Goal: Communication & Community: Answer question/provide support

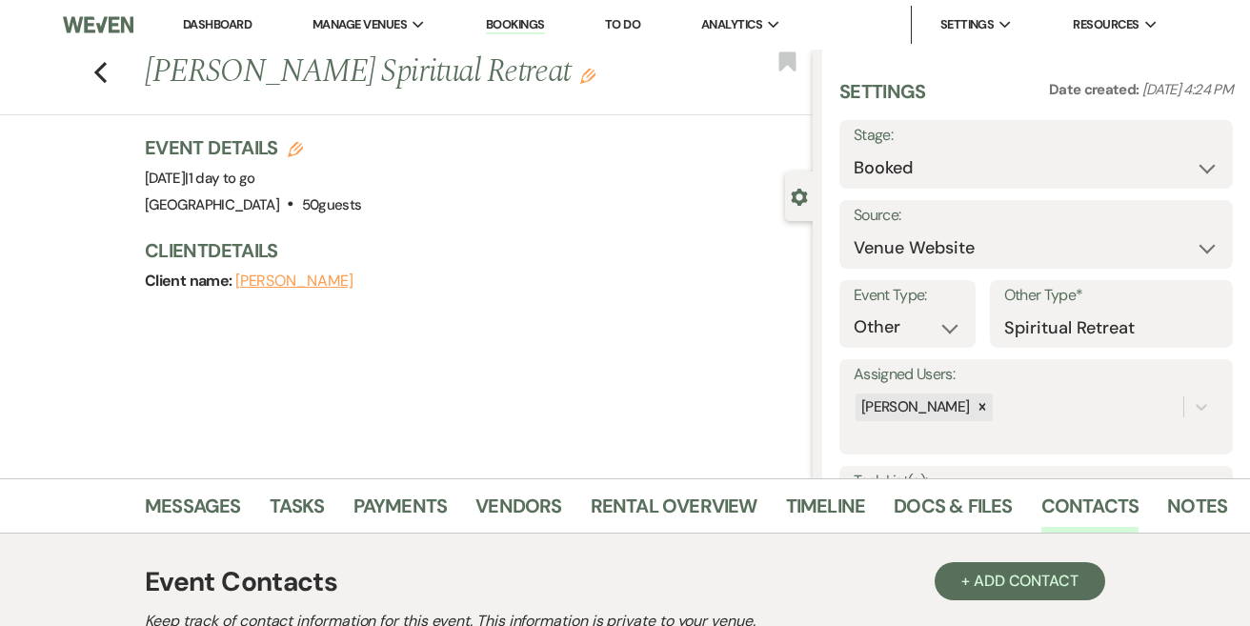
select select "5"
select select "13"
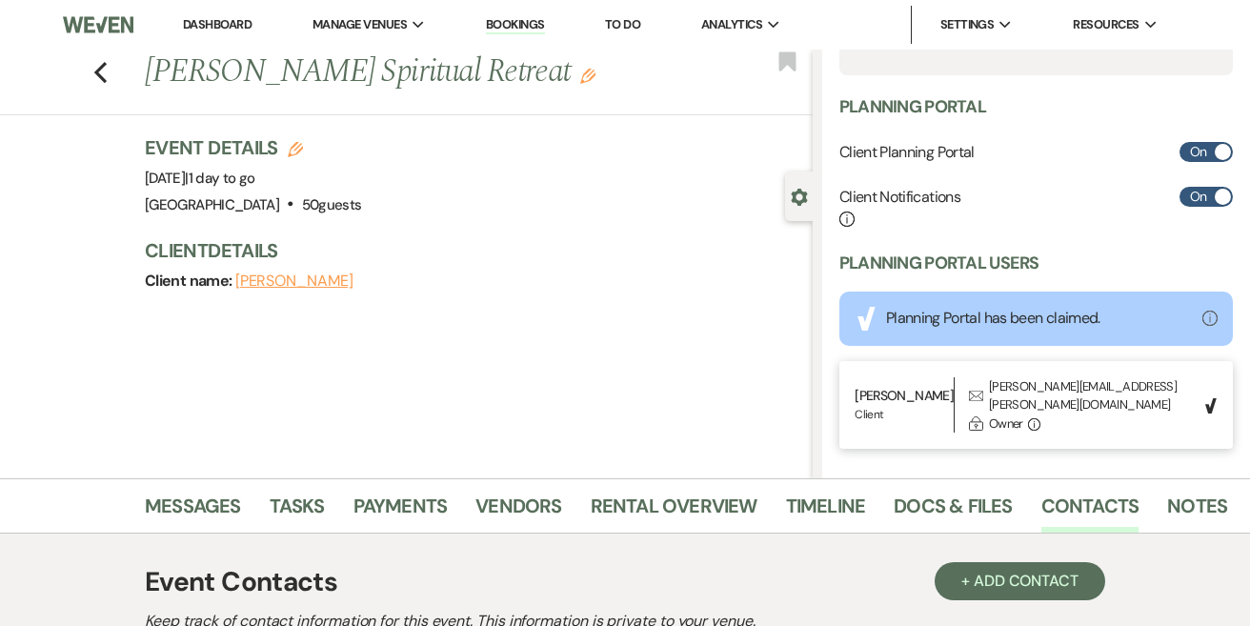
click at [195, 21] on link "Dashboard" at bounding box center [217, 24] width 69 height 16
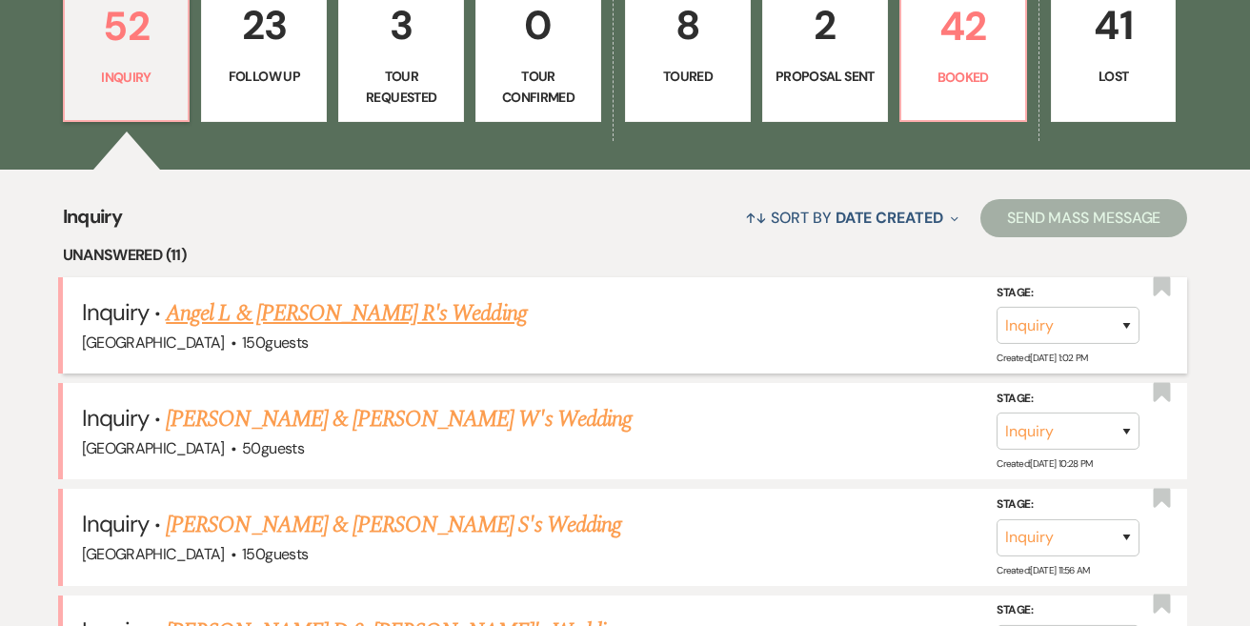
scroll to position [620, 0]
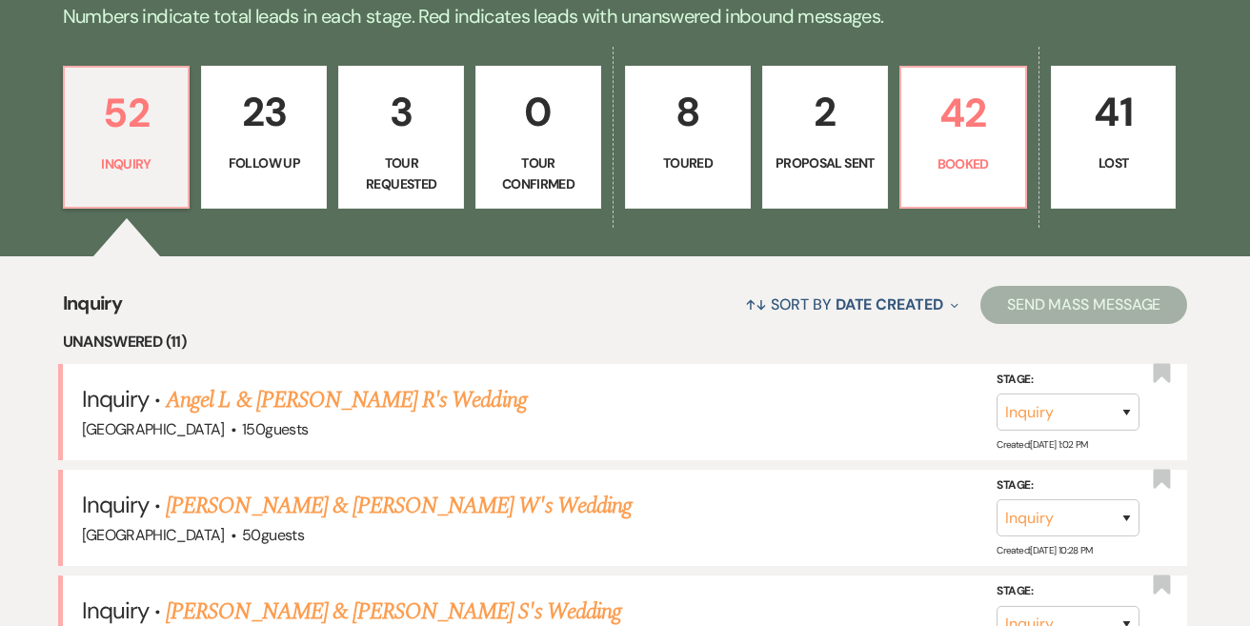
click at [849, 145] on link "2 Proposal Sent" at bounding box center [825, 137] width 126 height 143
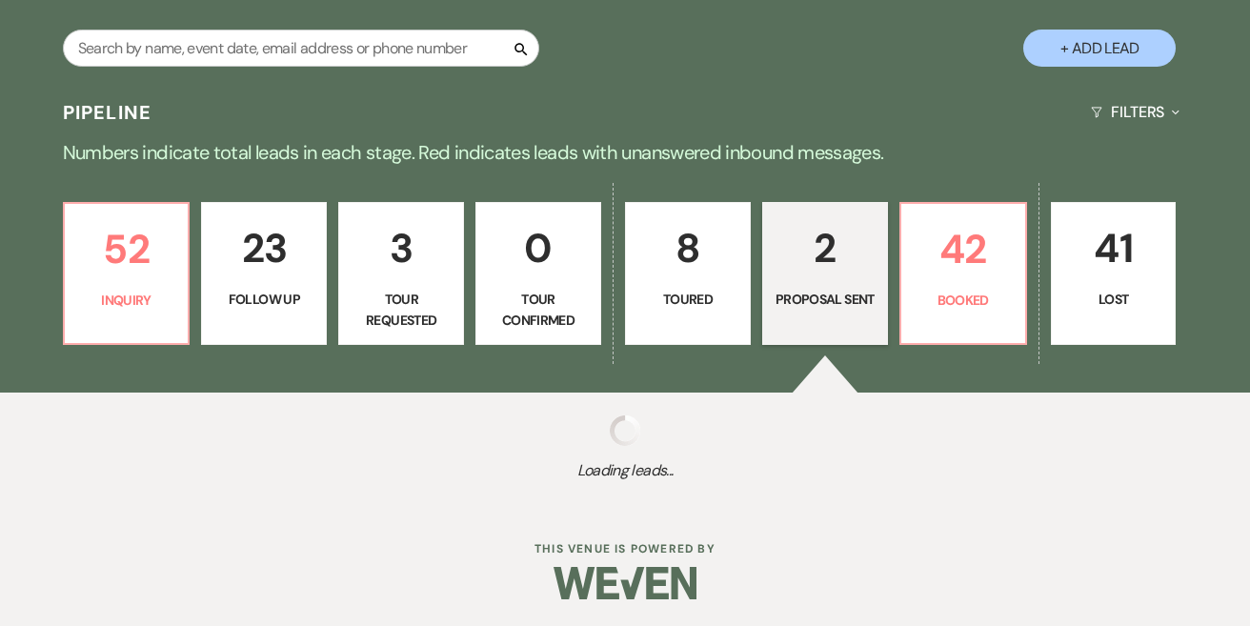
select select "6"
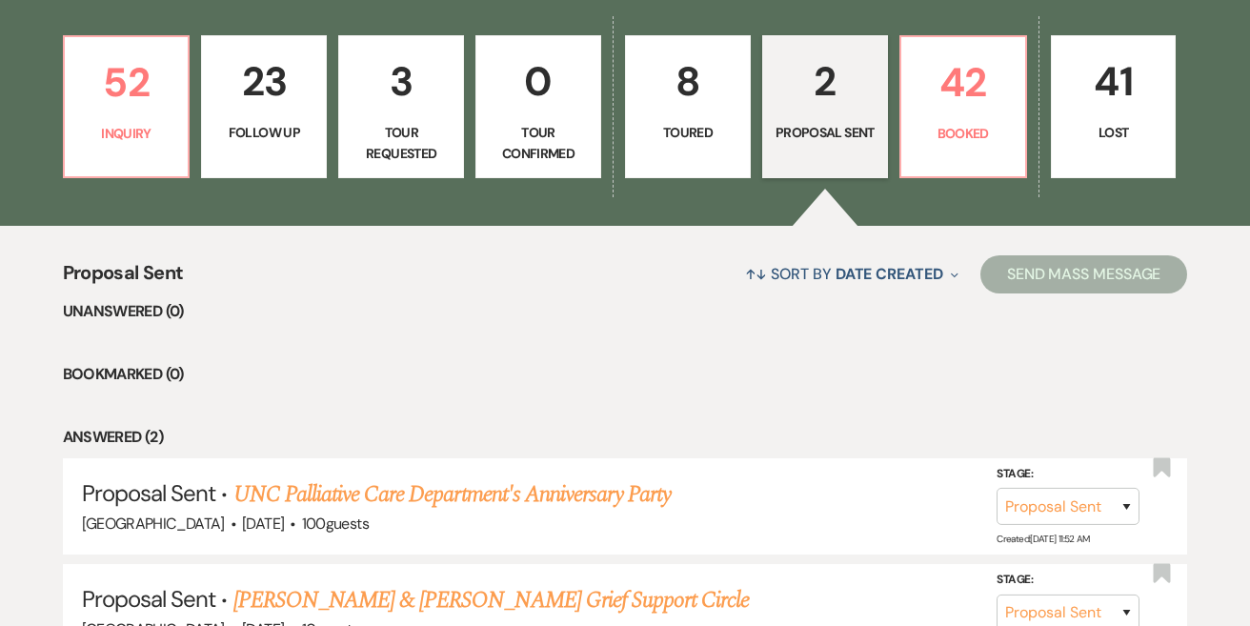
click at [668, 128] on p "Toured" at bounding box center [687, 132] width 101 height 21
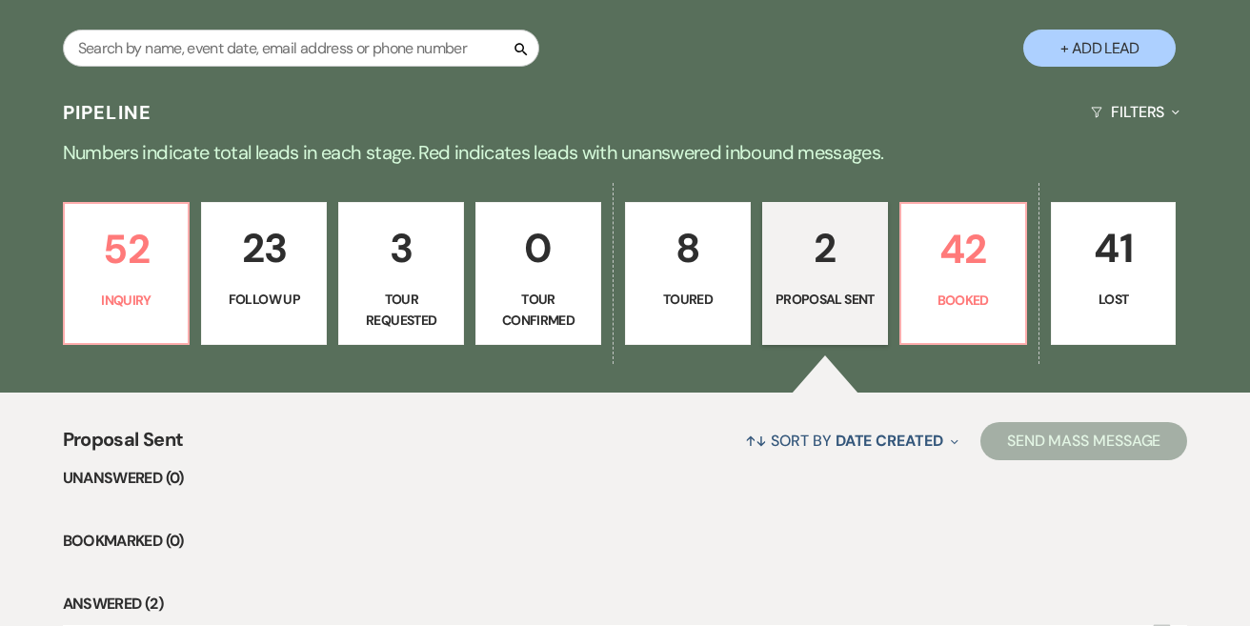
select select "5"
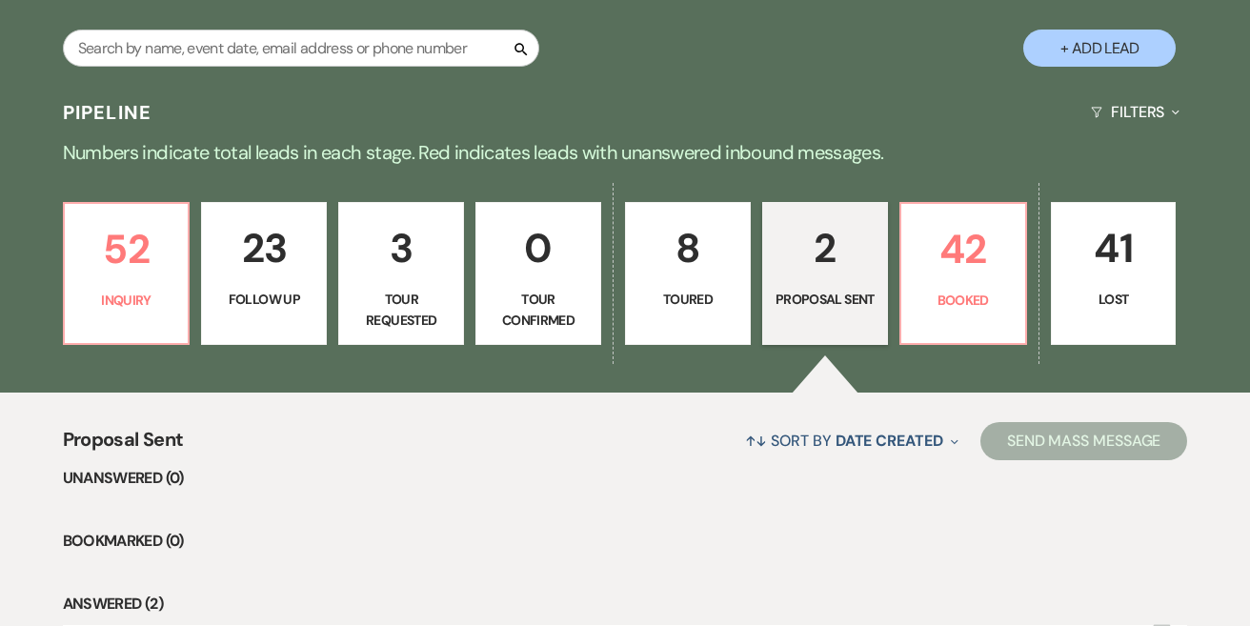
select select "5"
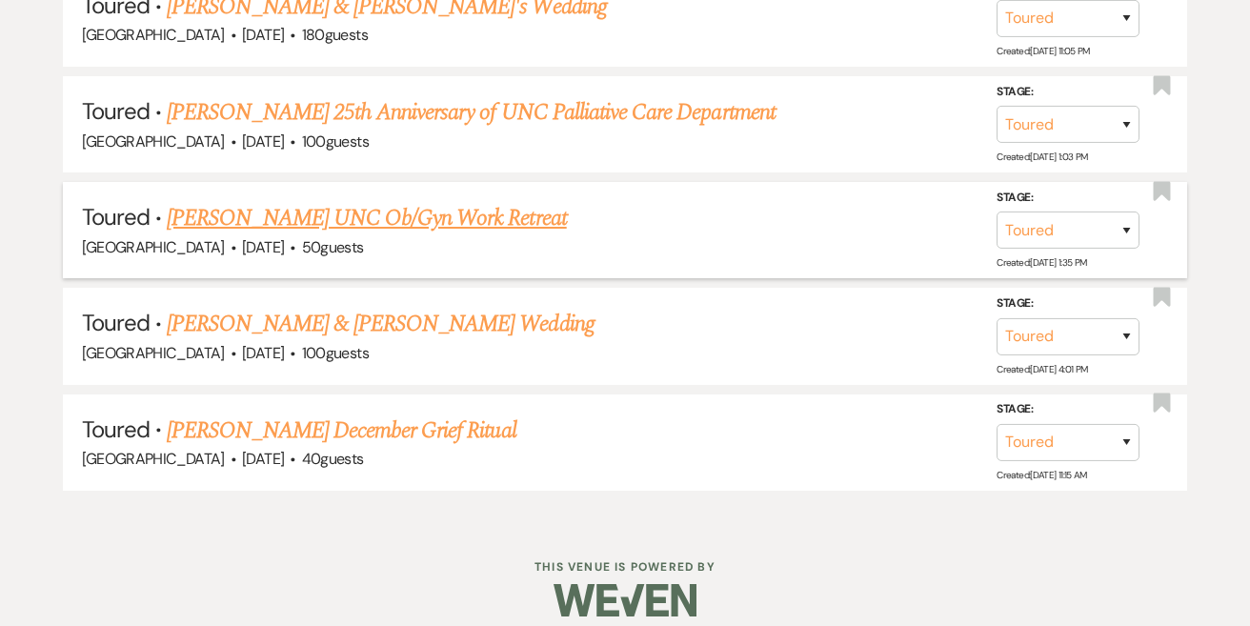
scroll to position [1317, 0]
click at [470, 209] on link "Clarita Rossi's UNC Ob/Gyn Work Retreat" at bounding box center [366, 219] width 399 height 34
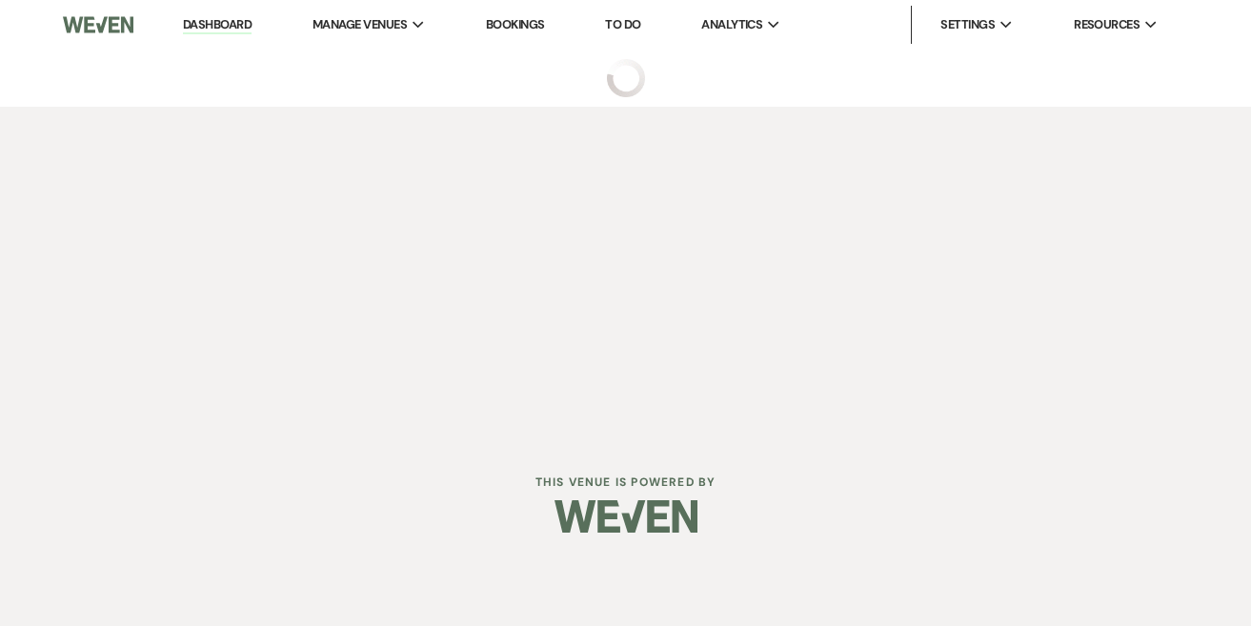
select select "5"
select select "13"
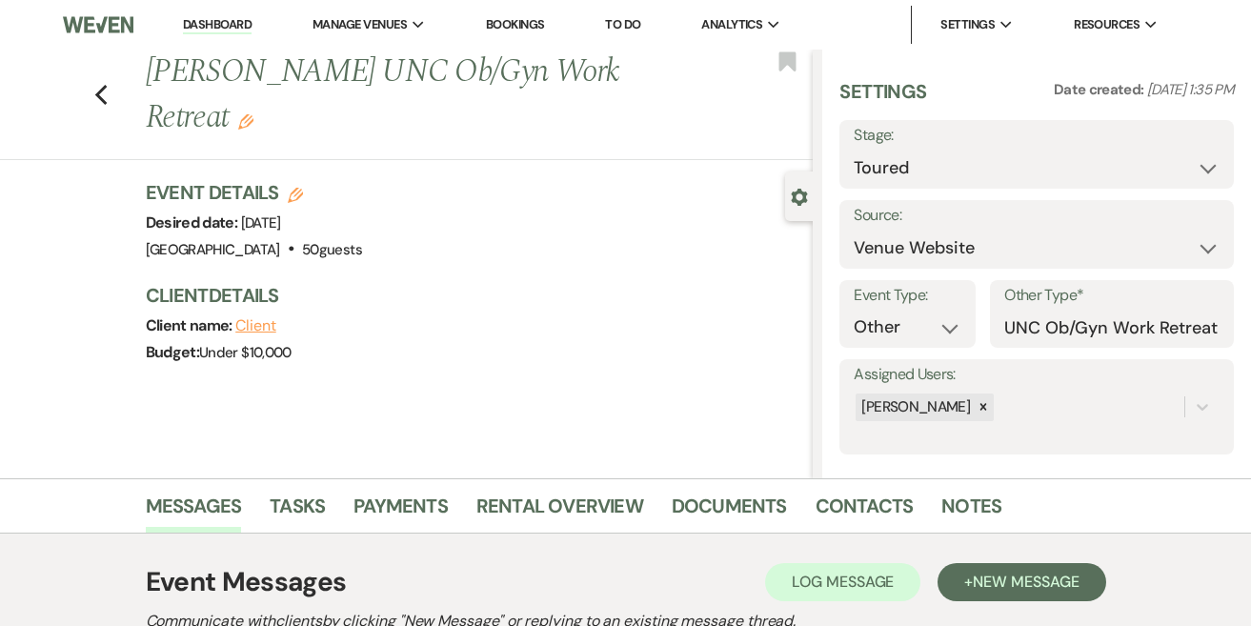
click at [168, 110] on h1 "Clarita Rossi's UNC Ob/Gyn Work Retreat Edit" at bounding box center [409, 95] width 527 height 90
click at [238, 116] on icon "Edit" at bounding box center [245, 121] width 15 height 15
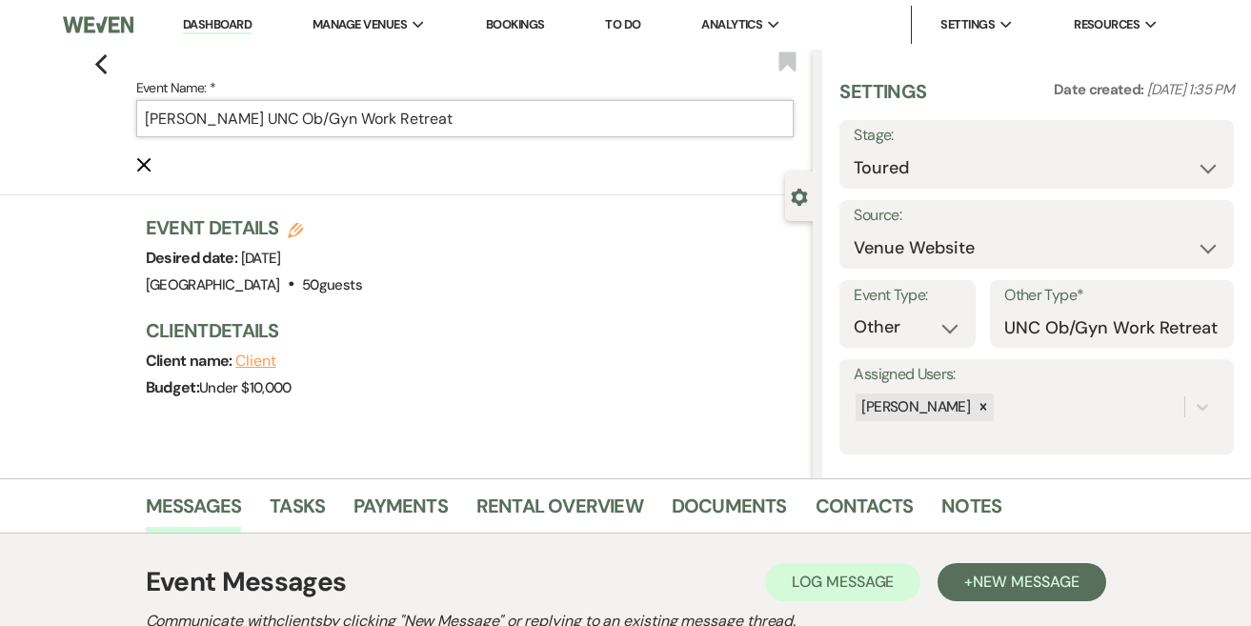
click at [281, 116] on input "Clarita Rossi's UNC Ob/Gyn Work Retreat" at bounding box center [465, 118] width 658 height 37
drag, startPoint x: 250, startPoint y: 116, endPoint x: 103, endPoint y: 110, distance: 146.8
click at [103, 111] on div "Previous Event Name: * Clarita Rossi's UNC Ob/Gyn Work Retreat Cancel Edit Book…" at bounding box center [401, 123] width 822 height 146
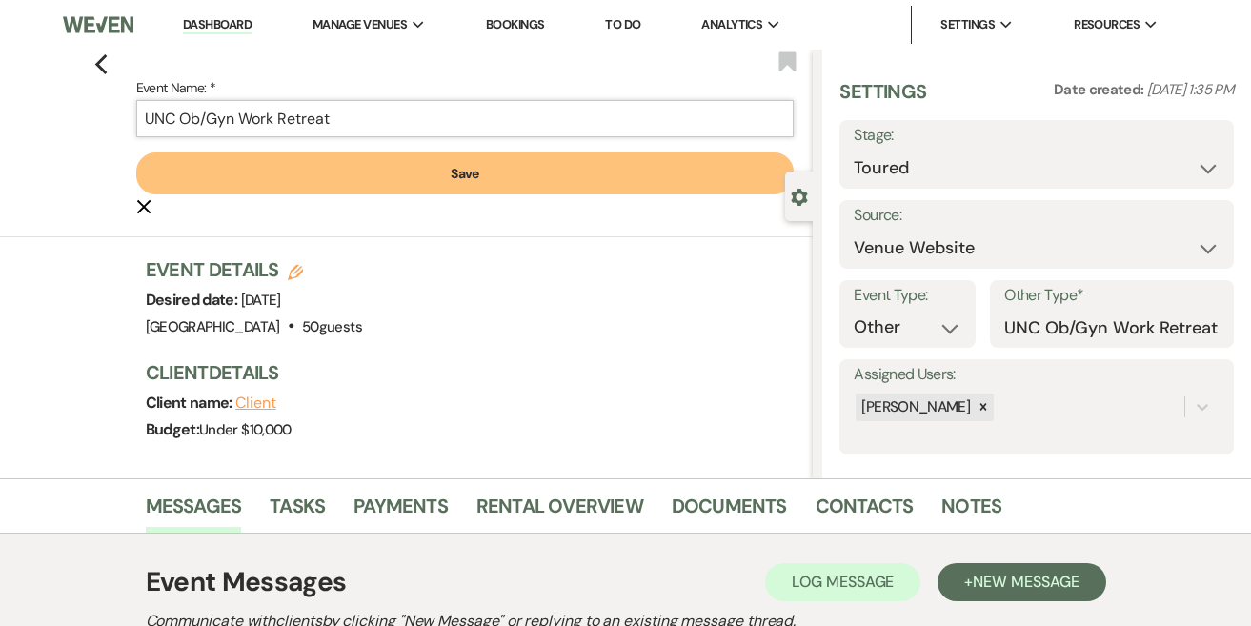
type input "UNC Ob/Gyn Work Retreat"
click at [245, 177] on button "Save" at bounding box center [465, 173] width 658 height 42
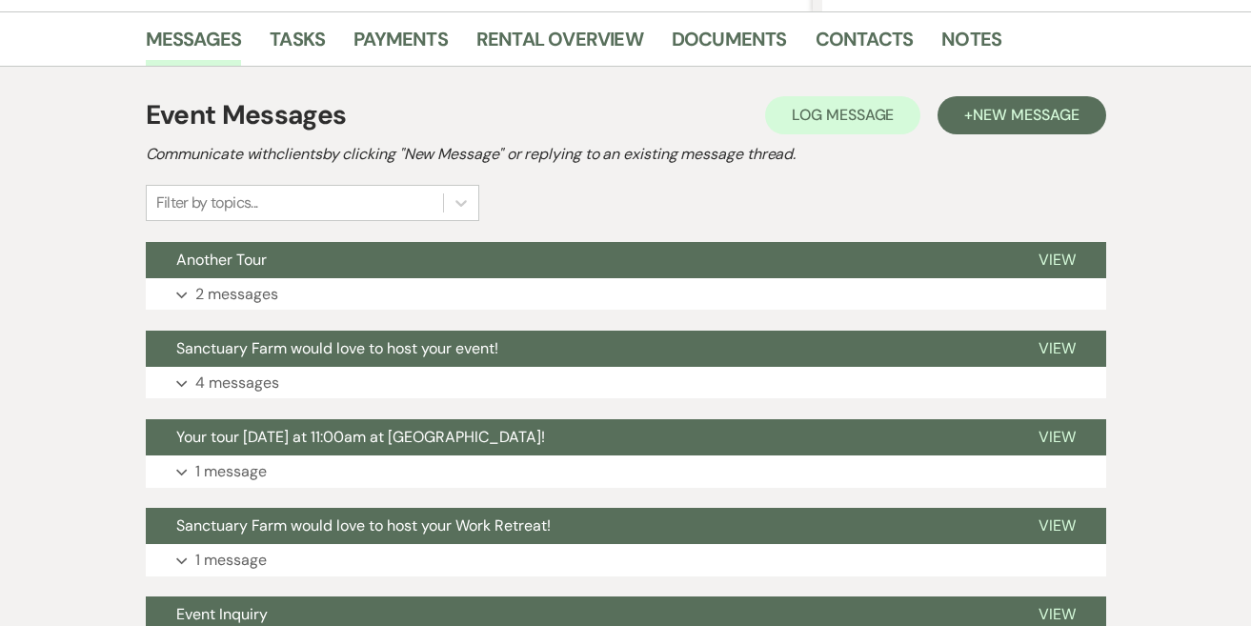
scroll to position [627, 0]
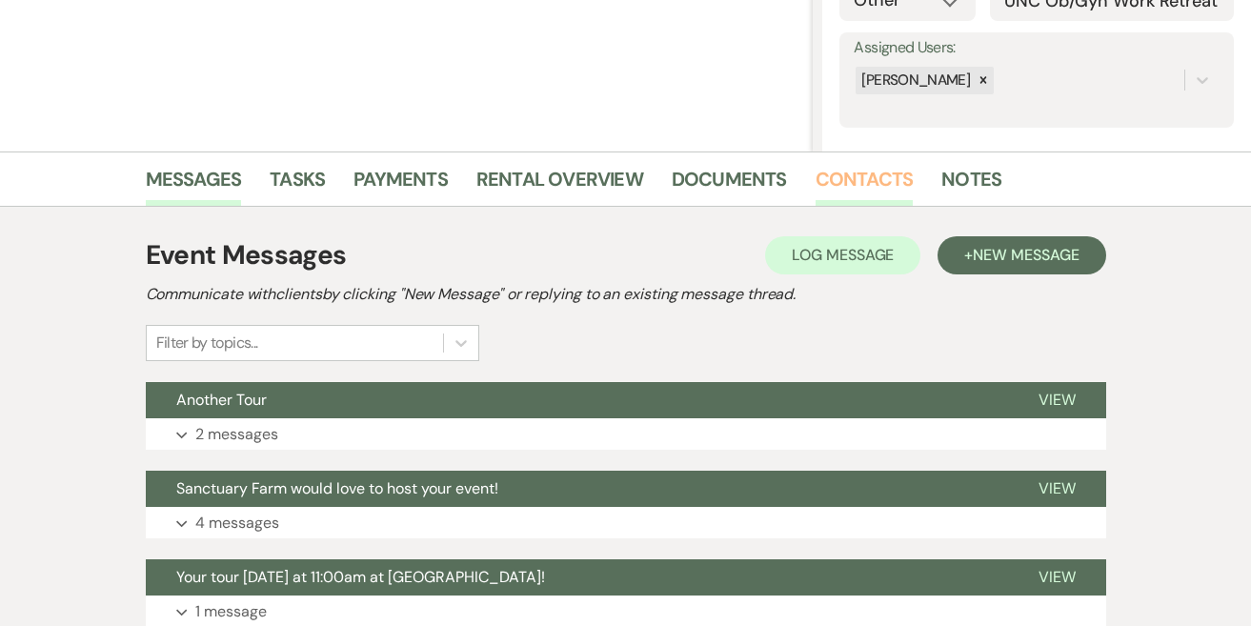
click at [871, 186] on link "Contacts" at bounding box center [864, 185] width 98 height 42
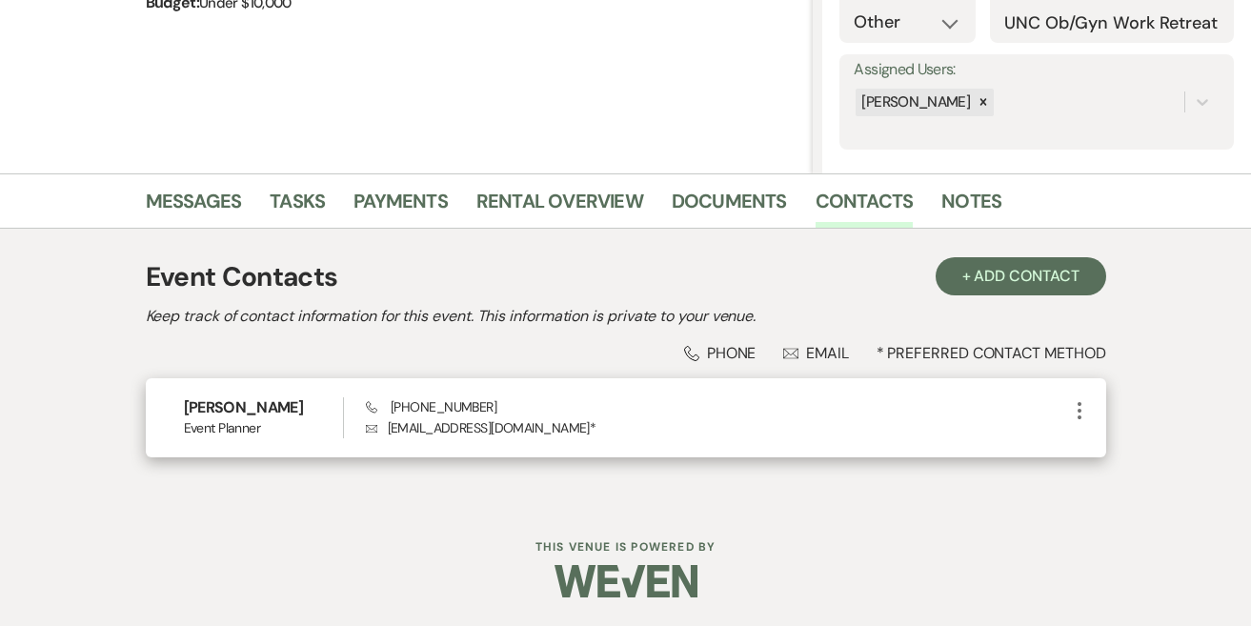
scroll to position [304, 0]
click at [1077, 413] on icon "More" at bounding box center [1079, 411] width 23 height 23
click at [1115, 447] on button "Pencil Edit" at bounding box center [1124, 448] width 113 height 32
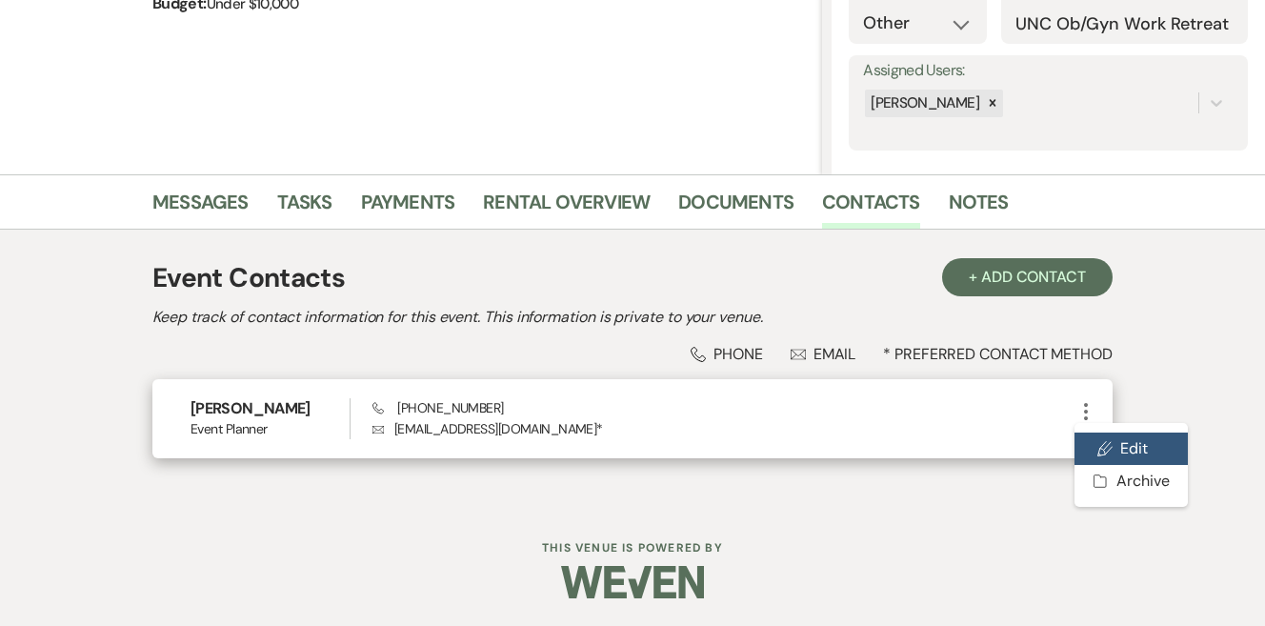
select select "2"
select select "email"
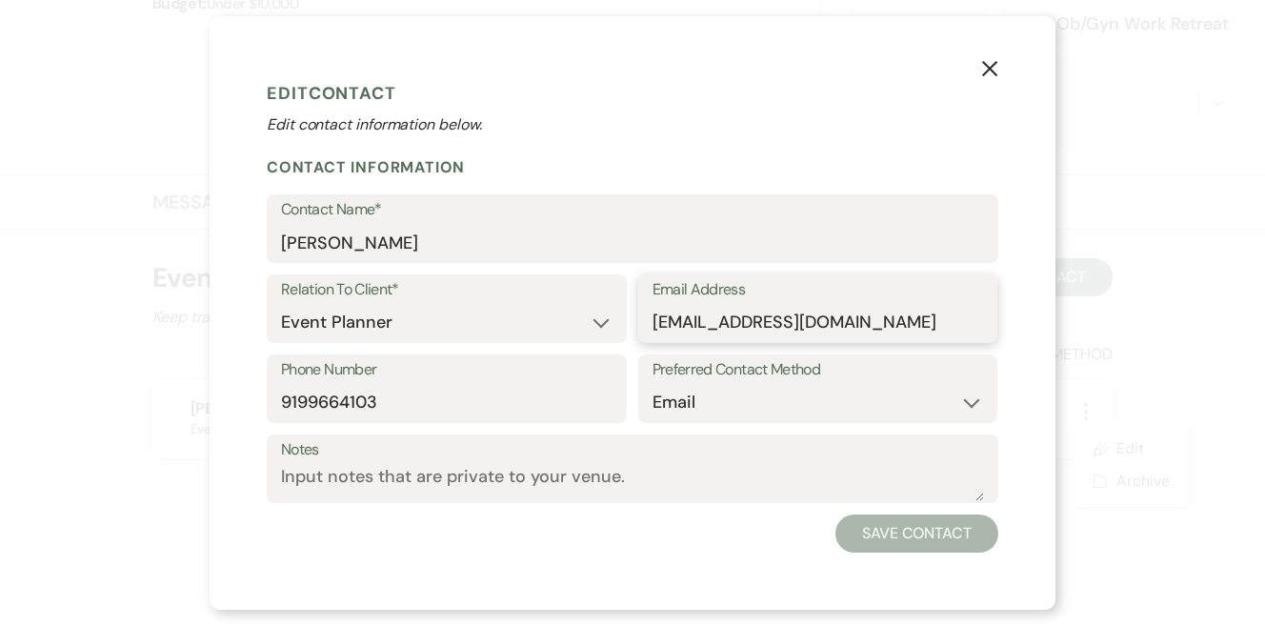
drag, startPoint x: 930, startPoint y: 325, endPoint x: 593, endPoint y: 325, distance: 336.3
paste input "qiana_davis"
type input "[EMAIL_ADDRESS][DOMAIN_NAME]"
drag, startPoint x: 491, startPoint y: 252, endPoint x: 271, endPoint y: 252, distance: 220.0
click at [271, 252] on div "Contact Name* Clarita Rossi" at bounding box center [633, 228] width 732 height 69
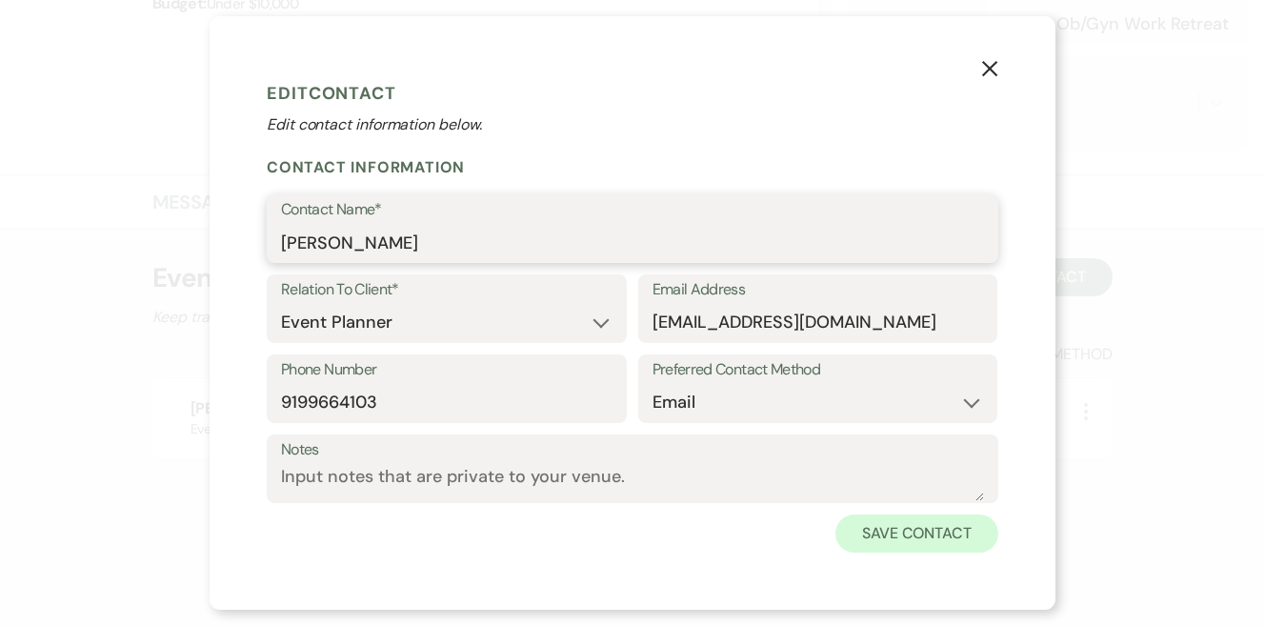
type input "[PERSON_NAME]"
click at [954, 528] on button "Save Contact" at bounding box center [916, 533] width 163 height 38
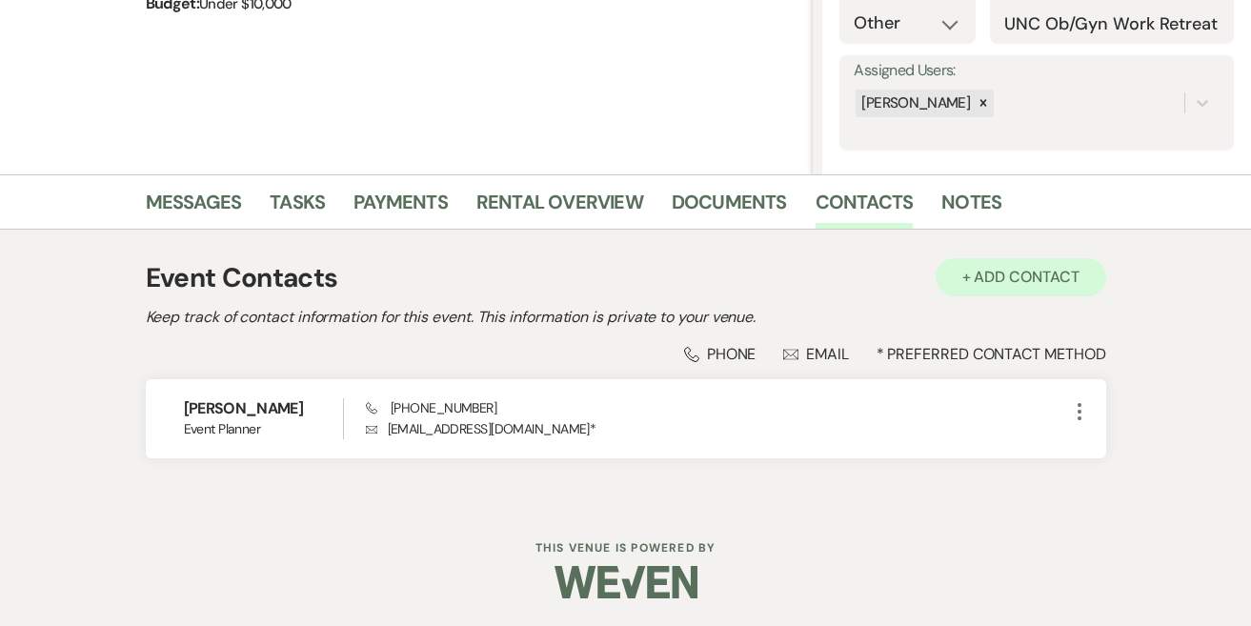
click at [1041, 280] on button "+ Add Contact" at bounding box center [1020, 277] width 171 height 38
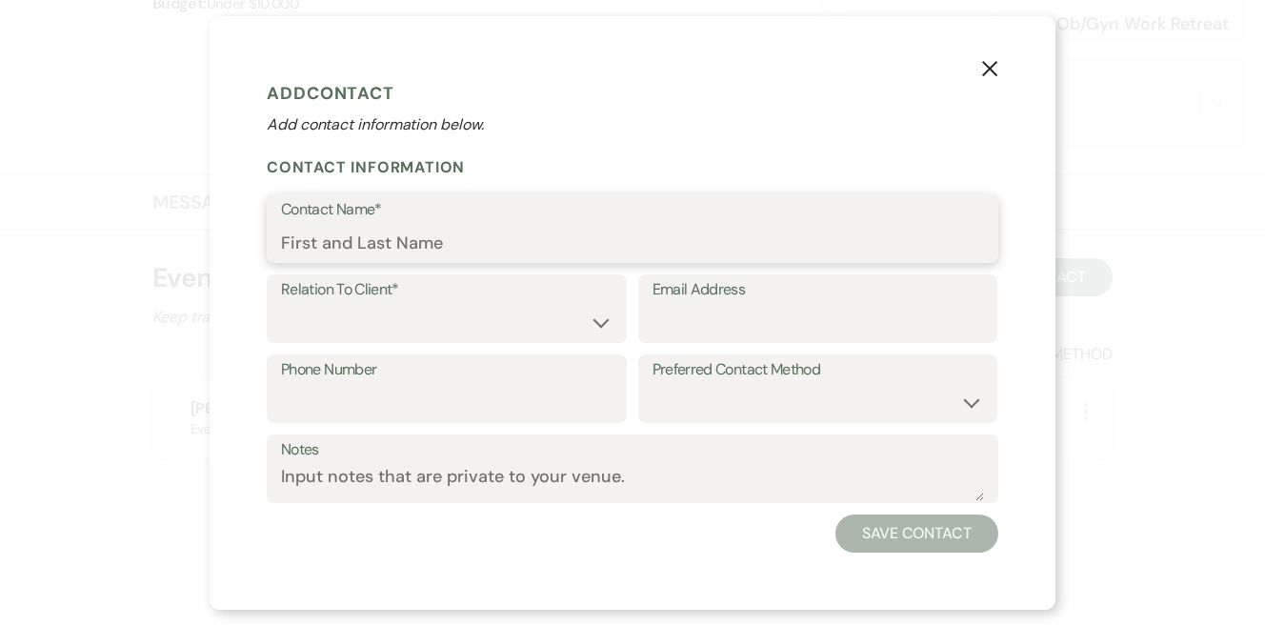
paste input "[PERSON_NAME][EMAIL_ADDRESS][DOMAIN_NAME]"
type input "[PERSON_NAME][EMAIL_ADDRESS][DOMAIN_NAME]"
paste input "[PERSON_NAME][EMAIL_ADDRESS][DOMAIN_NAME]"
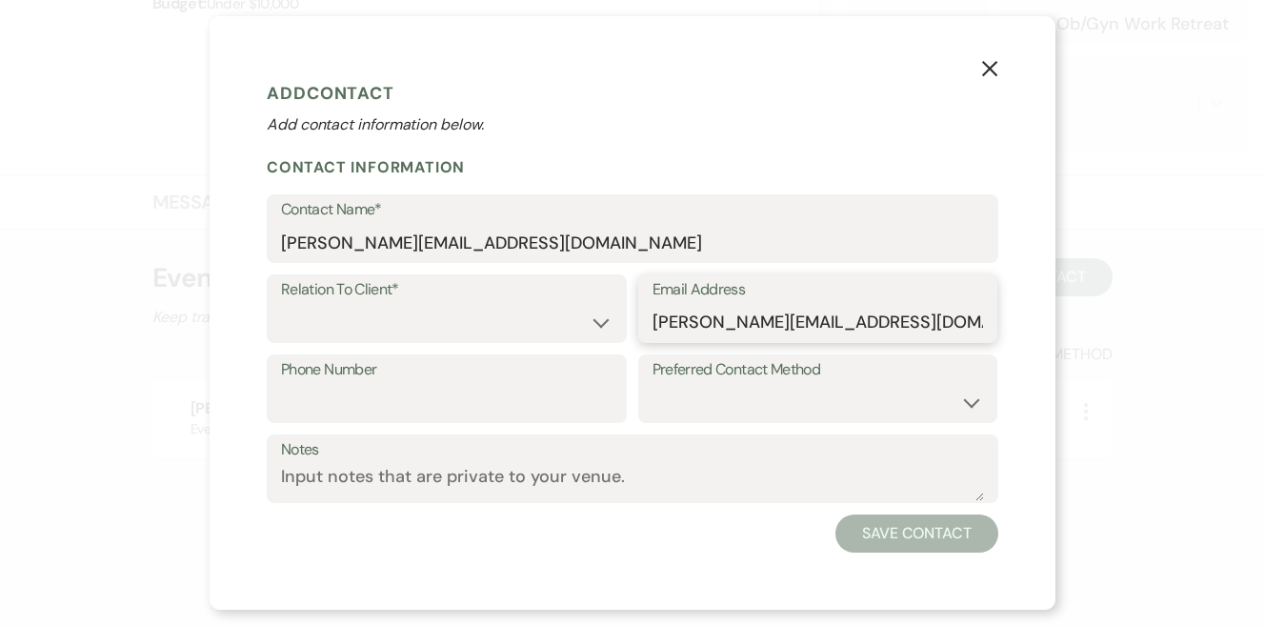
type input "[PERSON_NAME][EMAIL_ADDRESS][DOMAIN_NAME]"
drag, startPoint x: 538, startPoint y: 239, endPoint x: 199, endPoint y: 239, distance: 339.1
click at [202, 239] on div "X Add Contact Add contact information below. Contact Information Contact Name* …" at bounding box center [632, 313] width 1265 height 626
type input "[PERSON_NAME]"
select select "1"
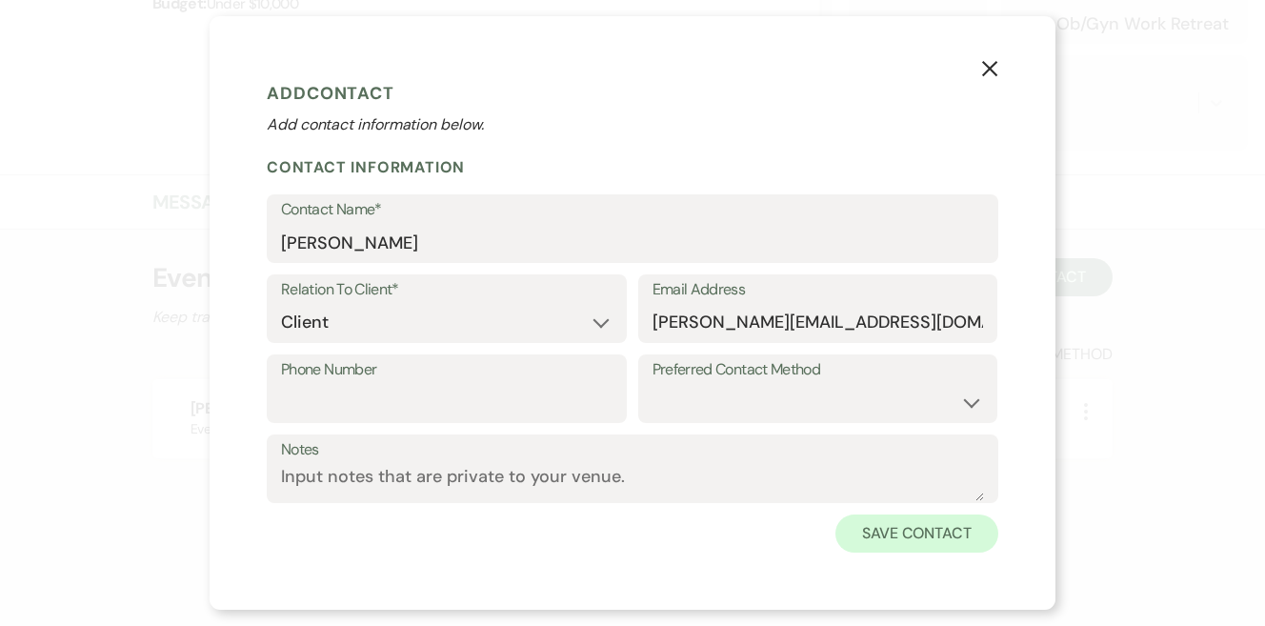
click at [890, 542] on button "Save Contact" at bounding box center [916, 533] width 163 height 38
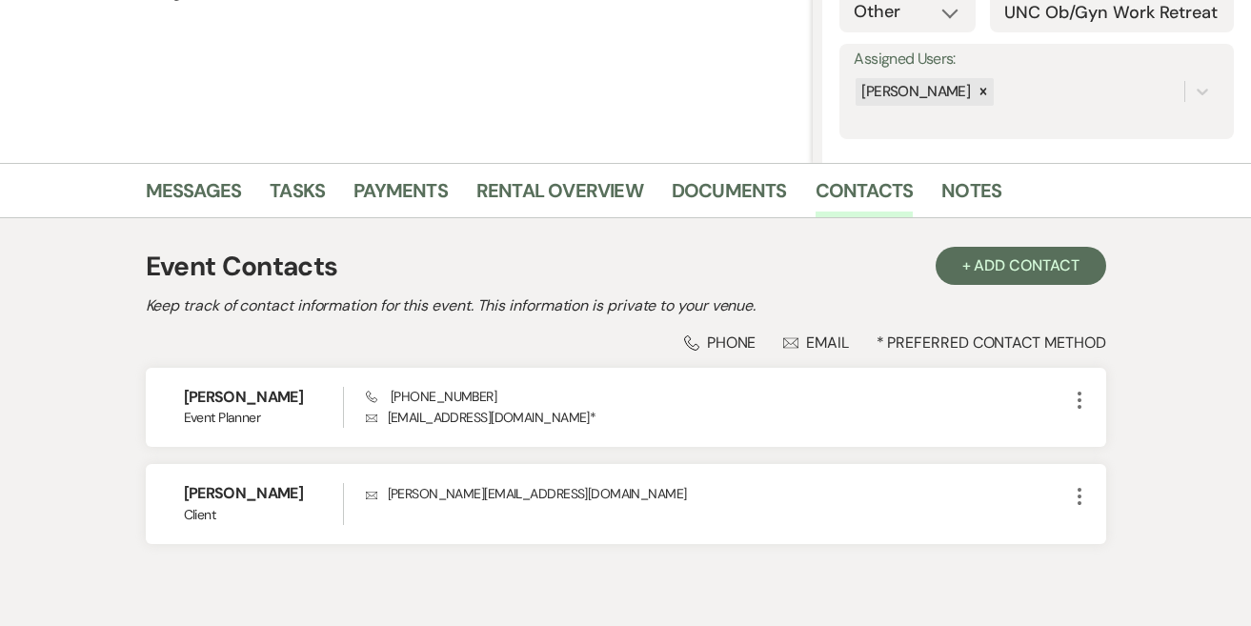
scroll to position [323, 0]
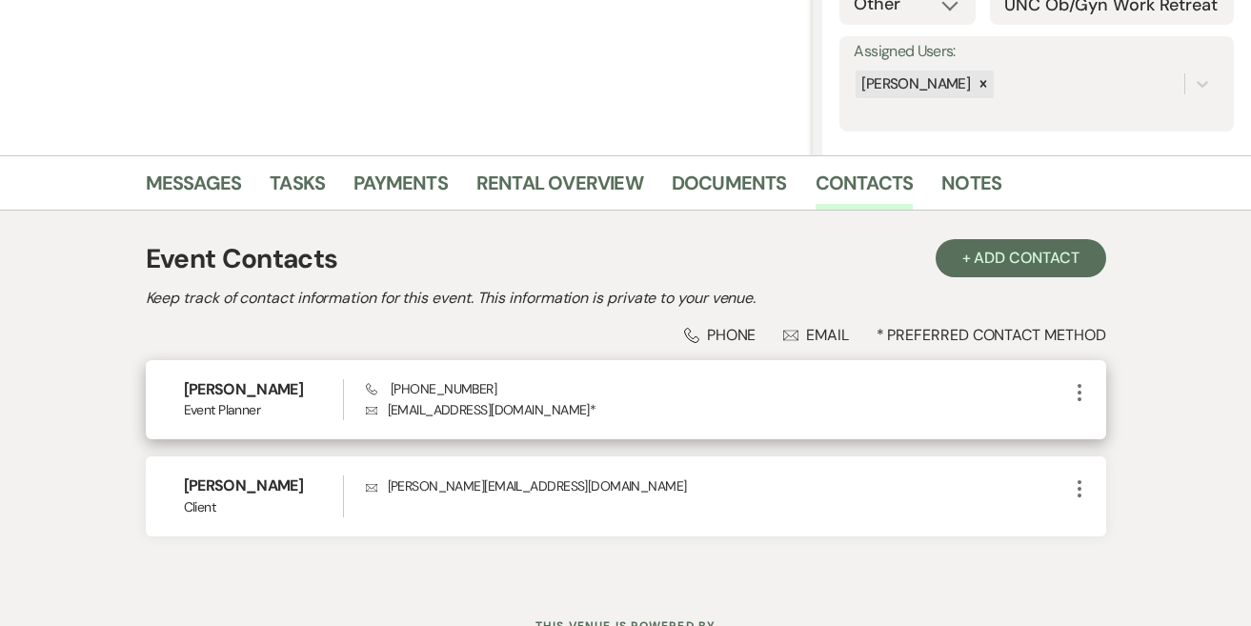
click at [1080, 393] on use "button" at bounding box center [1079, 392] width 4 height 17
click at [1122, 432] on button "Pencil Edit" at bounding box center [1124, 429] width 113 height 32
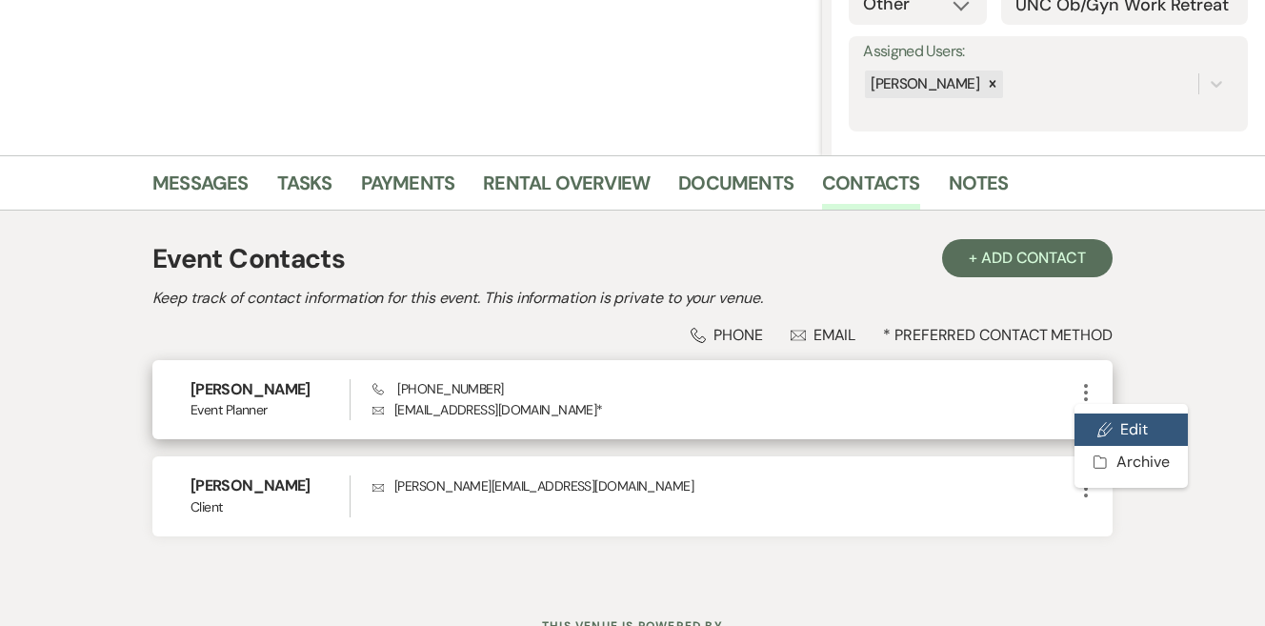
select select "2"
select select "email"
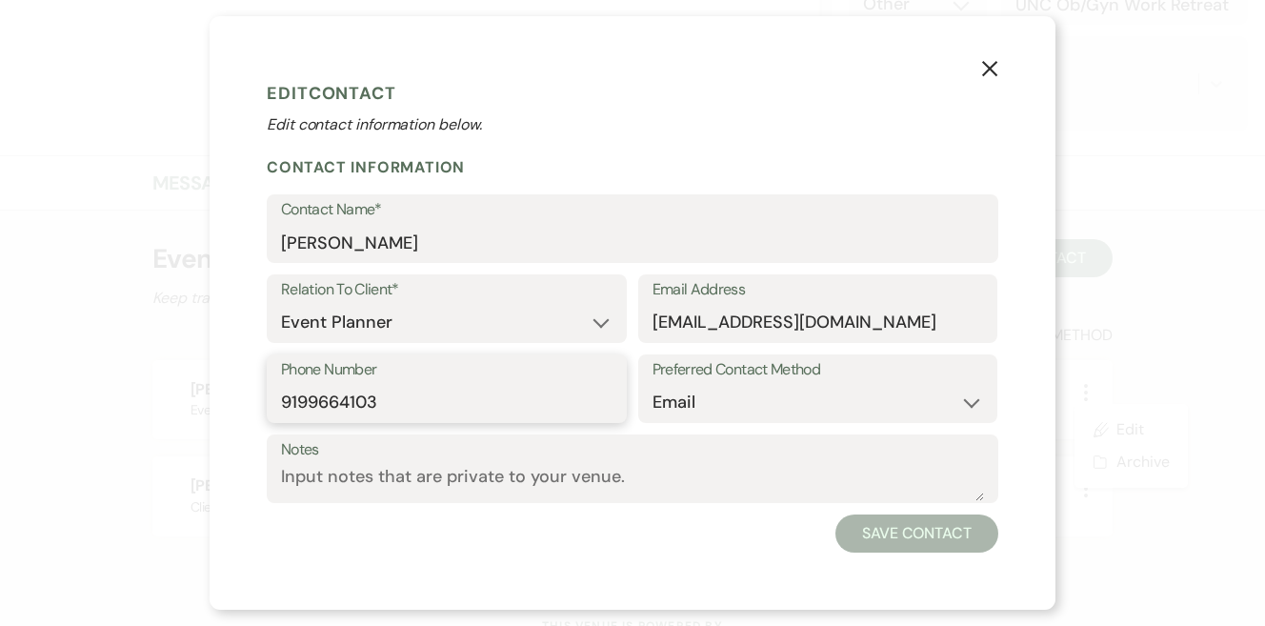
click at [460, 402] on input "9199664103" at bounding box center [446, 402] width 331 height 37
drag, startPoint x: 488, startPoint y: 400, endPoint x: 187, endPoint y: 399, distance: 301.0
click at [187, 399] on div "X Edit Contact Edit contact information below. Contact Information Contact Name…" at bounding box center [632, 313] width 1265 height 626
type input "9194072348"
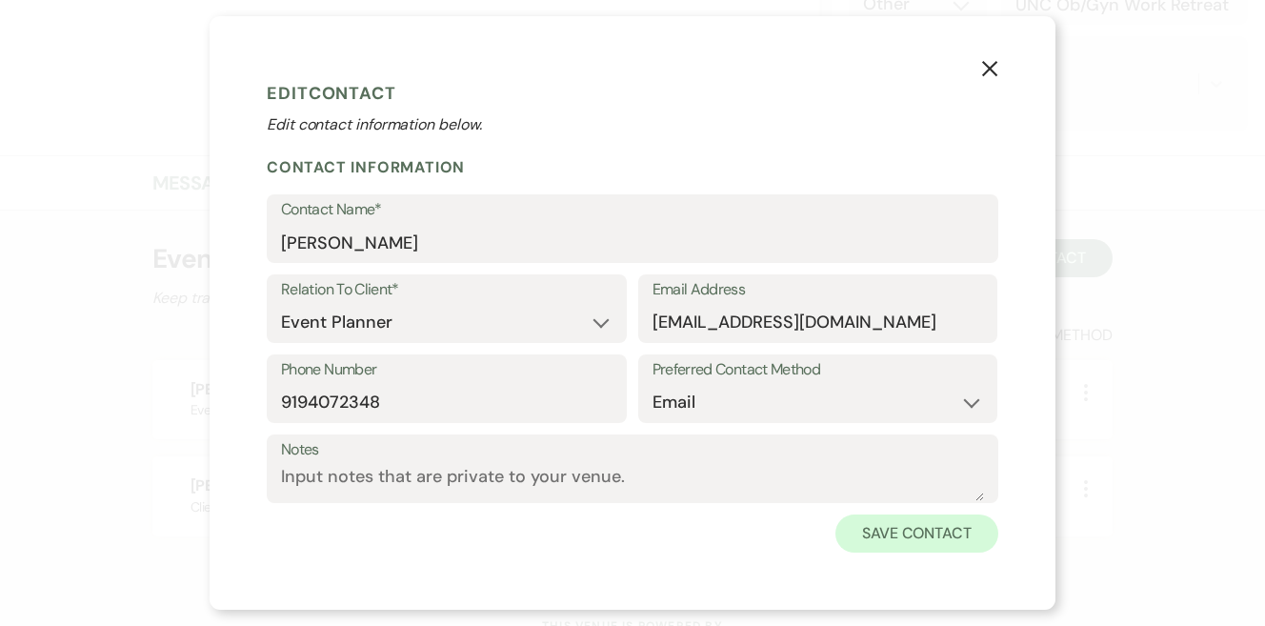
click at [948, 535] on button "Save Contact" at bounding box center [916, 533] width 163 height 38
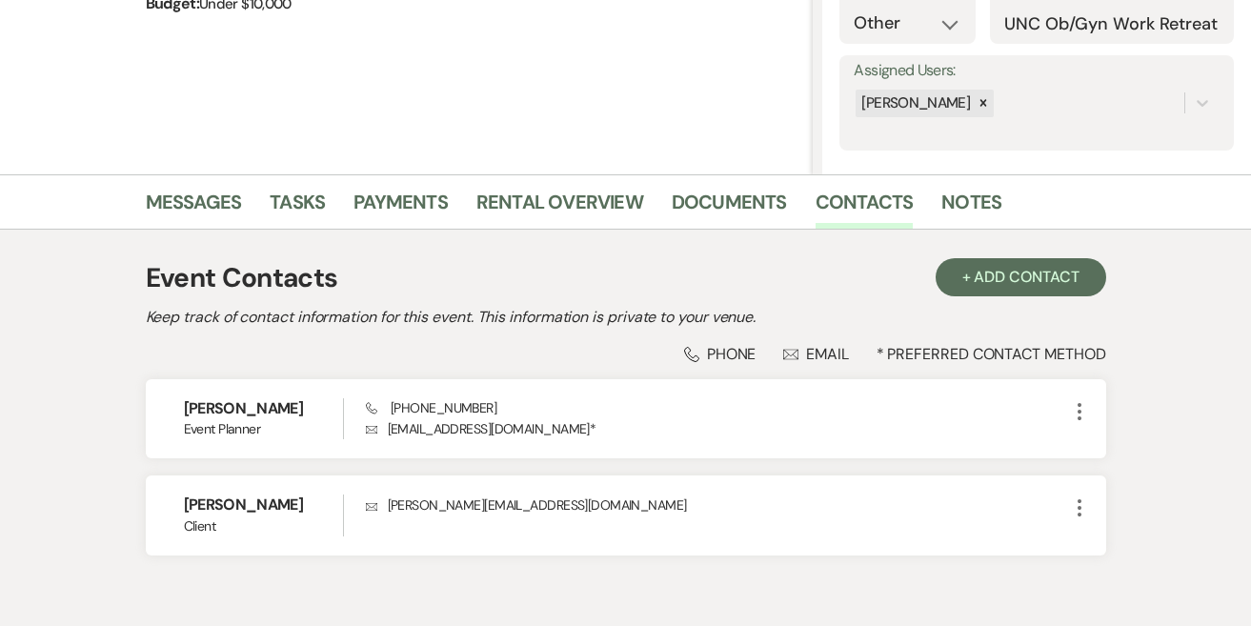
scroll to position [299, 0]
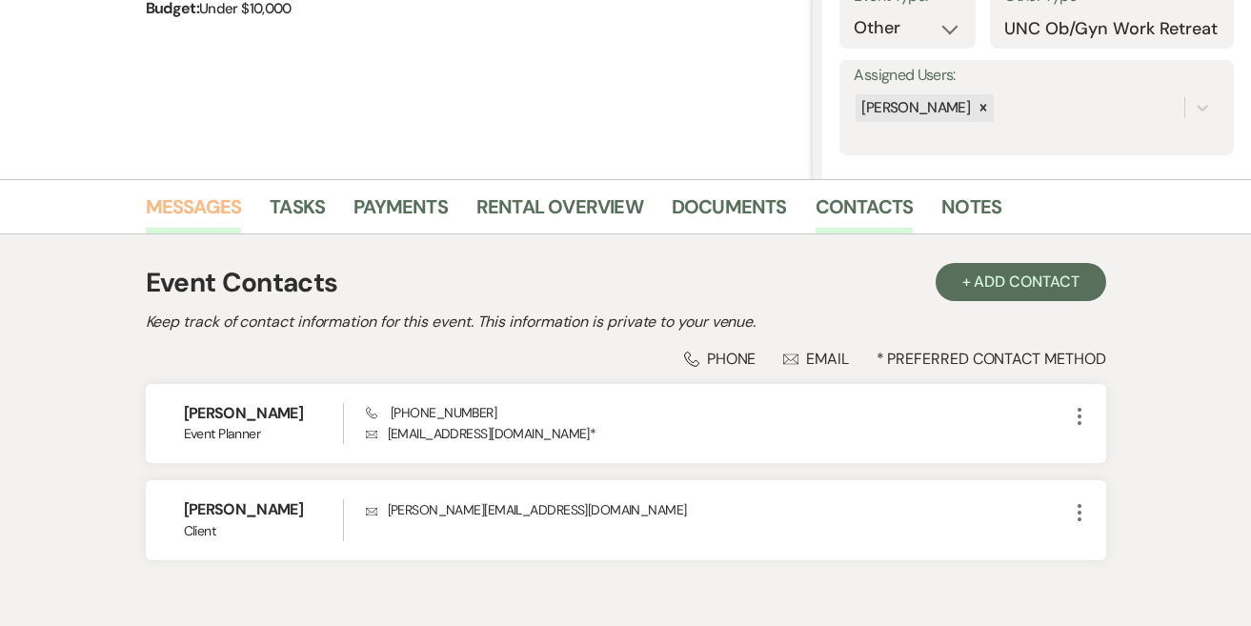
click at [226, 218] on link "Messages" at bounding box center [194, 212] width 96 height 42
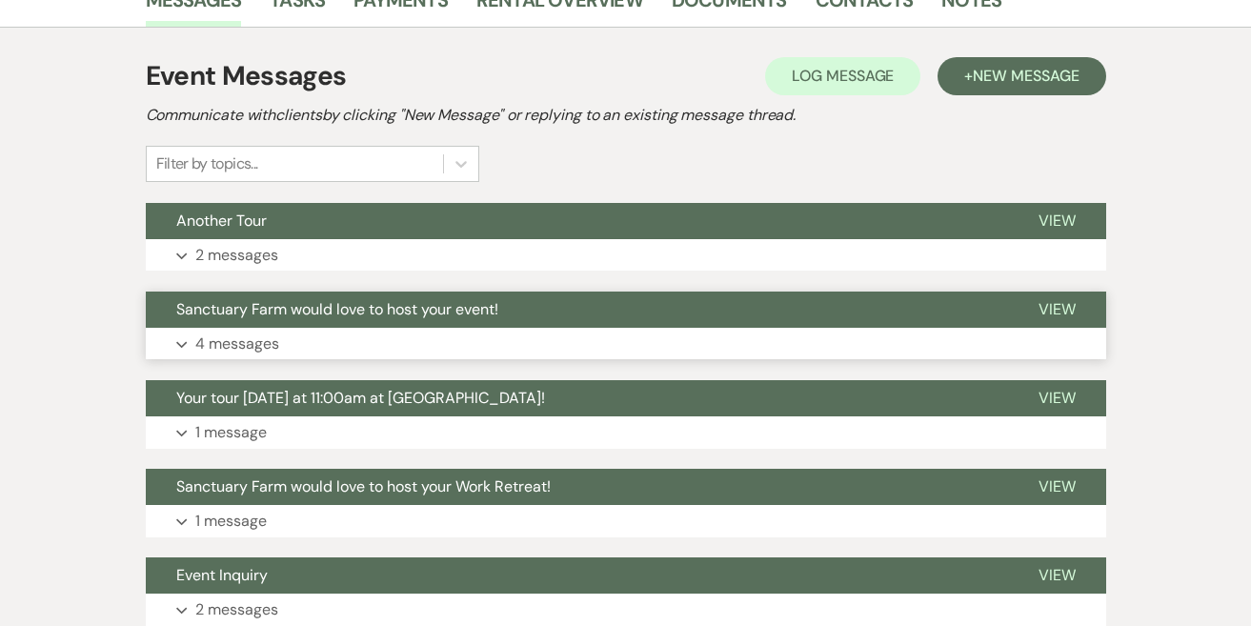
scroll to position [526, 0]
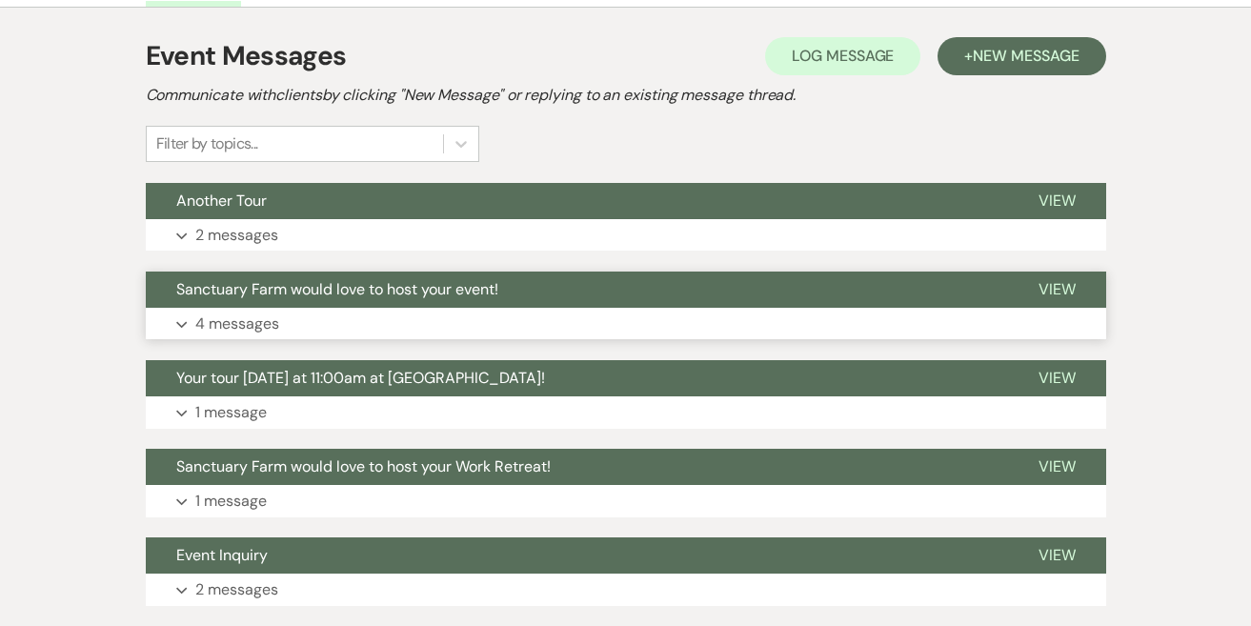
click at [342, 321] on button "Expand 4 messages" at bounding box center [626, 324] width 960 height 32
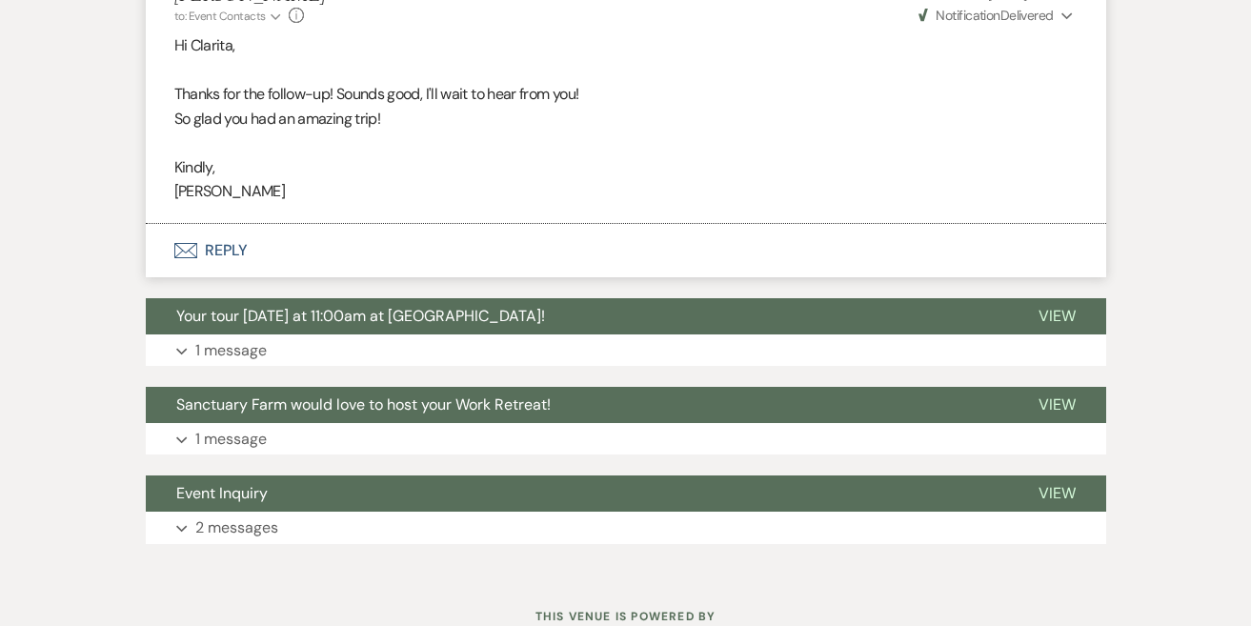
scroll to position [2078, 0]
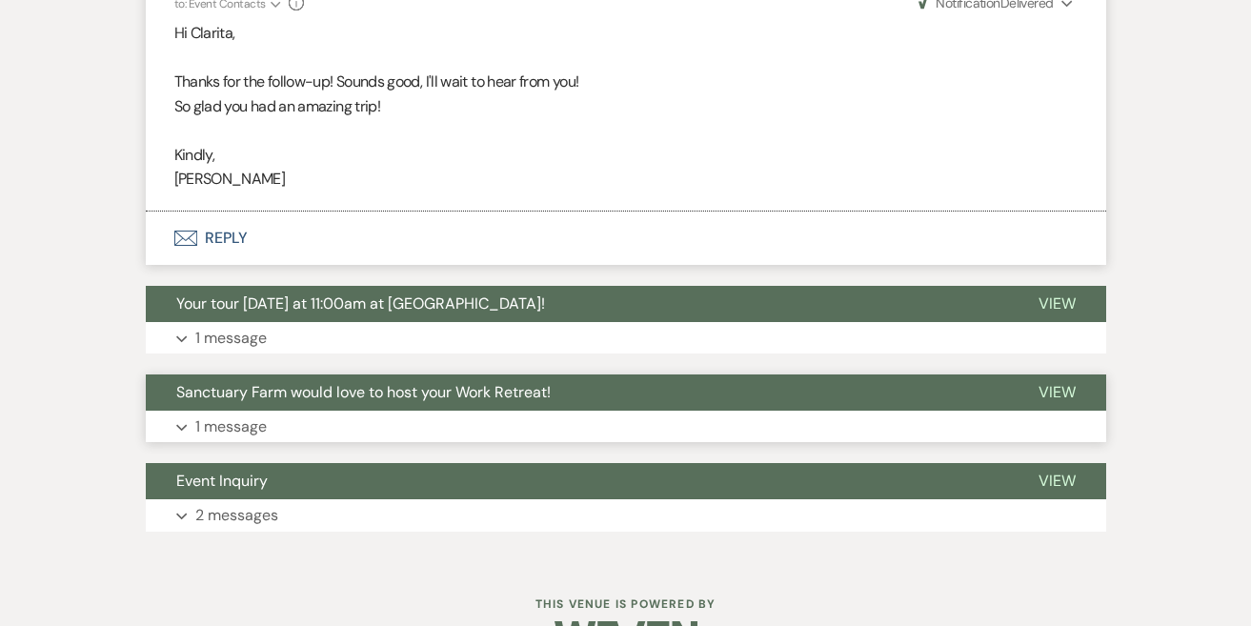
click at [366, 411] on button "Expand 1 message" at bounding box center [626, 427] width 960 height 32
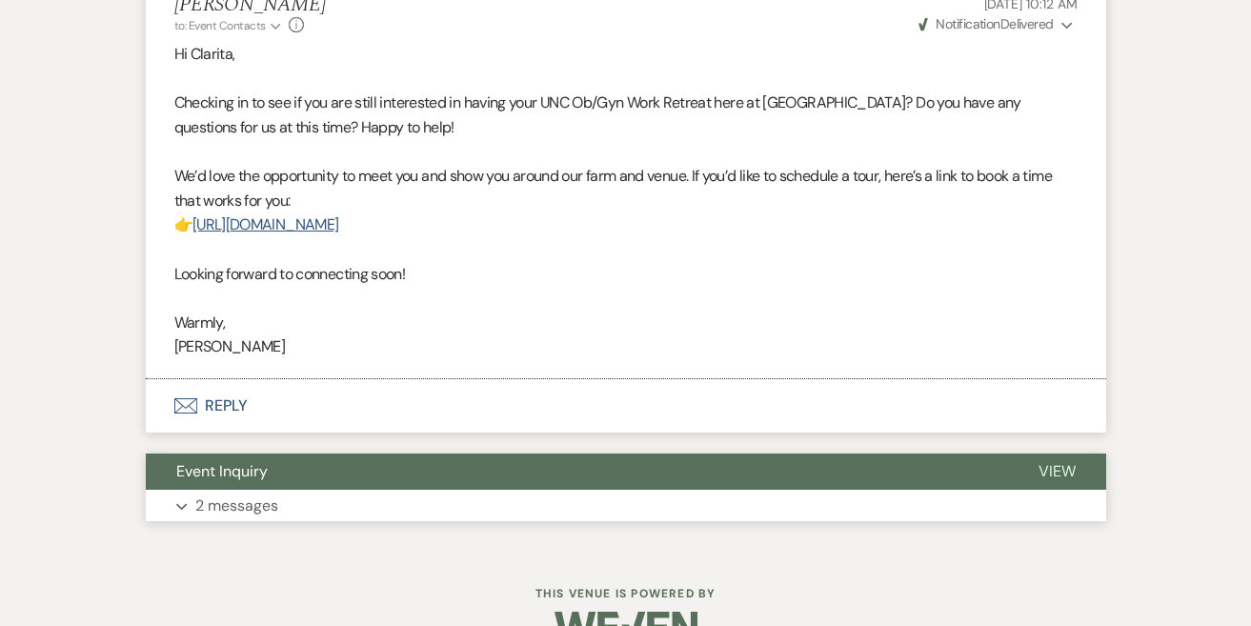
click at [370, 490] on button "Expand 2 messages" at bounding box center [626, 506] width 960 height 32
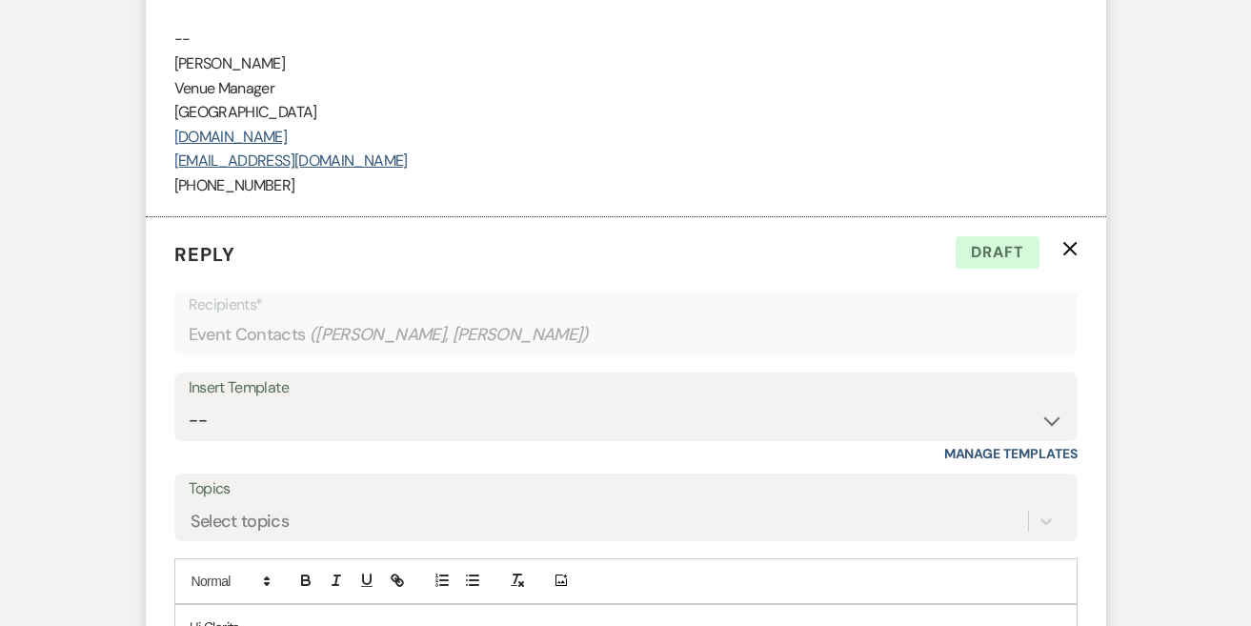
scroll to position [4262, 0]
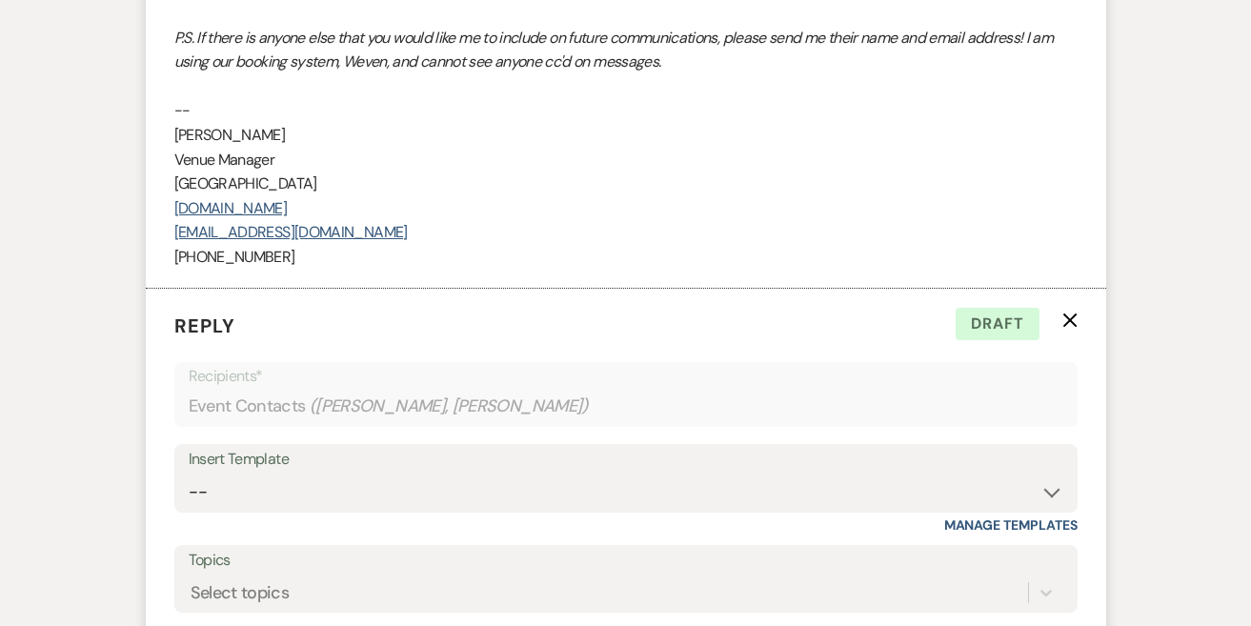
click at [1063, 312] on icon "X" at bounding box center [1069, 319] width 15 height 15
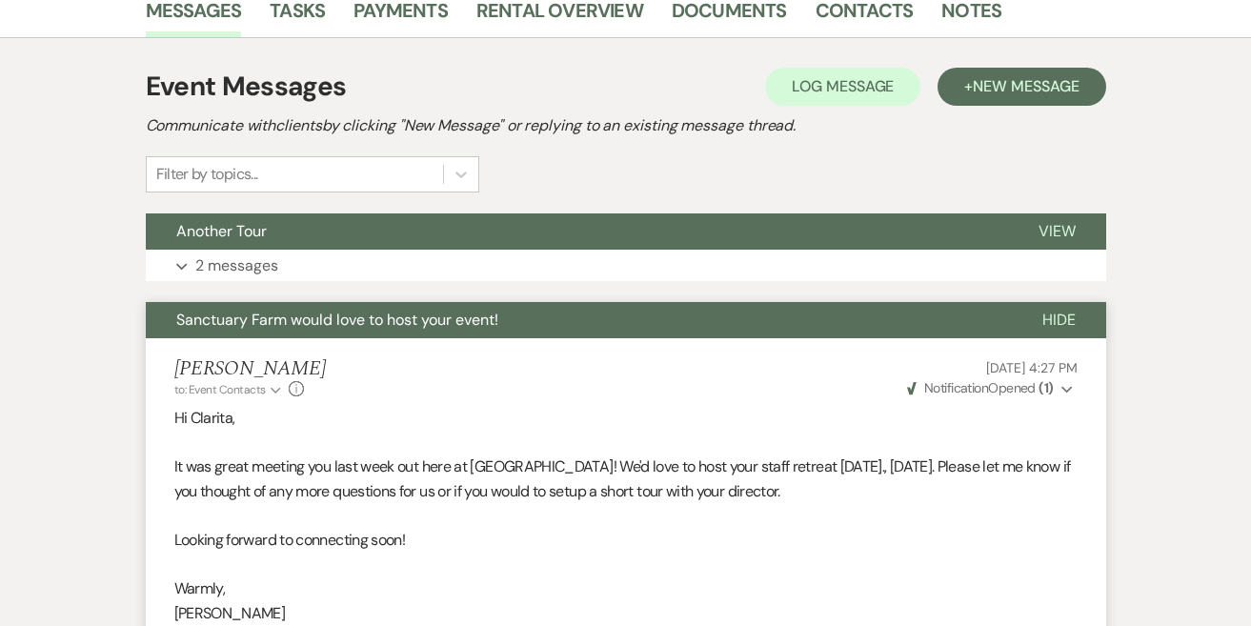
scroll to position [503, 0]
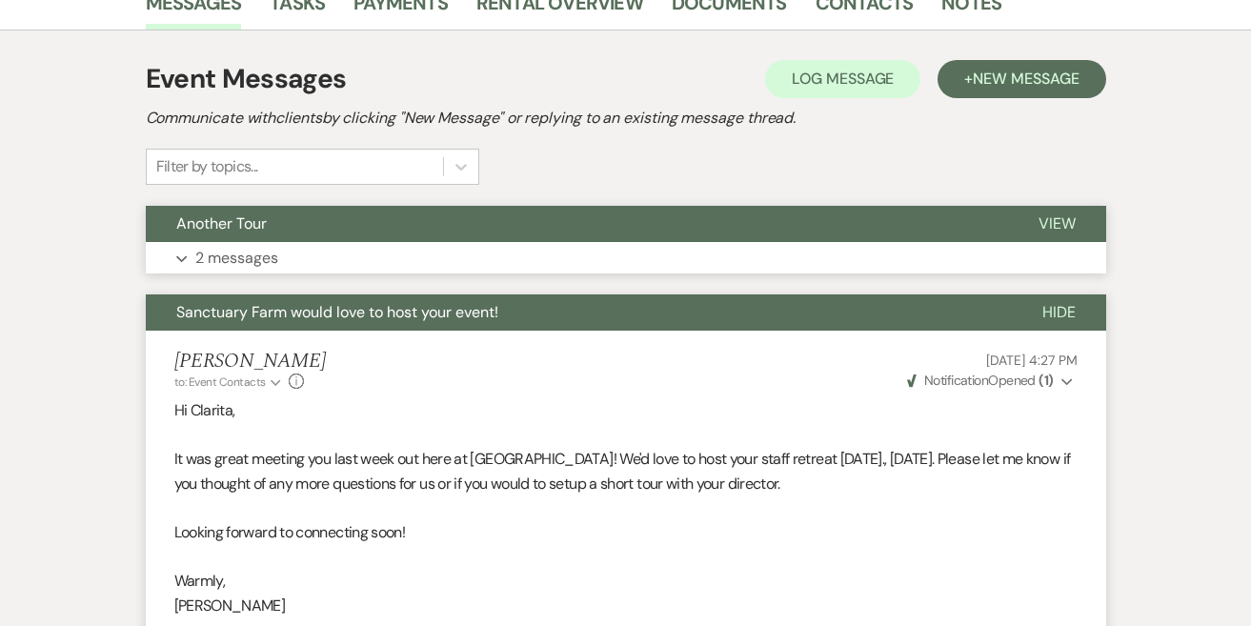
click at [554, 249] on button "Expand 2 messages" at bounding box center [626, 258] width 960 height 32
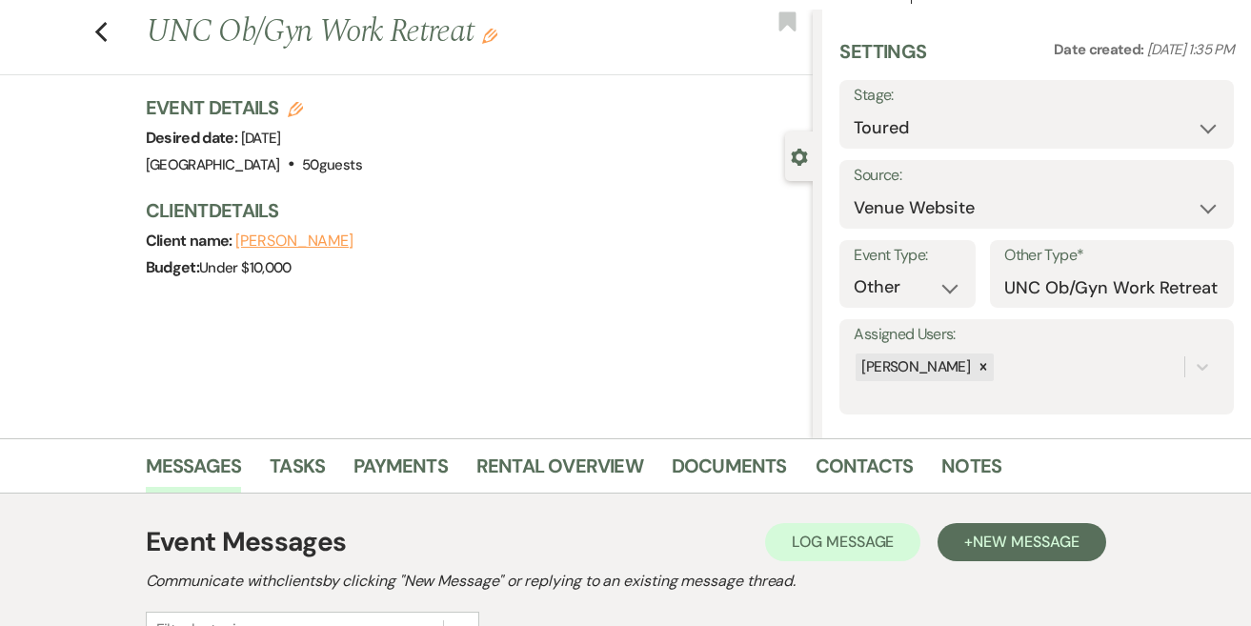
scroll to position [6, 0]
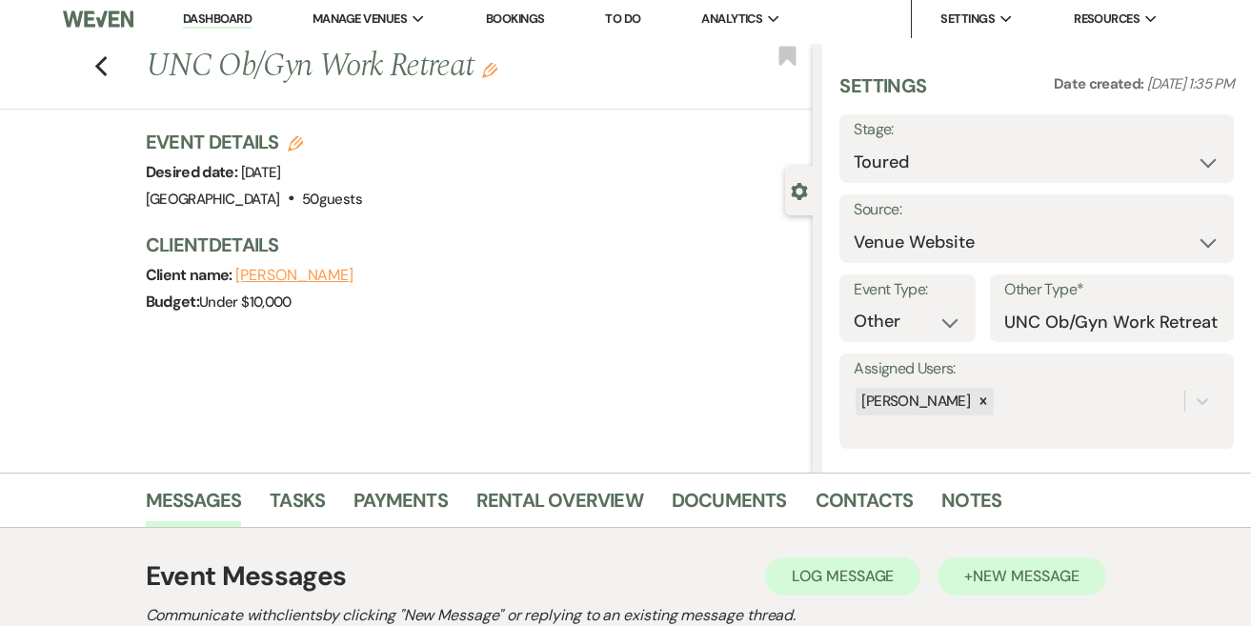
click at [1031, 570] on span "New Message" at bounding box center [1026, 576] width 106 height 20
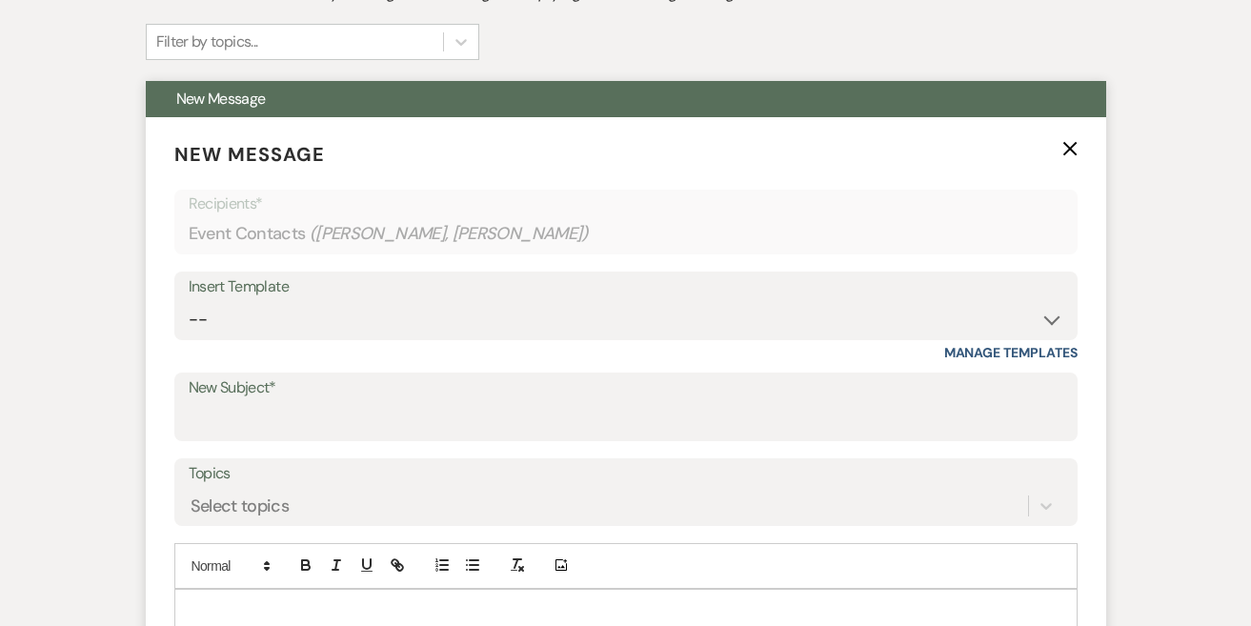
scroll to position [666, 0]
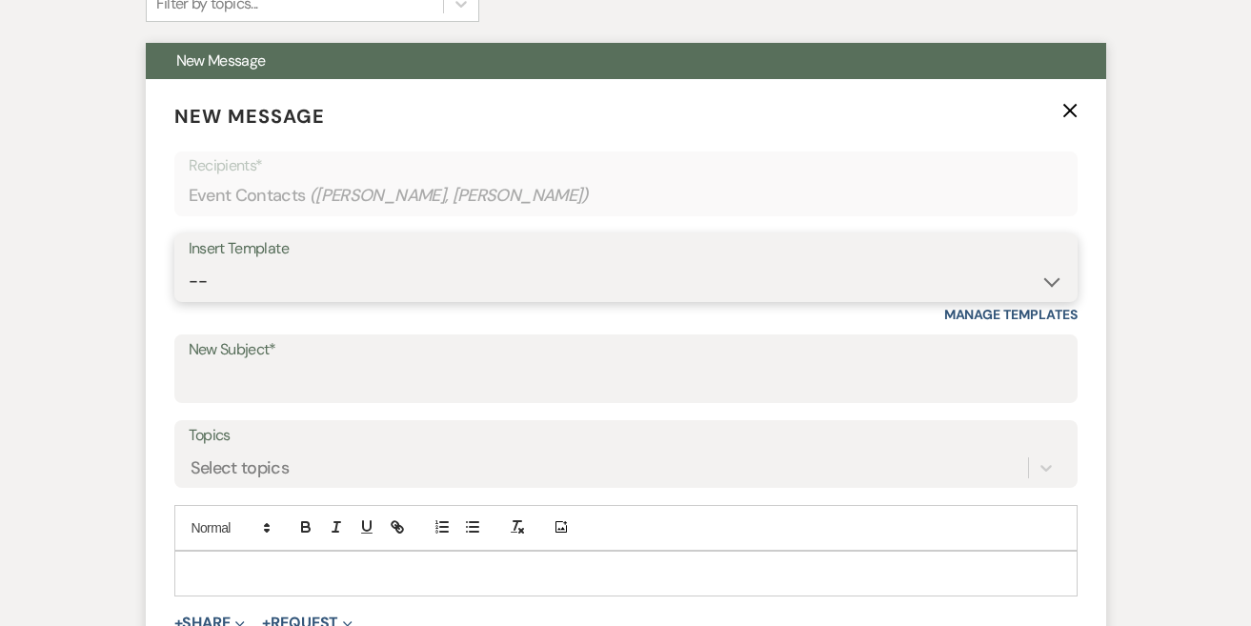
select select "4641"
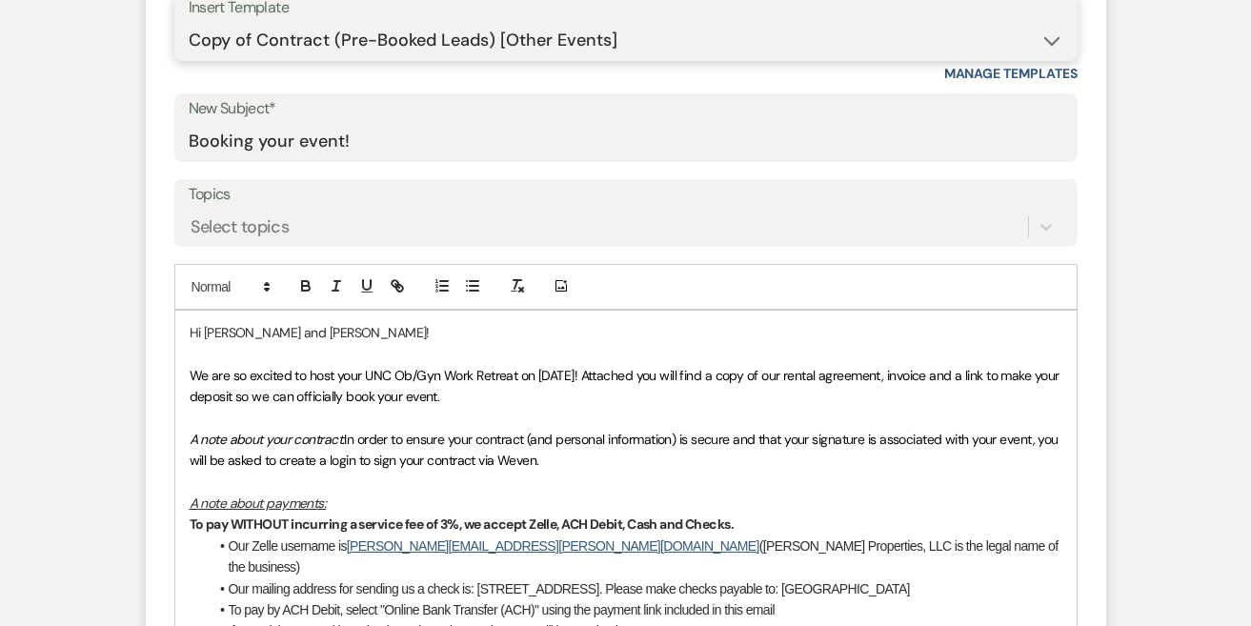
scroll to position [911, 0]
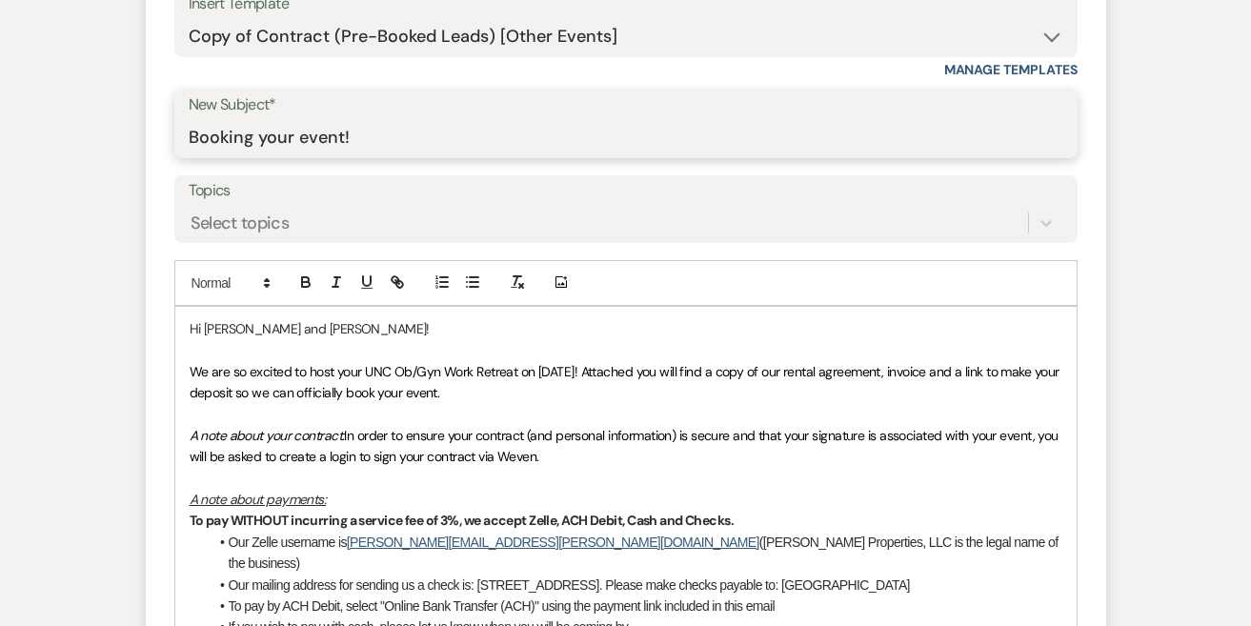
click at [343, 136] on input "Booking your event!" at bounding box center [626, 137] width 874 height 37
drag, startPoint x: 341, startPoint y: 134, endPoint x: 299, endPoint y: 134, distance: 41.9
click at [299, 134] on input "Booking your work retreat at Sanctuary Farm!" at bounding box center [626, 137] width 874 height 37
click at [400, 137] on input "Booking your work retreat at Sanctuary Farm!" at bounding box center [626, 137] width 874 height 37
drag, startPoint x: 414, startPoint y: 135, endPoint x: 296, endPoint y: 132, distance: 118.2
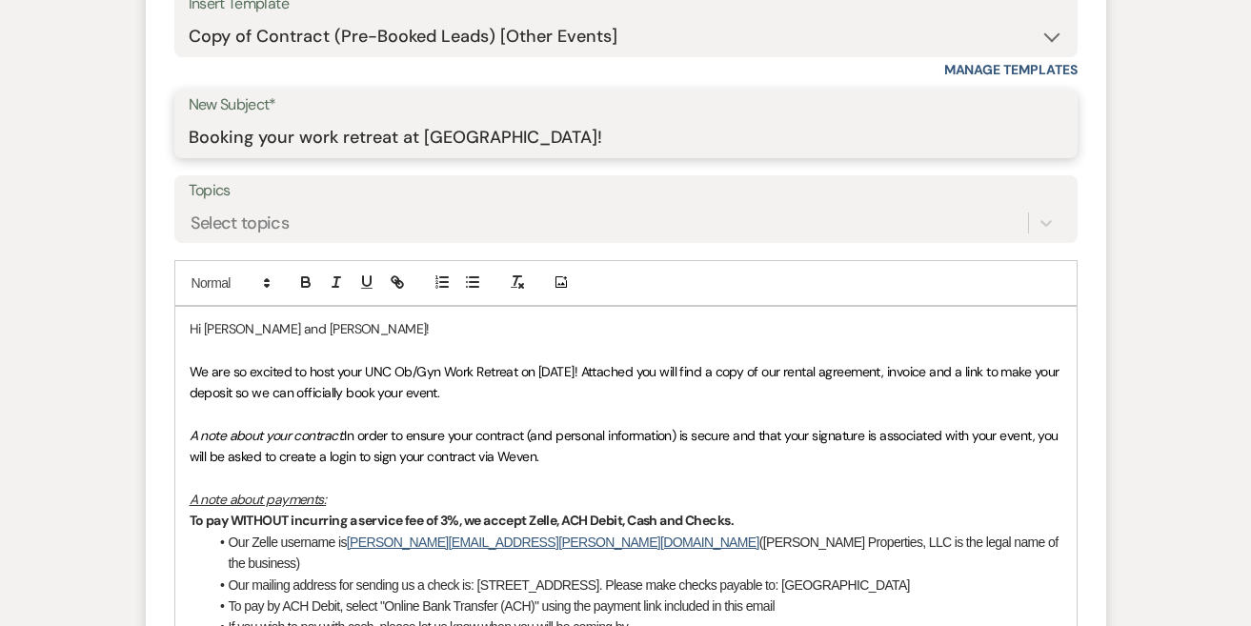
click at [296, 133] on input "Booking your work retreat at Sanctuary Farm!" at bounding box center [626, 137] width 874 height 37
type input "Booking your event at [GEOGRAPHIC_DATA]!"
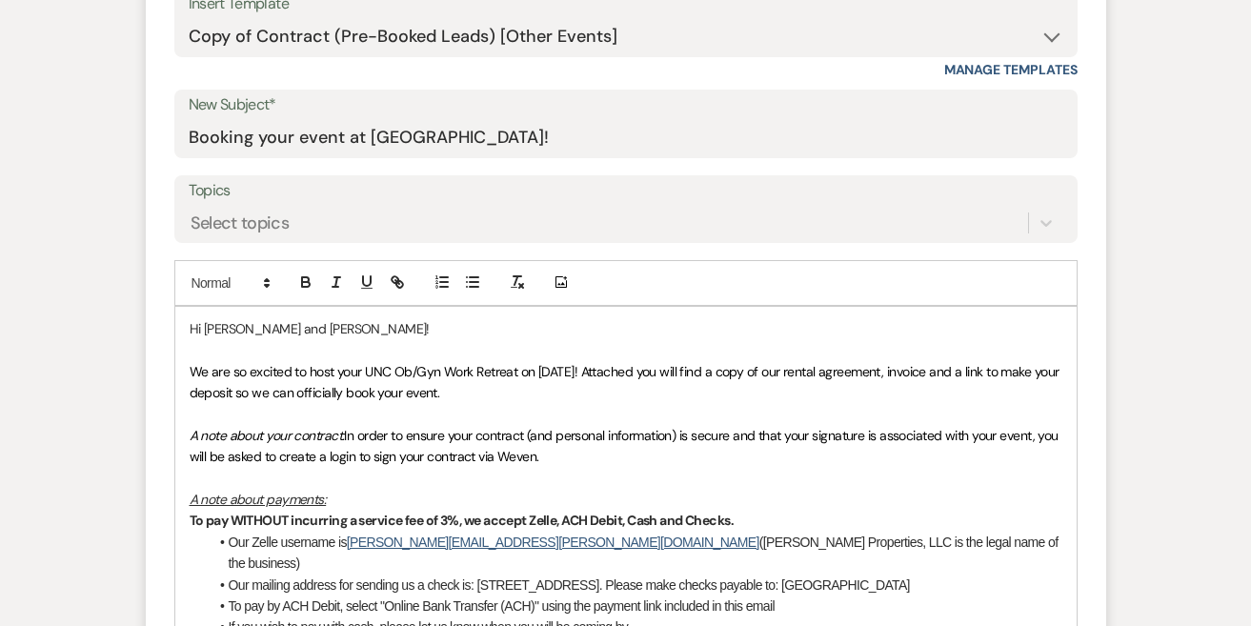
click at [334, 425] on p "A note about your contract: In order to ensure your contract (and personal info…" at bounding box center [626, 446] width 873 height 43
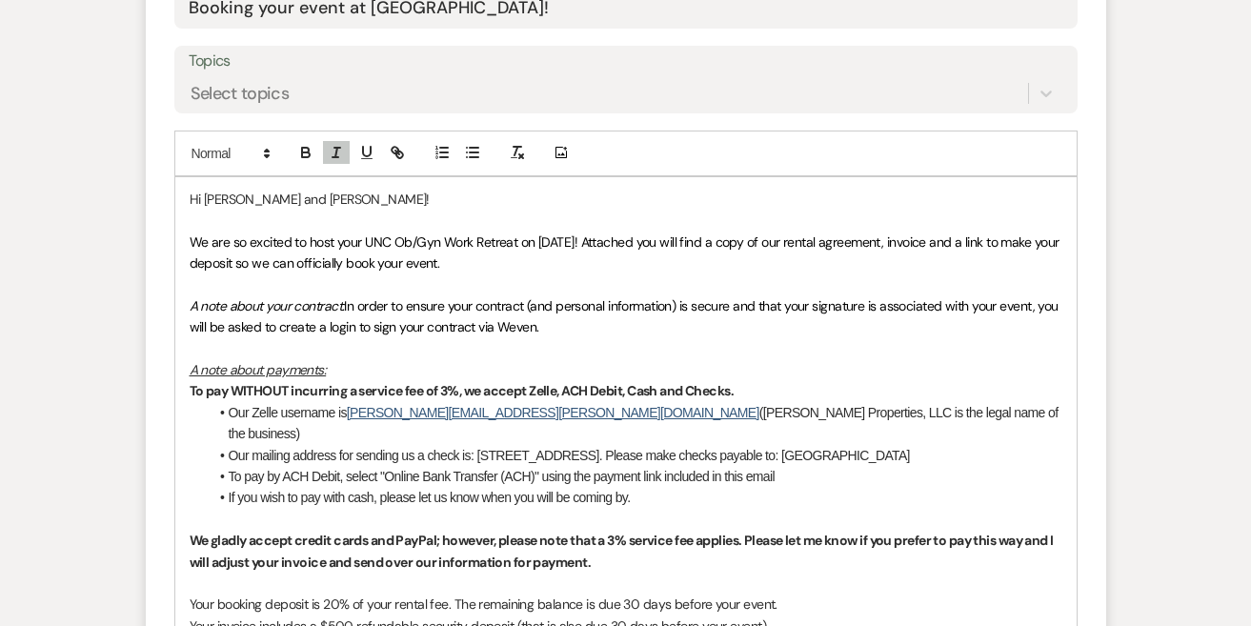
scroll to position [1051, 0]
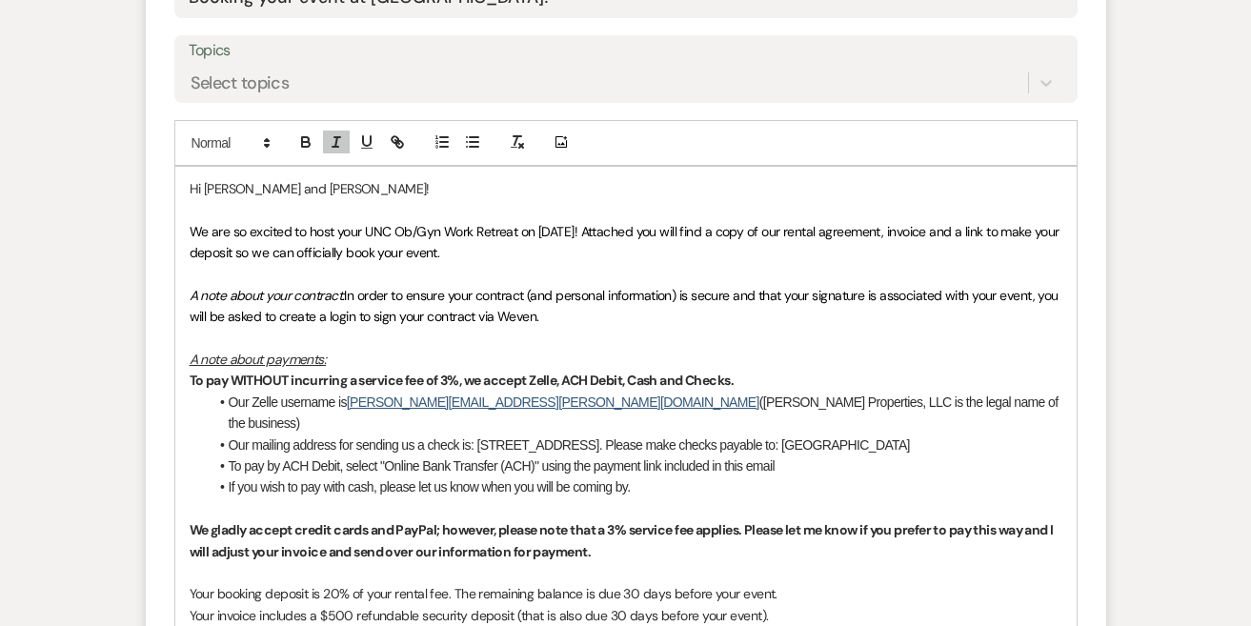
click at [415, 372] on strong "To pay WITHOUT incurring a service fee of 3%, we accept Zelle, ACH Debit, Cash …" at bounding box center [462, 380] width 545 height 17
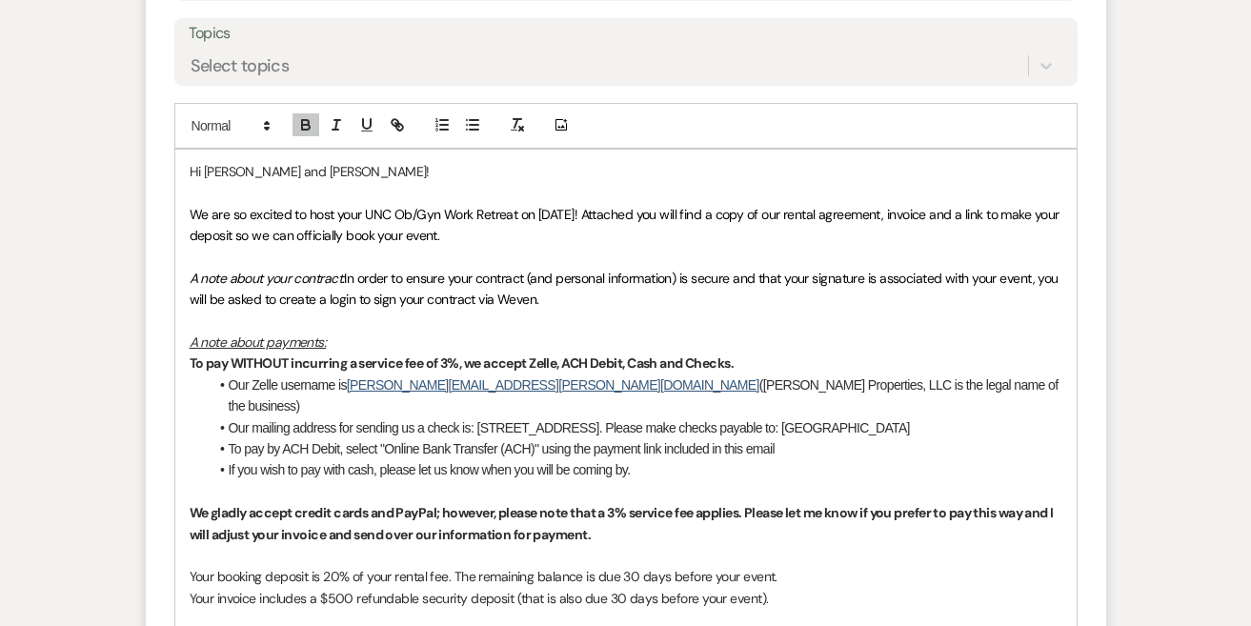
scroll to position [1070, 0]
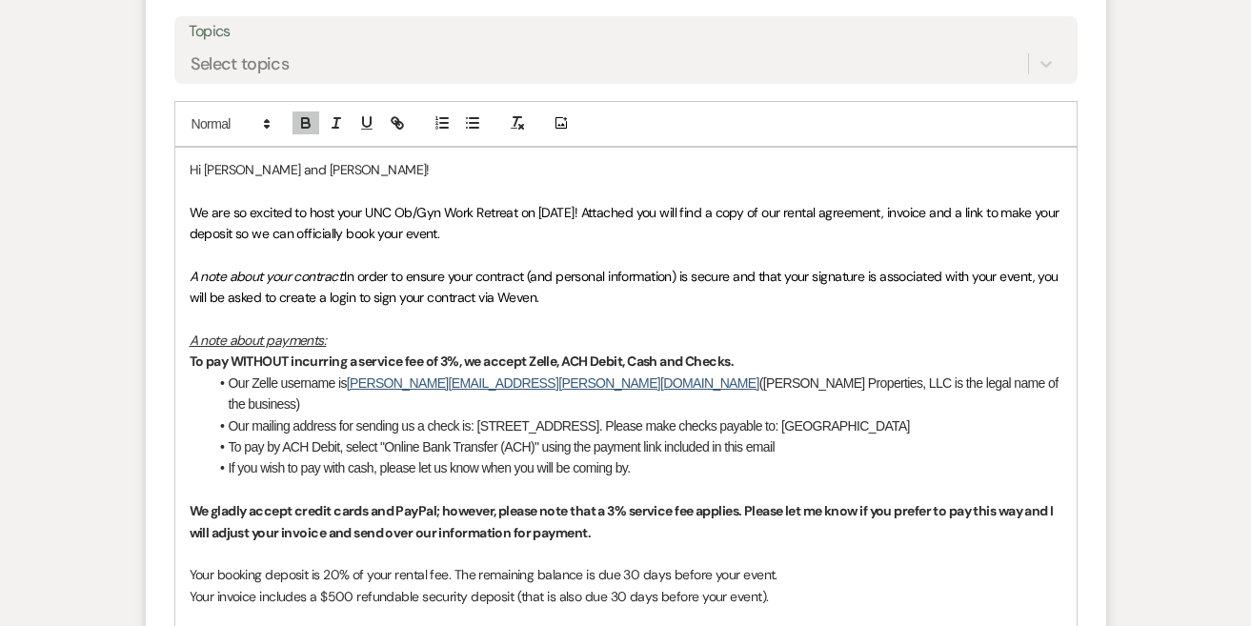
click at [438, 208] on span "We are so excited to host your UNC Ob/Gyn Work Retreat on 09/15/2025! Attached …" at bounding box center [626, 223] width 873 height 38
drag, startPoint x: 394, startPoint y: 207, endPoint x: 437, endPoint y: 208, distance: 42.9
click at [437, 208] on span "We are so excited to host your UNC Ob/Gyn Work Retreat on 09/15/2025! Attached …" at bounding box center [626, 223] width 873 height 38
drag, startPoint x: 524, startPoint y: 207, endPoint x: 396, endPoint y: 206, distance: 127.6
click at [396, 206] on span "We are so excited to host your UNC Maternal Fetal Medicine Work Retreat on 09/1…" at bounding box center [622, 223] width 865 height 38
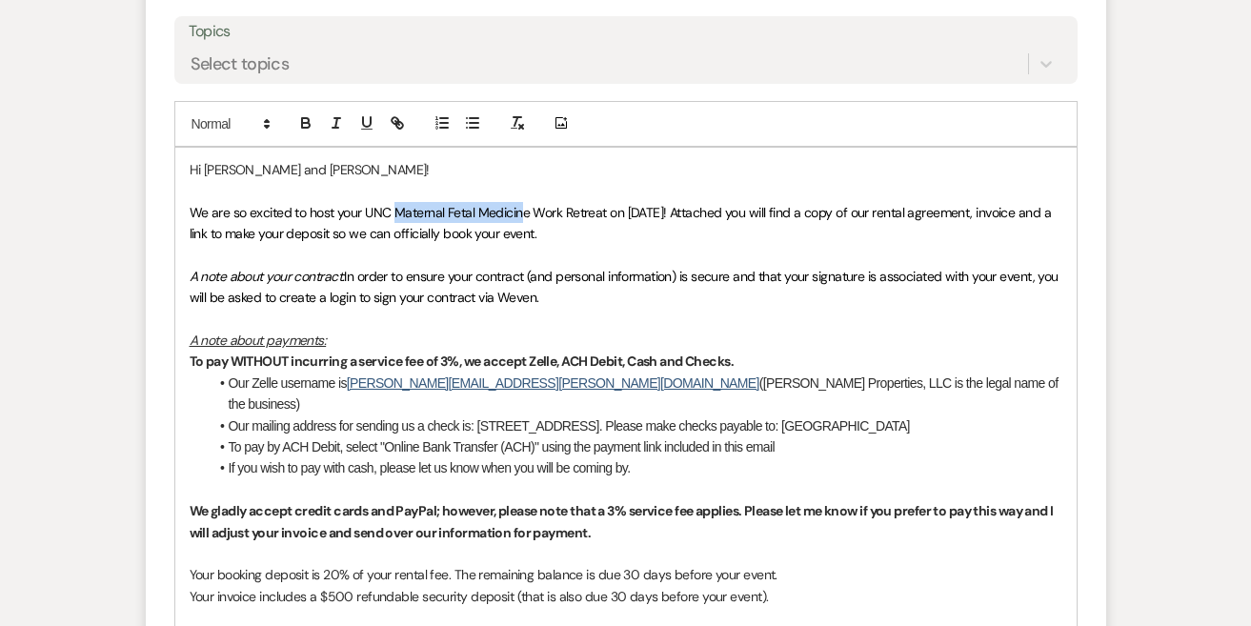
copy span "Maternal Fetal Medicin"
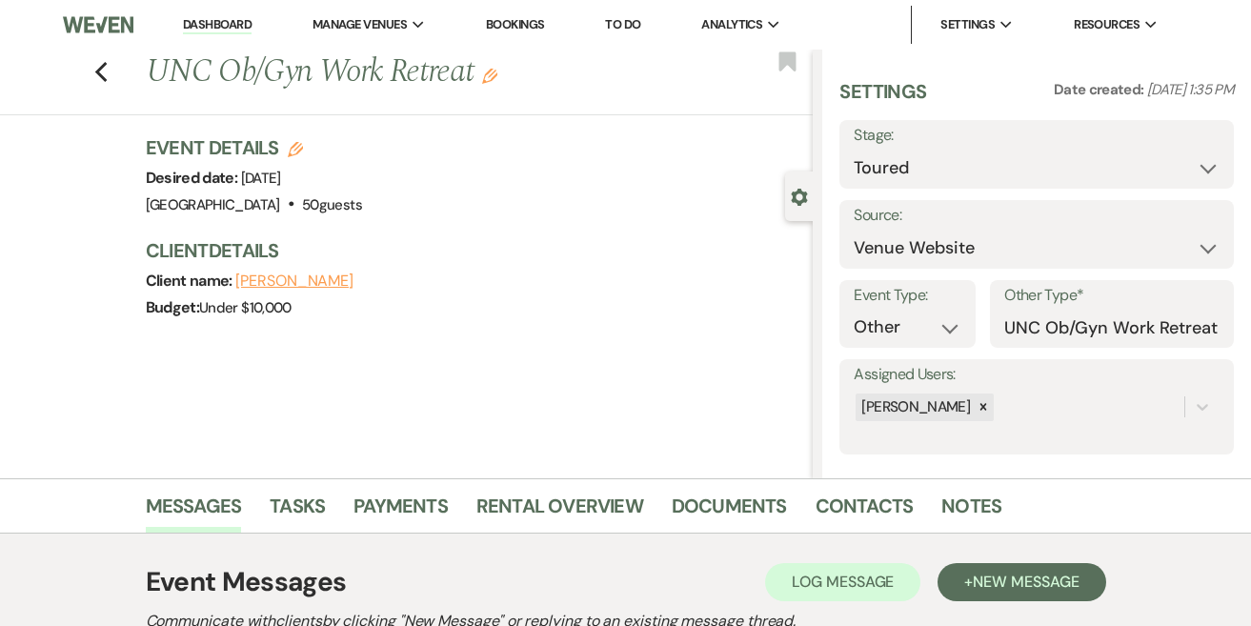
scroll to position [0, 0]
click at [497, 73] on icon "Edit" at bounding box center [489, 76] width 15 height 15
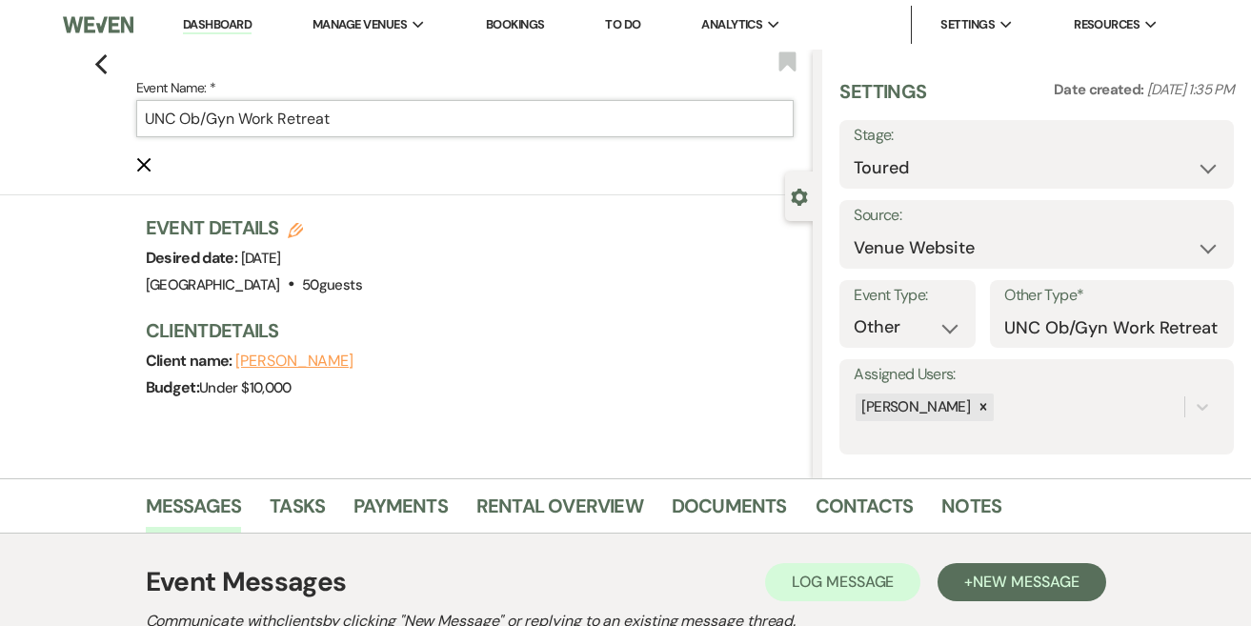
click at [307, 121] on input "UNC Ob/Gyn Work Retreat" at bounding box center [465, 118] width 658 height 37
drag, startPoint x: 237, startPoint y: 116, endPoint x: 190, endPoint y: 116, distance: 47.6
click at [190, 116] on input "UNC Ob/Gyn Work Retreat" at bounding box center [465, 118] width 658 height 37
paste input "Maternal Fetal Medicin"
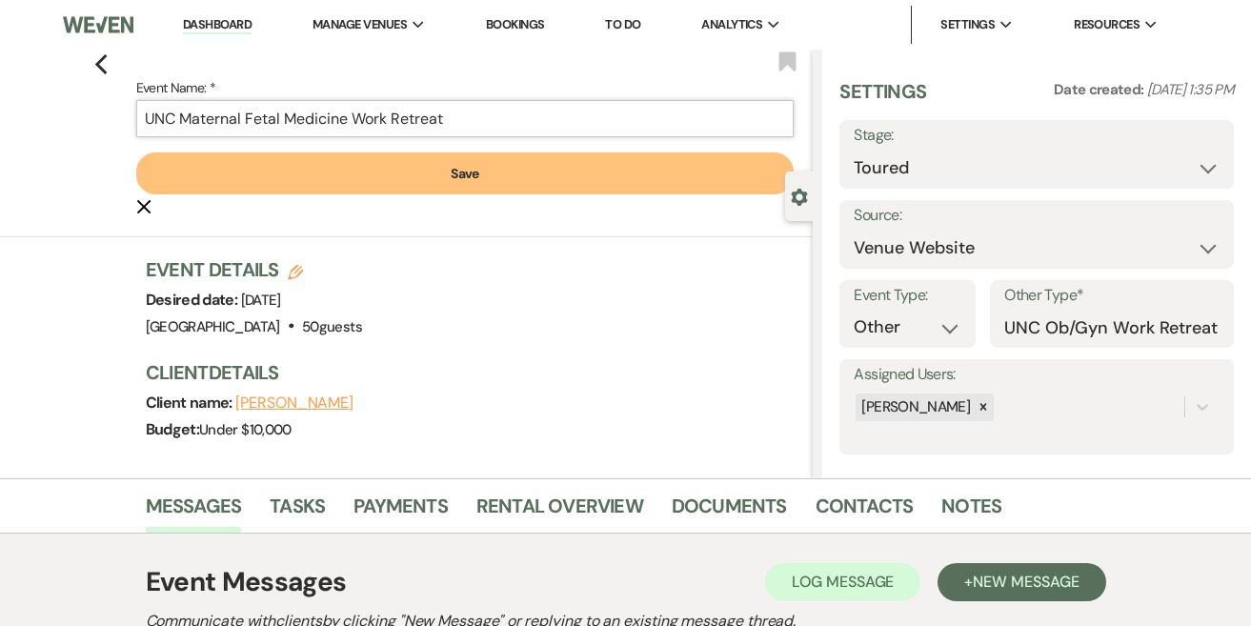
type input "UNC Maternal Fetal Medicine Work Retreat"
click at [506, 175] on button "Save" at bounding box center [465, 173] width 658 height 42
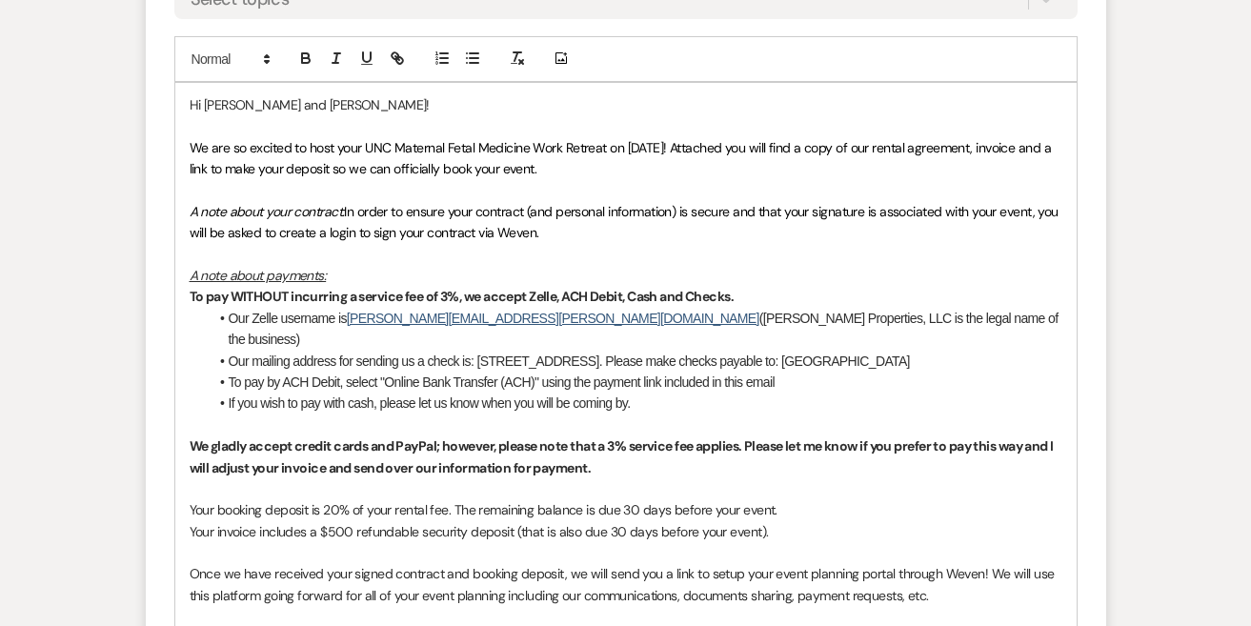
scroll to position [1135, 0]
click at [651, 171] on p "We are so excited to host your UNC Maternal Fetal Medicine Work Retreat on 09/1…" at bounding box center [626, 157] width 873 height 43
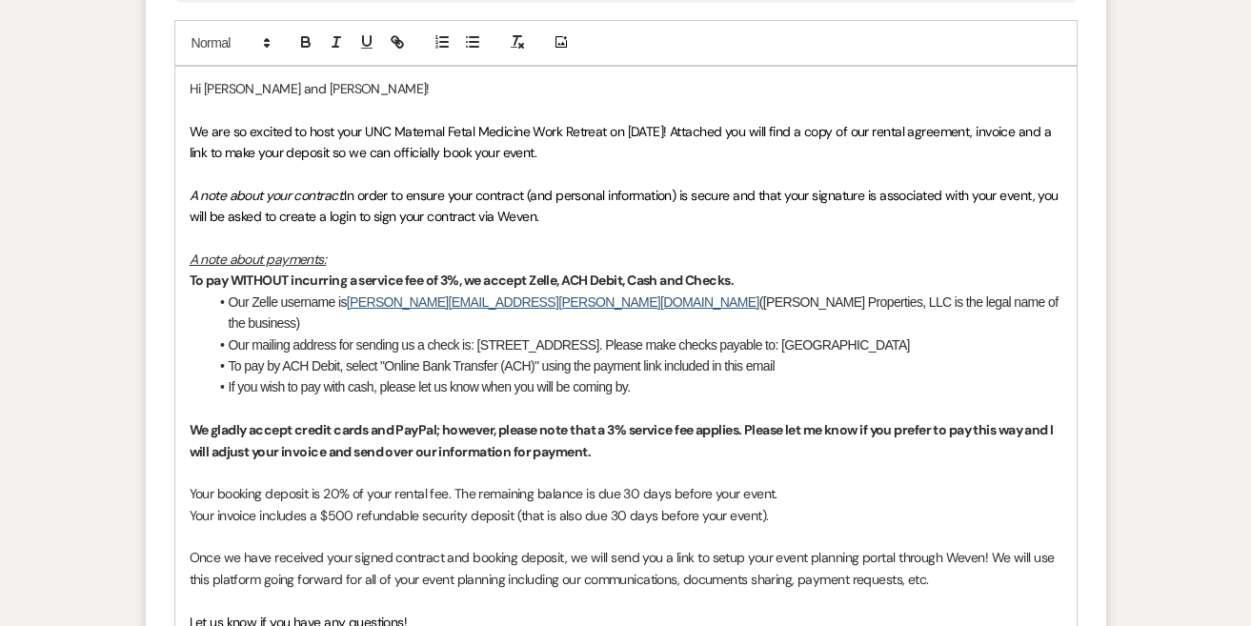
click at [392, 256] on p "A note about payments:" at bounding box center [626, 259] width 873 height 21
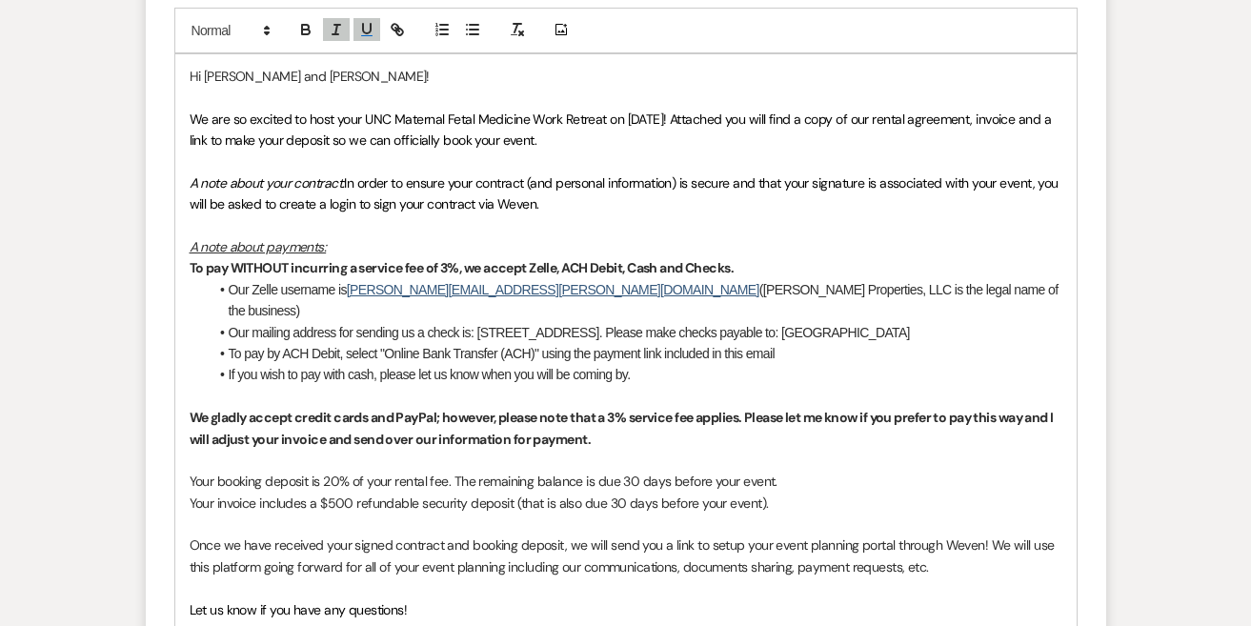
scroll to position [1167, 0]
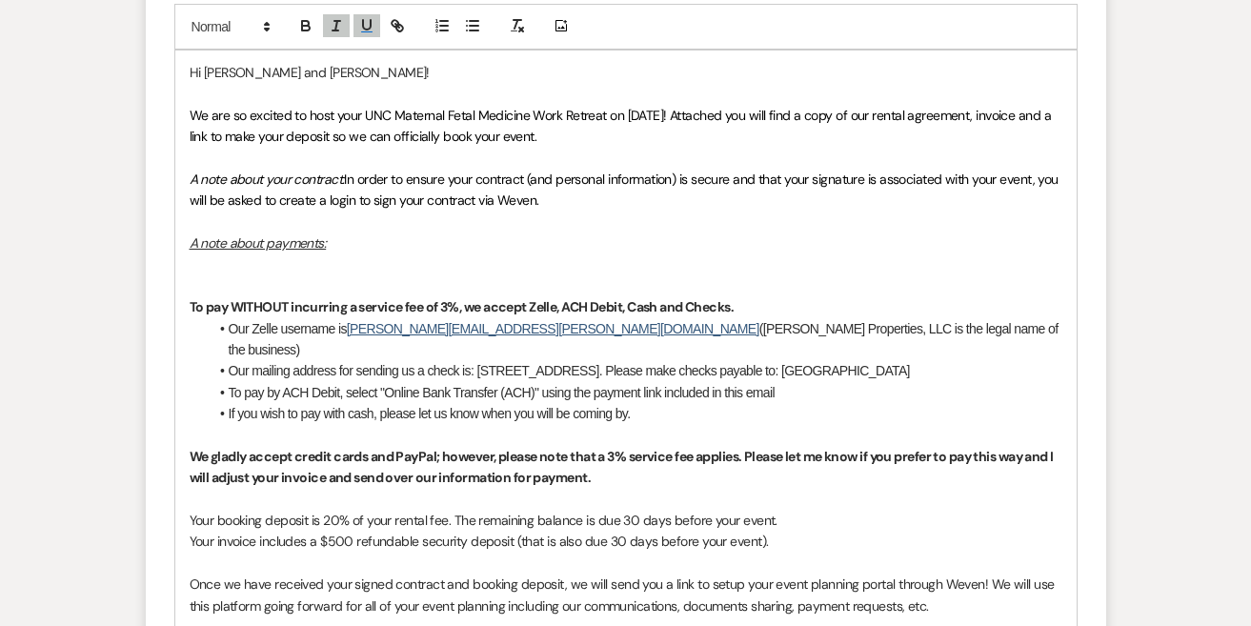
drag, startPoint x: 620, startPoint y: 452, endPoint x: 244, endPoint y: 435, distance: 376.6
click at [244, 446] on p "We gladly accept credit cards and PayPal; however, please note that a 3% servic…" at bounding box center [626, 467] width 873 height 43
click at [242, 446] on p "We gladly accept credit cards and PayPal; however, please note that a 3% servic…" at bounding box center [626, 467] width 873 height 43
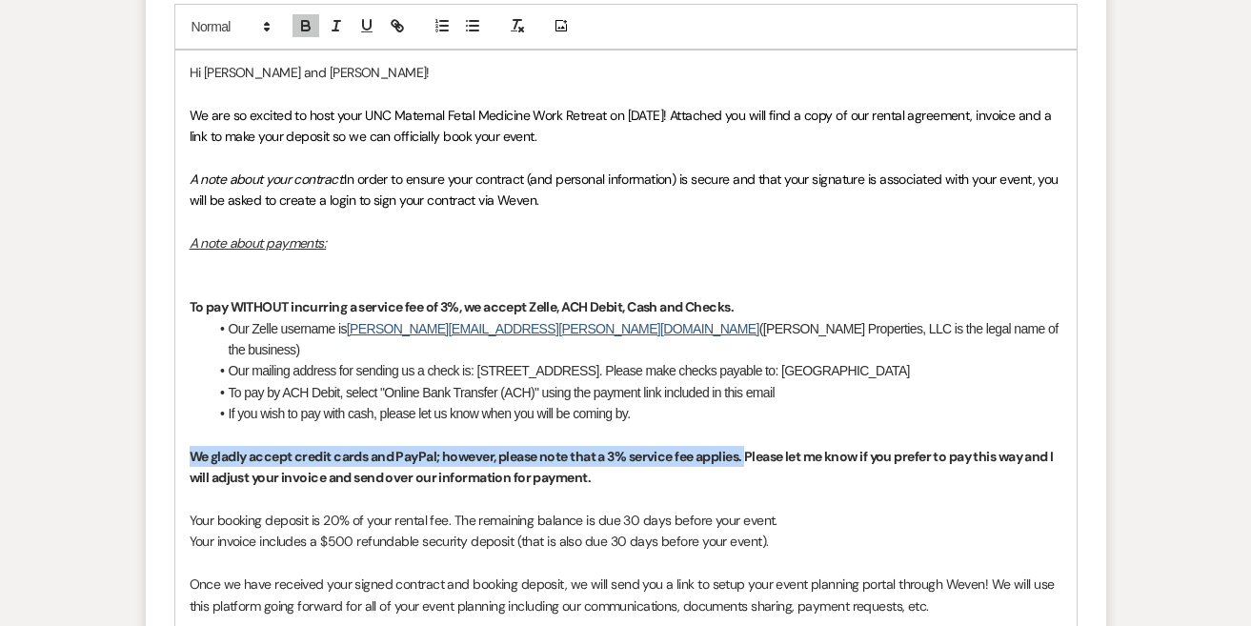
drag, startPoint x: 749, startPoint y: 422, endPoint x: 148, endPoint y: 414, distance: 601.1
click at [148, 414] on form "New Message X Draft saved! Recipients* Event Contacts ( Qiana Davis, Ashley Bol…" at bounding box center [626, 237] width 960 height 1319
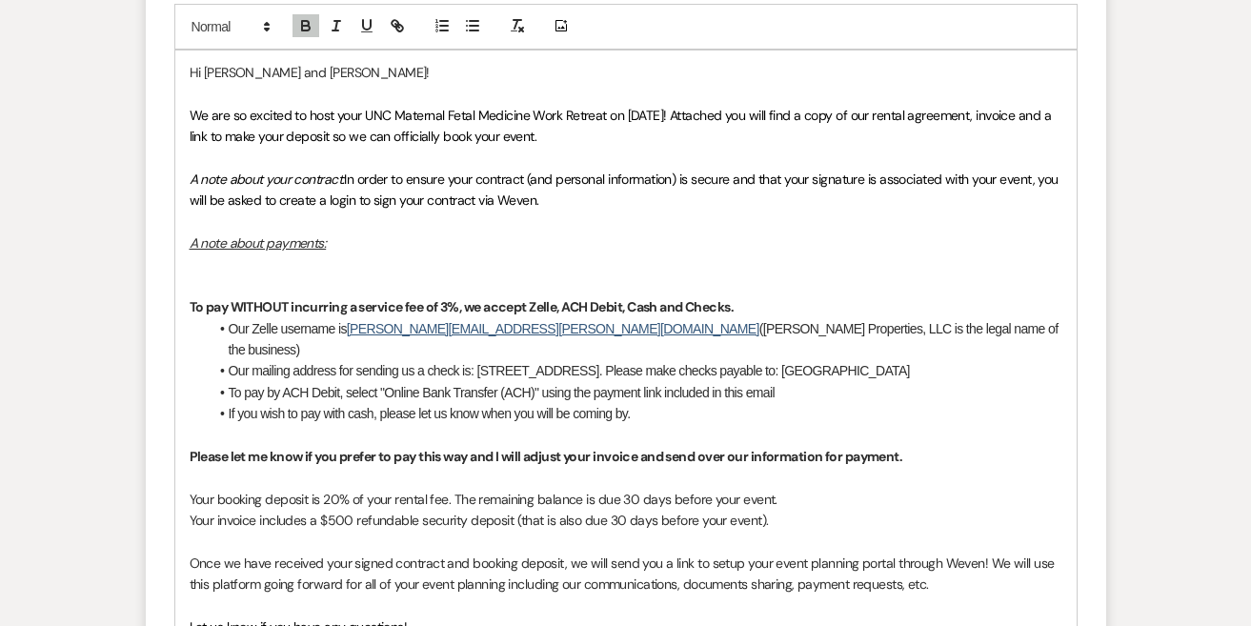
click at [210, 254] on p at bounding box center [626, 263] width 873 height 21
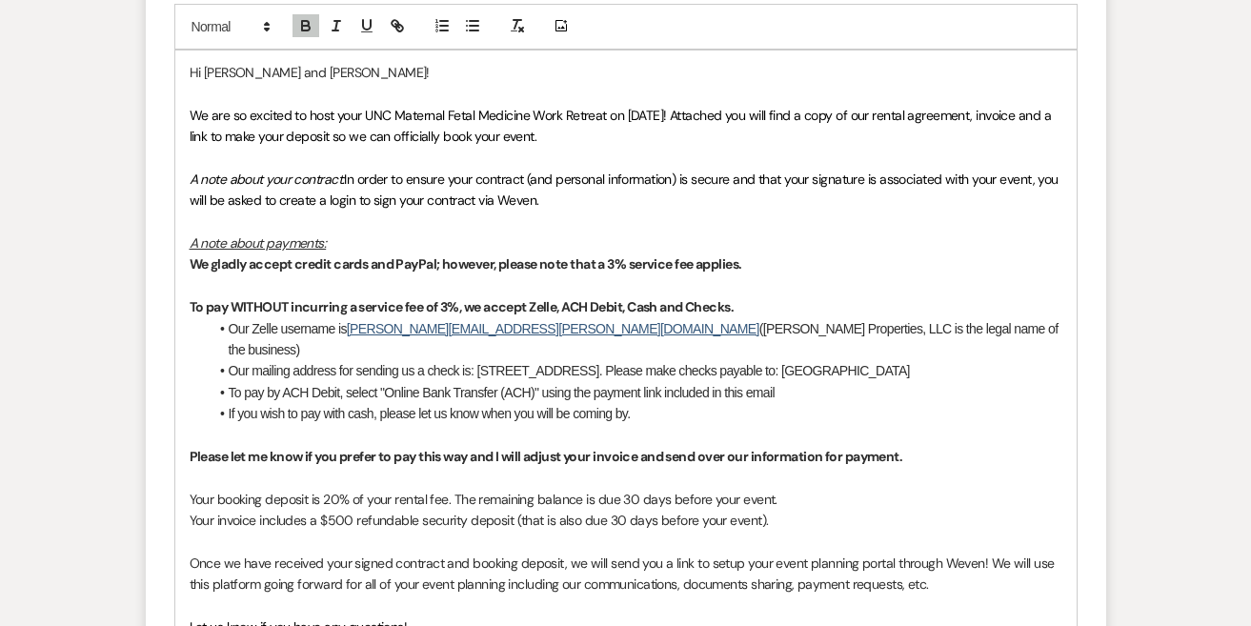
drag, startPoint x: 914, startPoint y: 422, endPoint x: 180, endPoint y: 426, distance: 733.5
click at [180, 426] on div "Hi Qiana and Ashley! We are so excited to host your UNC Maternal Fetal Medicine…" at bounding box center [625, 381] width 901 height 663
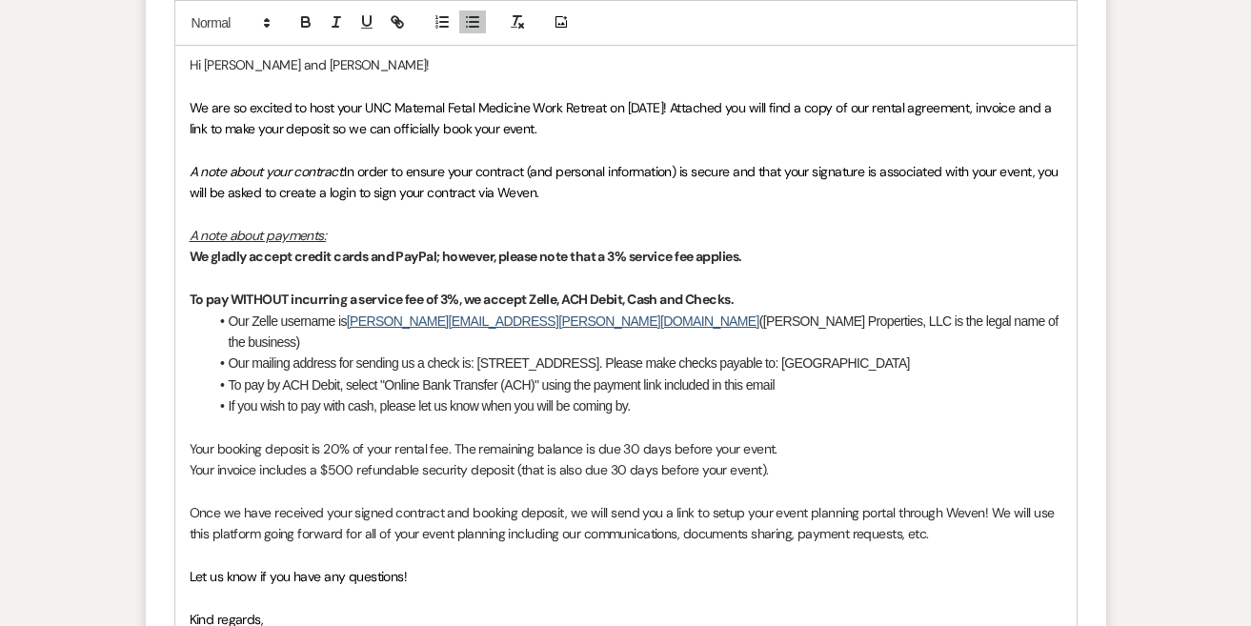
scroll to position [1175, 0]
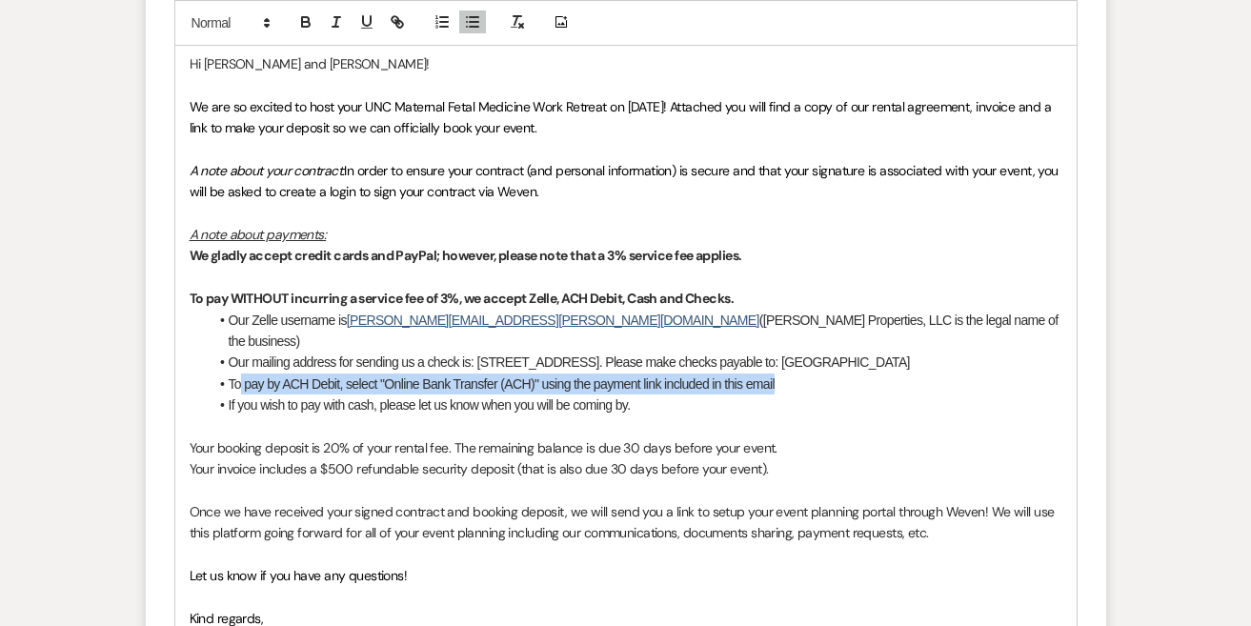
drag, startPoint x: 806, startPoint y: 357, endPoint x: 239, endPoint y: 354, distance: 566.8
click at [239, 373] on li "To pay by ACH Debit, select "Online Bank Transfer (ACH)" using the payment link…" at bounding box center [636, 383] width 854 height 21
click at [239, 376] on span "To pay by ACH Debit, select "Online Bank Transfer (ACH)" using the payment link…" at bounding box center [502, 383] width 546 height 15
drag, startPoint x: 802, startPoint y: 356, endPoint x: 230, endPoint y: 344, distance: 572.6
click at [229, 373] on li "To pay by ACH Debit, select "Online Bank Transfer (ACH)" using the payment link…" at bounding box center [636, 383] width 854 height 21
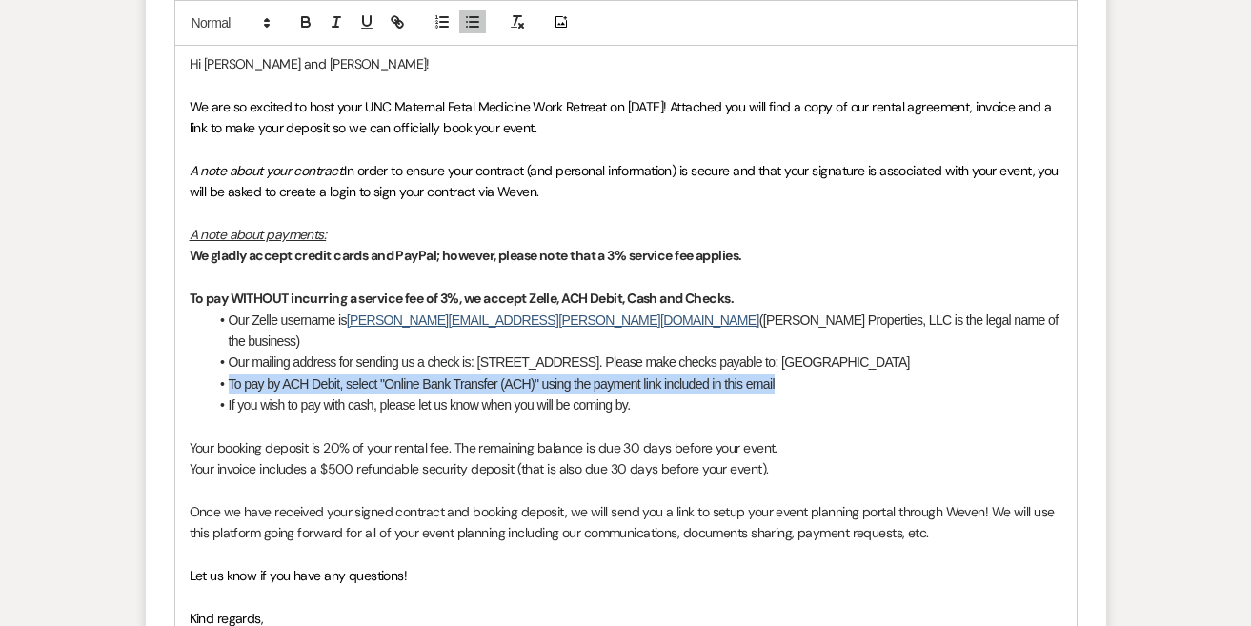
copy span "To pay by ACH Debit, select "Online Bank Transfer (ACH)" using the payment link…"
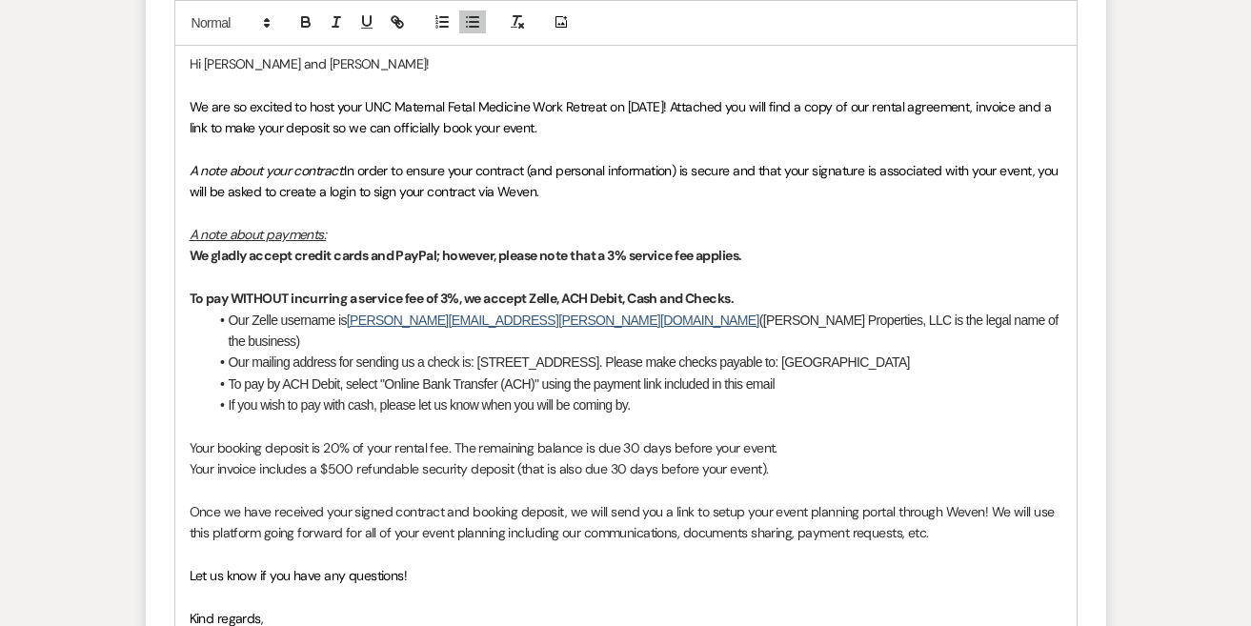
click at [762, 246] on p "We gladly accept credit cards and PayPal; however, please note that a 3% servic…" at bounding box center [626, 255] width 873 height 21
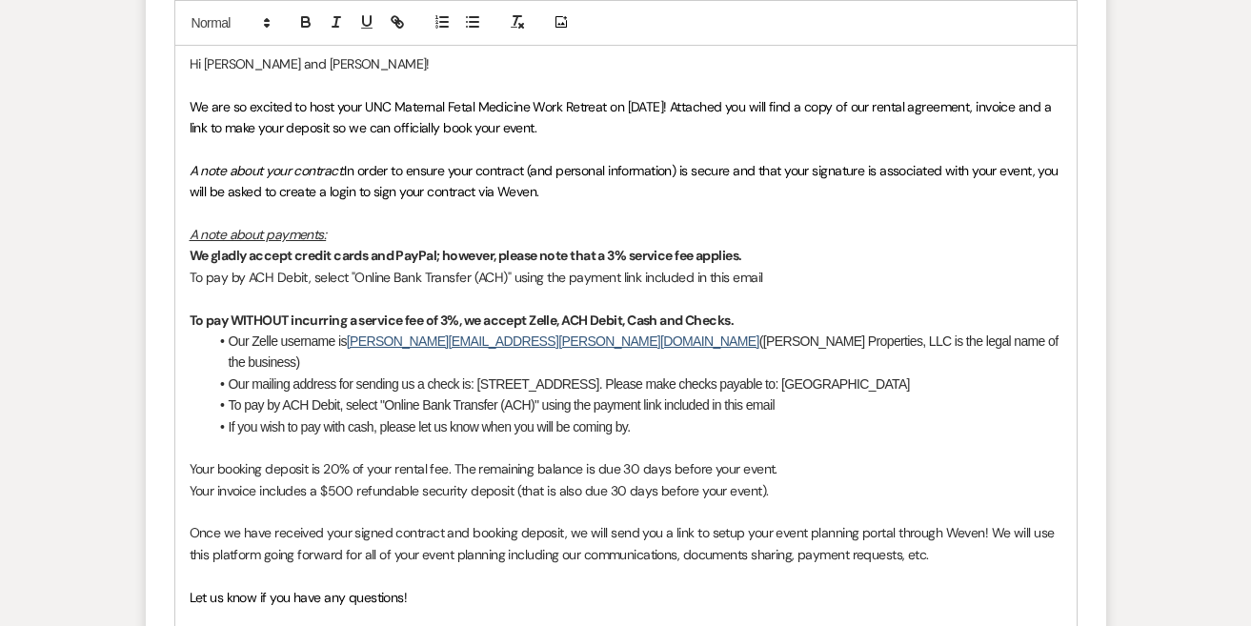
click at [184, 268] on div "Hi Qiana and Ashley! We are so excited to host your UNC Maternal Fetal Medicine…" at bounding box center [625, 362] width 901 height 641
click at [467, 22] on line "button" at bounding box center [467, 22] width 0 height 0
click at [385, 271] on span "To pay by ACH Debit, select "Online Bank Transfer (ACH)" using the payment link…" at bounding box center [502, 277] width 546 height 15
click at [338, 270] on span "To pay by ACH Debit, select "Online Bank Transfer (ACH)" using the payment link…" at bounding box center [502, 277] width 546 height 15
drag, startPoint x: 340, startPoint y: 269, endPoint x: 284, endPoint y: 268, distance: 56.2
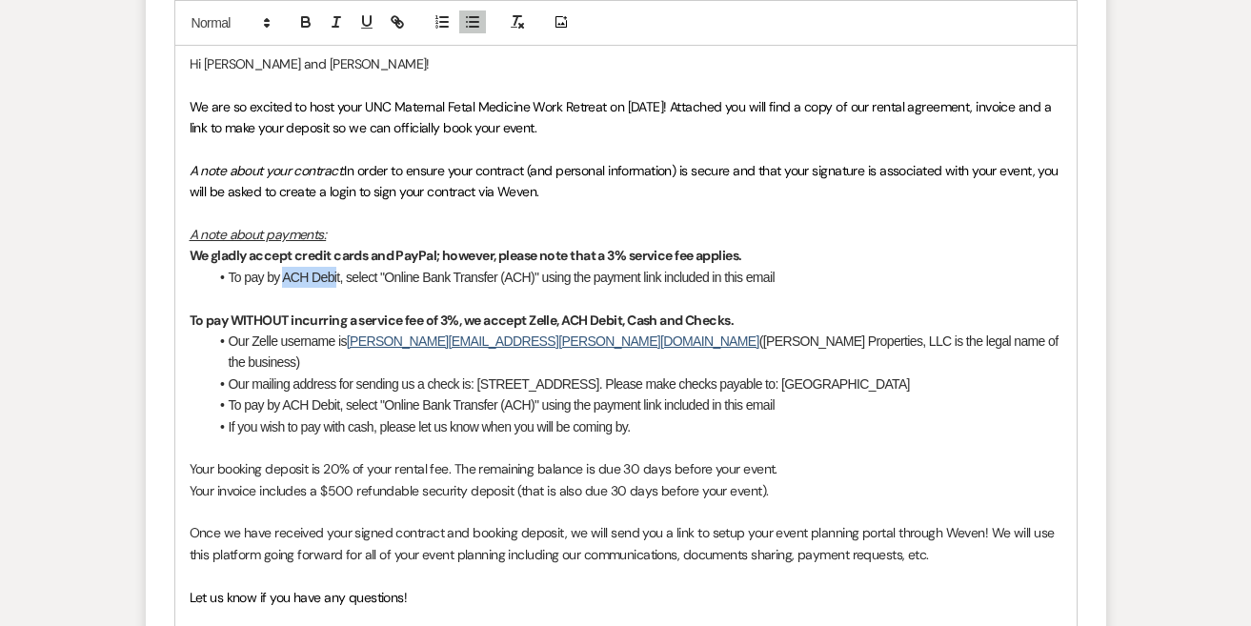
click at [284, 270] on span "To pay by ACH Debit, select "Online Bank Transfer (ACH)" using the payment link…" at bounding box center [502, 277] width 546 height 15
click at [476, 275] on span "To pay by Credit Card, select "Online Bank Transfer (ACH)" using the payment li…" at bounding box center [504, 277] width 551 height 15
drag, startPoint x: 539, startPoint y: 271, endPoint x: 391, endPoint y: 266, distance: 148.7
click at [391, 270] on span "To pay by Credit Card, select "Online Bank Transfer (ACH)" using the payment li…" at bounding box center [504, 277] width 551 height 15
click at [685, 288] on p at bounding box center [626, 298] width 873 height 21
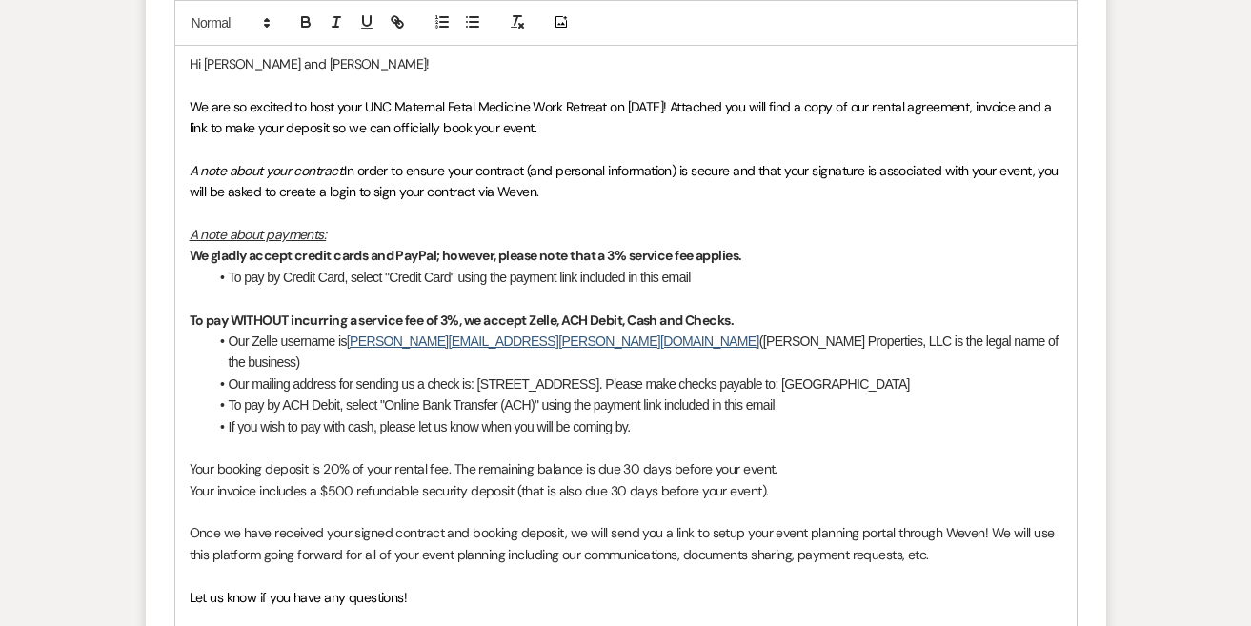
click at [786, 267] on li "To pay by Credit Card, select "Credit Card" using the payment link included in …" at bounding box center [636, 277] width 854 height 21
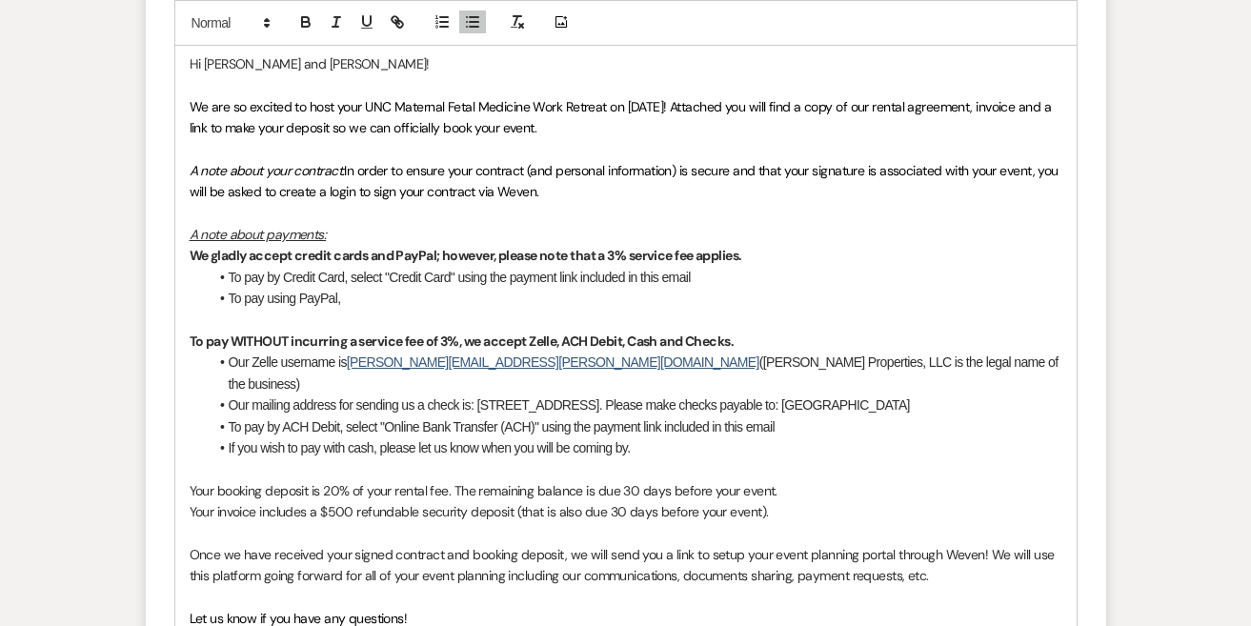
click at [802, 331] on p "To pay WITHOUT incurring a service fee of 3%, we accept Zelle, ACH Debit, Cash …" at bounding box center [626, 341] width 873 height 21
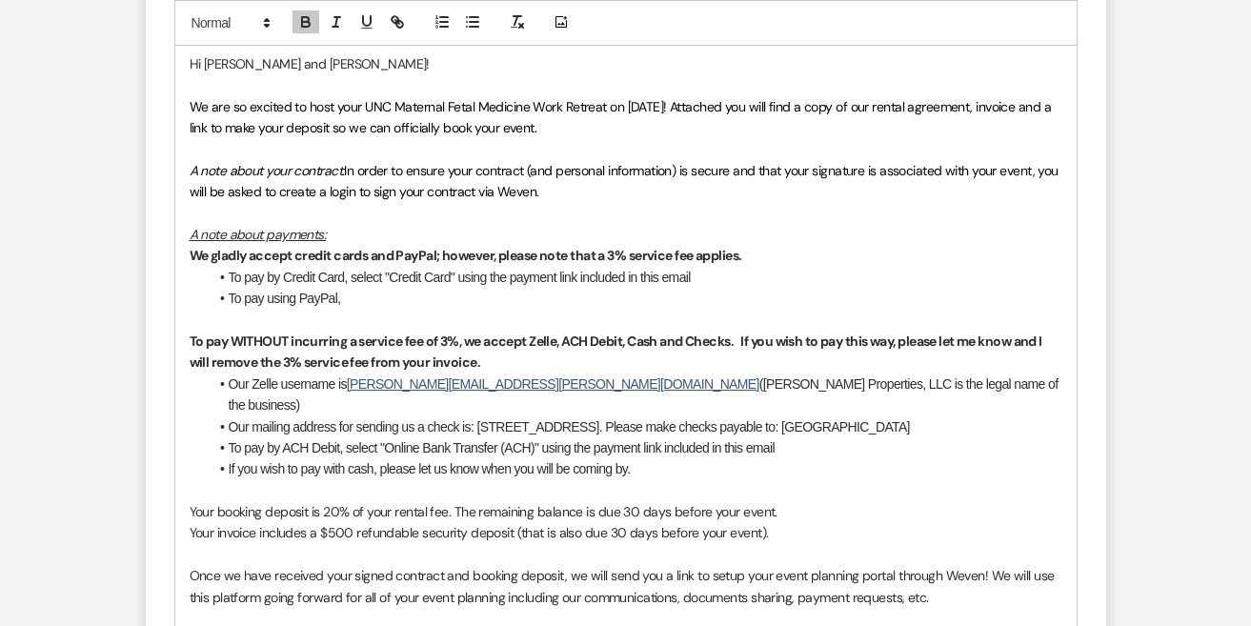
drag, startPoint x: 749, startPoint y: 332, endPoint x: 749, endPoint y: 354, distance: 21.9
click at [749, 354] on p "To pay WITHOUT incurring a service fee of 3%, we accept Zelle, ACH Debit, Cash …" at bounding box center [626, 352] width 873 height 43
click at [788, 375] on li "Our Zelle username is tim.toben@gmail.com (Toben Properties, LLC is the legal n…" at bounding box center [636, 394] width 854 height 43
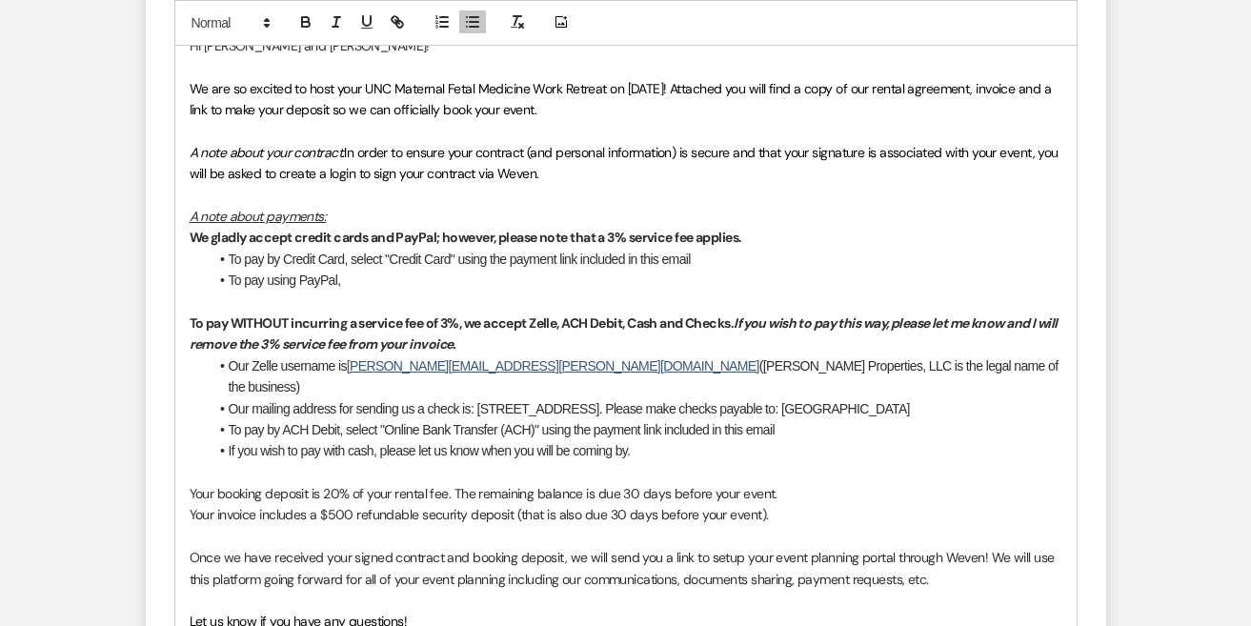
scroll to position [1195, 0]
click at [785, 252] on li "To pay by Credit Card, select "Credit Card" using the payment link included in …" at bounding box center [636, 258] width 854 height 21
click at [767, 276] on li "To pay using PayPal," at bounding box center [636, 279] width 854 height 21
click at [1014, 0] on div "Add Photo" at bounding box center [625, 23] width 903 height 46
click at [463, 271] on li "To pay using PayPal," at bounding box center [636, 279] width 854 height 21
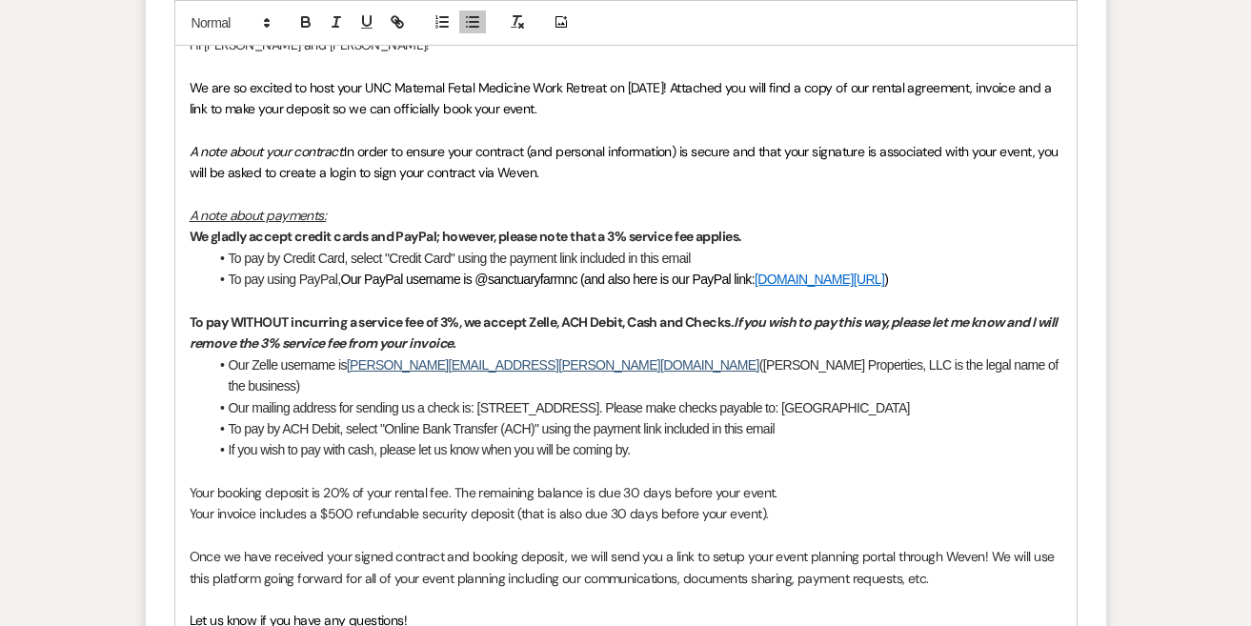
drag, startPoint x: 344, startPoint y: 271, endPoint x: 234, endPoint y: 271, distance: 109.5
click at [233, 271] on li "To pay using PayPal, Our PayPal username is @sanctuaryfarmnc (and also here is …" at bounding box center [636, 279] width 854 height 21
click at [406, 273] on span "Our PayPal username is @sanctuaryfarmnc (and also here is our PayPal link:" at bounding box center [436, 278] width 414 height 15
click at [493, 311] on p "To pay WITHOUT incurring a service fee of 3%, we accept Zelle, ACH Debit, Cash …" at bounding box center [626, 332] width 873 height 43
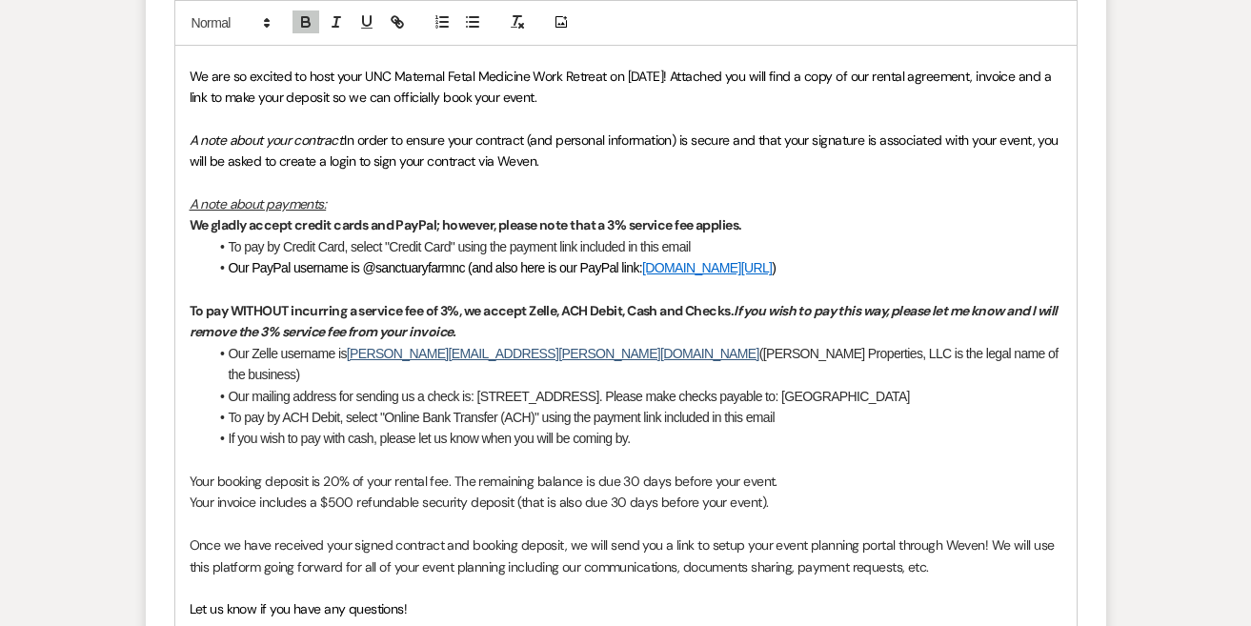
scroll to position [1210, 0]
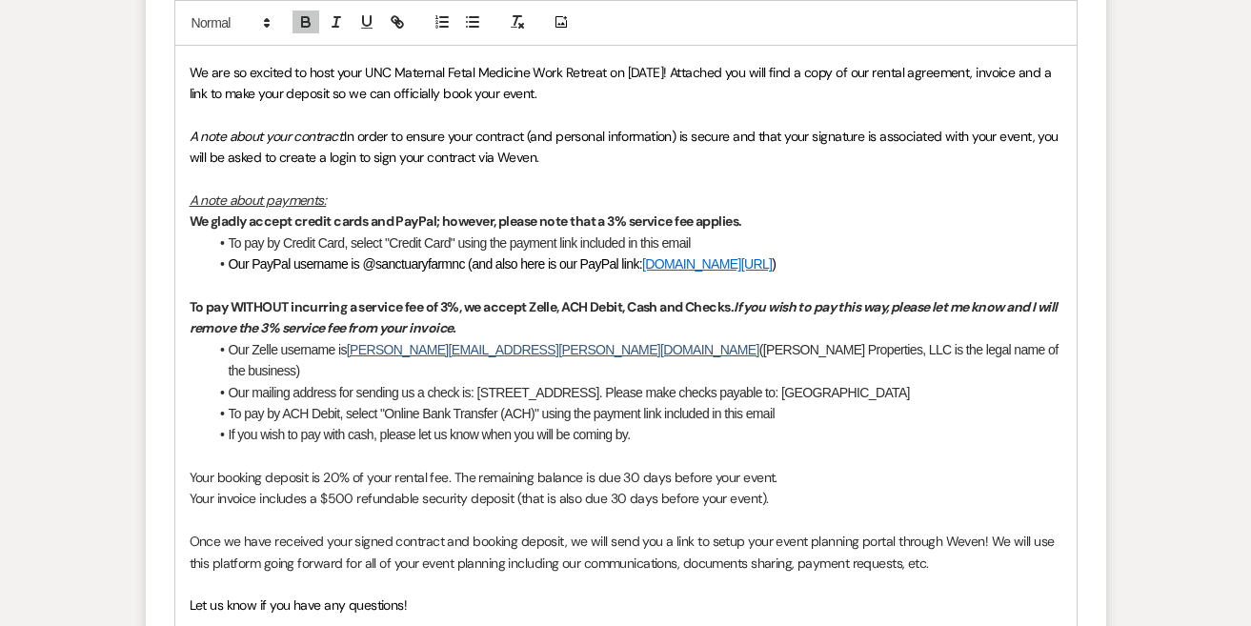
click at [919, 259] on li "Our PayPal username is @sanctuaryfarmnc (and also here is our PayPal link: PayP…" at bounding box center [636, 263] width 854 height 21
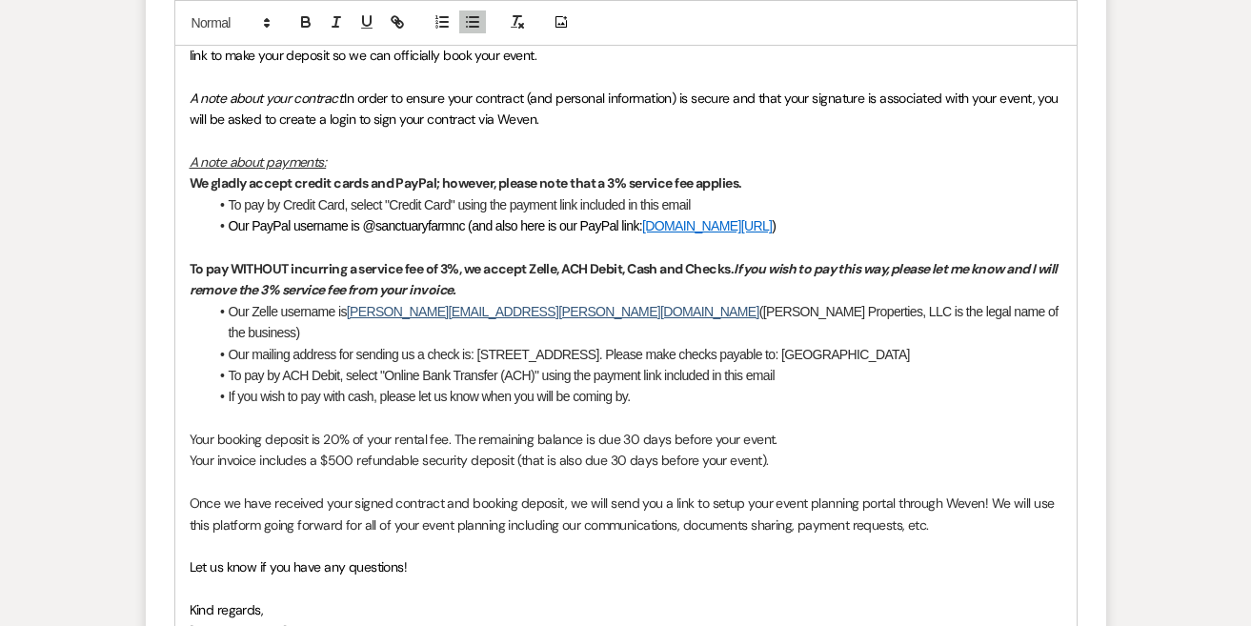
scroll to position [1250, 0]
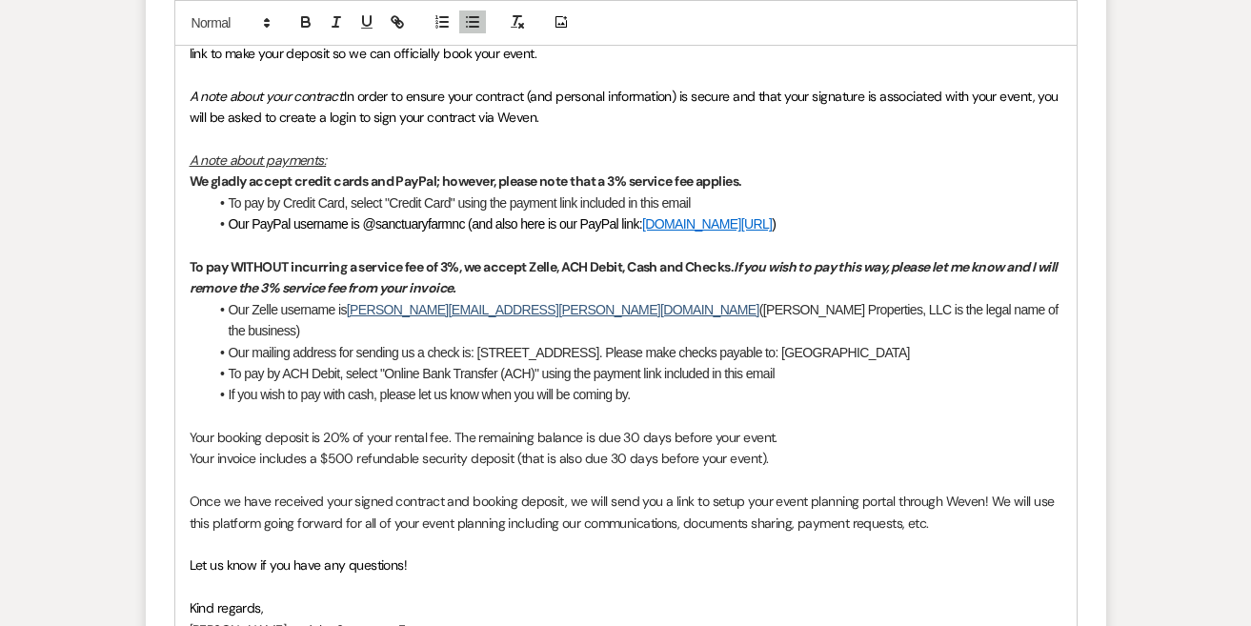
drag, startPoint x: 669, startPoint y: 370, endPoint x: 155, endPoint y: 142, distance: 561.6
click at [155, 143] on form "New Message X Draft Recipients* Event Contacts ( Qiana Davis, Ashley Bolton ) I…" at bounding box center [626, 154] width 960 height 1319
copy div "A note about payments: We gladly accept credit cards and PayPal; however, pleas…"
click at [665, 384] on li "If you wish to pay with cash, please let us know when you will be coming by." at bounding box center [636, 394] width 854 height 21
click at [474, 429] on span "Your booking deposit is 20% of your rental fee. The remaining balance is due 30…" at bounding box center [484, 437] width 588 height 17
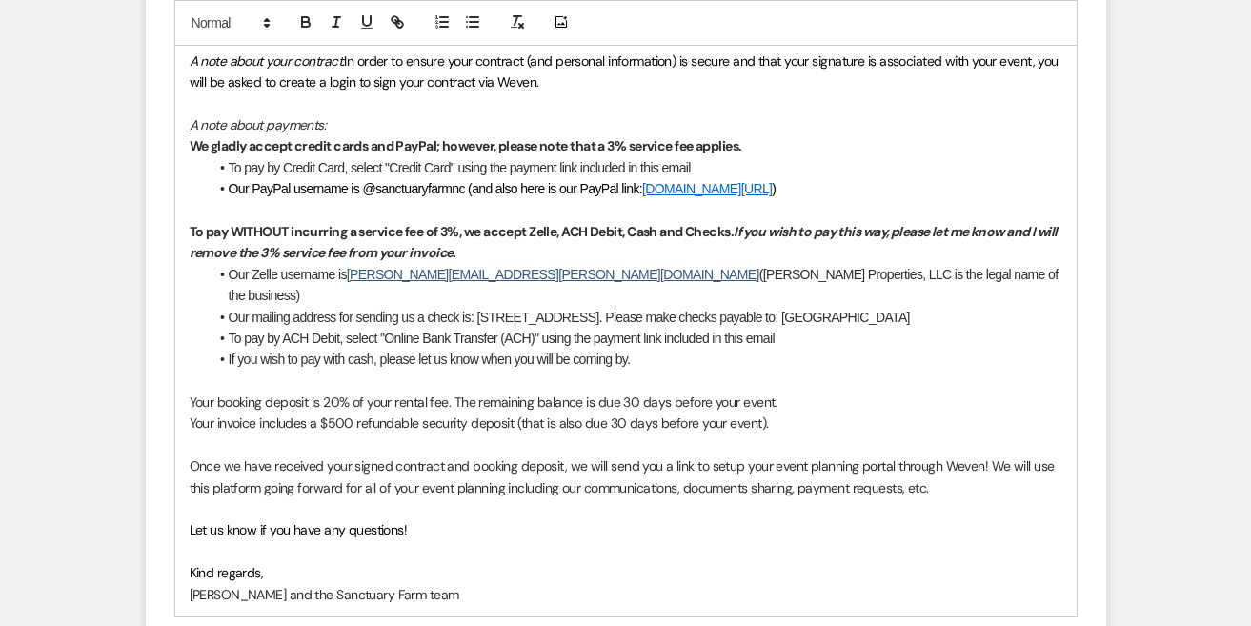
scroll to position [1289, 0]
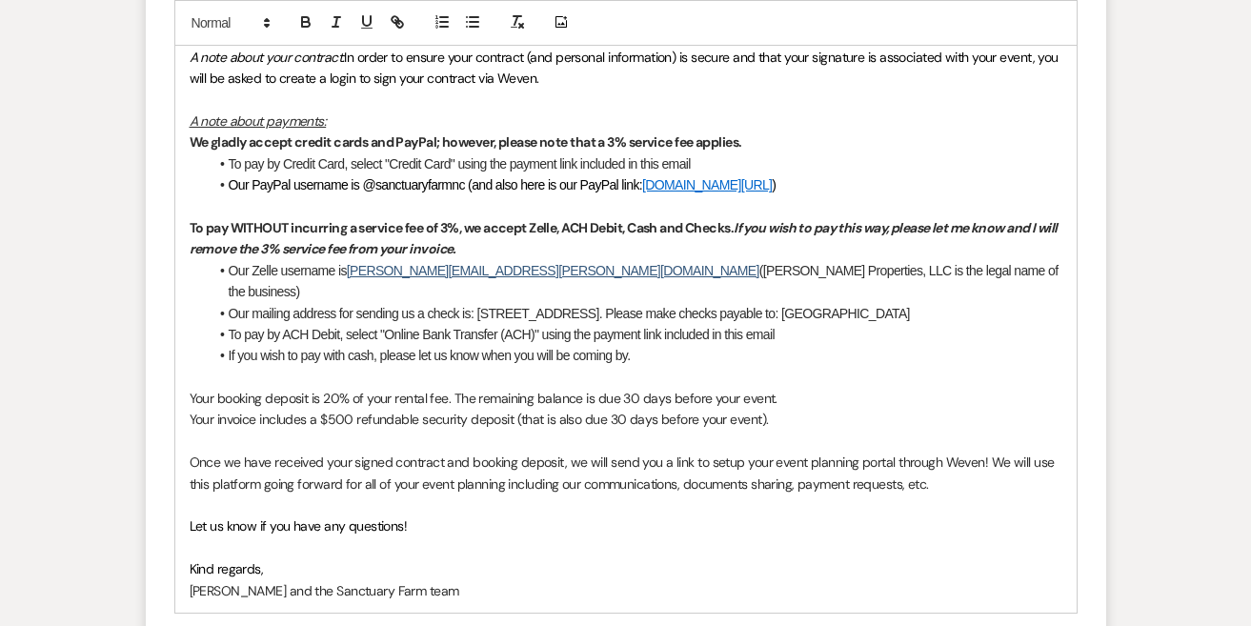
drag, startPoint x: 813, startPoint y: 368, endPoint x: 192, endPoint y: 366, distance: 620.1
click at [192, 388] on p "Your booking deposit is 20% of your rental fee. The remaining balance is due 30…" at bounding box center [626, 398] width 873 height 21
click at [183, 383] on div "Hi Qiana and Ashley! We are so excited to host your UNC Maternal Fetal Medicine…" at bounding box center [625, 271] width 901 height 684
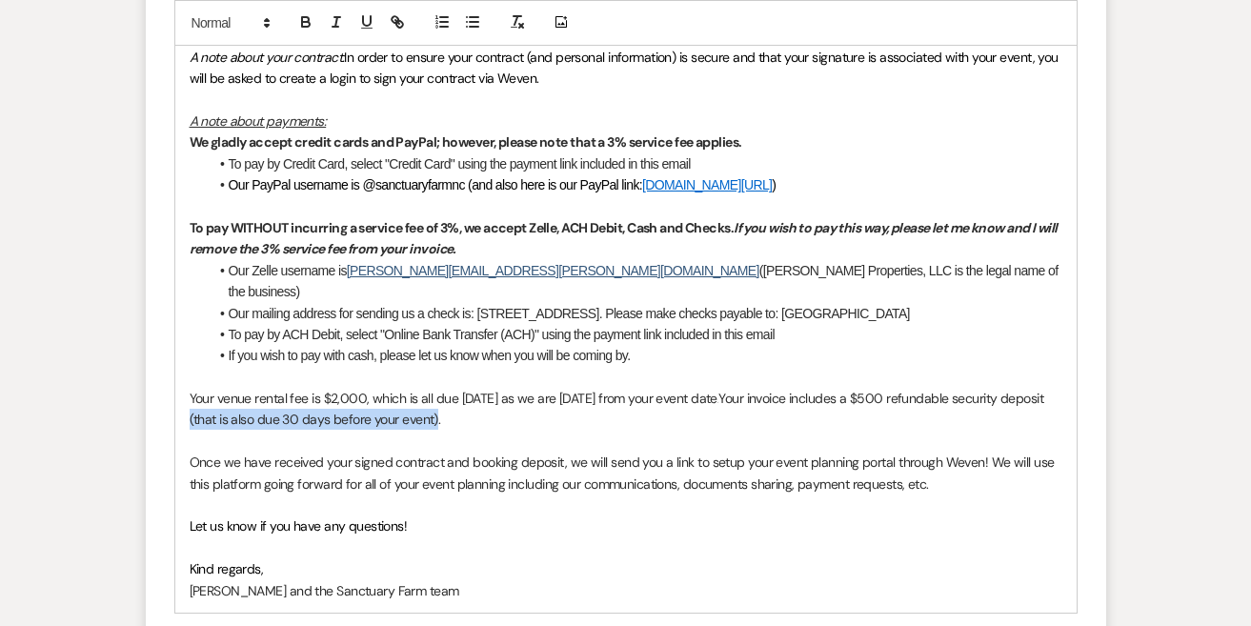
drag, startPoint x: 480, startPoint y: 388, endPoint x: 235, endPoint y: 384, distance: 244.8
click at [235, 390] on span "Your invoice includes a $500 refundable security deposit (that is also due 30 d…" at bounding box center [618, 409] width 857 height 38
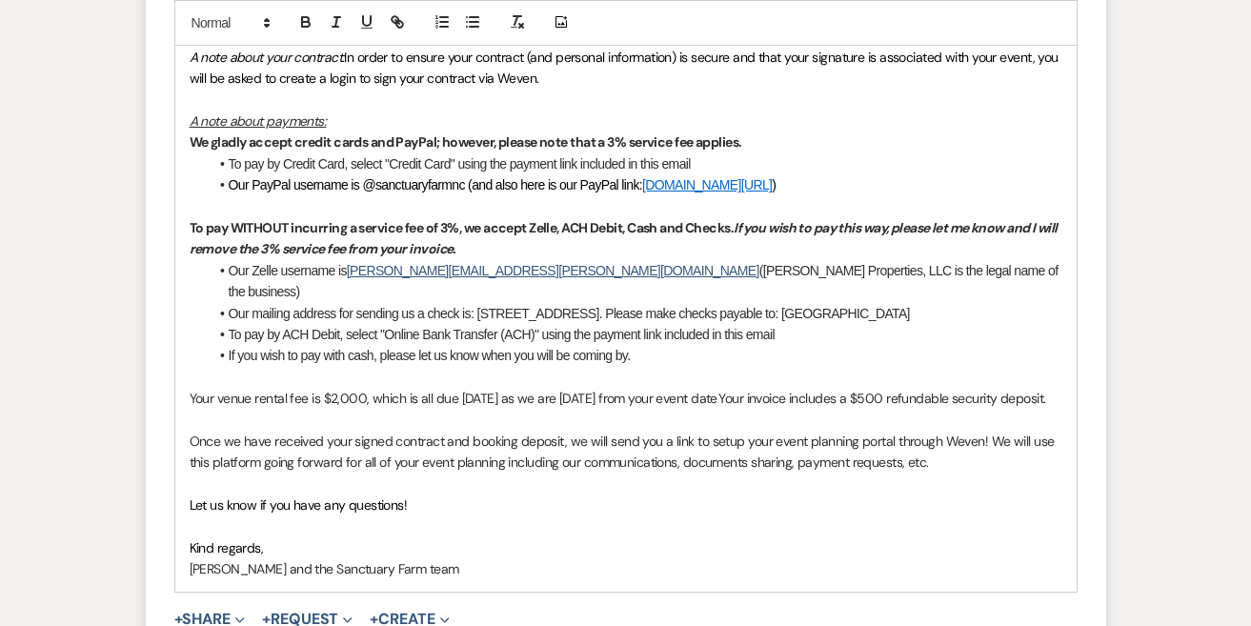
click at [297, 412] on p at bounding box center [626, 419] width 873 height 21
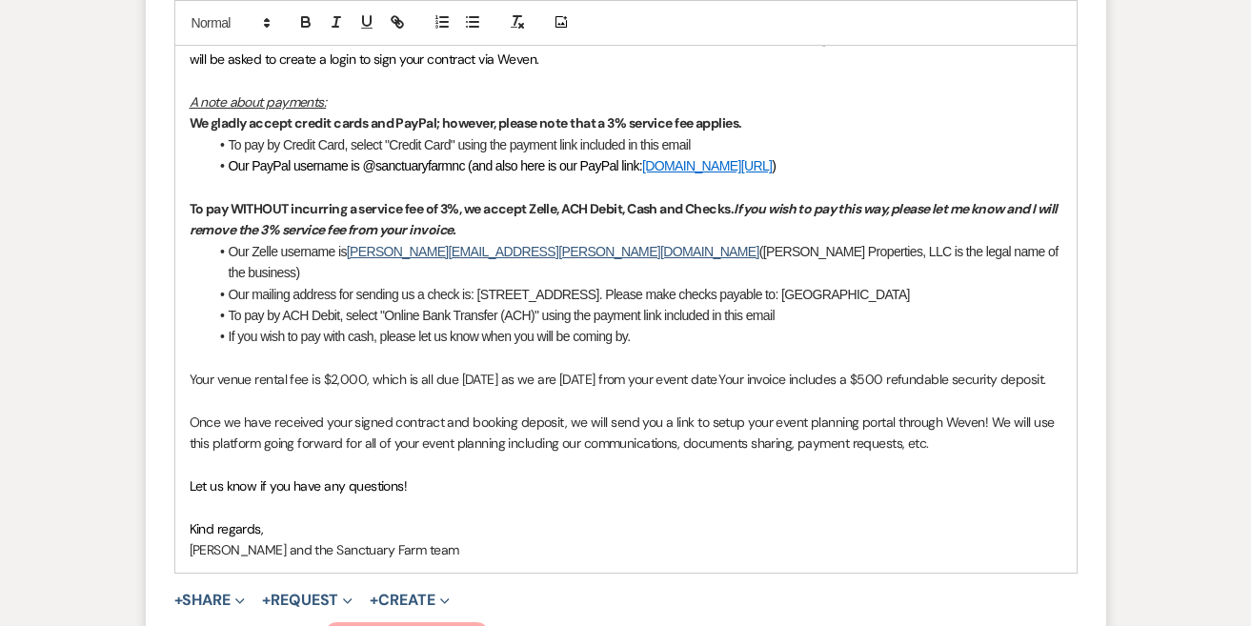
scroll to position [1310, 0]
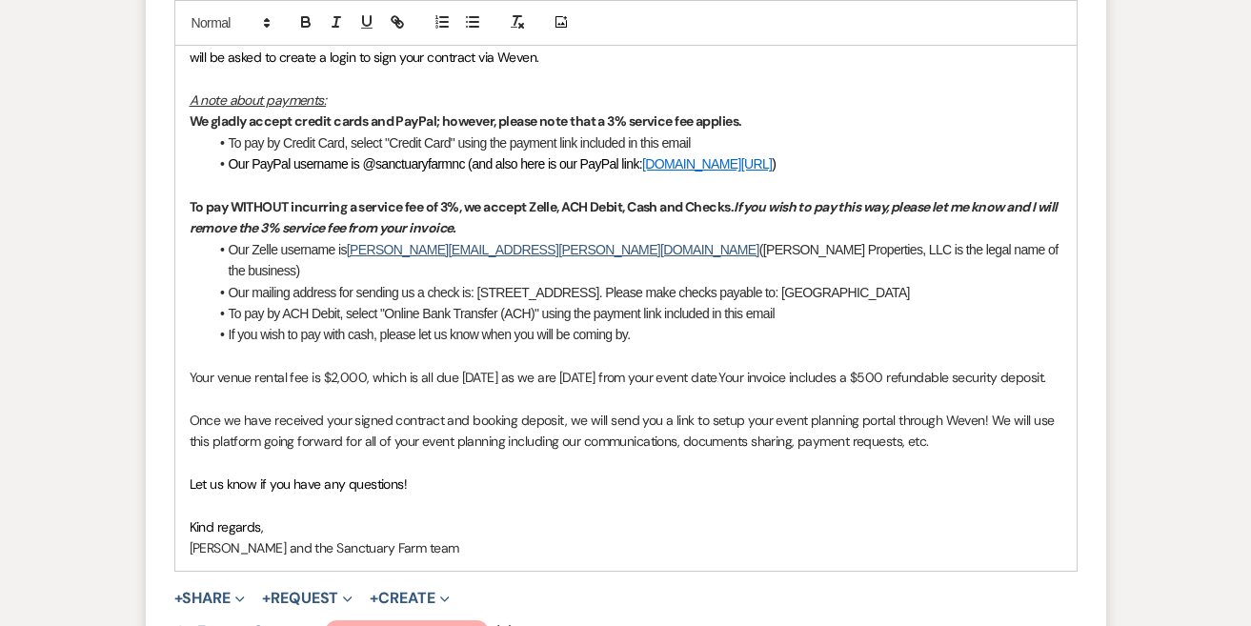
drag, startPoint x: 763, startPoint y: 348, endPoint x: 372, endPoint y: 339, distance: 391.6
click at [372, 367] on p "Your venue rental fee is $2,000, which is all due today as we are within 30 day…" at bounding box center [626, 377] width 873 height 21
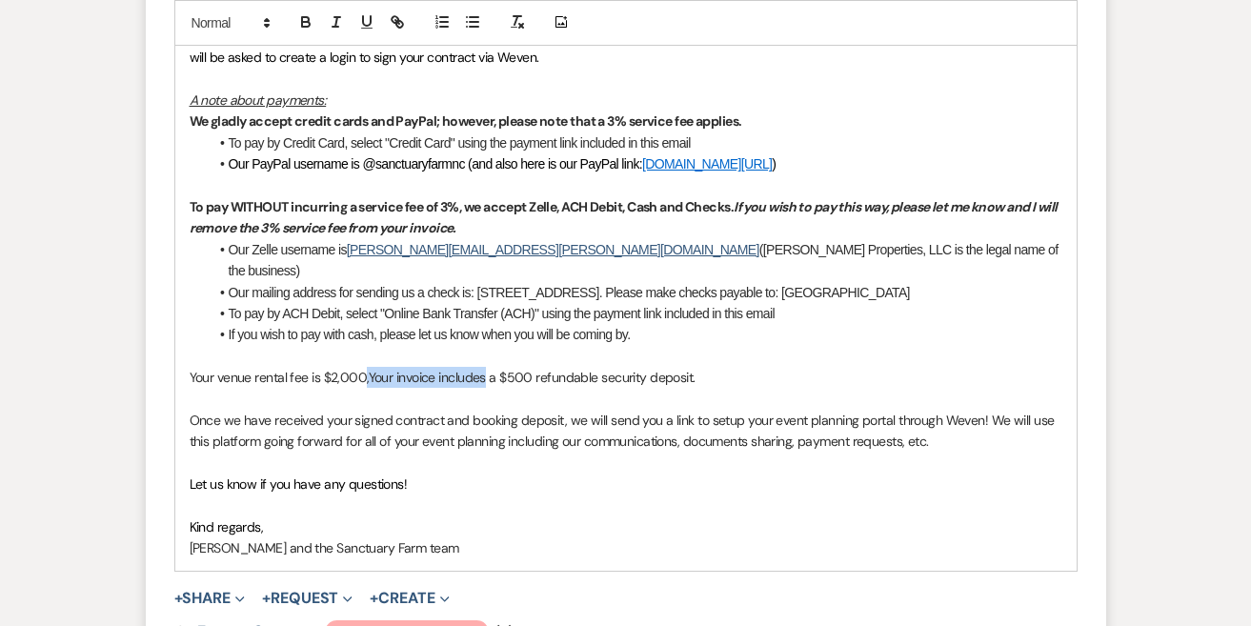
drag, startPoint x: 491, startPoint y: 346, endPoint x: 362, endPoint y: 348, distance: 128.6
click at [362, 367] on p "Your venue rental fee is $2,000, Your invoice includes a $500 refundable securi…" at bounding box center [626, 377] width 873 height 21
click at [188, 346] on div "Hi Qiana and Ashley! We are so excited to host your UNC Maternal Fetal Medicine…" at bounding box center [625, 239] width 901 height 663
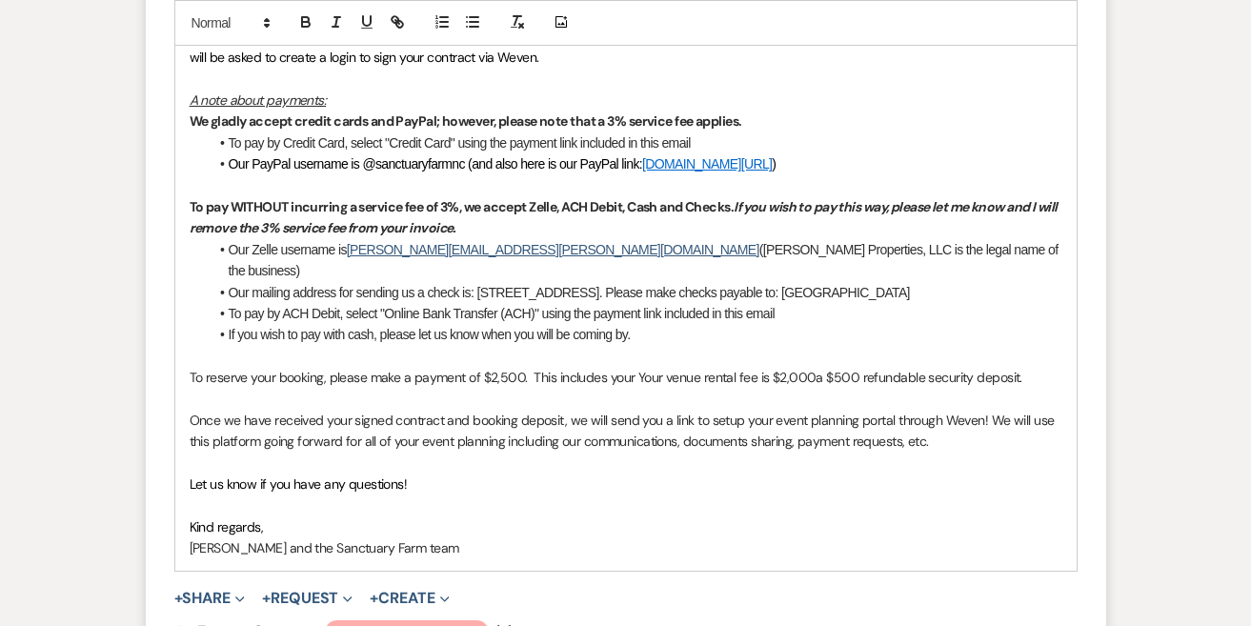
click at [663, 367] on p "To reserve your booking, please make a payment of $2,500. This includes your Yo…" at bounding box center [626, 377] width 873 height 21
click at [737, 367] on p "To reserve your booking, please make a payment of $2,500. This includes your ve…" at bounding box center [626, 377] width 873 height 21
click at [793, 369] on span "a $500 refundable security deposit." at bounding box center [894, 377] width 206 height 17
click at [875, 412] on span "Once we have received your signed contract and booking deposit, we will send yo…" at bounding box center [624, 431] width 868 height 38
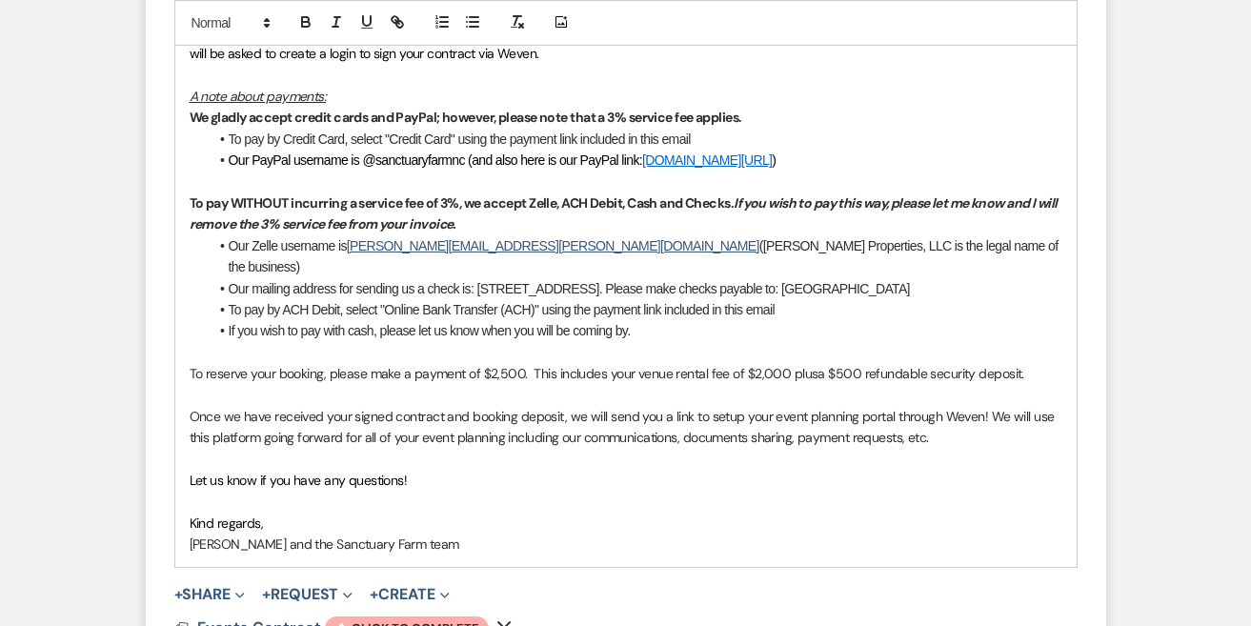
click at [848, 470] on p "Let us know if you have any questions!" at bounding box center [626, 480] width 873 height 21
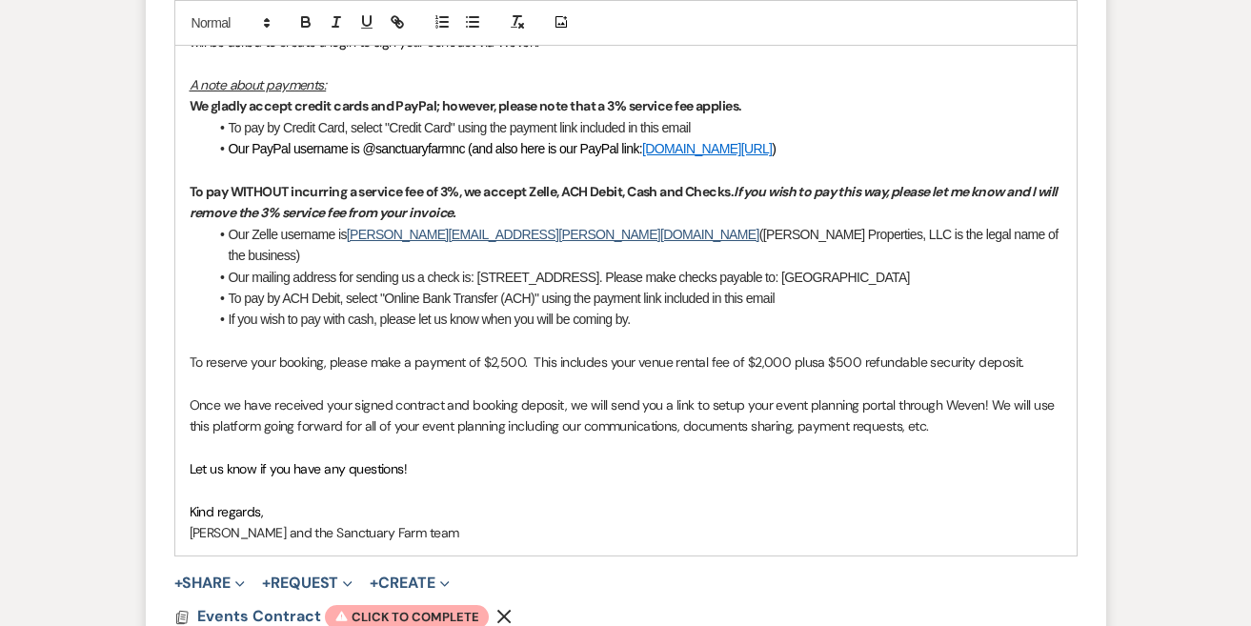
scroll to position [1334, 0]
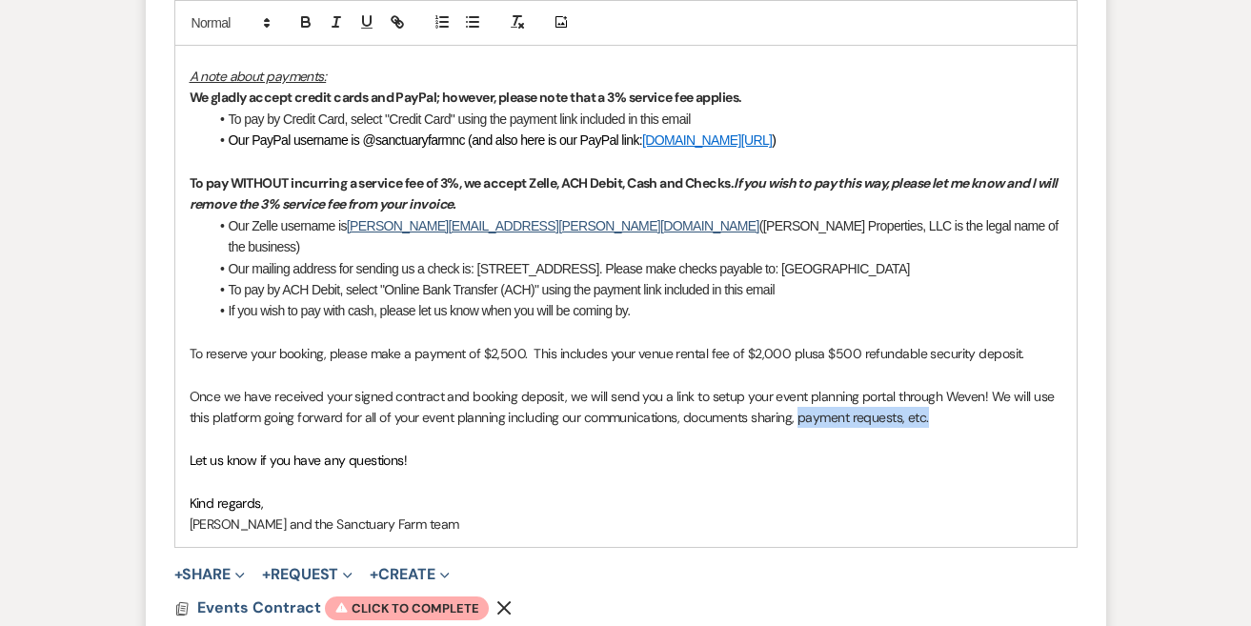
drag, startPoint x: 934, startPoint y: 385, endPoint x: 797, endPoint y: 390, distance: 137.3
click at [797, 390] on p "Once we have received your signed contract and booking deposit, we will send yo…" at bounding box center [626, 407] width 873 height 43
click at [793, 429] on p at bounding box center [626, 439] width 873 height 21
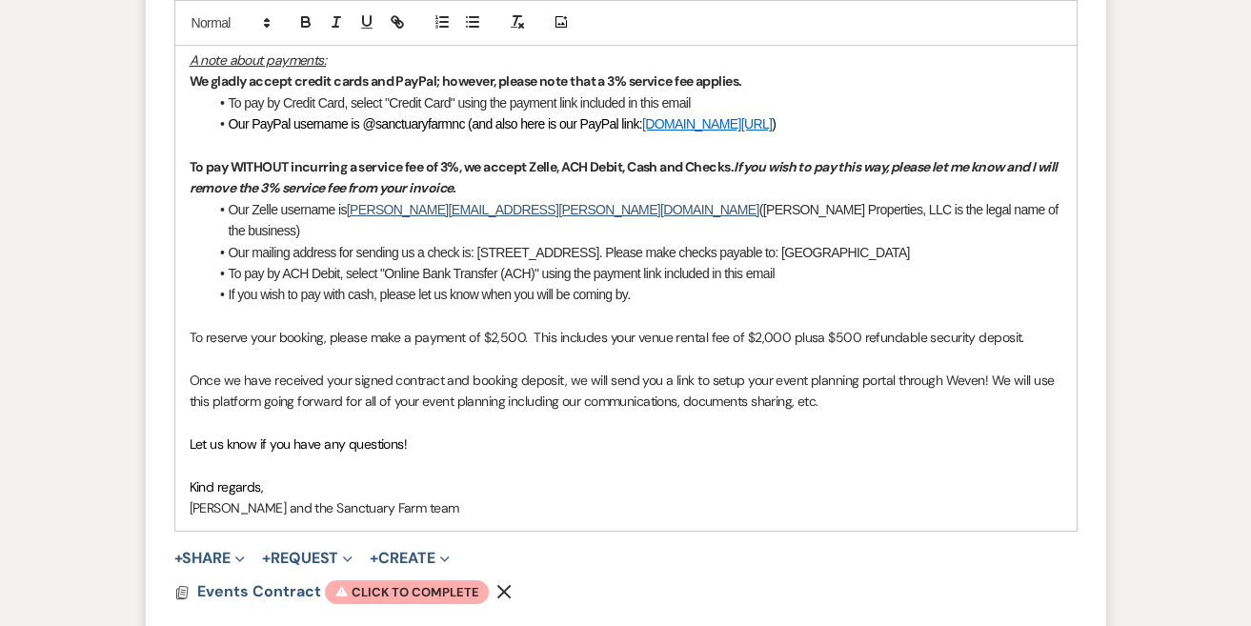
click at [652, 454] on p at bounding box center [626, 464] width 873 height 21
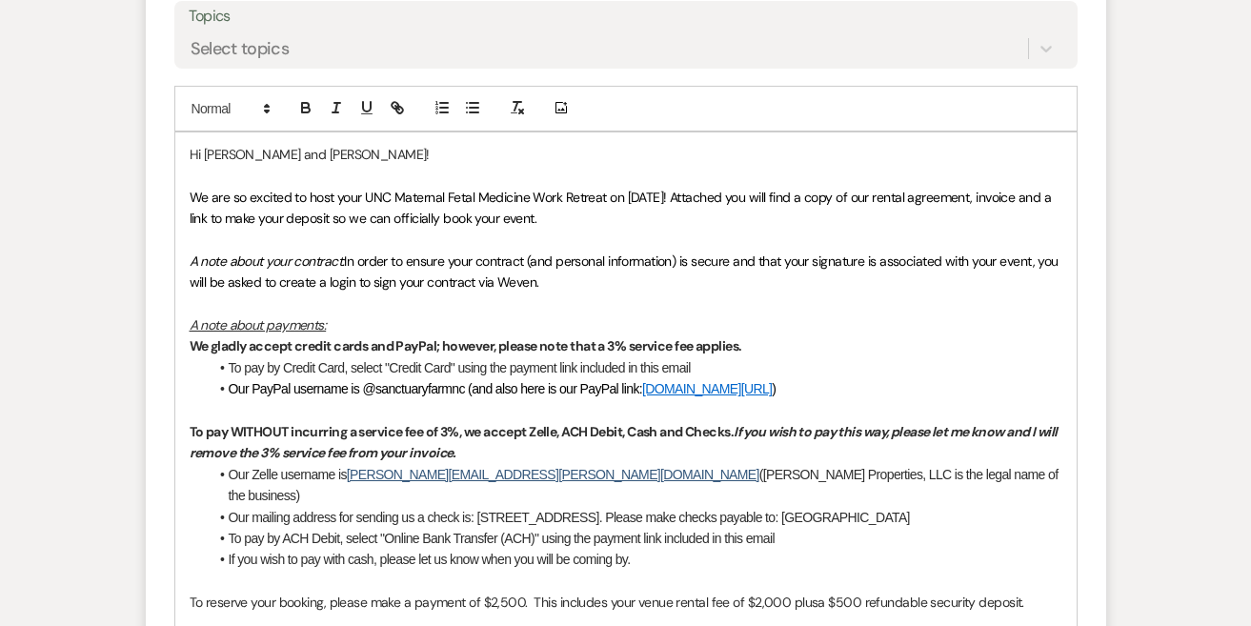
scroll to position [1072, 0]
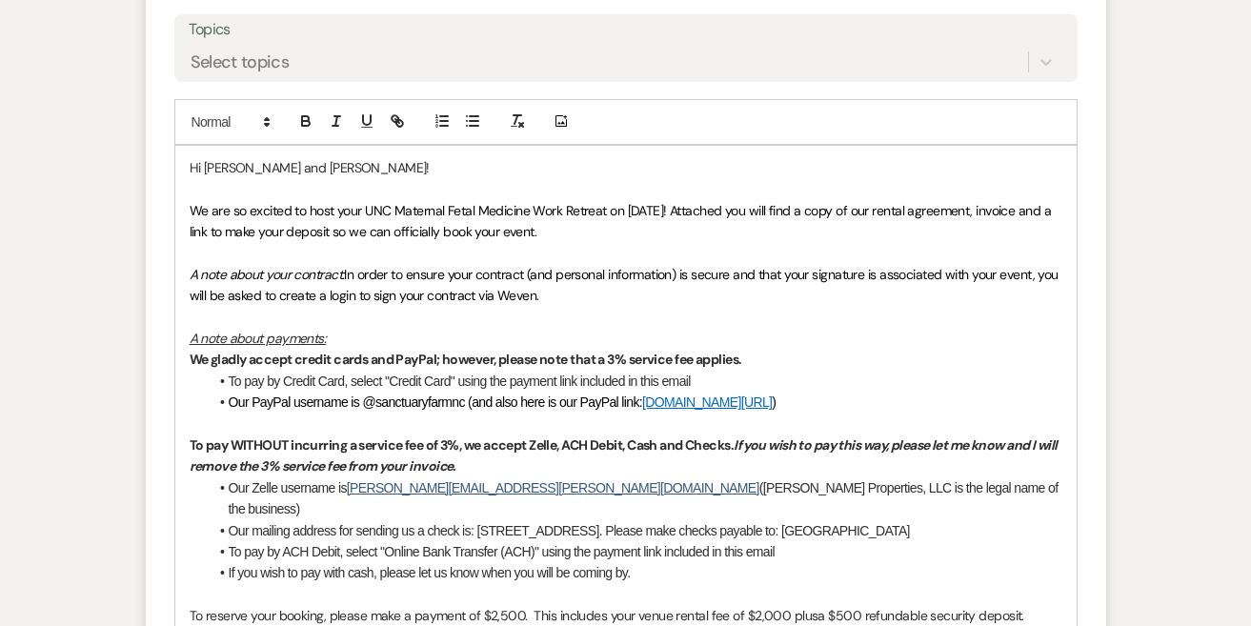
click at [558, 202] on span "We are so excited to host your UNC Maternal Fetal Medicine Work Retreat on 09/1…" at bounding box center [622, 221] width 865 height 38
click at [528, 204] on span "We are so excited to host your UNC Maternal Fetal Medicine Work Retreat on 09/1…" at bounding box center [622, 221] width 865 height 38
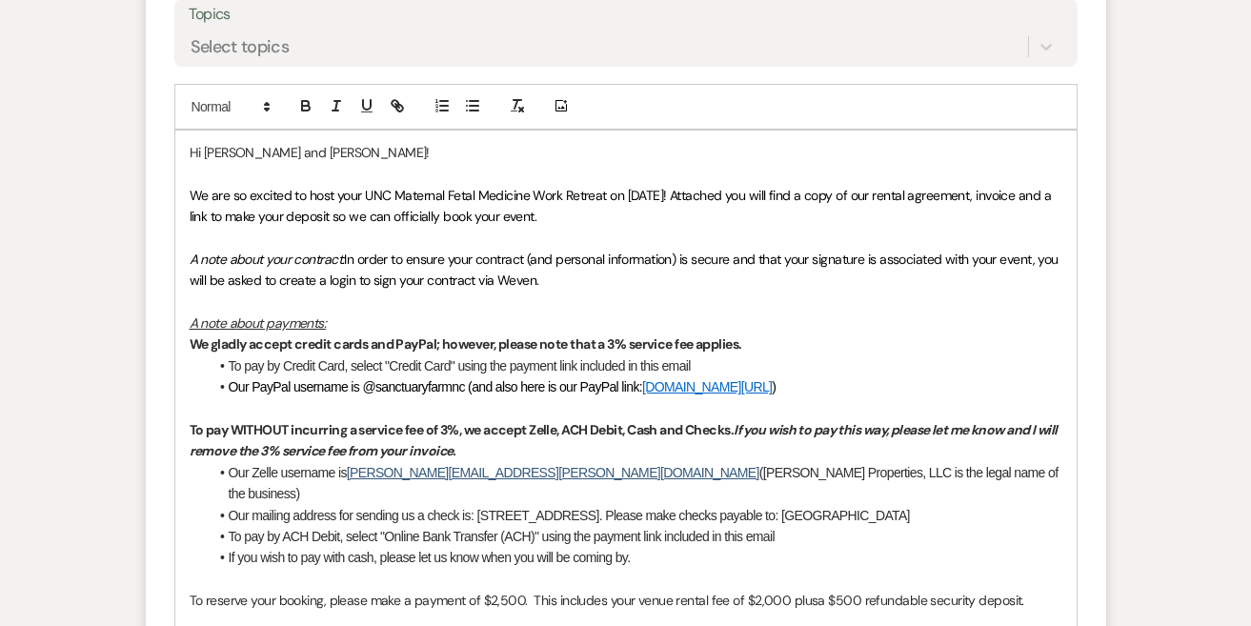
scroll to position [1092, 0]
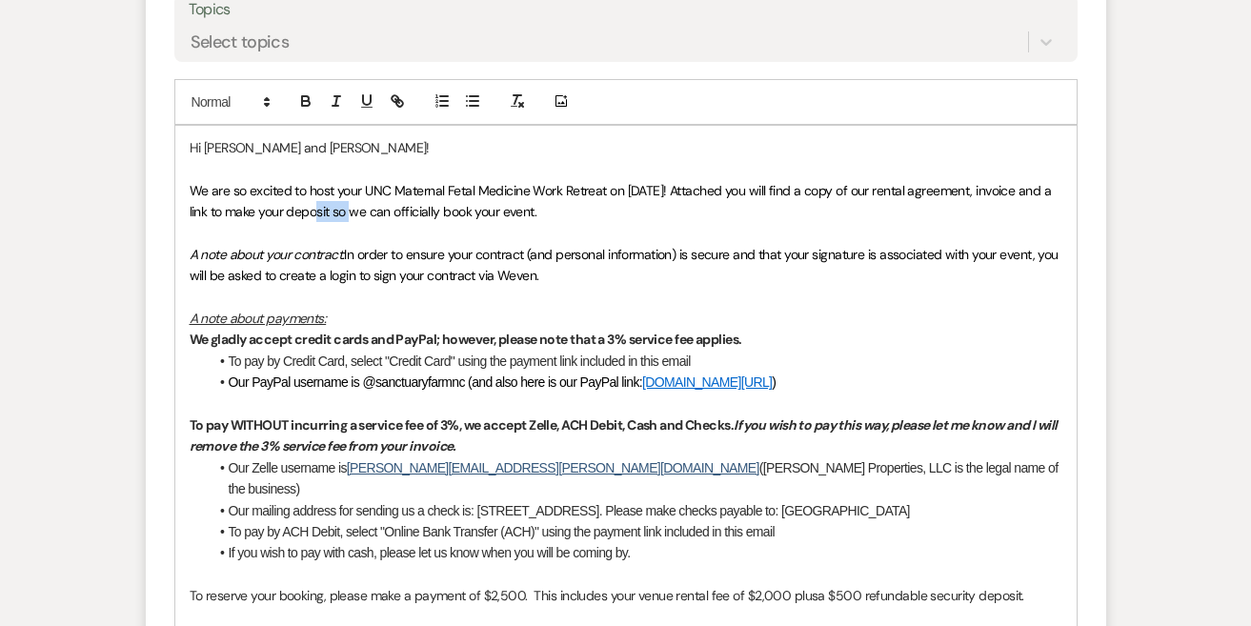
drag, startPoint x: 324, startPoint y: 206, endPoint x: 363, endPoint y: 203, distance: 39.2
click at [364, 205] on span "We are so excited to host your UNC Maternal Fetal Medicine Work Retreat on 09/1…" at bounding box center [622, 201] width 865 height 38
click at [402, 244] on p "A note about your contract: In order to ensure your contract (and personal info…" at bounding box center [626, 265] width 873 height 43
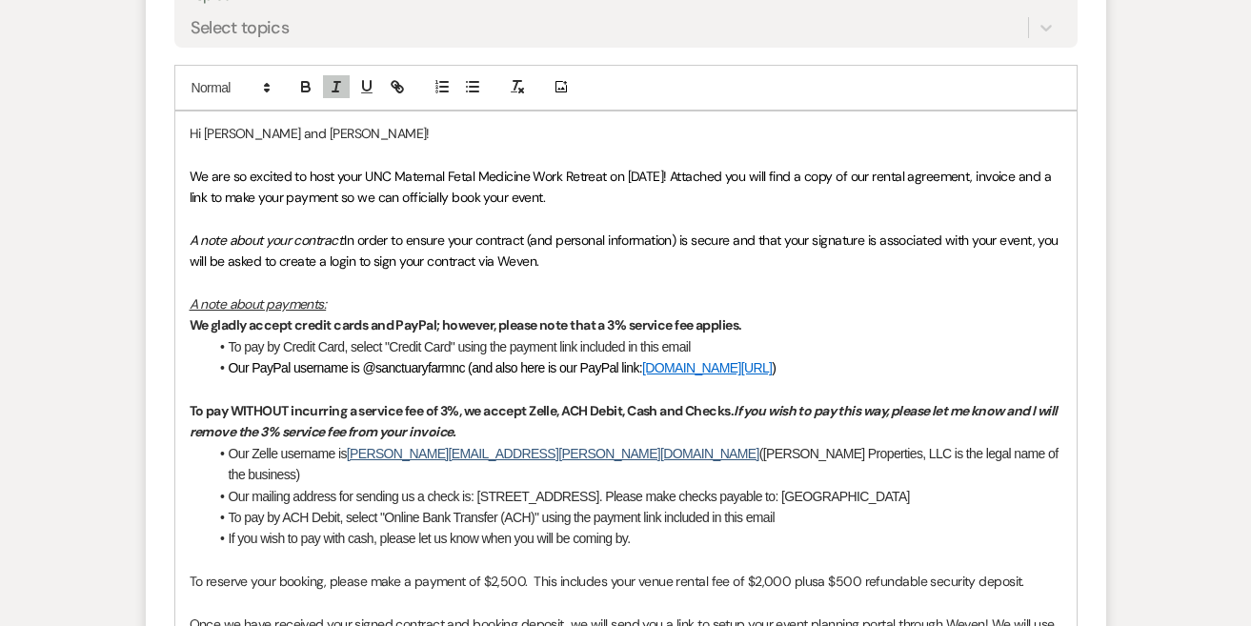
click at [445, 272] on p at bounding box center [626, 282] width 873 height 21
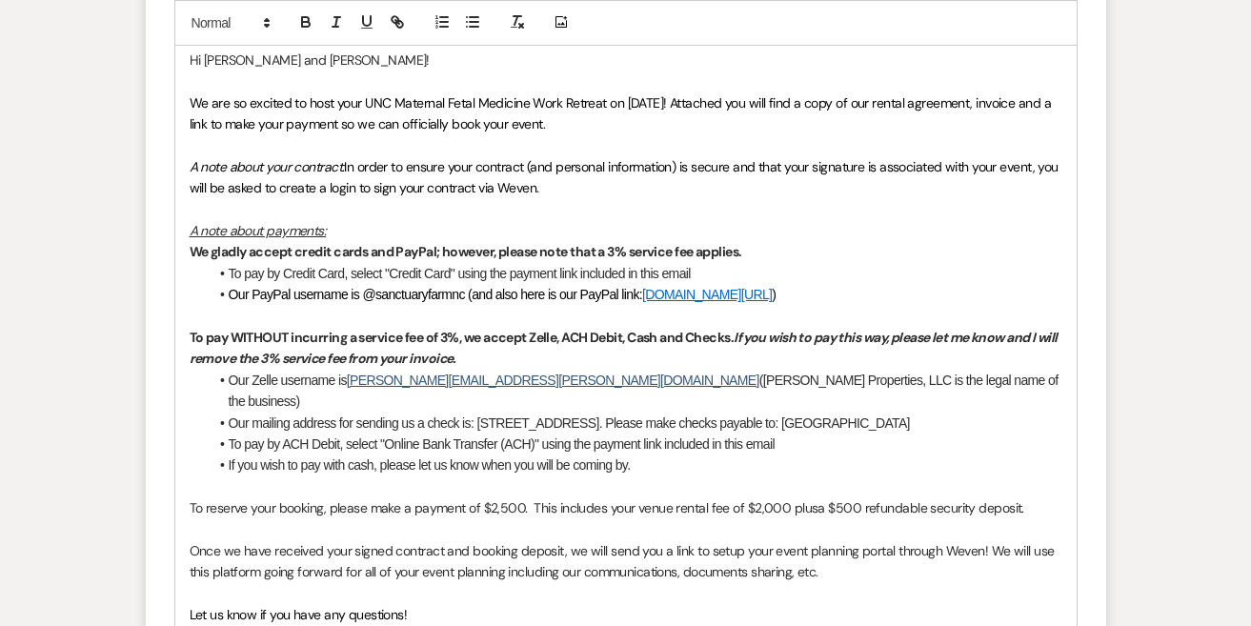
scroll to position [1180, 0]
click at [441, 242] on strong "We gladly accept credit cards and PayPal; however, please note that a 3% servic…" at bounding box center [466, 250] width 552 height 17
click at [492, 242] on strong "We gladly accept credit cards and PayPal however, please note that a 3% service…" at bounding box center [464, 250] width 549 height 17
click at [668, 265] on span "To pay by Credit Card, select "Credit Card" using the payment link included in …" at bounding box center [460, 272] width 462 height 15
click at [685, 244] on strong "We gladly accept credit cards and PayPal, please note that a 3% service fee app…" at bounding box center [437, 250] width 495 height 17
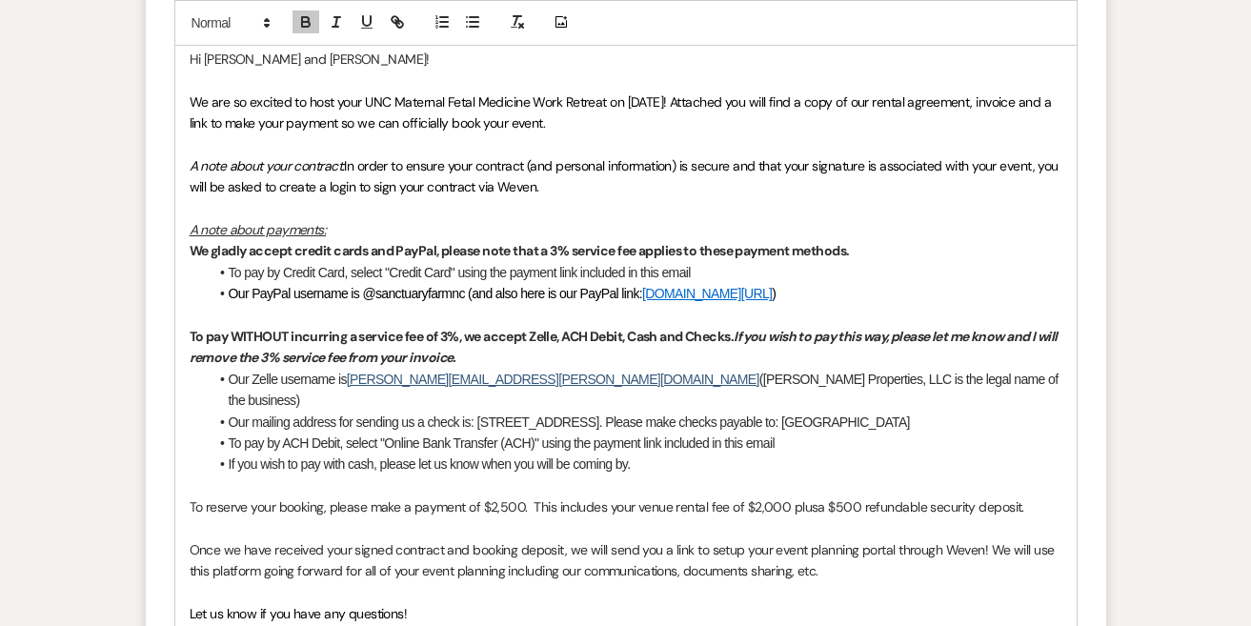
click at [775, 328] on em "If you wish to pay this way, please let me know and I will remove the 3% servic…" at bounding box center [625, 347] width 871 height 38
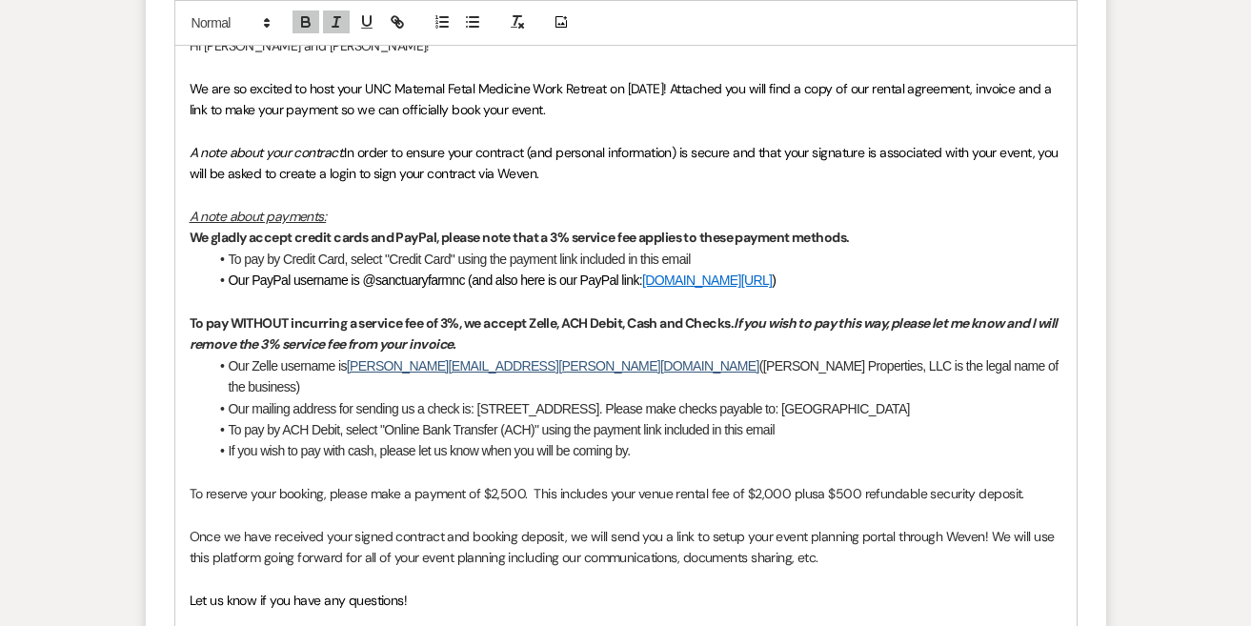
scroll to position [1195, 0]
click at [753, 397] on li "Our mailing address for sending us a check is: [STREET_ADDRESS]. Please make ch…" at bounding box center [636, 407] width 854 height 21
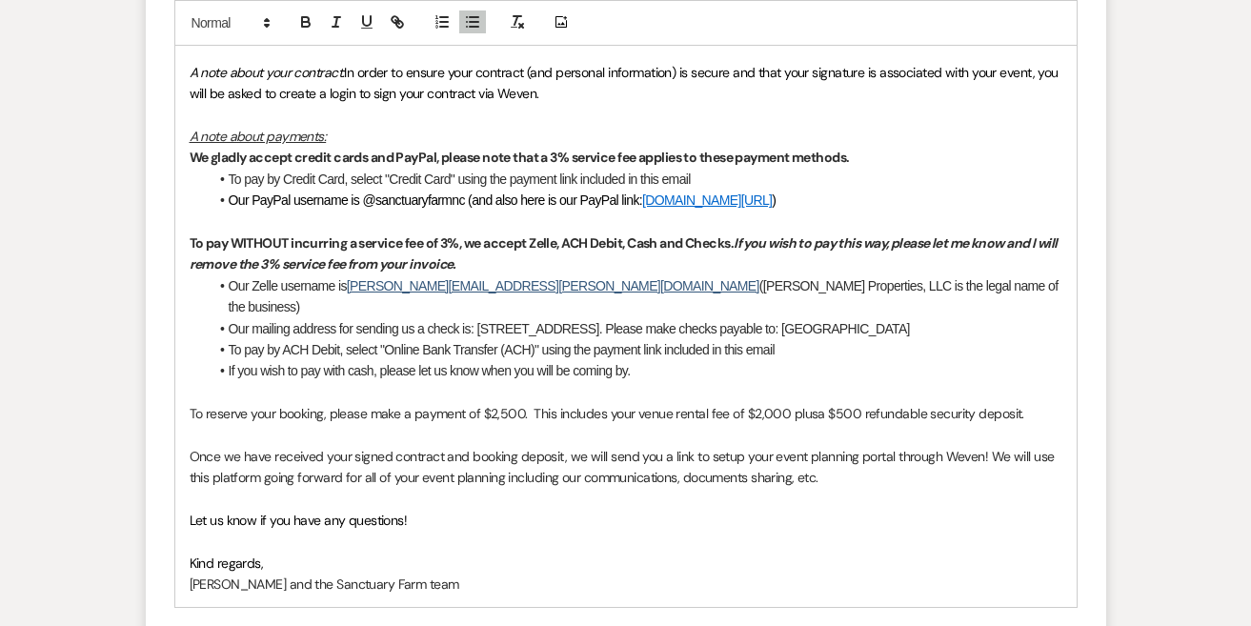
scroll to position [1275, 0]
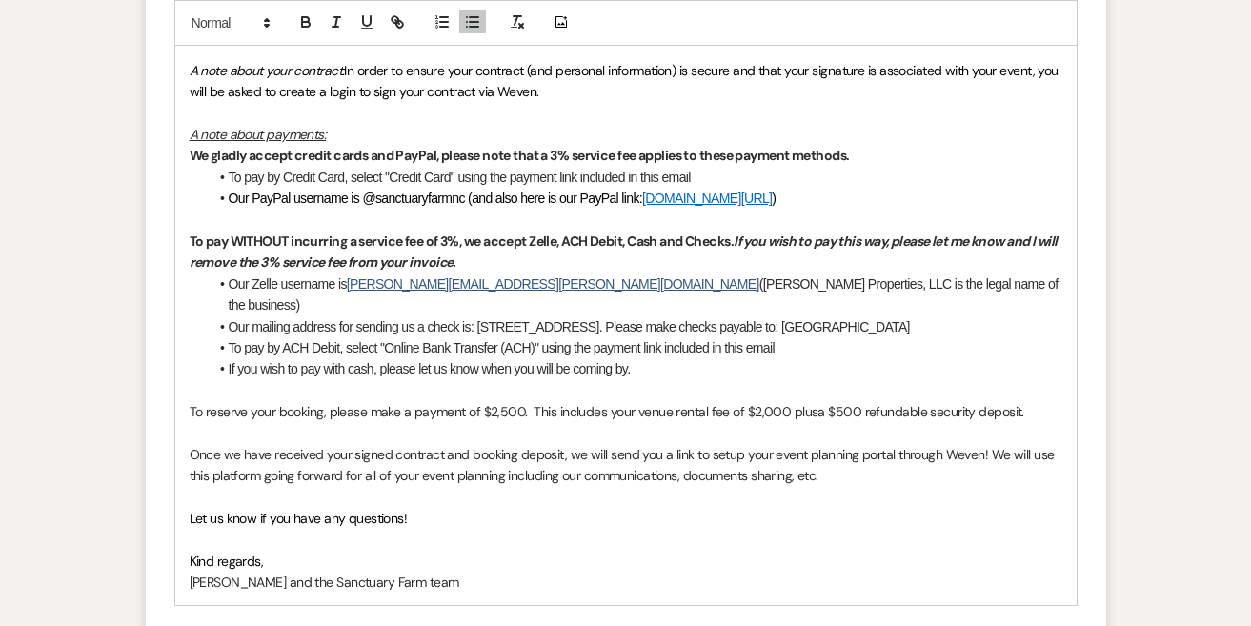
click at [719, 529] on p at bounding box center [626, 539] width 873 height 21
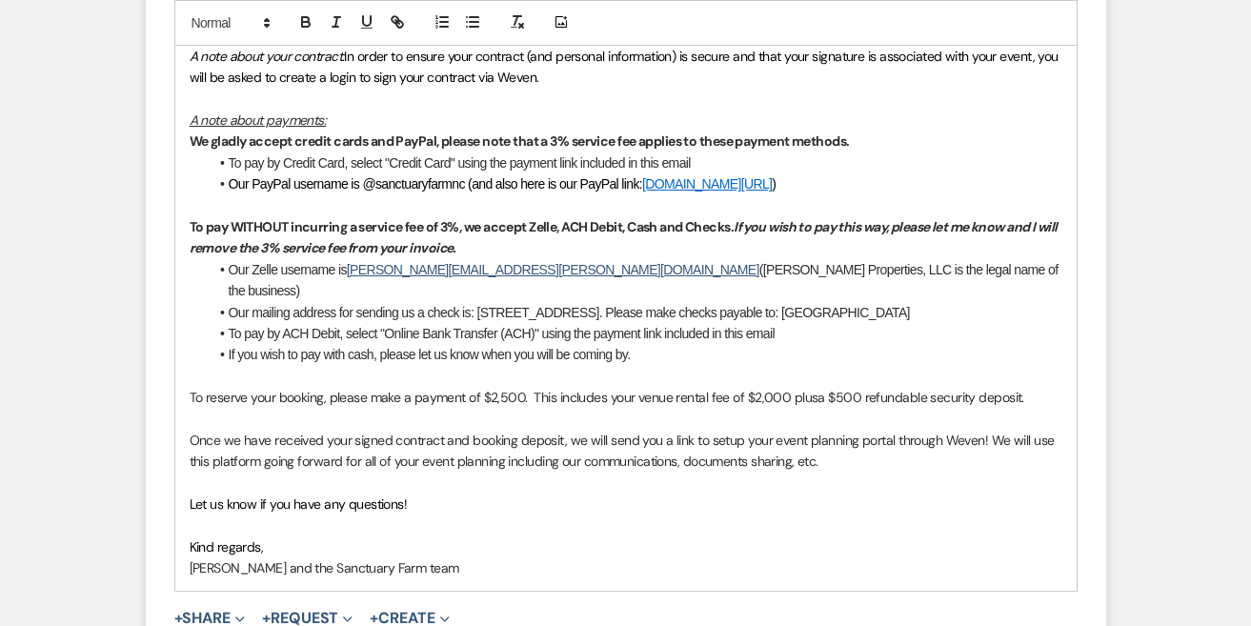
scroll to position [1292, 0]
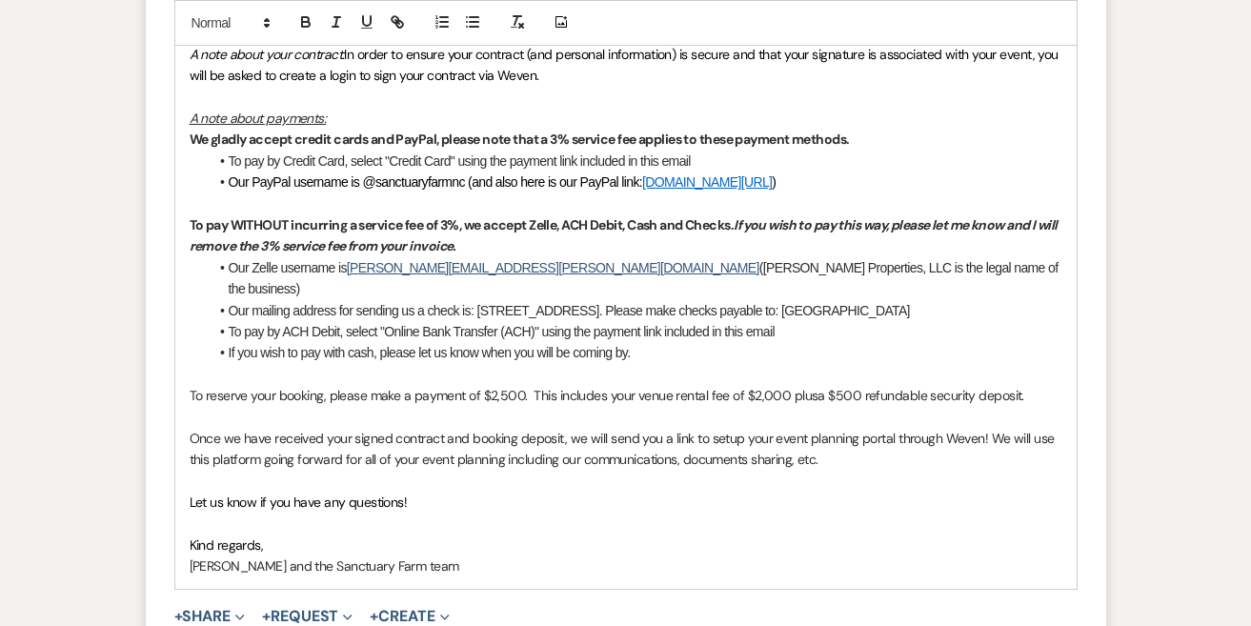
click at [409, 385] on p "To reserve your booking, please make a payment of $2,500. This includes your ve…" at bounding box center [626, 395] width 873 height 21
click at [574, 430] on span "Once we have received your signed contract and booking deposit, we will send yo…" at bounding box center [624, 449] width 868 height 38
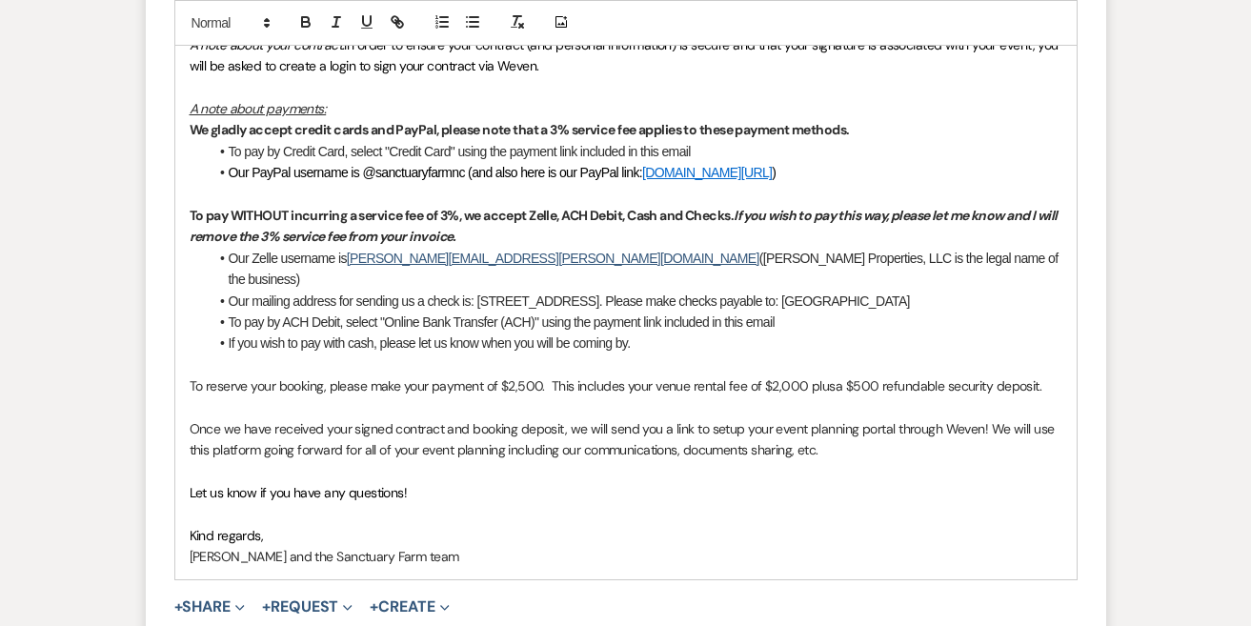
click at [594, 503] on p at bounding box center [626, 513] width 873 height 21
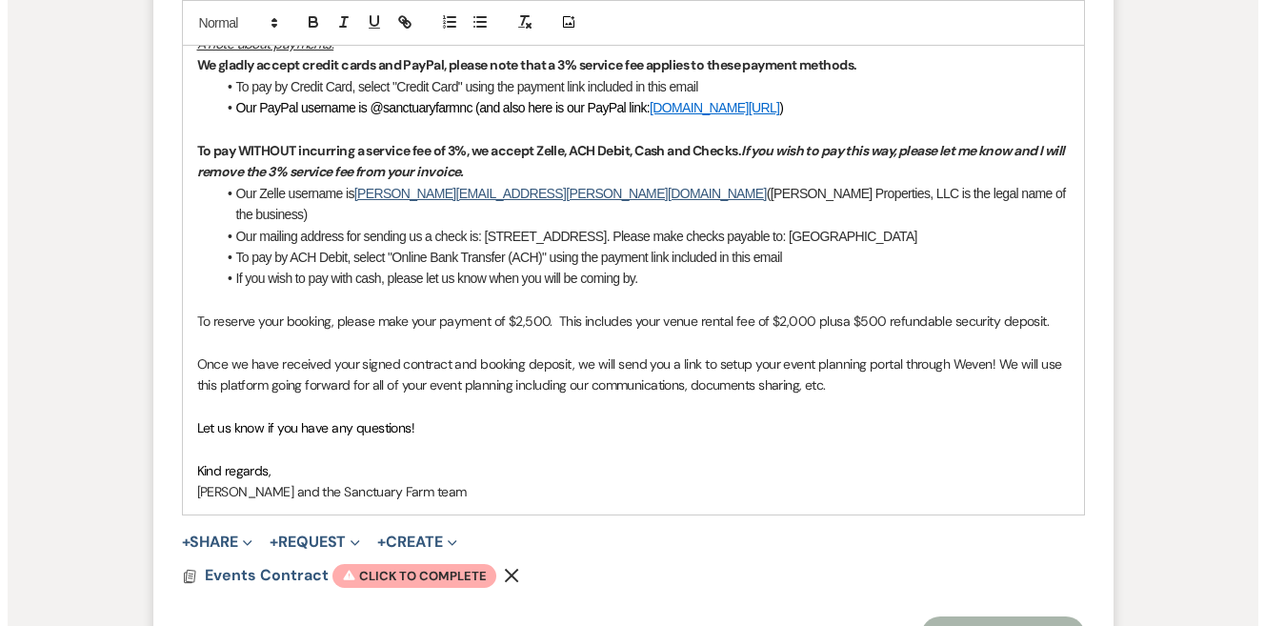
scroll to position [1367, 0]
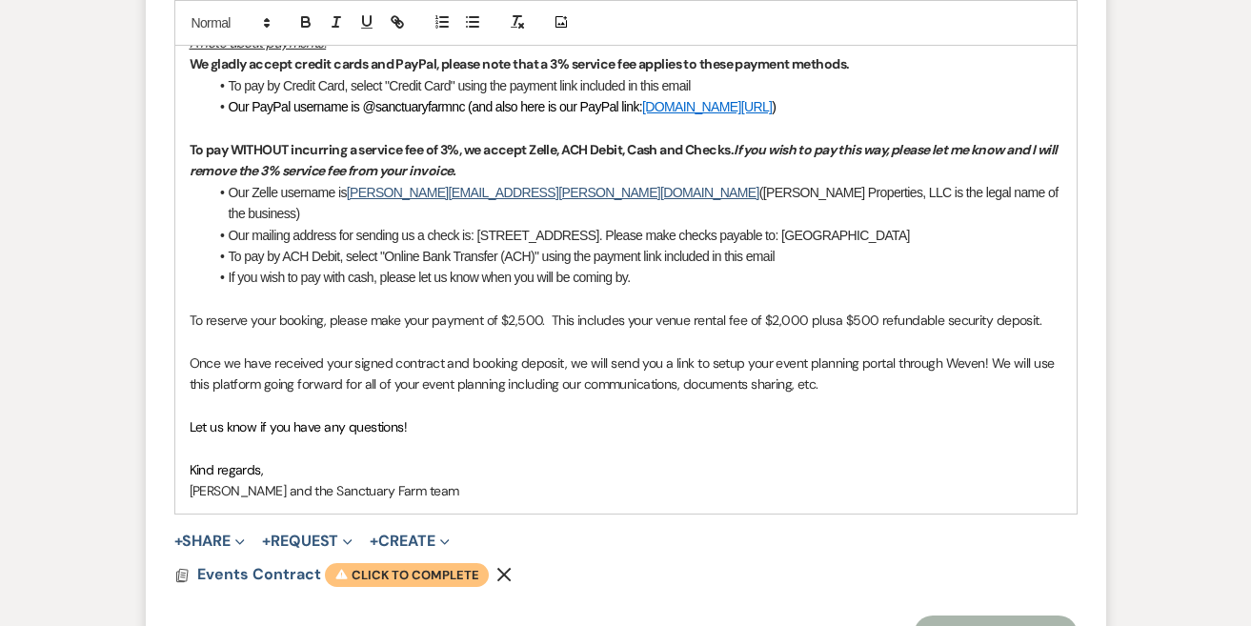
click at [408, 563] on span "Warning Click to complete" at bounding box center [407, 575] width 164 height 25
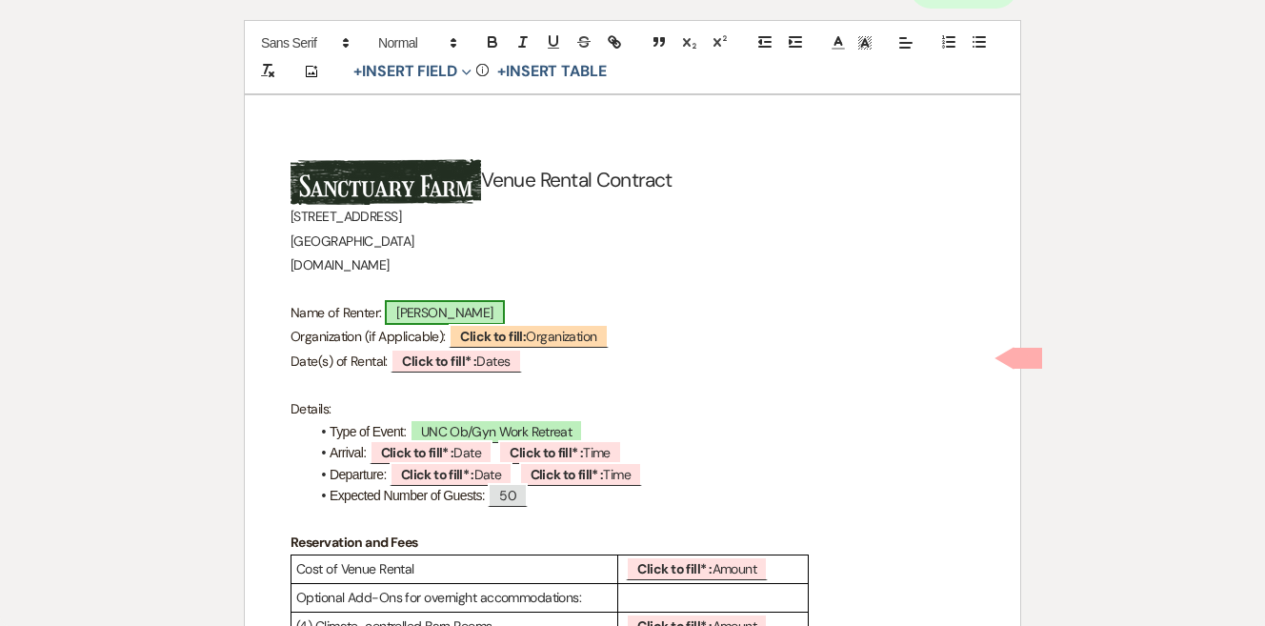
scroll to position [194, 0]
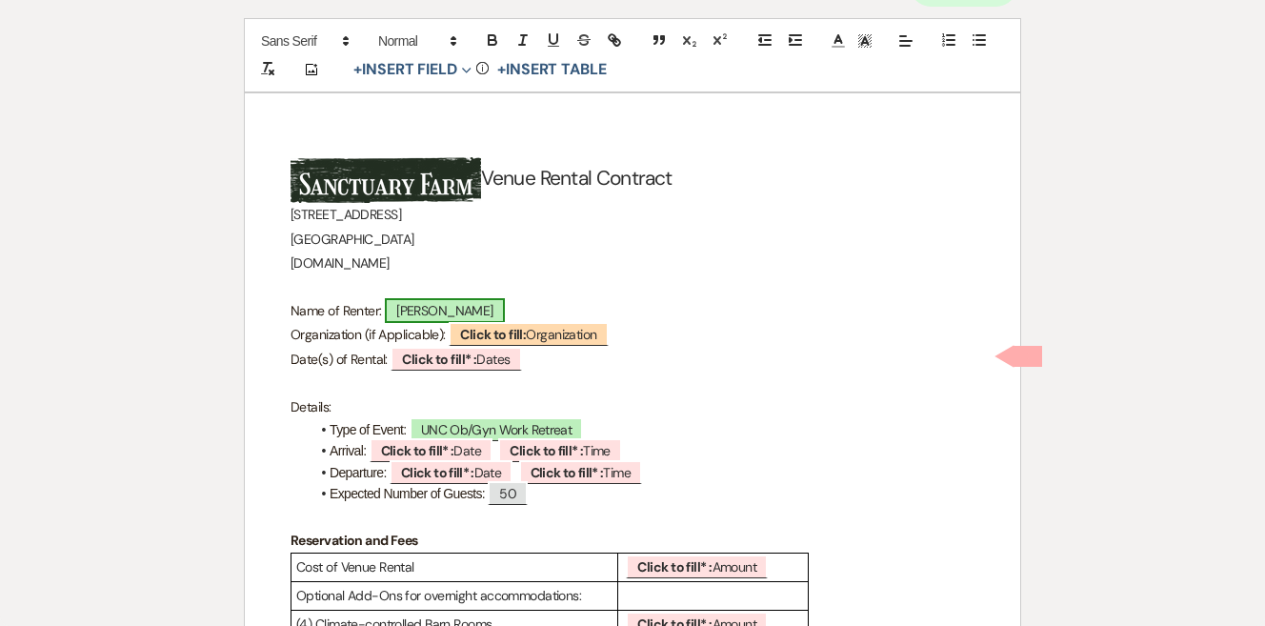
click at [453, 305] on span "[PERSON_NAME]" at bounding box center [445, 310] width 120 height 25
select select "smartCustomField"
select select "owner"
select select "{{clientNames}}"
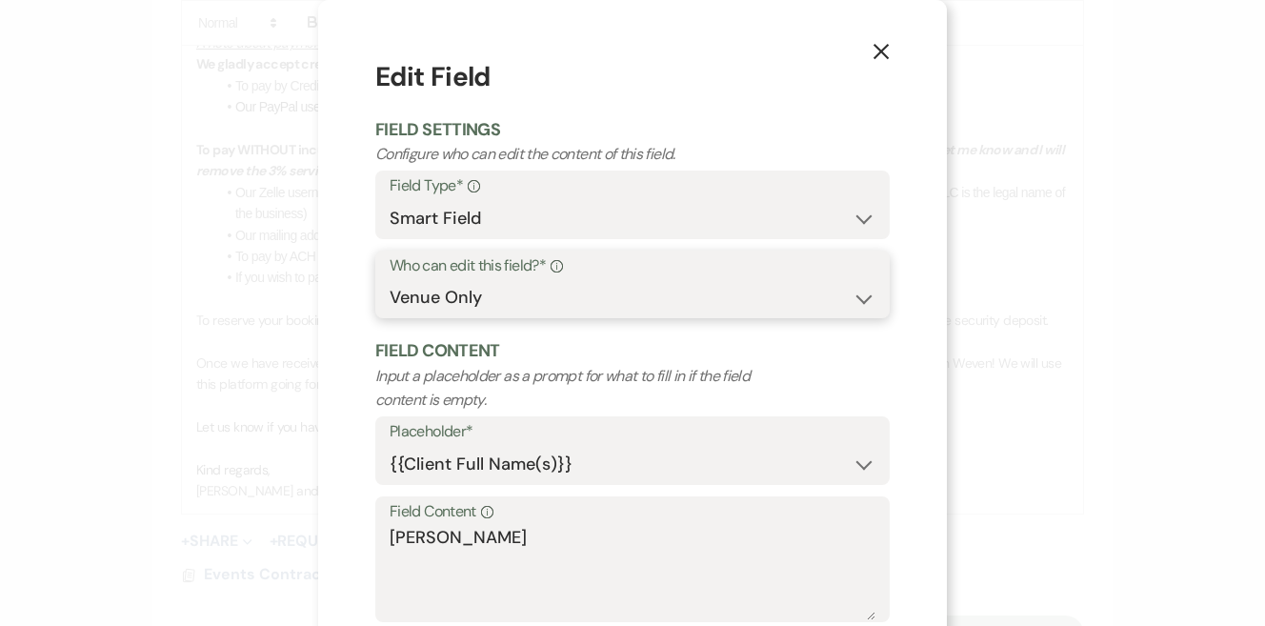
select select "clientAndOwner"
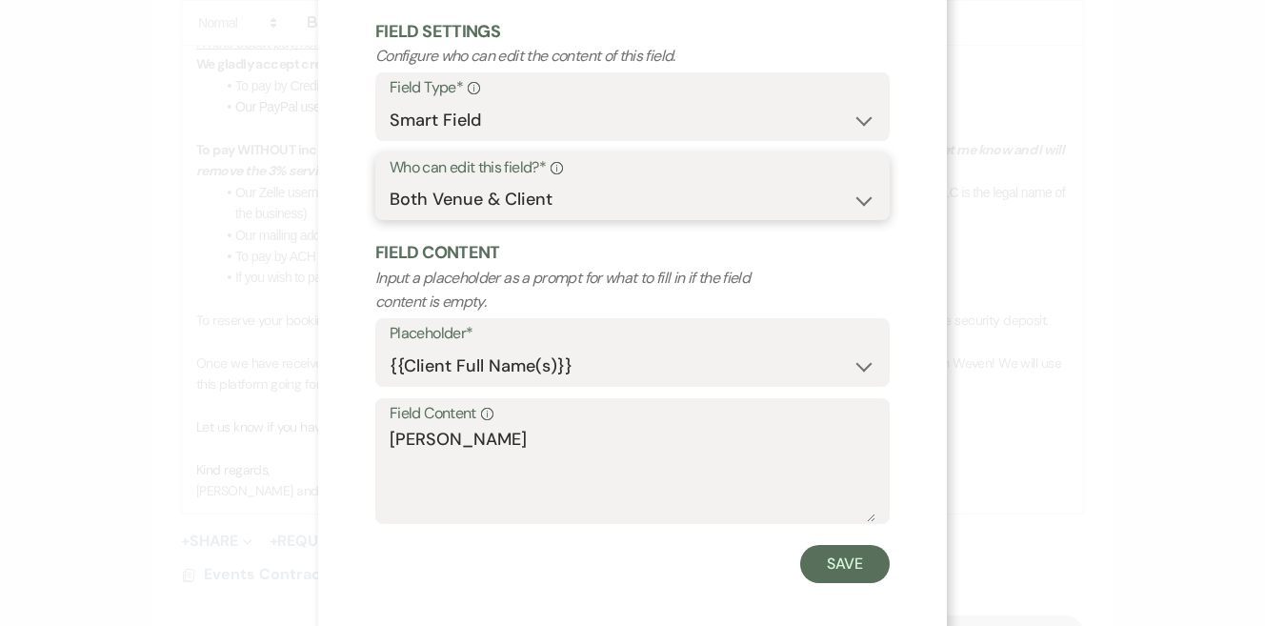
scroll to position [100, 0]
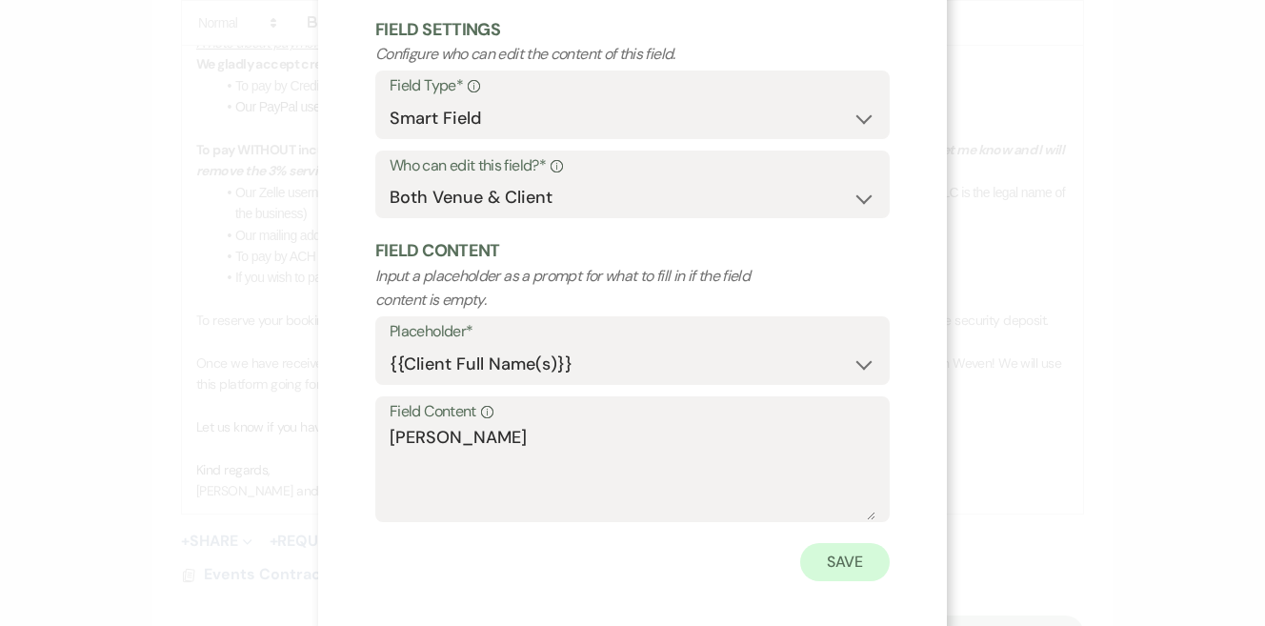
click at [835, 569] on button "Save" at bounding box center [845, 562] width 90 height 38
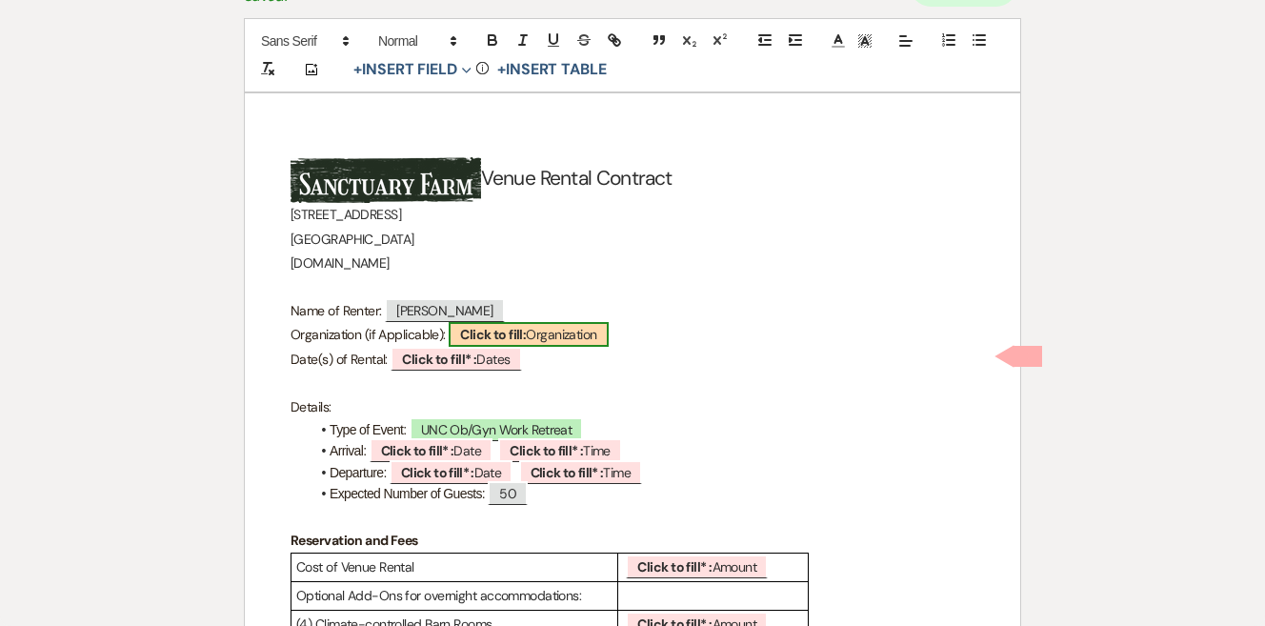
click at [526, 327] on b "Click to fill:" at bounding box center [493, 334] width 66 height 17
select select "custom_placeholder"
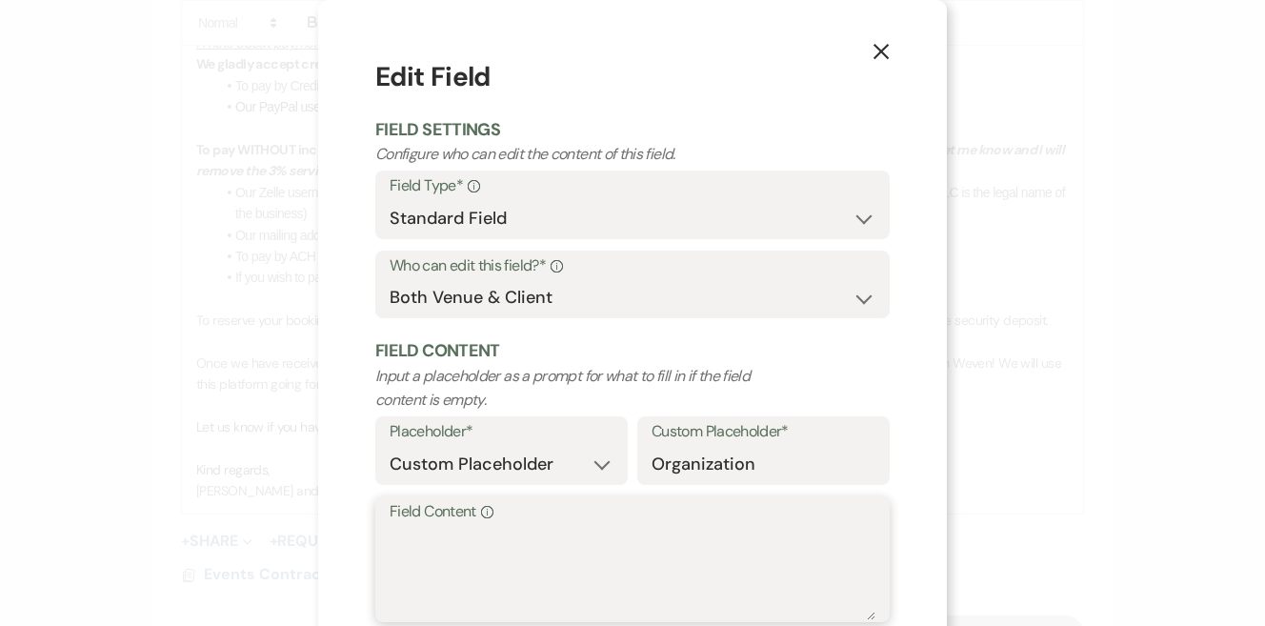
click at [470, 544] on textarea "Field Content Info" at bounding box center [633, 572] width 486 height 95
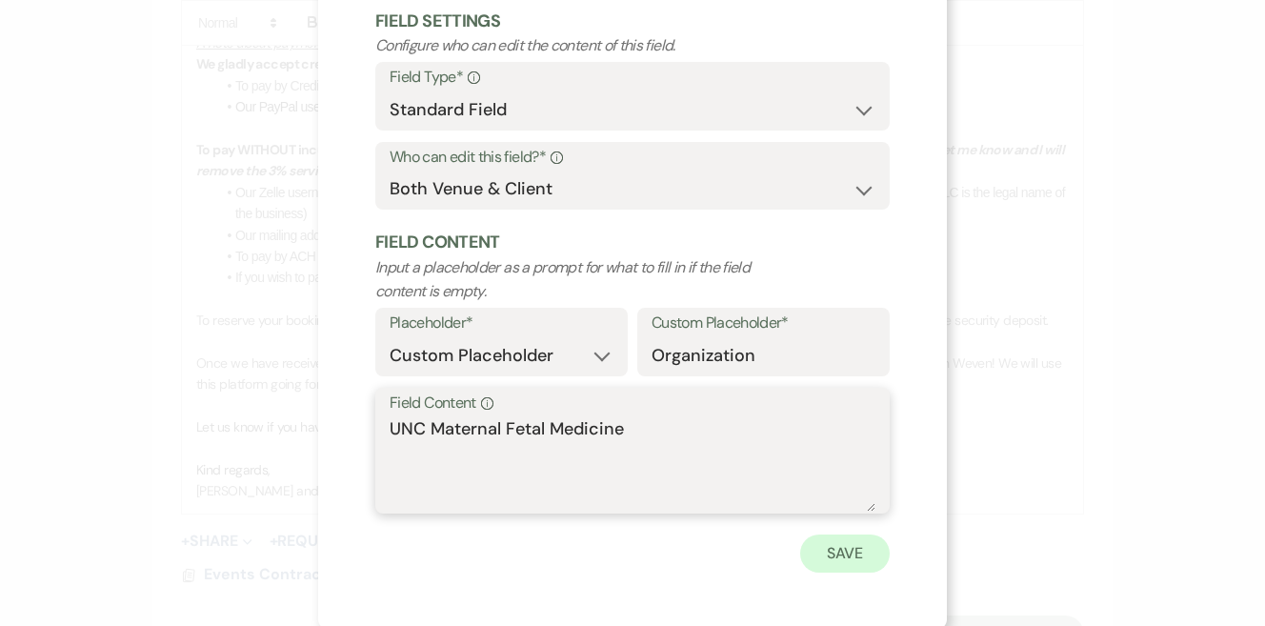
scroll to position [108, 0]
type textarea "UNC Maternal Fetal Medicine"
click at [842, 549] on button "Save" at bounding box center [845, 554] width 90 height 38
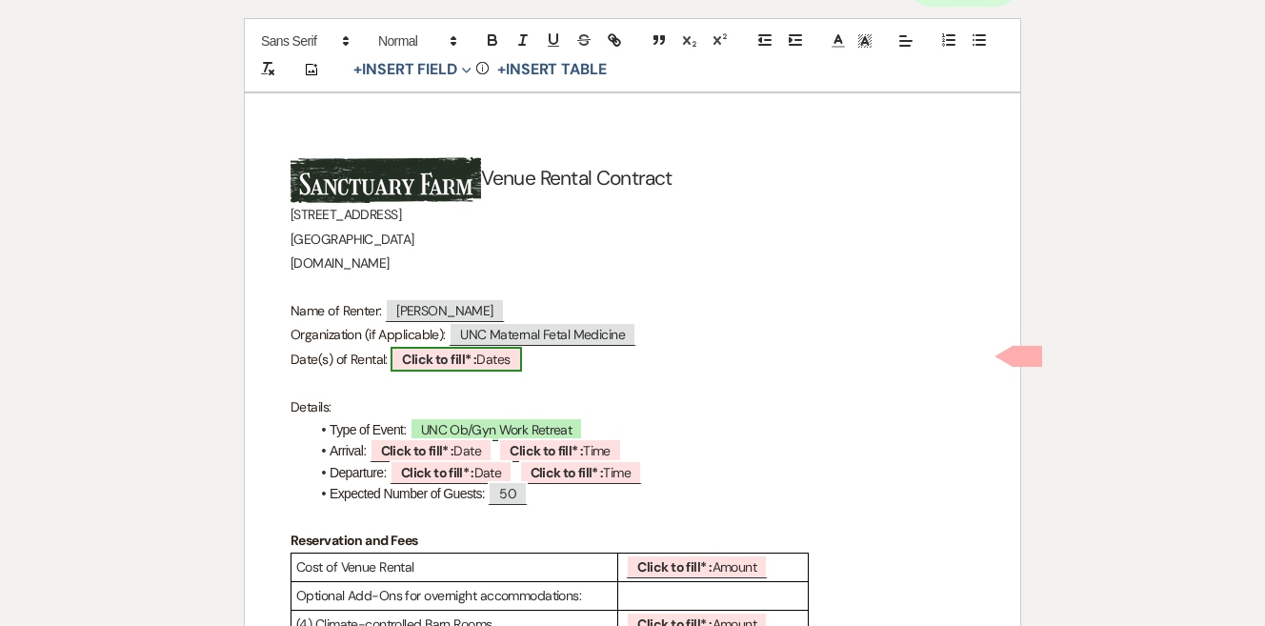
click at [466, 363] on b "Click to fill* :" at bounding box center [439, 359] width 74 height 17
select select "owner"
select select "custom_placeholder"
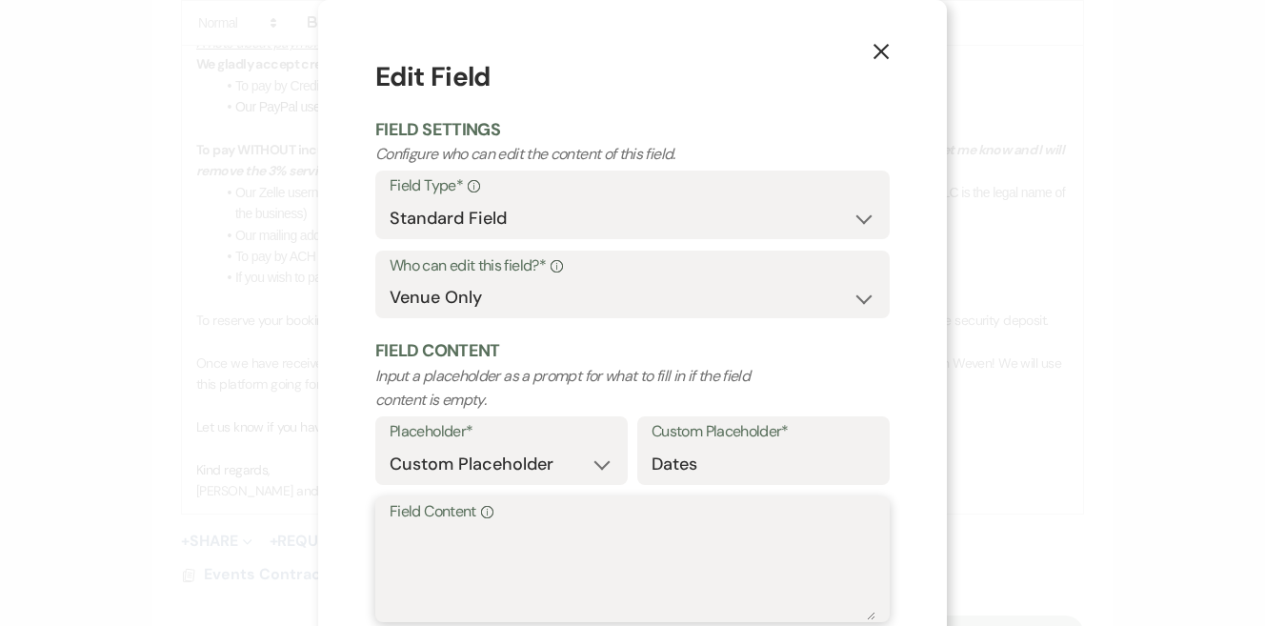
click at [461, 532] on textarea "Field Content Info" at bounding box center [633, 572] width 486 height 95
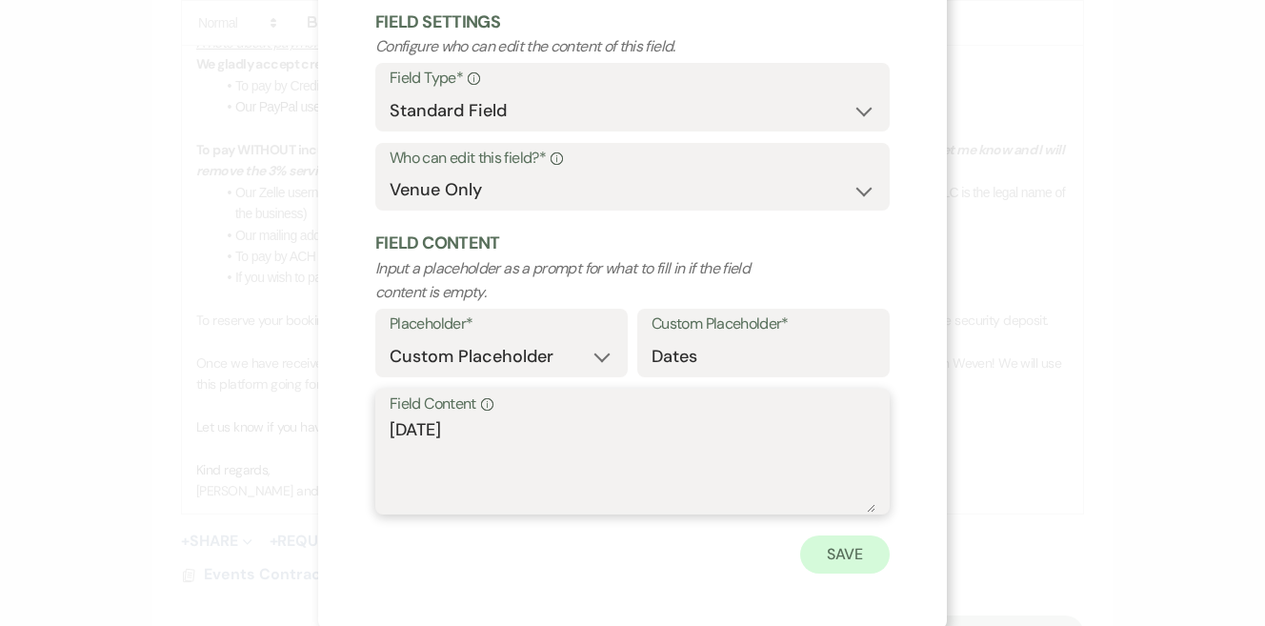
type textarea "Monday, September 15, 2025"
click at [826, 549] on button "Save" at bounding box center [845, 554] width 90 height 38
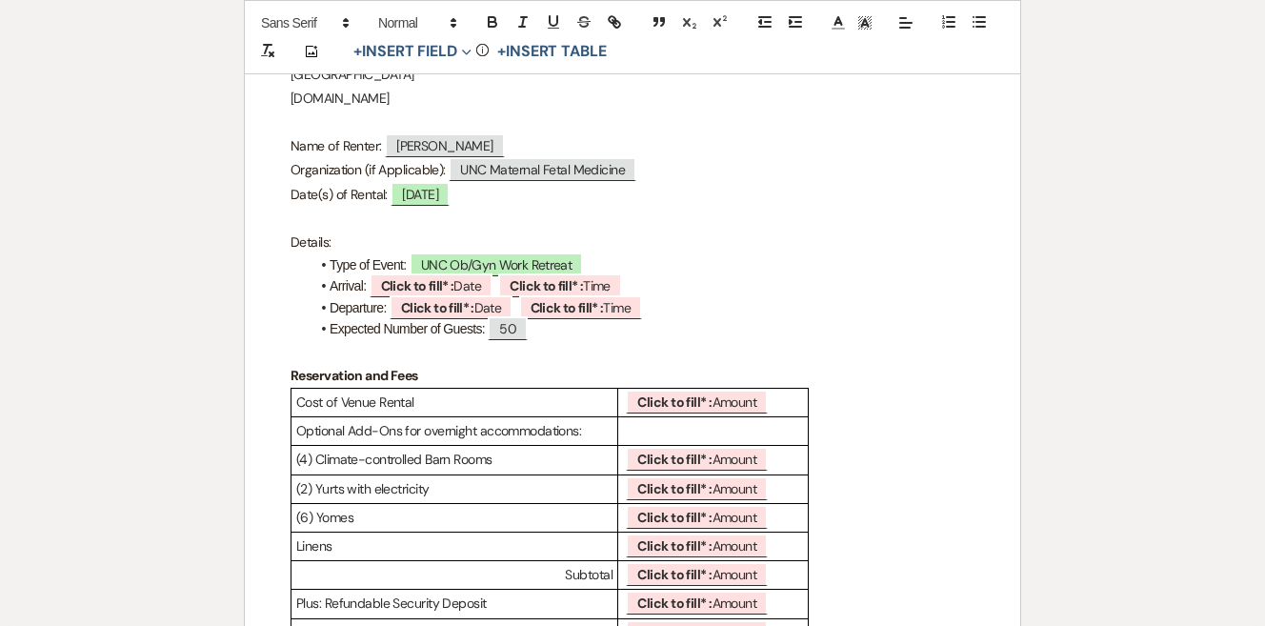
scroll to position [366, 0]
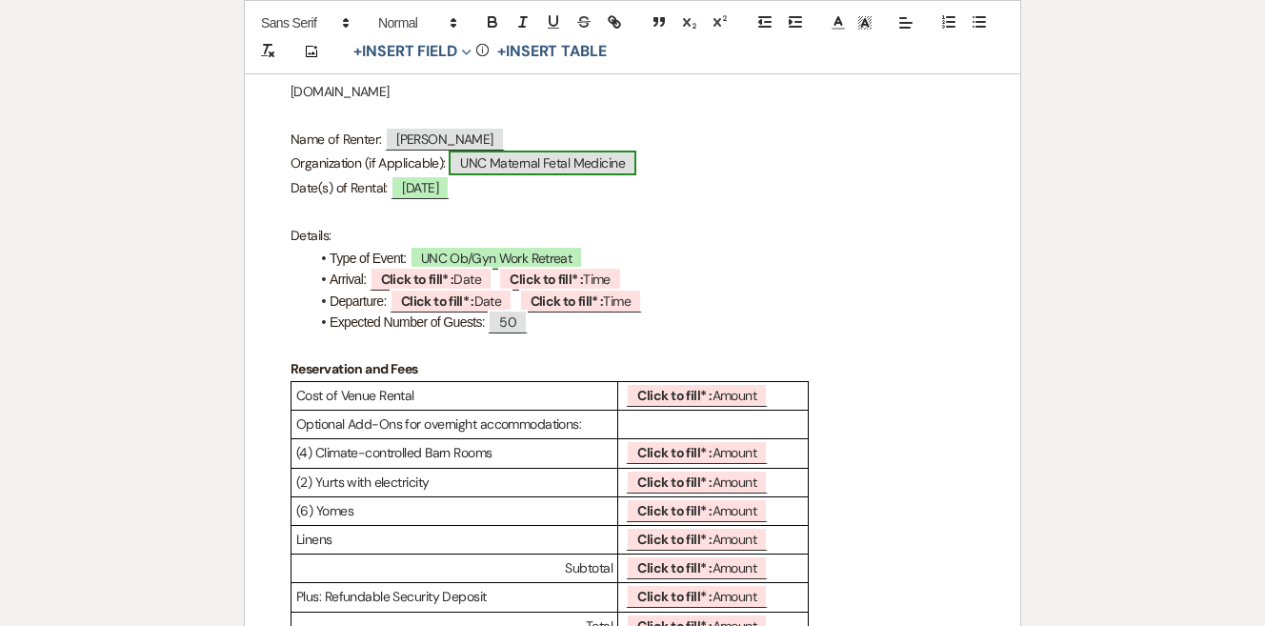
click at [592, 160] on span "UNC Maternal Fetal Medicine" at bounding box center [543, 163] width 188 height 25
select select "custom_placeholder"
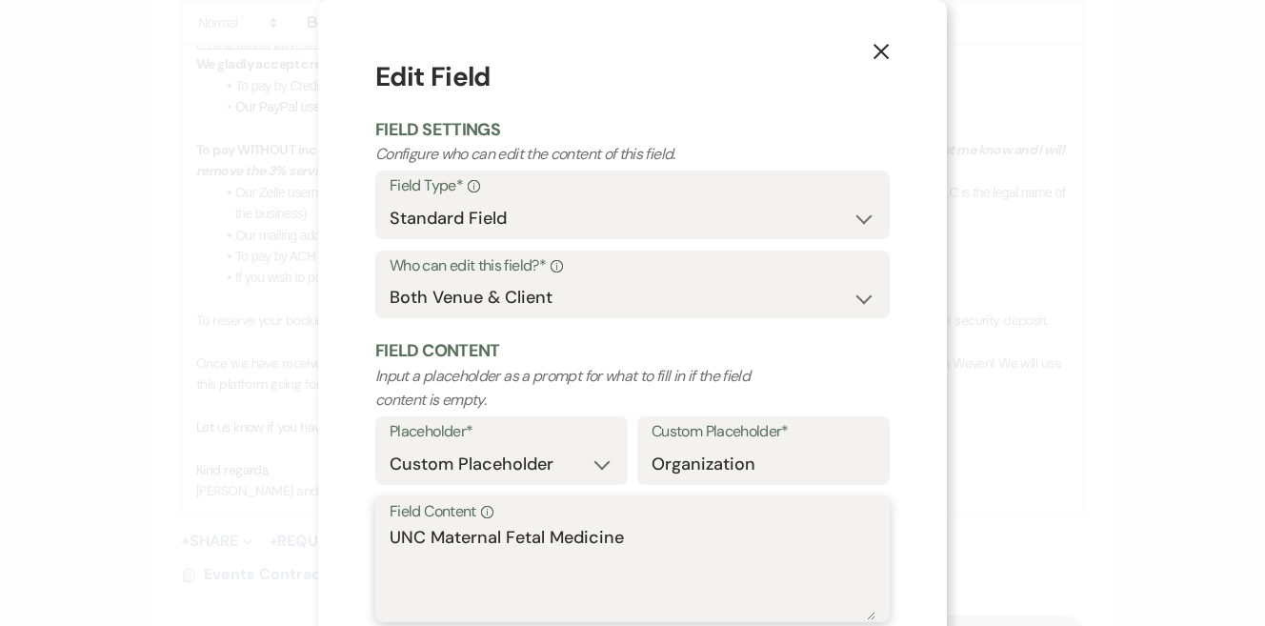
drag, startPoint x: 629, startPoint y: 536, endPoint x: 311, endPoint y: 536, distance: 317.2
click at [318, 536] on div "X Edit Field Field Settings Configure who can edit the content of this field. F…" at bounding box center [632, 369] width 629 height 738
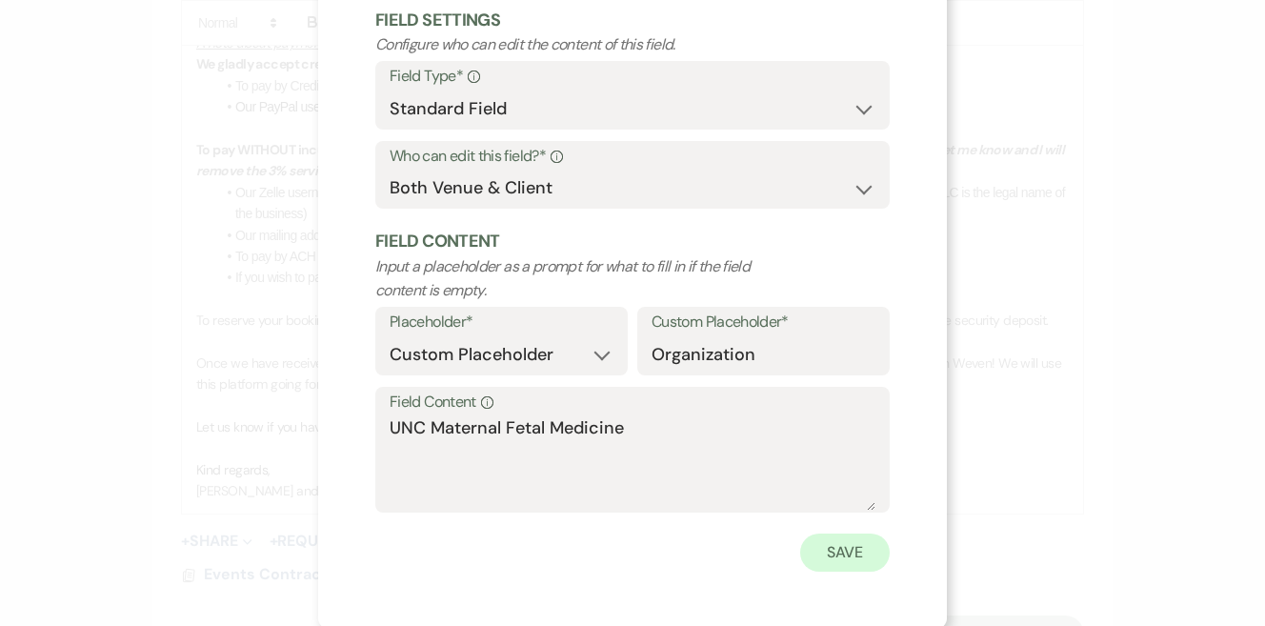
scroll to position [108, 0]
click at [870, 546] on button "Save" at bounding box center [845, 554] width 90 height 38
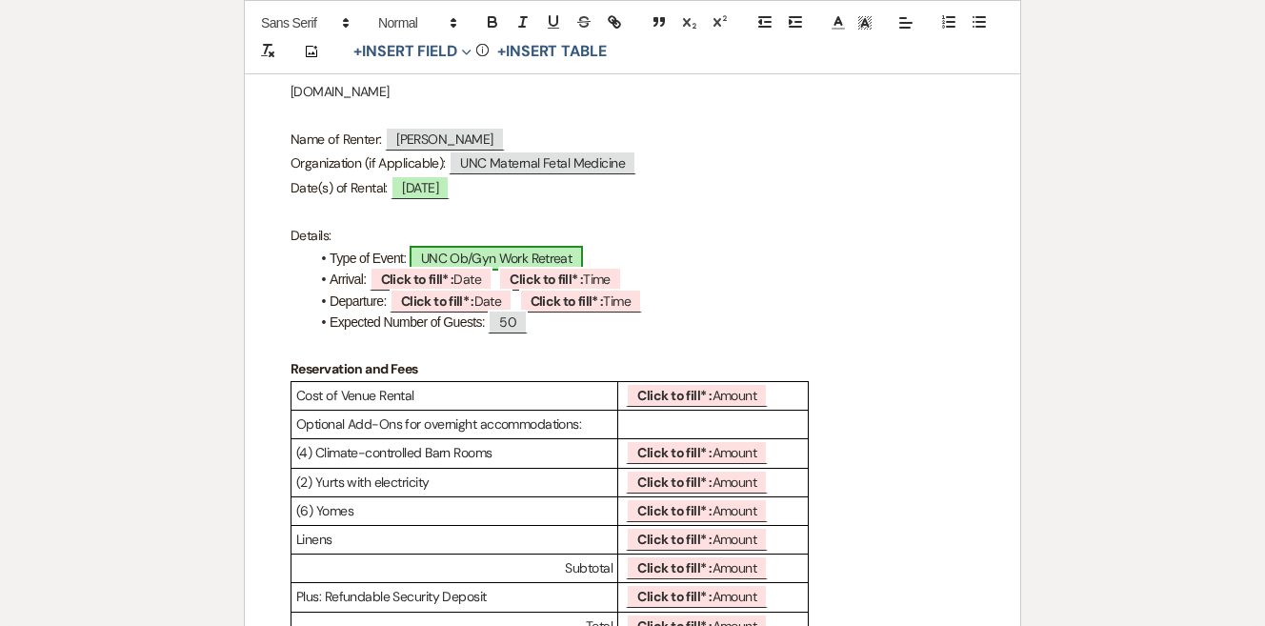
click at [509, 256] on span "UNC Ob/Gyn Work Retreat" at bounding box center [496, 258] width 173 height 25
select select "smartCustomField"
select select "owner"
select select "{{eventType}}"
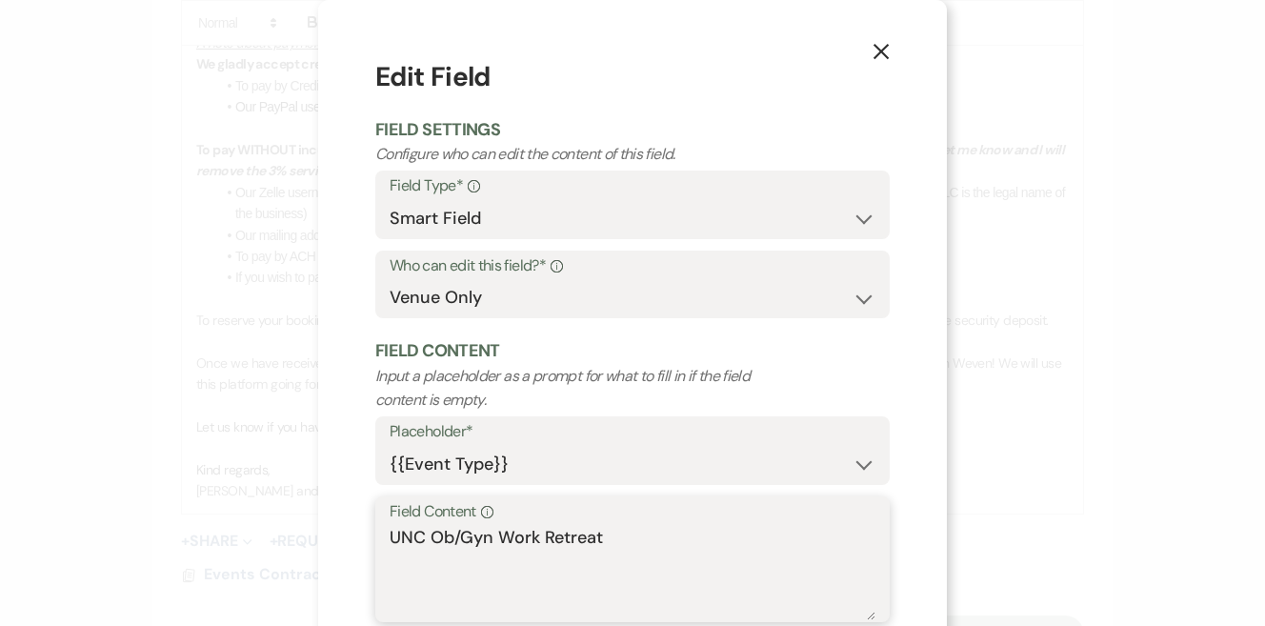
click at [537, 559] on textarea "UNC Ob/Gyn Work Retreat" at bounding box center [633, 572] width 486 height 95
drag, startPoint x: 621, startPoint y: 528, endPoint x: 265, endPoint y: 528, distance: 356.3
click at [267, 528] on div "X Edit Field Field Settings Configure who can edit the content of this field. F…" at bounding box center [632, 313] width 1265 height 626
paste textarea "Maternal Fetal Medicine"
type textarea "UNC Maternal Fetal Medicine"
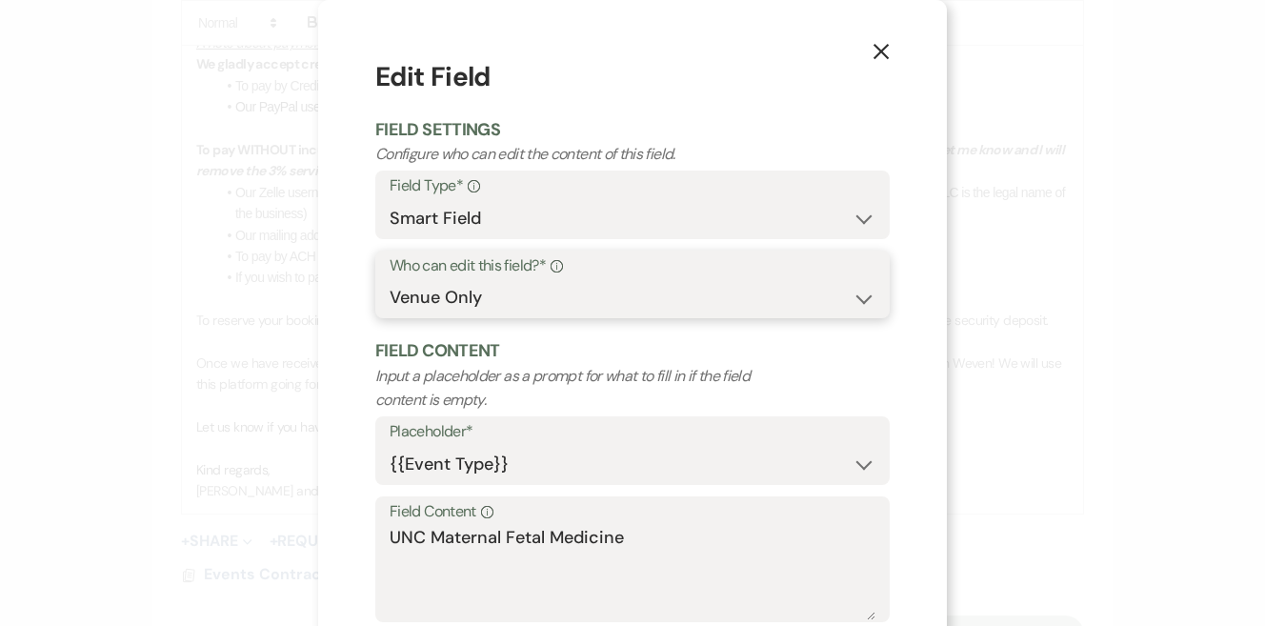
select select "clientAndOwner"
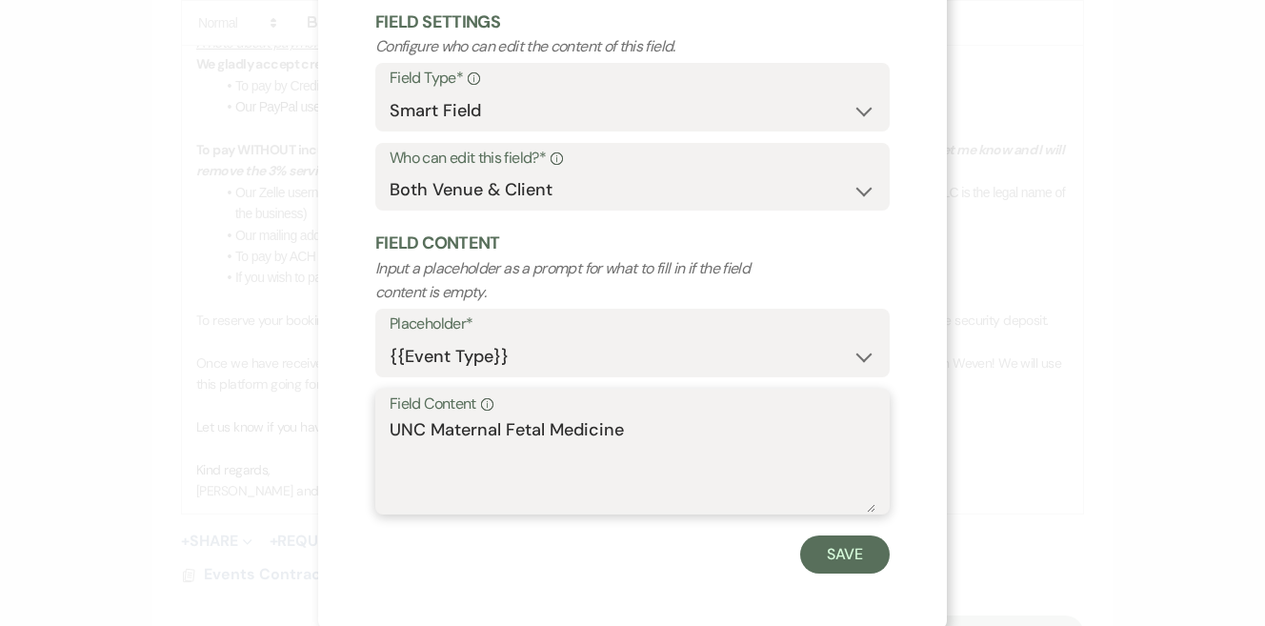
click at [713, 442] on textarea "UNC Maternal Fetal Medicine" at bounding box center [633, 464] width 486 height 95
type textarea "UNC Maternal Fetal Medicine Work Retreat"
click at [862, 553] on button "Save" at bounding box center [845, 554] width 90 height 38
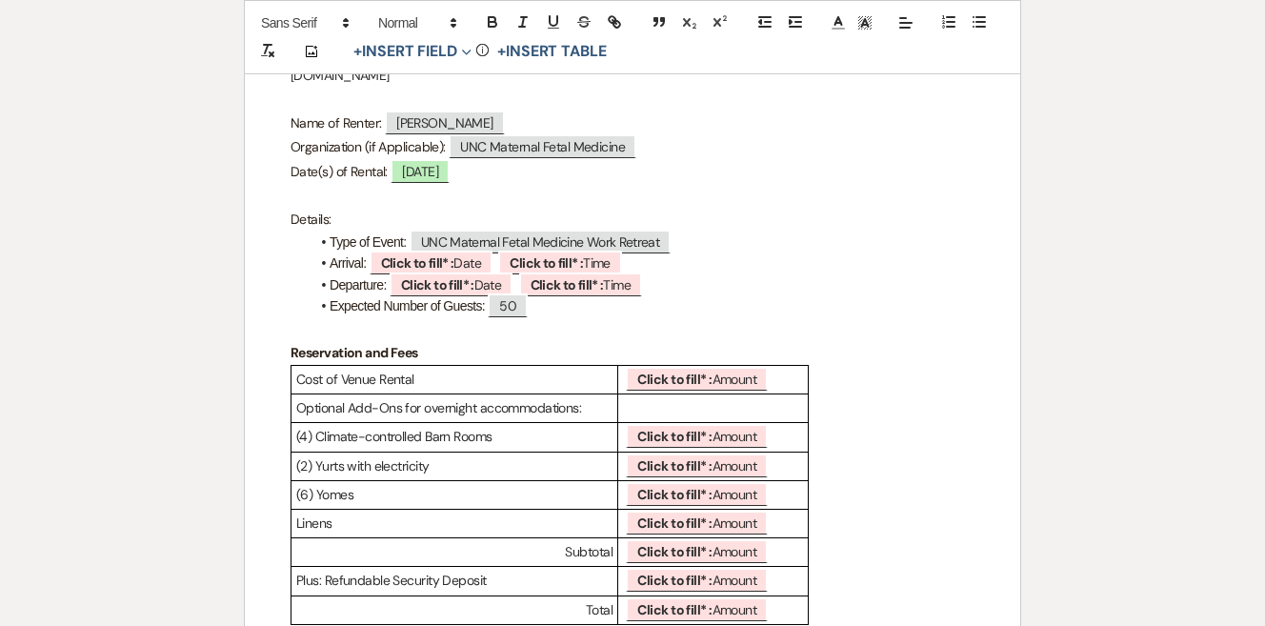
scroll to position [396, 0]
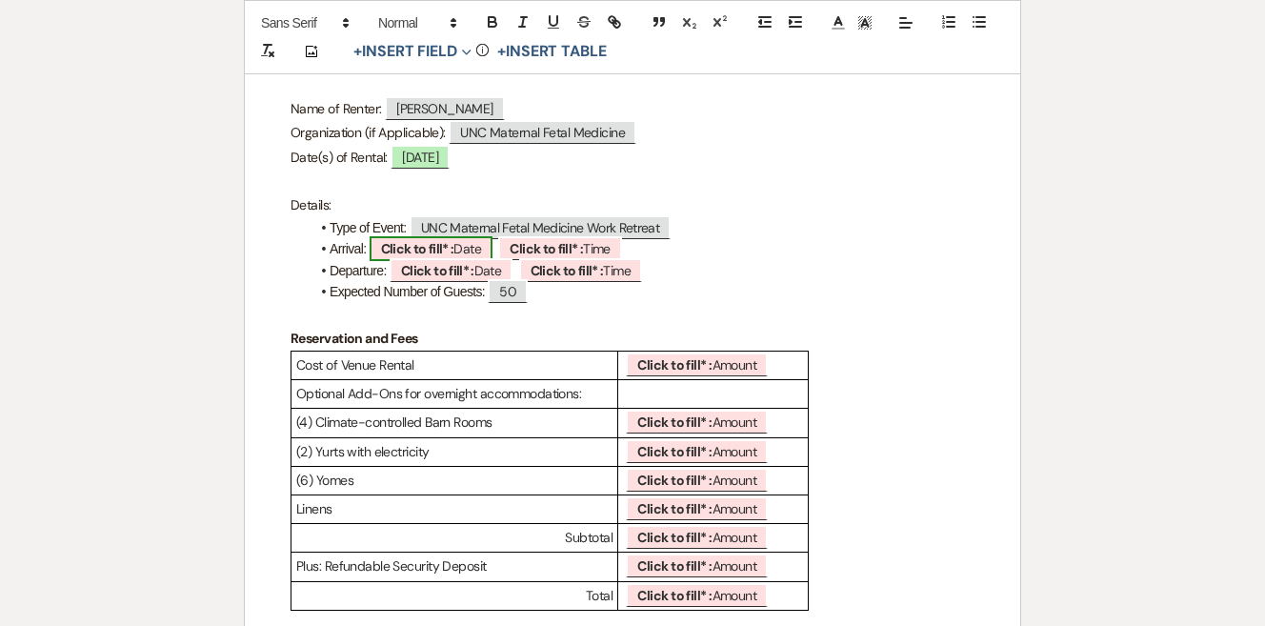
click at [466, 244] on span "Click to fill* : Date" at bounding box center [431, 248] width 123 height 25
select select "owner"
select select "Date"
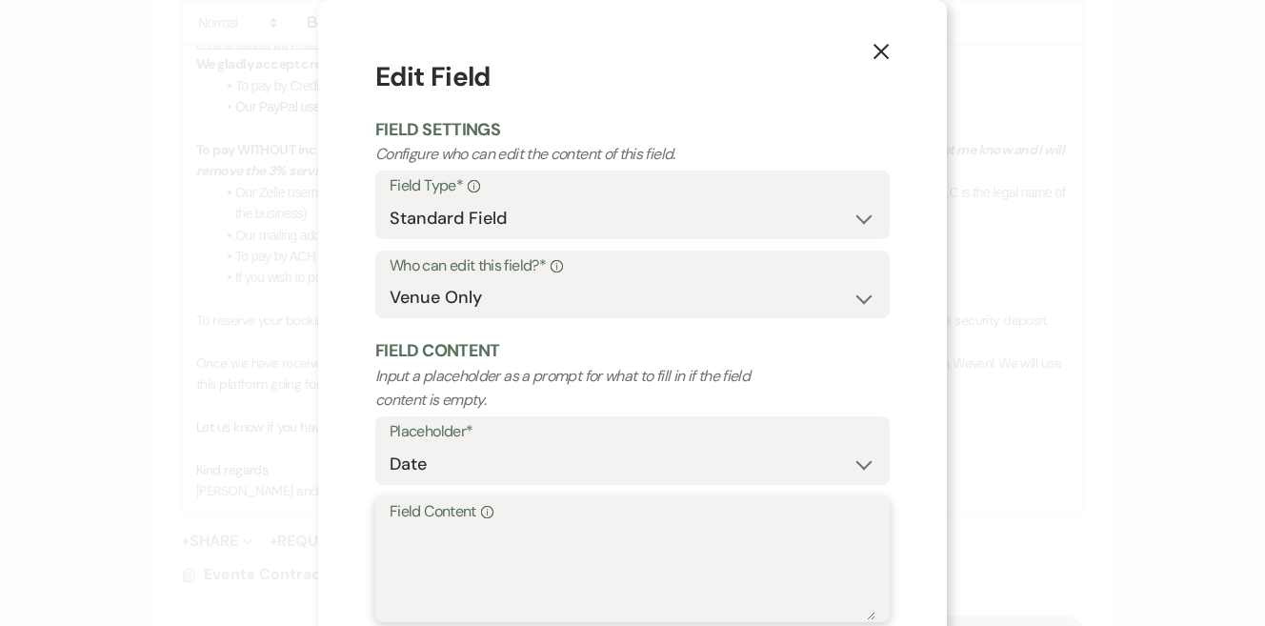
click at [504, 525] on textarea "Field Content Info" at bounding box center [633, 572] width 486 height 95
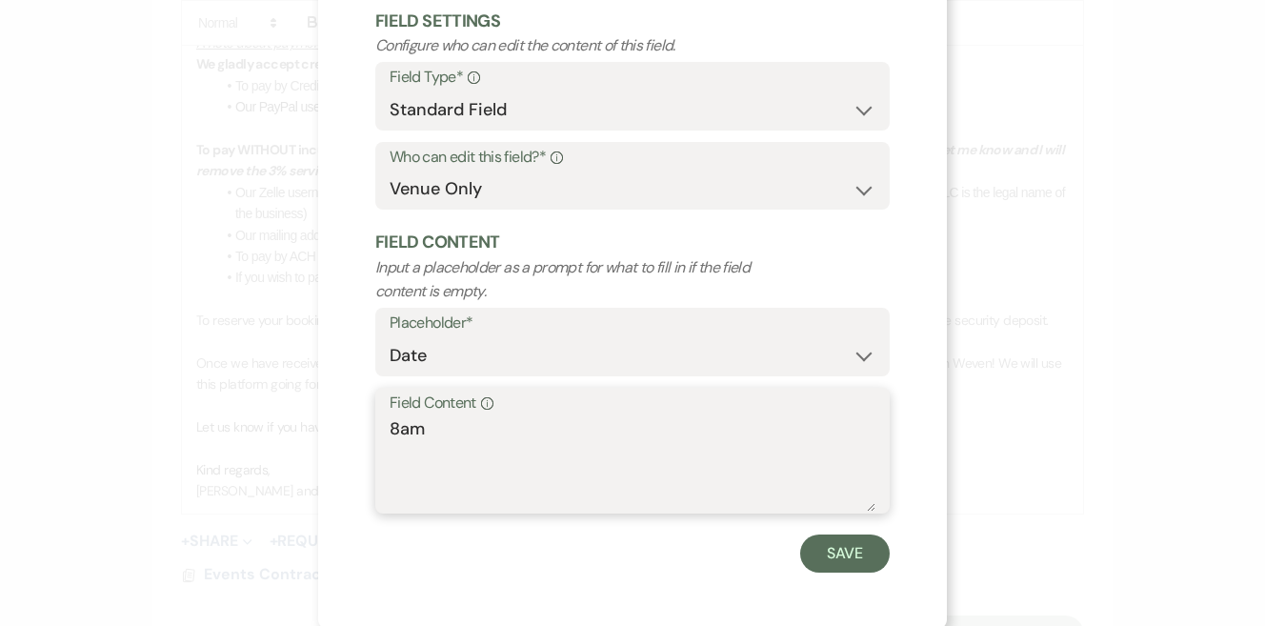
scroll to position [108, 0]
drag, startPoint x: 501, startPoint y: 425, endPoint x: 315, endPoint y: 420, distance: 185.8
click at [318, 423] on div "X Edit Field Field Settings Configure who can edit the content of this field. F…" at bounding box center [632, 261] width 629 height 738
click at [378, 425] on div "Field Content Info 9/15/2025" at bounding box center [632, 452] width 514 height 127
click at [390, 425] on textarea "9/15/2025" at bounding box center [633, 464] width 486 height 95
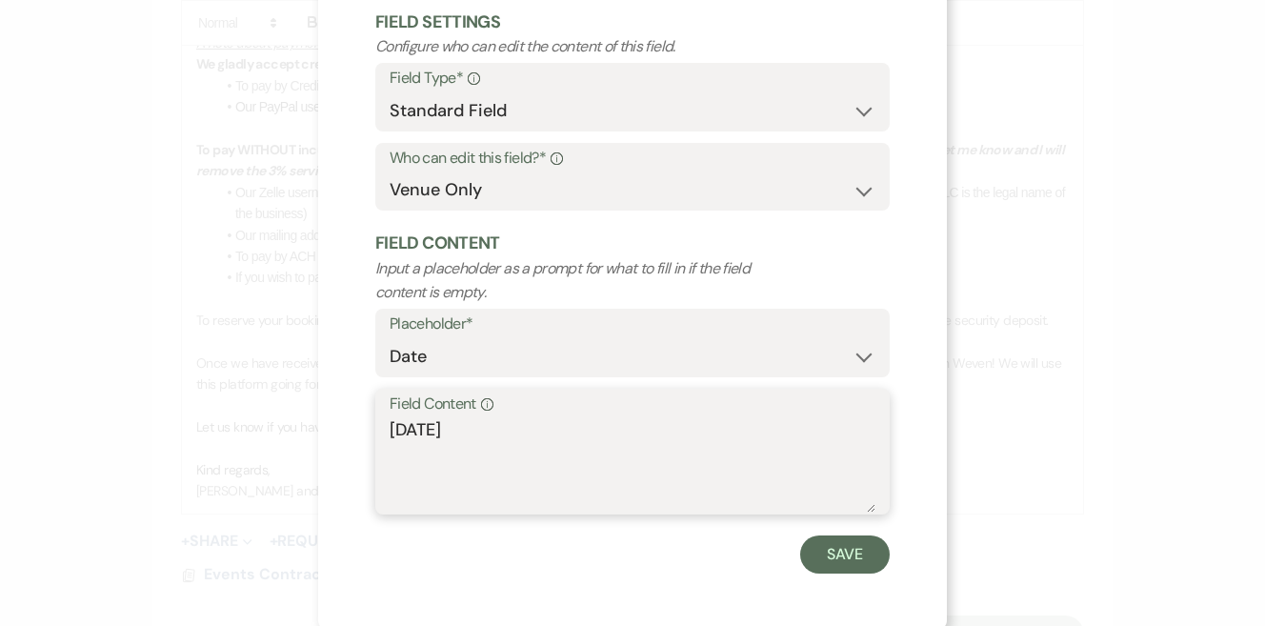
click at [390, 425] on textarea "9/15/2025" at bounding box center [633, 464] width 486 height 95
type textarea "8am on 9/15/2025"
click at [869, 547] on button "Save" at bounding box center [845, 554] width 90 height 38
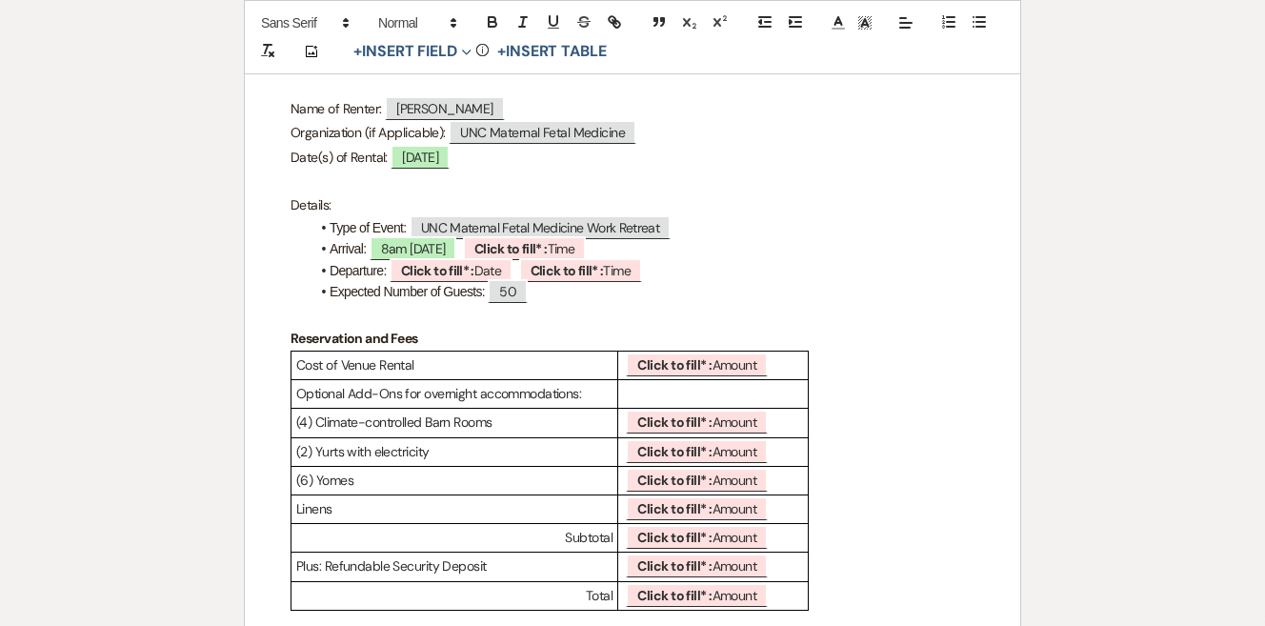
click at [672, 249] on li "Arrival: 8am on 9/15/2025 ﻿ Click to fill* : Time ﻿" at bounding box center [642, 248] width 665 height 21
click at [488, 259] on span "Click to fill* : Date" at bounding box center [451, 270] width 123 height 25
select select "owner"
select select "Date"
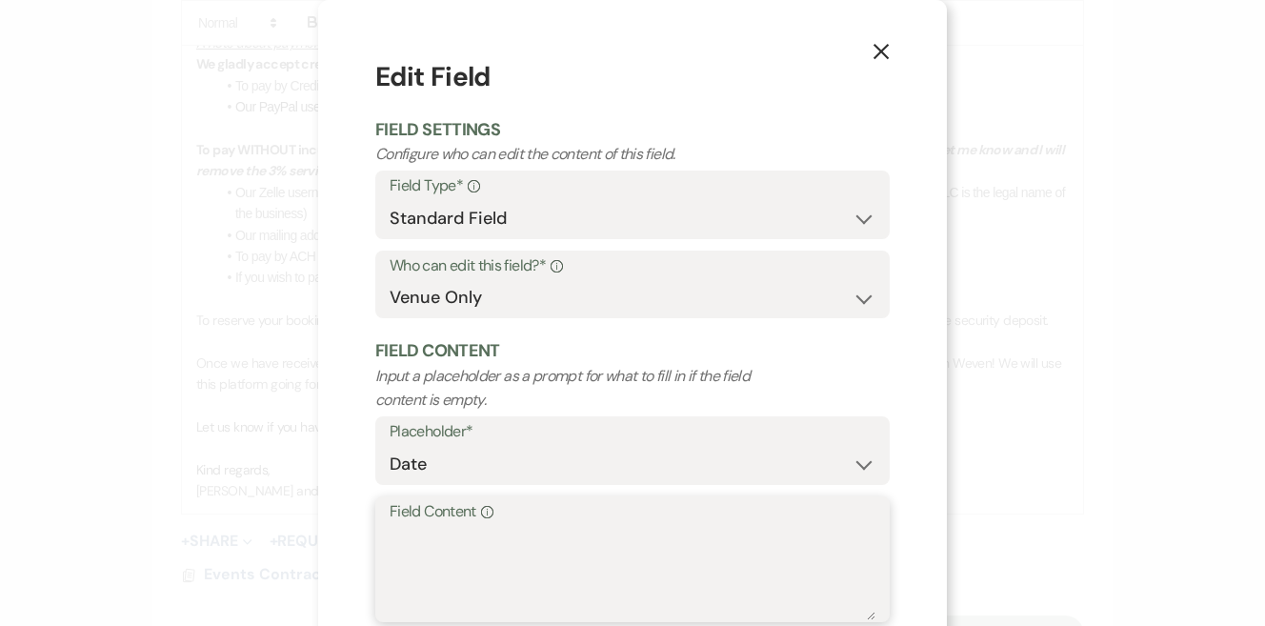
click at [429, 552] on textarea "Field Content Info" at bounding box center [633, 572] width 486 height 95
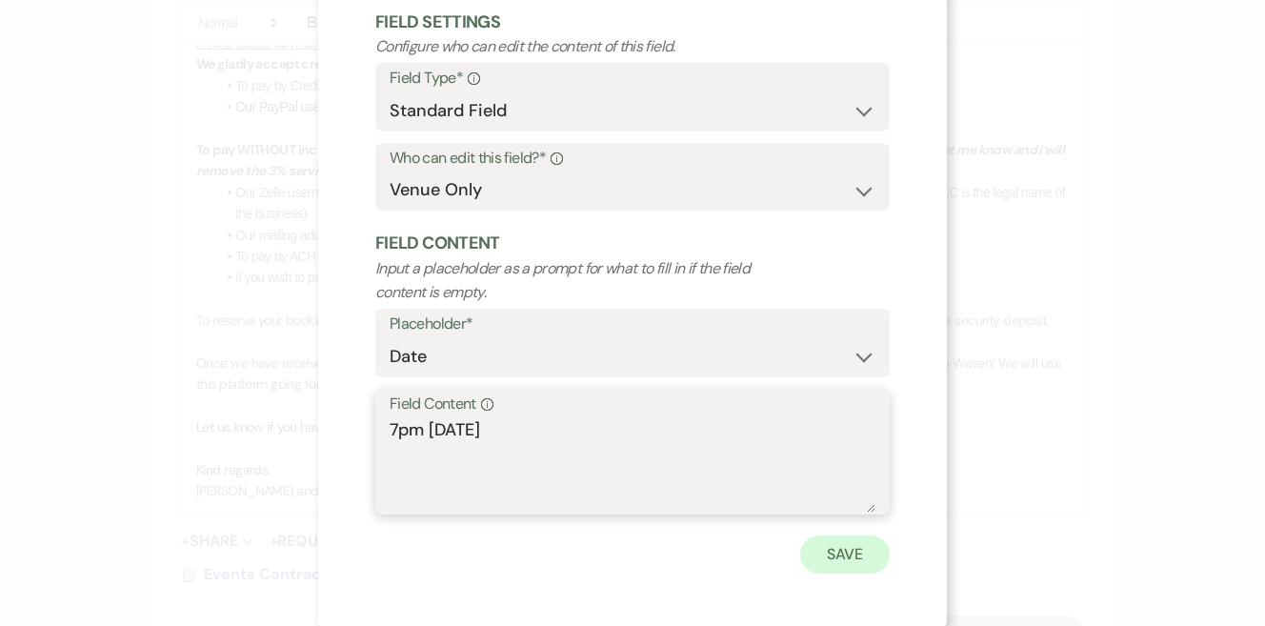
type textarea "7pm on 9/15/2025"
click at [847, 544] on button "Save" at bounding box center [845, 554] width 90 height 38
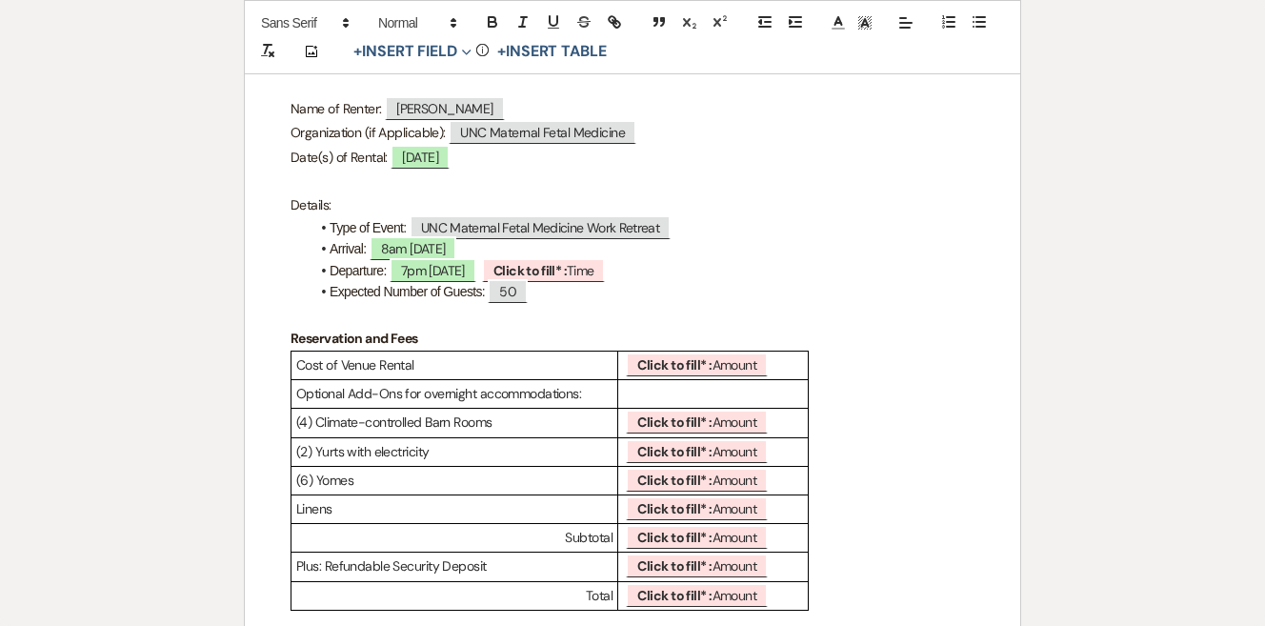
click at [683, 271] on li "Departure: 7pm on 9/15/2025 ﻿ Click to fill* : Time ﻿" at bounding box center [642, 270] width 665 height 21
click at [630, 303] on p at bounding box center [633, 315] width 684 height 24
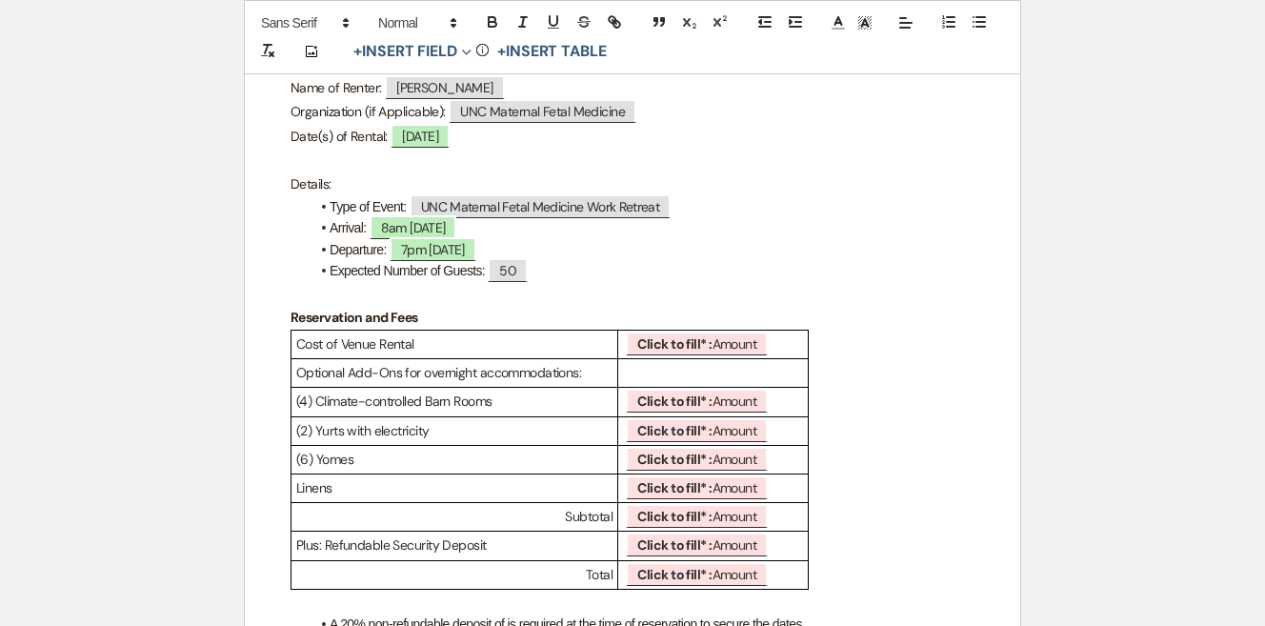
scroll to position [419, 0]
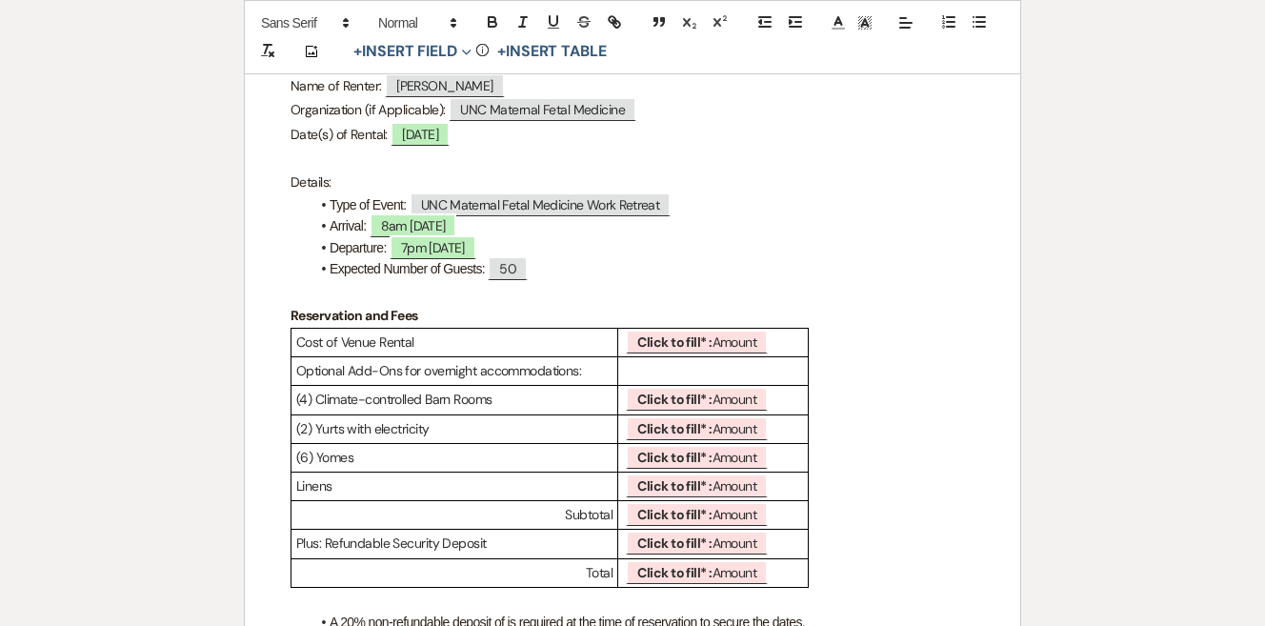
click at [604, 240] on li "Departure: 7pm on 9/15/2025" at bounding box center [642, 247] width 665 height 21
click at [619, 243] on li "Departure: 7pm on 9/15/2025 *Please note, this includes time for setup and brea…" at bounding box center [642, 247] width 665 height 21
click at [921, 237] on li "Departure: 7pm on 9/15/2025 *Please note, your event time includes time for set…" at bounding box center [642, 247] width 665 height 21
click at [755, 240] on li "Departure: 7pm on 9/15/2025 *Please note, your event time includes time for set…" at bounding box center [642, 247] width 665 height 21
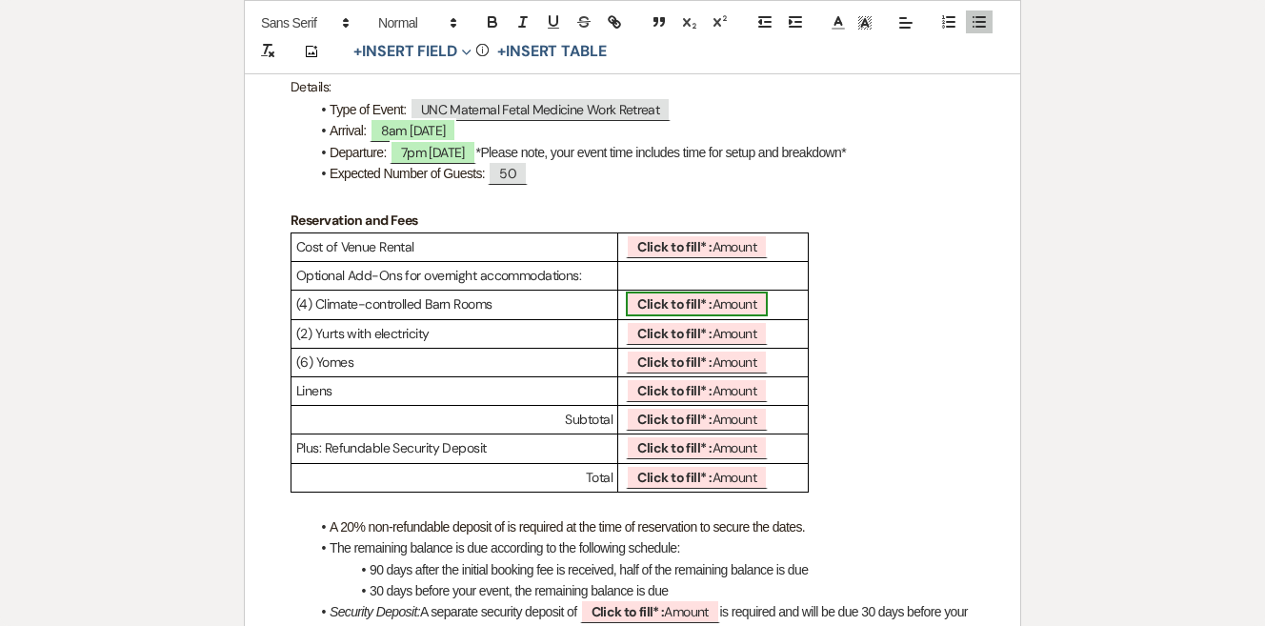
scroll to position [528, 0]
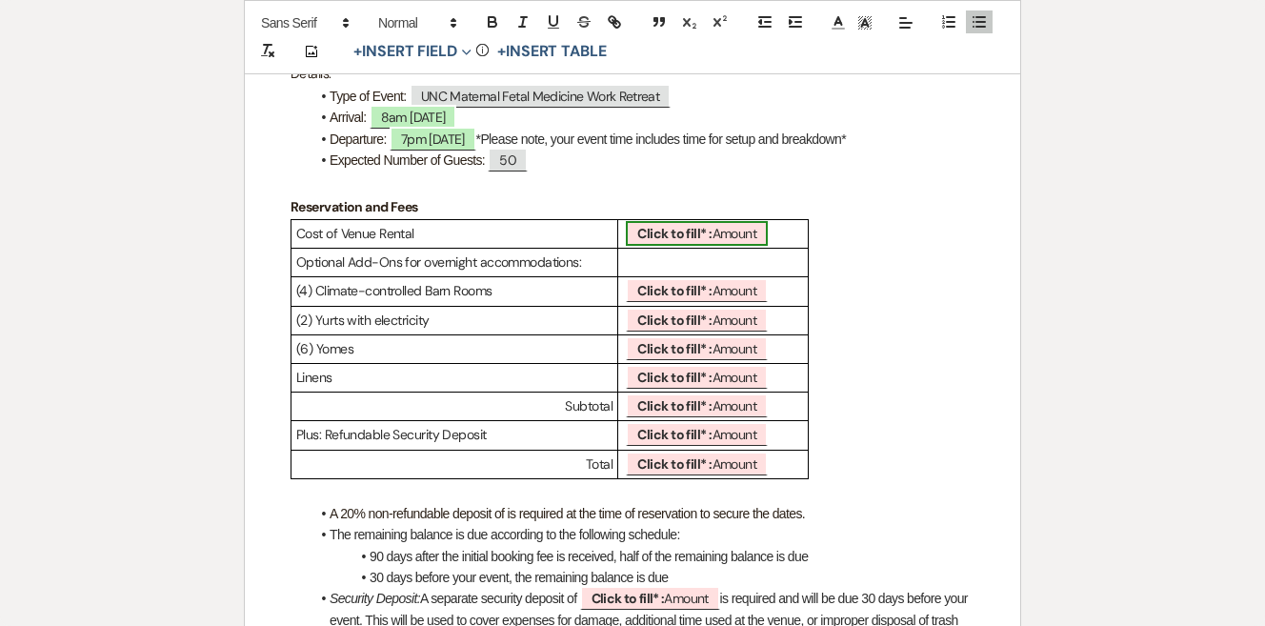
click at [713, 231] on span "Click to fill* : Amount" at bounding box center [697, 233] width 142 height 25
select select "owner"
select select "Amount"
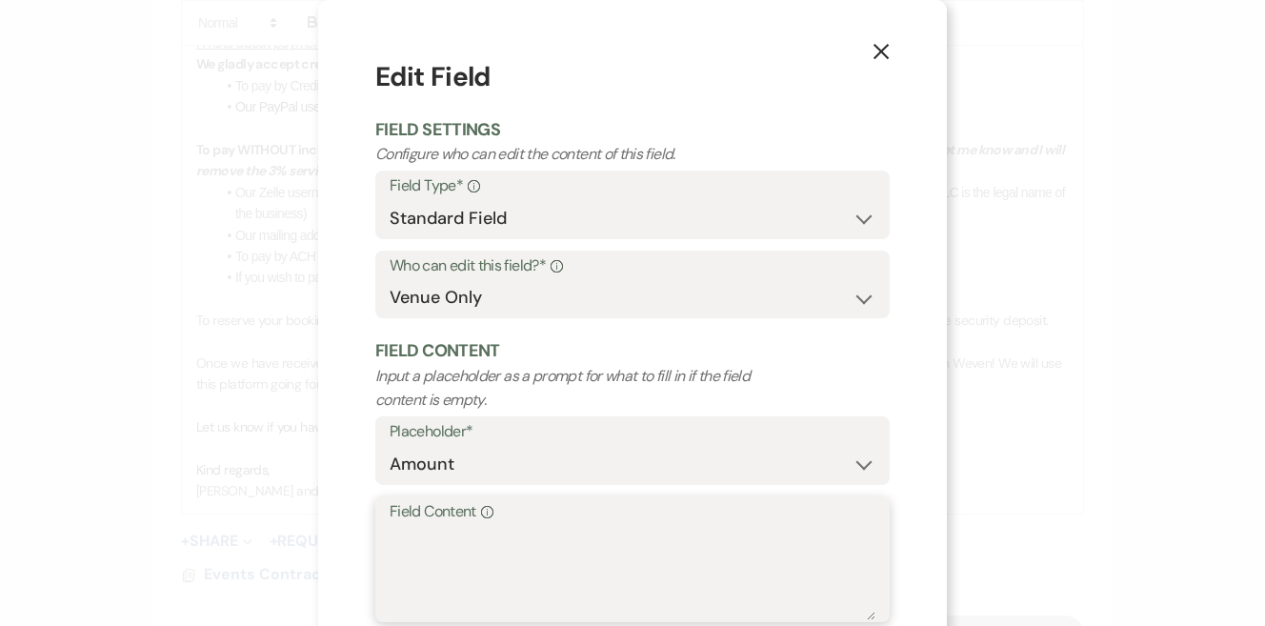
click at [543, 549] on textarea "Field Content Info" at bounding box center [633, 572] width 486 height 95
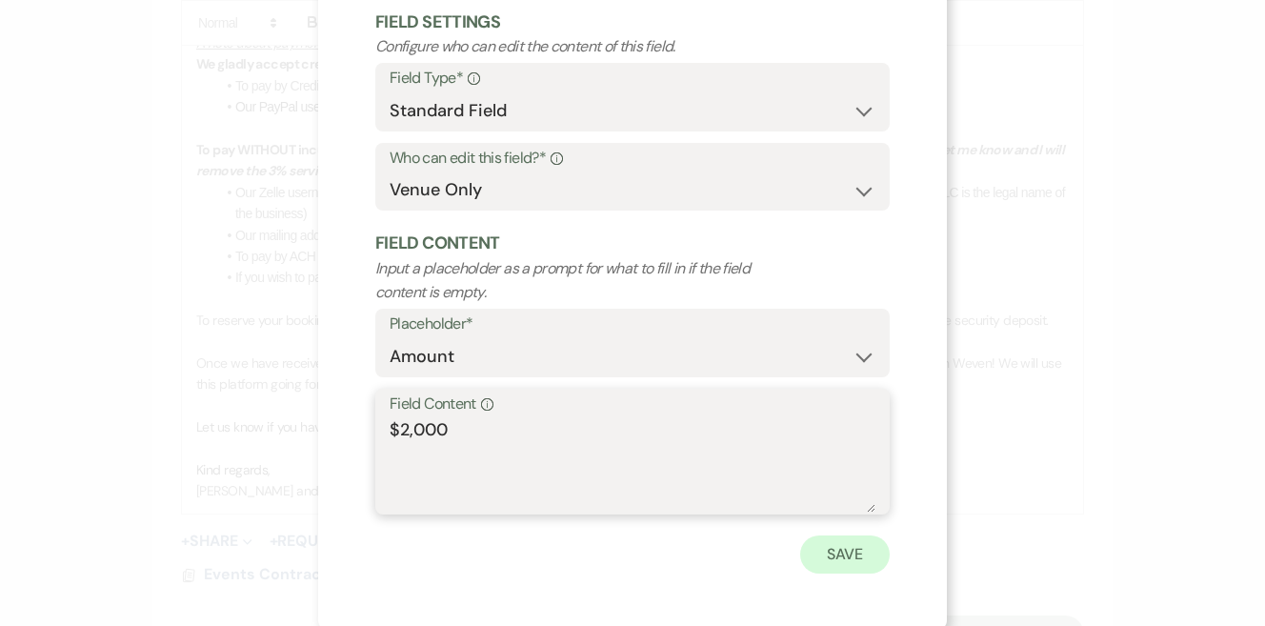
type textarea "$2,000"
click at [844, 558] on button "Save" at bounding box center [845, 554] width 90 height 38
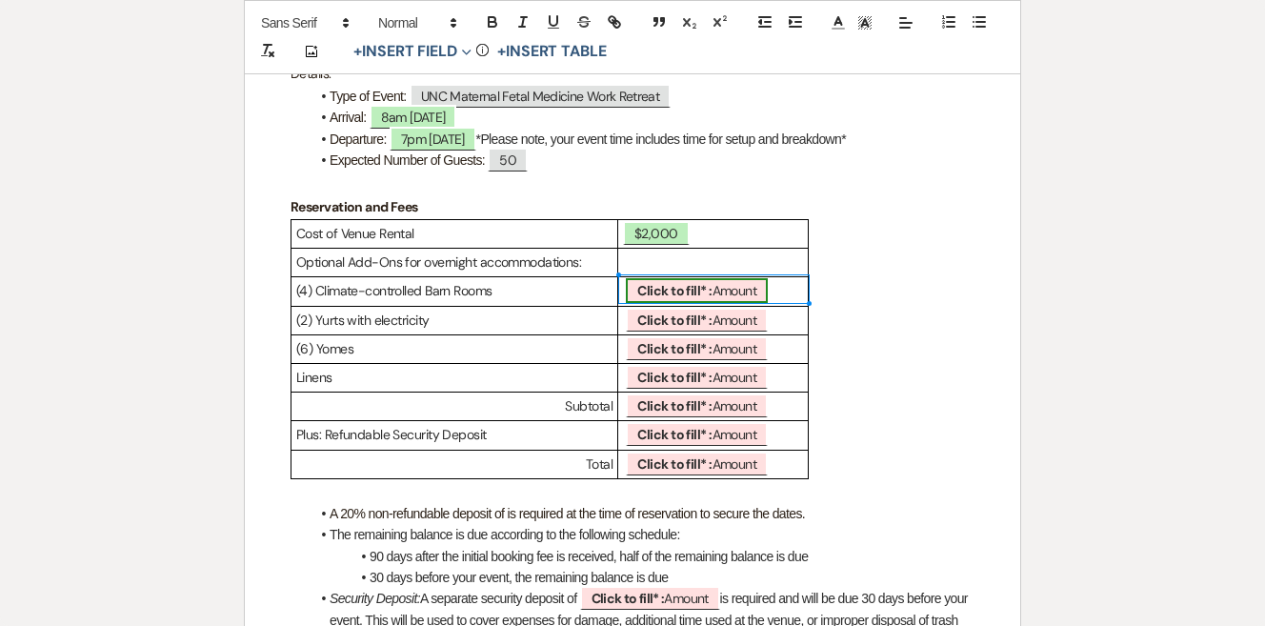
click at [729, 283] on span "Click to fill* : Amount" at bounding box center [697, 290] width 142 height 25
select select "owner"
select select "Amount"
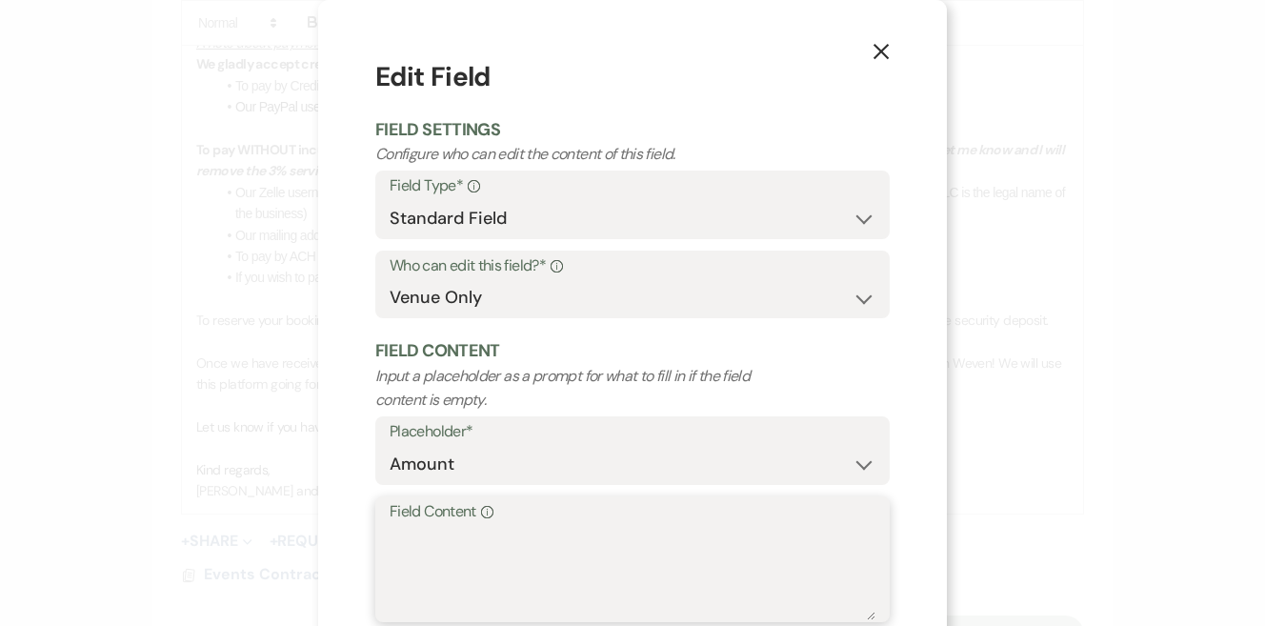
click at [550, 534] on textarea "Field Content Info" at bounding box center [633, 572] width 486 height 95
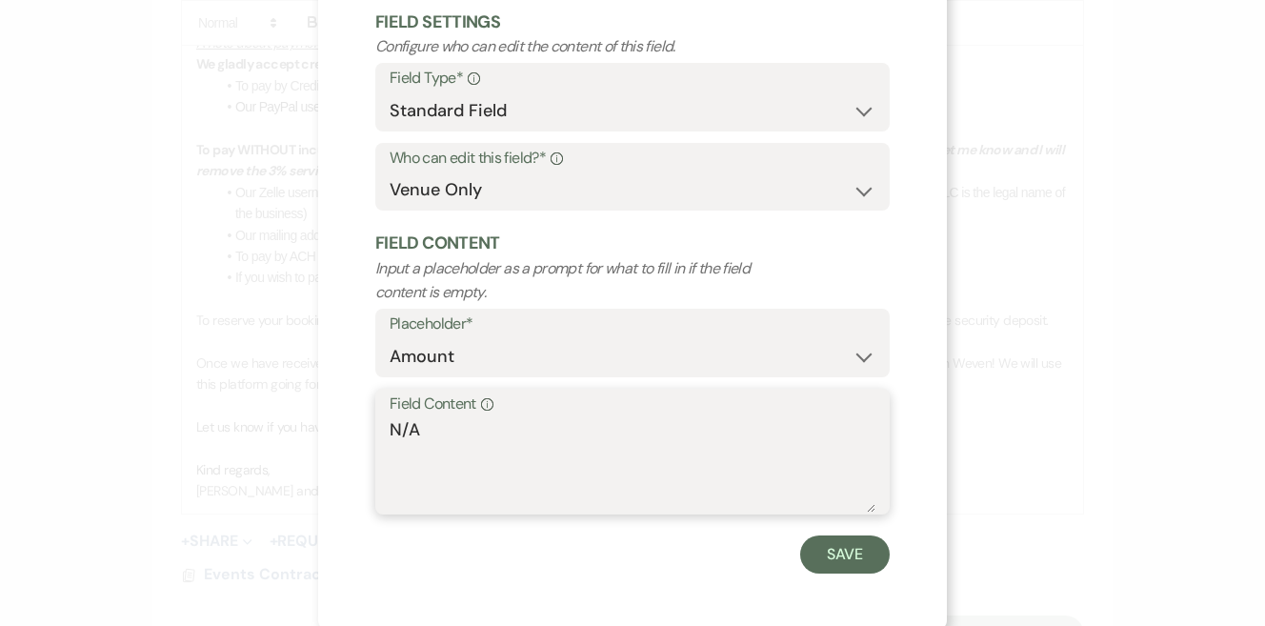
drag, startPoint x: 443, startPoint y: 422, endPoint x: 327, endPoint y: 422, distance: 116.2
click at [329, 422] on div "X Edit Field Field Settings Configure who can edit the content of this field. F…" at bounding box center [632, 261] width 629 height 738
type textarea "N/A"
click at [861, 535] on button "Save" at bounding box center [845, 554] width 90 height 38
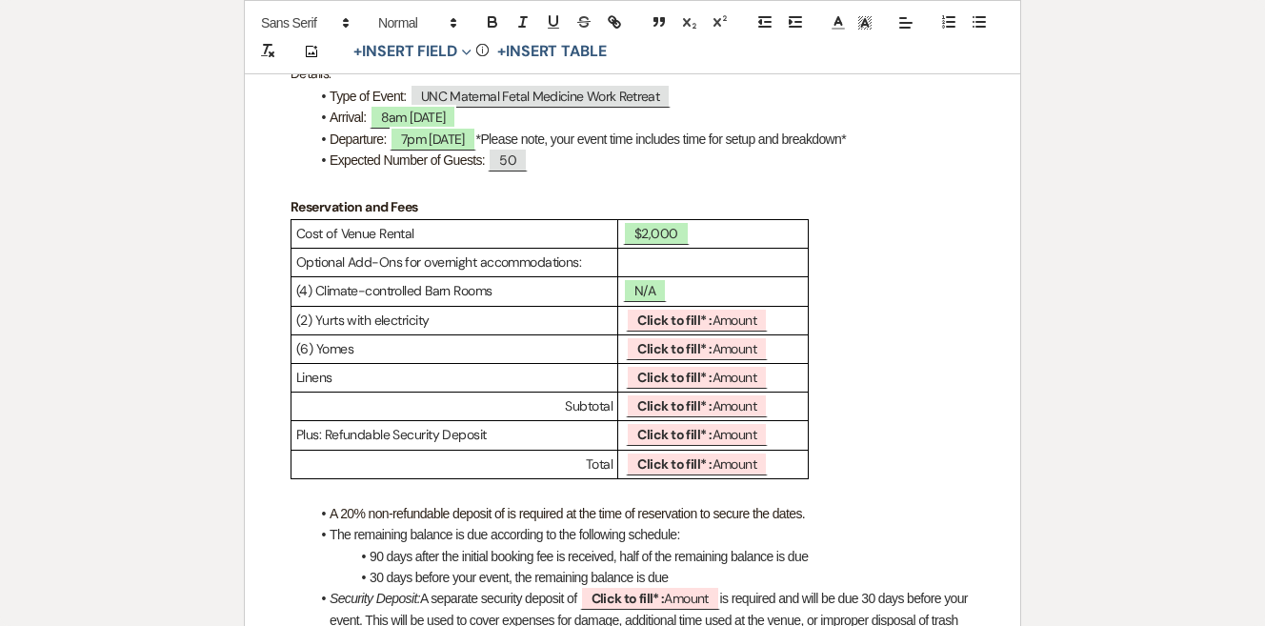
click at [748, 327] on td "﻿ Click to fill* : Amount ﻿" at bounding box center [713, 320] width 191 height 29
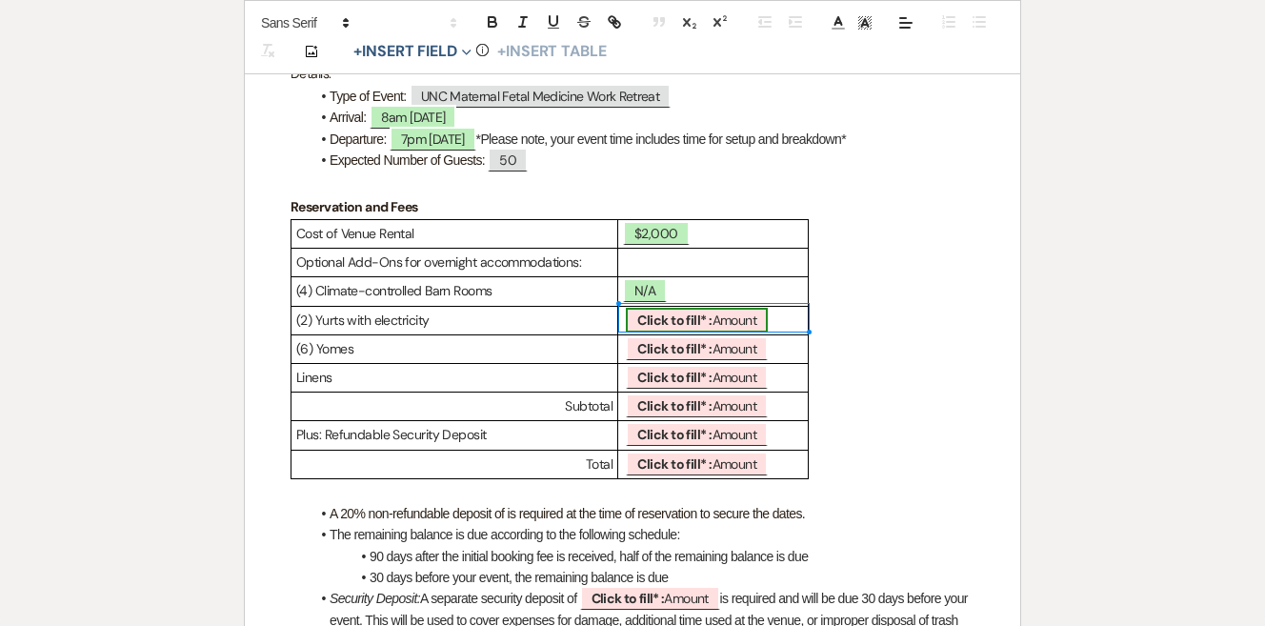
click at [732, 313] on span "Click to fill* : Amount" at bounding box center [697, 320] width 142 height 25
select select "owner"
select select "Amount"
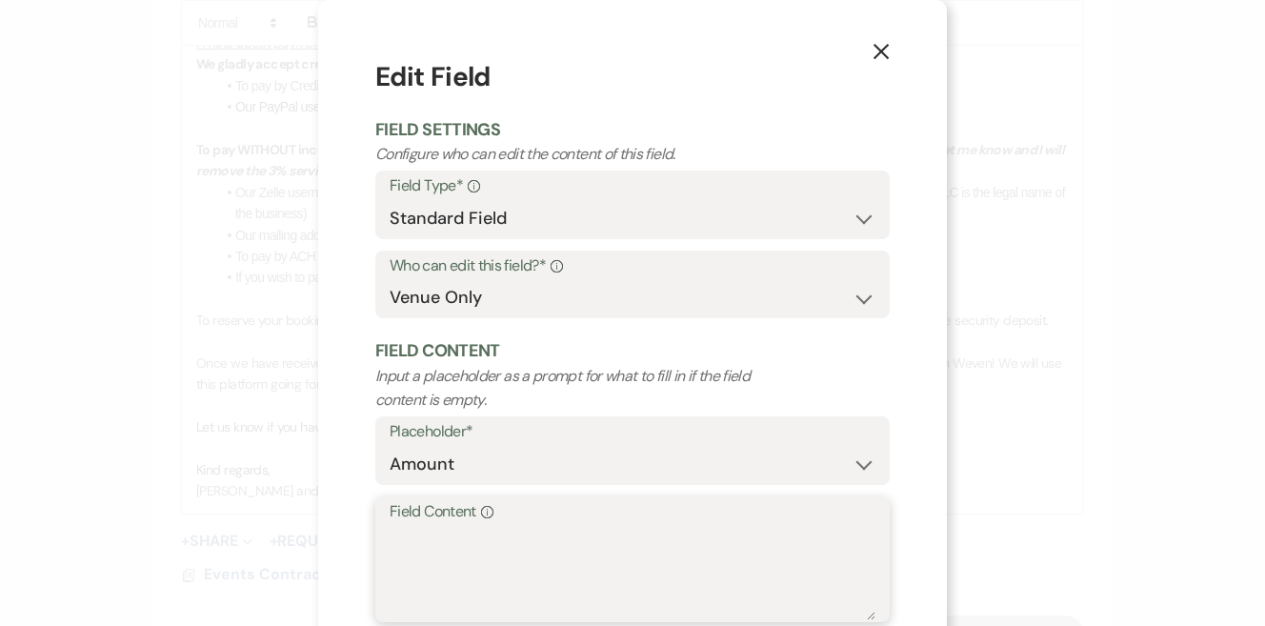
click at [470, 575] on textarea "Field Content Info" at bounding box center [633, 572] width 486 height 95
paste textarea "N/A"
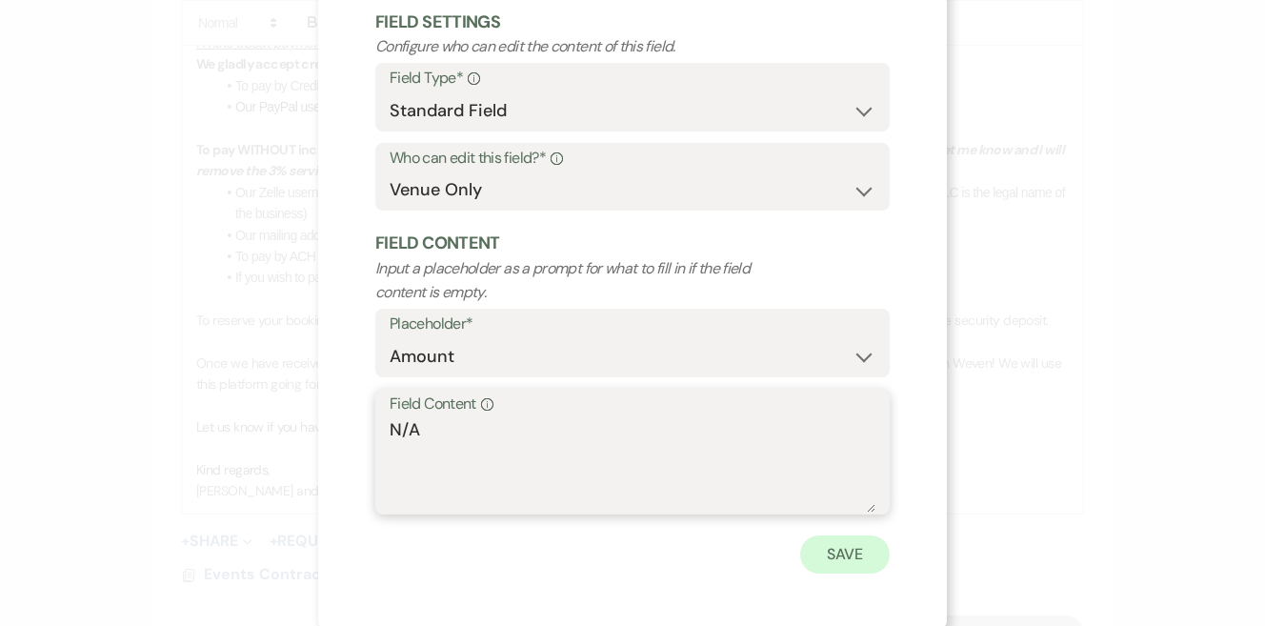
type textarea "N/A"
click at [830, 539] on button "Save" at bounding box center [845, 554] width 90 height 38
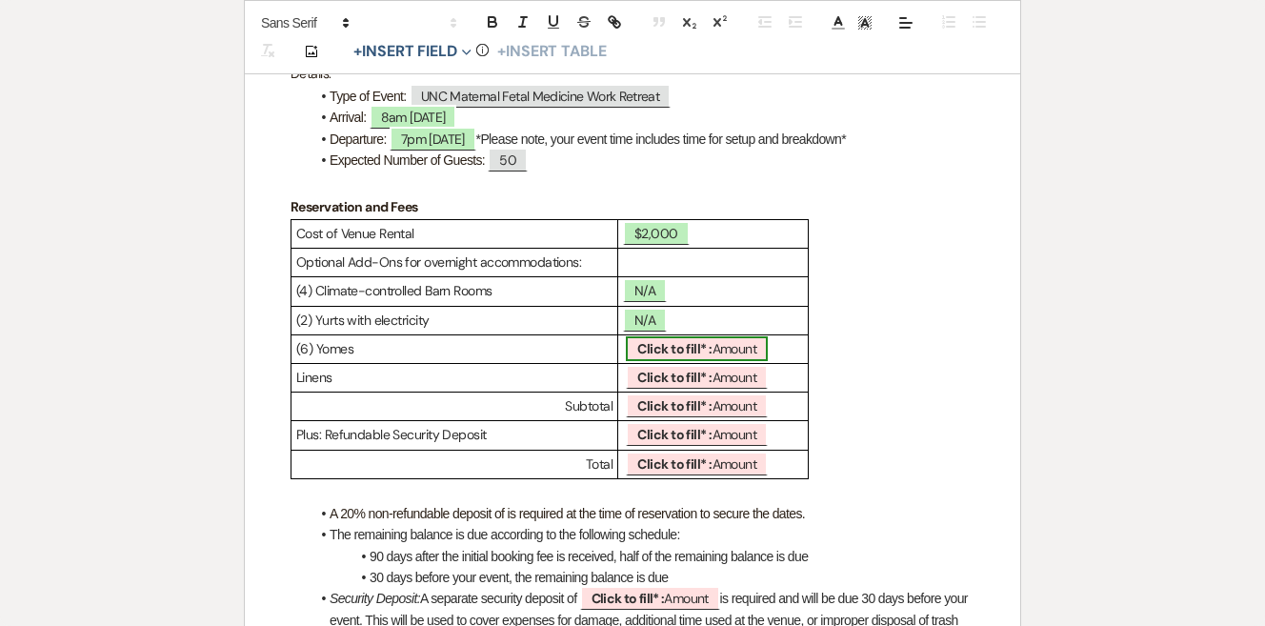
click at [752, 340] on span "Click to fill* : Amount" at bounding box center [697, 348] width 142 height 25
select select "owner"
select select "Amount"
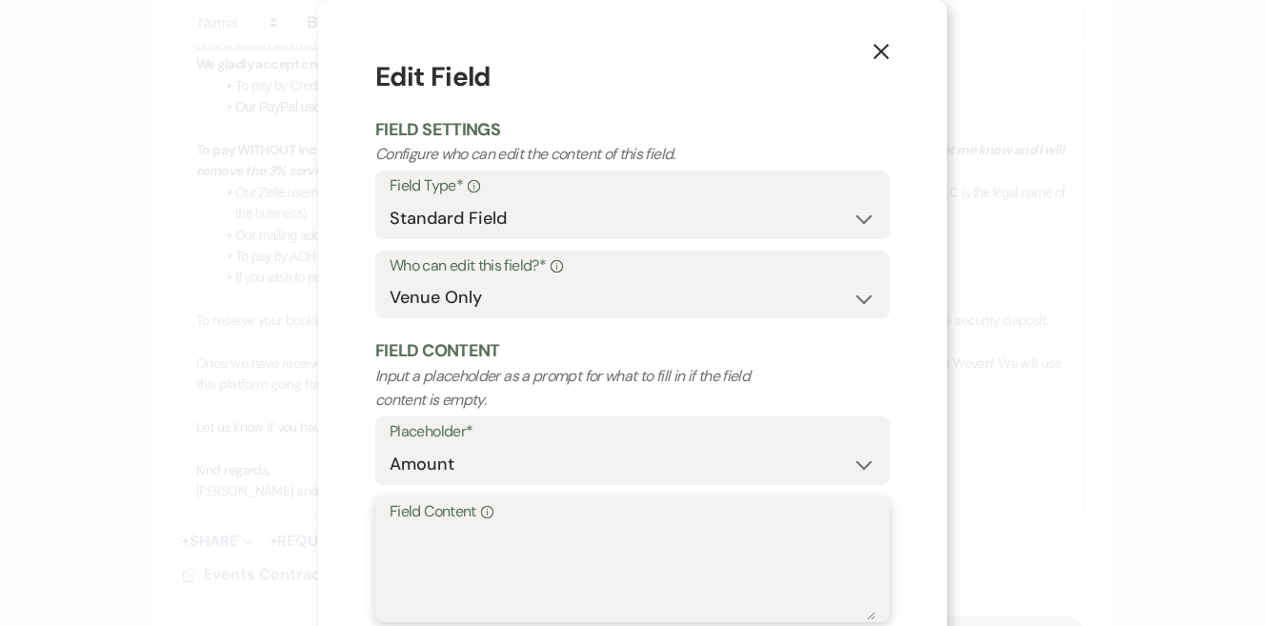
click at [555, 557] on textarea "Field Content Info" at bounding box center [633, 572] width 486 height 95
paste textarea "N/A"
type textarea "N/A"
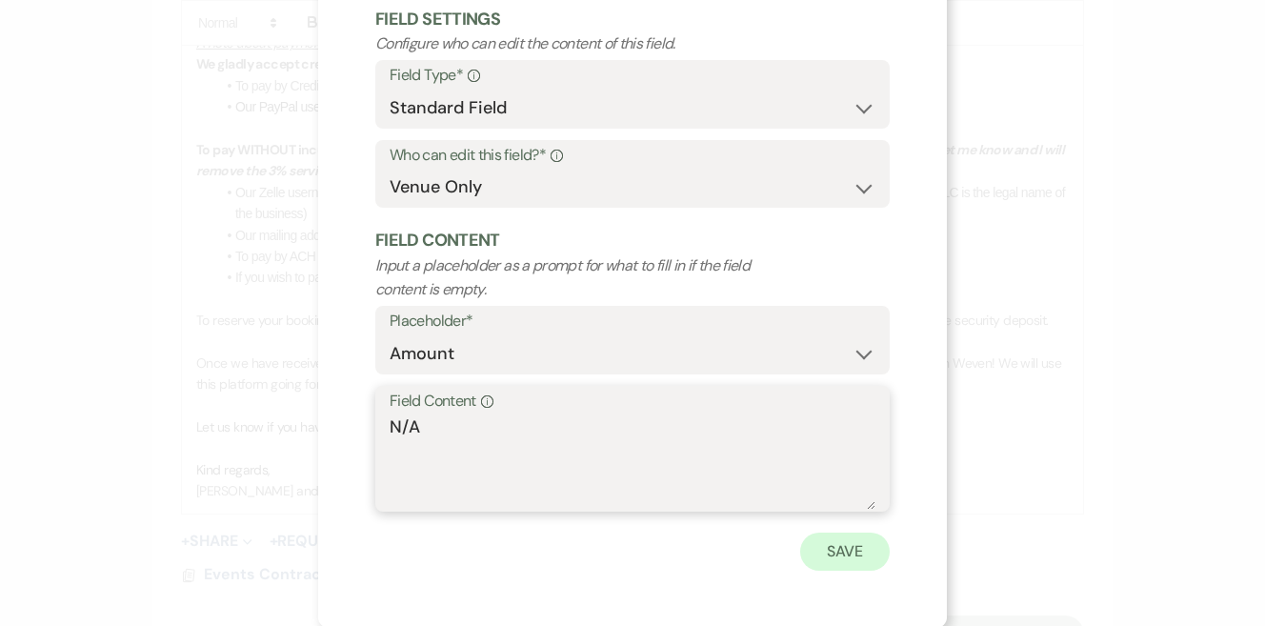
scroll to position [109, 0]
click at [865, 540] on button "Save" at bounding box center [845, 553] width 90 height 38
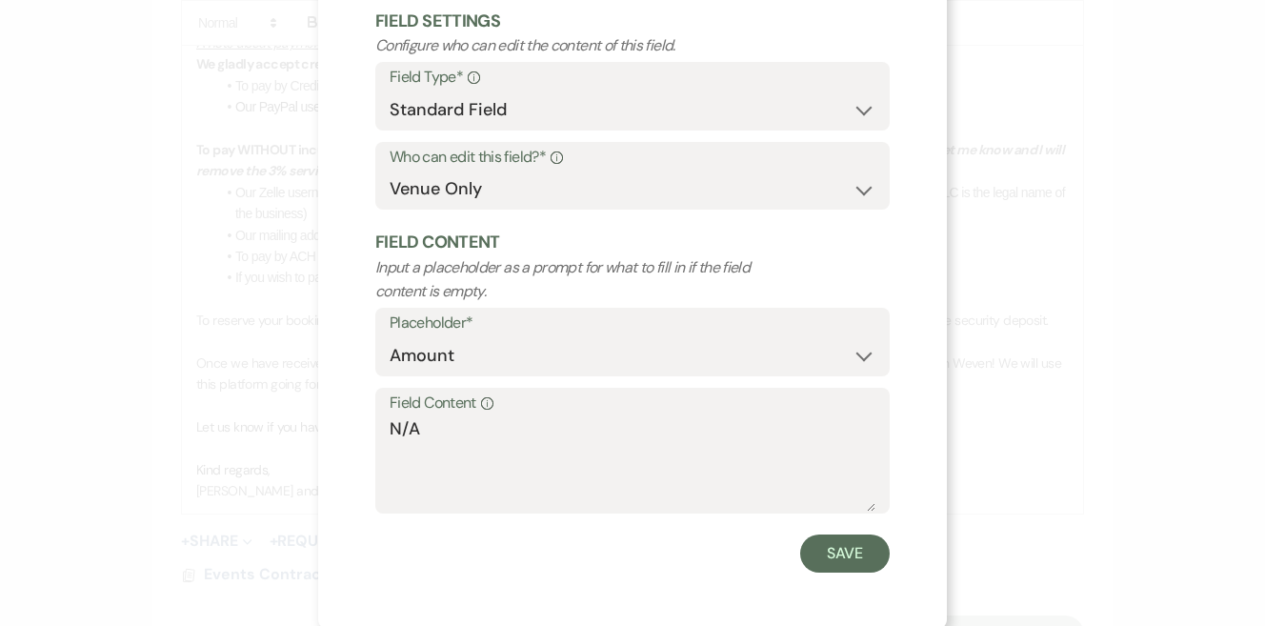
scroll to position [0, 0]
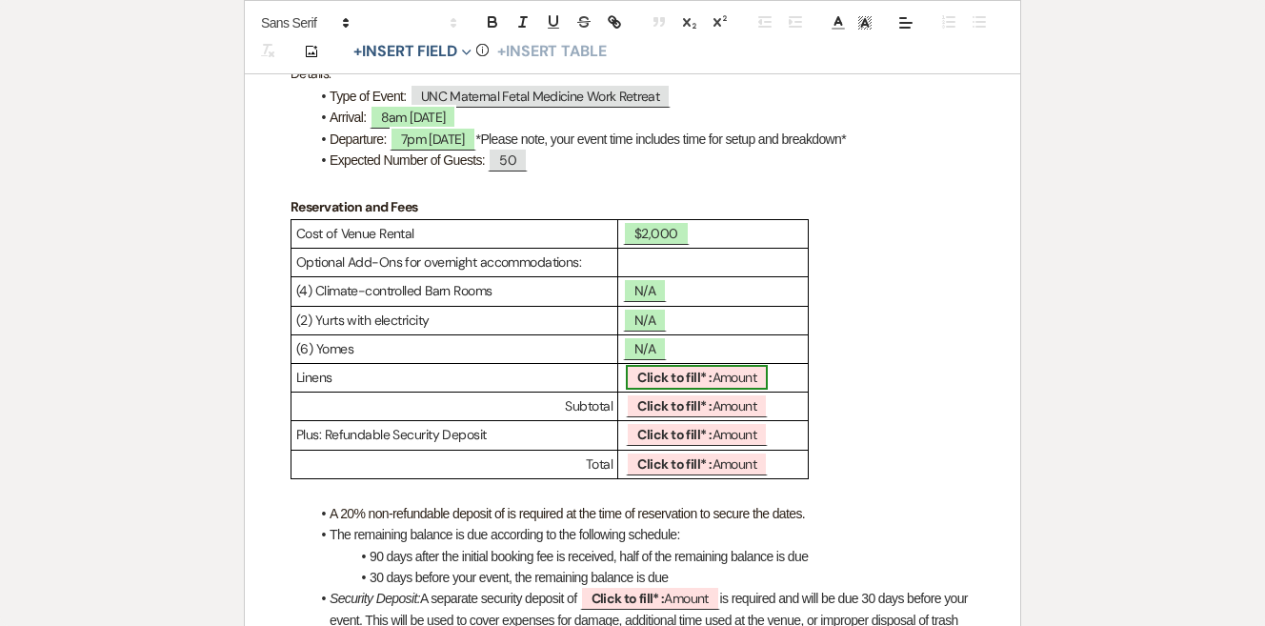
click at [749, 366] on span "Click to fill* : Amount" at bounding box center [697, 377] width 142 height 25
select select "owner"
select select "Amount"
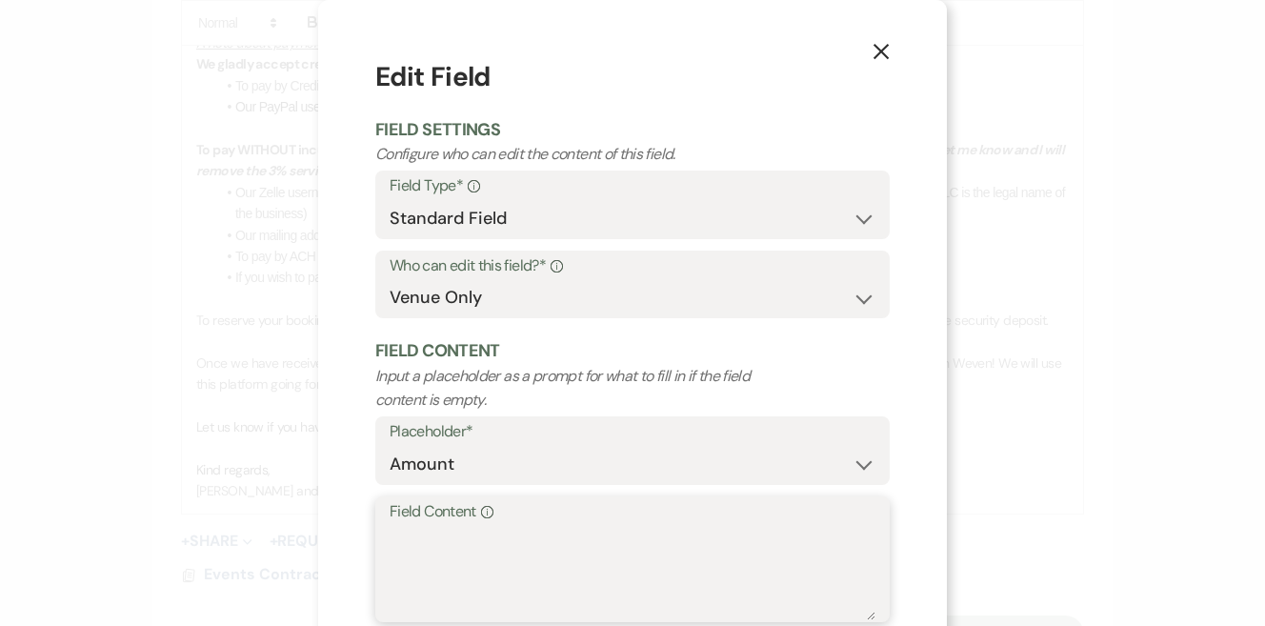
click at [504, 572] on textarea "Field Content Info" at bounding box center [633, 572] width 486 height 95
paste textarea "N/A"
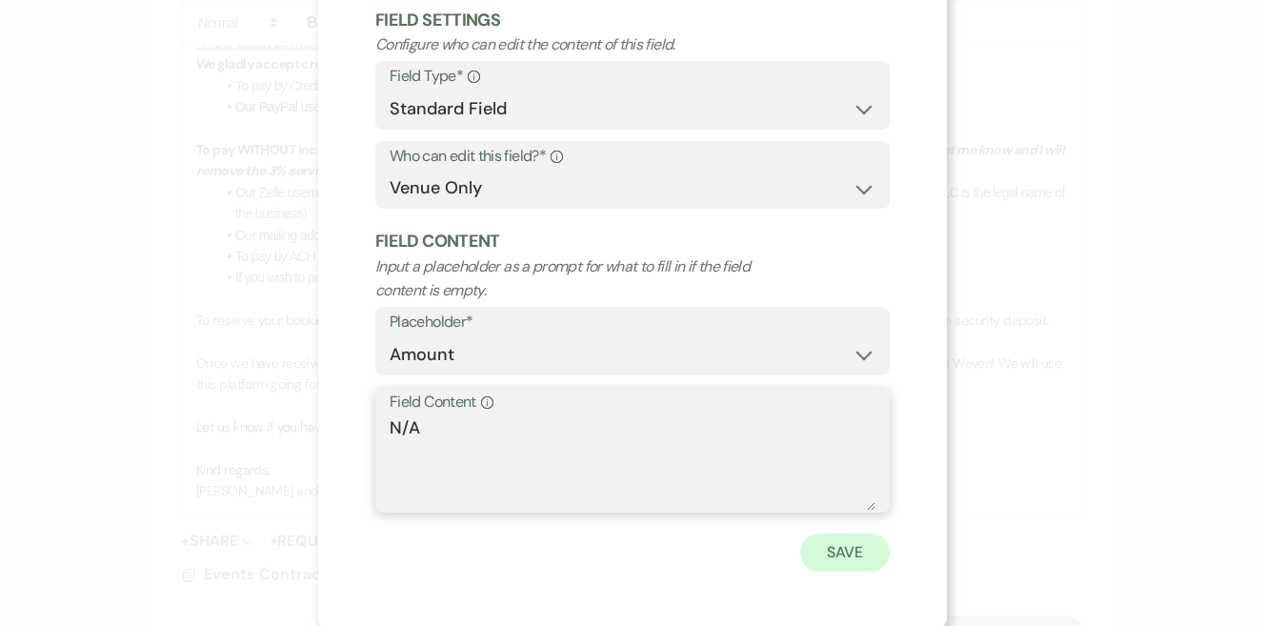
scroll to position [108, 0]
type textarea "N/A"
click at [844, 547] on button "Save" at bounding box center [845, 554] width 90 height 38
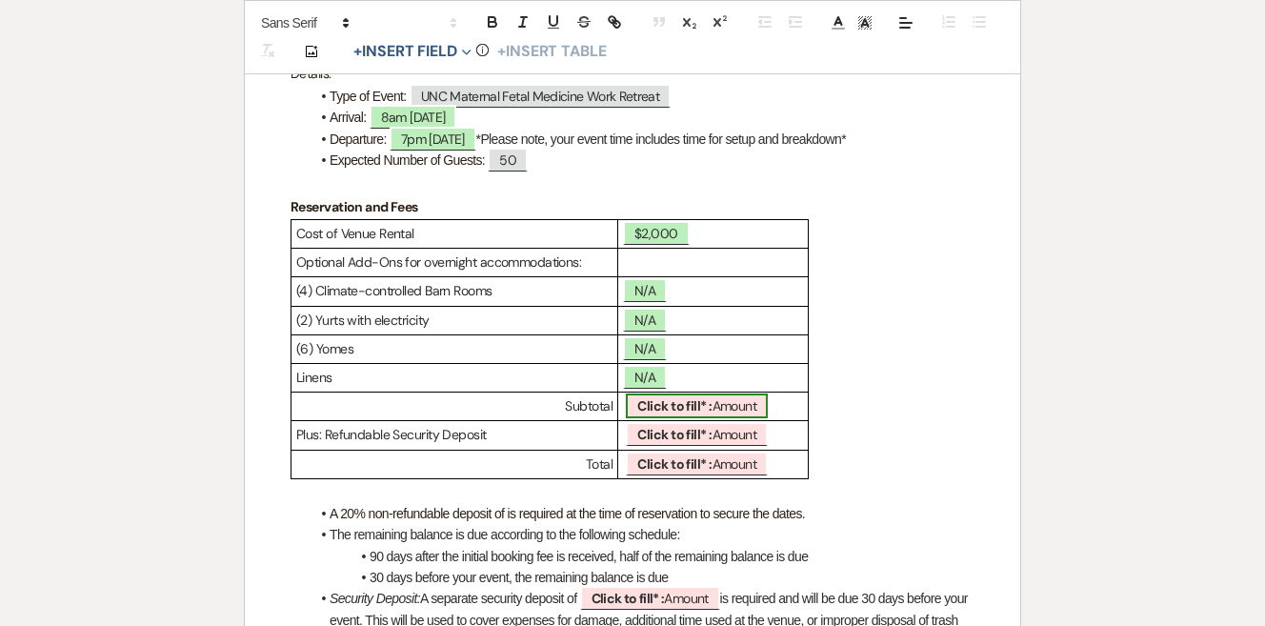
click at [716, 409] on span "Click to fill* : Amount" at bounding box center [697, 405] width 142 height 25
select select "owner"
select select "Amount"
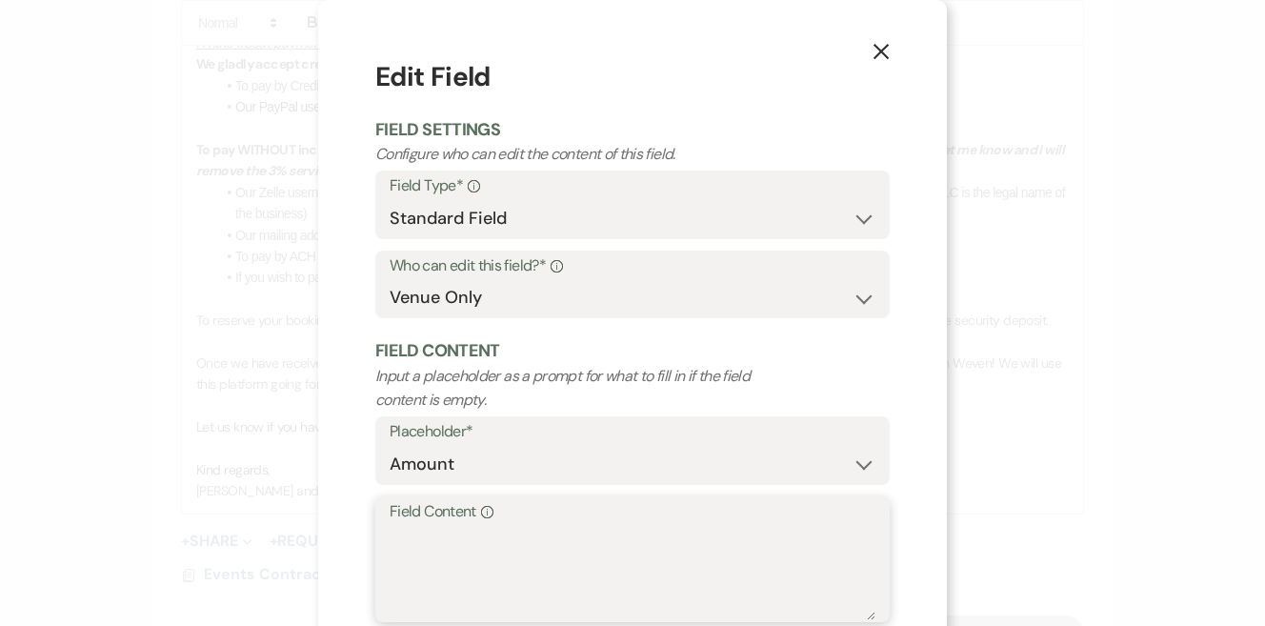
click at [545, 532] on textarea "Field Content Info" at bounding box center [633, 572] width 486 height 95
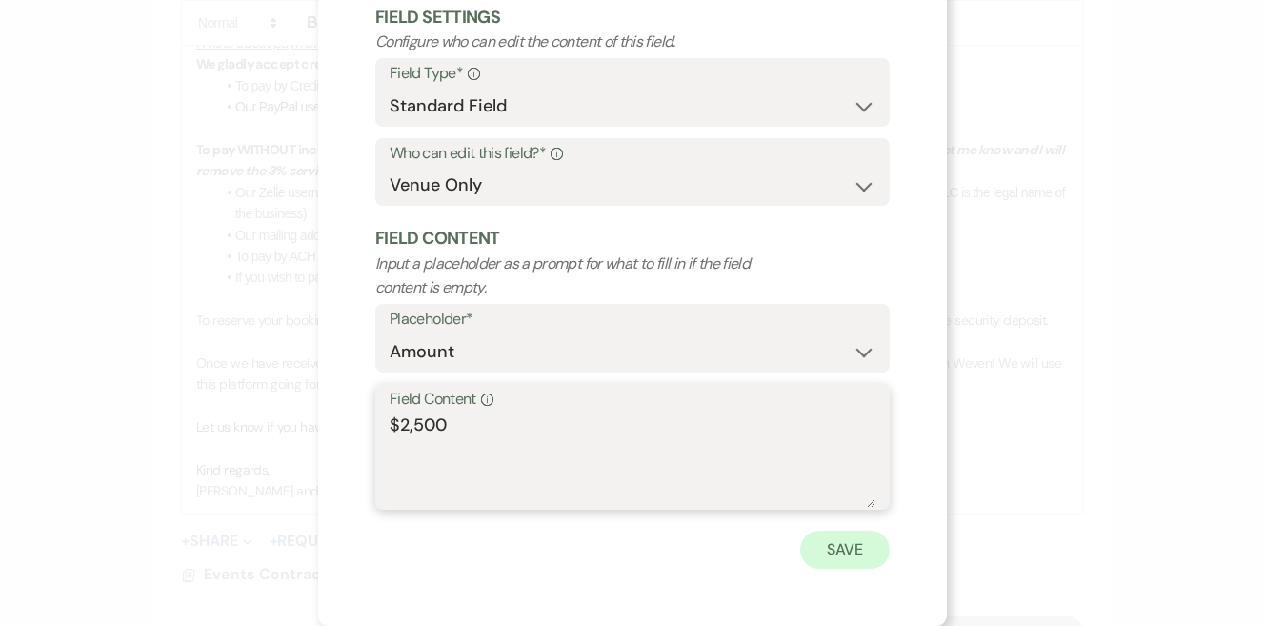
scroll to position [109, 0]
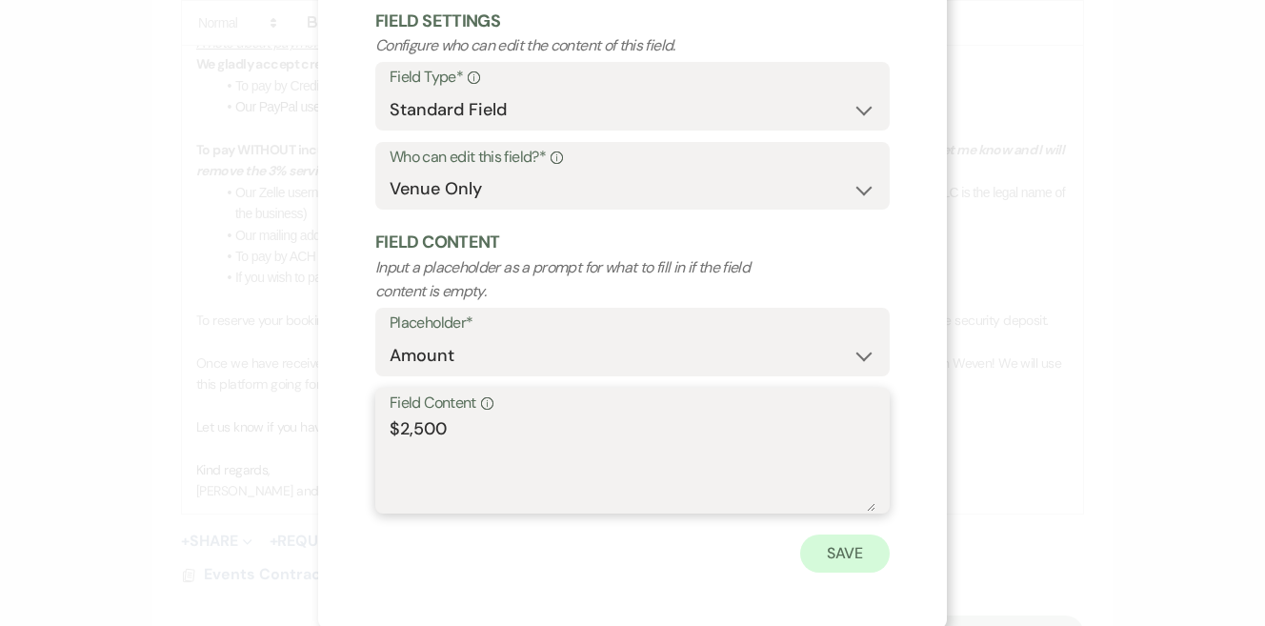
type textarea "$2,500"
click at [837, 560] on button "Save" at bounding box center [845, 553] width 90 height 38
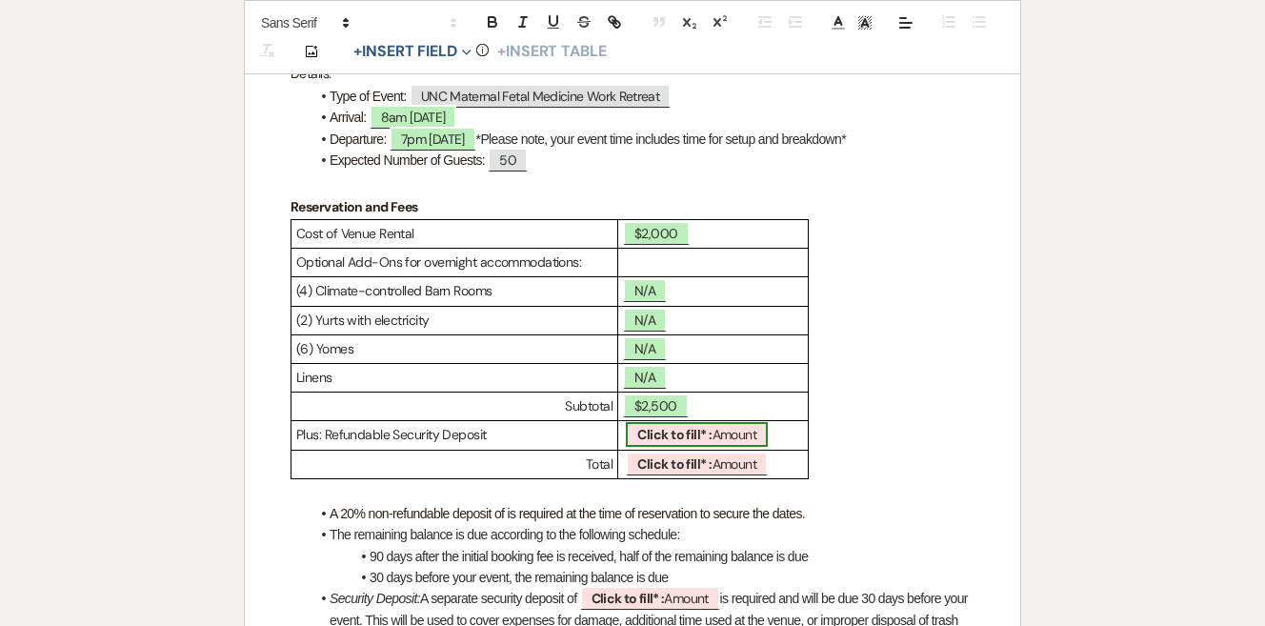
click at [713, 422] on span "Click to fill* : Amount" at bounding box center [697, 434] width 142 height 25
select select "owner"
select select "Amount"
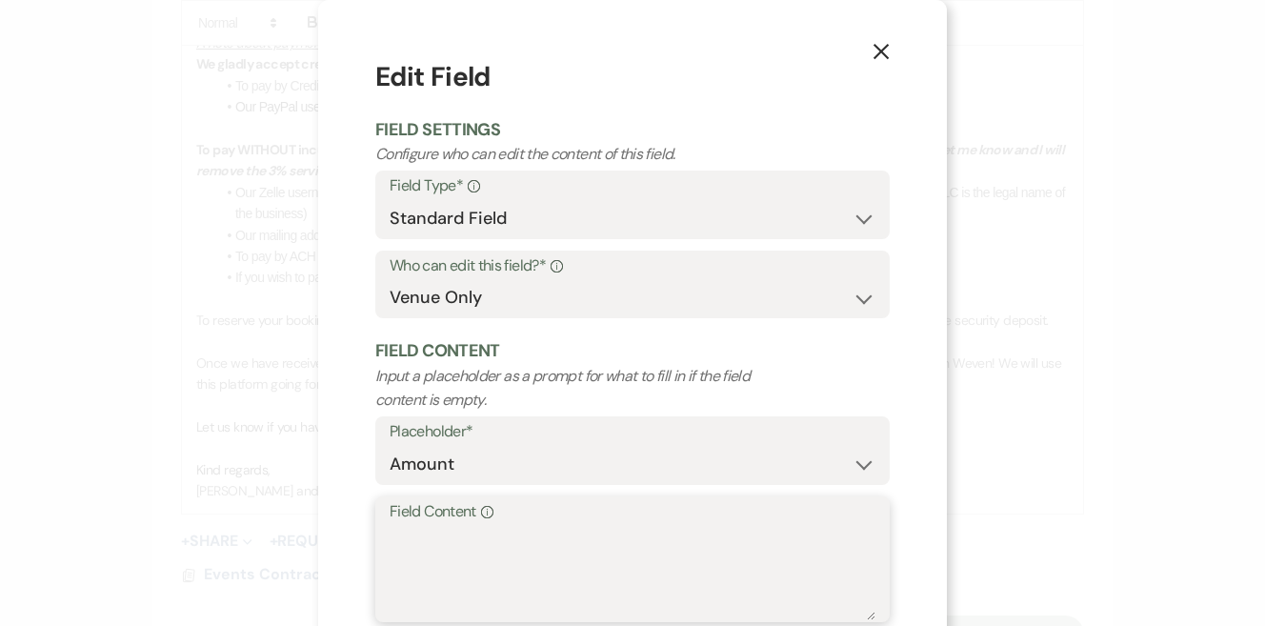
click at [546, 526] on textarea "Field Content Info" at bounding box center [633, 572] width 486 height 95
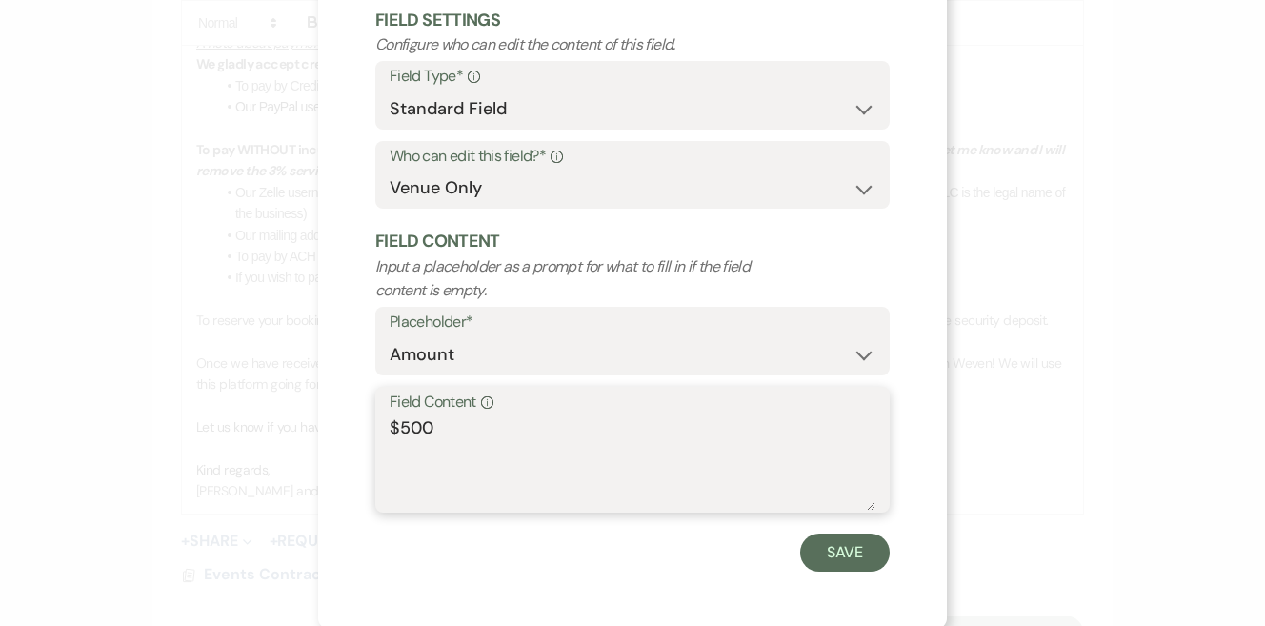
scroll to position [108, 0]
type textarea "$500"
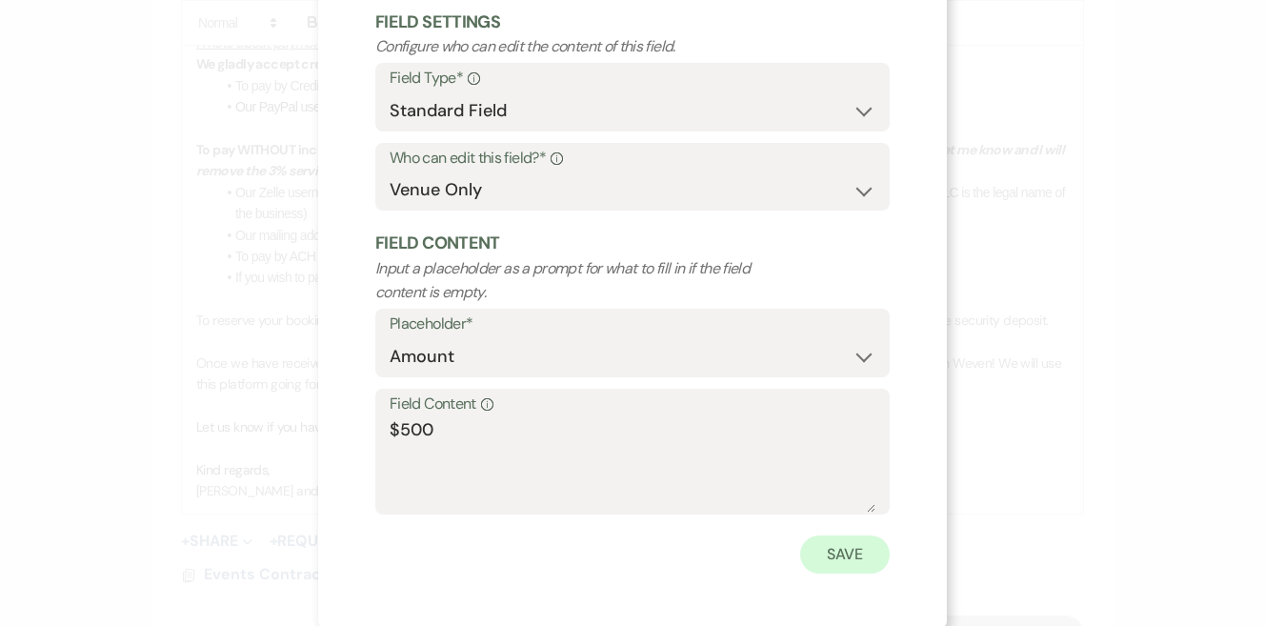
click at [828, 553] on button "Save" at bounding box center [845, 554] width 90 height 38
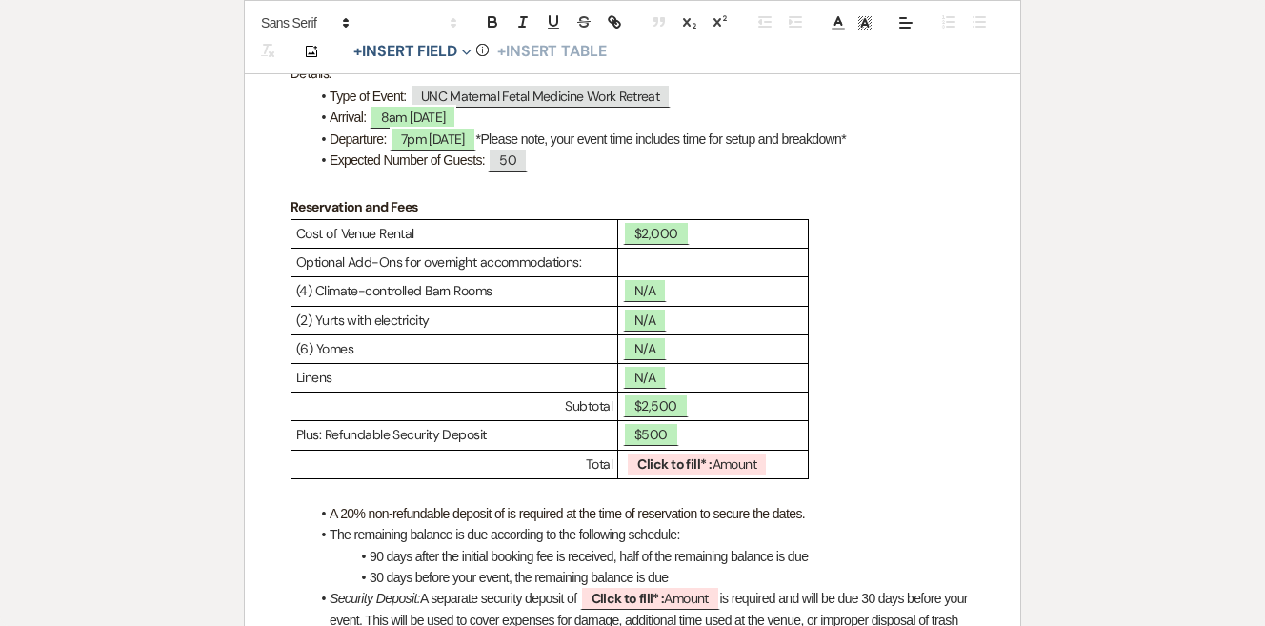
click at [665, 442] on td "$500" at bounding box center [713, 435] width 191 height 29
click at [665, 459] on b "Click to fill* :" at bounding box center [674, 463] width 74 height 17
select select "owner"
select select "Amount"
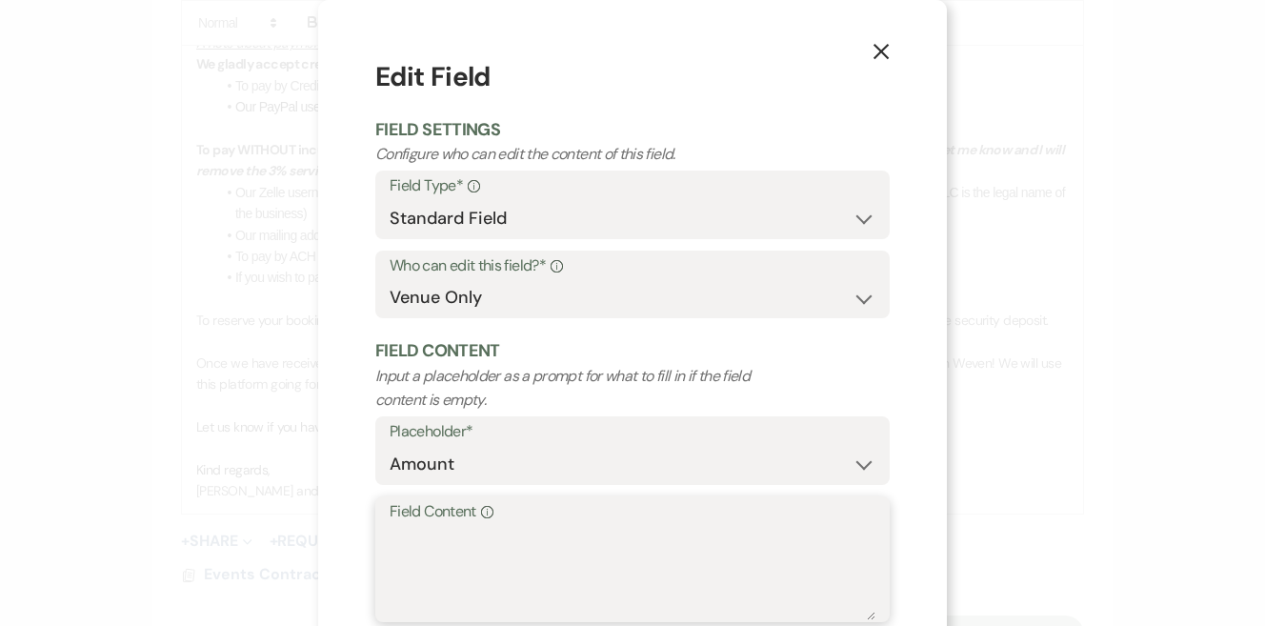
click at [573, 530] on textarea "Field Content Info" at bounding box center [633, 572] width 486 height 95
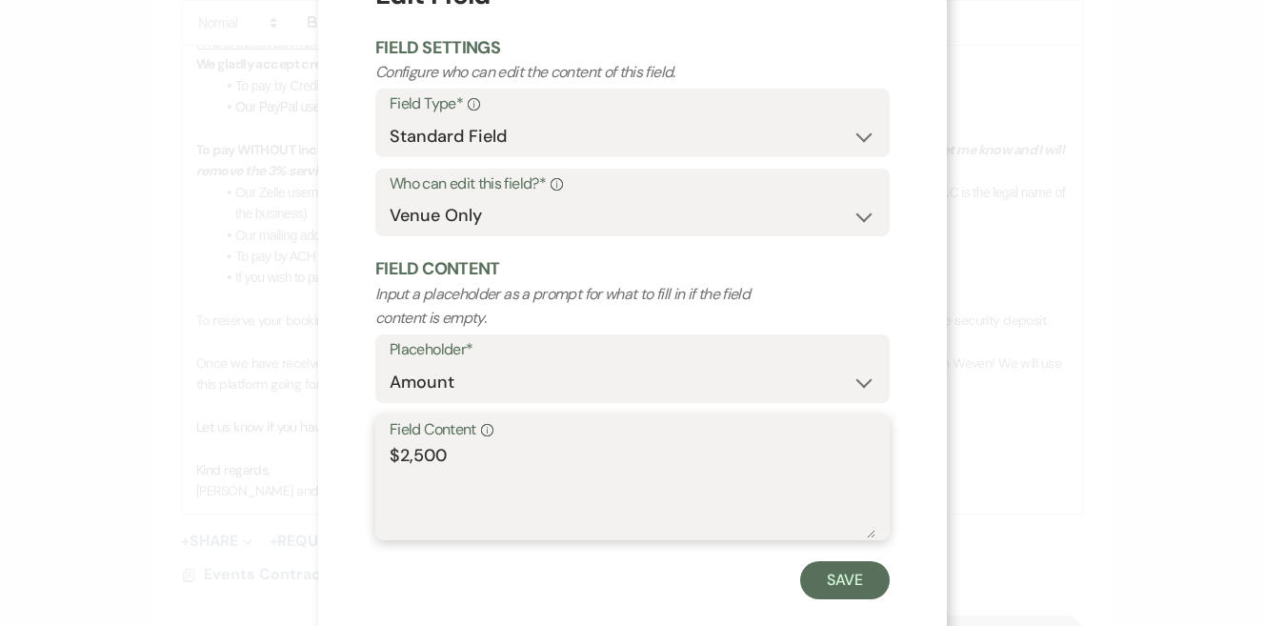
scroll to position [95, 0]
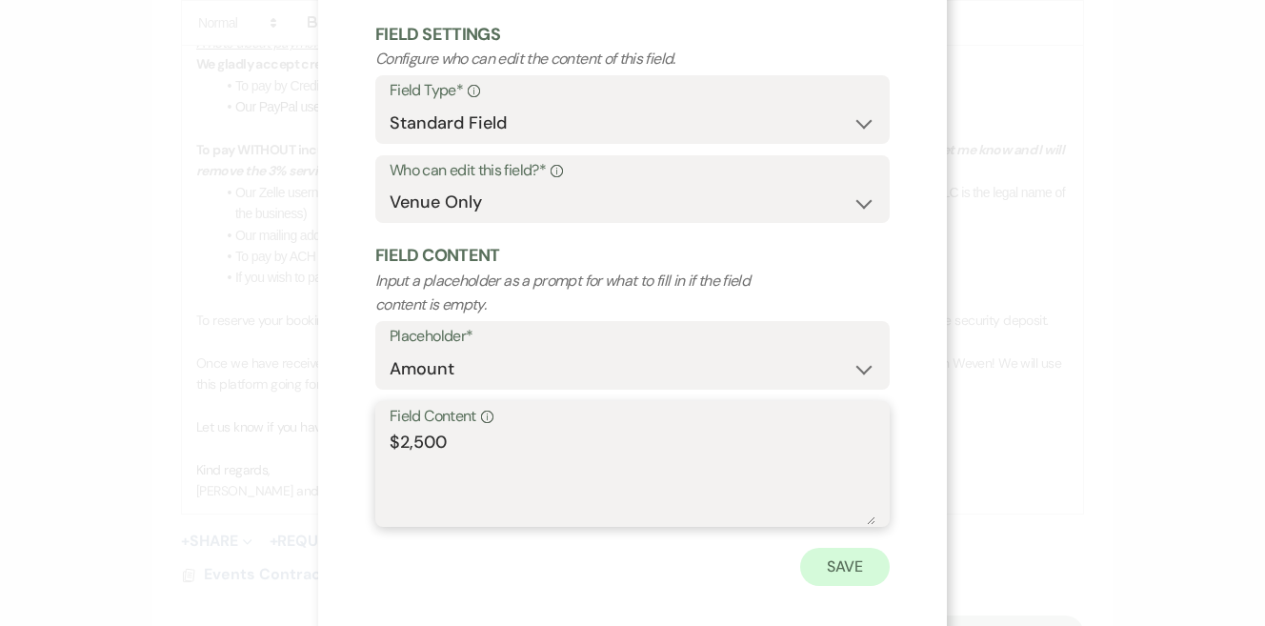
type textarea "$2,500"
click at [846, 560] on button "Save" at bounding box center [845, 567] width 90 height 38
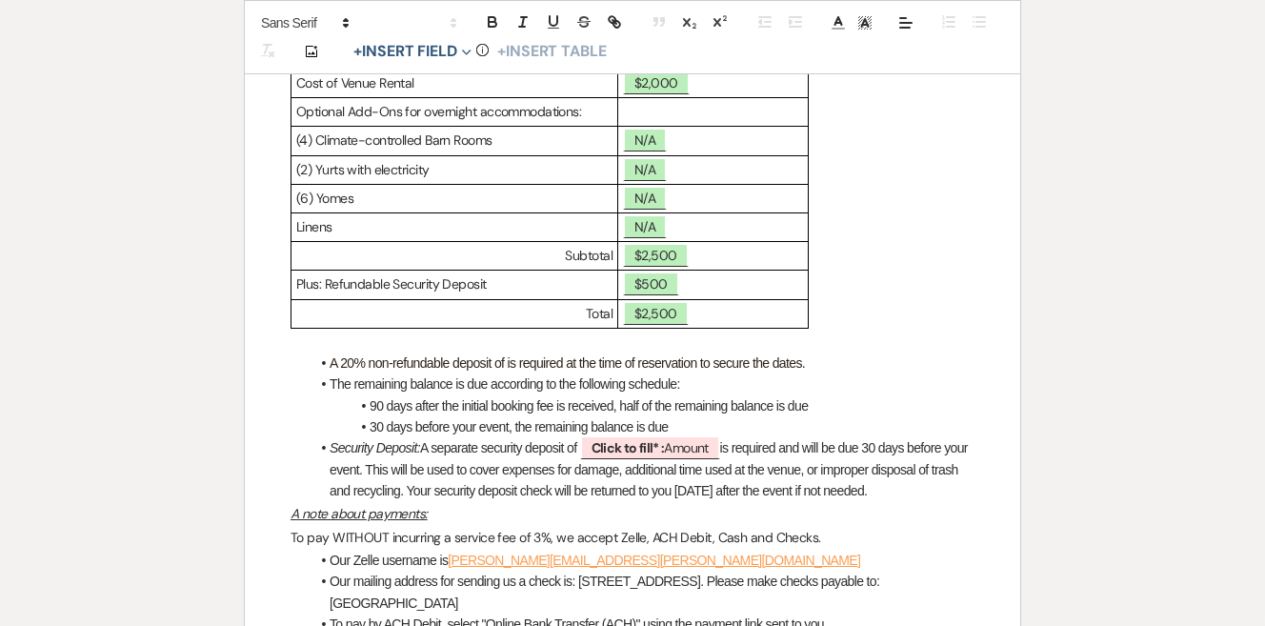
scroll to position [708, 0]
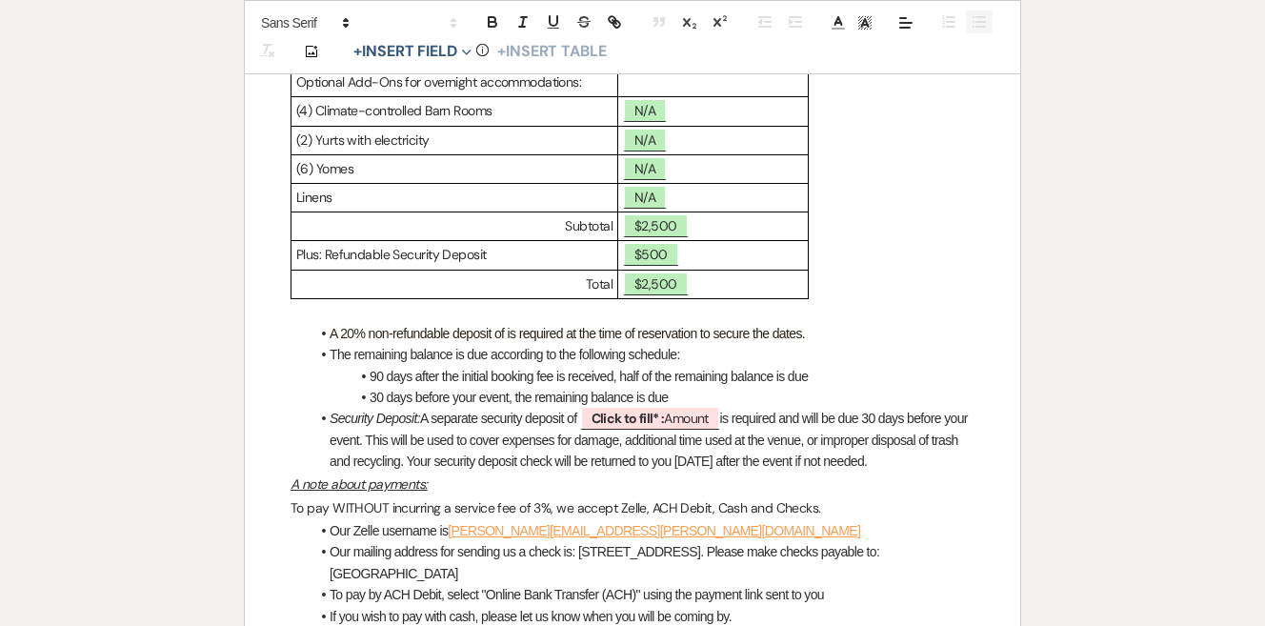
drag, startPoint x: 827, startPoint y: 330, endPoint x: 328, endPoint y: 325, distance: 499.2
click at [328, 324] on li "A 20% non-refundable deposit of is required at the time of reservation to secur…" at bounding box center [642, 333] width 665 height 21
click at [396, 344] on li "The remaining balance is due according to the following schedule:" at bounding box center [642, 354] width 665 height 21
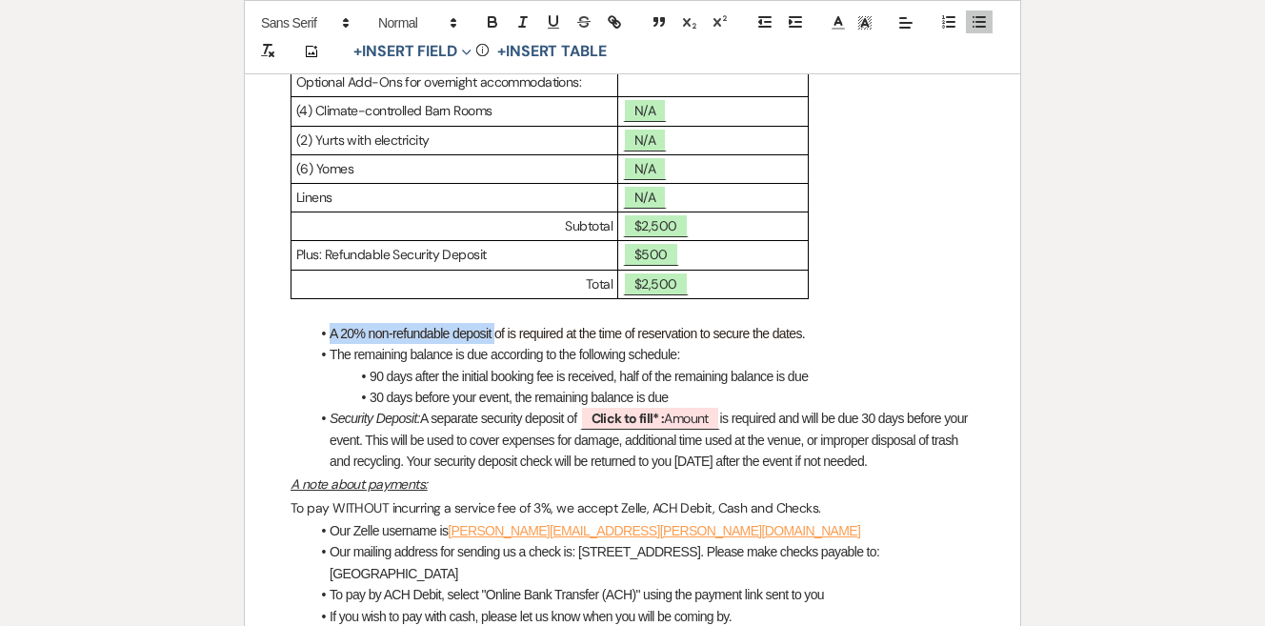
drag, startPoint x: 501, startPoint y: 325, endPoint x: 330, endPoint y: 321, distance: 171.5
click at [331, 326] on span "A 20% non-refundable deposit of is required at the time of reservation to secur…" at bounding box center [567, 333] width 475 height 15
click at [379, 326] on span "The total amount of is required at the time of reservation to secure the dates." at bounding box center [532, 333] width 404 height 15
click at [566, 327] on span "The total venue rental amount of is required at the time of reservation to secu…" at bounding box center [566, 333] width 473 height 15
click at [812, 334] on li "The total venue rental amount of is required at the time of reservation to secu…" at bounding box center [642, 333] width 665 height 21
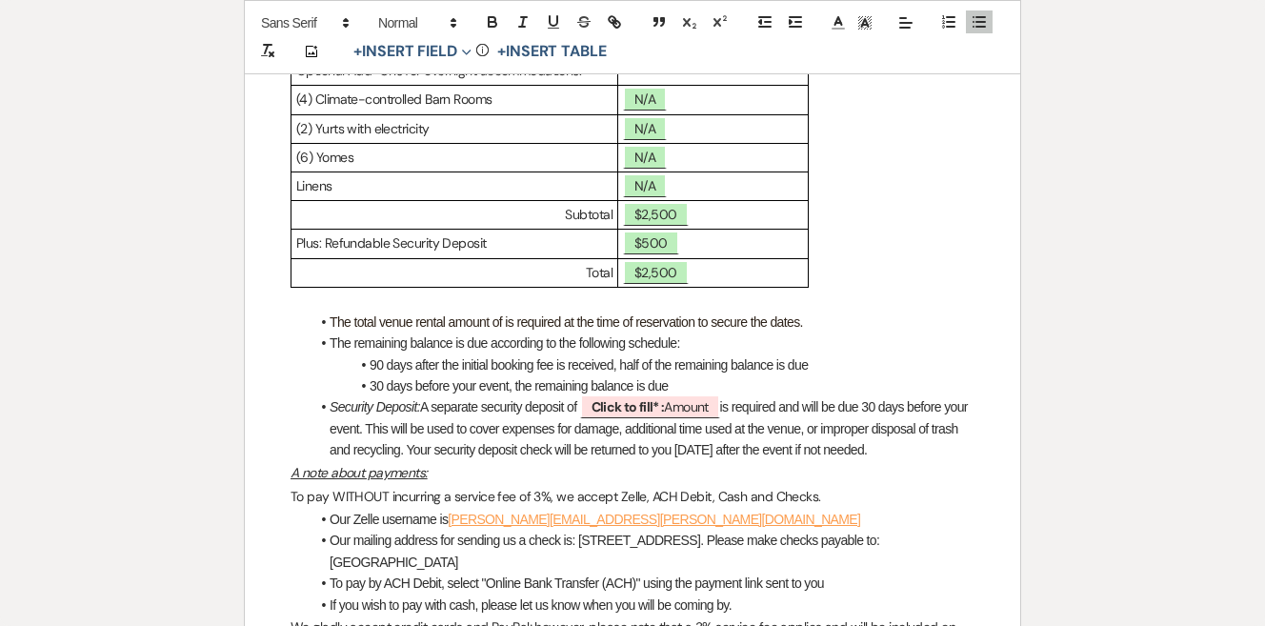
scroll to position [721, 0]
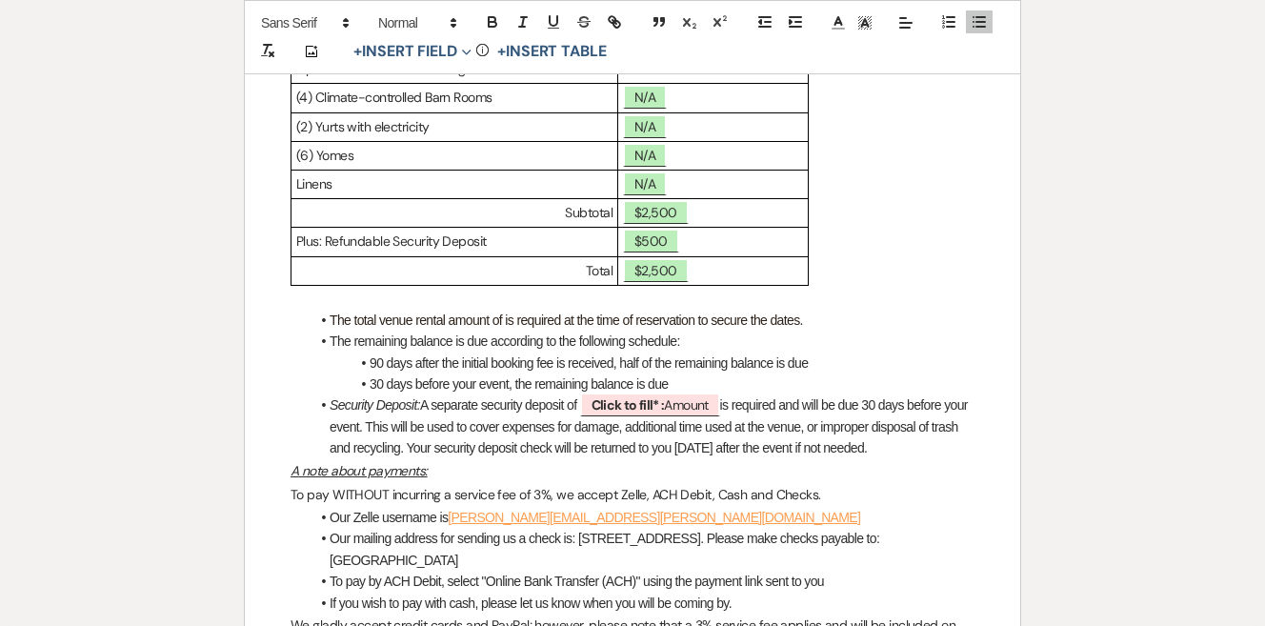
click at [812, 334] on li "The remaining balance is due according to the following schedule:" at bounding box center [642, 341] width 665 height 21
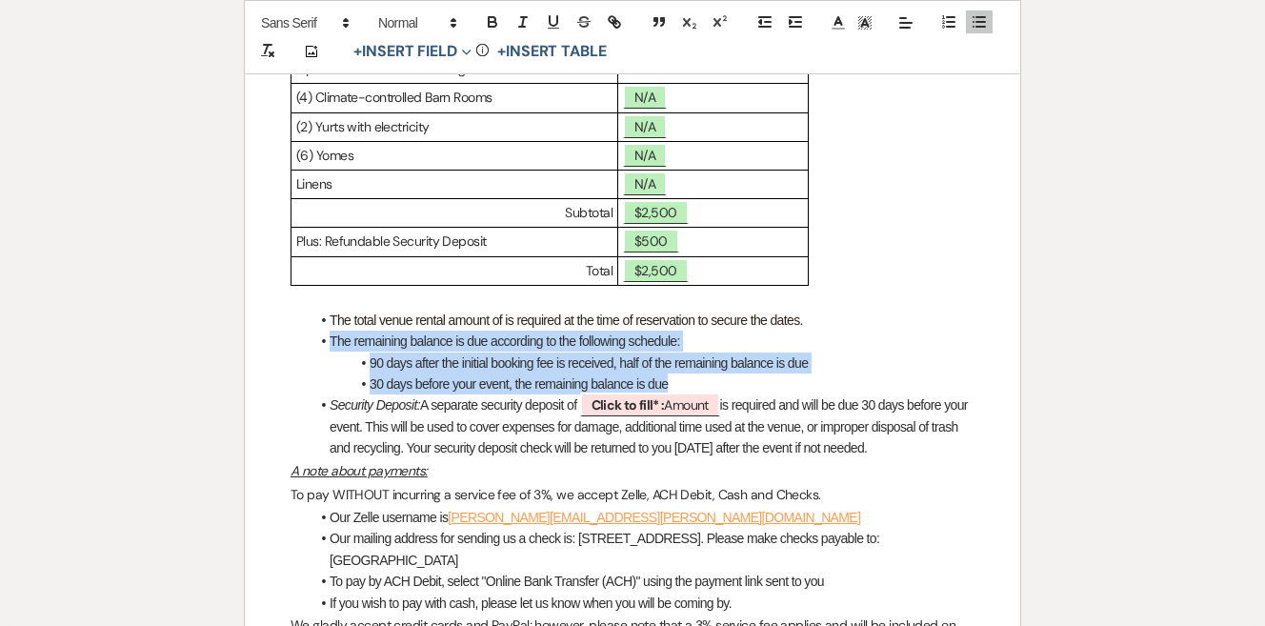
drag, startPoint x: 698, startPoint y: 372, endPoint x: 323, endPoint y: 332, distance: 377.3
click at [323, 332] on ul "The total venue rental amount of is required at the time of reservation to secu…" at bounding box center [642, 385] width 665 height 150
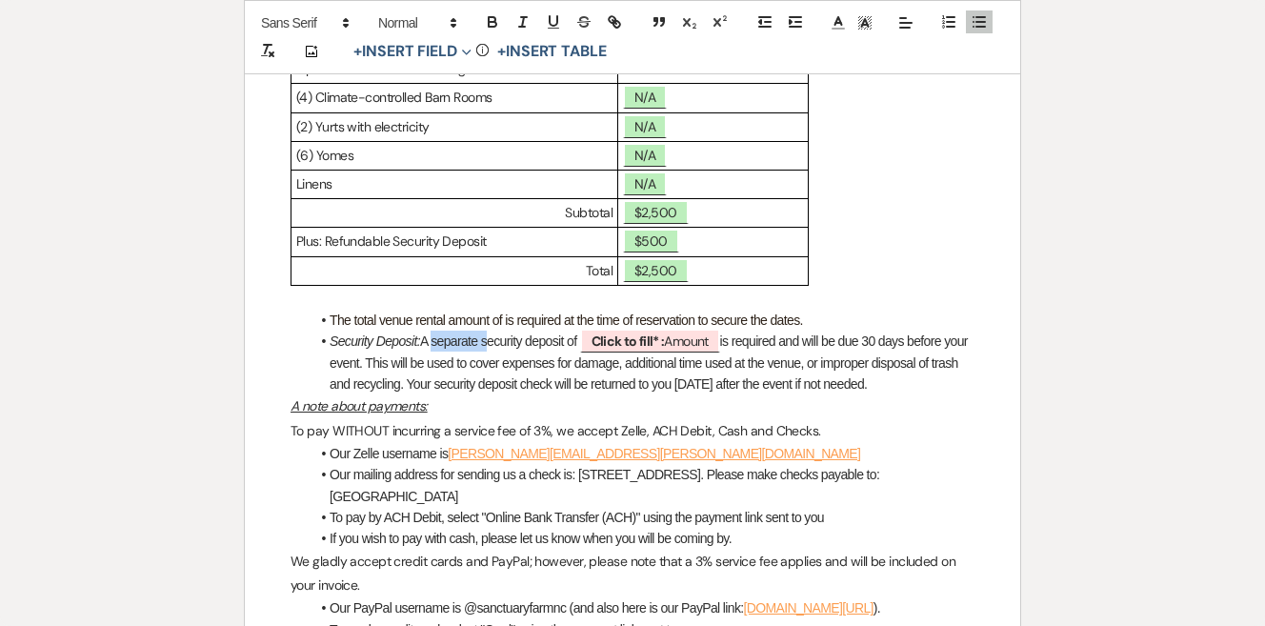
drag, startPoint x: 487, startPoint y: 334, endPoint x: 431, endPoint y: 332, distance: 56.2
click at [431, 333] on li "Security Deposit: A separate security deposit of ﻿ Click to fill* : Amount ﻿ is…" at bounding box center [642, 363] width 665 height 64
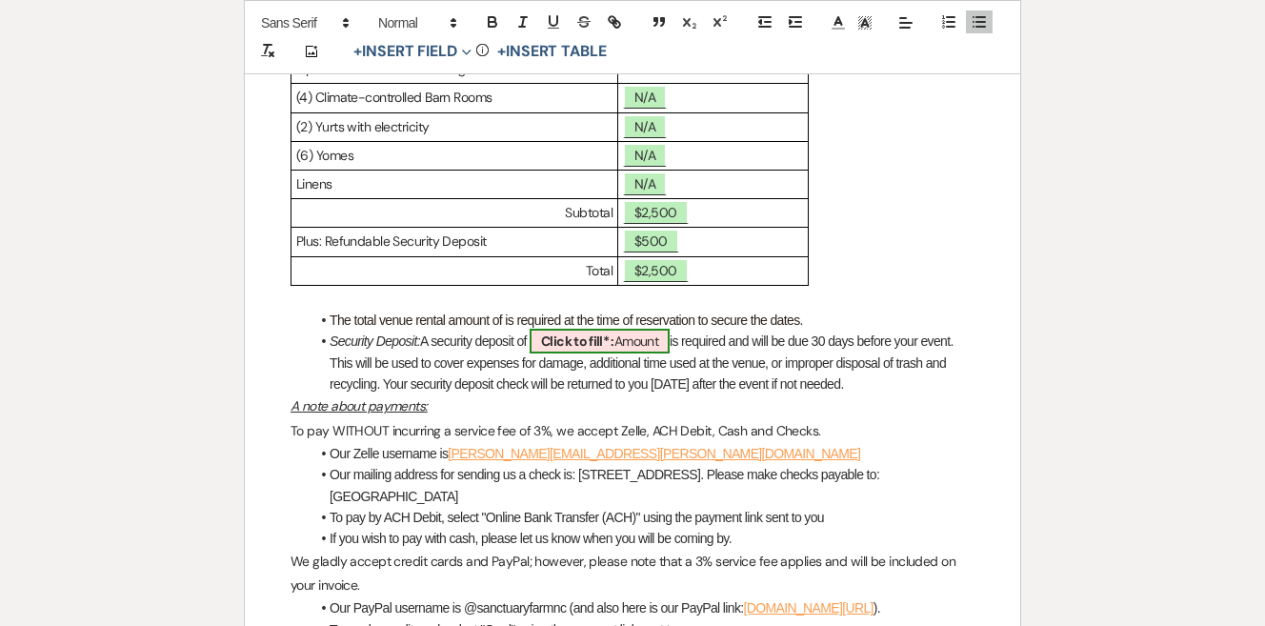
click at [665, 337] on span "Click to fill* : Amount" at bounding box center [600, 341] width 140 height 25
select select "owner"
select select "Amount"
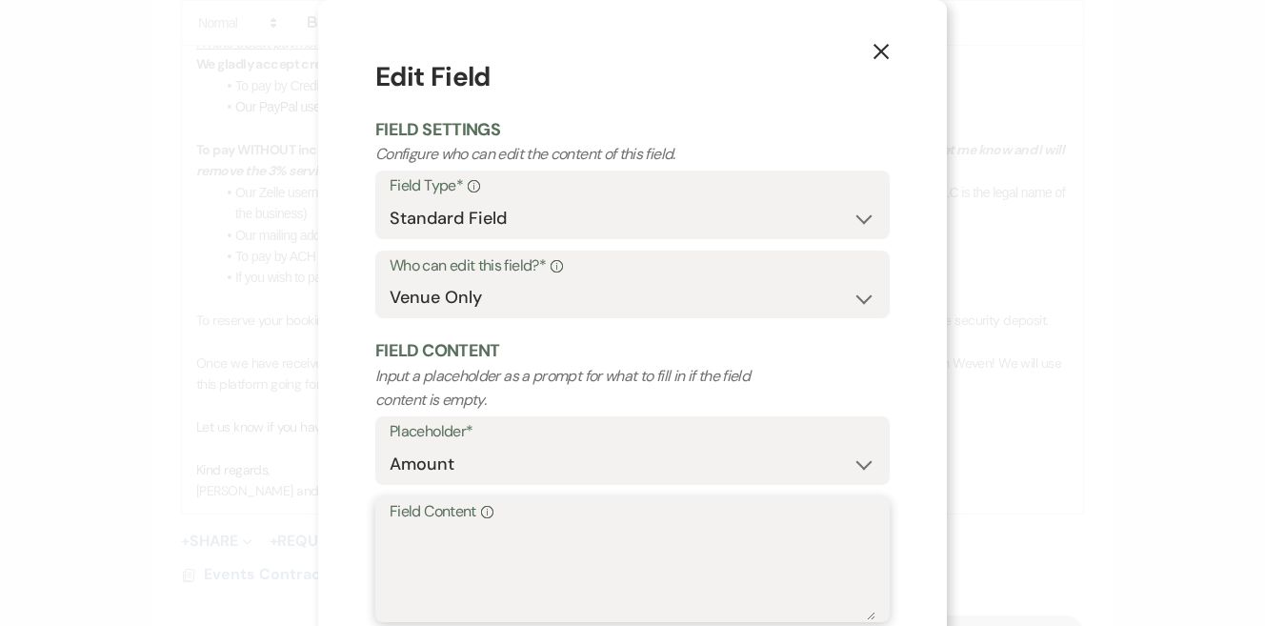
click at [592, 532] on textarea "Field Content Info" at bounding box center [633, 572] width 486 height 95
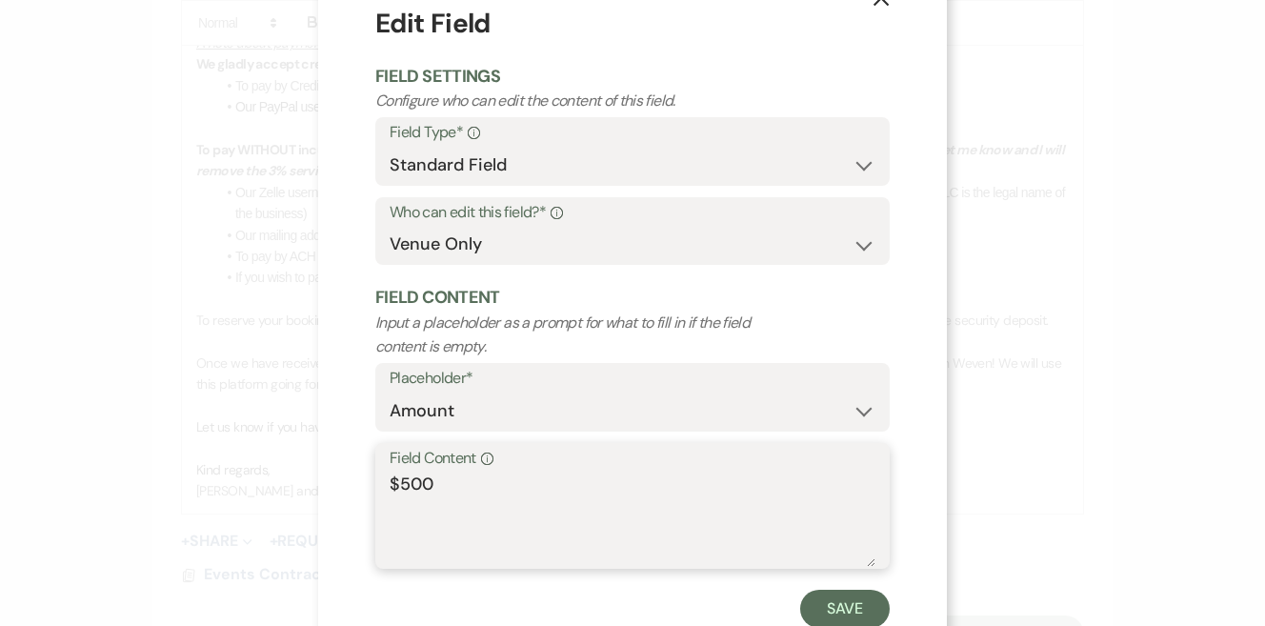
scroll to position [108, 0]
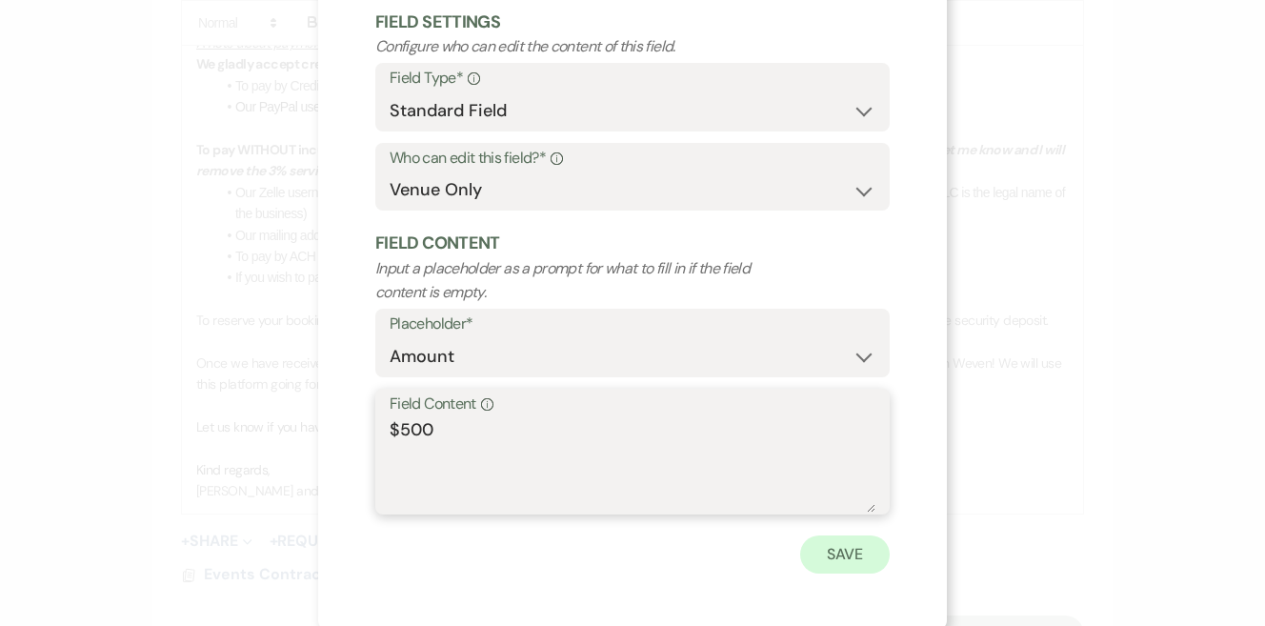
type textarea "$500"
click at [875, 550] on button "Save" at bounding box center [845, 554] width 90 height 38
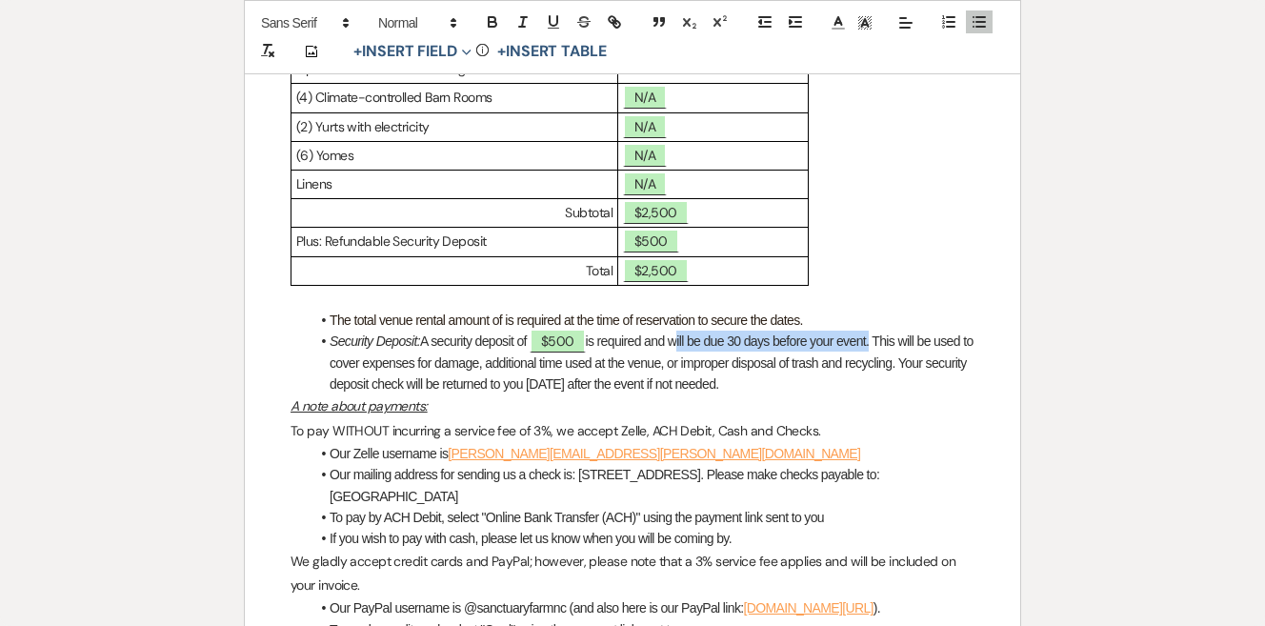
drag, startPoint x: 685, startPoint y: 333, endPoint x: 884, endPoint y: 329, distance: 199.1
click at [886, 333] on li "Security Deposit: A security deposit of $500 is required and will be due 30 day…" at bounding box center [642, 363] width 665 height 64
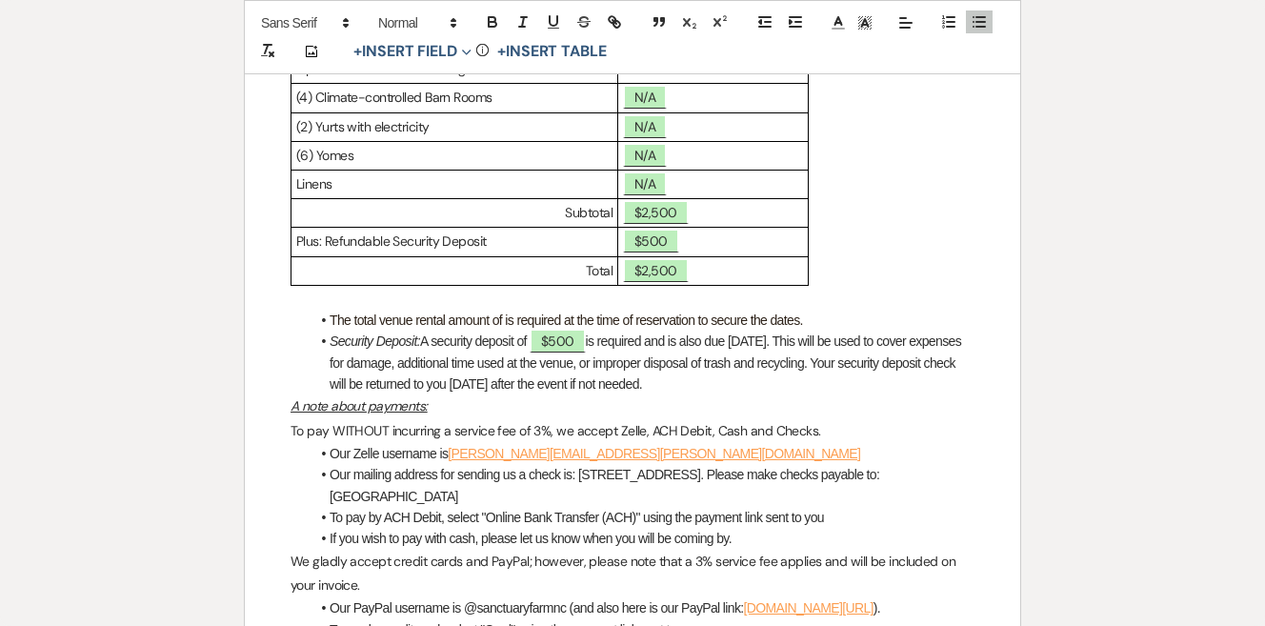
click at [903, 344] on li "Security Deposit: A security deposit of $500 is required and is also due today.…" at bounding box center [642, 363] width 665 height 64
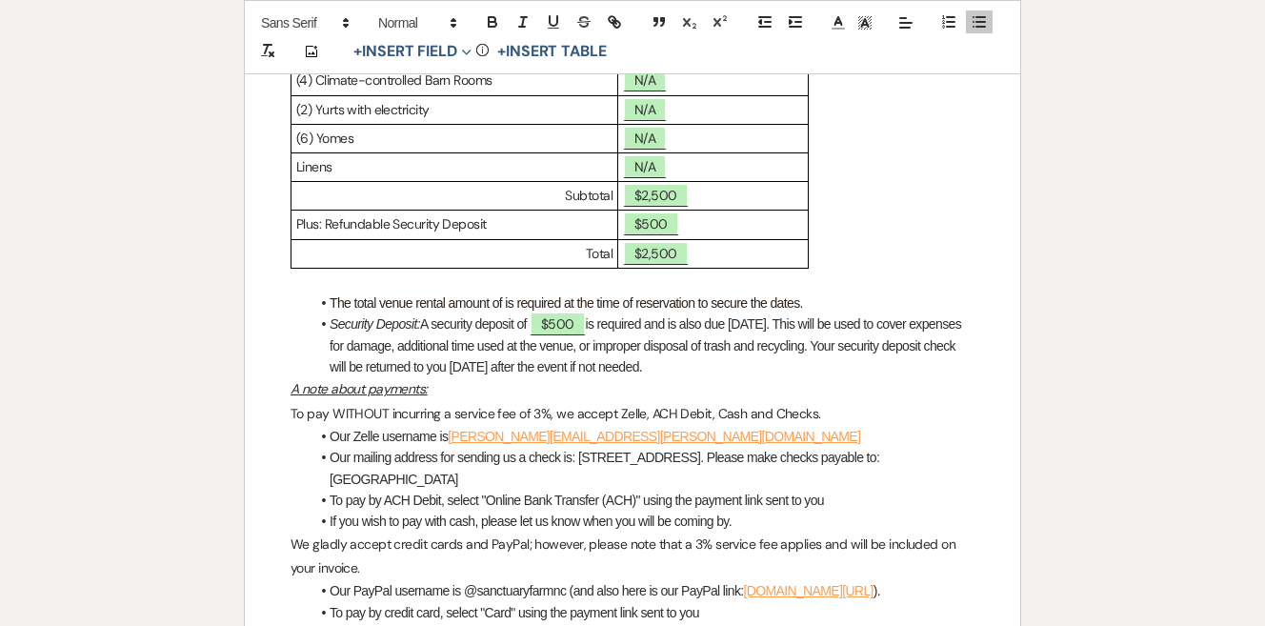
scroll to position [742, 0]
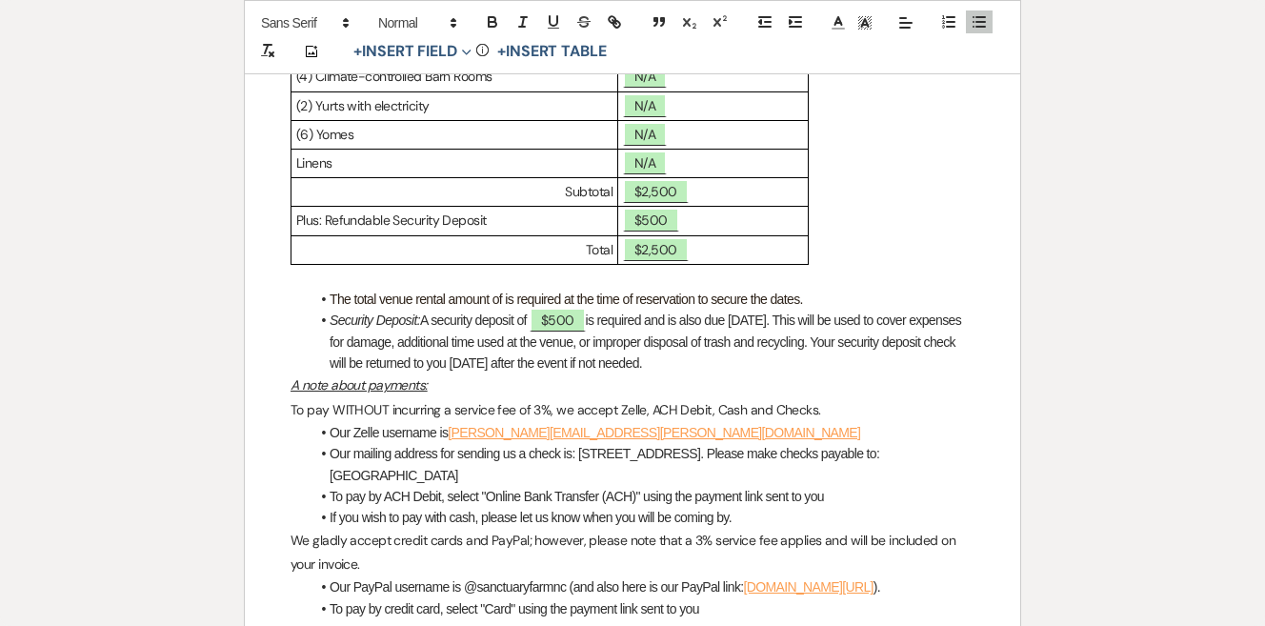
click at [882, 360] on li "Security Deposit: A security deposit of $500 is required and is also due today.…" at bounding box center [642, 342] width 665 height 64
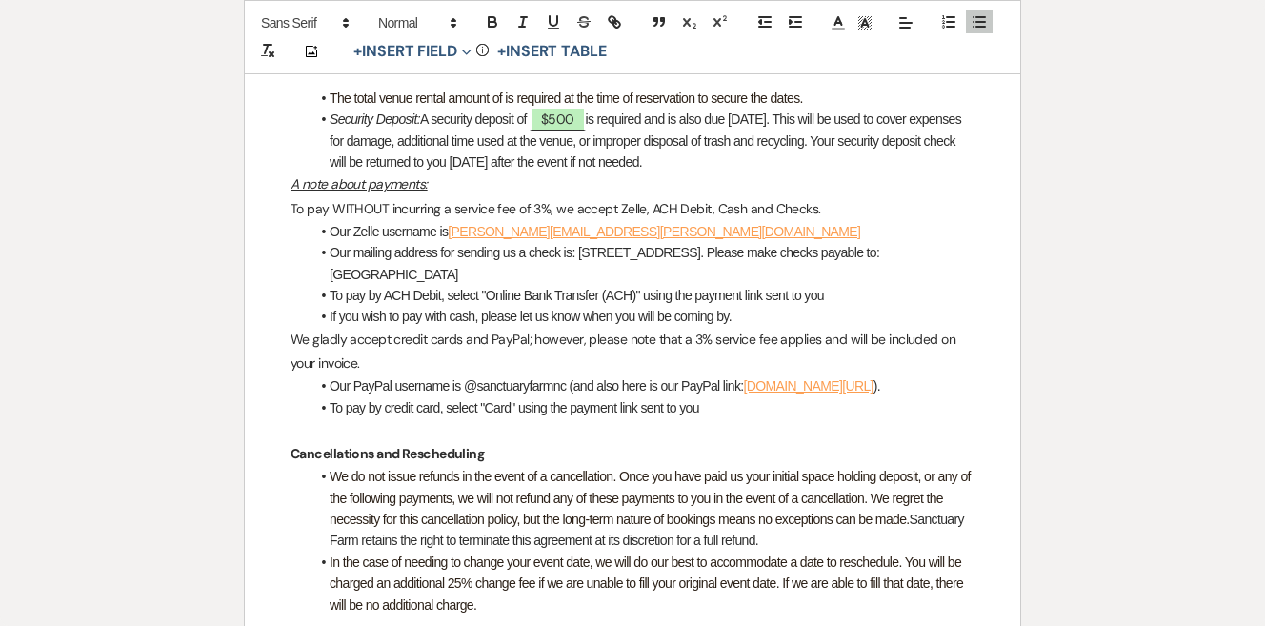
scroll to position [944, 0]
click at [714, 396] on li "To pay by credit card, select "Card" using the payment link sent to you" at bounding box center [642, 406] width 665 height 21
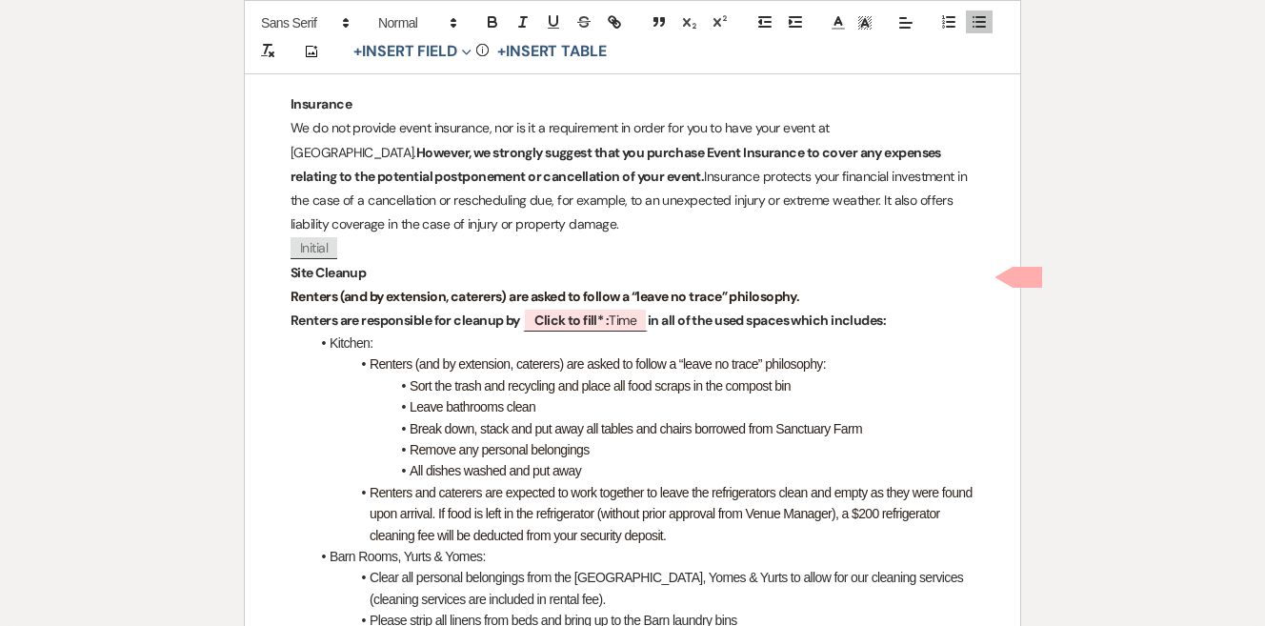
scroll to position [3279, 0]
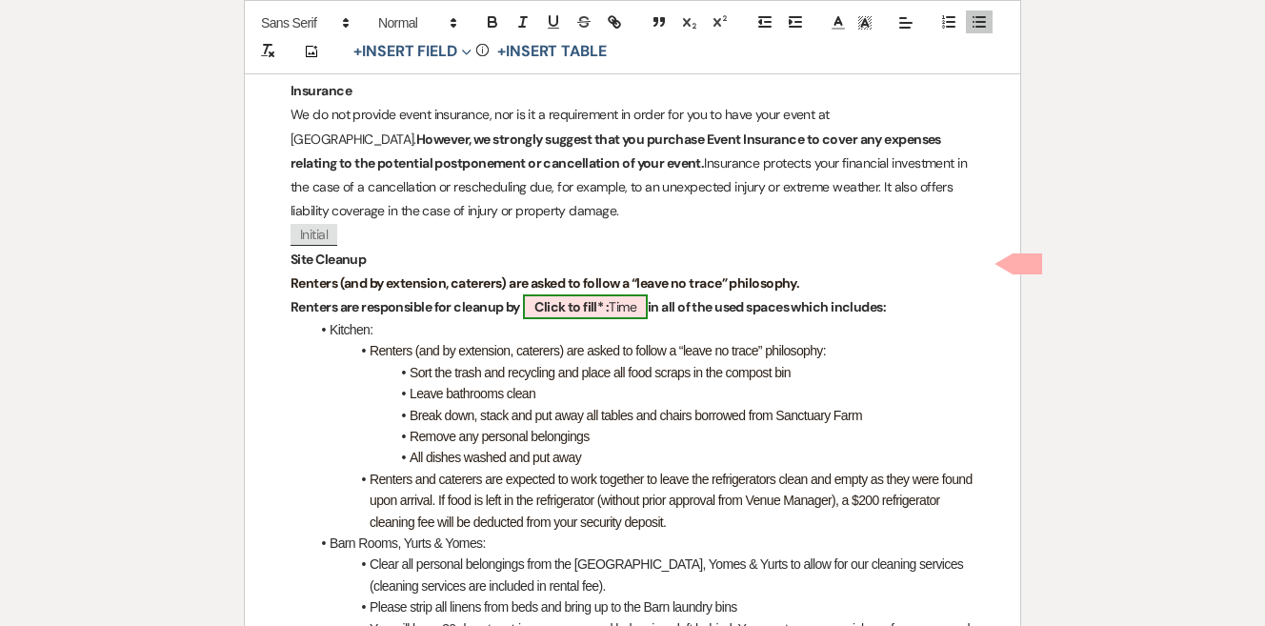
click at [618, 294] on span "Click to fill* : Time" at bounding box center [585, 306] width 125 height 25
select select "owner"
select select "Time"
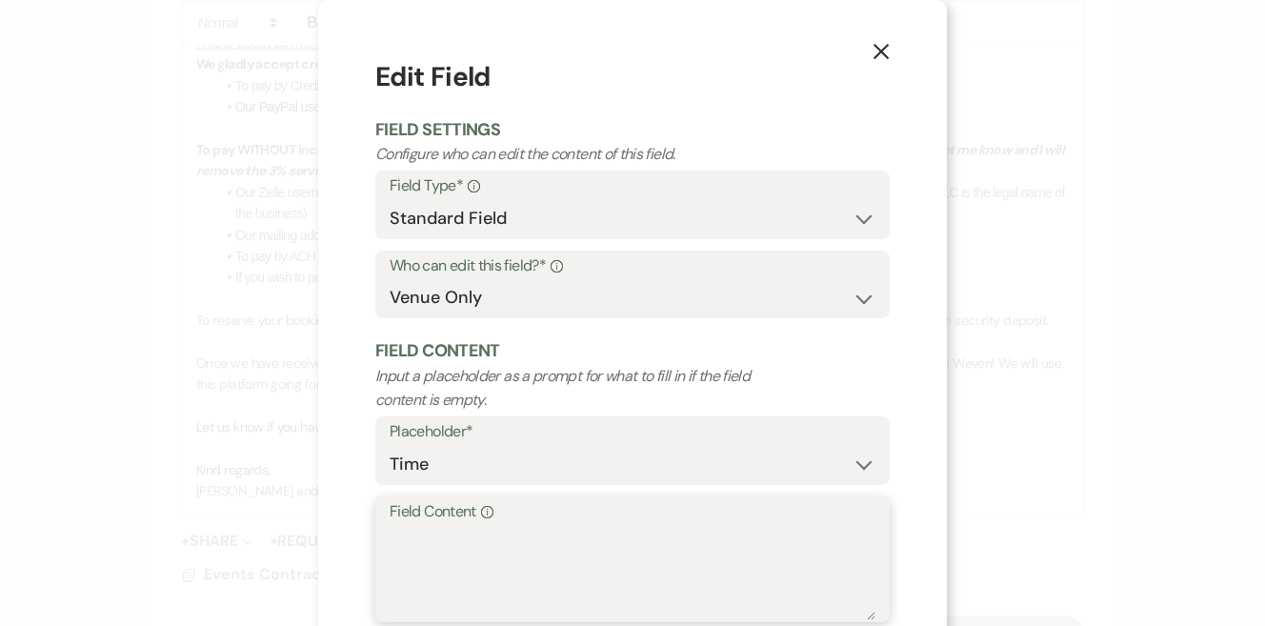
click at [581, 547] on textarea "Field Content Info" at bounding box center [633, 572] width 486 height 95
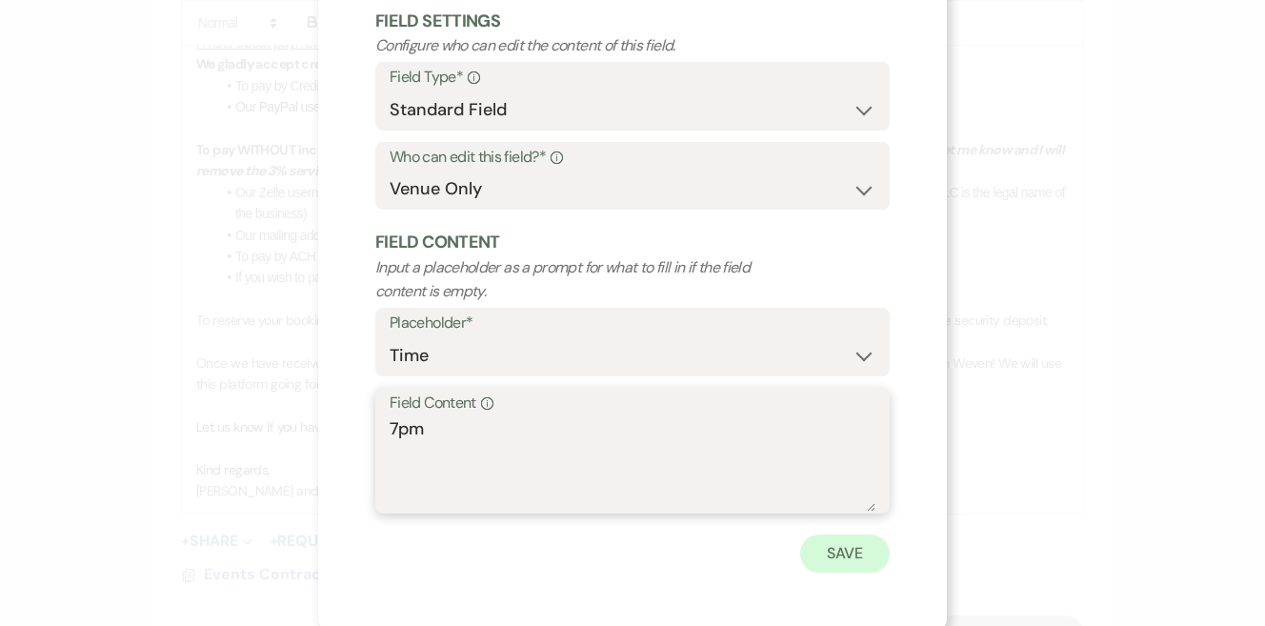
scroll to position [108, 0]
type textarea "7pm"
click at [851, 548] on button "Save" at bounding box center [845, 554] width 90 height 38
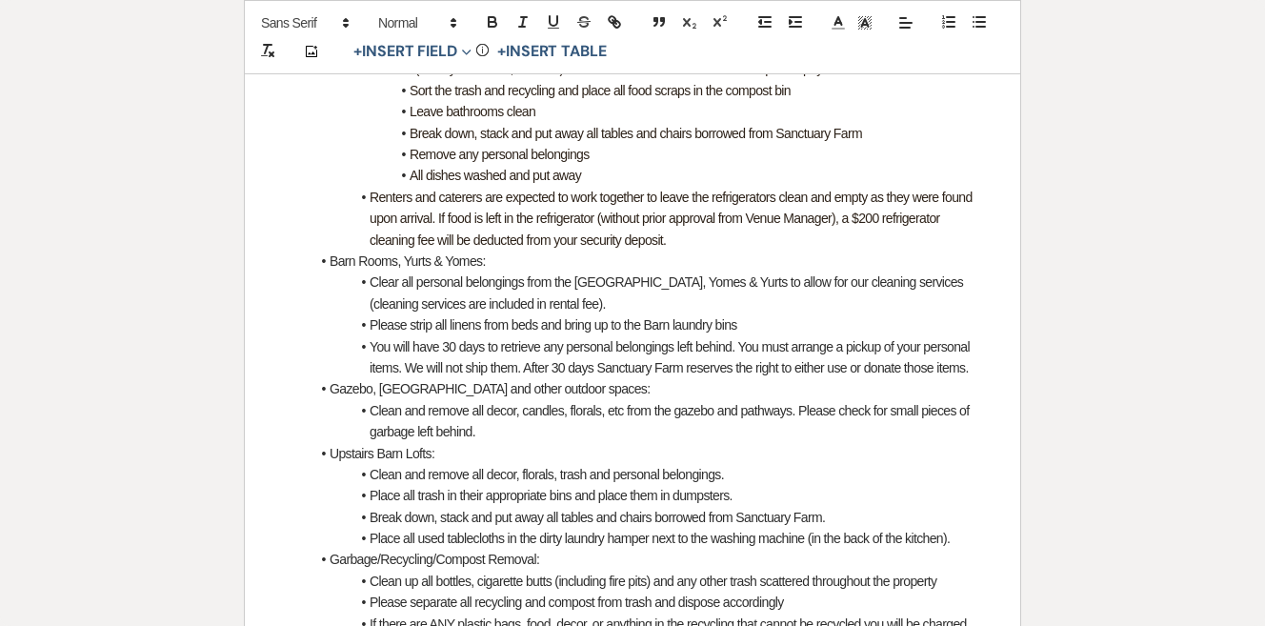
scroll to position [3562, 0]
drag, startPoint x: 452, startPoint y: 334, endPoint x: 308, endPoint y: 211, distance: 189.9
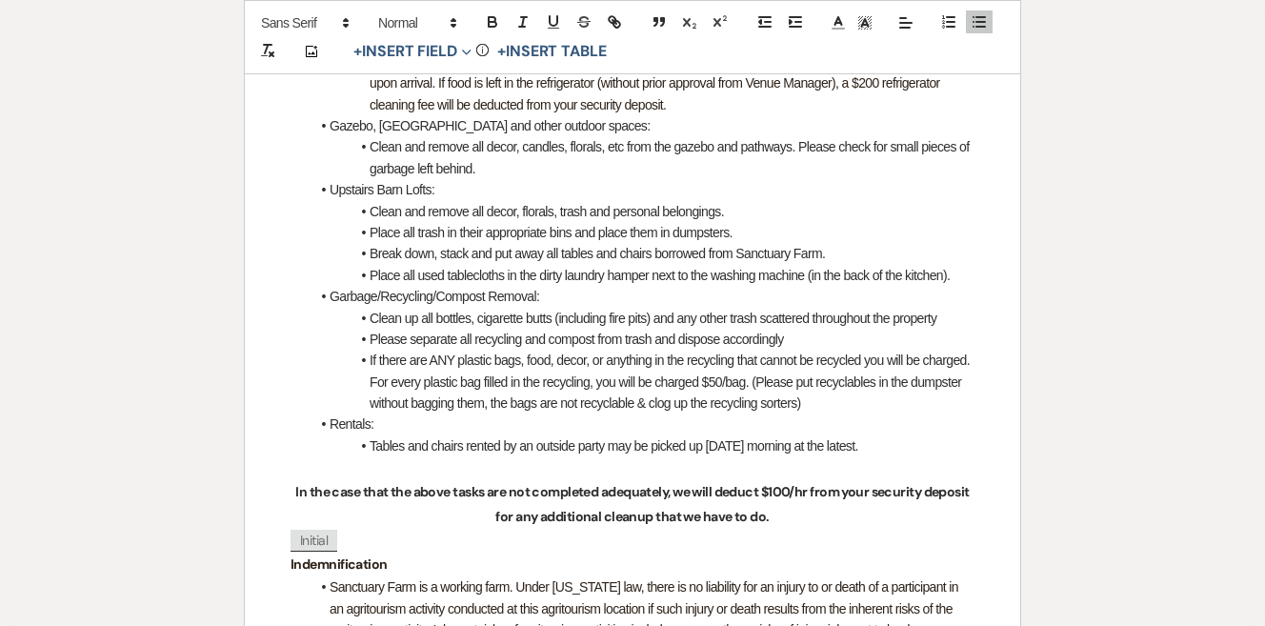
scroll to position [3700, 0]
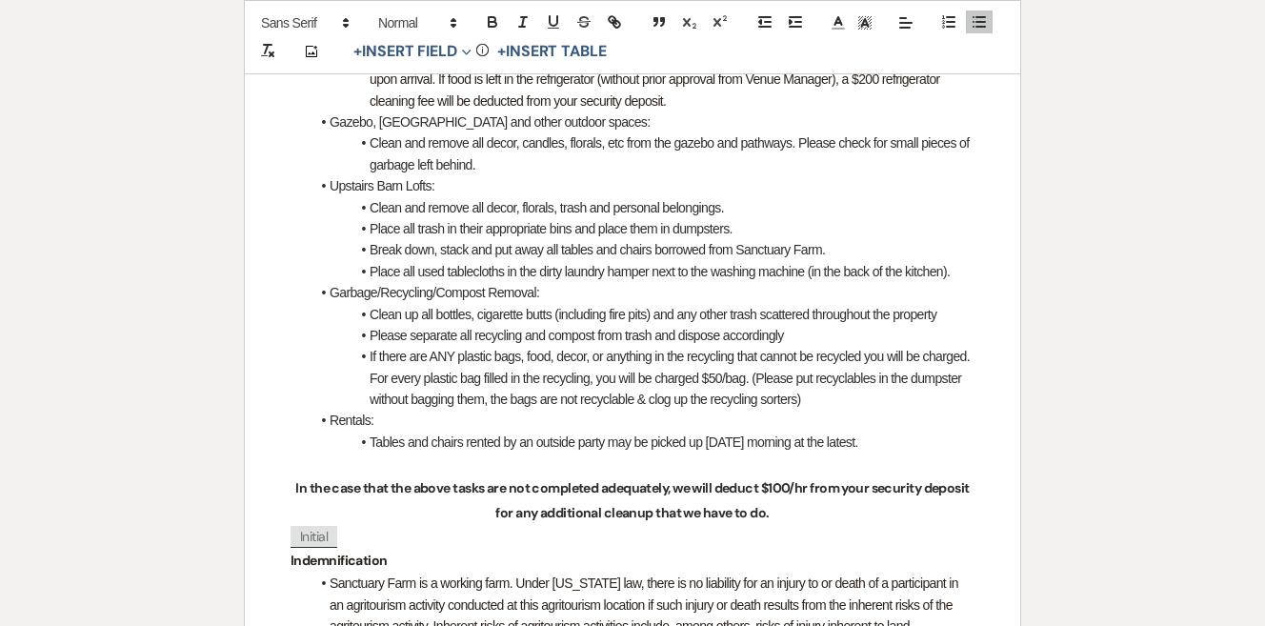
drag, startPoint x: 773, startPoint y: 177, endPoint x: 335, endPoint y: 177, distance: 438.2
click at [338, 218] on li "Place all trash in their appropriate bins and place them in dumpsters." at bounding box center [642, 228] width 665 height 21
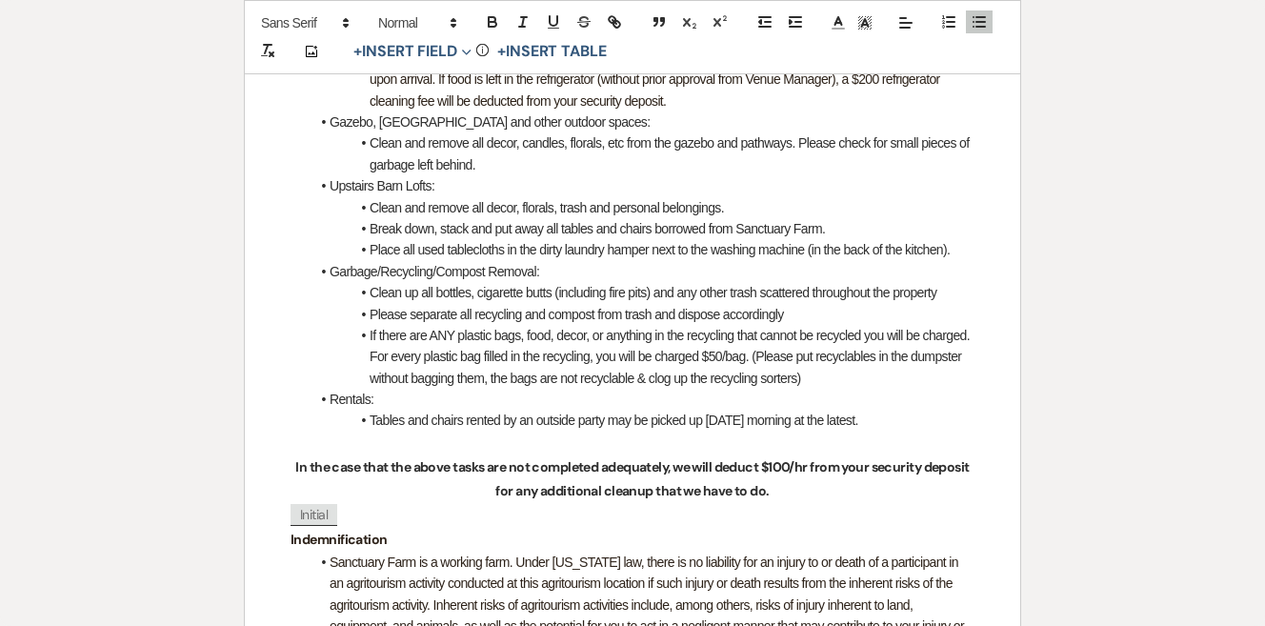
scroll to position [3714, 0]
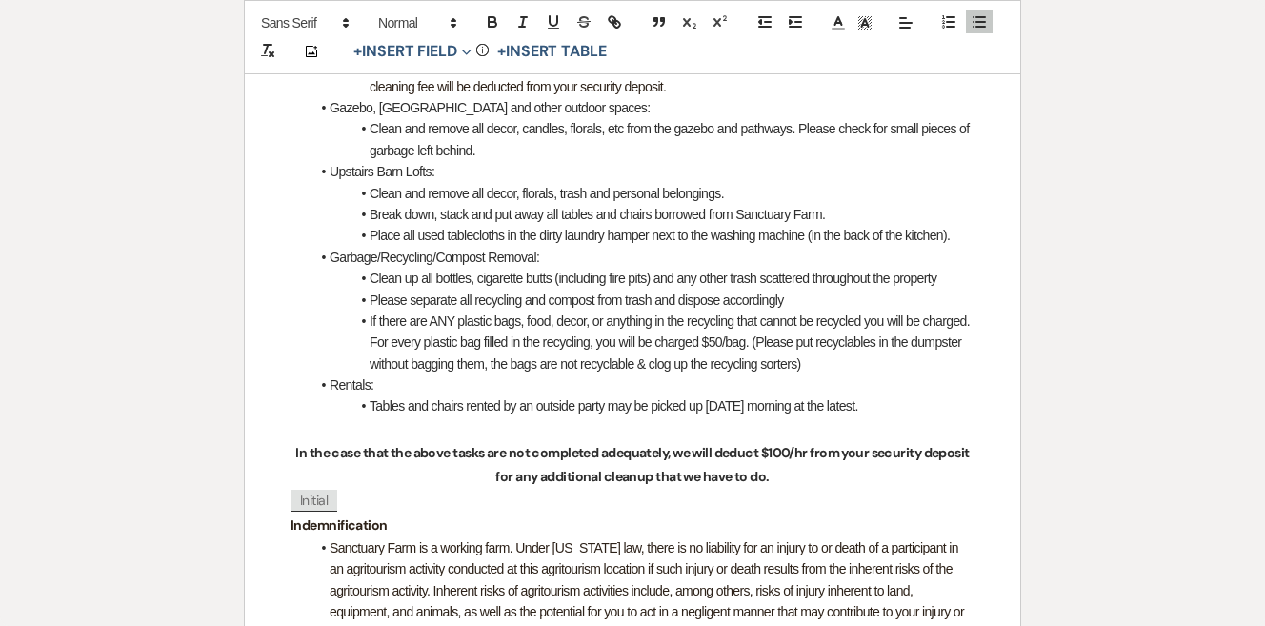
drag, startPoint x: 874, startPoint y: 310, endPoint x: 314, endPoint y: 269, distance: 560.7
click at [314, 311] on li "If there are ANY plastic bags, food, decor, or anything in the recycling that c…" at bounding box center [642, 343] width 665 height 64
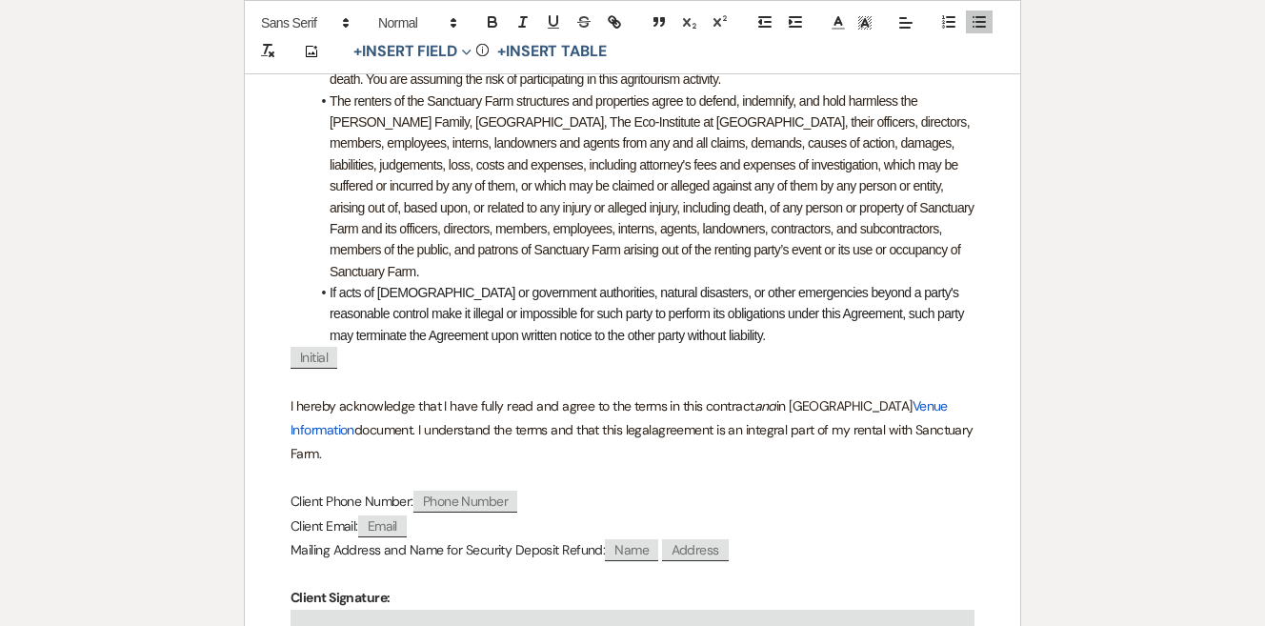
scroll to position [4219, 0]
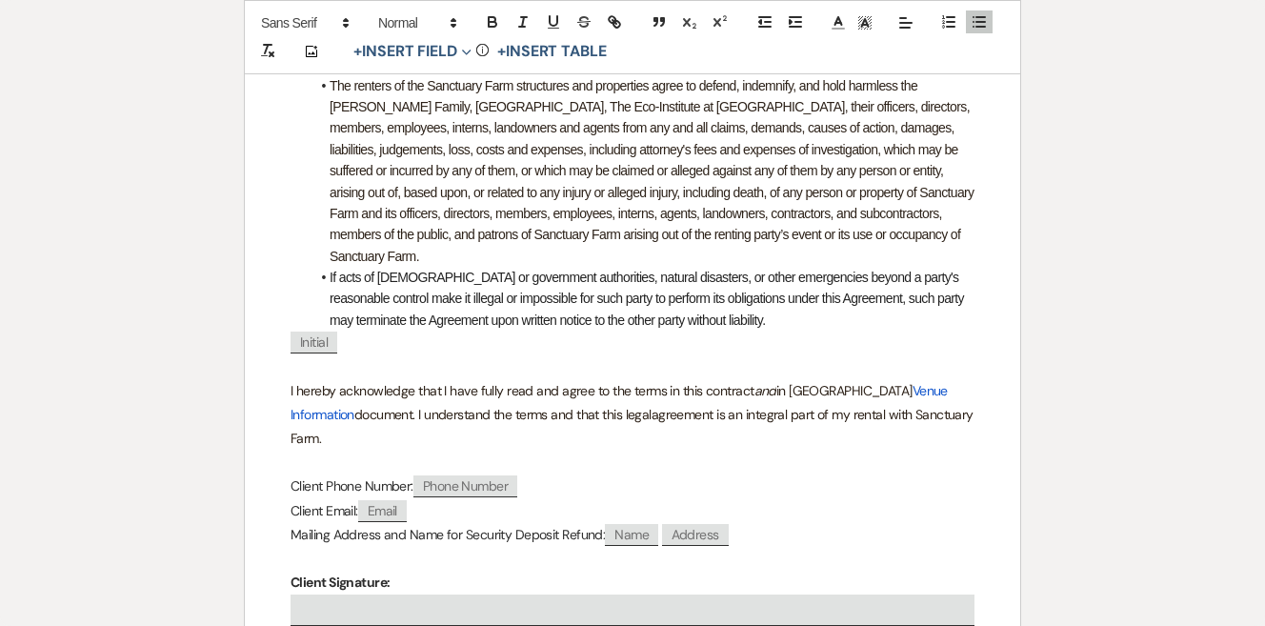
click at [600, 523] on p "Mailing Address and Name for Security Deposit Refund: ﻿ Name ﻿ ﻿ Address ﻿" at bounding box center [633, 535] width 684 height 24
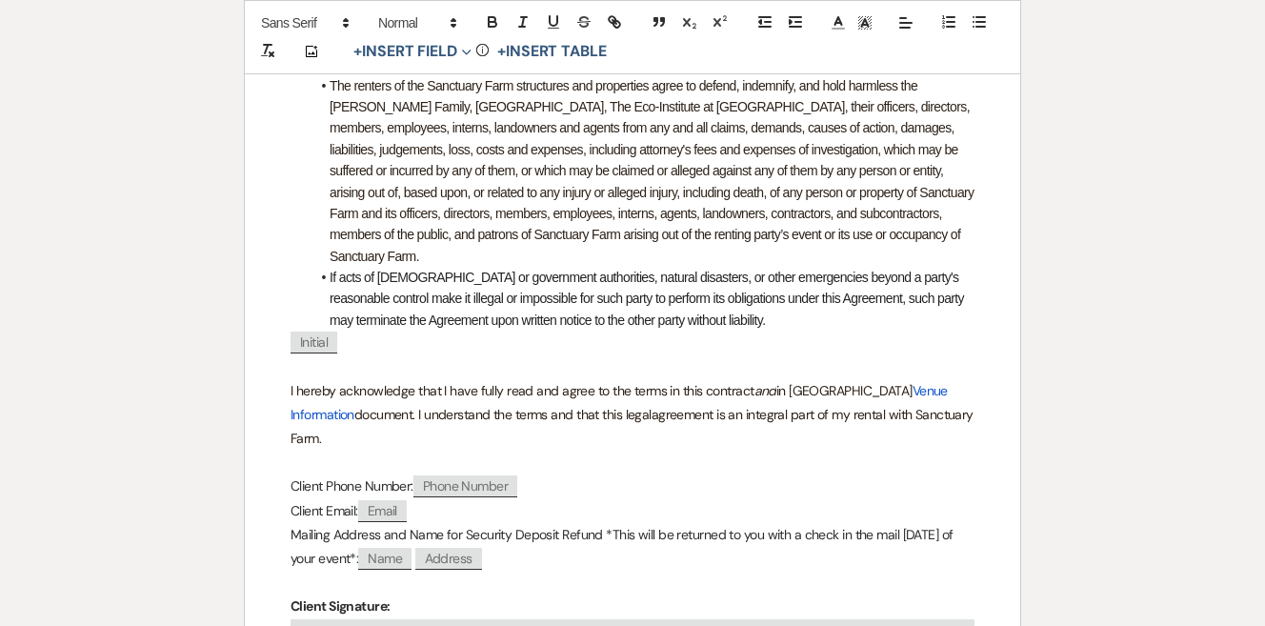
click at [773, 499] on p "Client Email: ﻿ Email ﻿" at bounding box center [633, 511] width 684 height 24
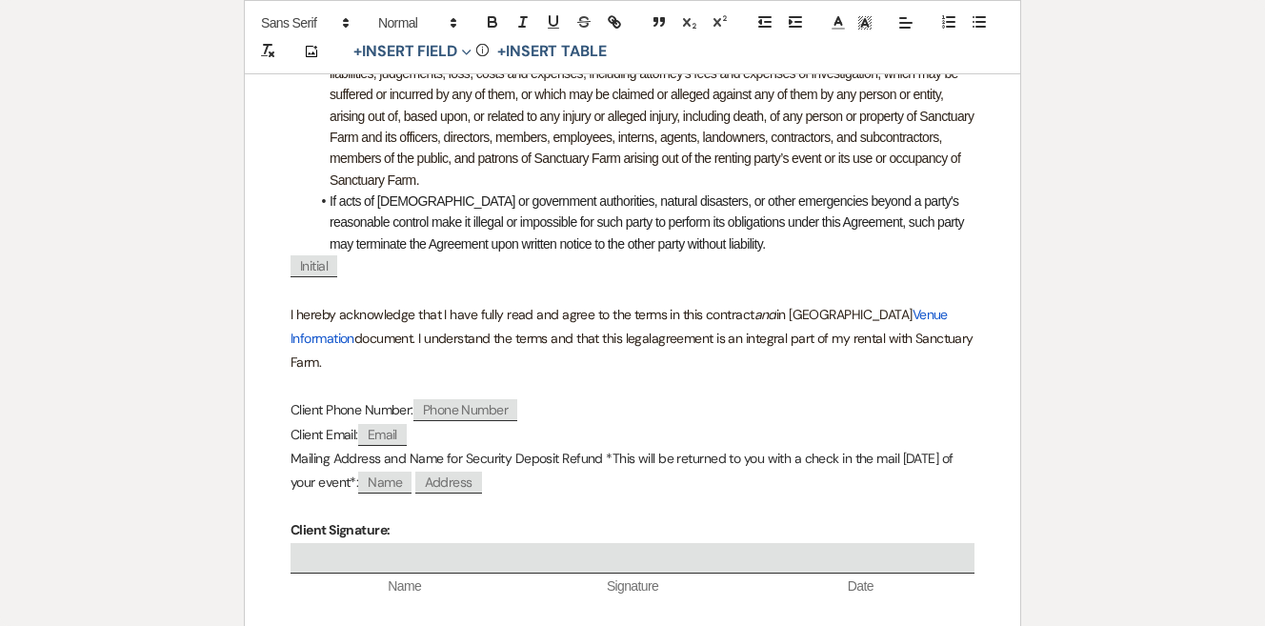
scroll to position [4305, 0]
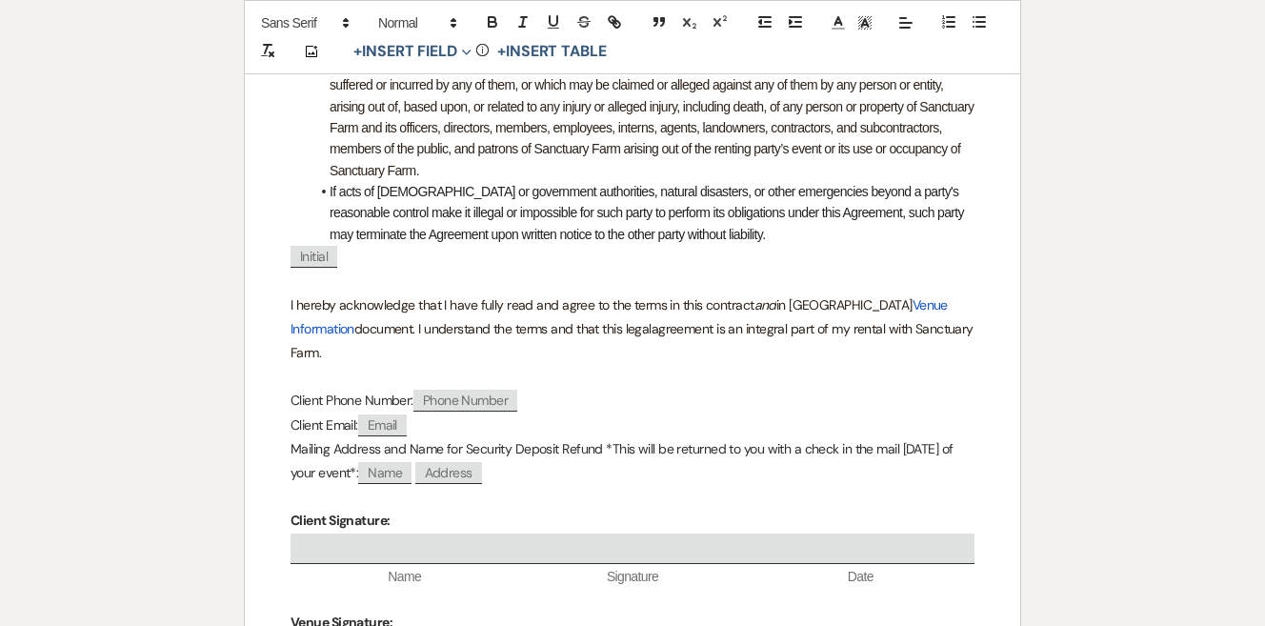
click at [773, 485] on p at bounding box center [633, 497] width 684 height 24
click at [605, 437] on p "Mailing Address and Name for Security Deposit Refund *This will be returned to …" at bounding box center [633, 461] width 684 height 48
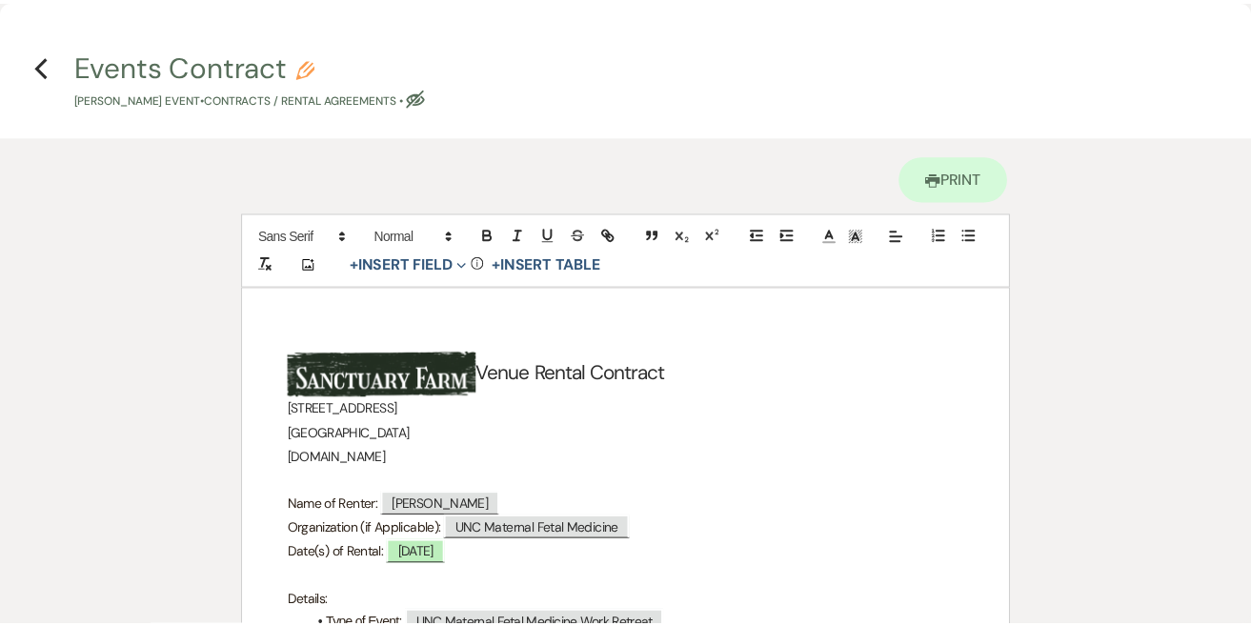
scroll to position [0, 0]
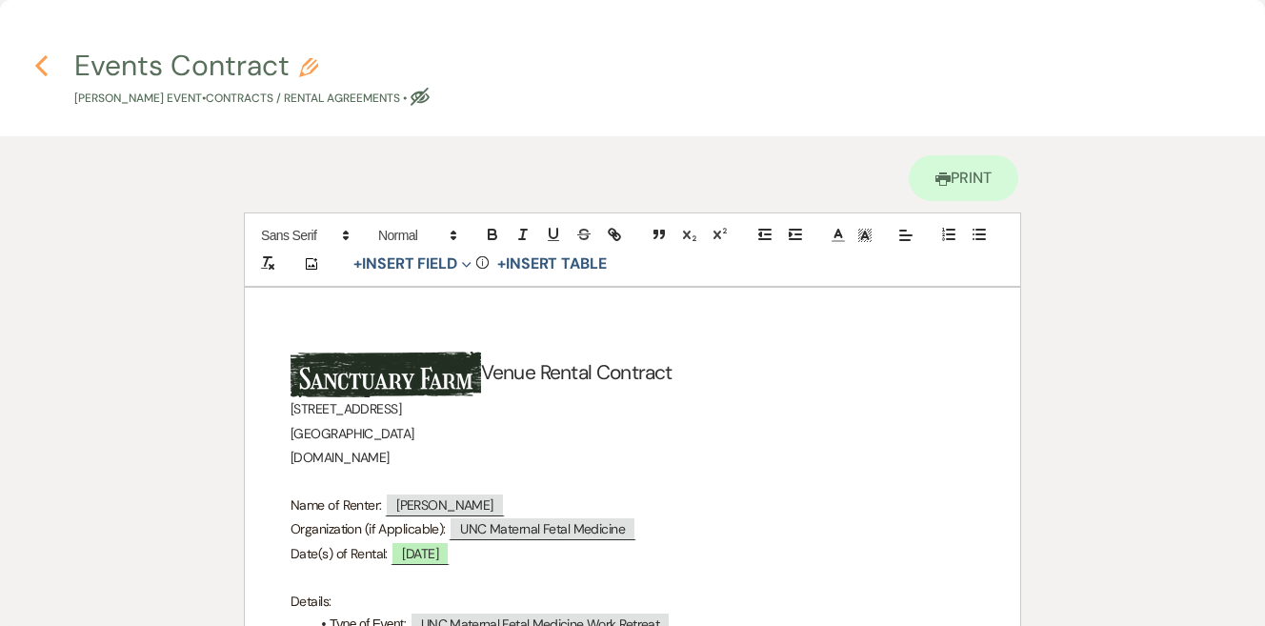
click at [38, 70] on icon "Previous" at bounding box center [41, 65] width 14 height 23
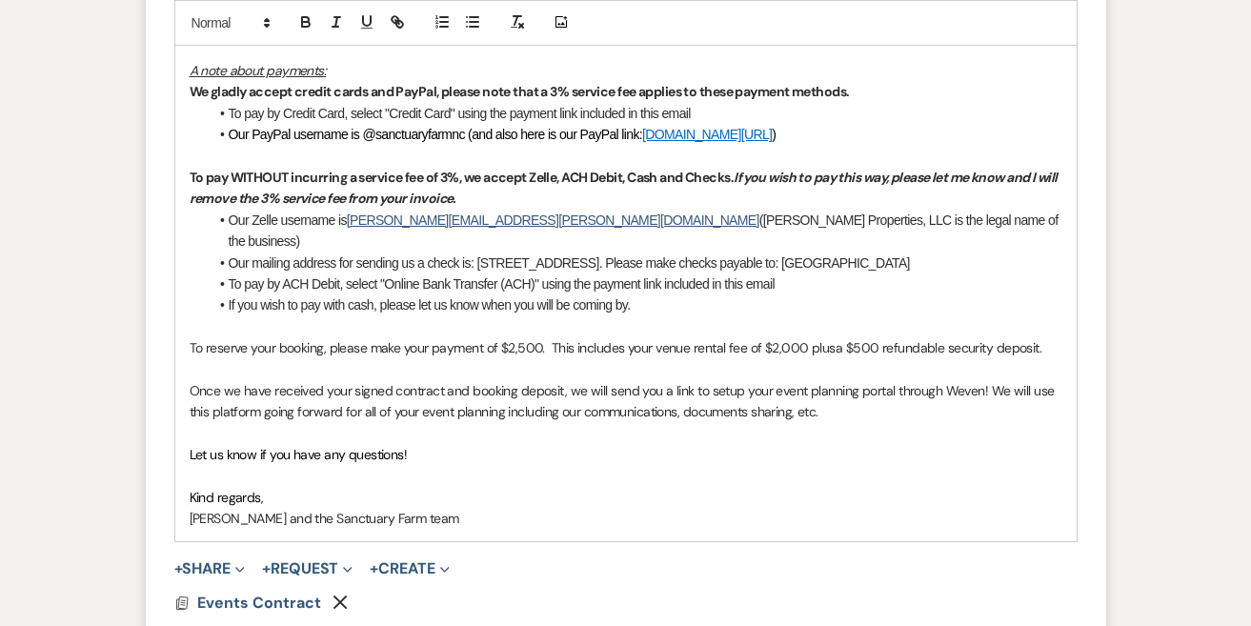
scroll to position [1313, 0]
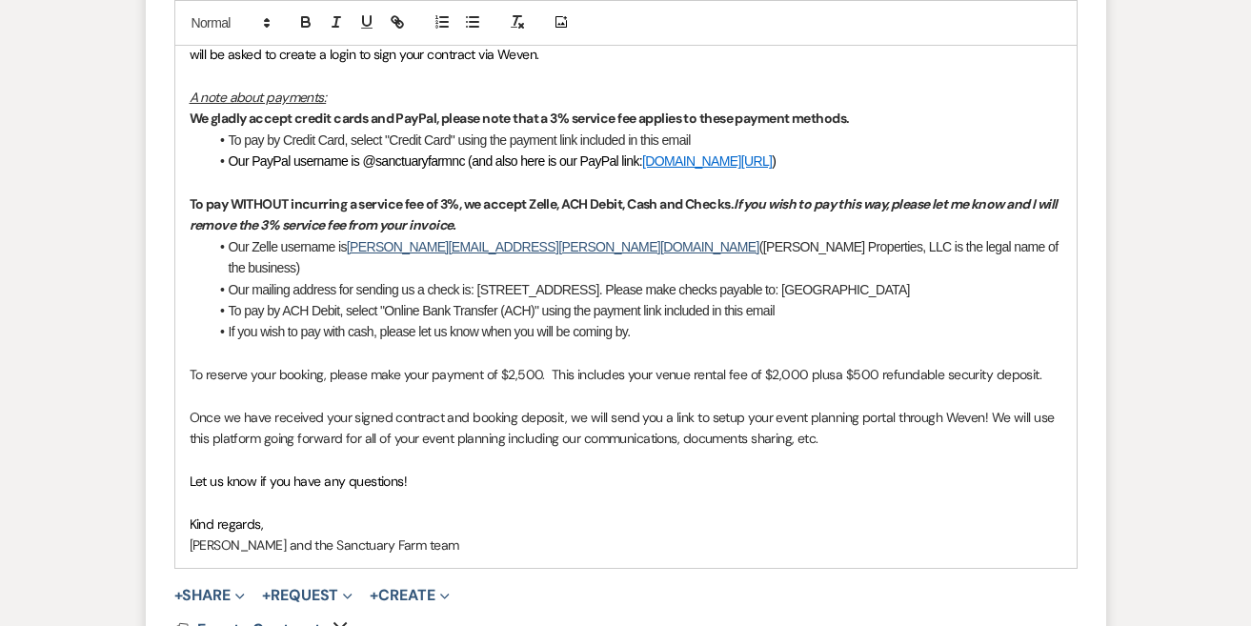
click at [427, 133] on span "To pay by Credit Card, select "Credit Card" using the payment link included in …" at bounding box center [460, 139] width 462 height 15
click at [629, 364] on p "To reserve your booking, please make your payment of $2,500. This includes your…" at bounding box center [626, 374] width 873 height 21
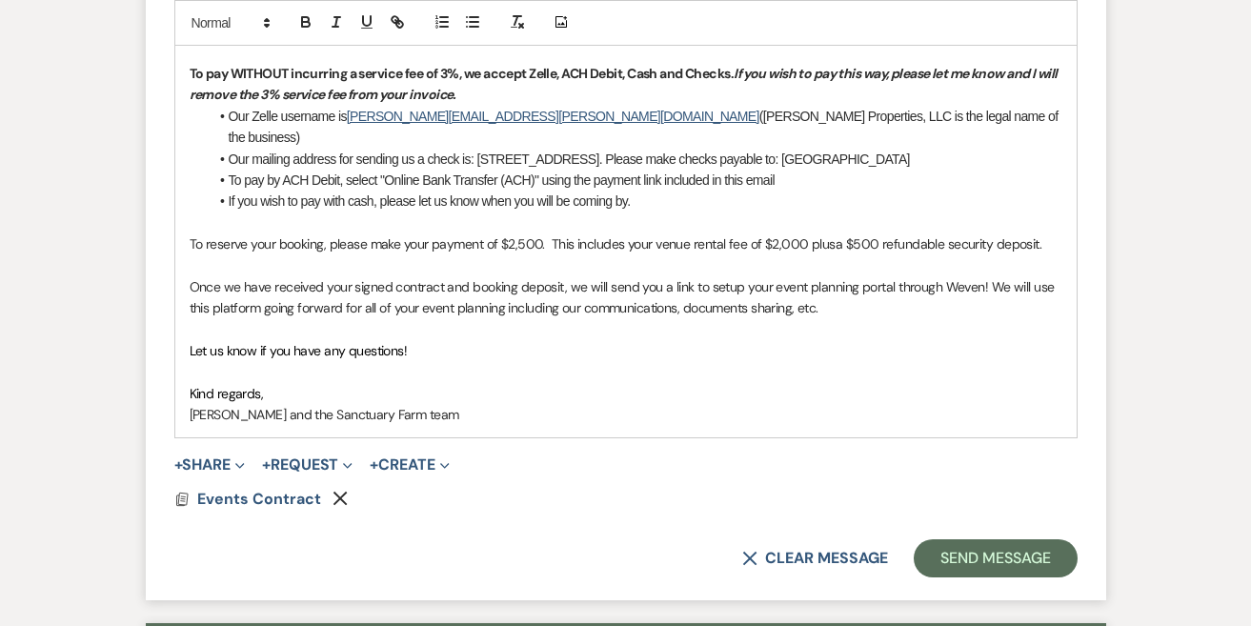
scroll to position [1474, 0]
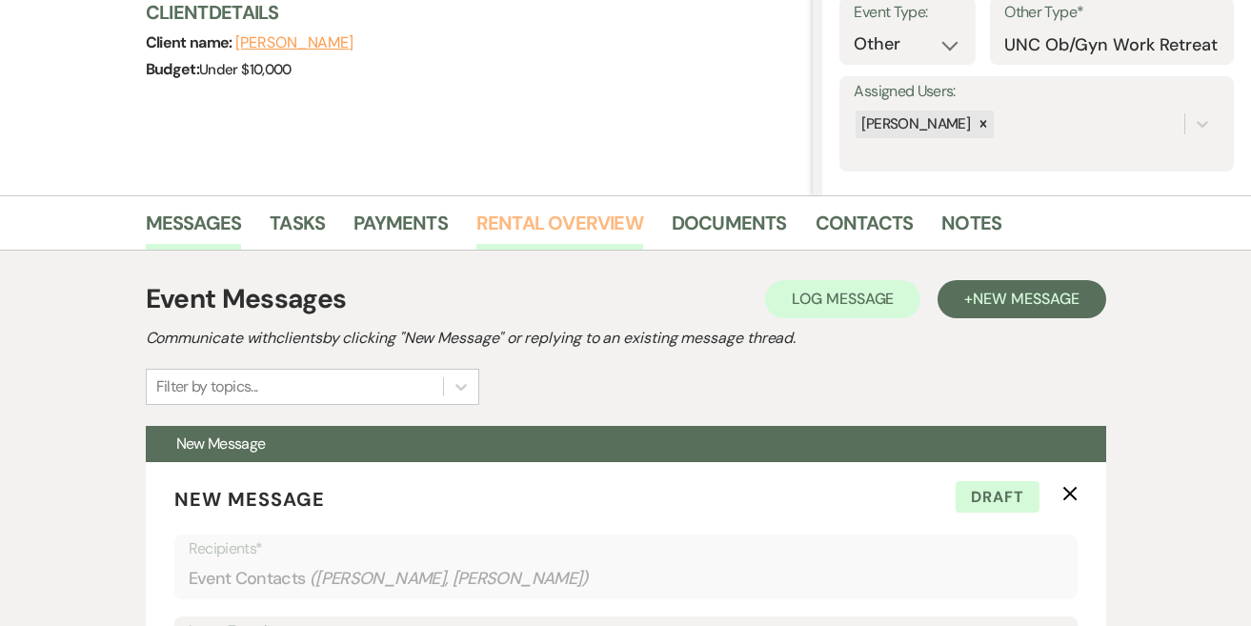
click at [575, 212] on link "Rental Overview" at bounding box center [559, 229] width 167 height 42
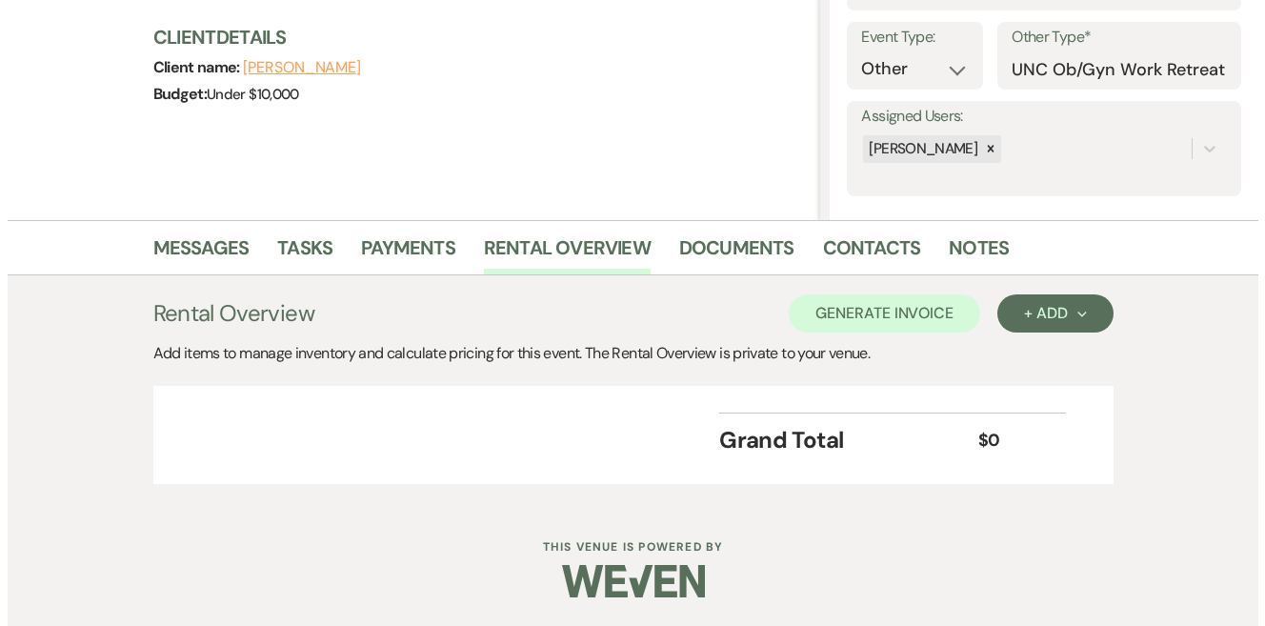
scroll to position [257, 0]
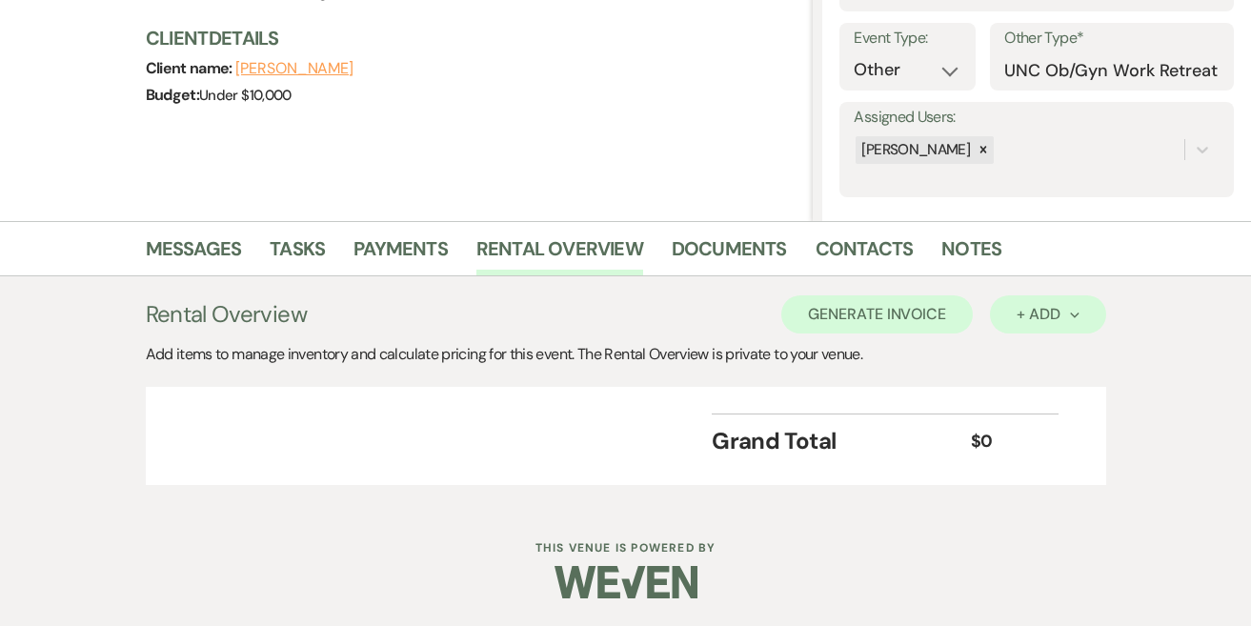
click at [1097, 312] on button "+ Add Next" at bounding box center [1047, 314] width 115 height 38
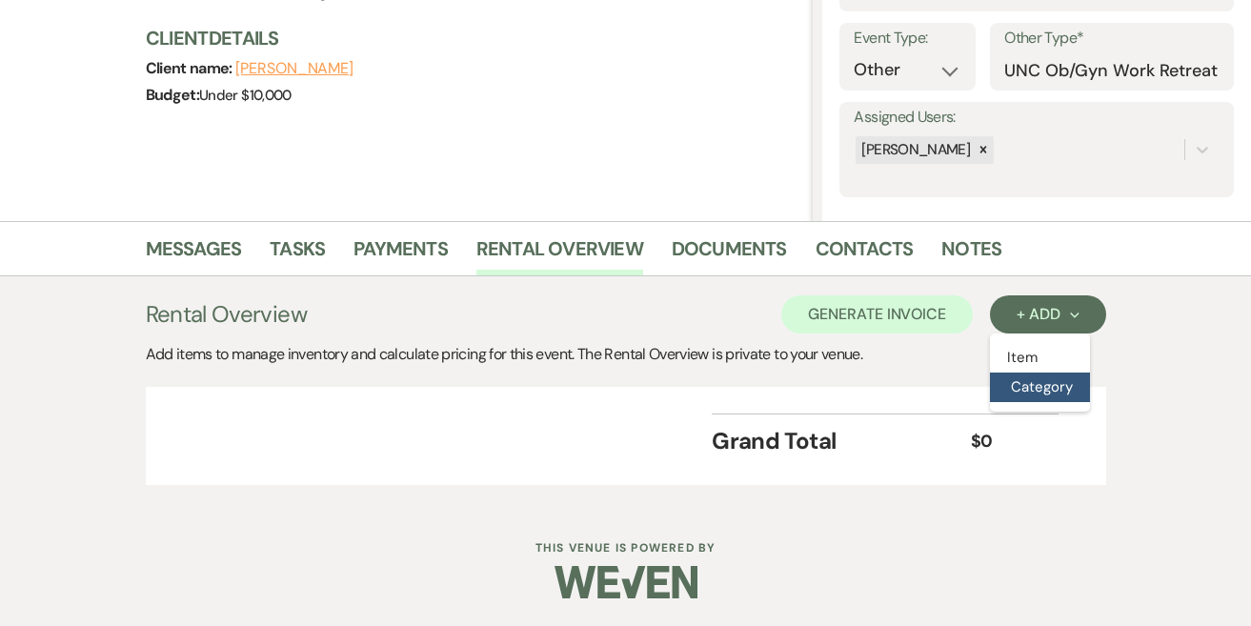
click at [1049, 387] on button "Category" at bounding box center [1040, 387] width 100 height 30
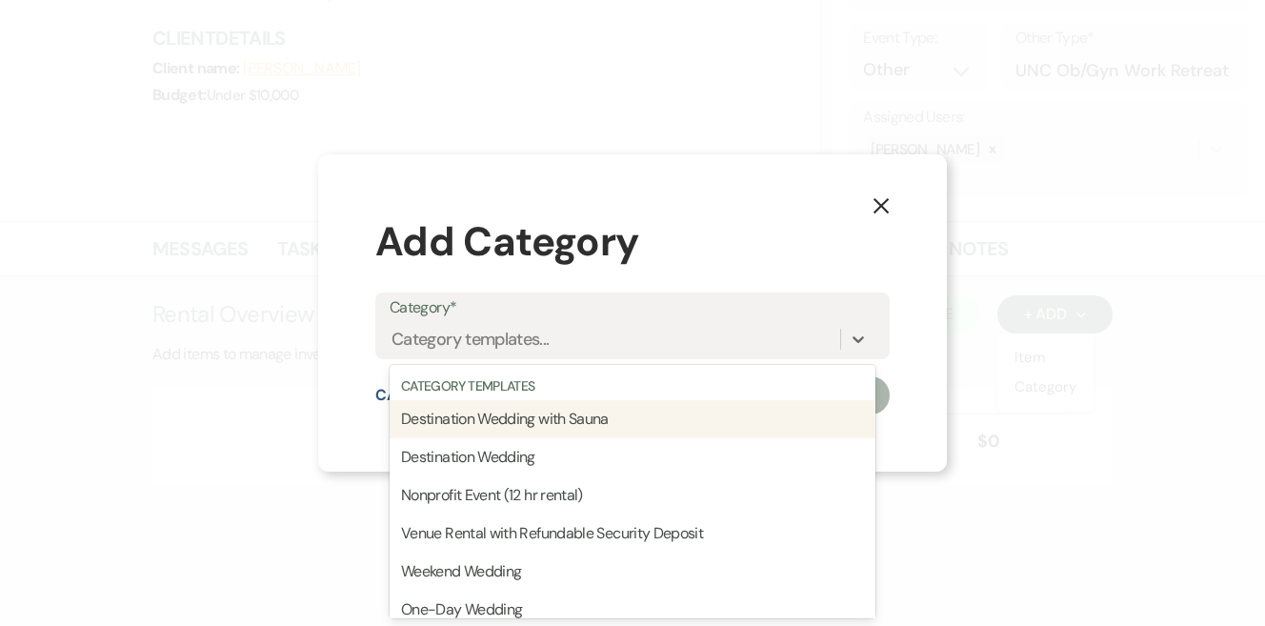
click at [574, 344] on div "Category templates..." at bounding box center [615, 339] width 451 height 33
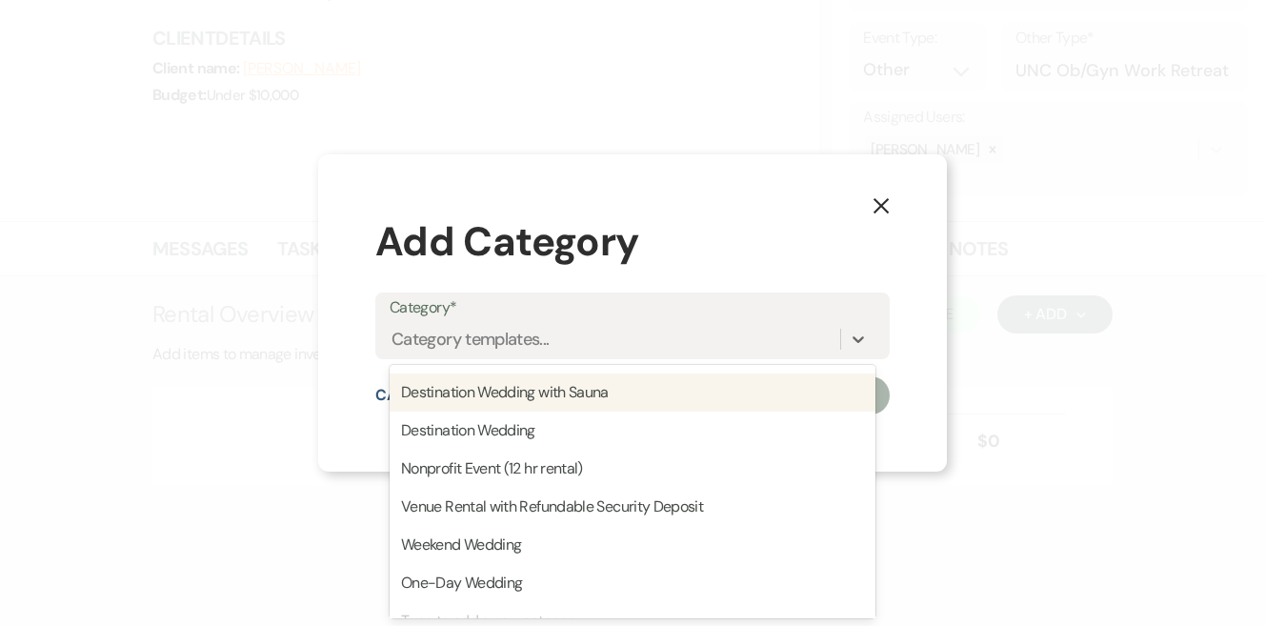
scroll to position [60, 0]
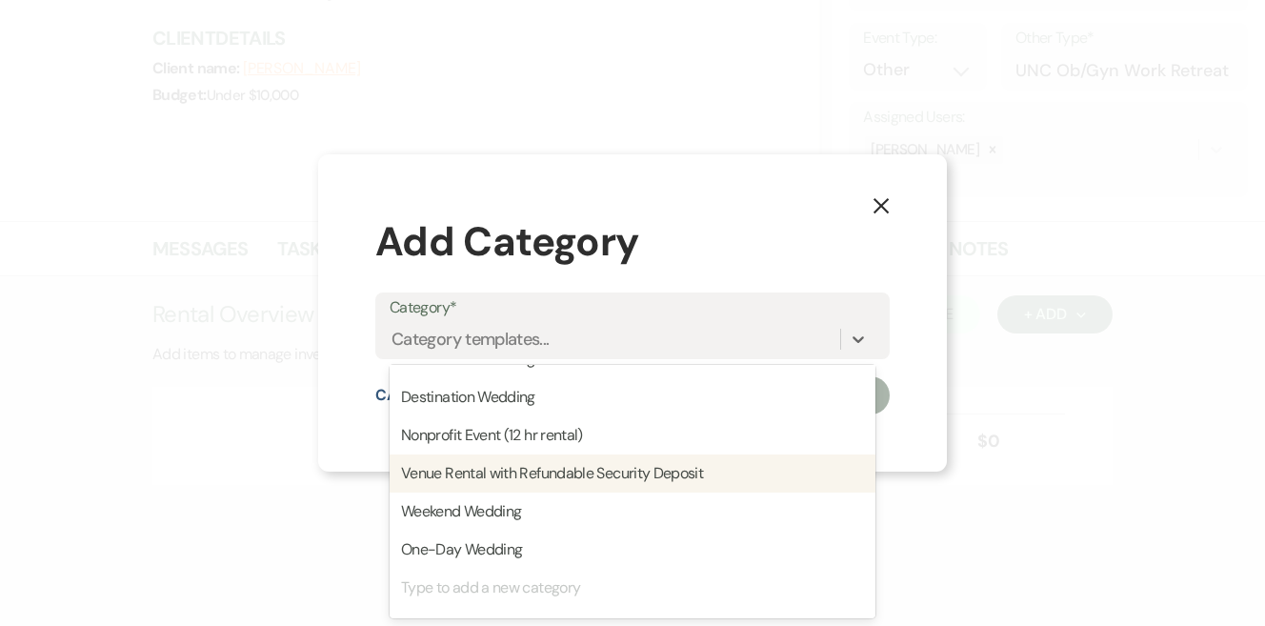
click at [573, 472] on div "Venue Rental with Refundable Security Deposit" at bounding box center [633, 473] width 486 height 38
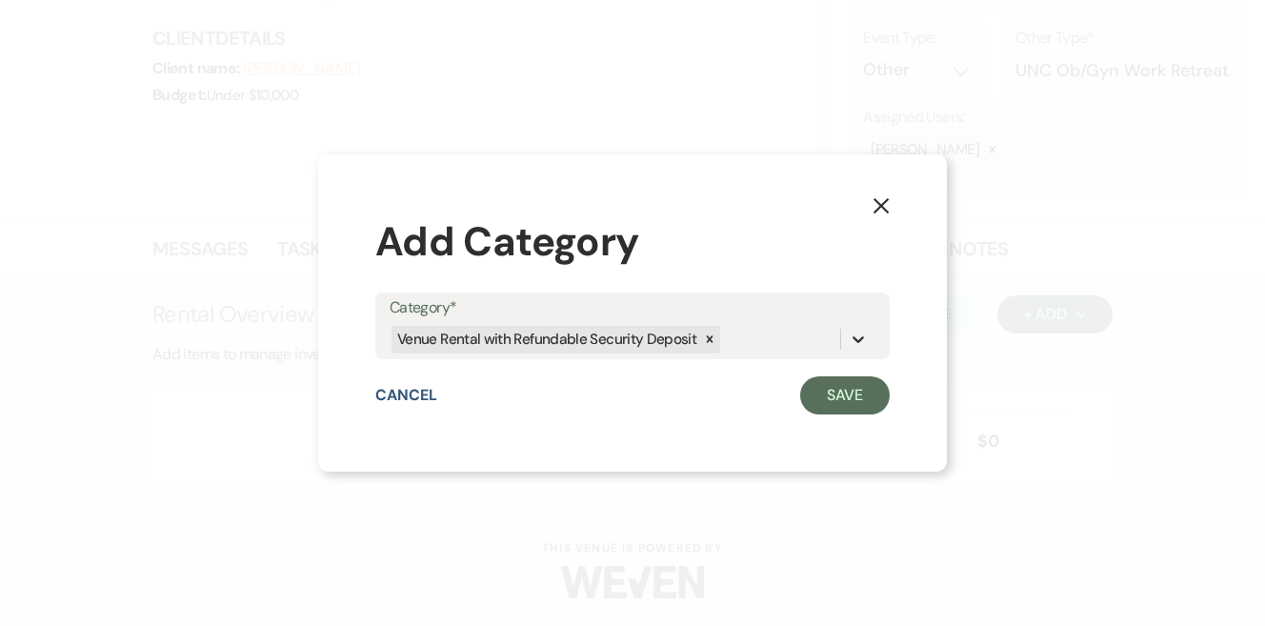
click at [851, 340] on icon at bounding box center [858, 339] width 19 height 19
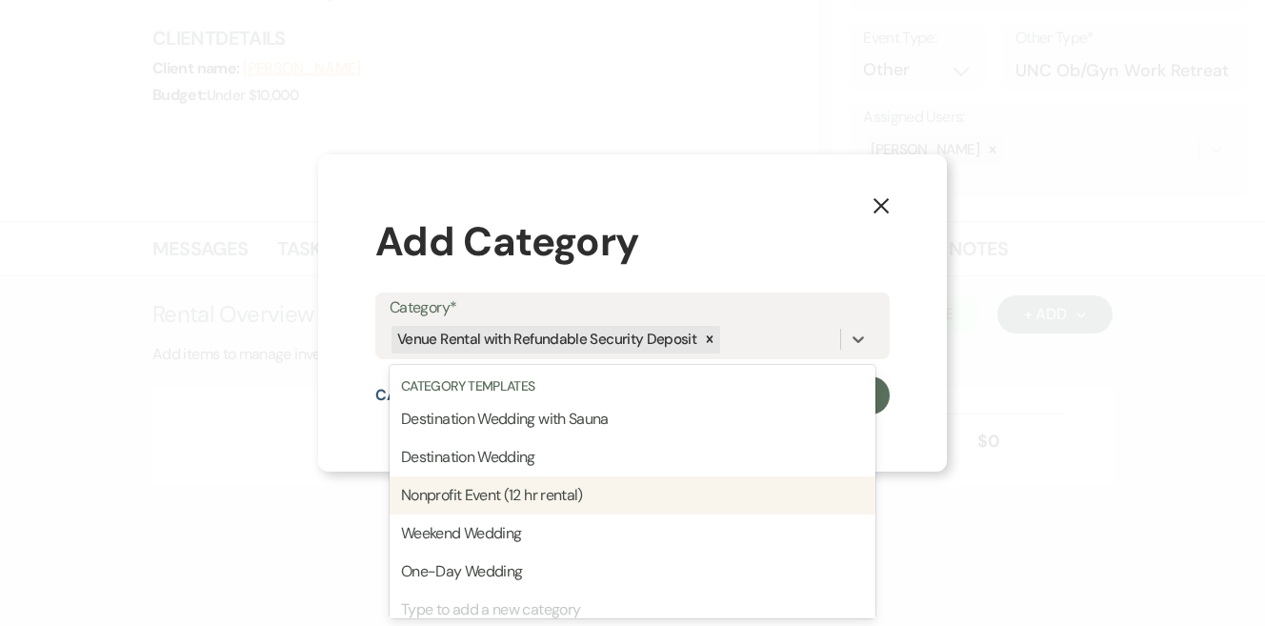
click at [604, 510] on div "Nonprofit Event (12 hr rental)" at bounding box center [633, 495] width 486 height 38
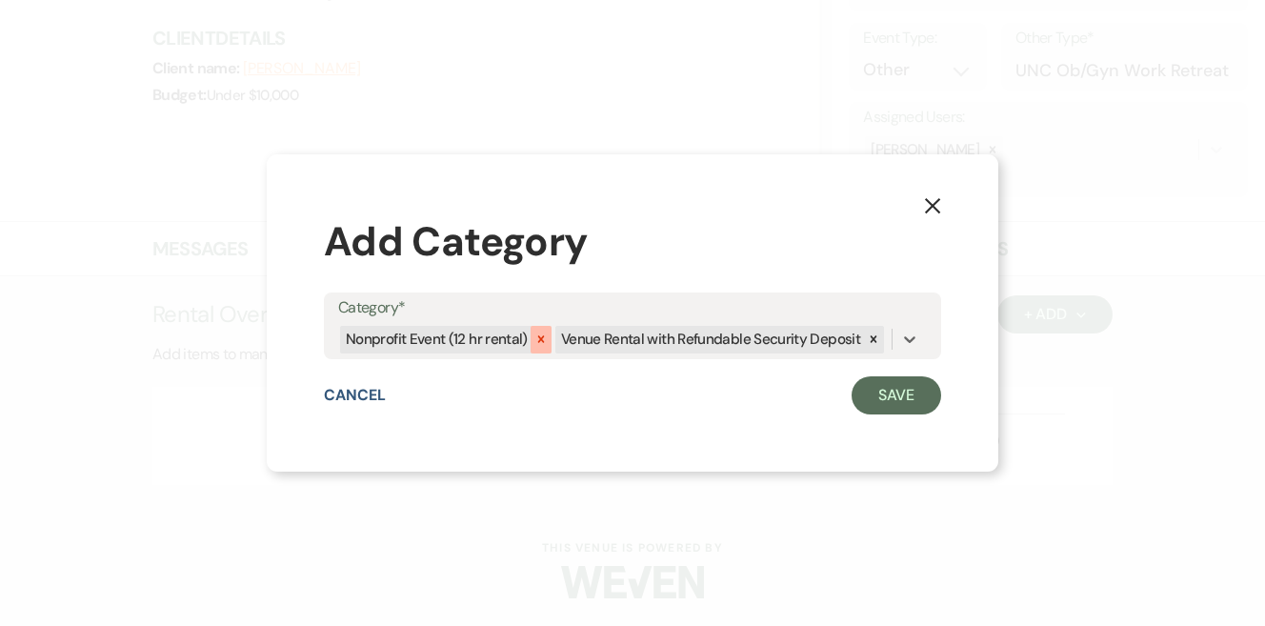
click at [544, 340] on icon at bounding box center [540, 338] width 13 height 13
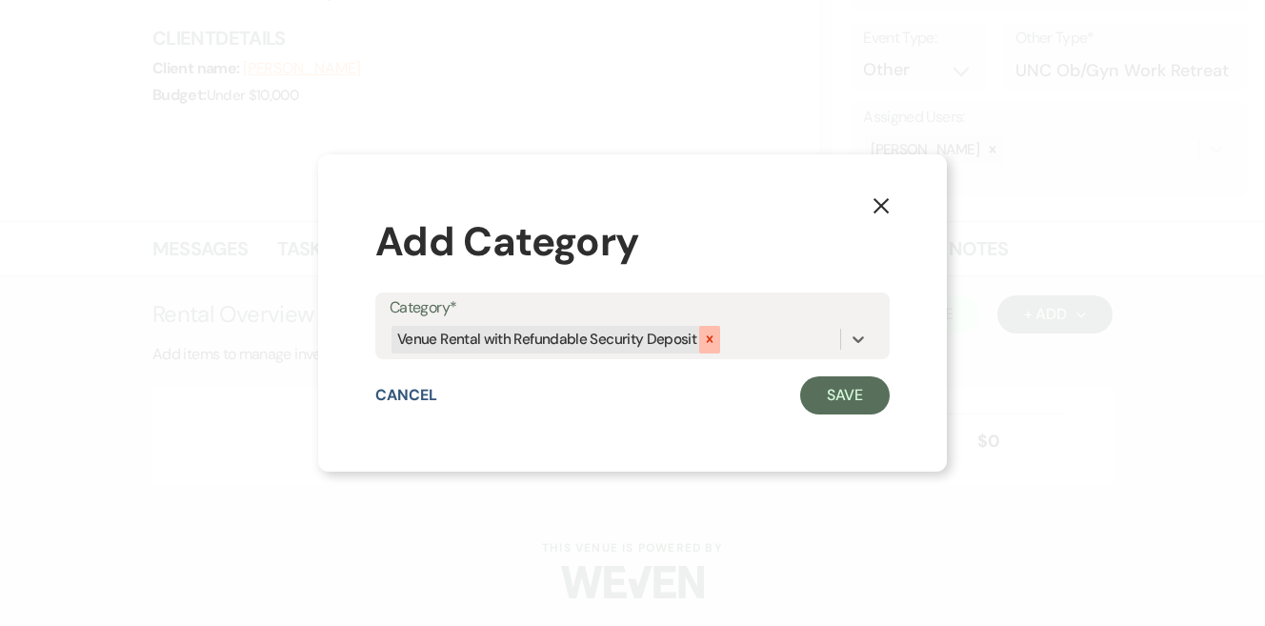
click at [709, 337] on icon at bounding box center [709, 338] width 13 height 13
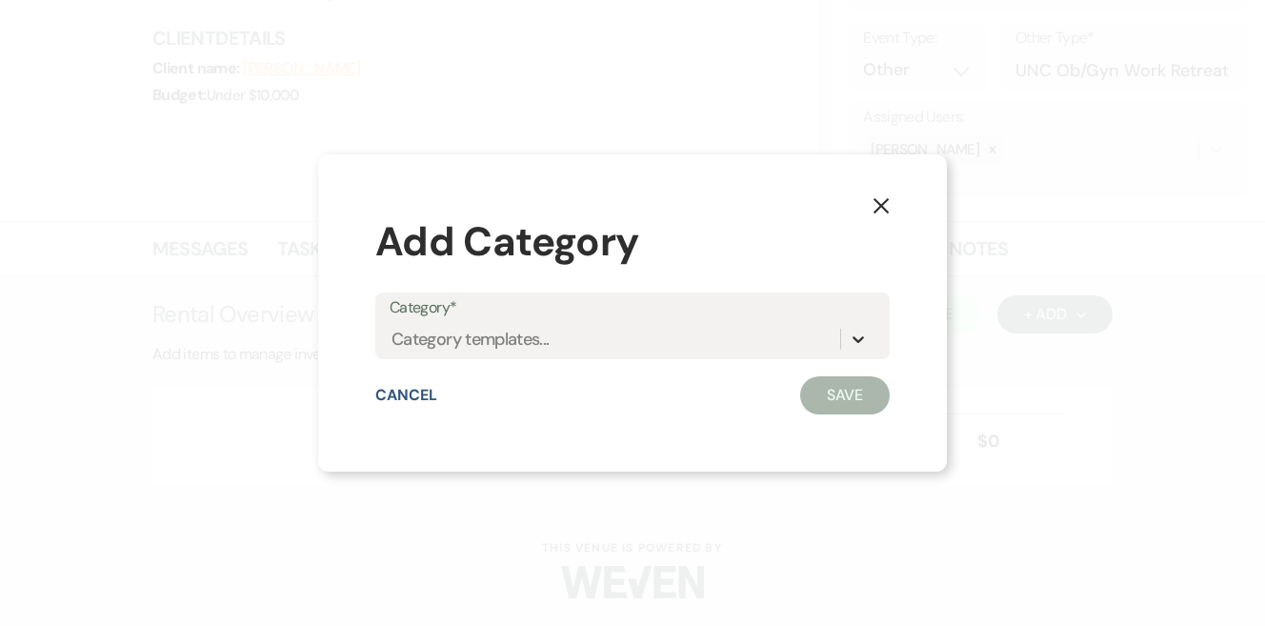
click at [861, 344] on icon at bounding box center [858, 339] width 19 height 19
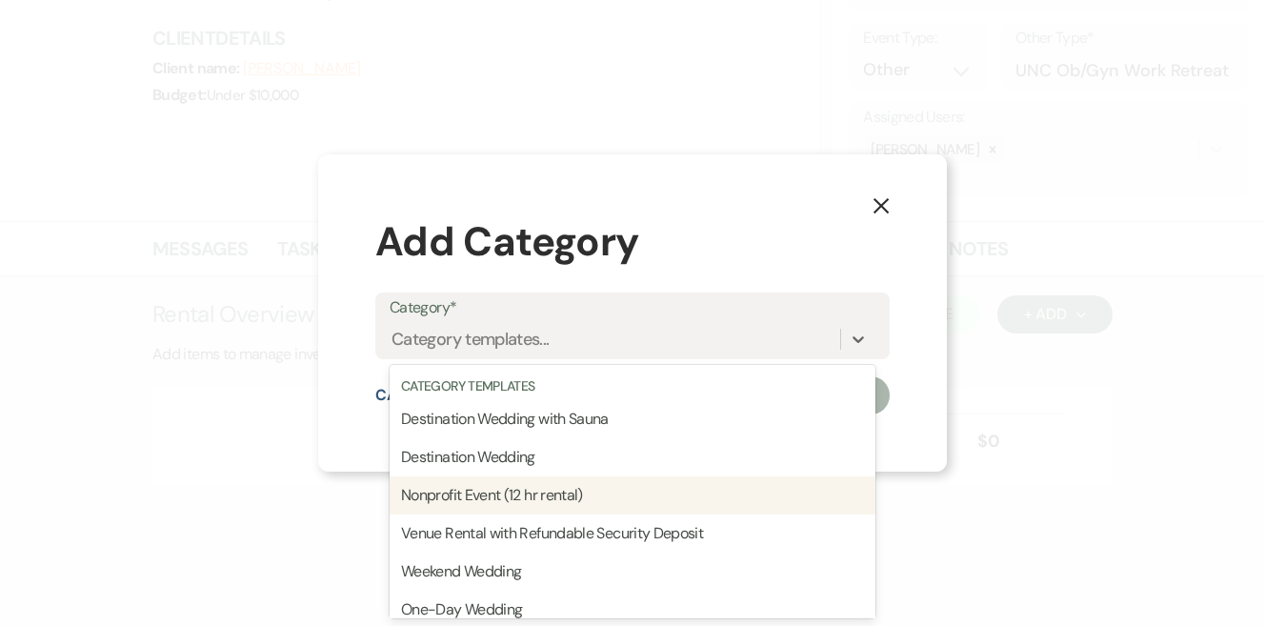
click at [680, 502] on div "Nonprofit Event (12 hr rental)" at bounding box center [633, 495] width 486 height 38
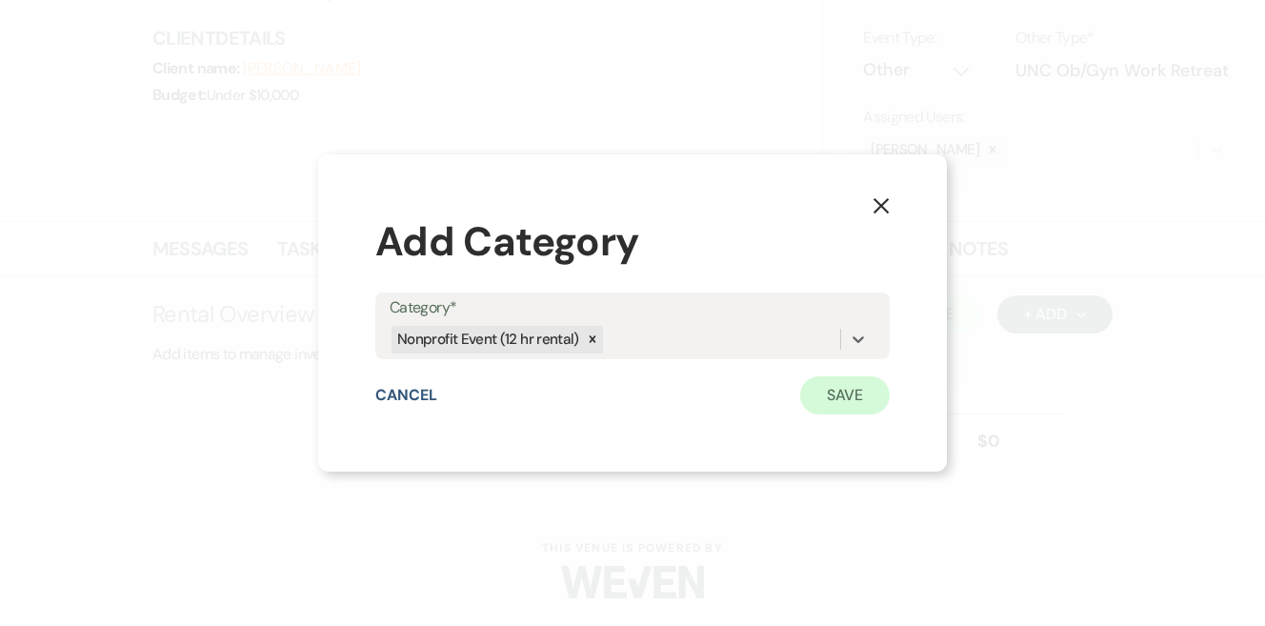
click at [835, 410] on button "Save" at bounding box center [845, 395] width 90 height 38
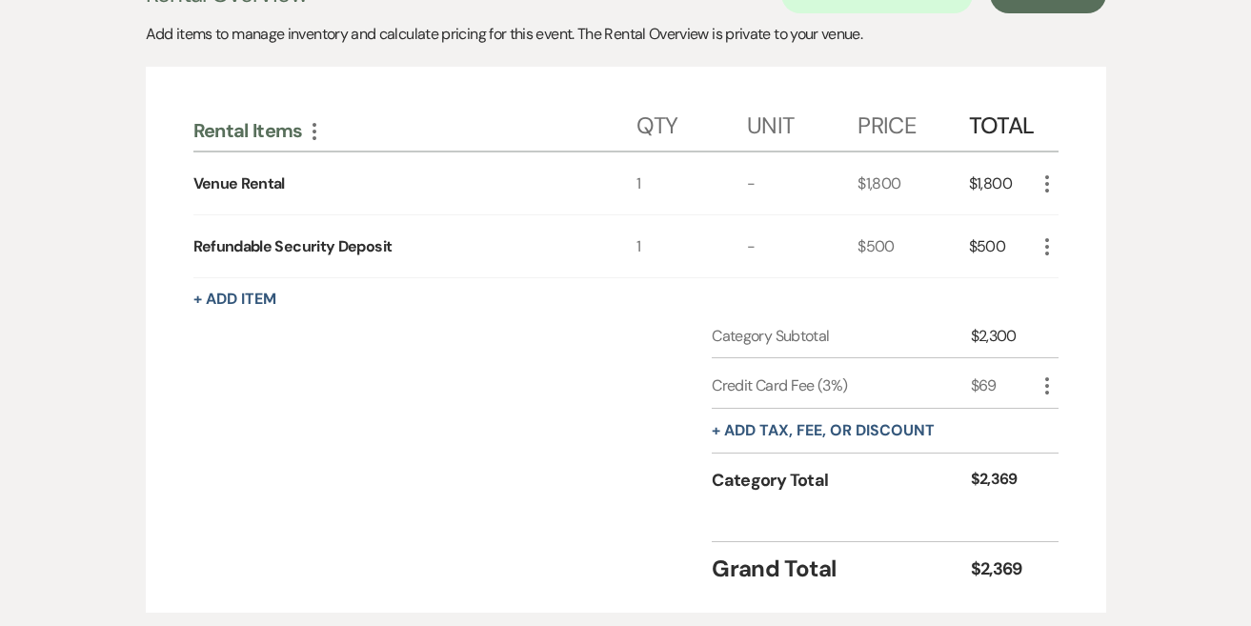
scroll to position [501, 0]
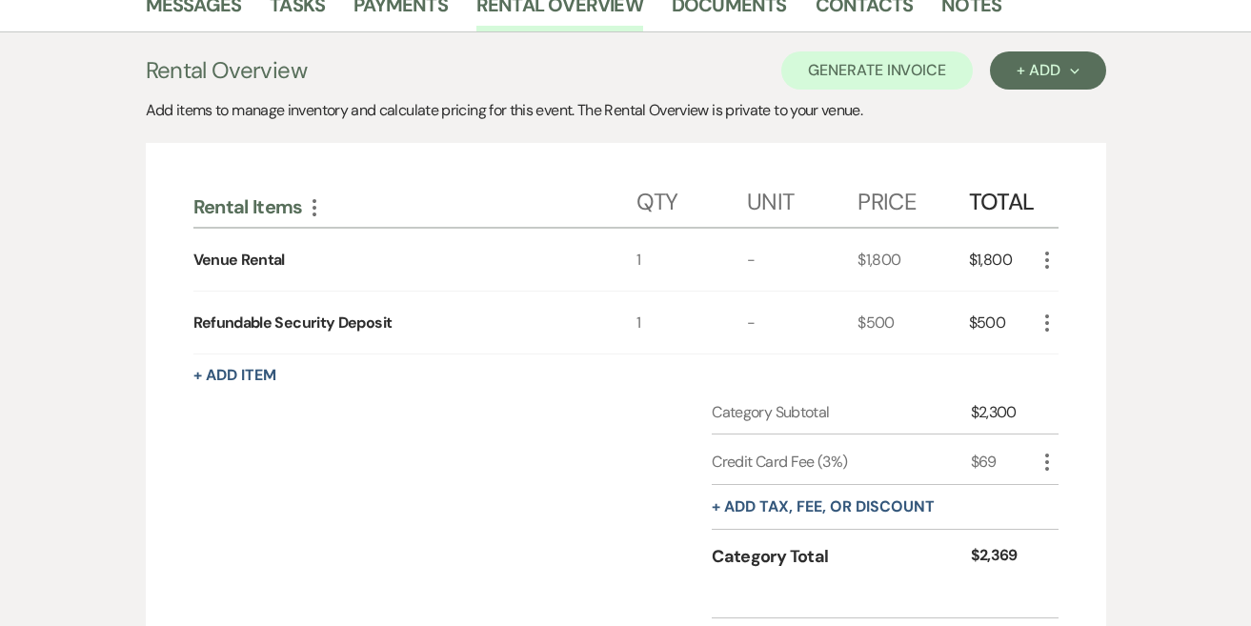
click at [1052, 262] on icon "More" at bounding box center [1046, 260] width 23 height 23
click at [1078, 296] on button "Pencil Edit" at bounding box center [1084, 297] width 99 height 30
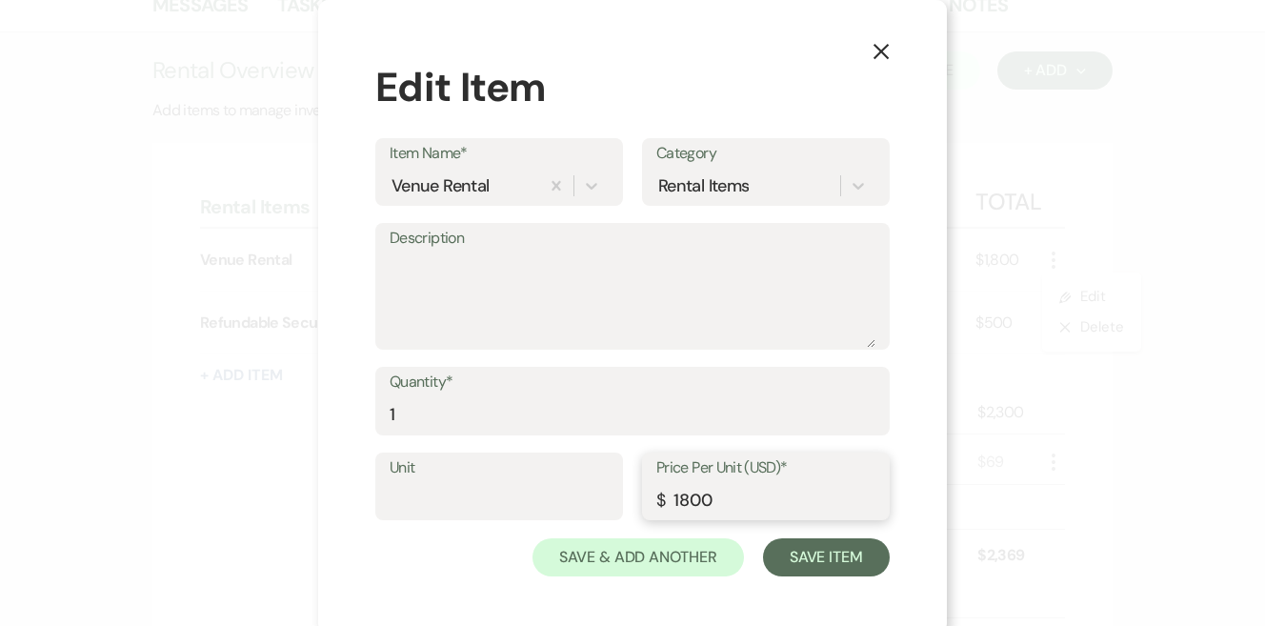
drag, startPoint x: 730, startPoint y: 499, endPoint x: 652, endPoint y: 498, distance: 78.1
click at [652, 498] on div "Price Per Unit (USD)* $ 1800" at bounding box center [766, 486] width 248 height 69
type input "2400"
click at [860, 555] on button "Save Item" at bounding box center [826, 557] width 127 height 38
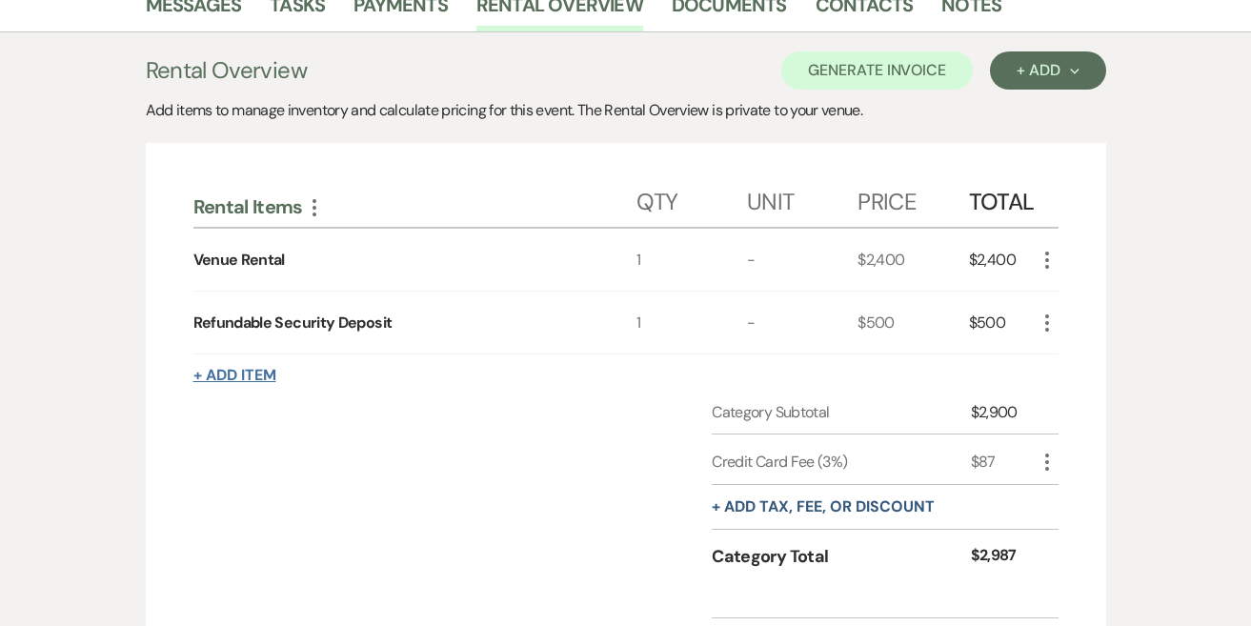
click at [243, 377] on button "+ Add Item" at bounding box center [234, 375] width 83 height 15
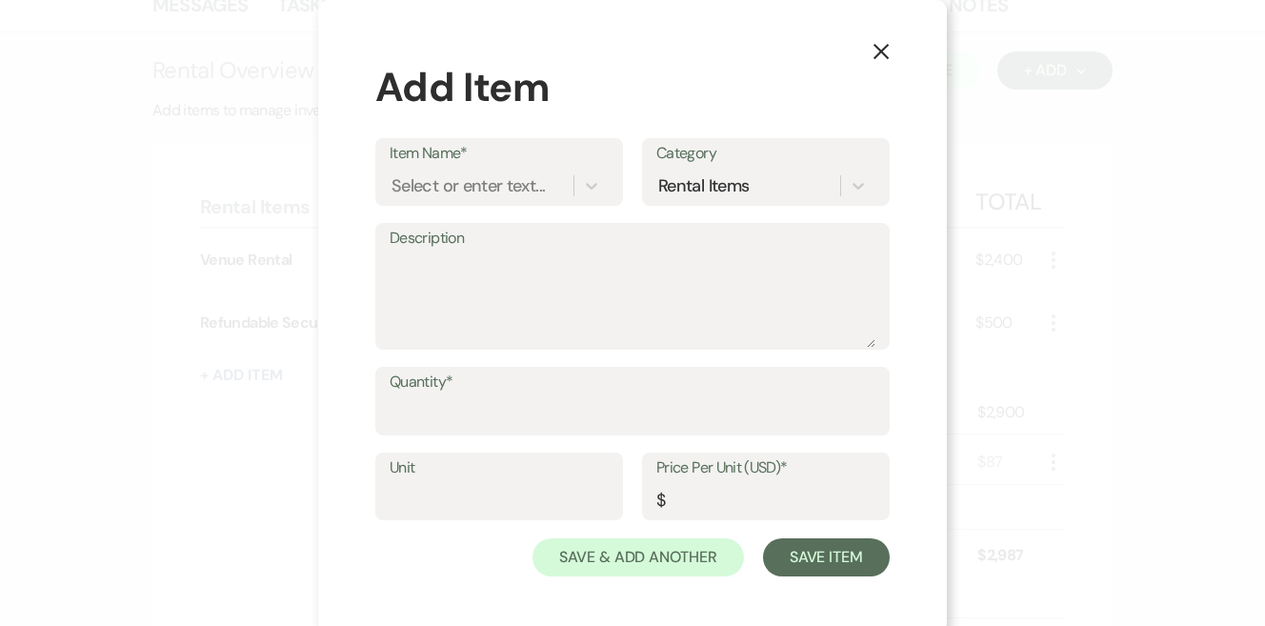
click at [879, 54] on icon "X" at bounding box center [881, 51] width 17 height 17
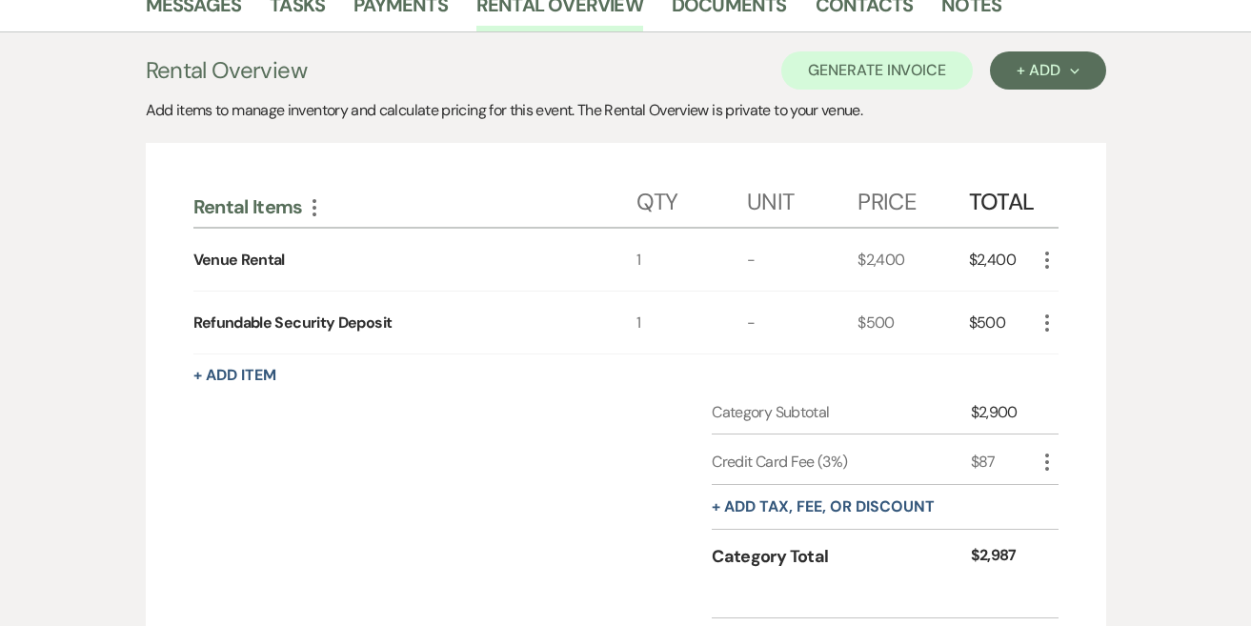
click at [1040, 315] on icon "More" at bounding box center [1046, 322] width 23 height 23
click at [804, 320] on div "-" at bounding box center [802, 322] width 110 height 62
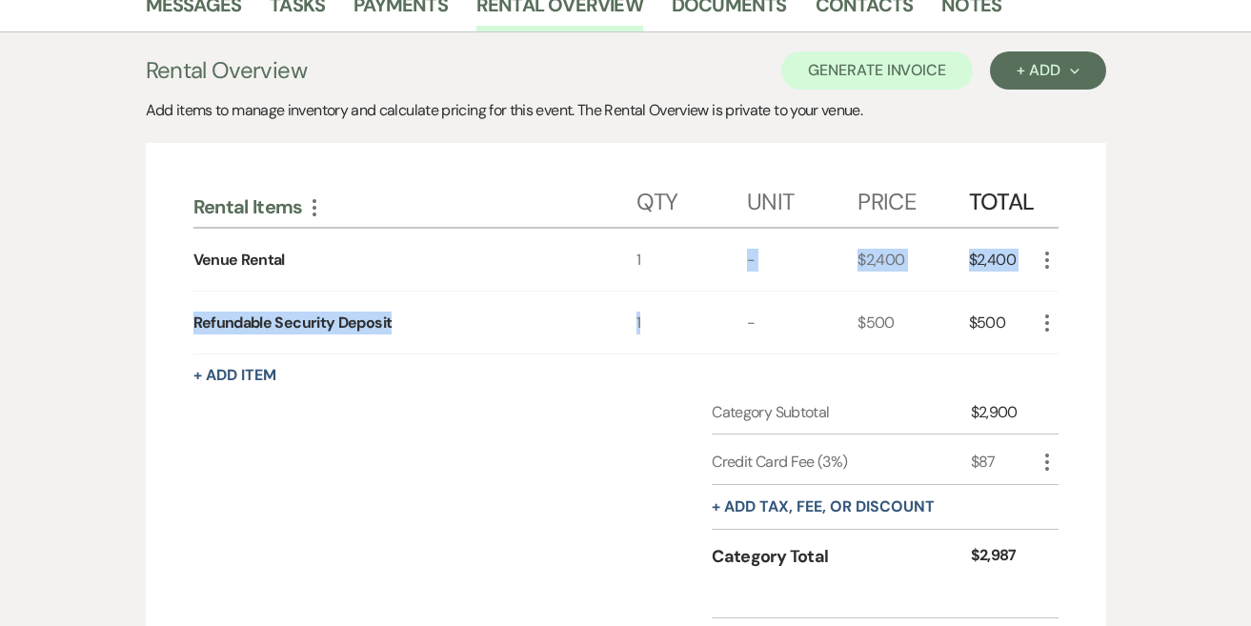
drag, startPoint x: 734, startPoint y: 320, endPoint x: 734, endPoint y: 261, distance: 59.1
click at [734, 261] on div "Rental Items More Qty Unit Price Total Venue Rental 1 - $2,400 $2,400 More Refu…" at bounding box center [625, 262] width 865 height 185
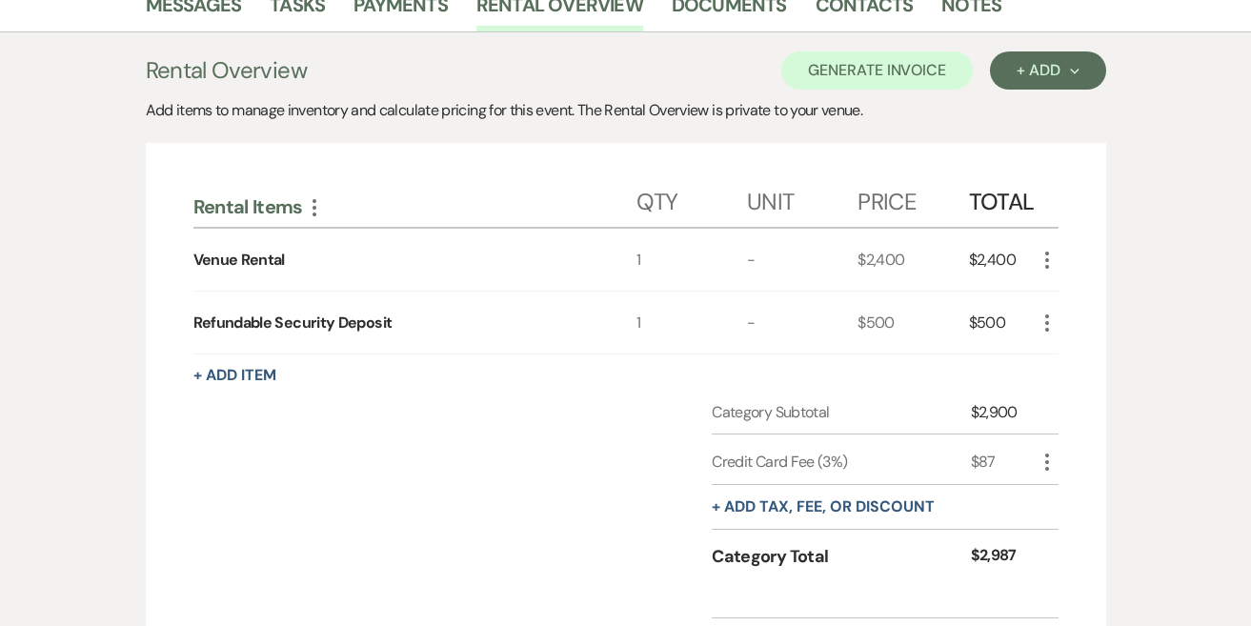
click at [713, 317] on div "1" at bounding box center [691, 322] width 110 height 62
click at [1046, 250] on icon "More" at bounding box center [1046, 260] width 23 height 23
click at [1098, 300] on button "Pencil Edit" at bounding box center [1084, 297] width 99 height 30
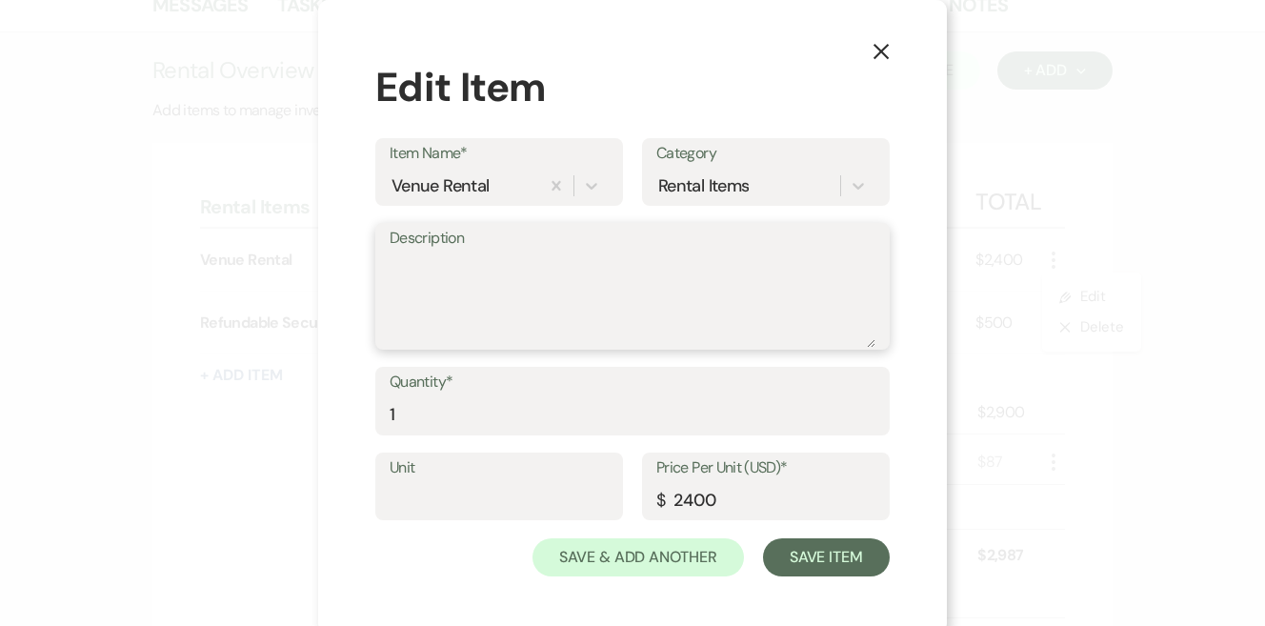
click at [710, 252] on textarea "Description" at bounding box center [633, 299] width 486 height 95
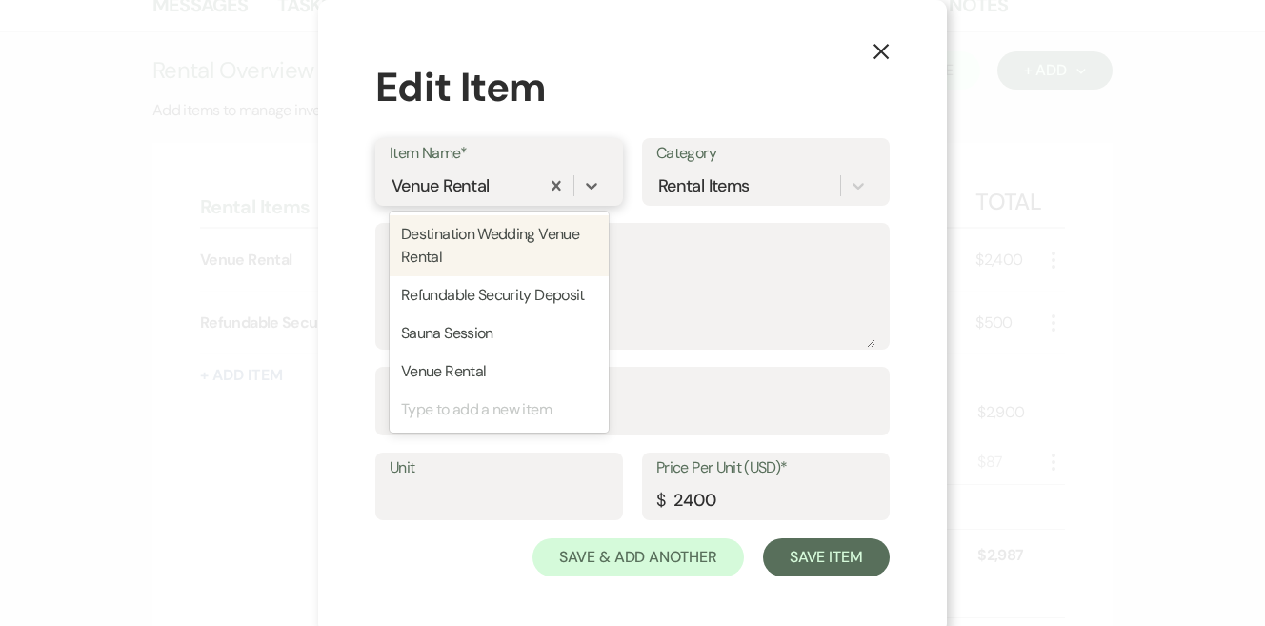
click at [492, 171] on div "Venue Rental" at bounding box center [465, 185] width 150 height 33
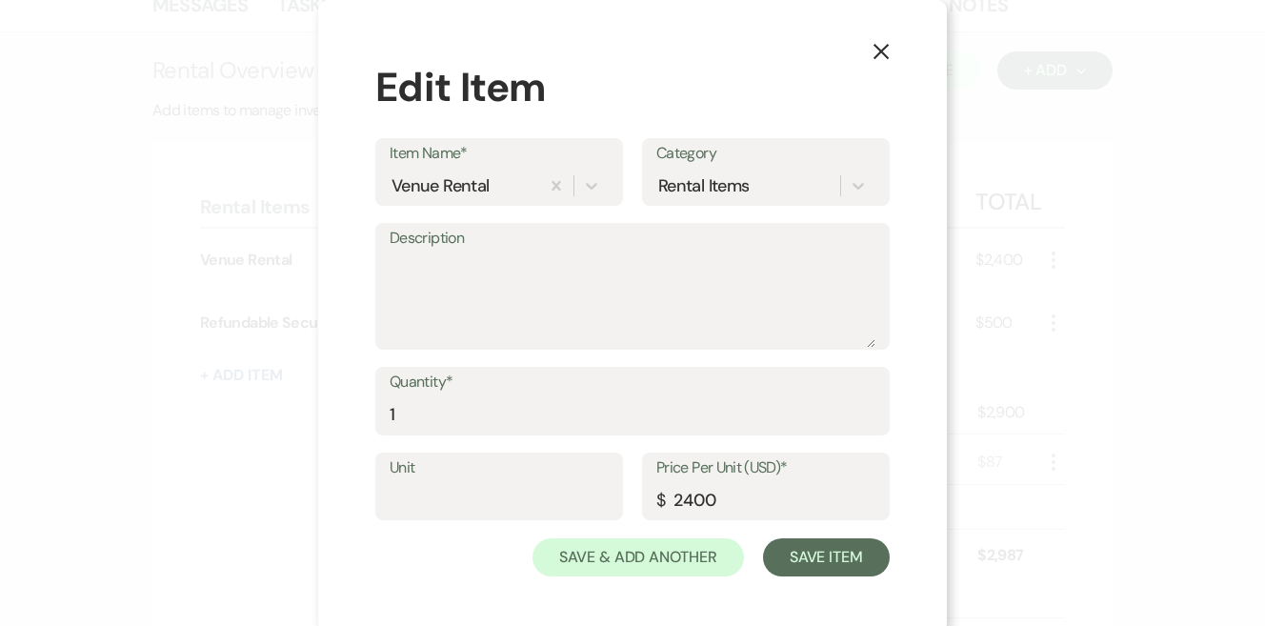
click at [489, 591] on div "X Edit Item Item Name* Venue Rental Category Rental Items Description Quantity*…" at bounding box center [632, 316] width 629 height 633
click at [482, 329] on textarea "Description" at bounding box center [633, 299] width 486 height 95
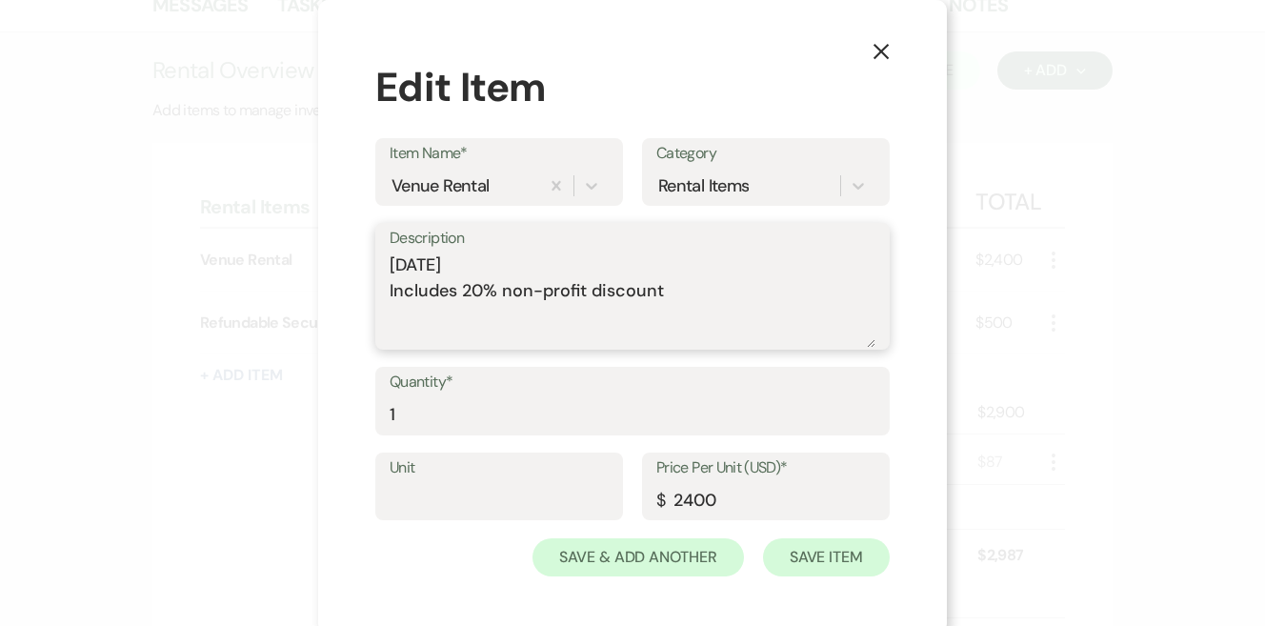
type textarea "September 15, 2025 Includes 20% non-profit discount"
click at [805, 552] on button "Save Item" at bounding box center [826, 557] width 127 height 38
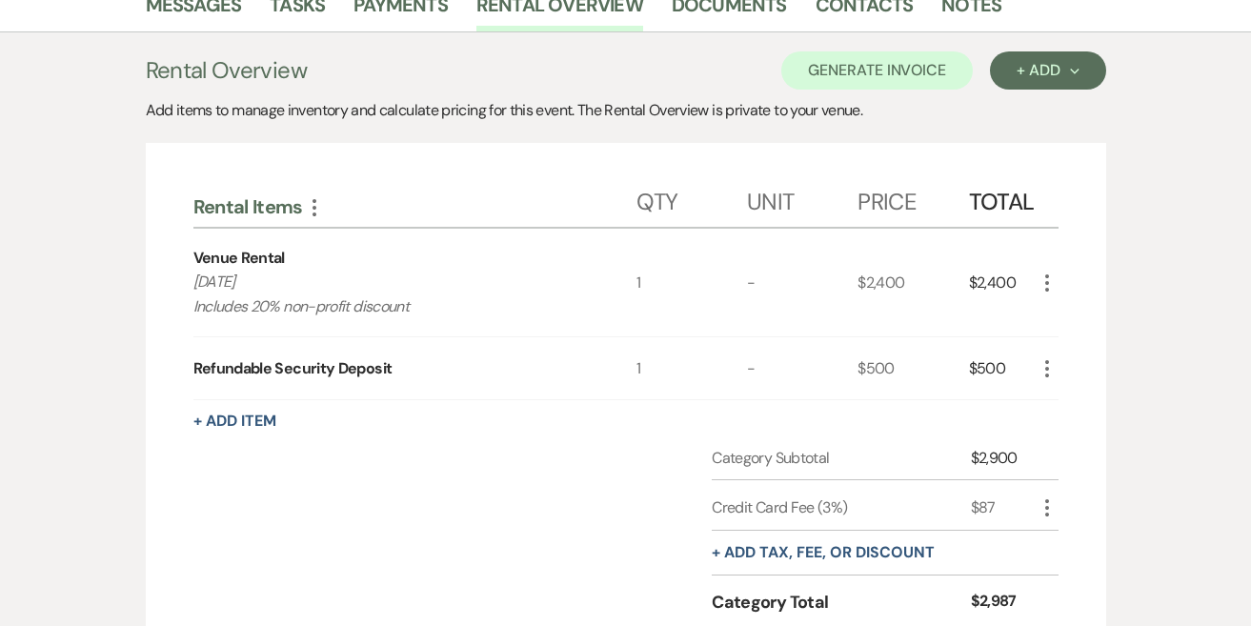
click at [1045, 271] on icon "More" at bounding box center [1046, 282] width 23 height 23
click at [1057, 305] on button "Pencil Edit" at bounding box center [1084, 320] width 99 height 30
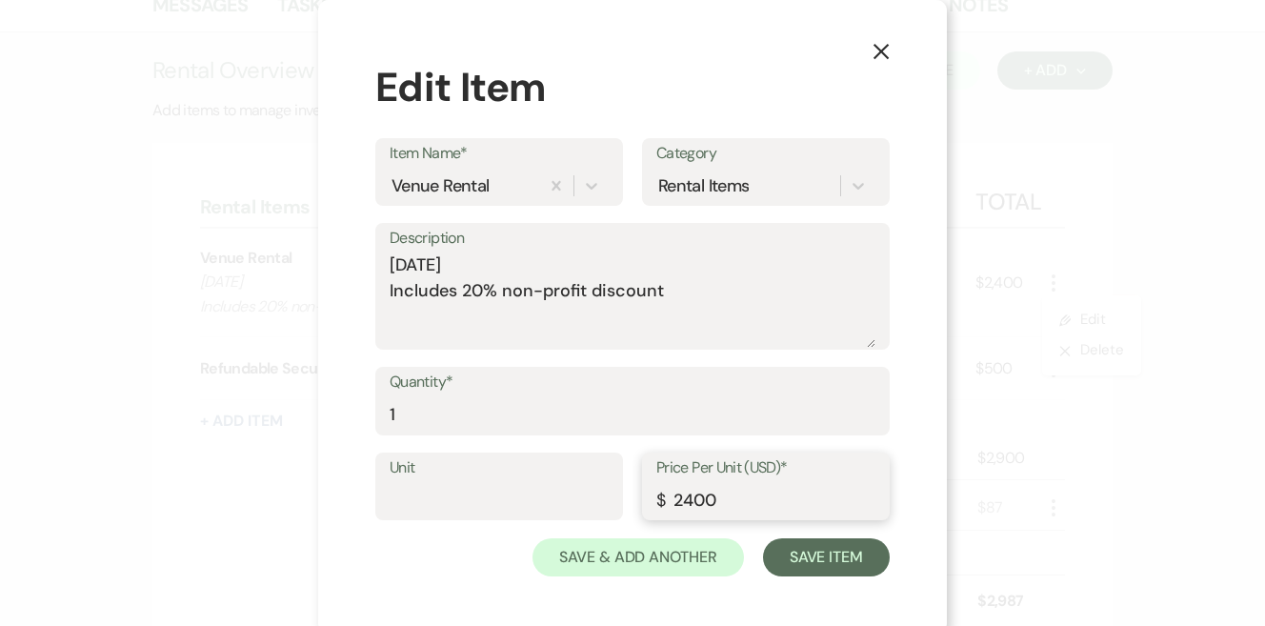
click at [690, 494] on input "2400" at bounding box center [765, 499] width 219 height 37
type input "2000"
click at [821, 566] on button "Save Item" at bounding box center [826, 557] width 127 height 38
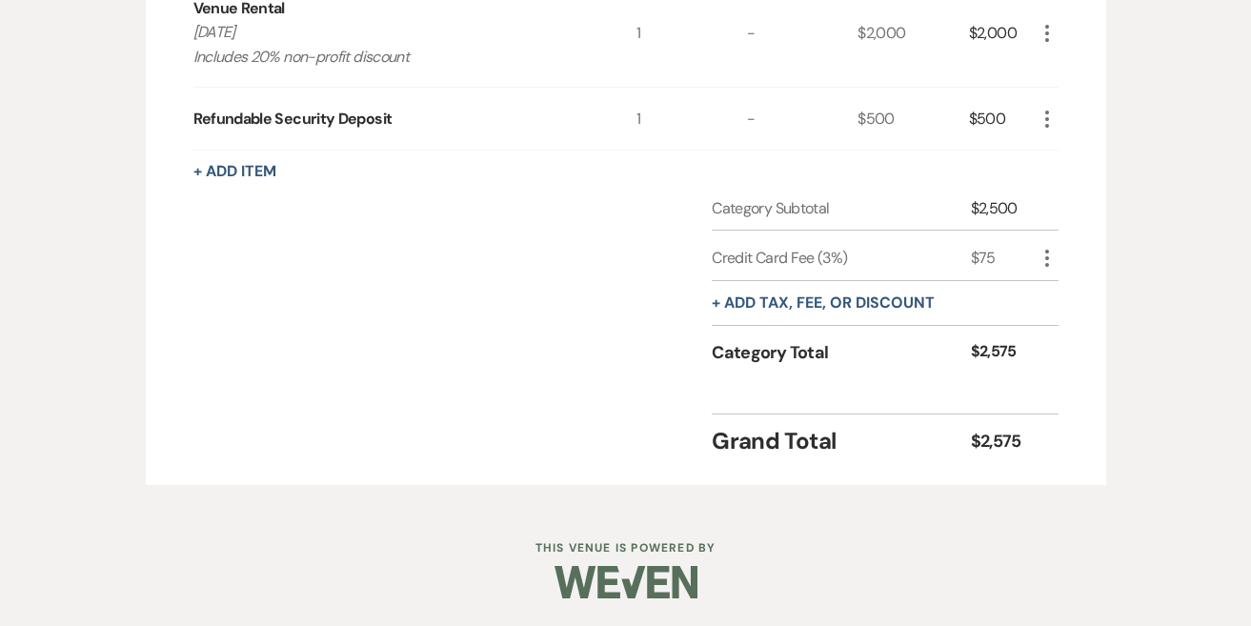
scroll to position [750, 0]
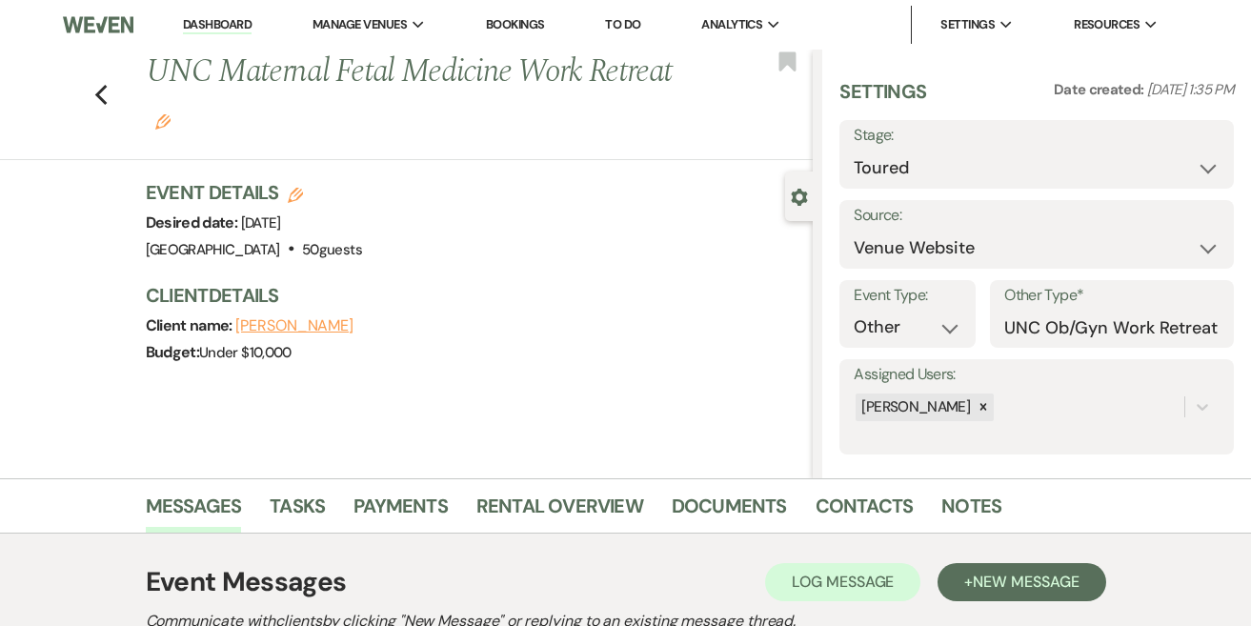
select select "4641"
click at [373, 58] on li "[GEOGRAPHIC_DATA]" at bounding box center [408, 62] width 171 height 19
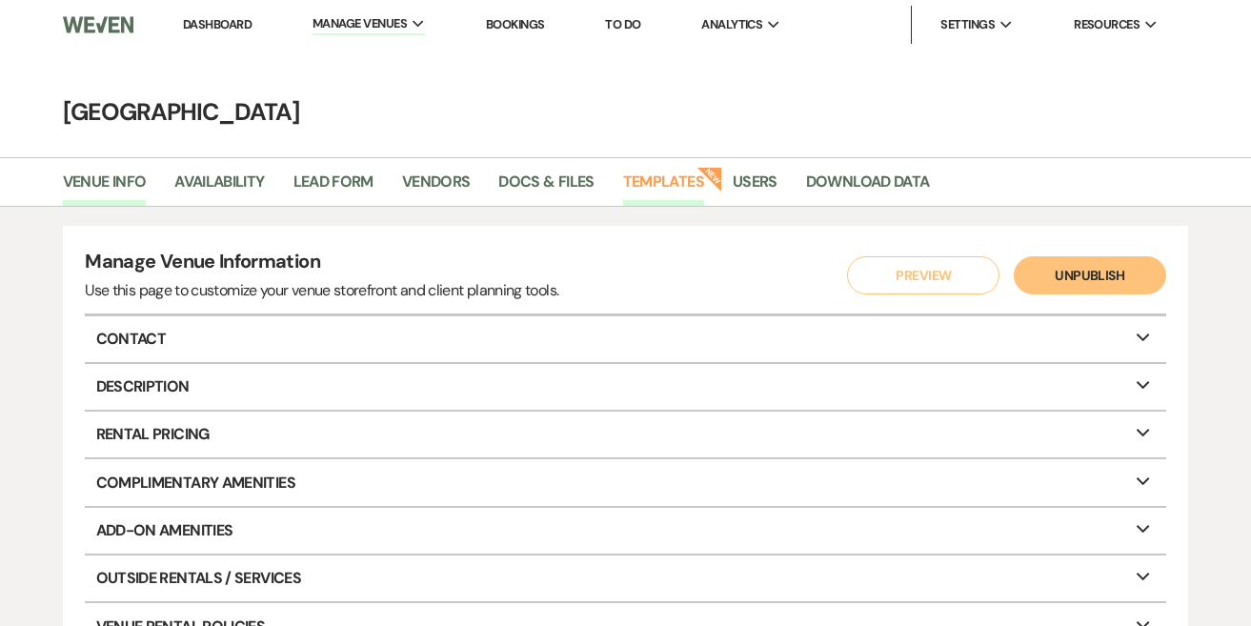
click at [669, 182] on link "Templates" at bounding box center [663, 188] width 81 height 36
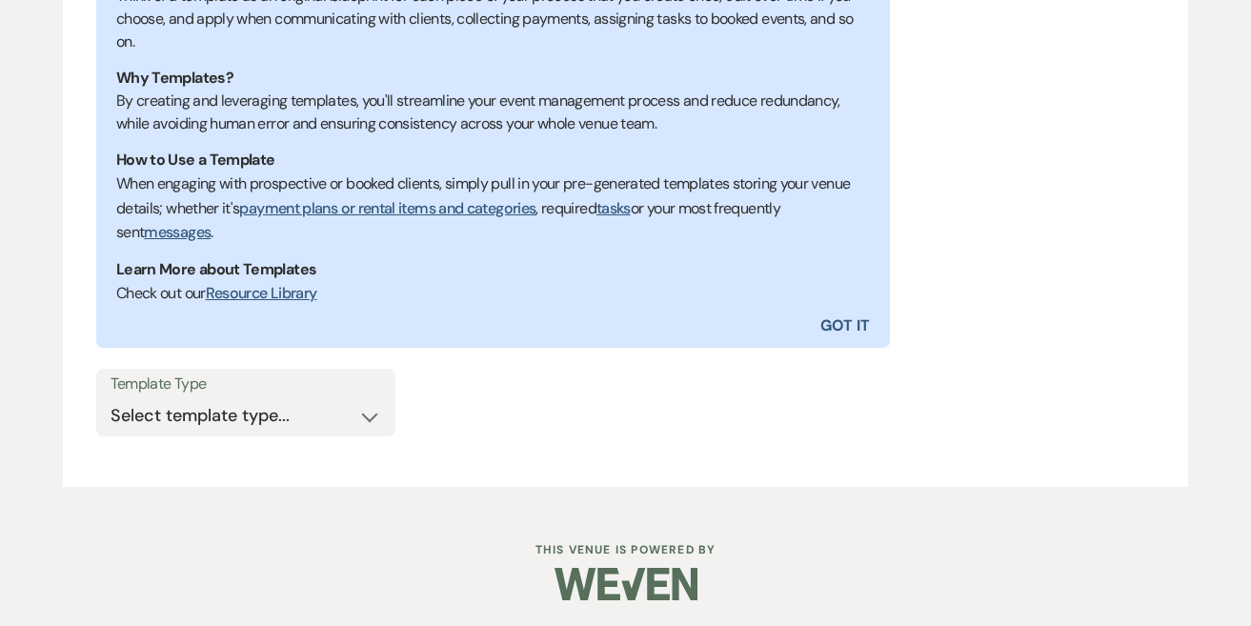
scroll to position [443, 0]
select select "Message Templates"
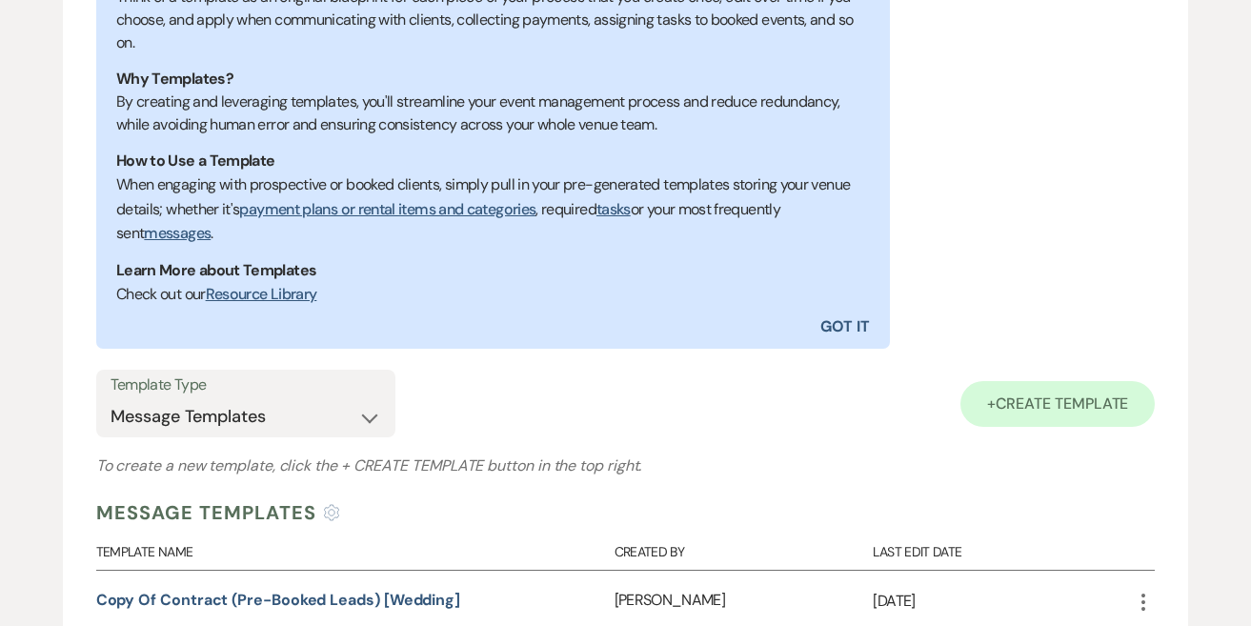
click at [1054, 400] on span "Create Template" at bounding box center [1061, 403] width 133 height 20
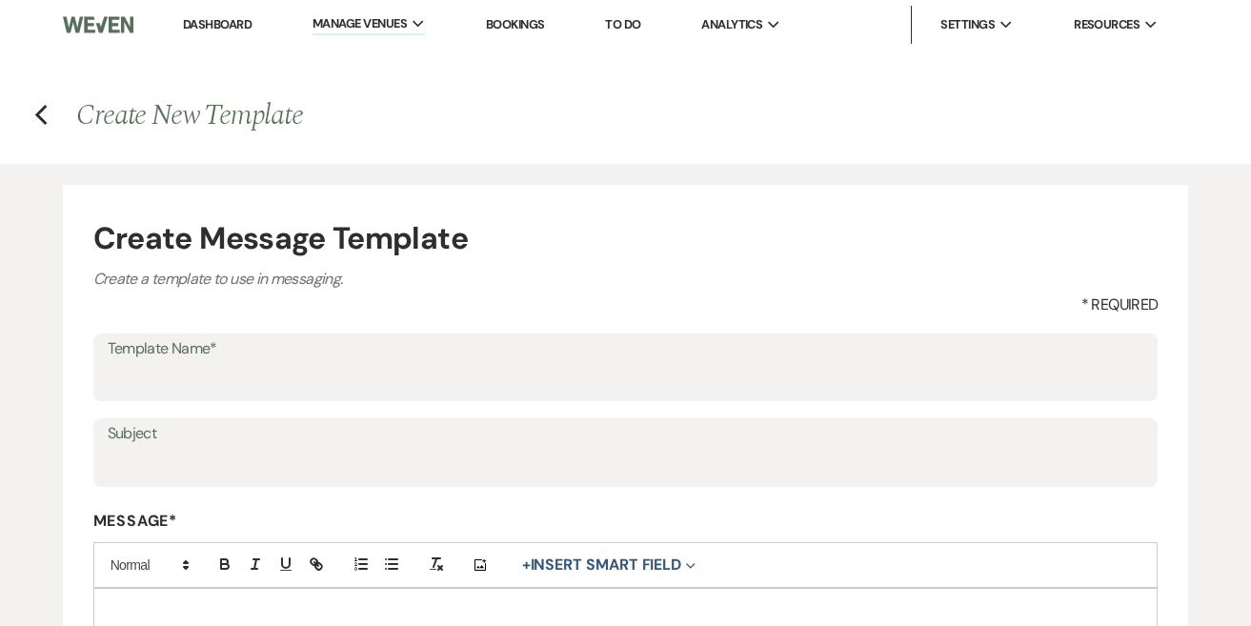
click at [271, 445] on label "Subject" at bounding box center [626, 434] width 1036 height 28
click at [271, 448] on input "Subject" at bounding box center [626, 466] width 1036 height 37
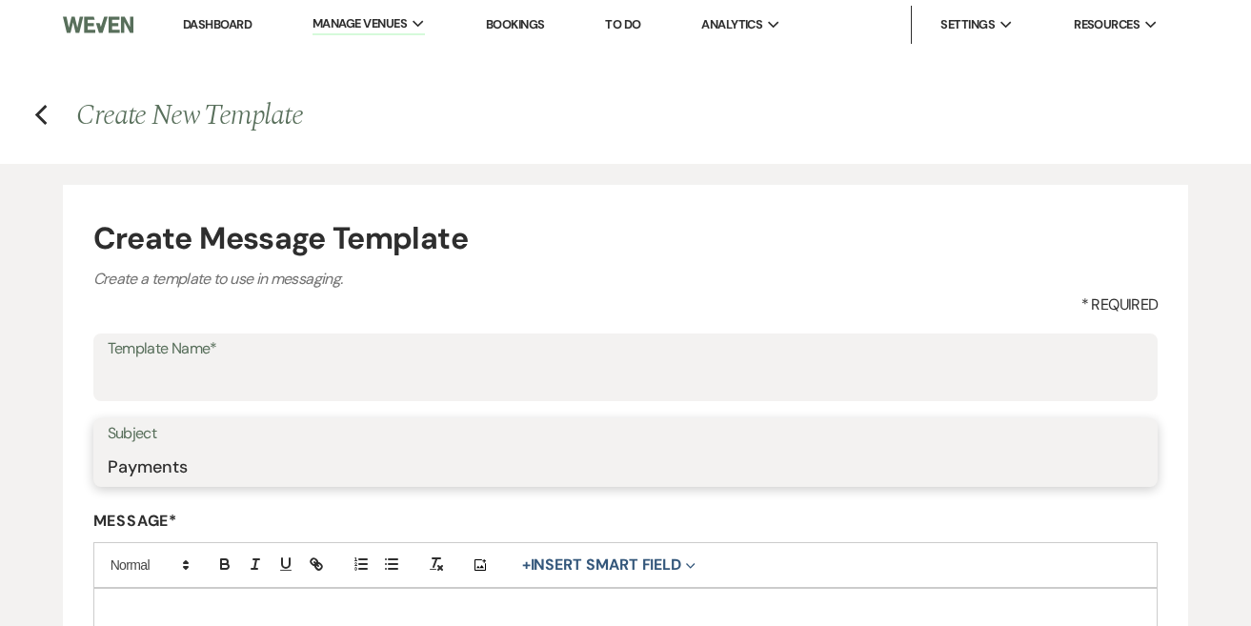
type input "Payments"
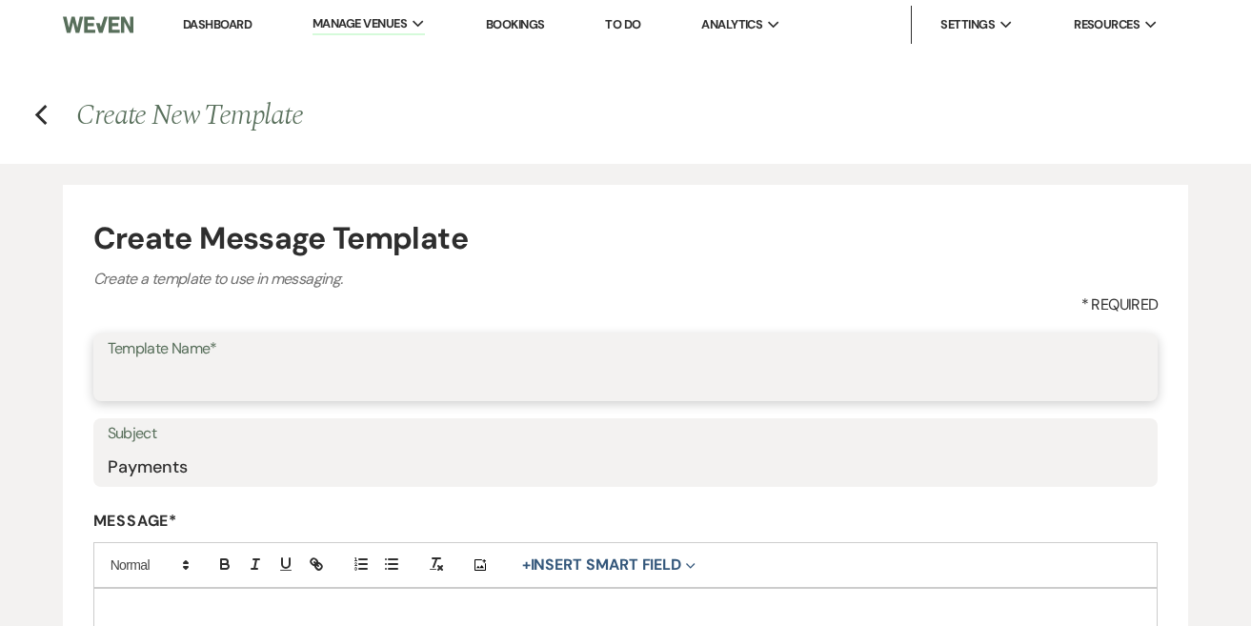
click at [284, 372] on input "Template Name*" at bounding box center [626, 380] width 1036 height 37
type input "Payments"
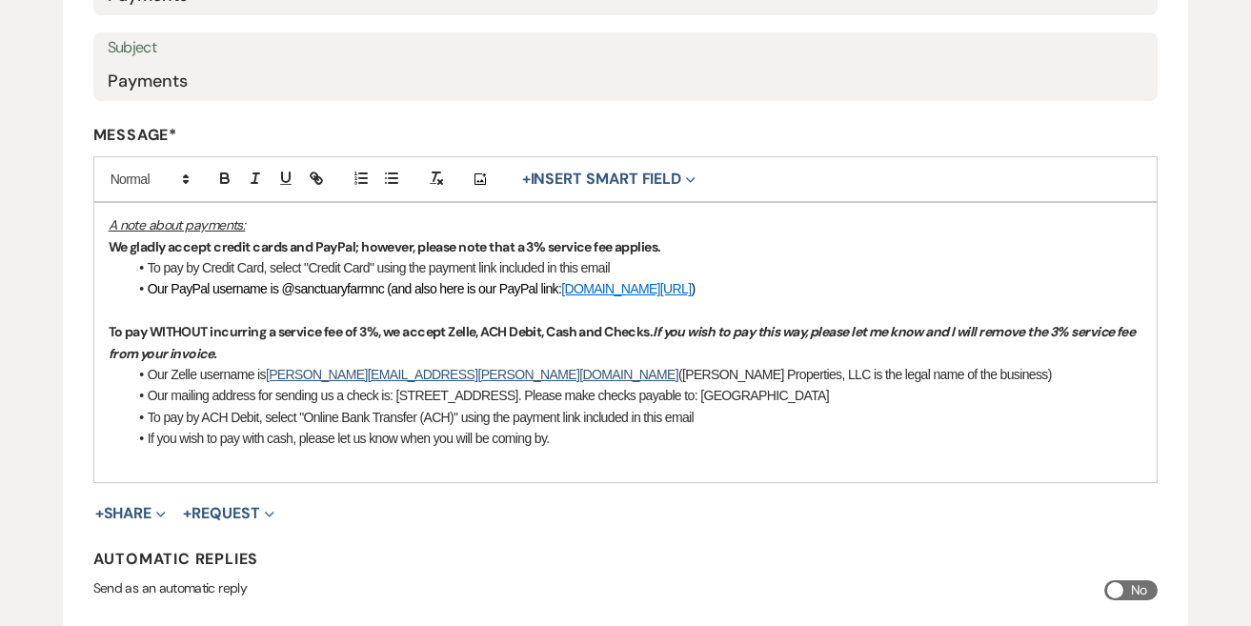
scroll to position [488, 0]
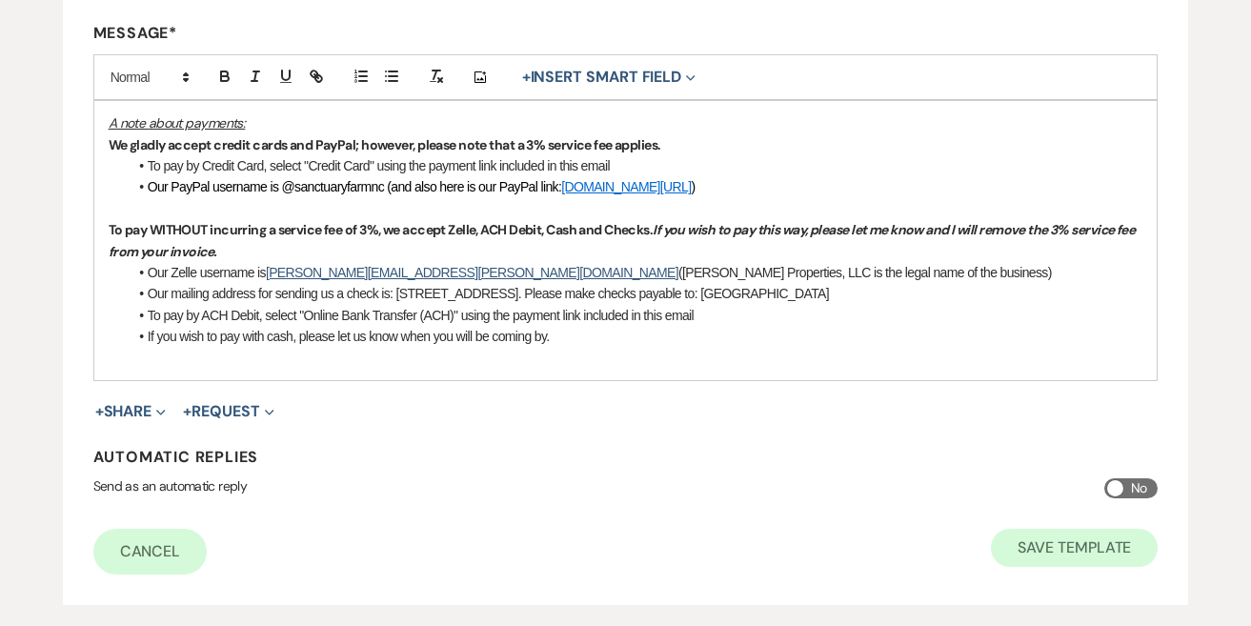
click at [1060, 544] on button "Save Template" at bounding box center [1074, 548] width 167 height 38
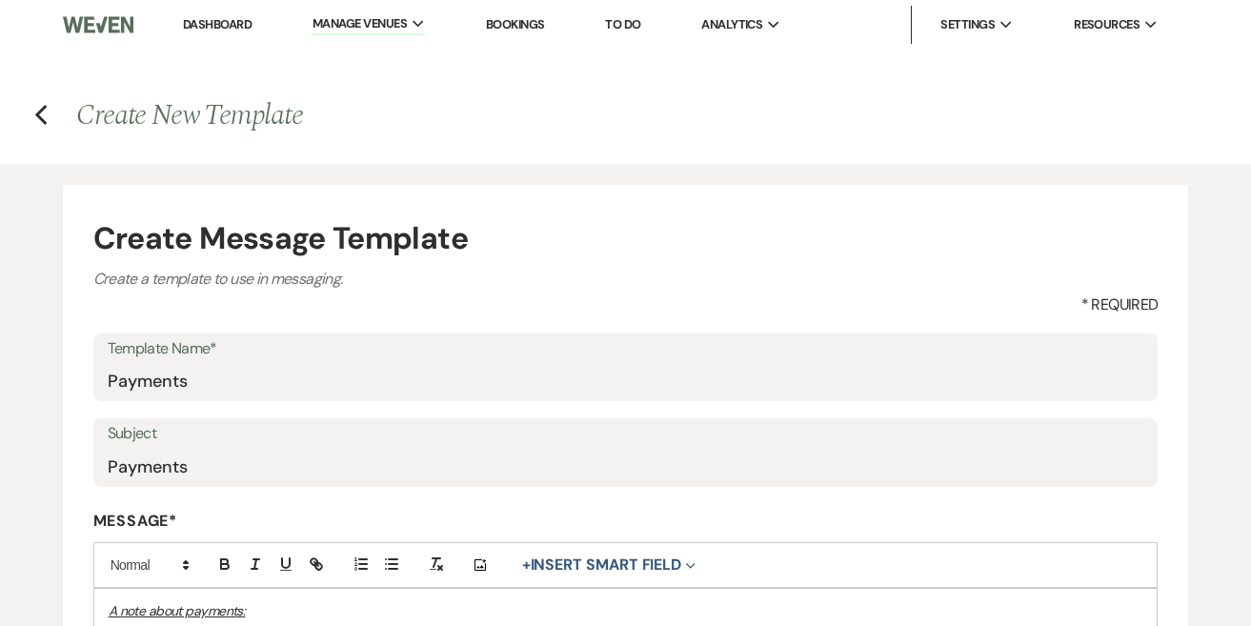
select select "Message Templates"
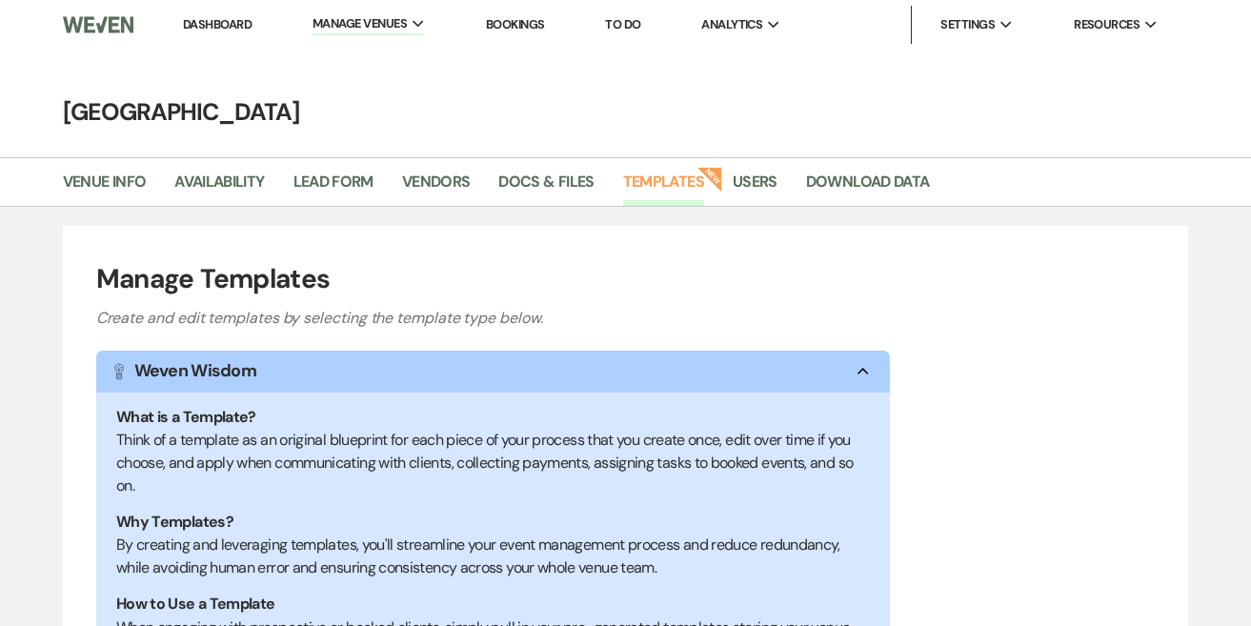
click at [214, 32] on li "Dashboard" at bounding box center [217, 25] width 88 height 38
click at [226, 24] on link "Dashboard" at bounding box center [217, 24] width 69 height 16
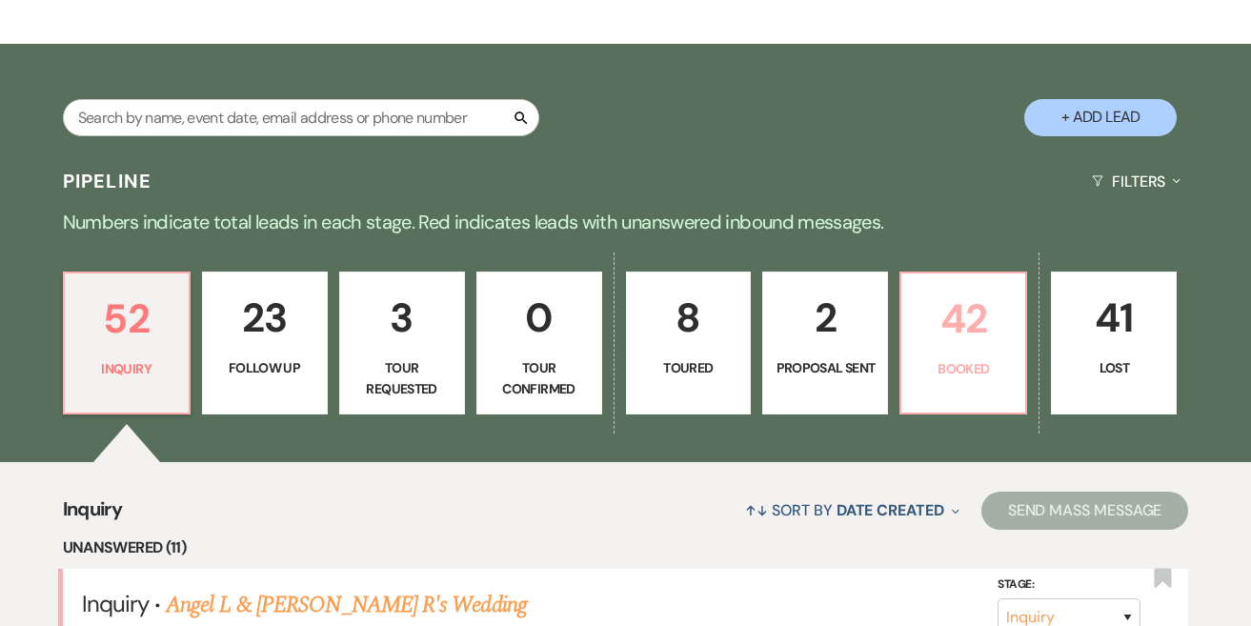
click at [967, 369] on p "Booked" at bounding box center [963, 368] width 101 height 21
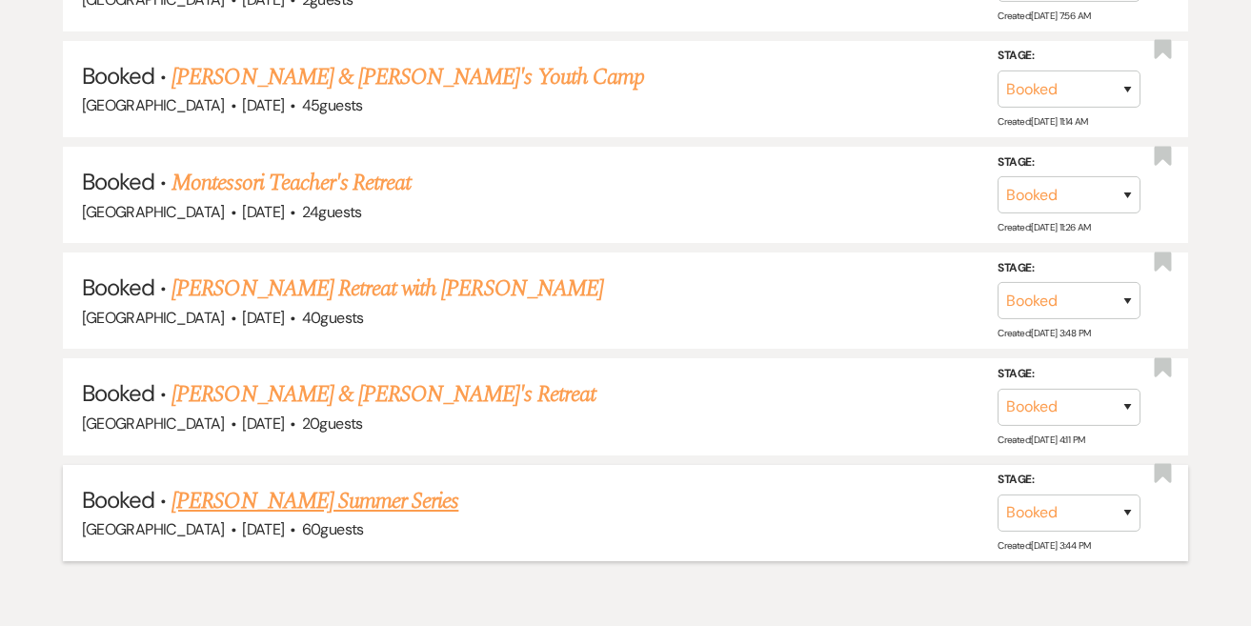
scroll to position [4910, 0]
click at [351, 485] on link "[PERSON_NAME] Summer Series" at bounding box center [314, 502] width 287 height 34
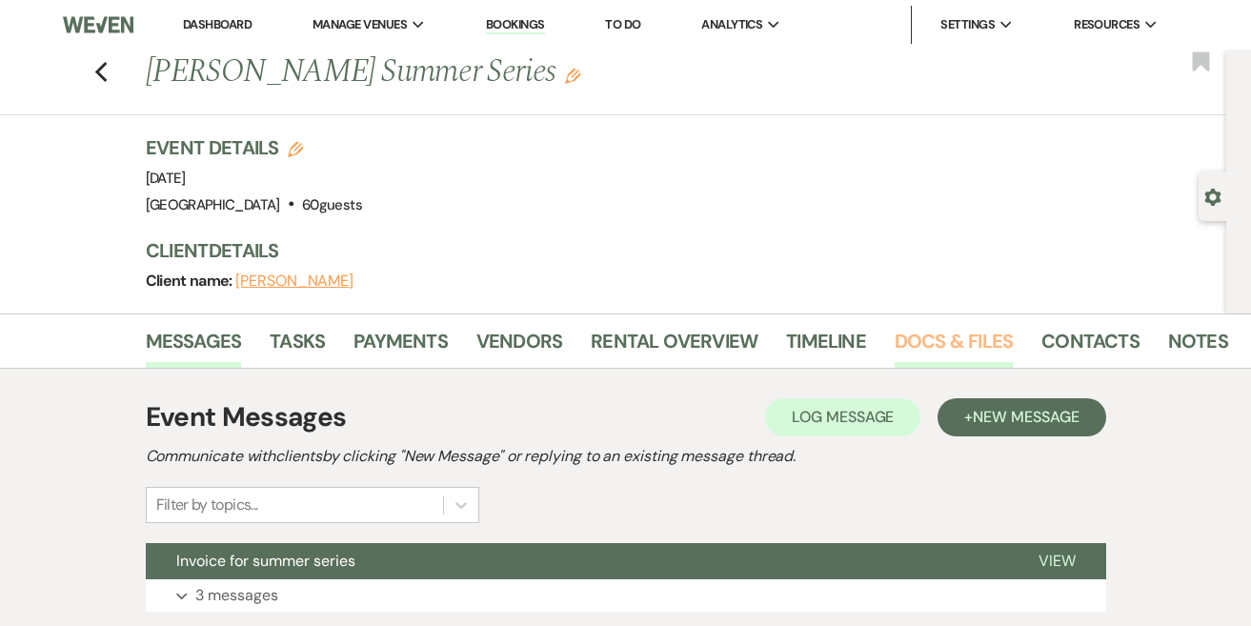
click at [951, 339] on link "Docs & Files" at bounding box center [953, 347] width 118 height 42
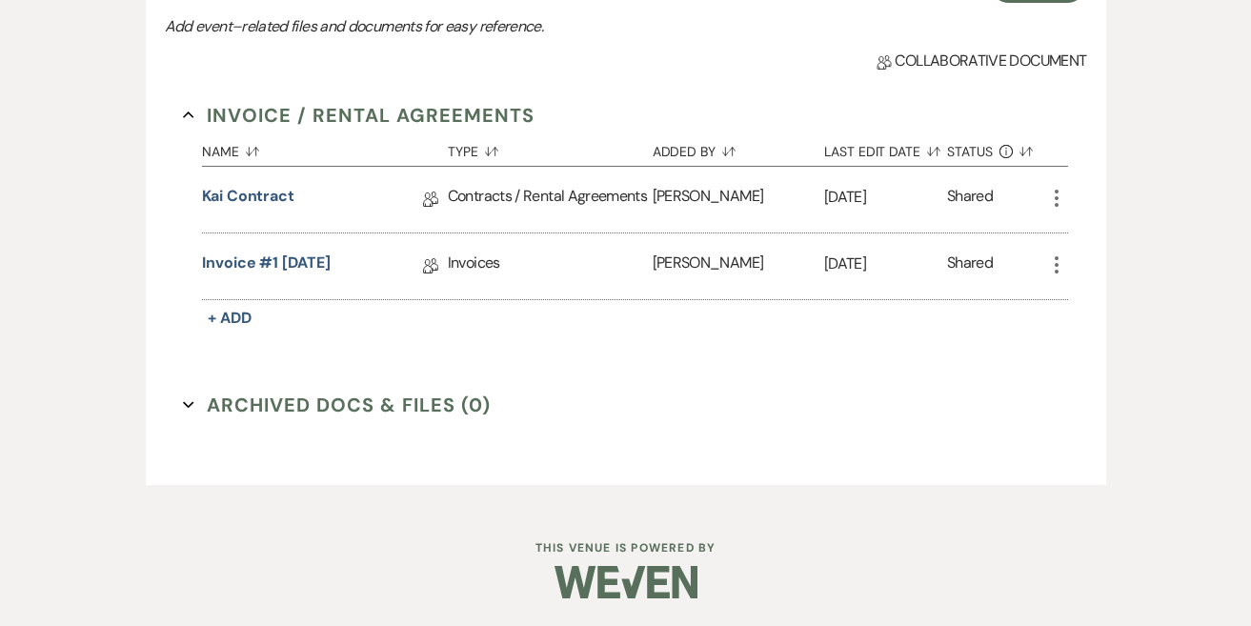
scroll to position [451, 0]
click at [266, 195] on link "Kai Contract" at bounding box center [248, 201] width 92 height 30
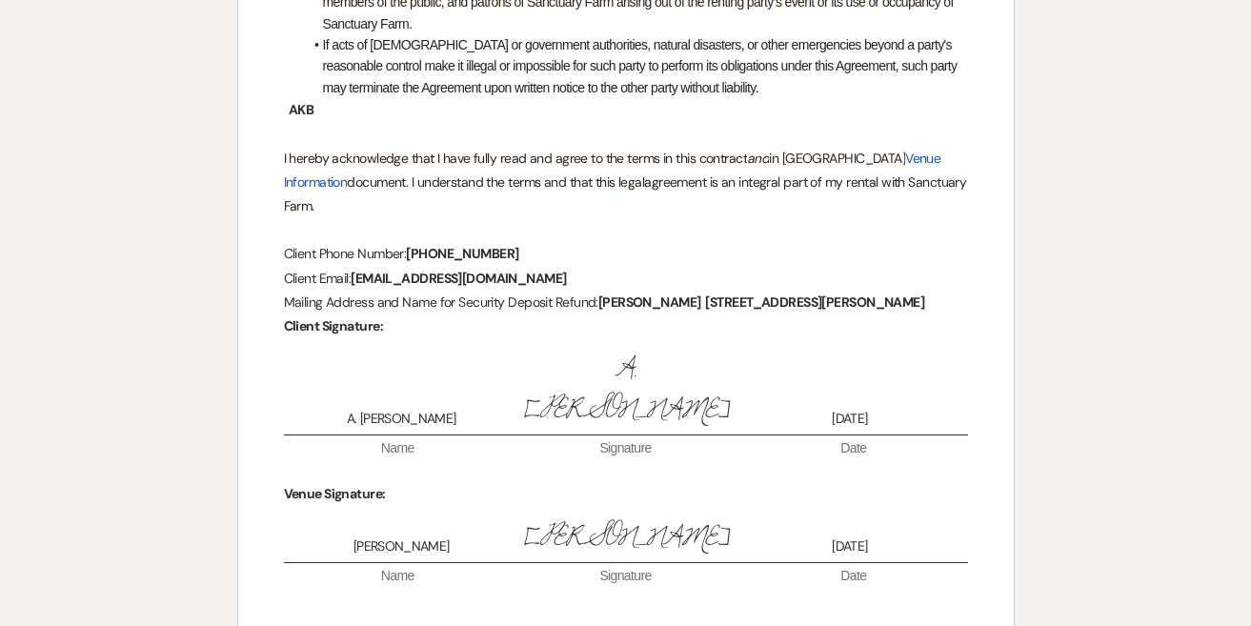
scroll to position [4654, 0]
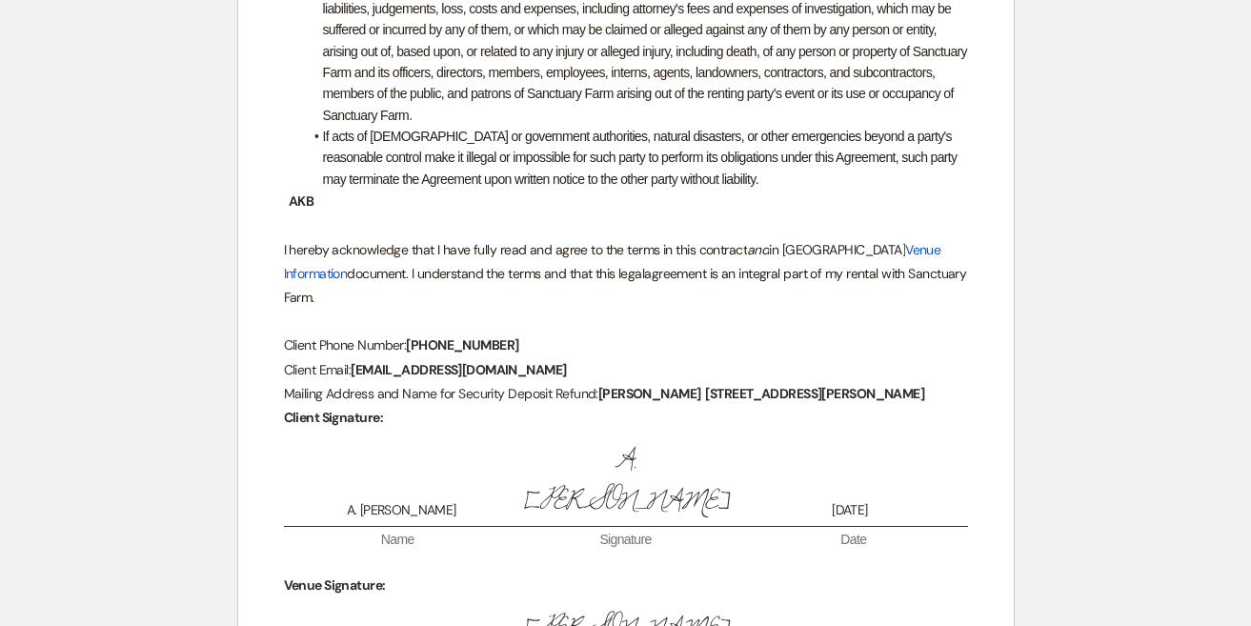
drag, startPoint x: 660, startPoint y: 330, endPoint x: 912, endPoint y: 337, distance: 251.6
click at [912, 382] on p "Mailing Address and Name for Security Deposit Refund: Kai Baylis 305 Dickens Dr…" at bounding box center [626, 394] width 684 height 24
copy strong "305 Dickens Dr. Raleigh, NC 27610"
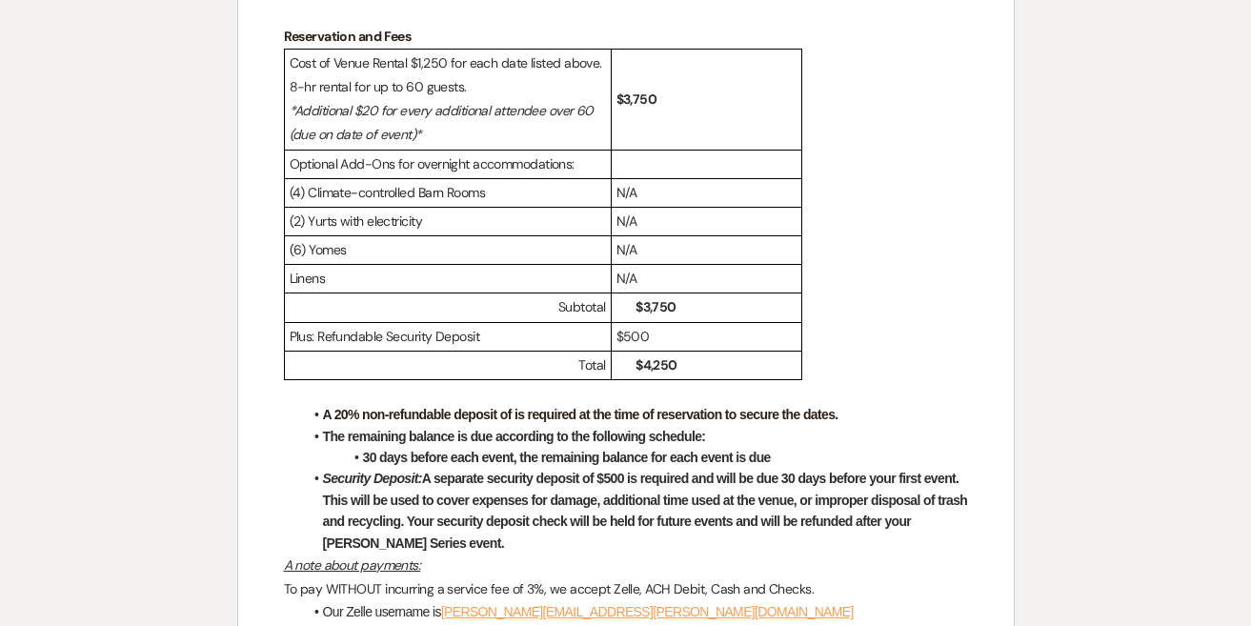
scroll to position [671, 0]
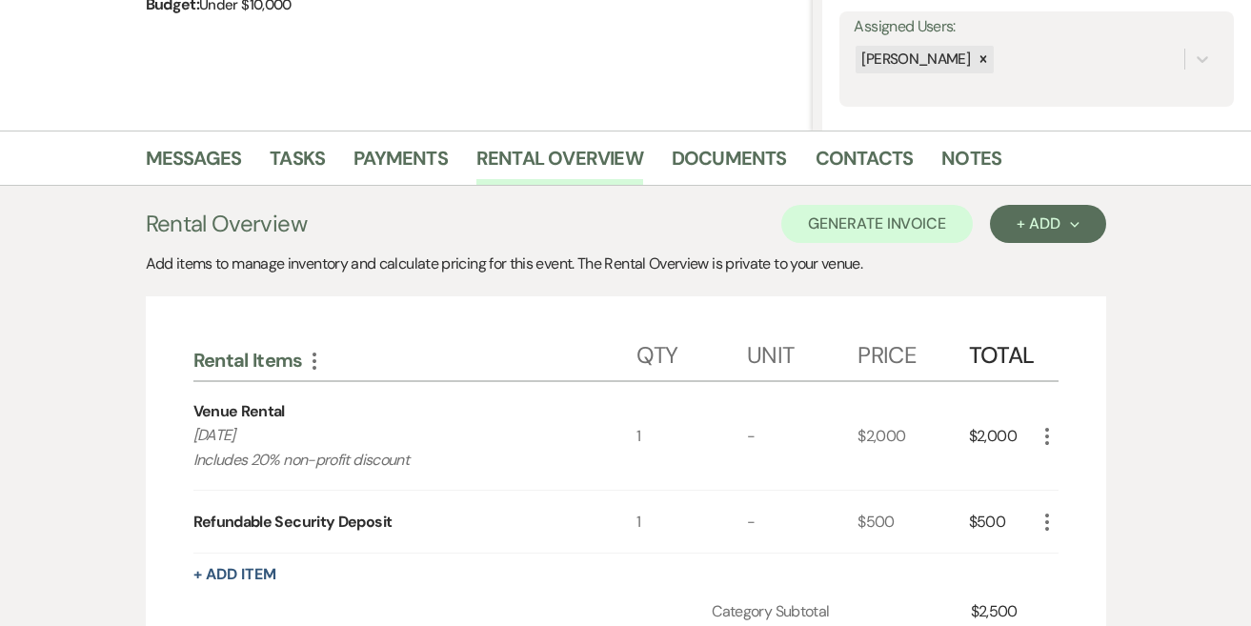
scroll to position [375, 0]
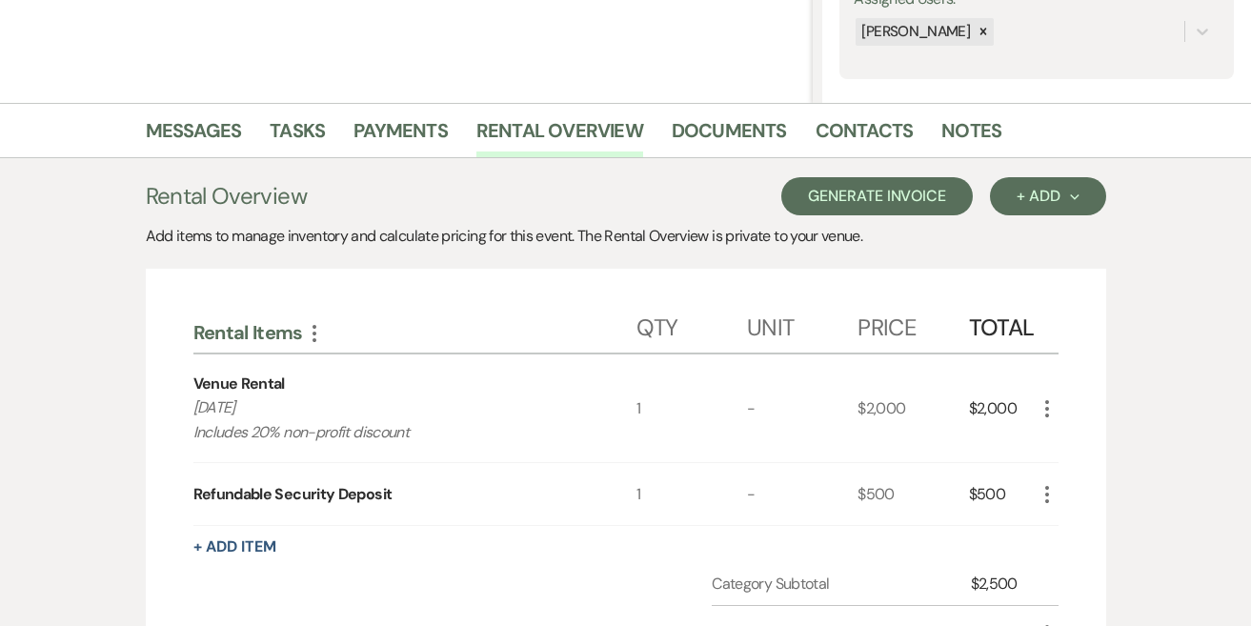
click at [841, 196] on button "Generate Invoice" at bounding box center [876, 196] width 191 height 38
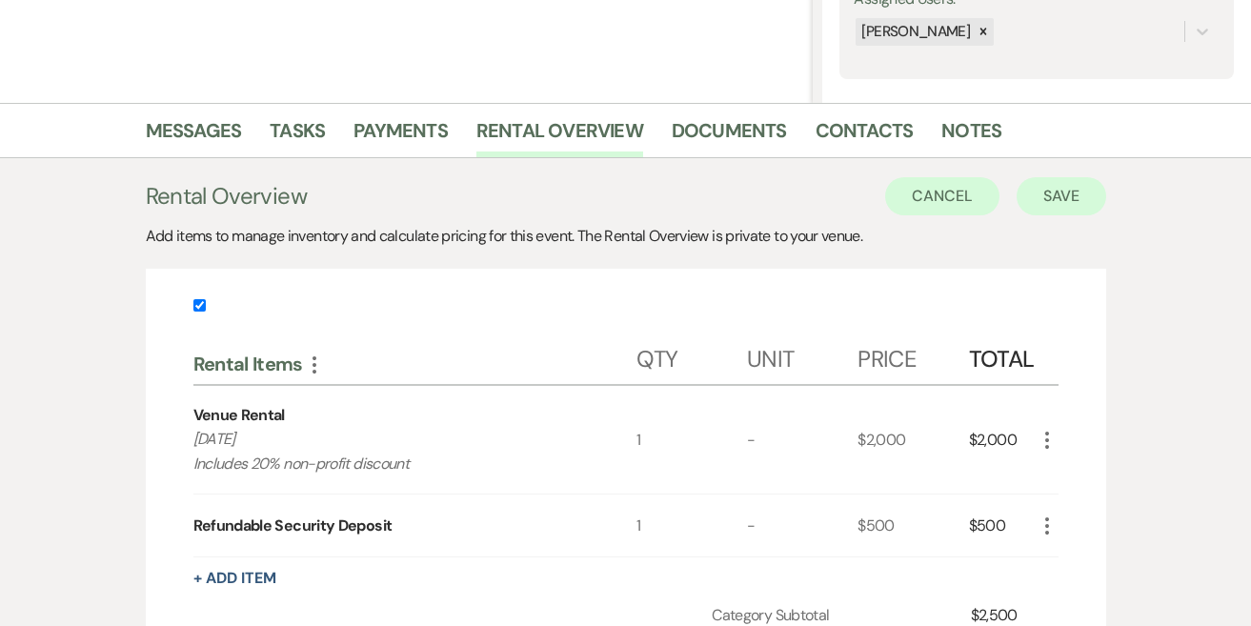
click at [1064, 195] on button "Save" at bounding box center [1061, 196] width 90 height 38
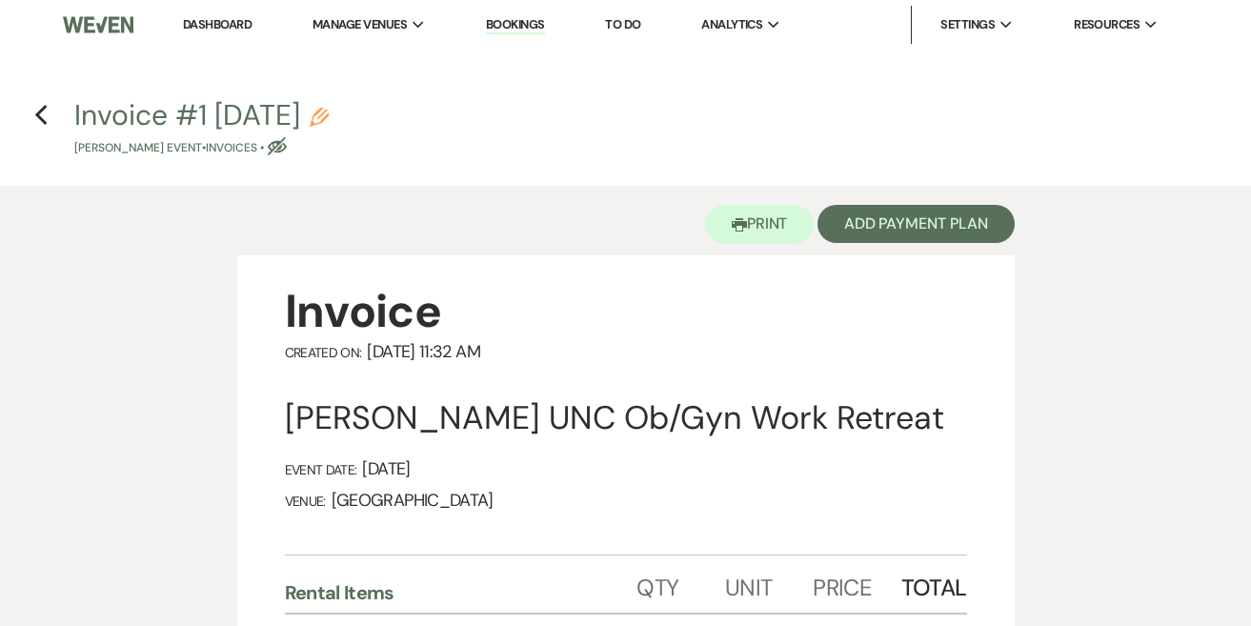
click at [329, 118] on use "button" at bounding box center [319, 117] width 19 height 19
select select "22"
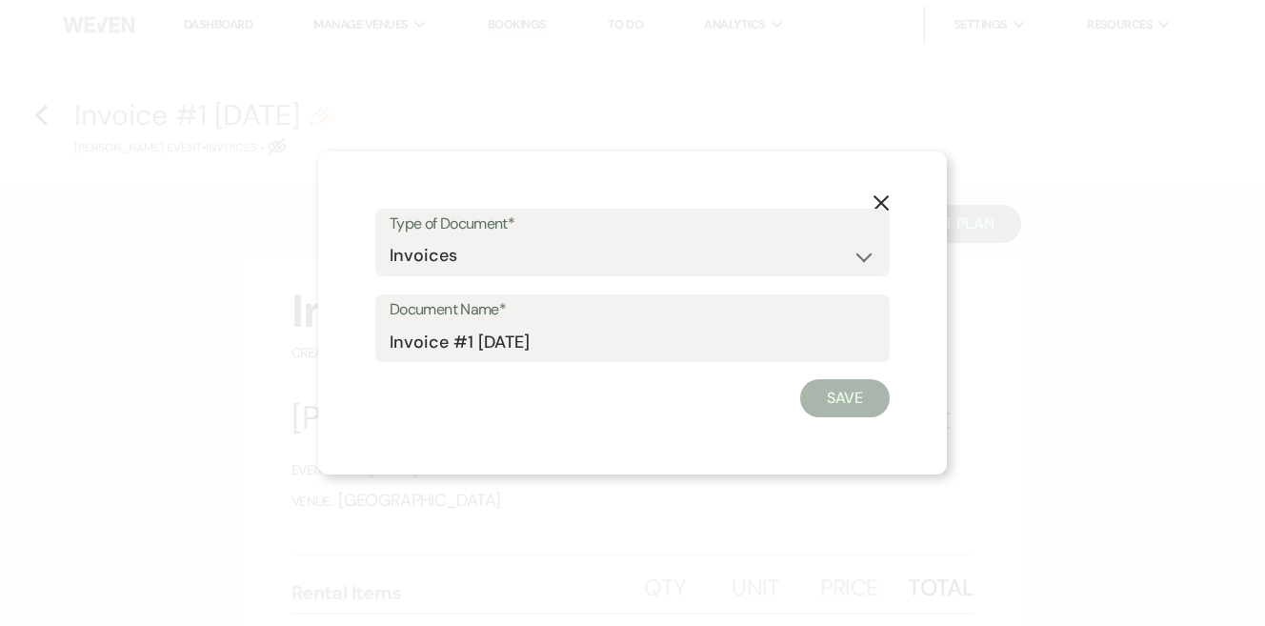
click at [886, 194] on icon "X" at bounding box center [881, 202] width 17 height 17
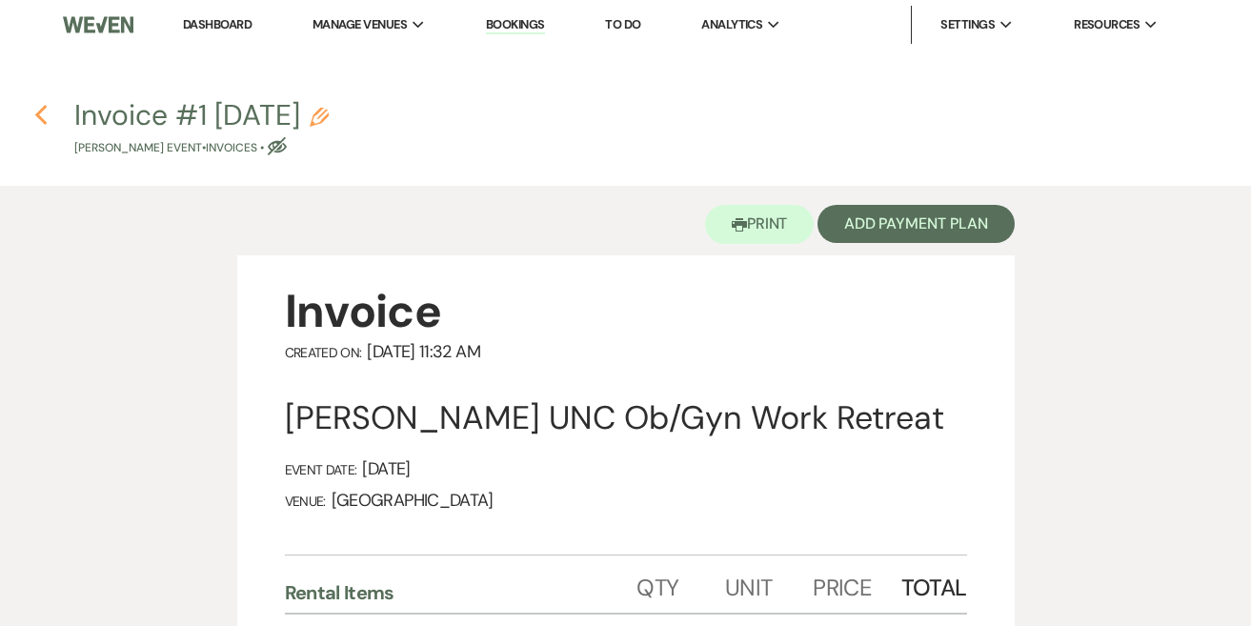
click at [45, 121] on icon "Previous" at bounding box center [41, 115] width 14 height 23
select select "5"
select select "13"
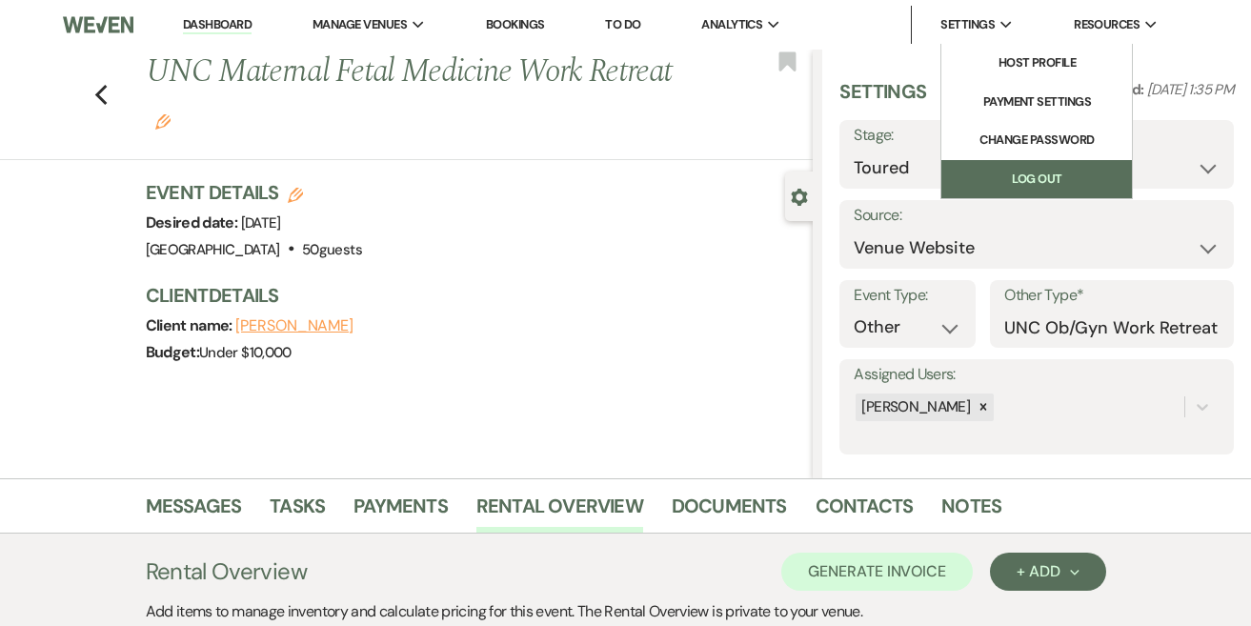
click at [1013, 181] on link "Log Out" at bounding box center [1036, 179] width 191 height 38
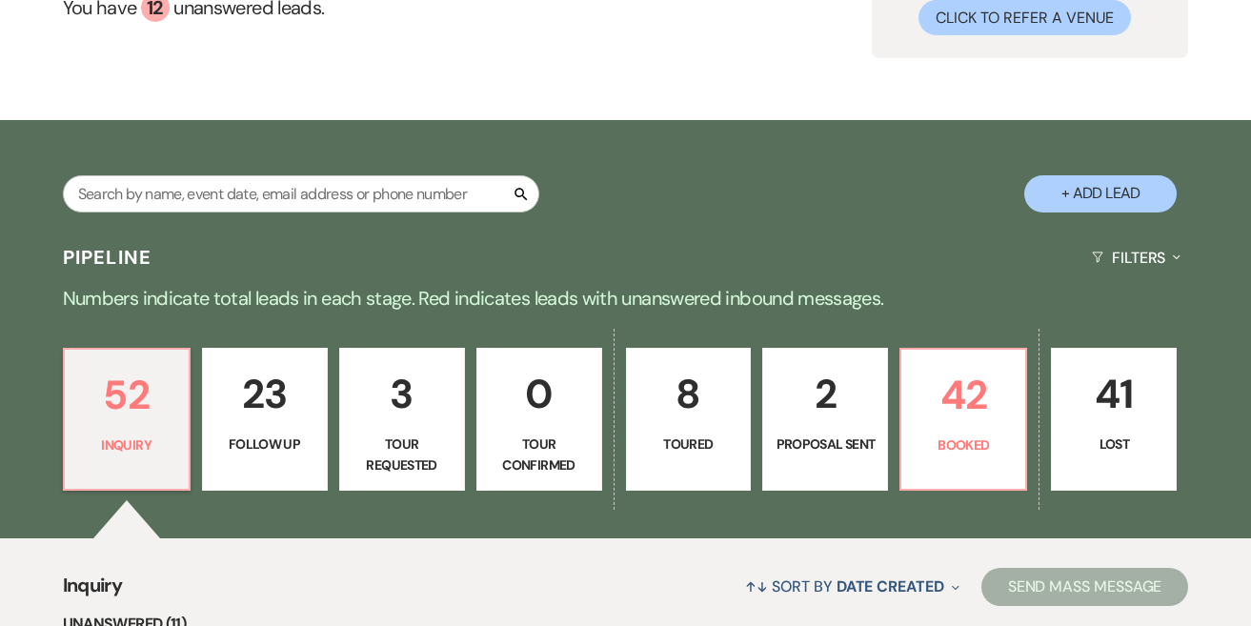
scroll to position [228, 0]
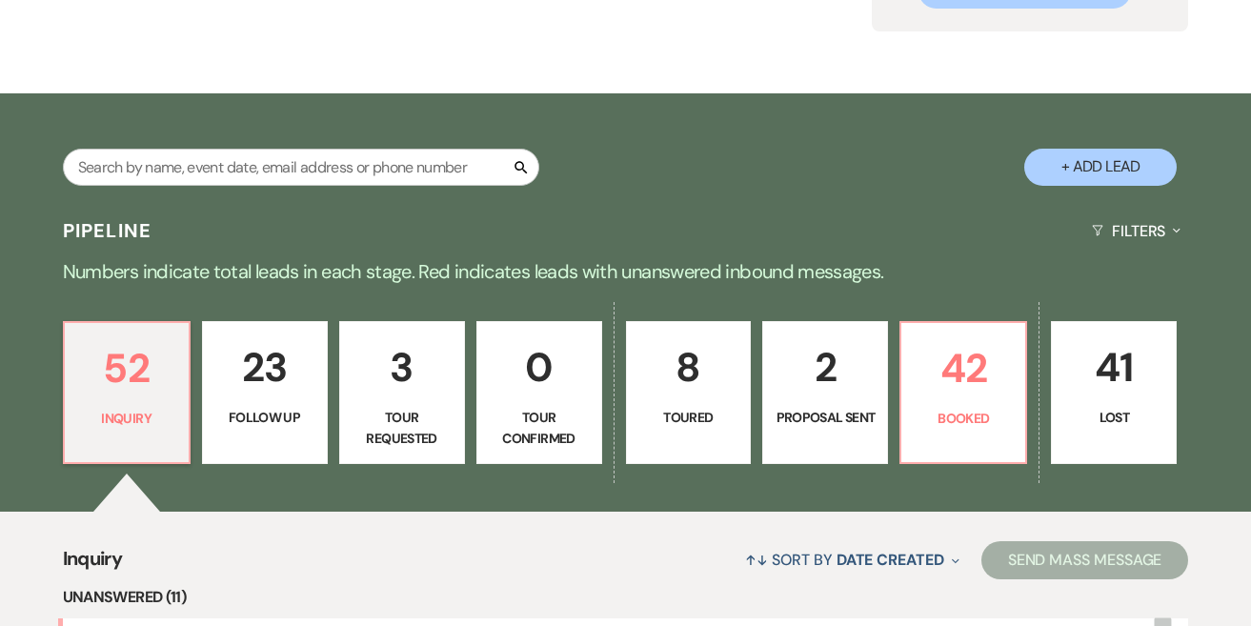
click at [653, 389] on p "8" at bounding box center [688, 367] width 101 height 64
select select "5"
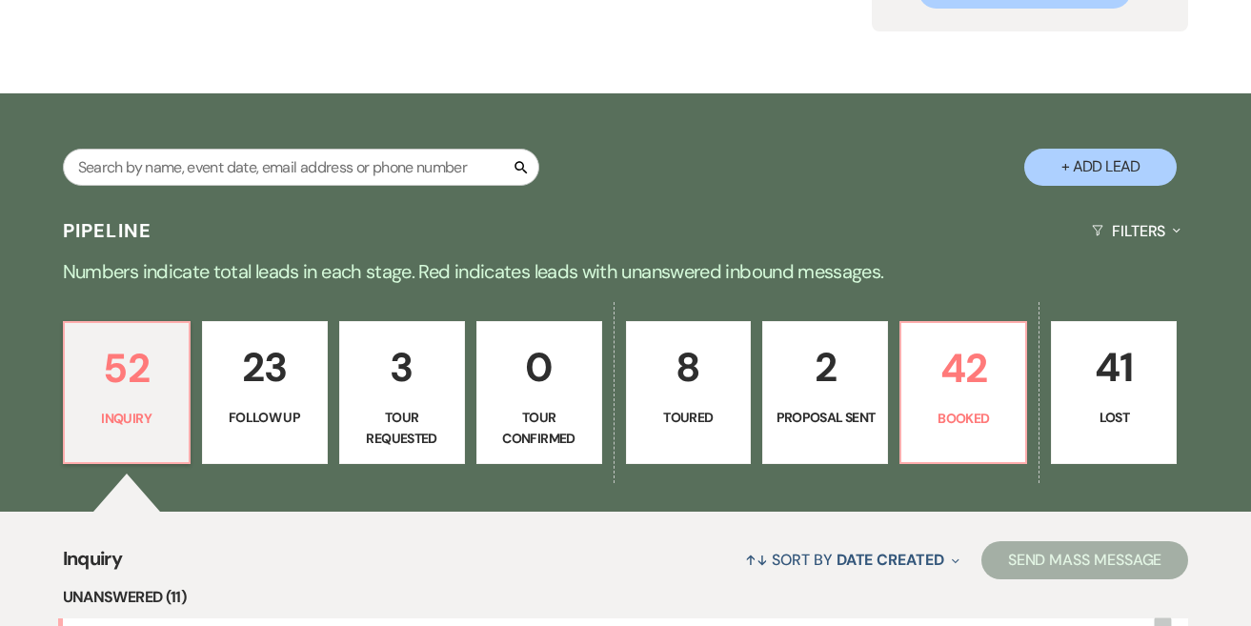
select select "5"
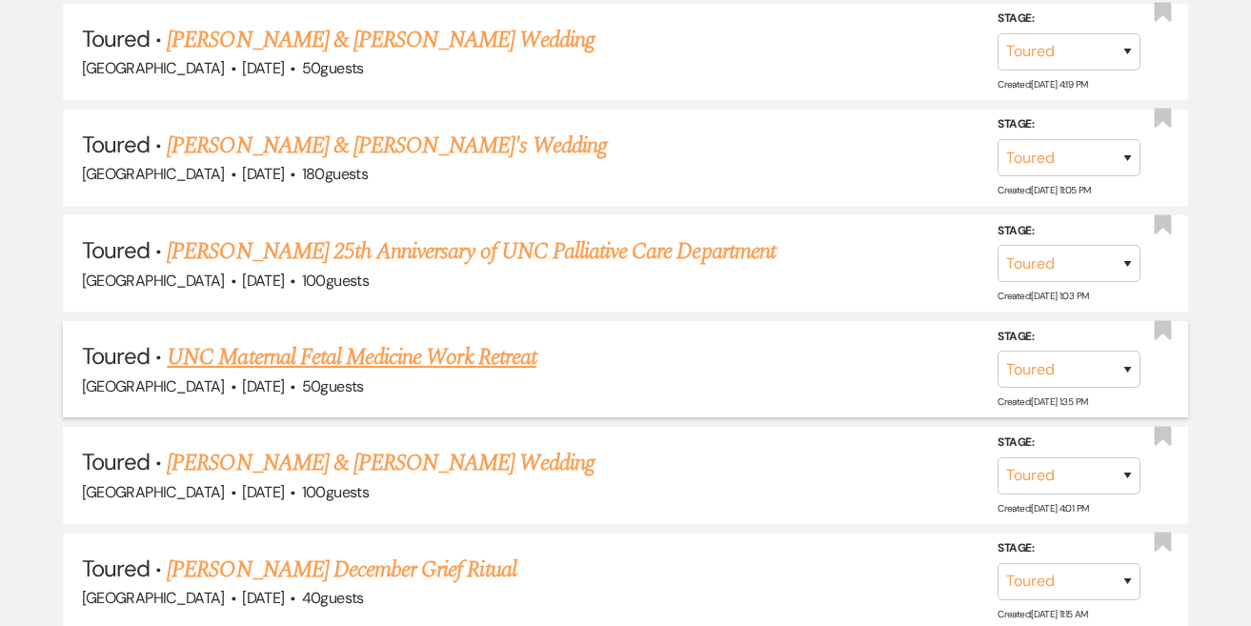
scroll to position [1191, 0]
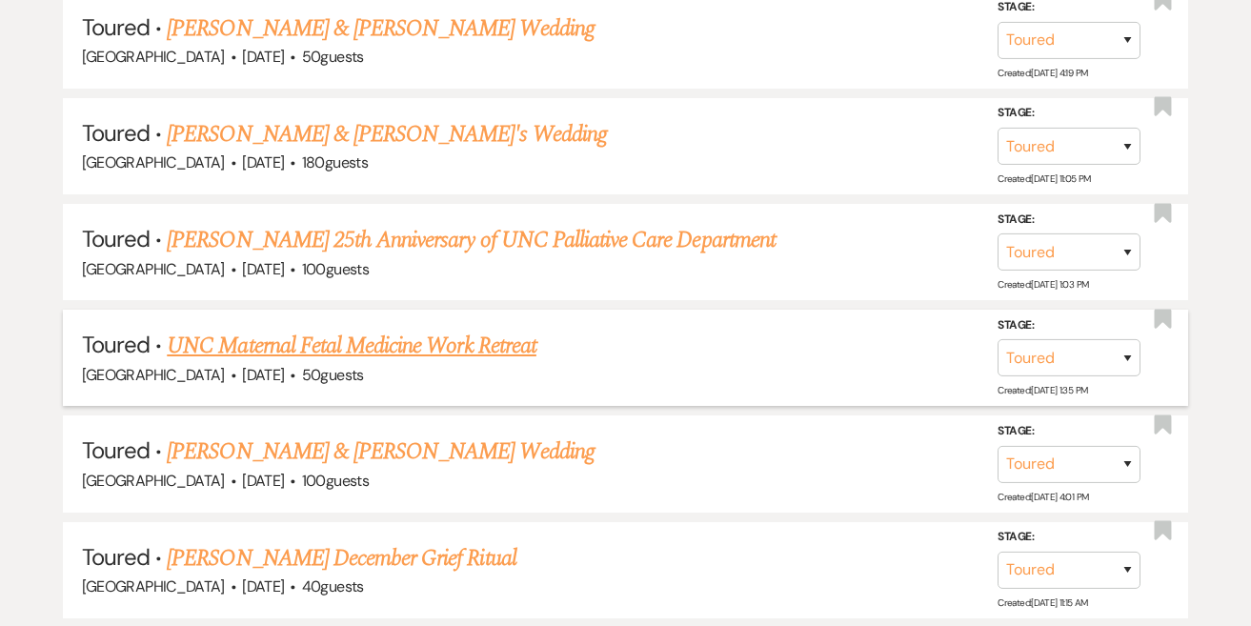
click at [460, 329] on link "UNC Maternal Fetal Medicine Work Retreat" at bounding box center [352, 346] width 370 height 34
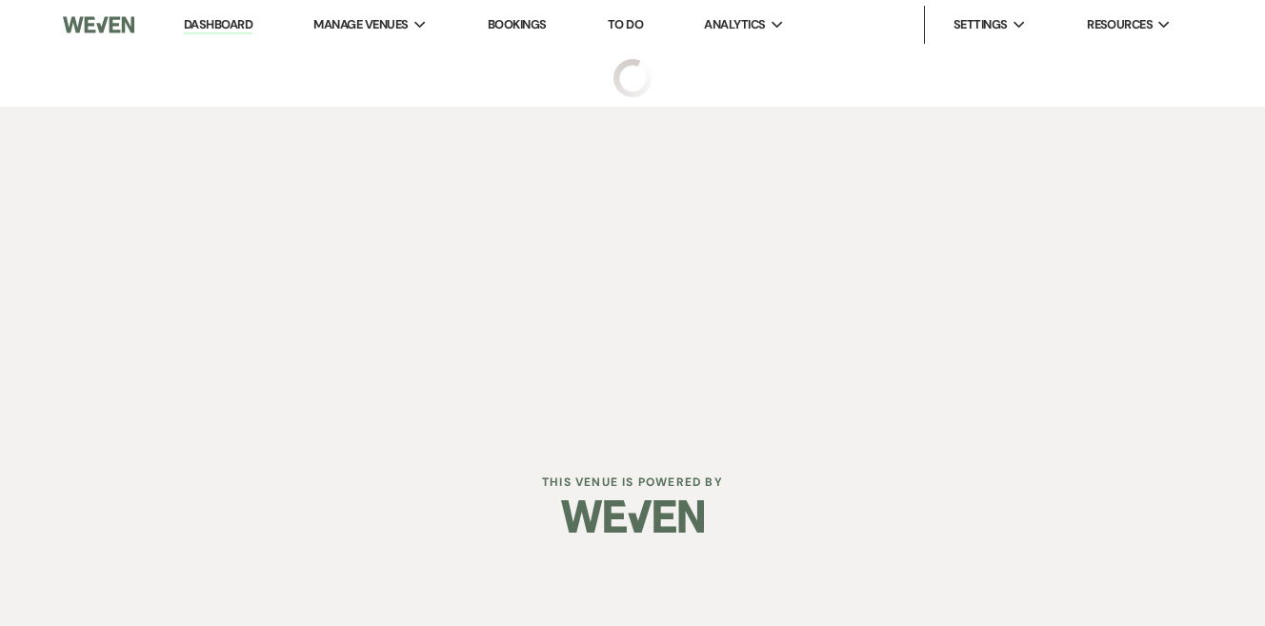
select select "5"
select select "13"
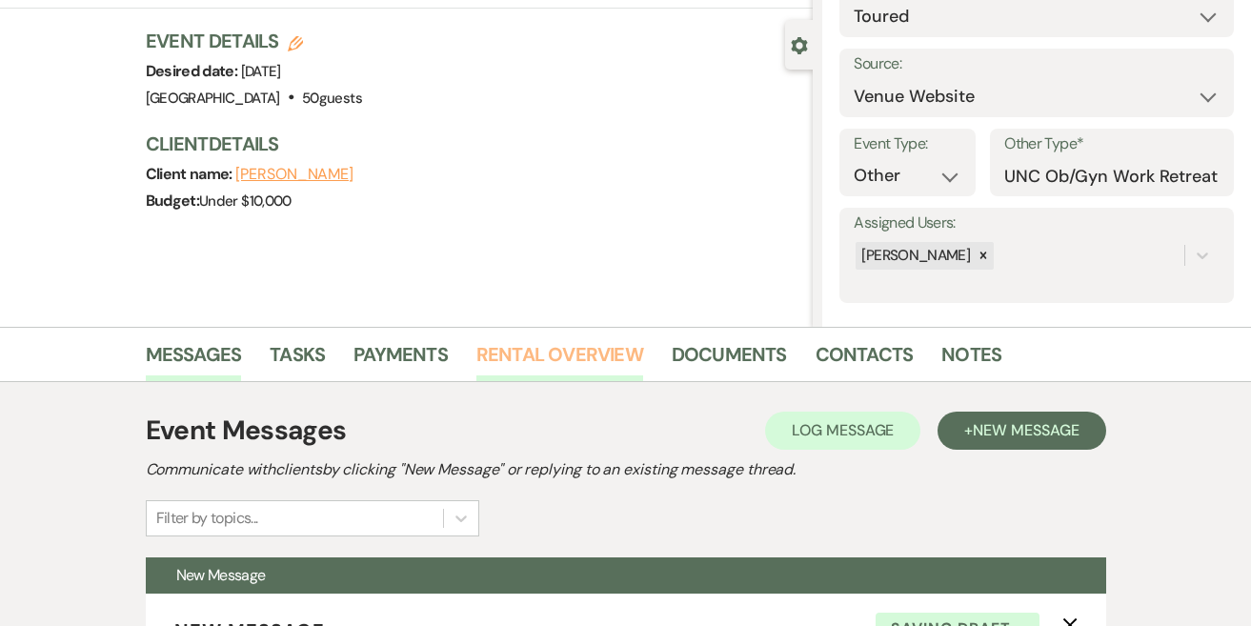
click at [566, 349] on link "Rental Overview" at bounding box center [559, 360] width 167 height 42
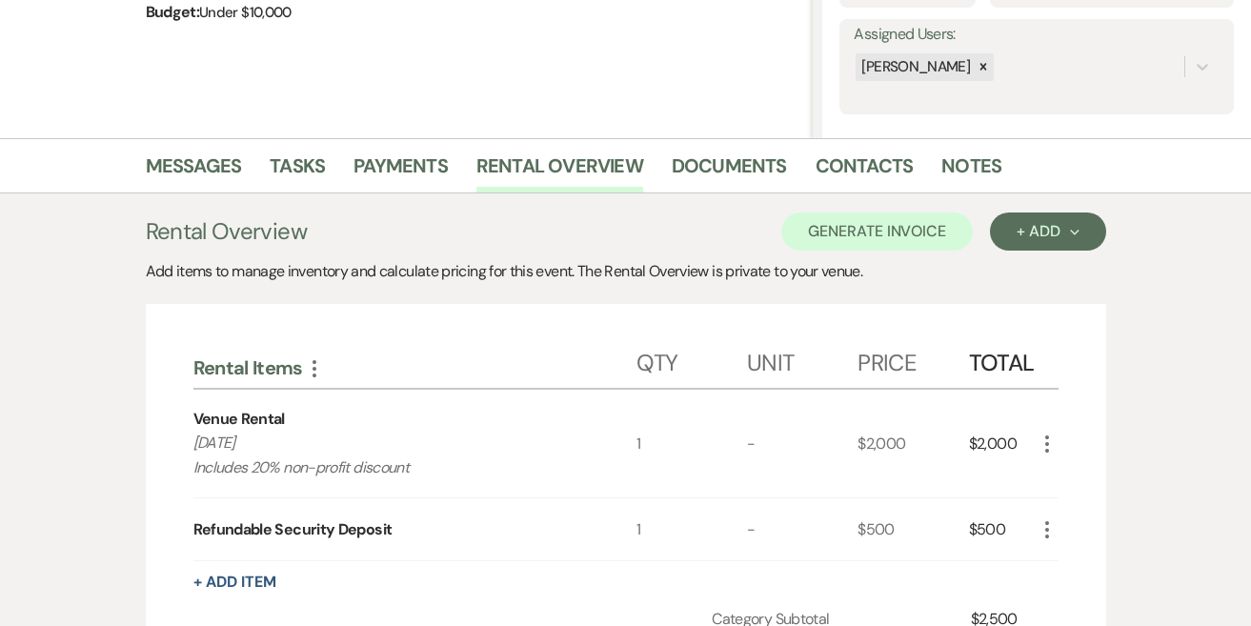
scroll to position [449, 0]
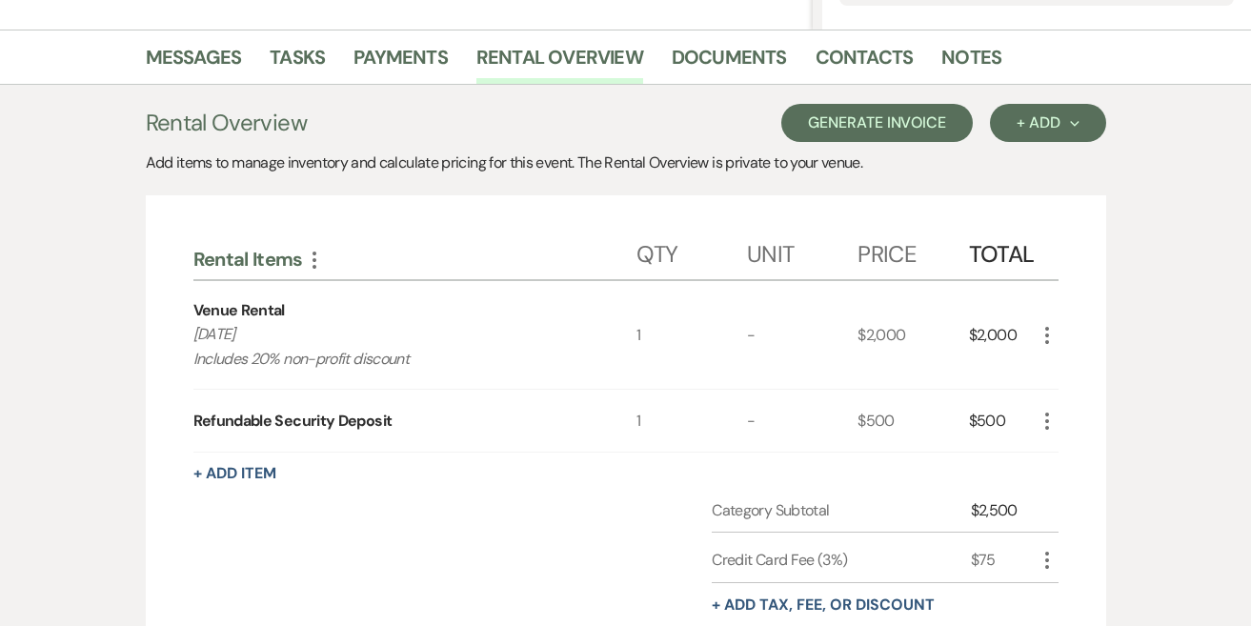
click at [944, 125] on button "Generate Invoice" at bounding box center [876, 123] width 191 height 38
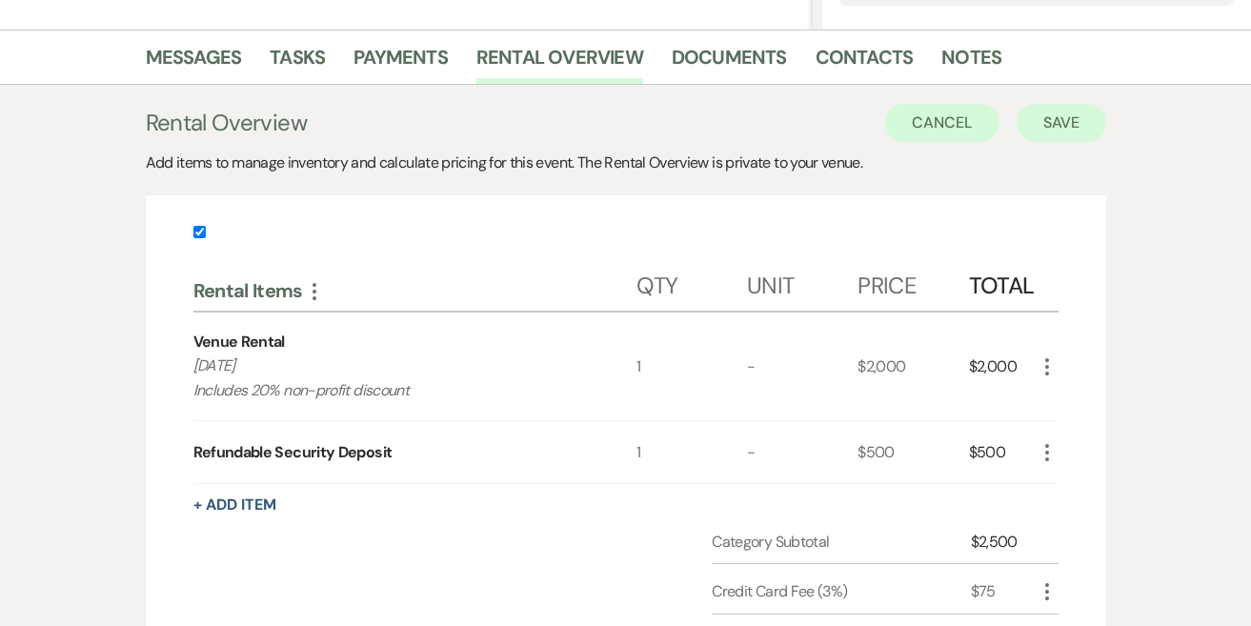
click at [1077, 113] on button "Save" at bounding box center [1061, 123] width 90 height 38
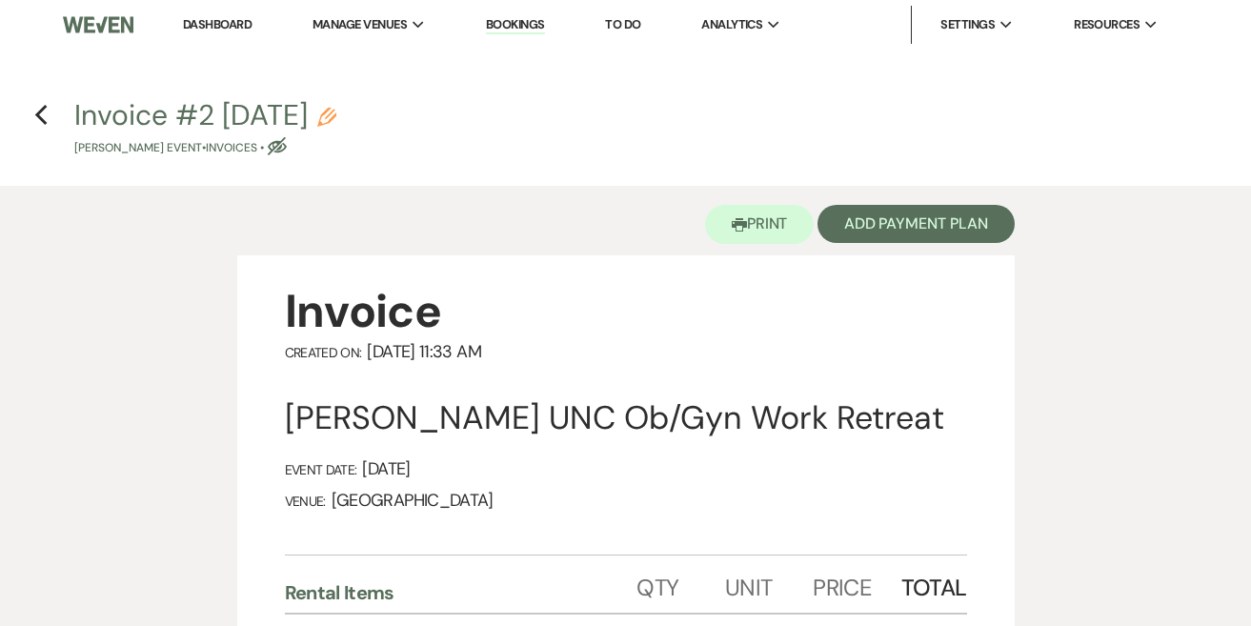
click at [286, 148] on icon "Eye Blocked" at bounding box center [277, 146] width 19 height 19
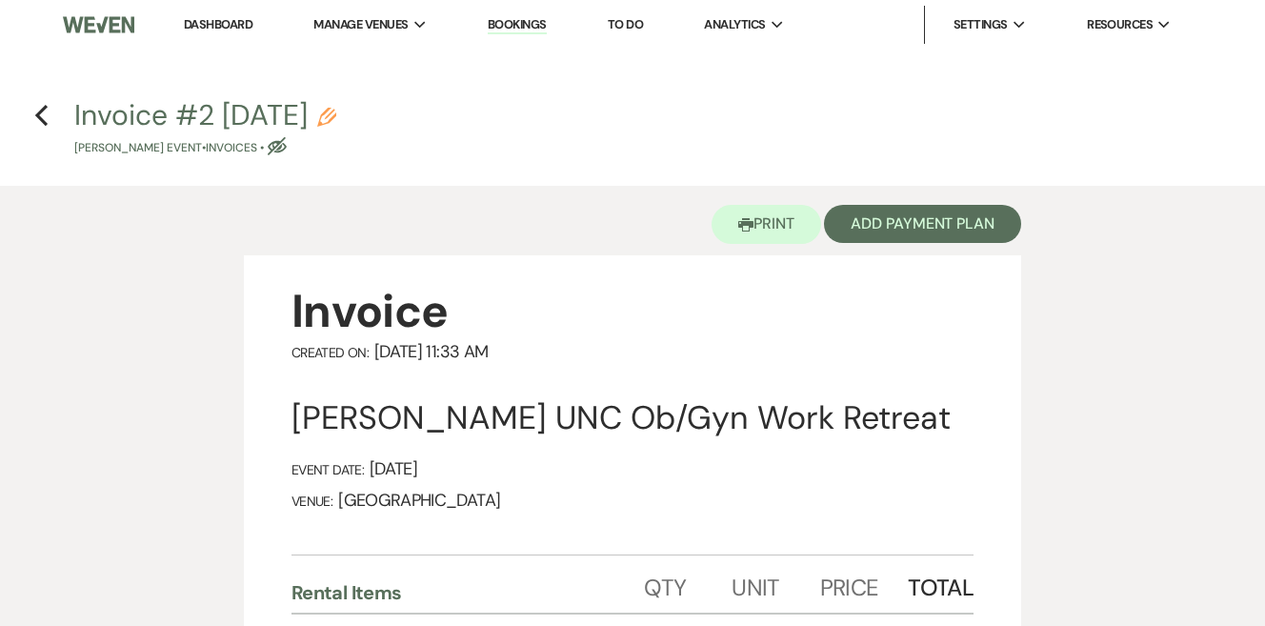
select select "22"
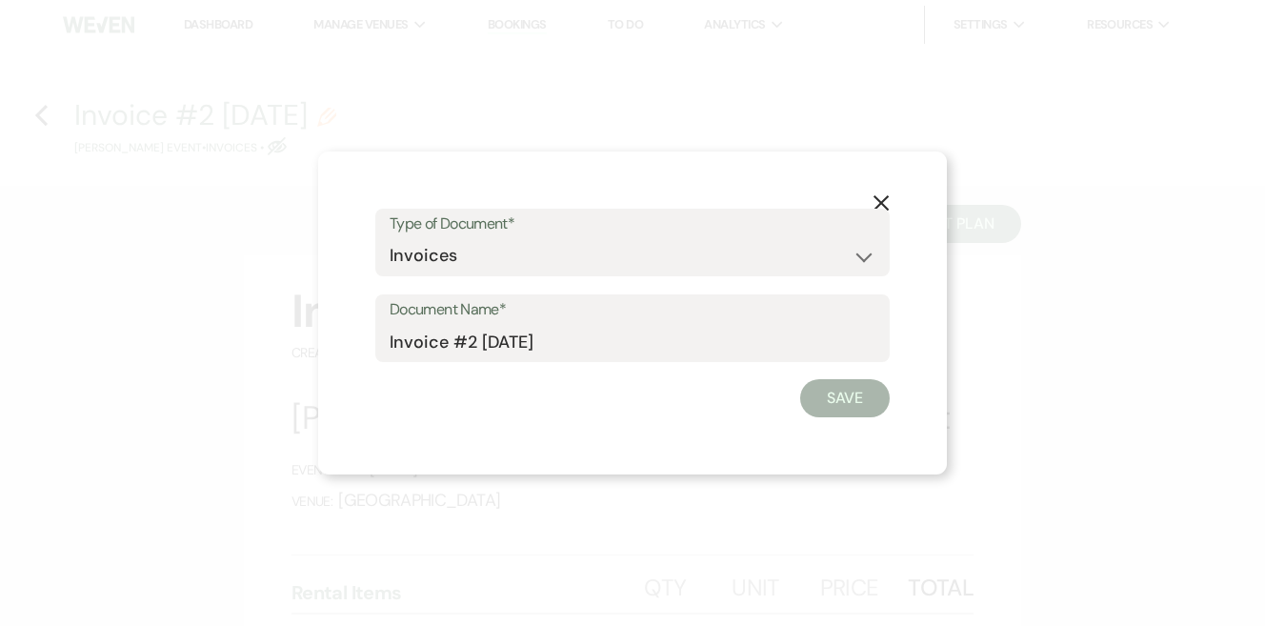
click at [878, 199] on use "button" at bounding box center [881, 202] width 15 height 15
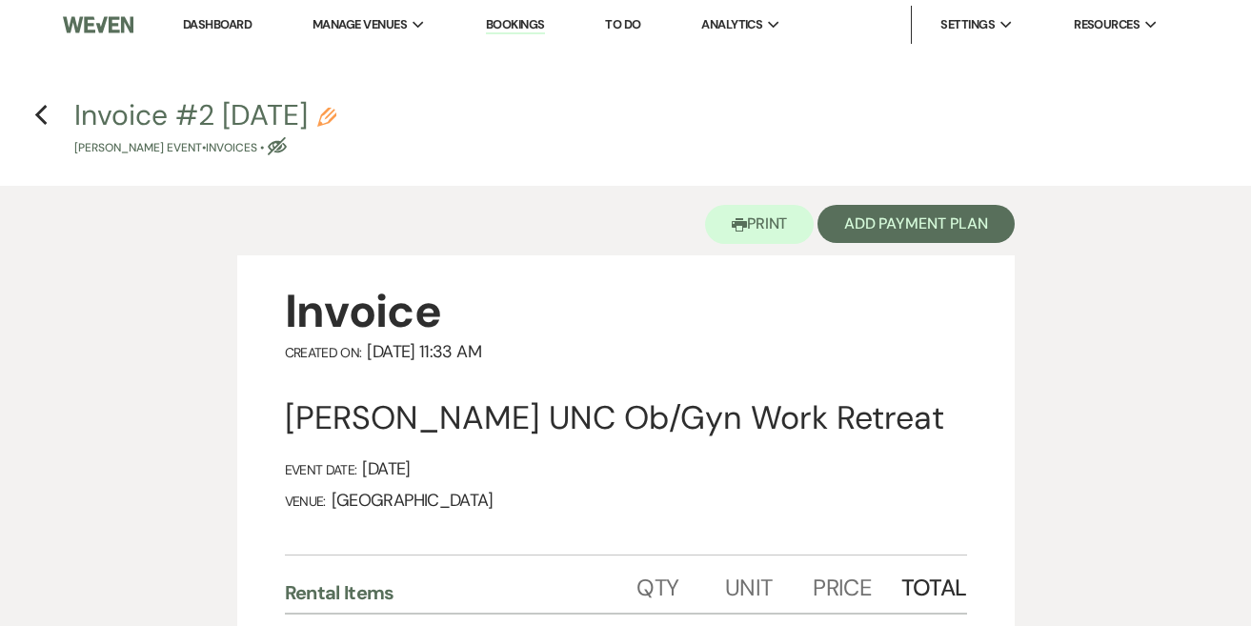
click at [336, 109] on icon "Pencil" at bounding box center [326, 117] width 19 height 19
select select "22"
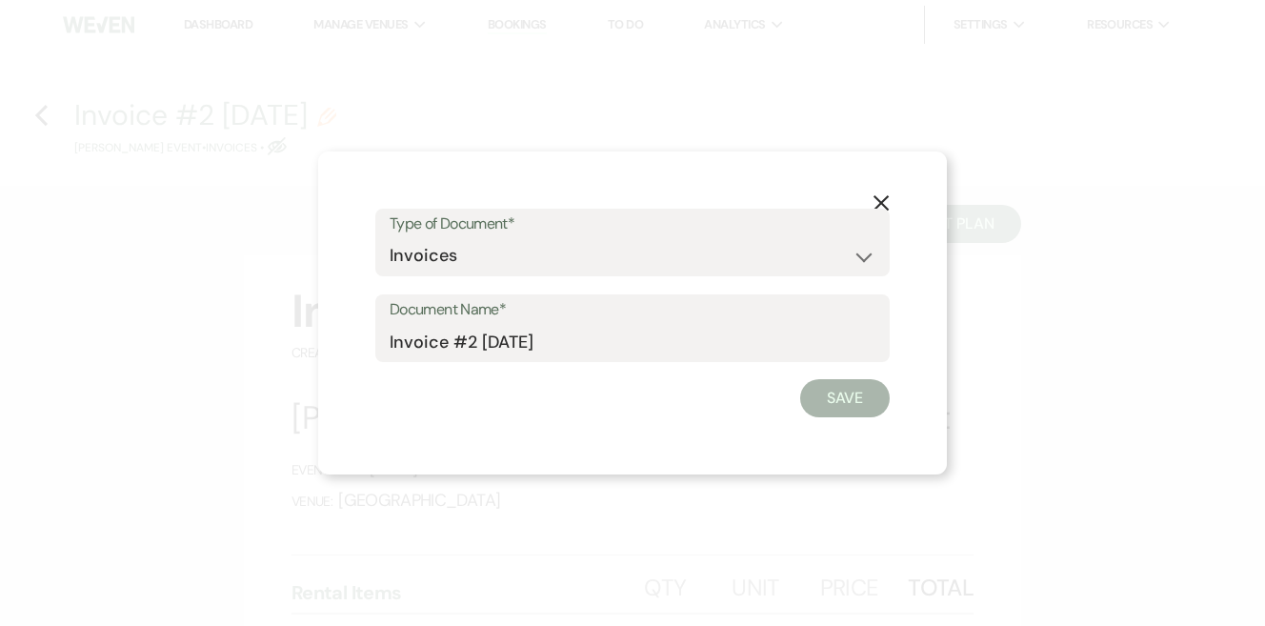
click at [884, 209] on div "Type of Document* Special Event Insurance Vendor Certificate of Insurance Contr…" at bounding box center [632, 243] width 514 height 69
click at [881, 200] on icon "X" at bounding box center [881, 202] width 17 height 17
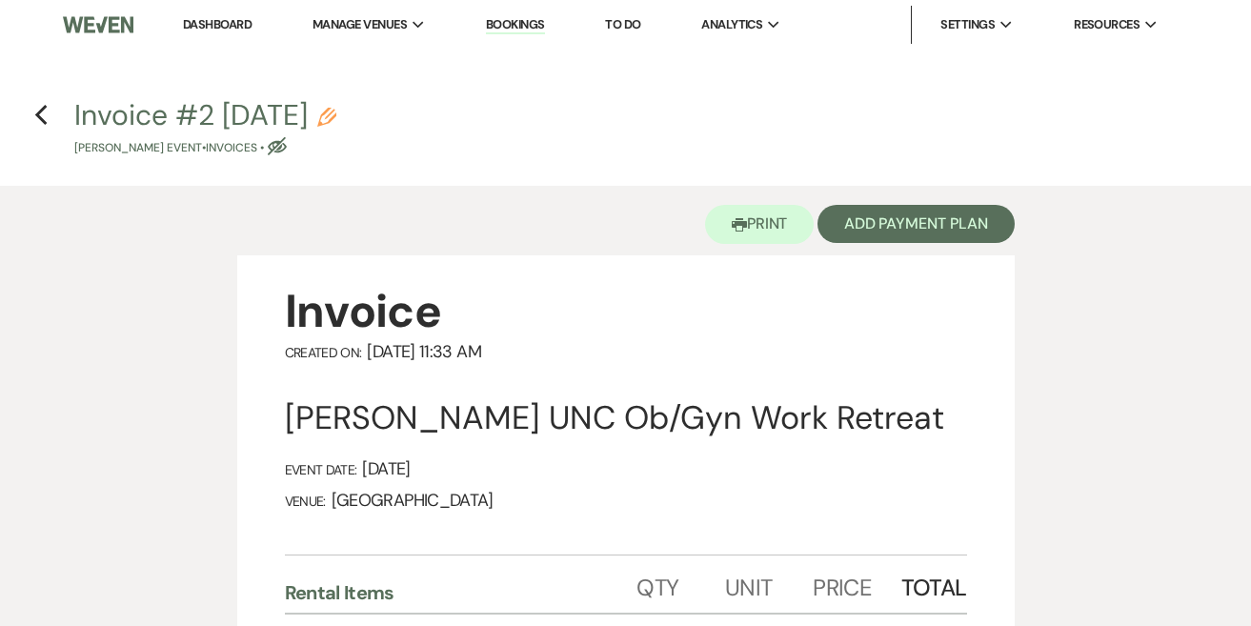
click at [38, 119] on icon "Previous" at bounding box center [41, 115] width 14 height 23
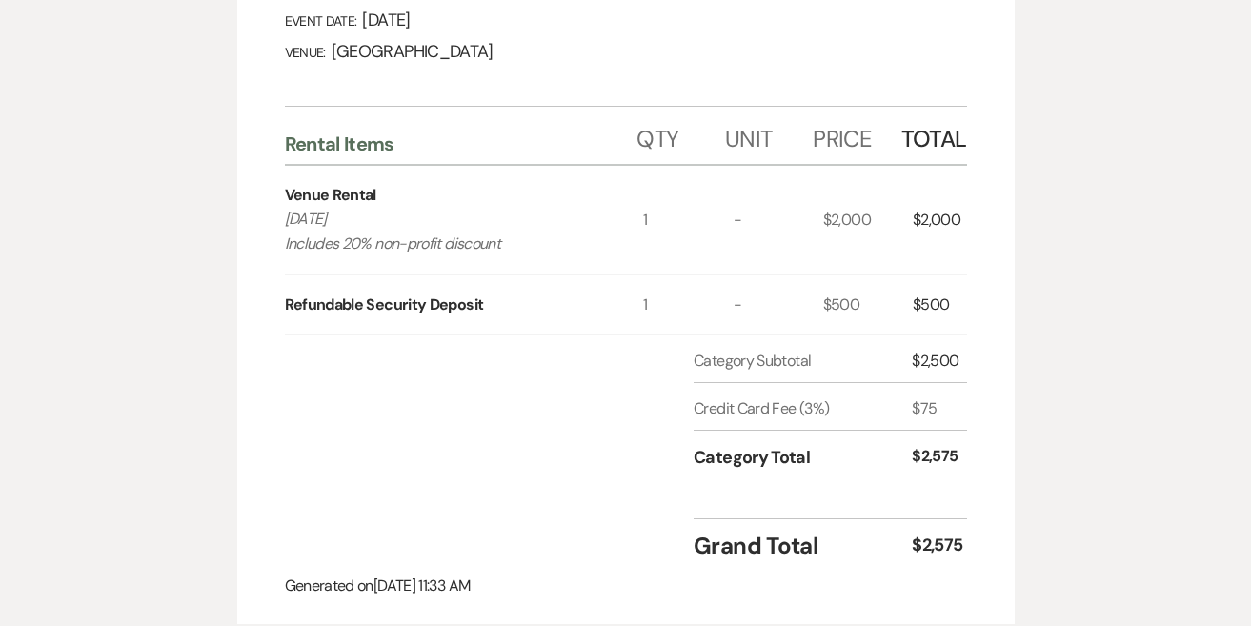
select select "5"
select select "13"
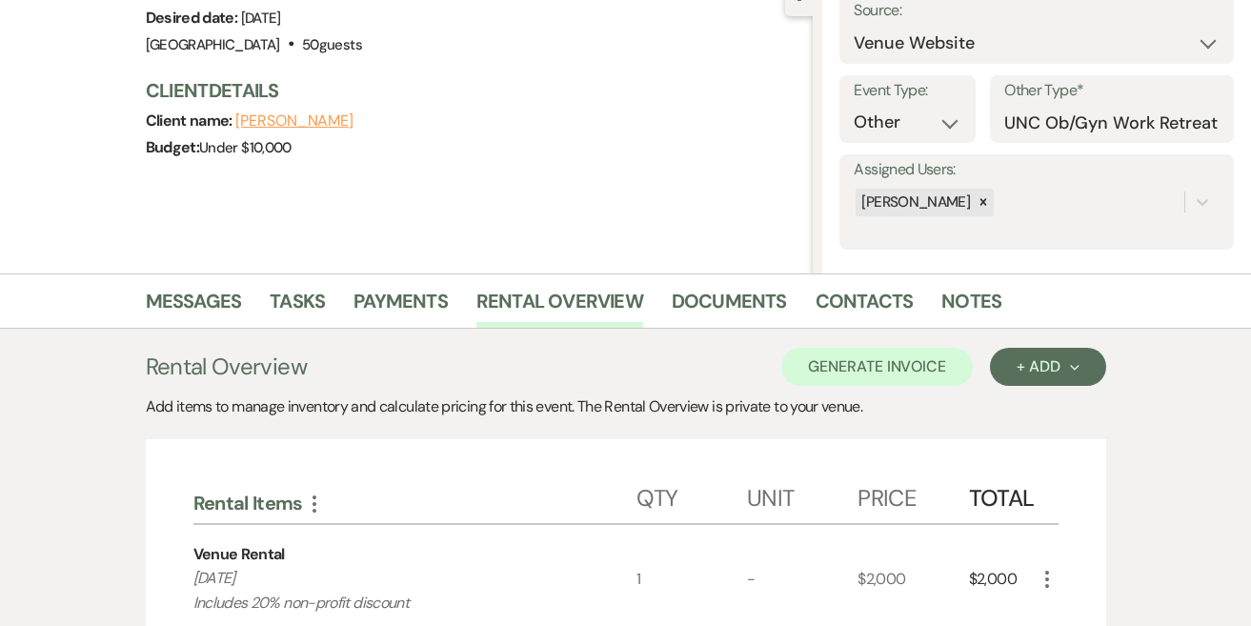
scroll to position [161, 0]
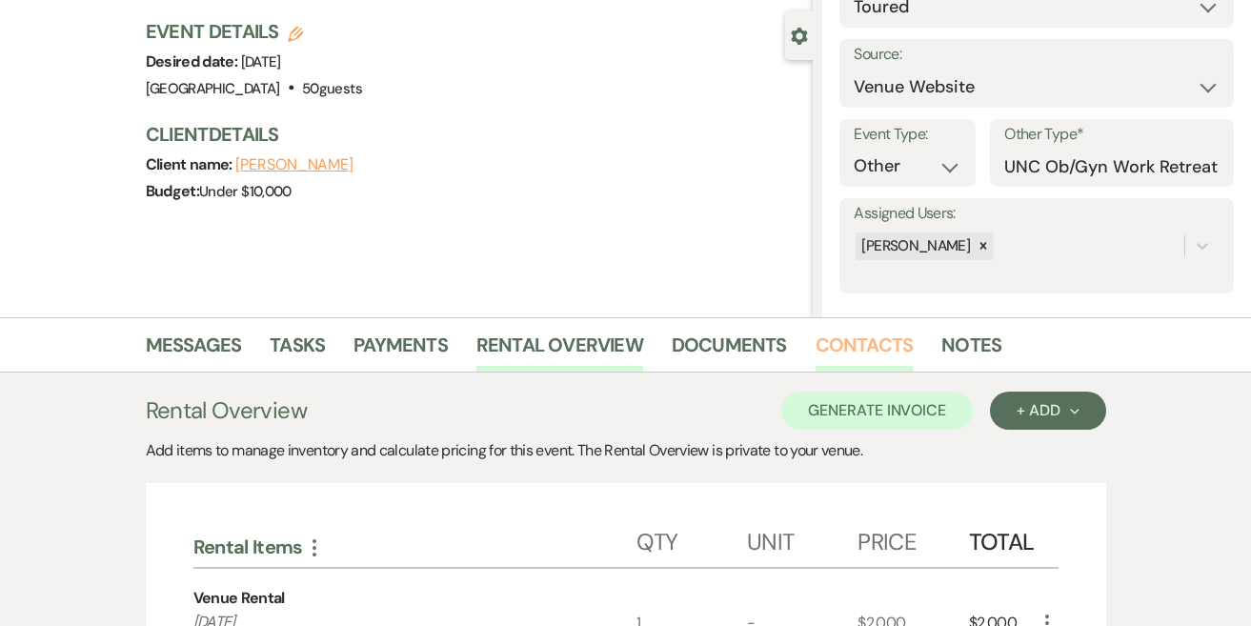
click at [874, 345] on link "Contacts" at bounding box center [864, 351] width 98 height 42
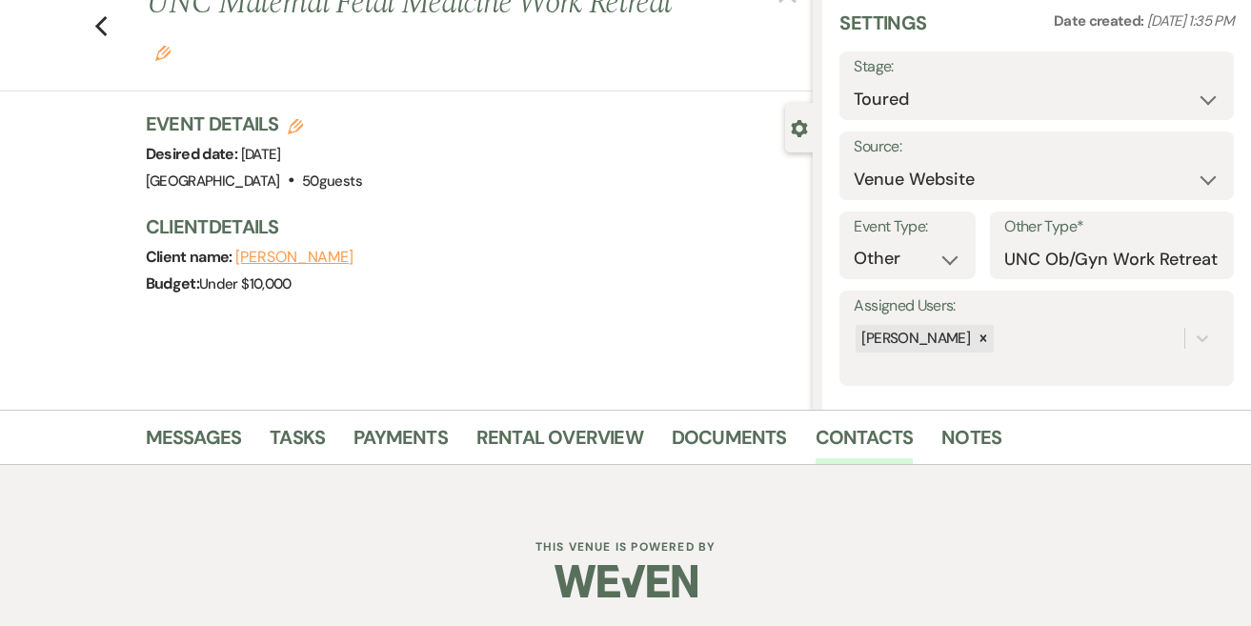
scroll to position [68, 0]
click at [735, 432] on link "Documents" at bounding box center [729, 444] width 115 height 42
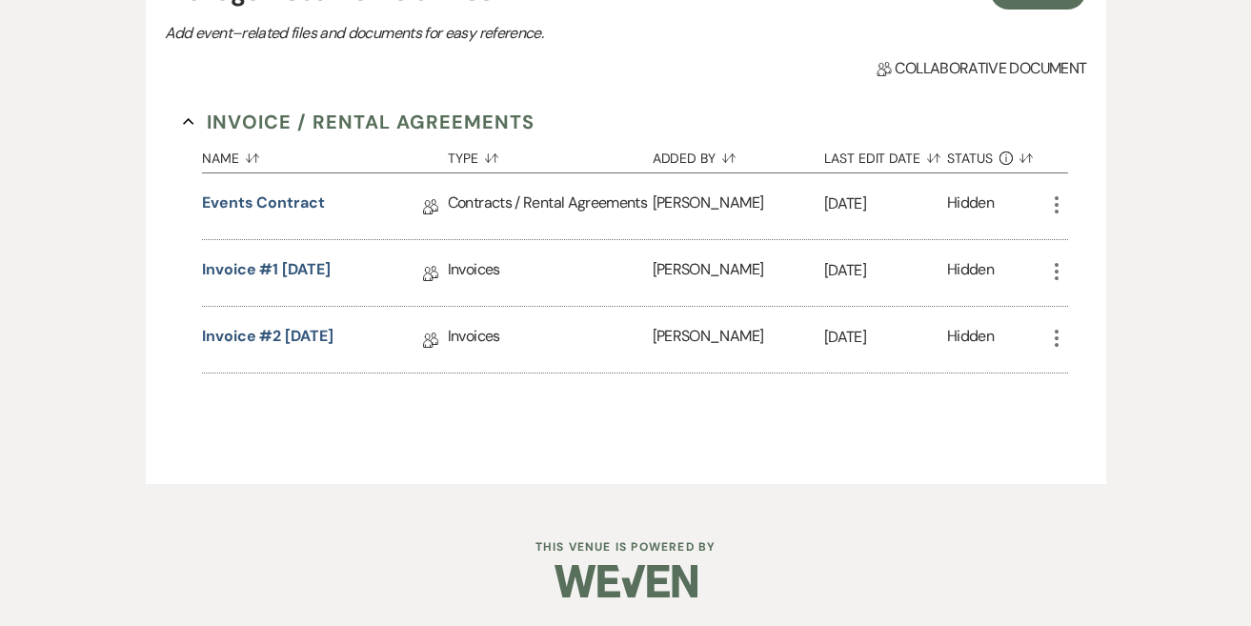
scroll to position [609, 0]
click at [1057, 341] on icon "More" at bounding box center [1056, 339] width 23 height 23
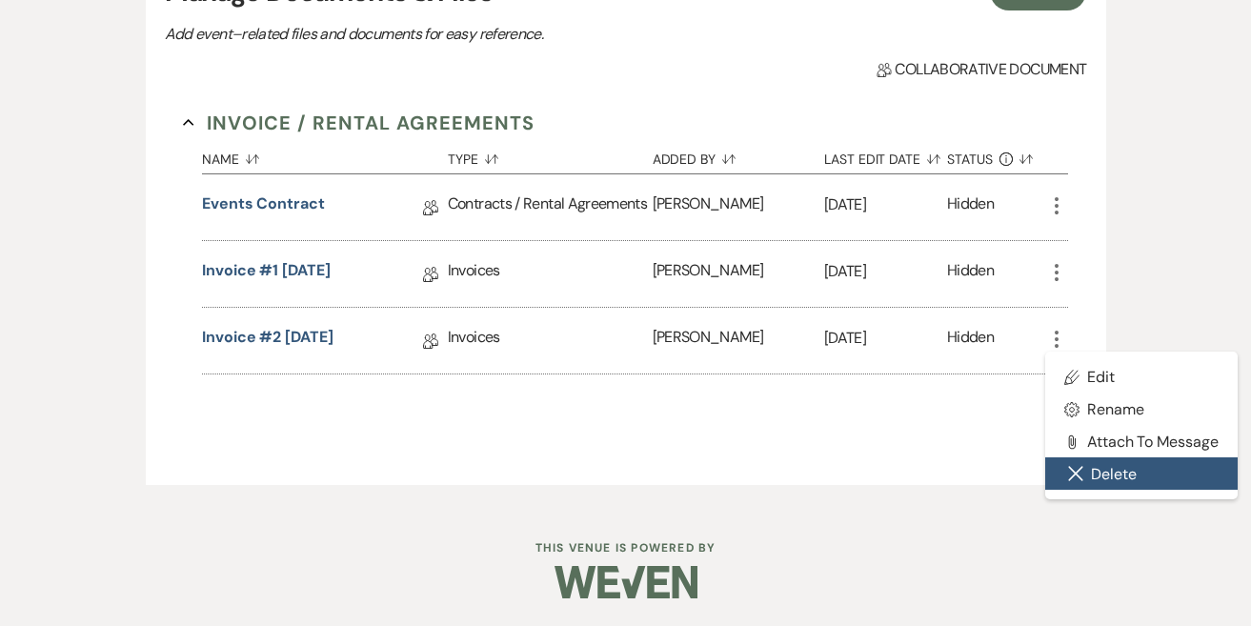
click at [1111, 478] on button "Close Delete X Delete" at bounding box center [1141, 473] width 192 height 32
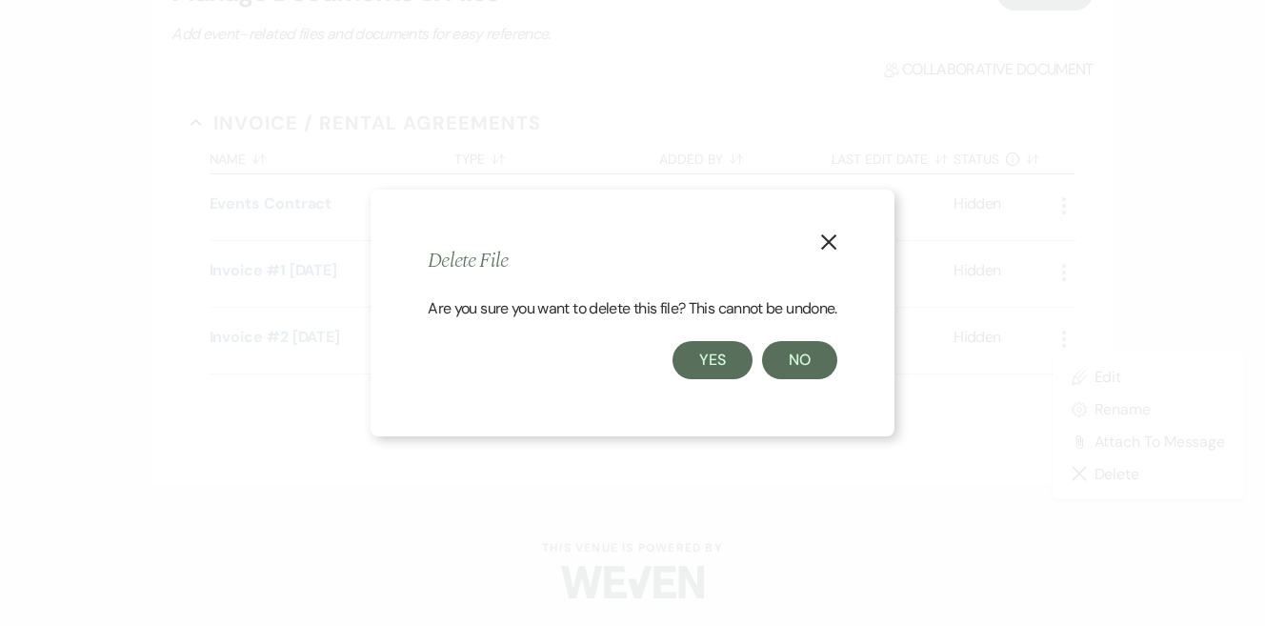
click at [743, 361] on button "Yes" at bounding box center [713, 360] width 80 height 38
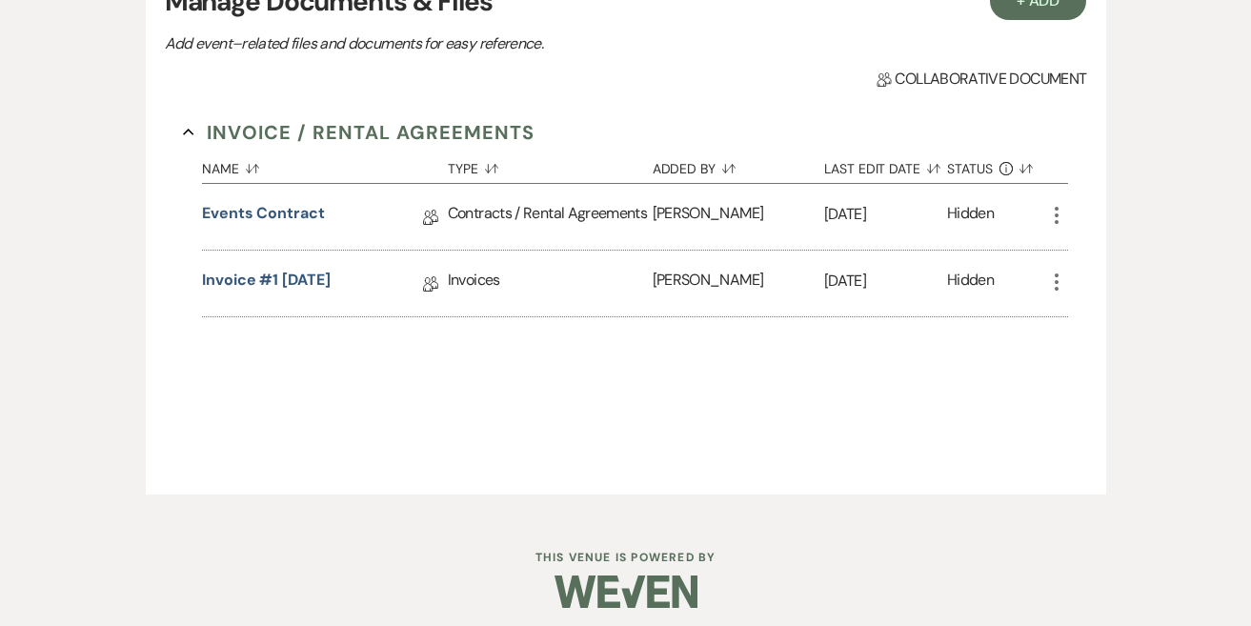
scroll to position [595, 0]
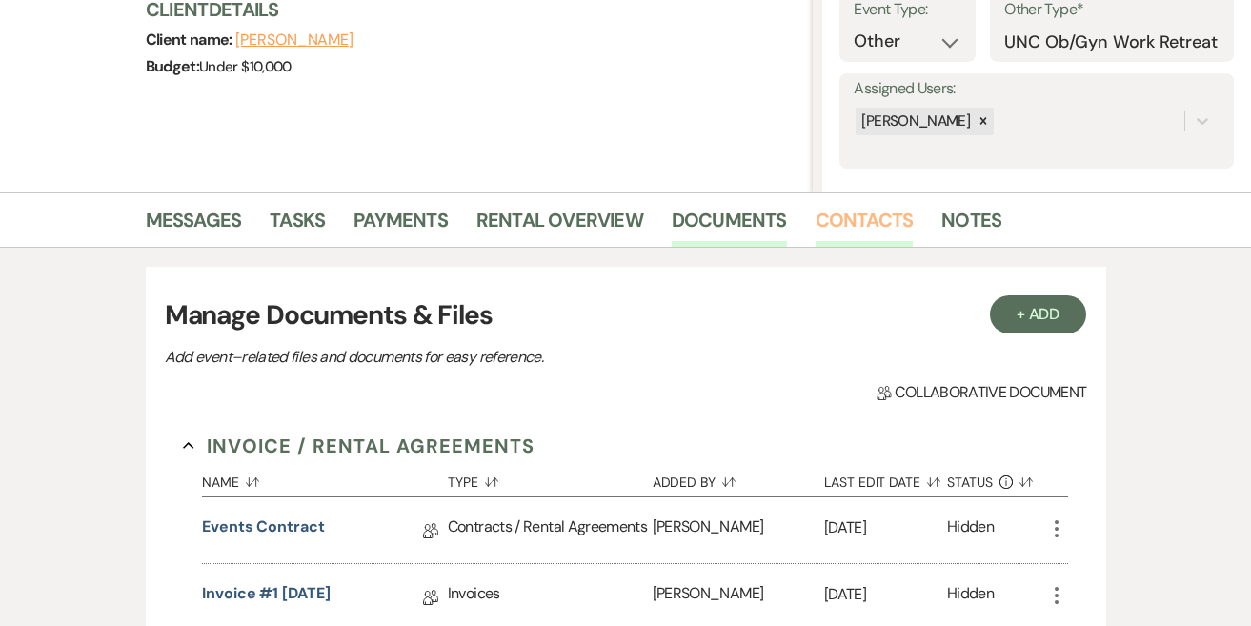
click at [851, 218] on link "Contacts" at bounding box center [864, 226] width 98 height 42
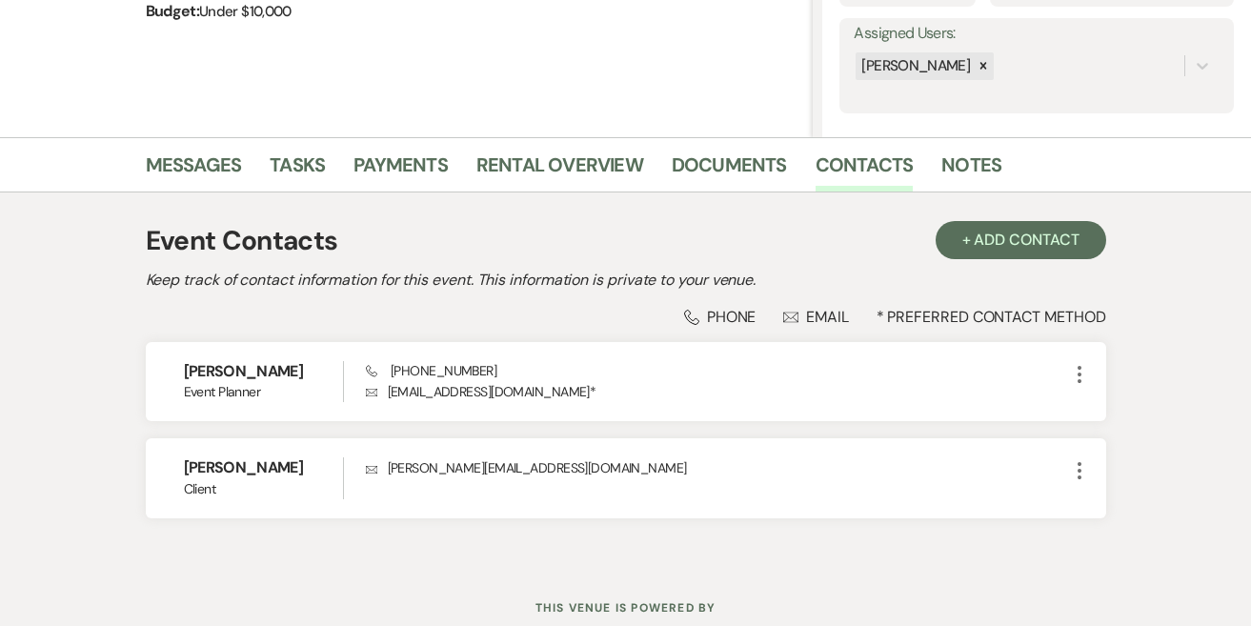
scroll to position [351, 0]
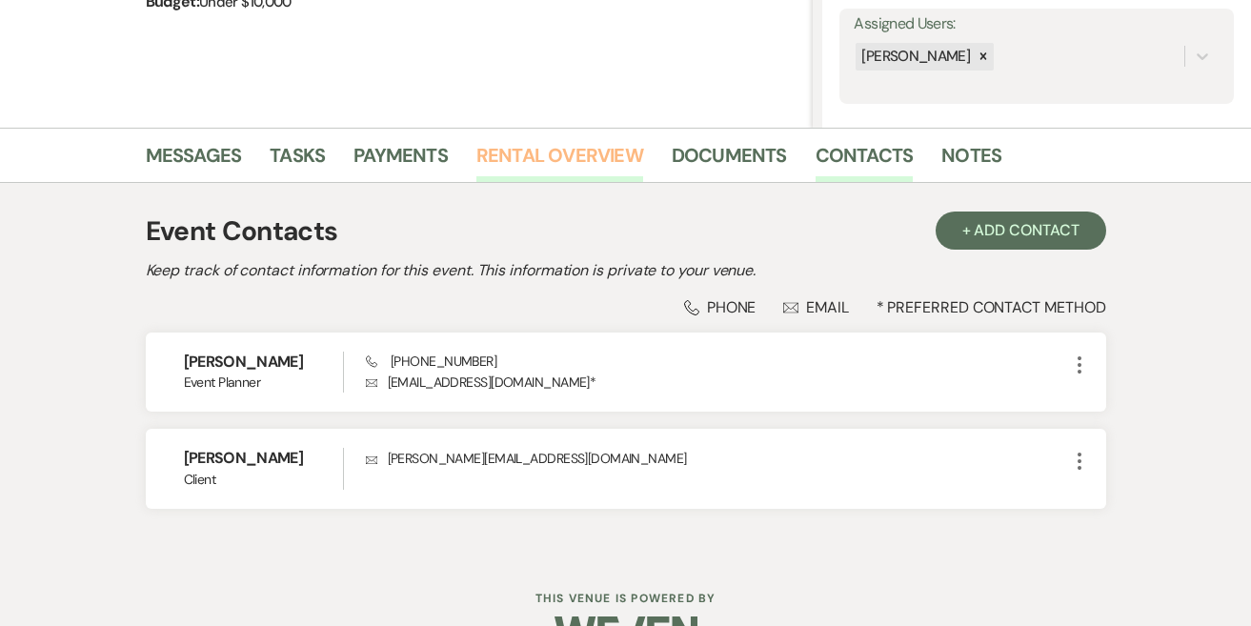
click at [575, 149] on link "Rental Overview" at bounding box center [559, 161] width 167 height 42
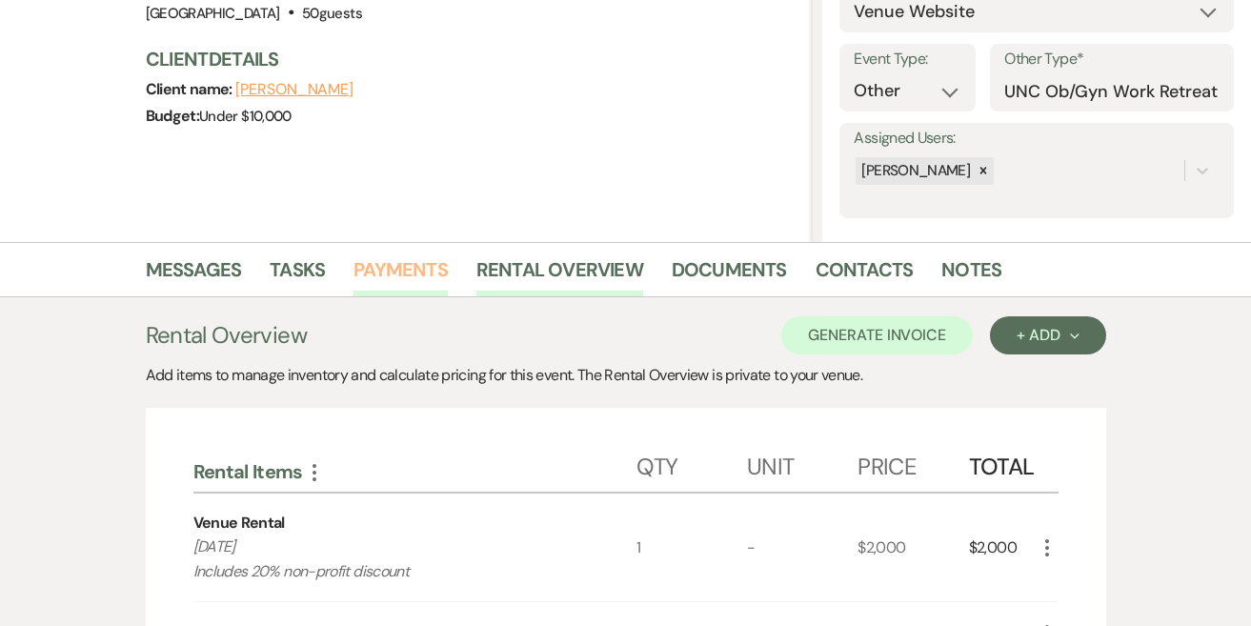
click at [412, 262] on link "Payments" at bounding box center [400, 275] width 94 height 42
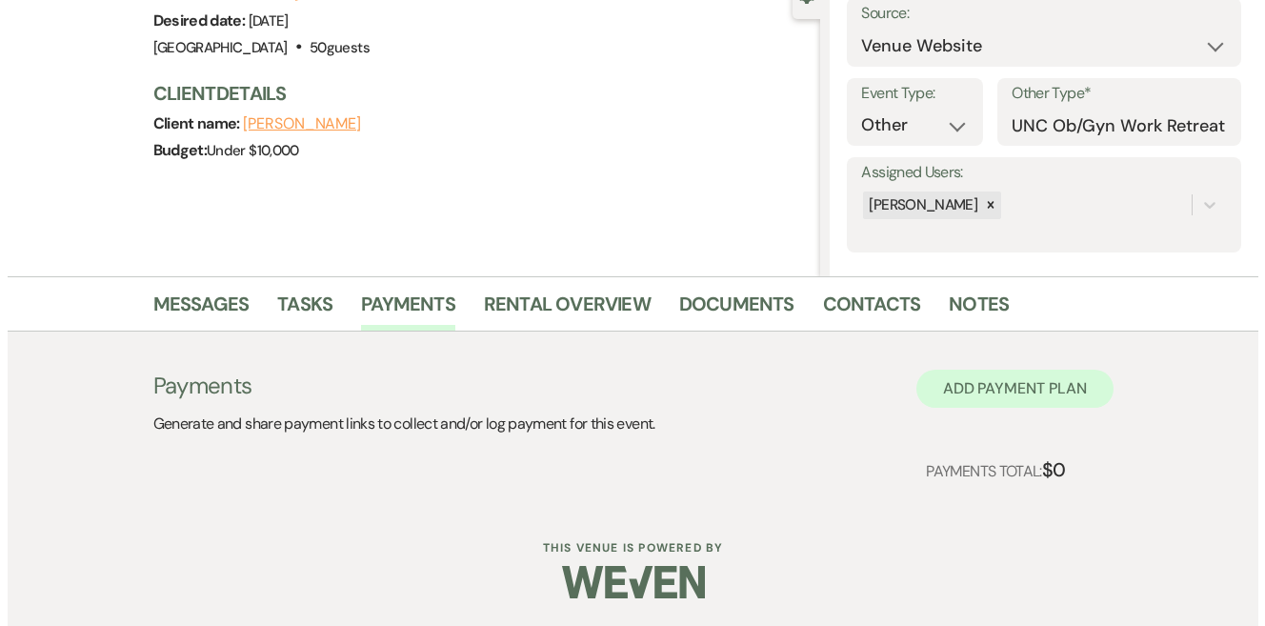
scroll to position [201, 0]
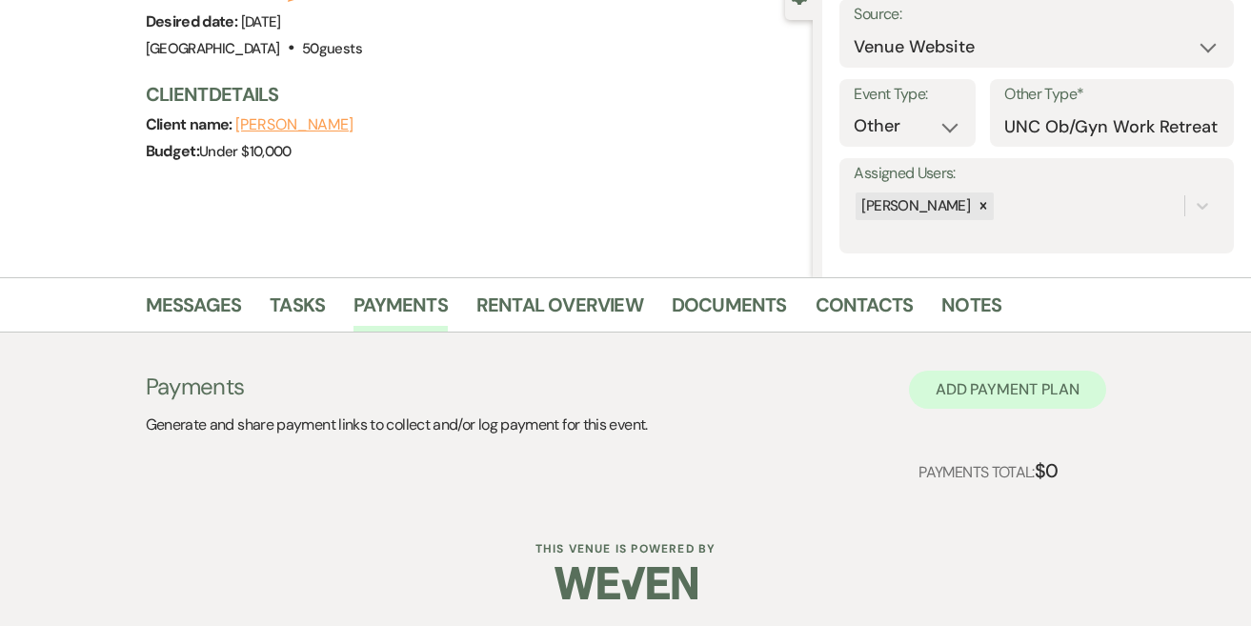
click at [1005, 384] on button "Add Payment Plan" at bounding box center [1007, 390] width 197 height 38
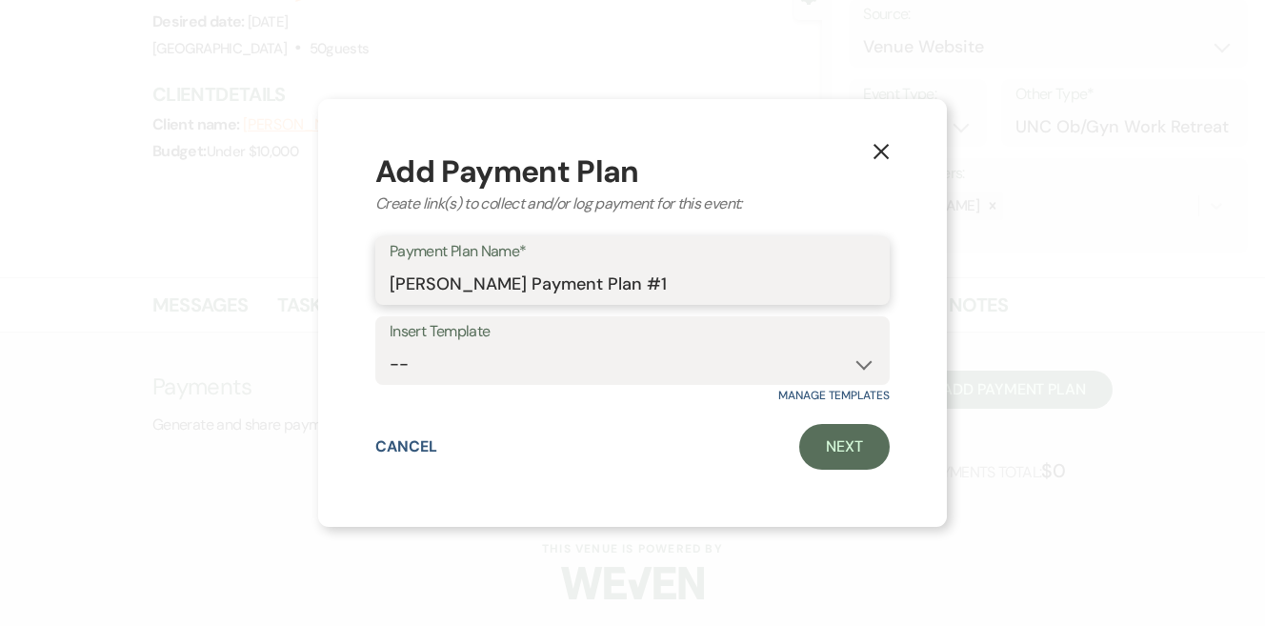
click at [669, 272] on input "[PERSON_NAME] Payment Plan #1" at bounding box center [633, 284] width 486 height 37
select select "307"
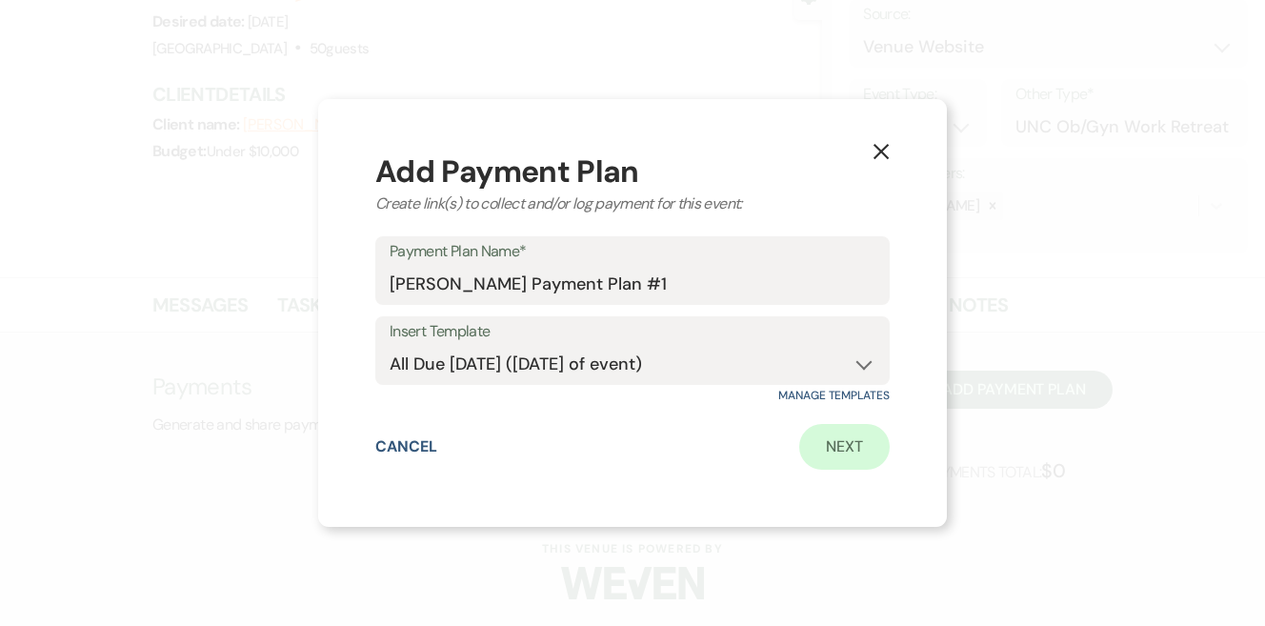
click at [834, 449] on link "Next" at bounding box center [844, 447] width 90 height 46
select select "2"
select select "percentage"
select select "true"
select select "client"
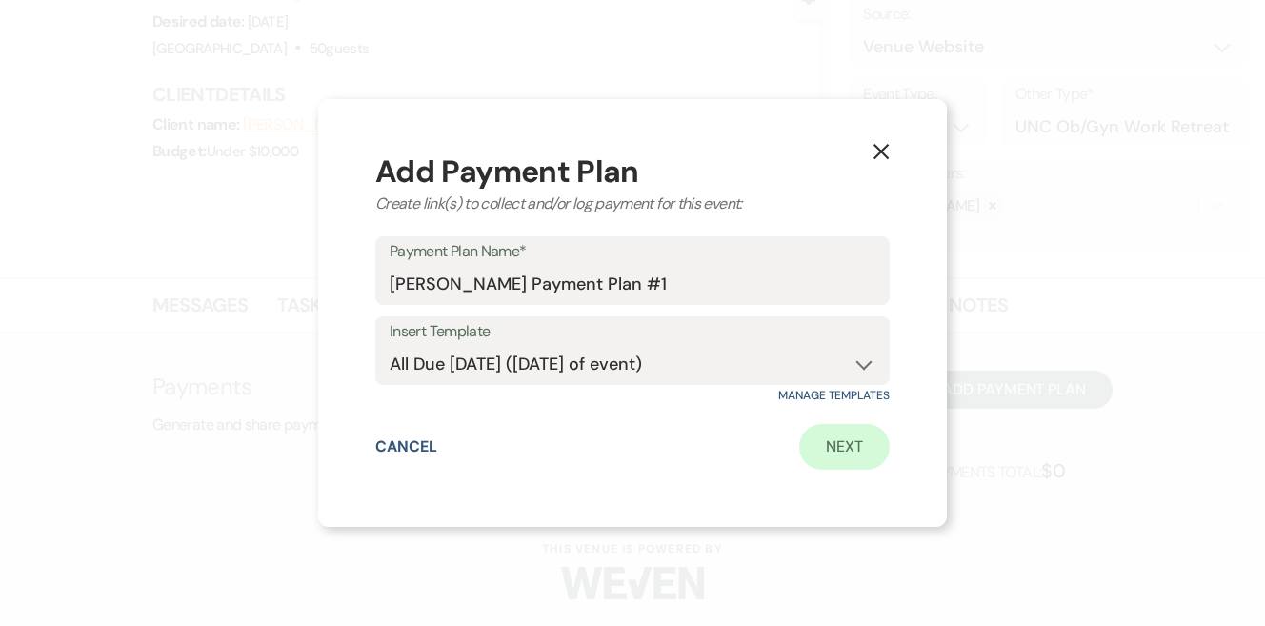
select select "days"
select select "afterDueDate"
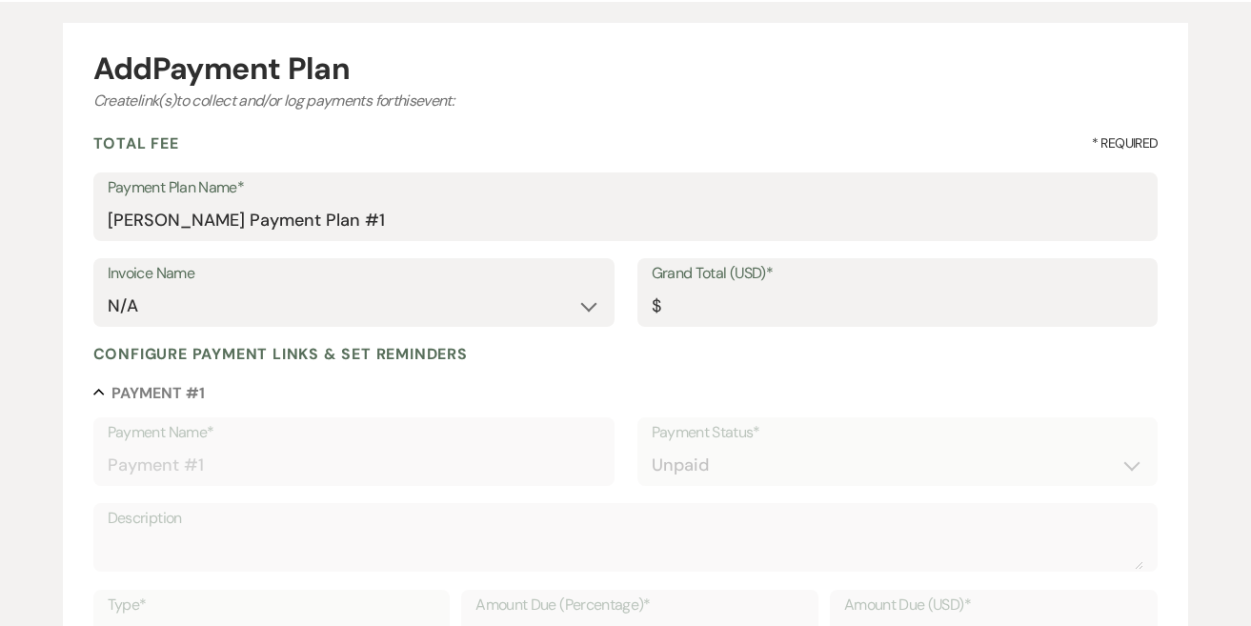
scroll to position [171, 0]
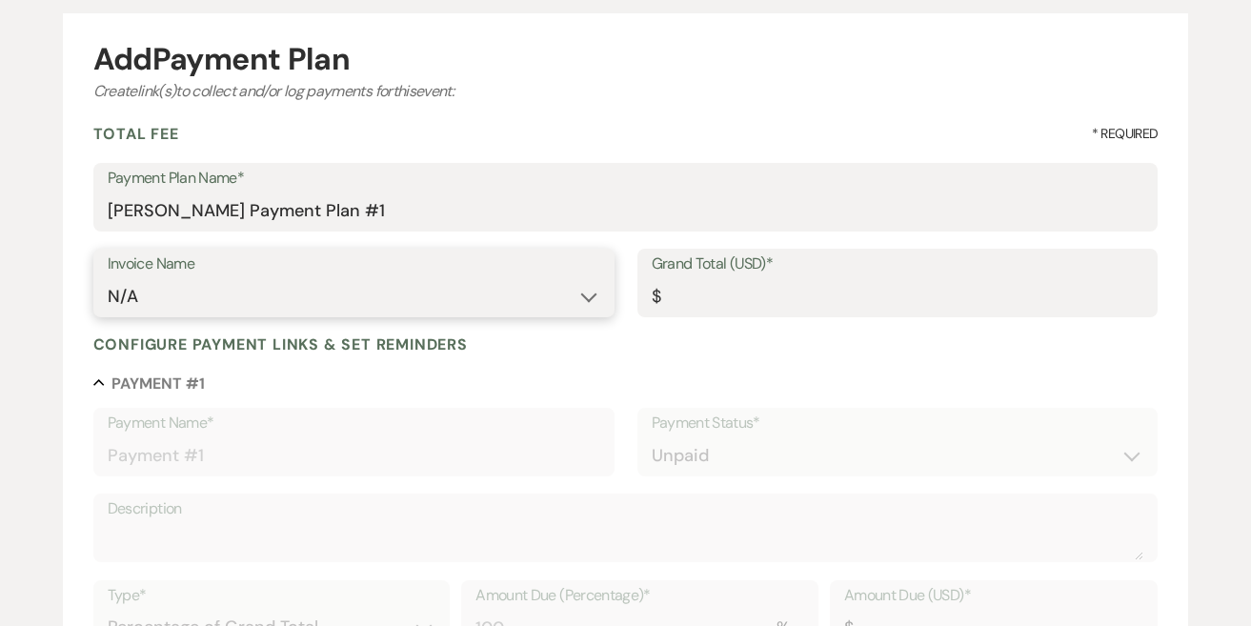
select select "27657"
type input "2575.00"
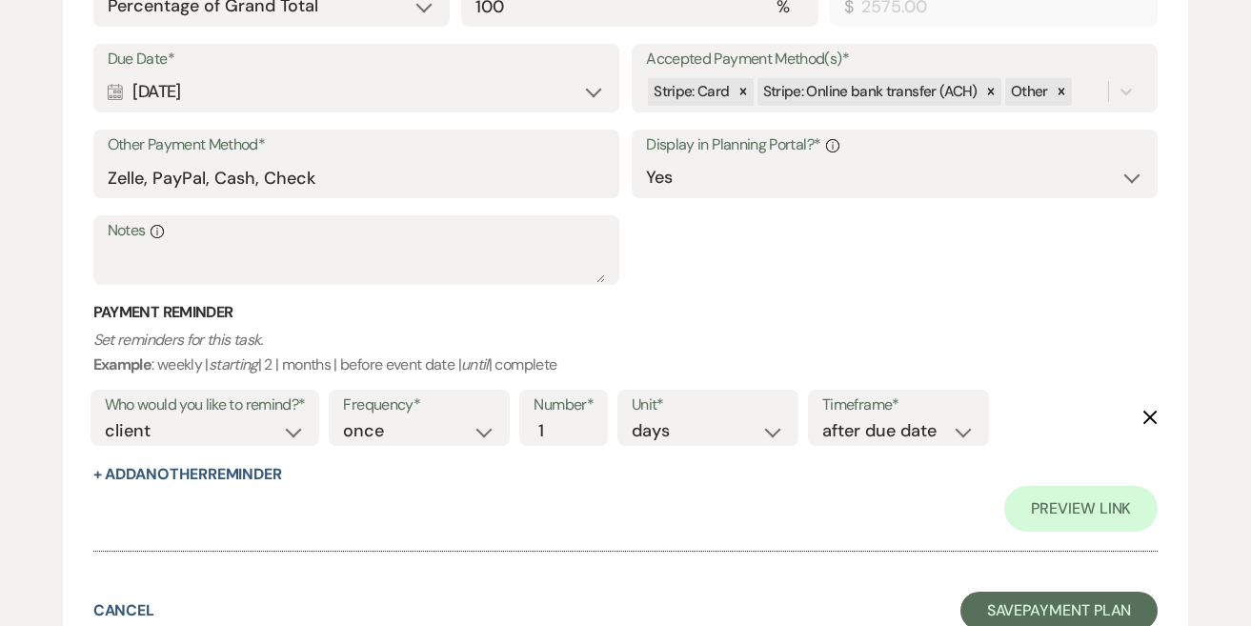
scroll to position [808, 0]
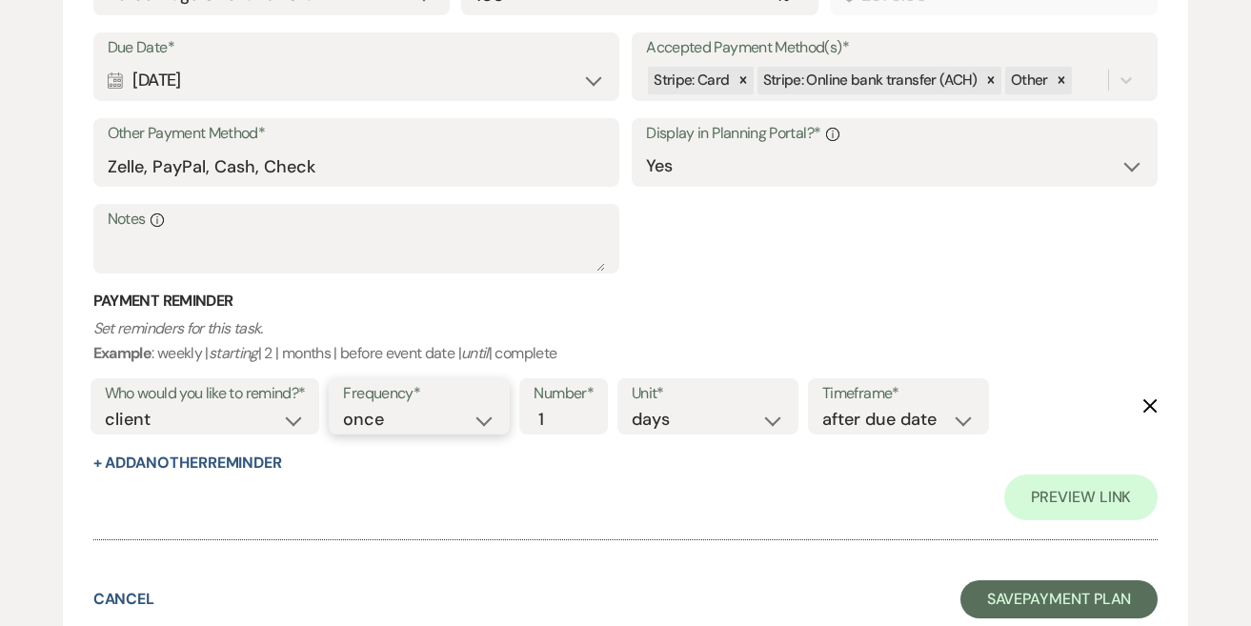
select select "daily"
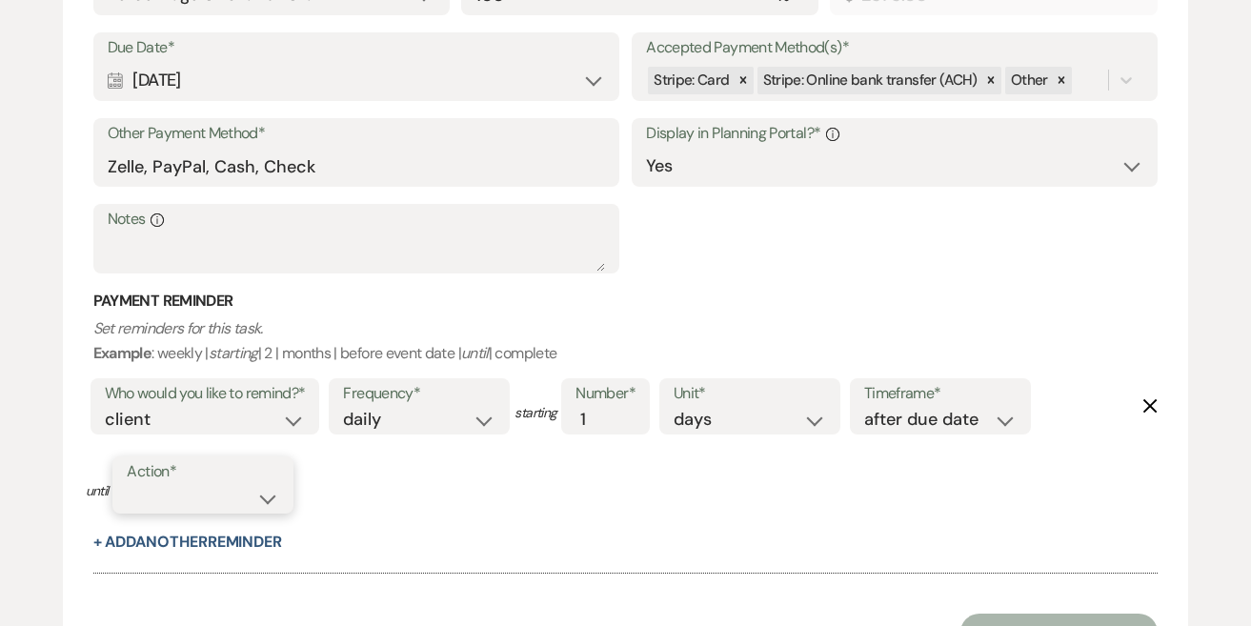
select select "complete"
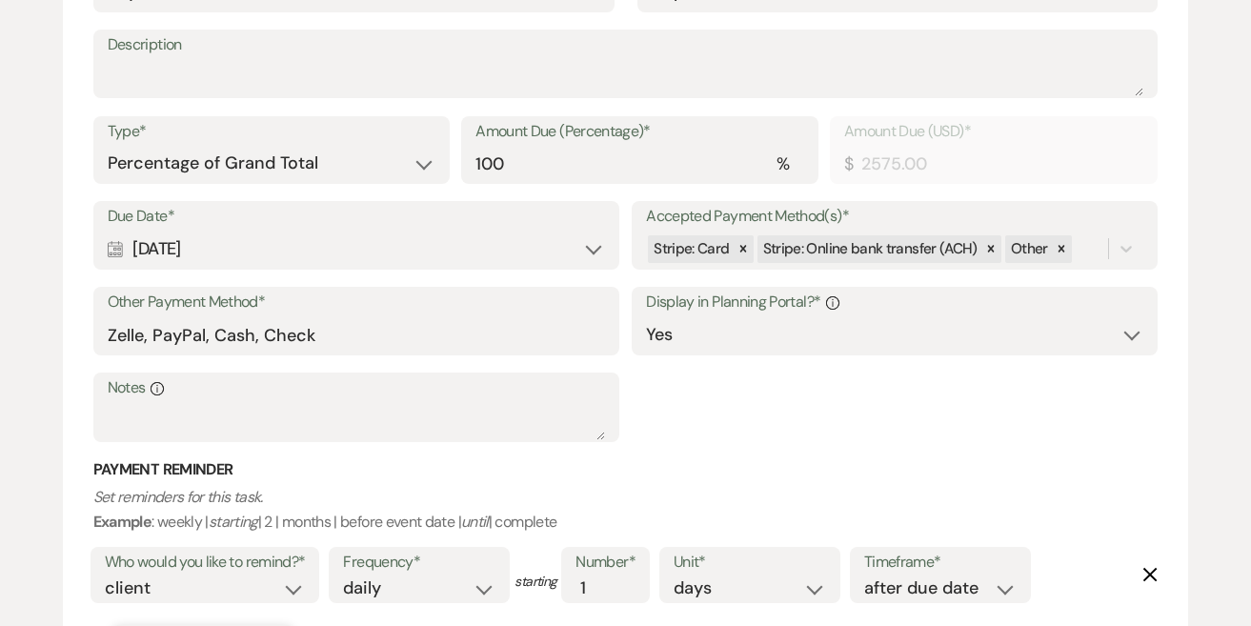
scroll to position [627, 0]
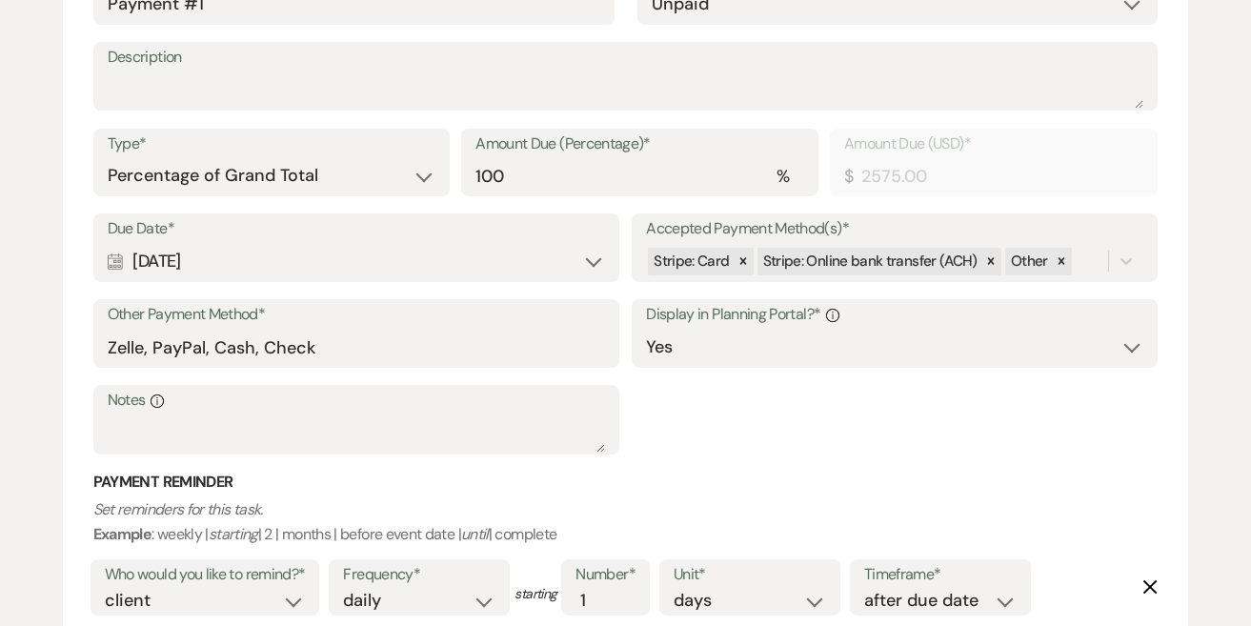
click at [553, 254] on div "Calendar [DATE] Expand" at bounding box center [356, 261] width 497 height 37
select select "day"
select select "afterTodaysDate"
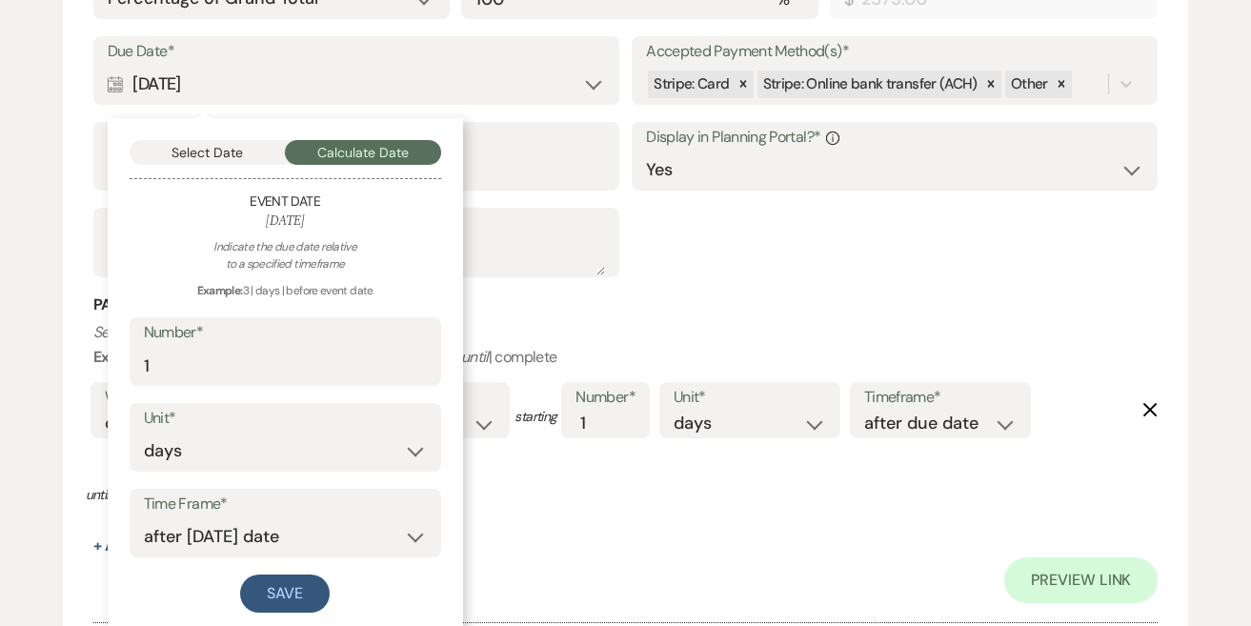
scroll to position [851, 0]
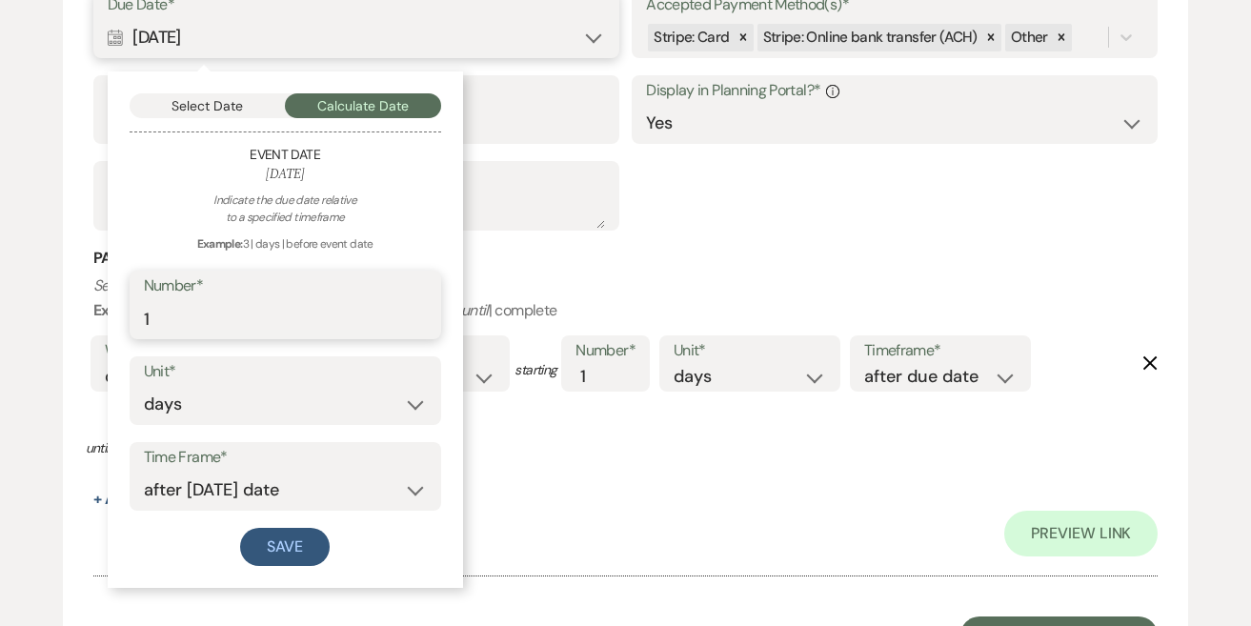
click at [416, 319] on input "1" at bounding box center [285, 318] width 283 height 37
click at [417, 316] on input "1" at bounding box center [285, 318] width 283 height 37
click at [222, 104] on button "Select Date" at bounding box center [208, 105] width 156 height 25
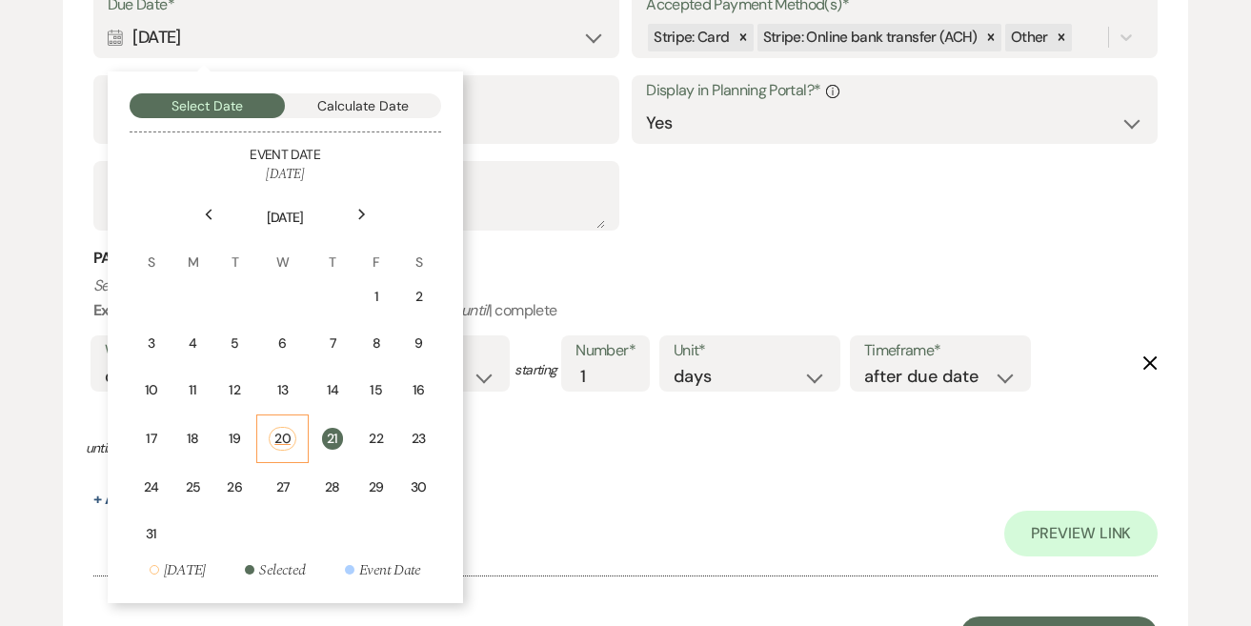
click at [278, 433] on div "20" at bounding box center [283, 439] width 28 height 24
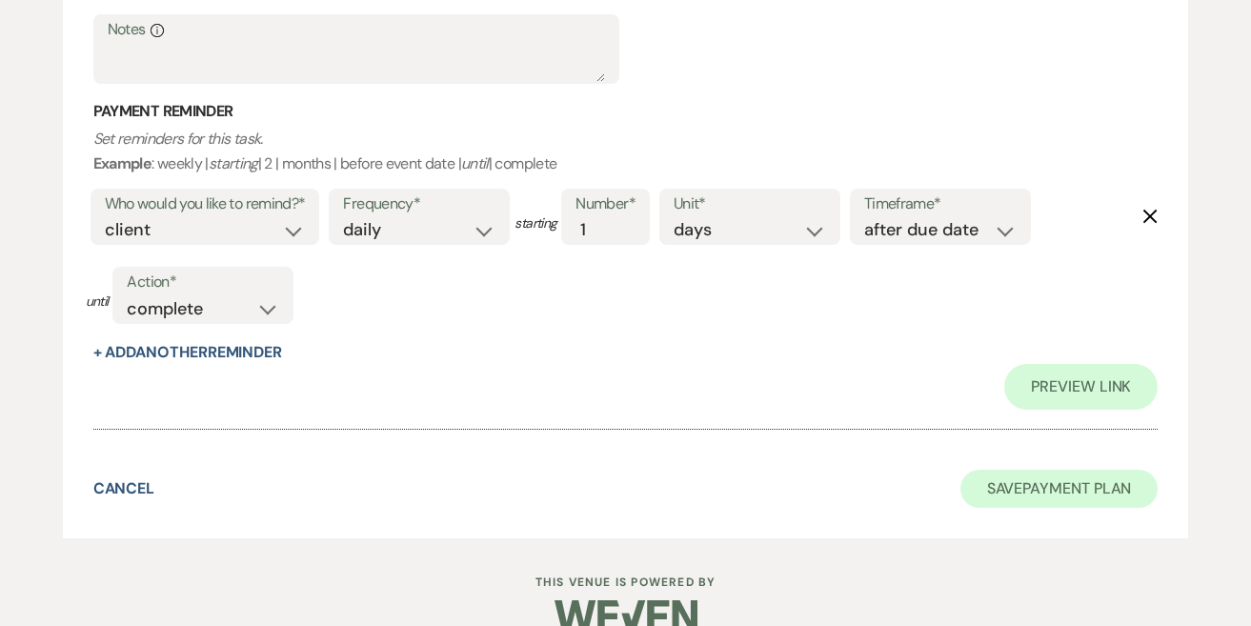
click at [1049, 470] on button "Save Payment Plan" at bounding box center [1059, 489] width 198 height 38
select select "5"
select select "13"
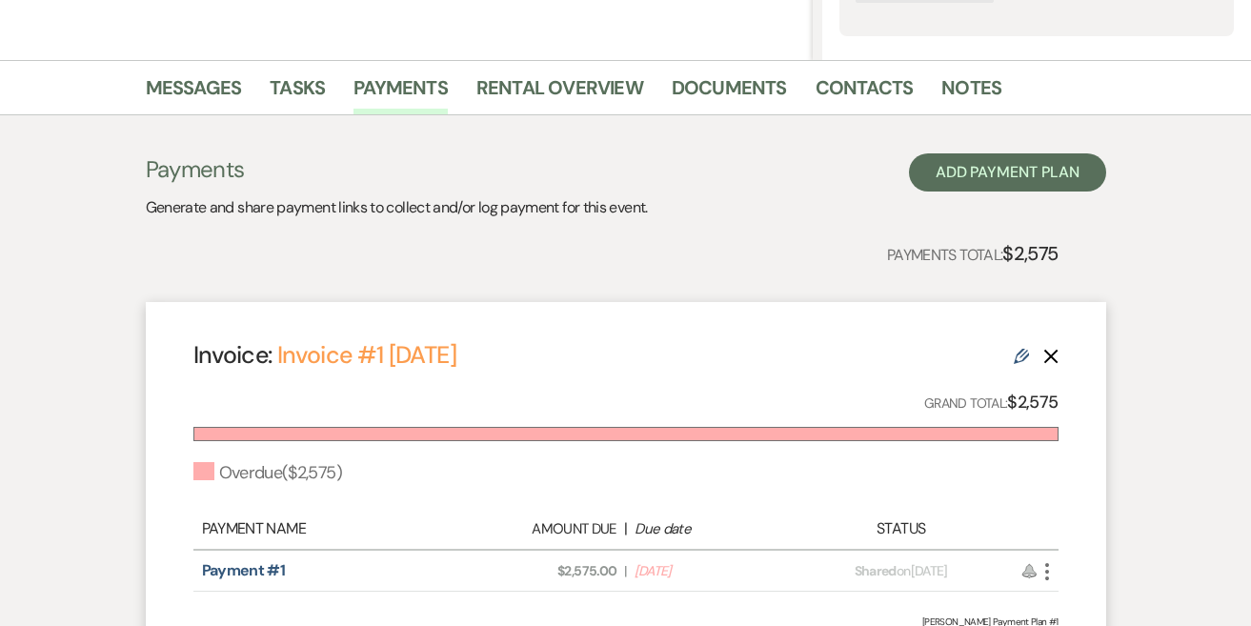
scroll to position [378, 0]
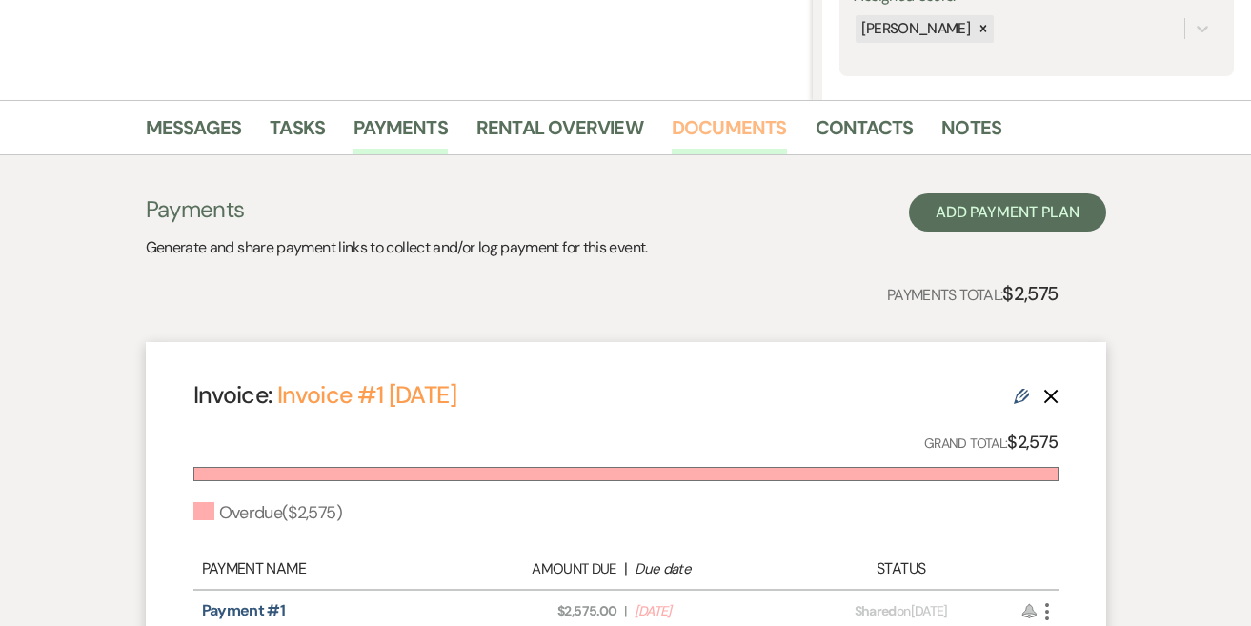
click at [737, 131] on link "Documents" at bounding box center [729, 133] width 115 height 42
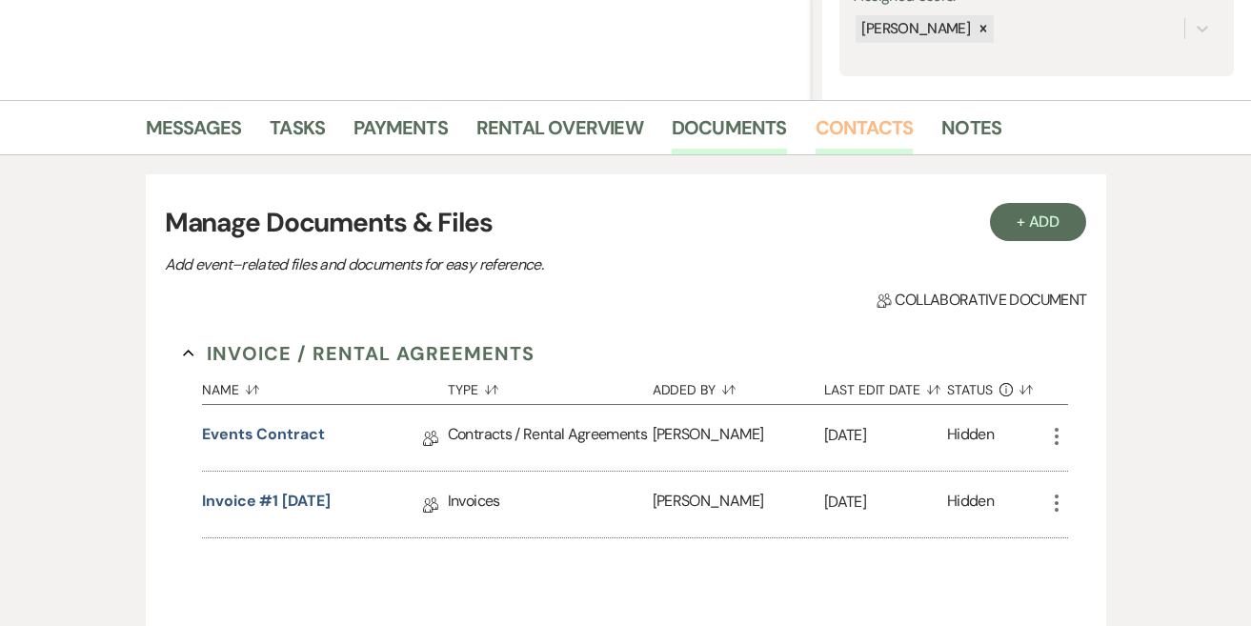
click at [871, 143] on link "Contacts" at bounding box center [864, 133] width 98 height 42
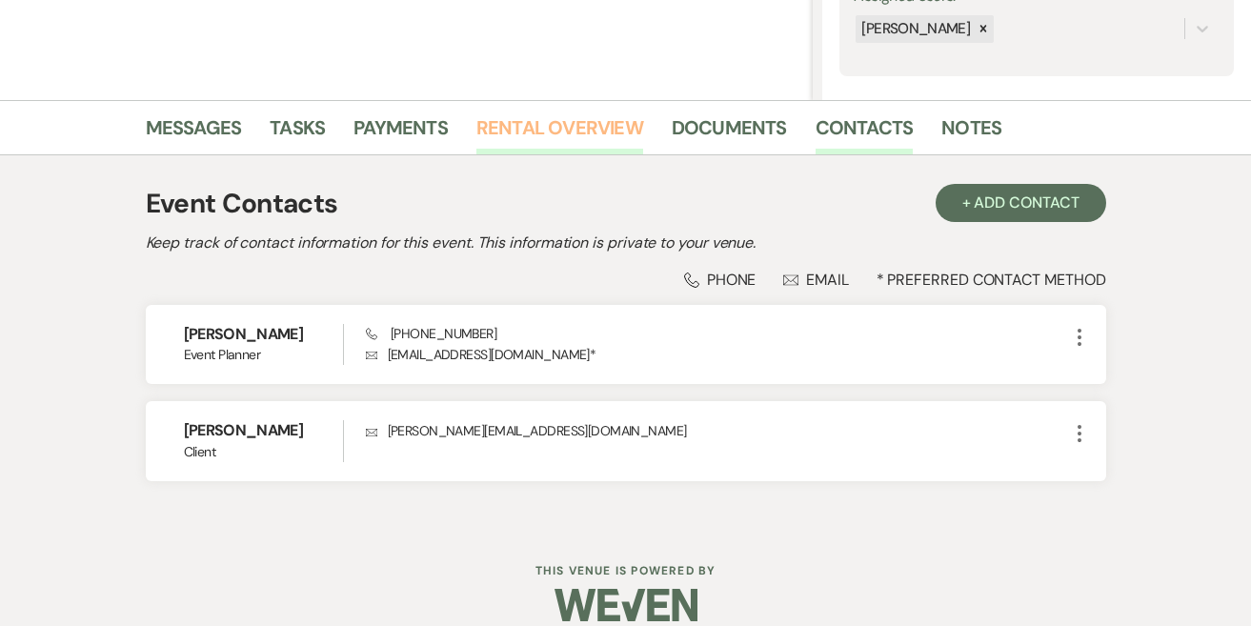
click at [481, 130] on link "Rental Overview" at bounding box center [559, 133] width 167 height 42
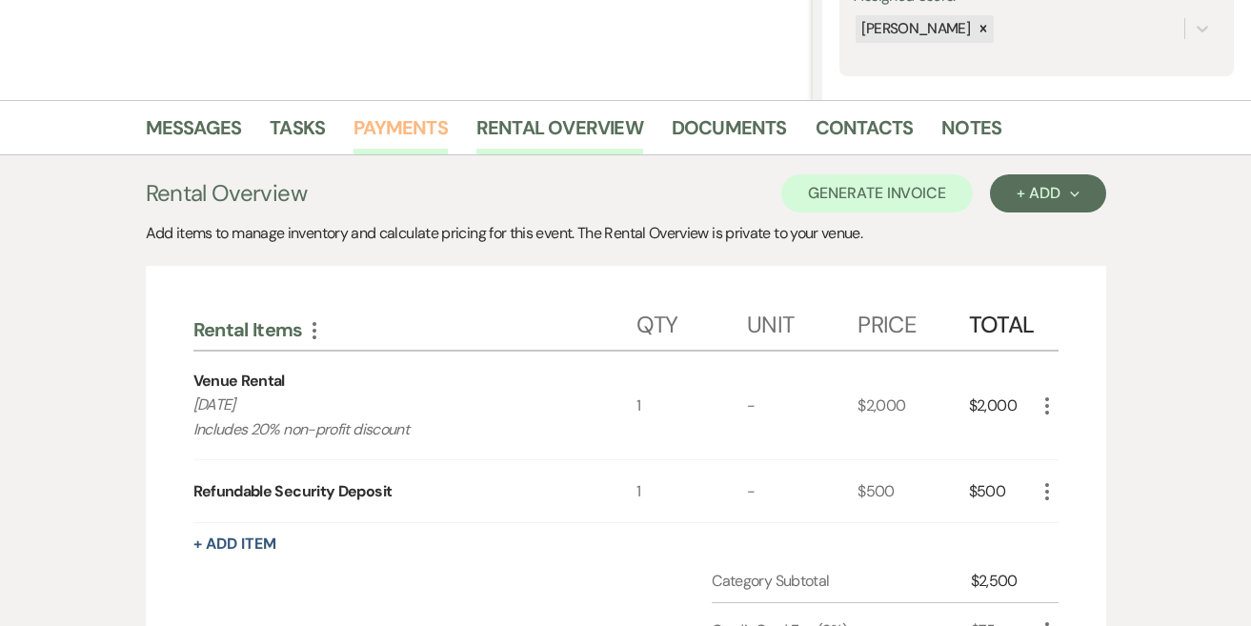
click at [408, 130] on link "Payments" at bounding box center [400, 133] width 94 height 42
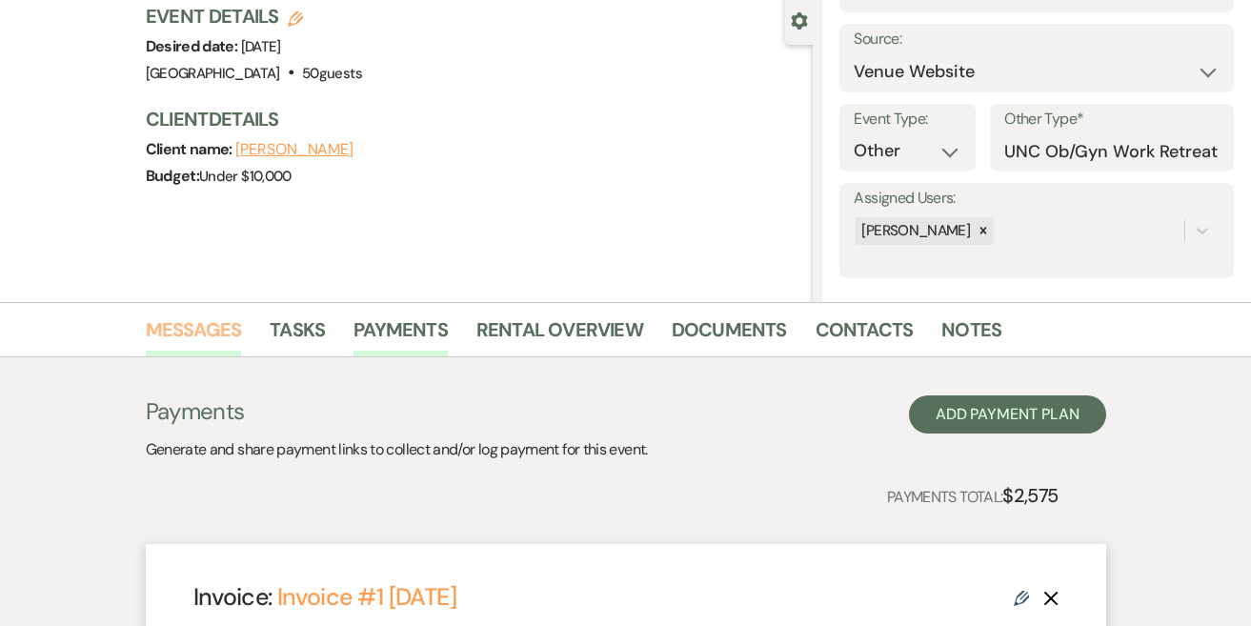
click at [208, 315] on link "Messages" at bounding box center [194, 335] width 96 height 42
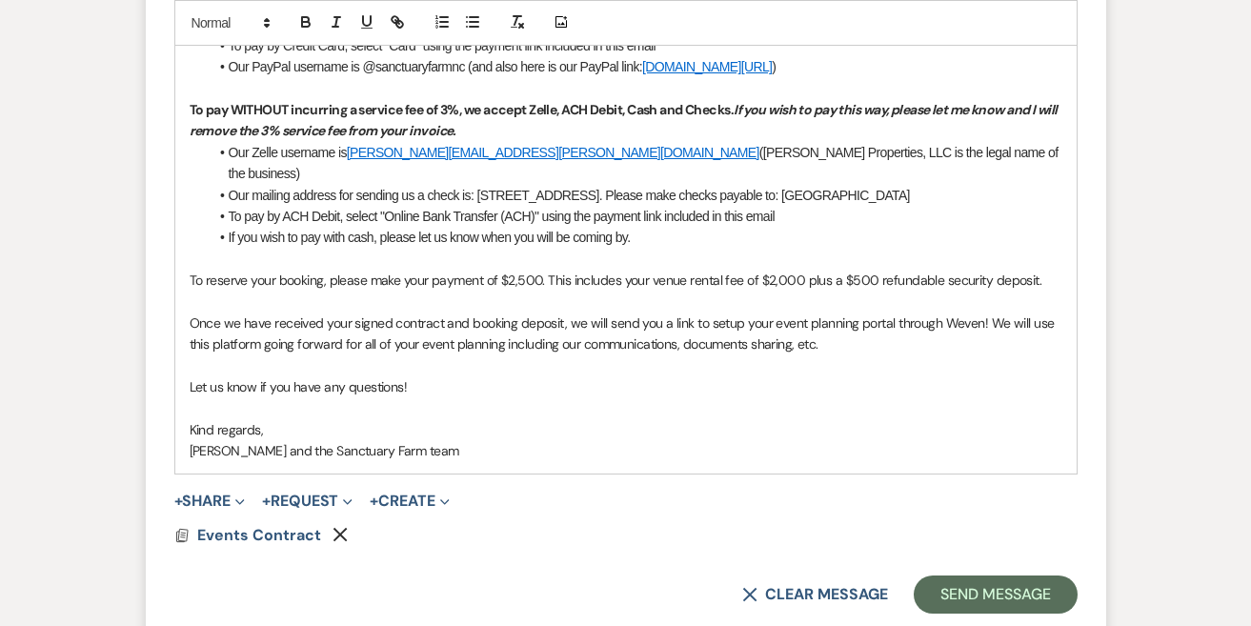
scroll to position [1455, 0]
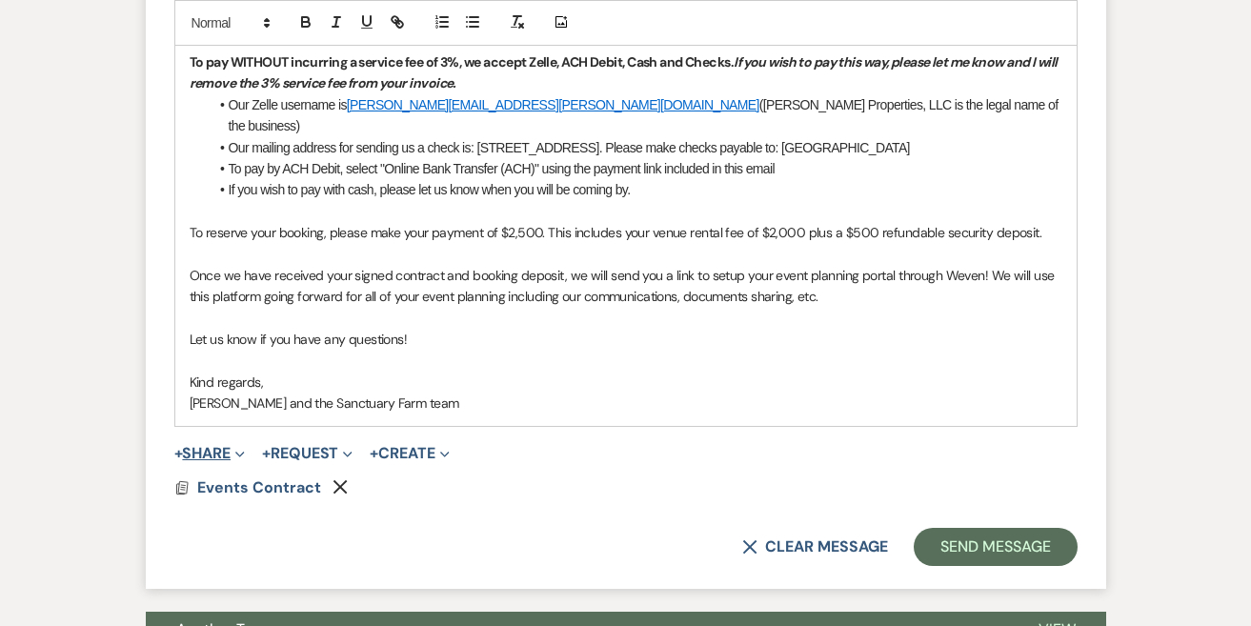
click at [221, 446] on button "+ Share Expand" at bounding box center [209, 453] width 71 height 15
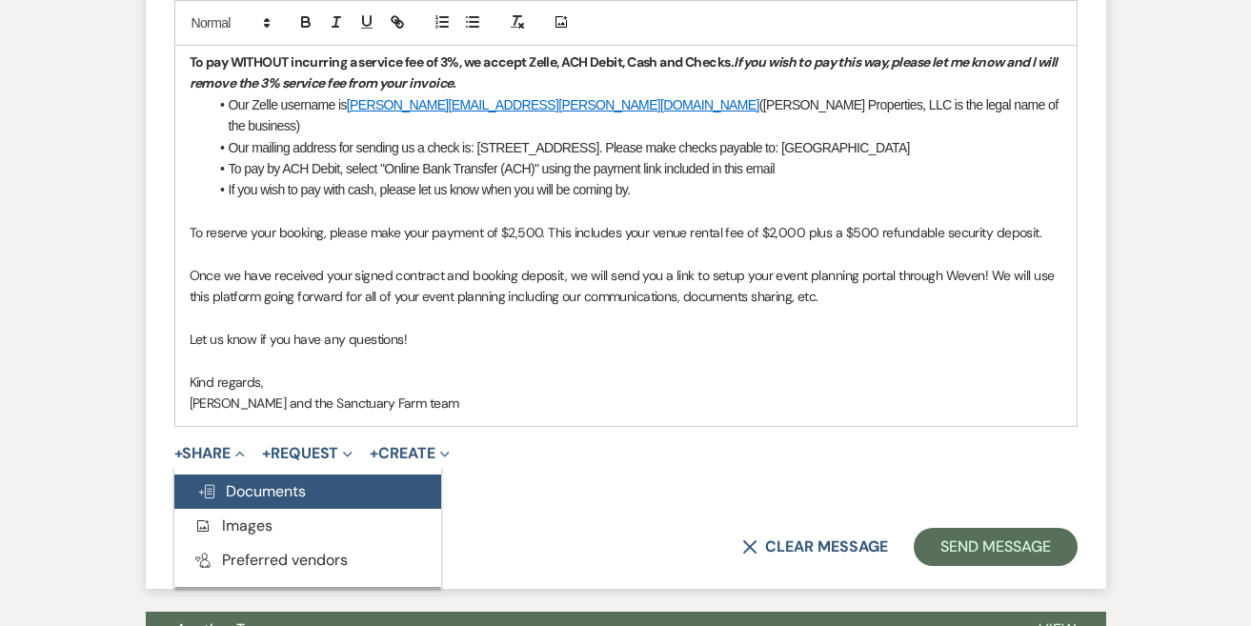
click at [251, 481] on span "Doc Upload Documents" at bounding box center [251, 491] width 109 height 20
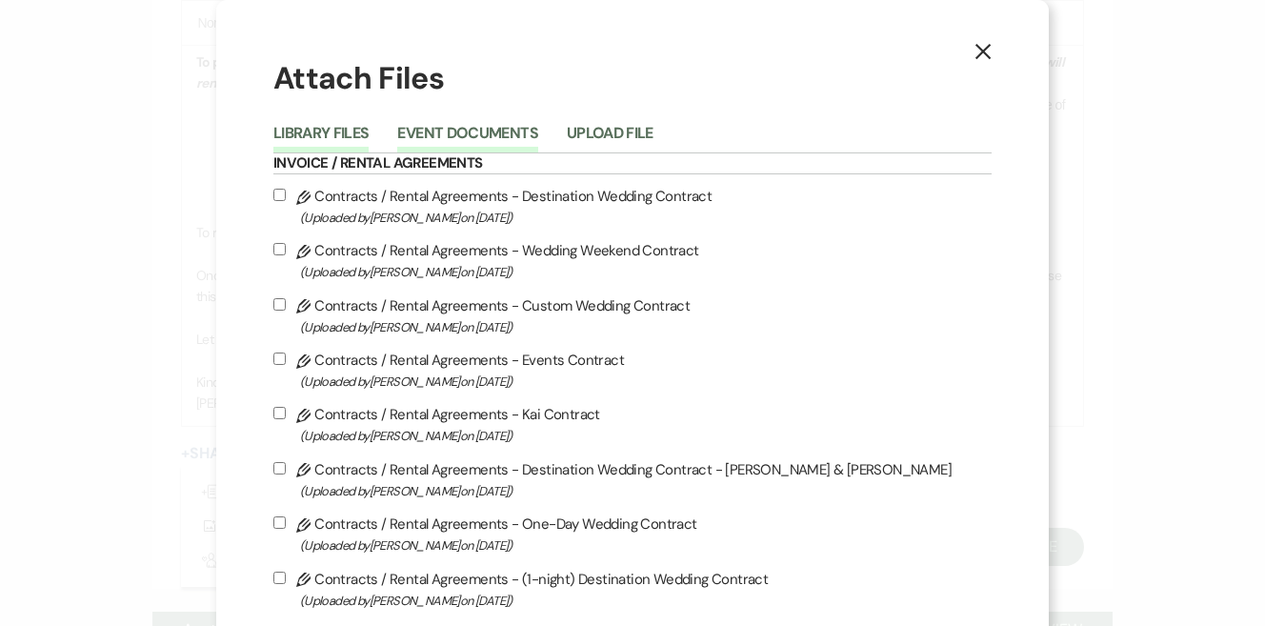
click at [537, 126] on button "Event Documents" at bounding box center [467, 139] width 140 height 27
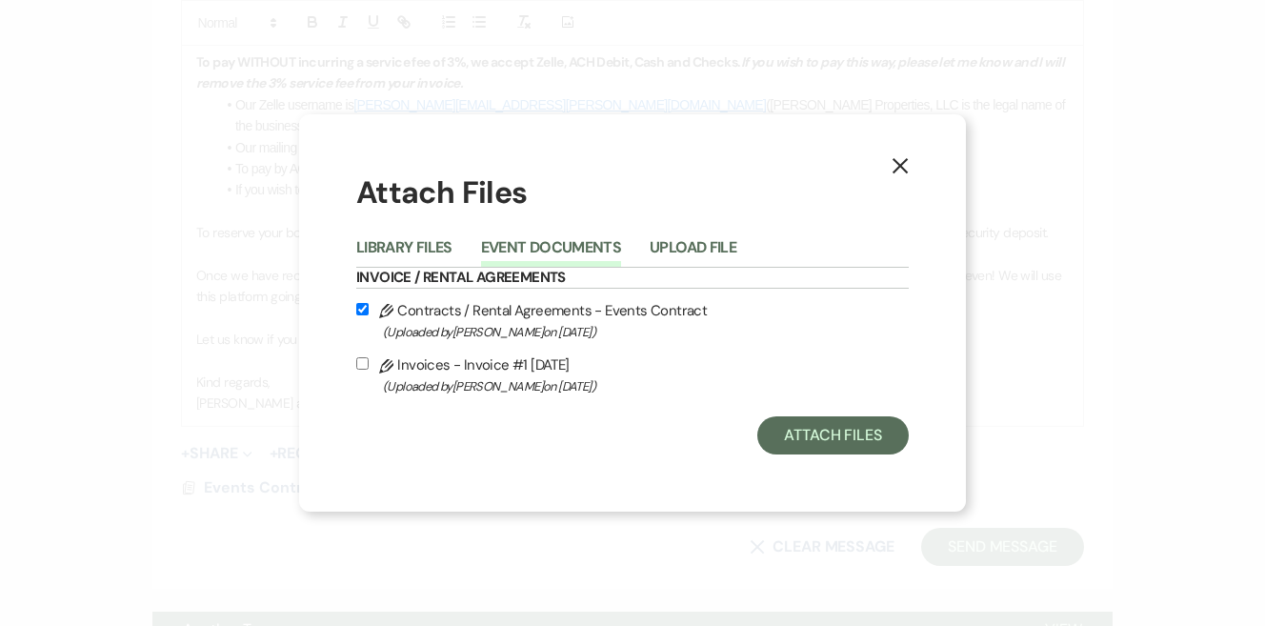
click at [360, 364] on input "Pencil Invoices - Invoice #1 [DATE] (Uploaded by [PERSON_NAME] on [DATE] )" at bounding box center [362, 363] width 12 height 12
checkbox input "true"
click at [819, 425] on button "Attach Files" at bounding box center [832, 435] width 151 height 38
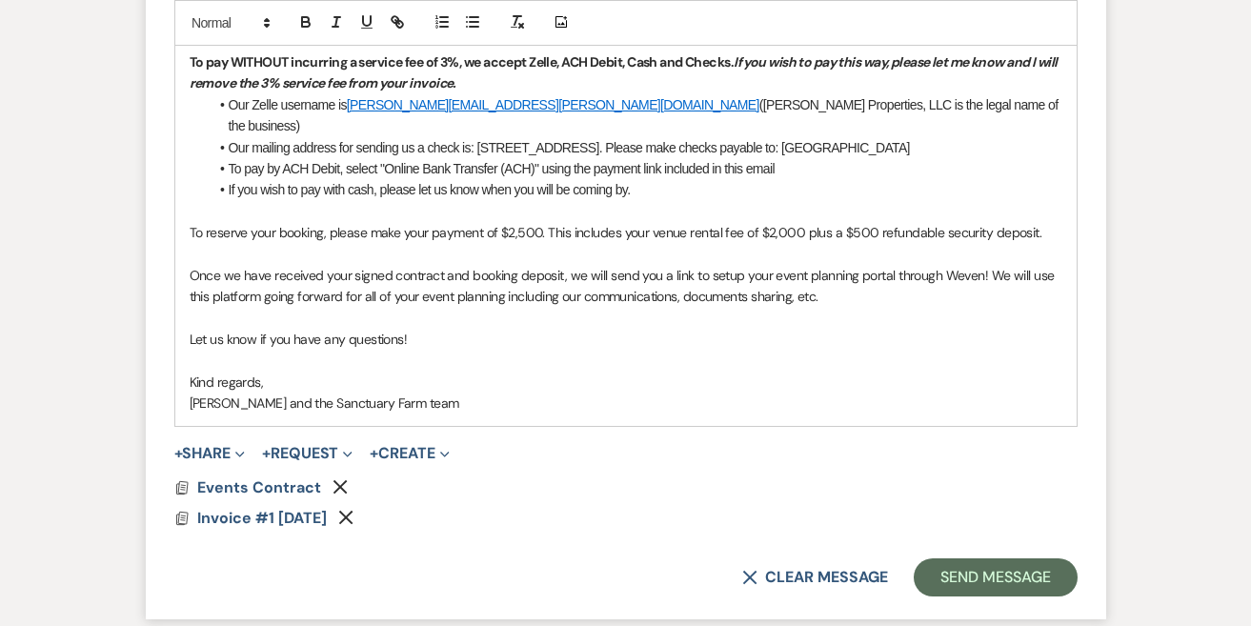
click at [303, 446] on button "+ Request Expand" at bounding box center [307, 453] width 90 height 15
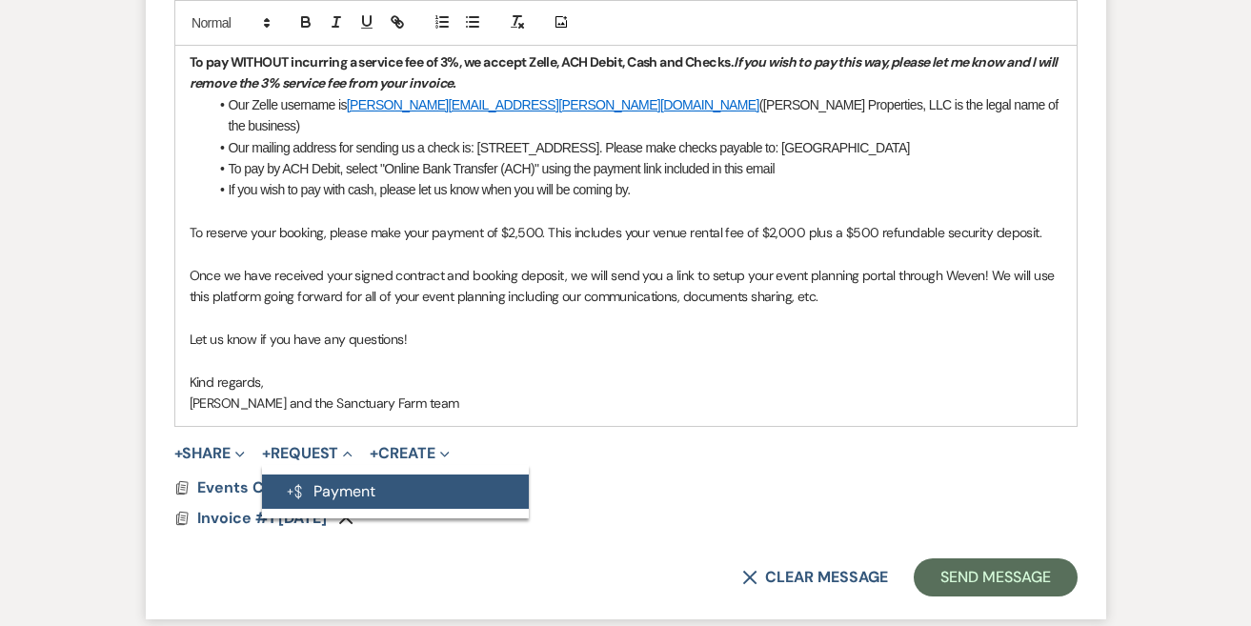
click at [349, 474] on button "Generate Payment Payment" at bounding box center [395, 491] width 267 height 34
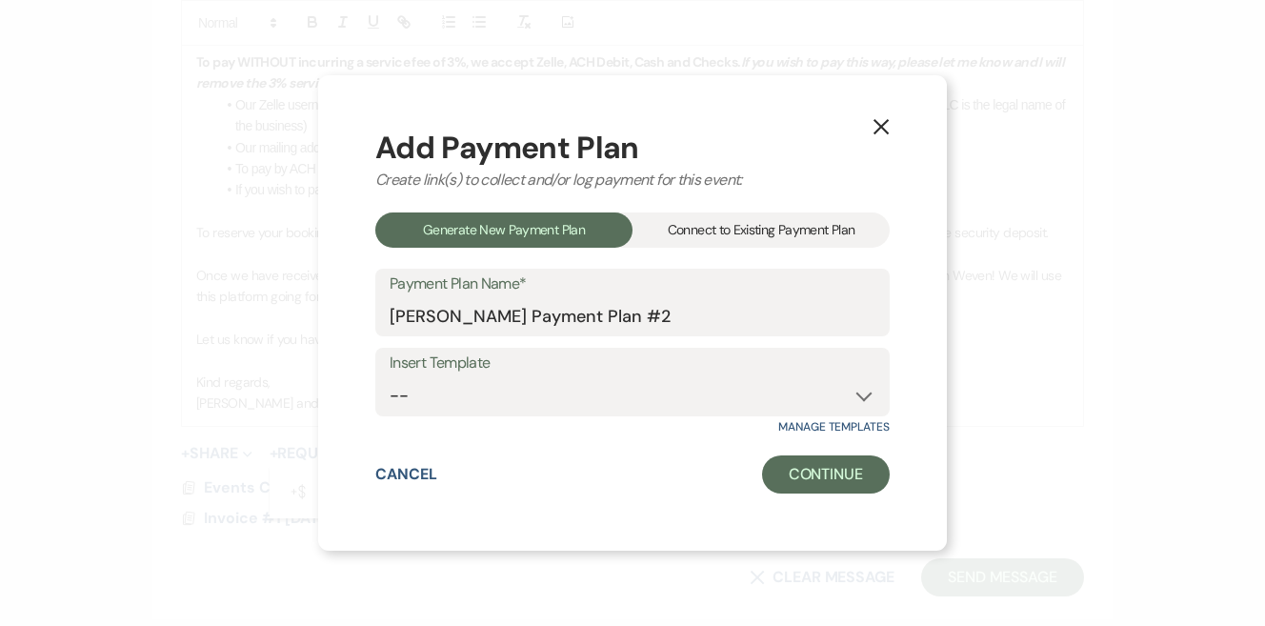
click at [734, 240] on div "Connect to Existing Payment Plan" at bounding box center [761, 229] width 257 height 35
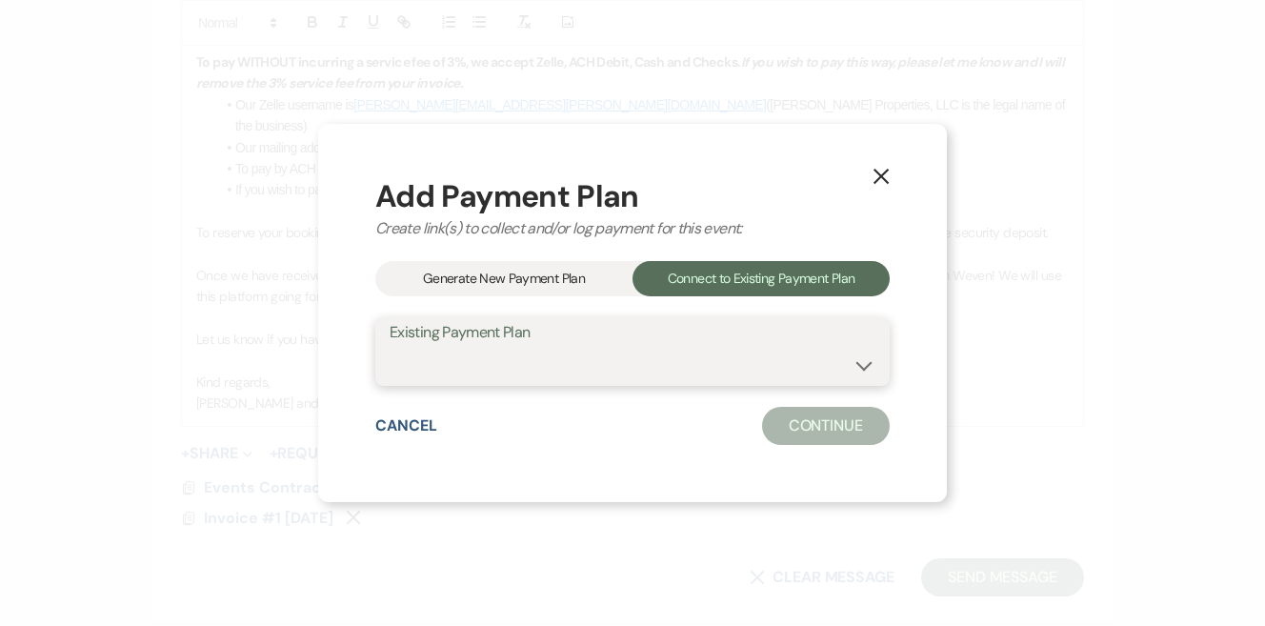
select select "24866"
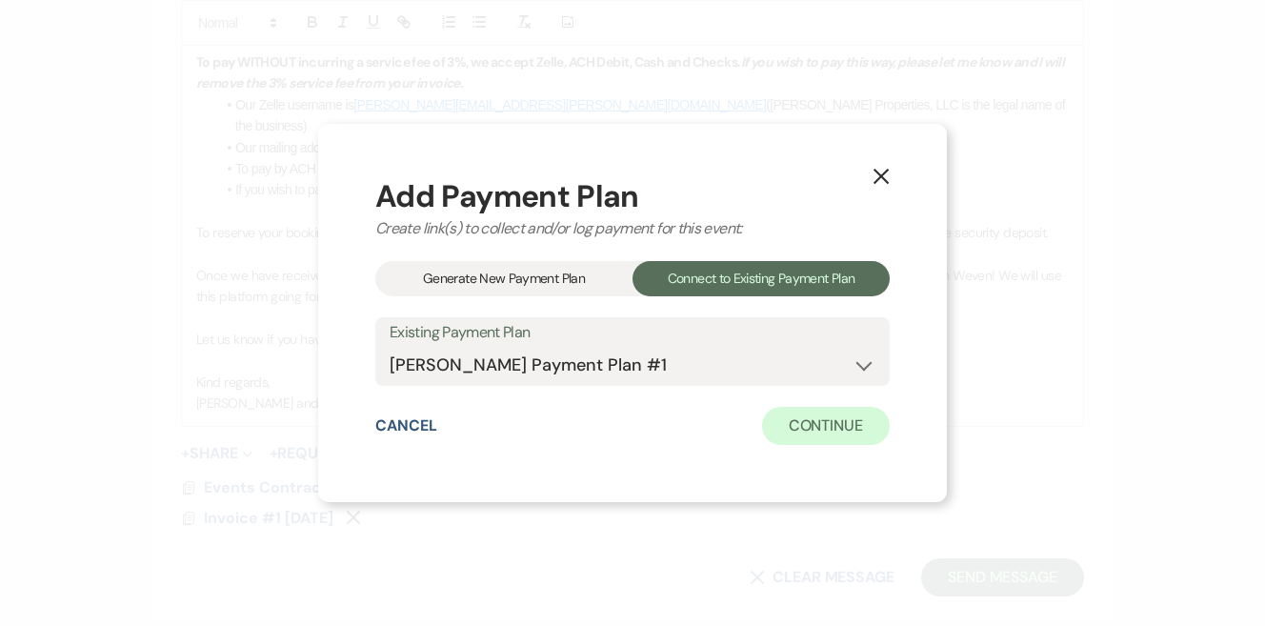
click at [817, 422] on button "Continue" at bounding box center [826, 426] width 128 height 38
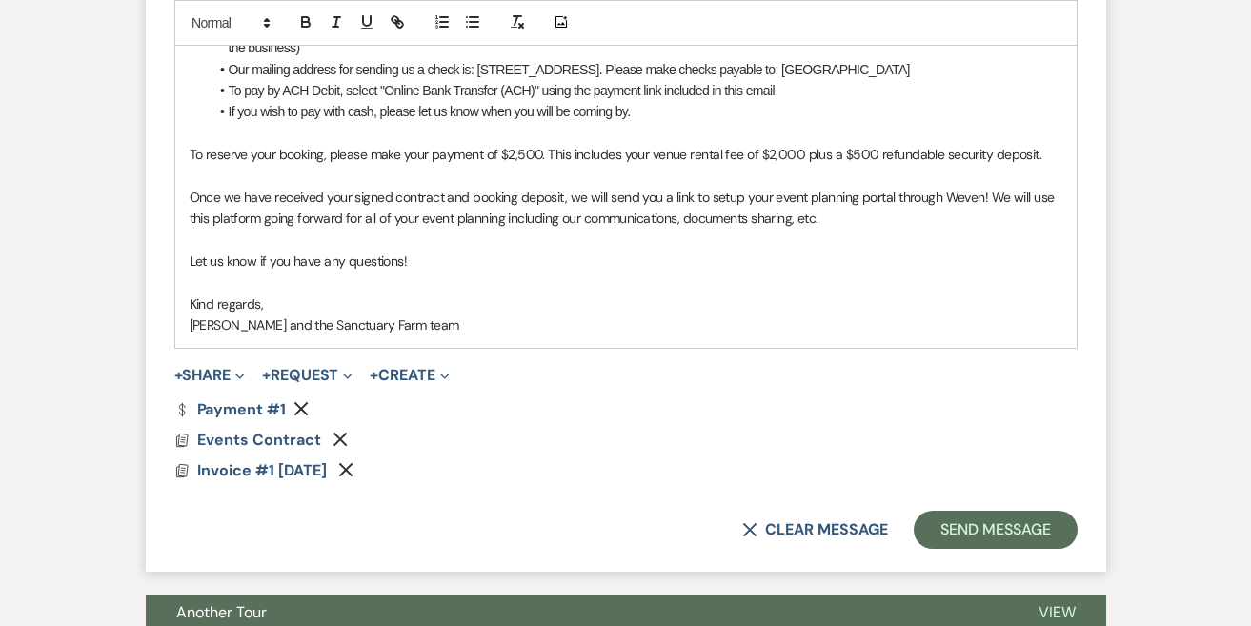
scroll to position [1551, 0]
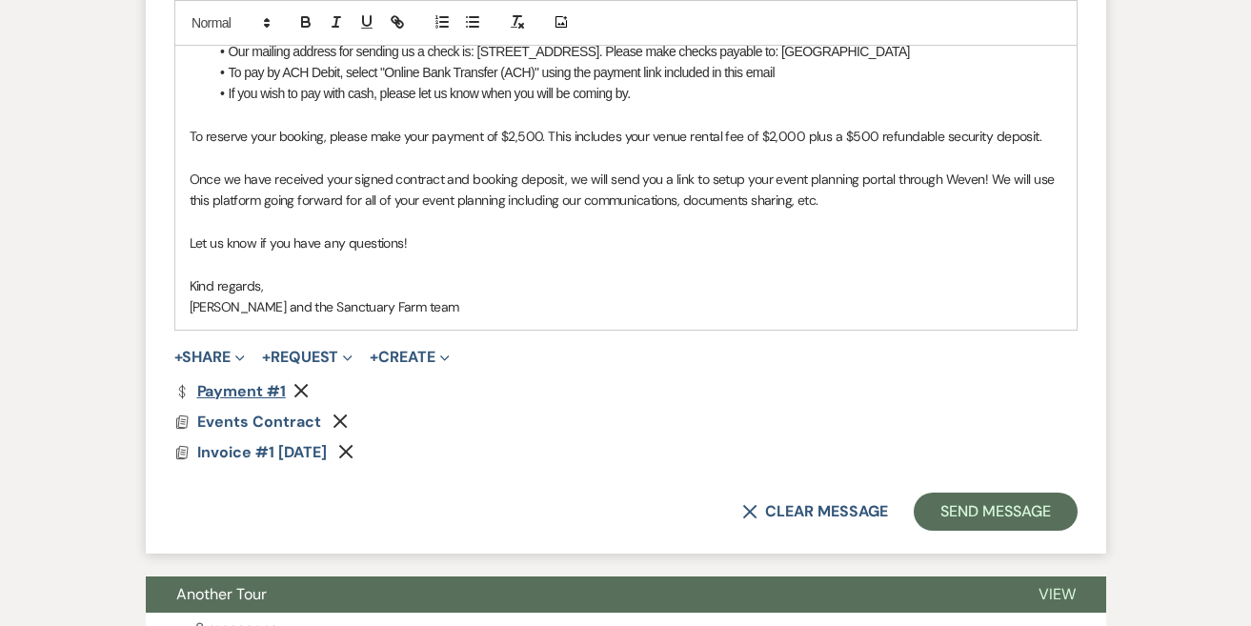
click at [266, 384] on link "Dollar Payment Payment #1" at bounding box center [229, 391] width 111 height 15
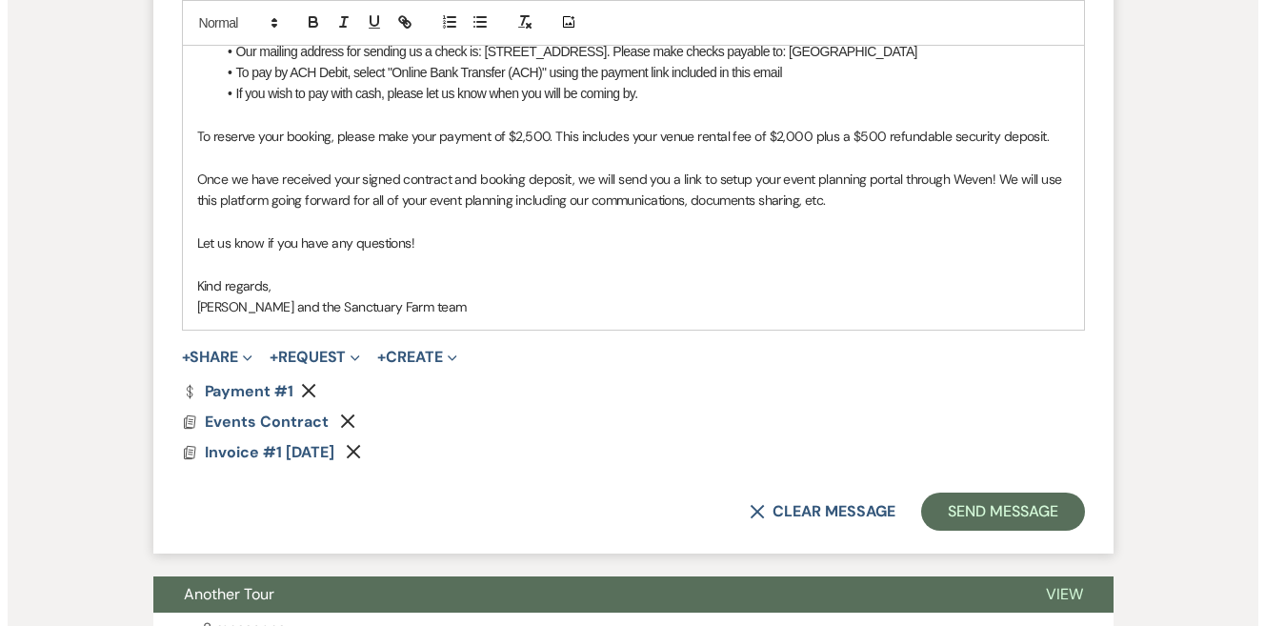
scroll to position [1547, 0]
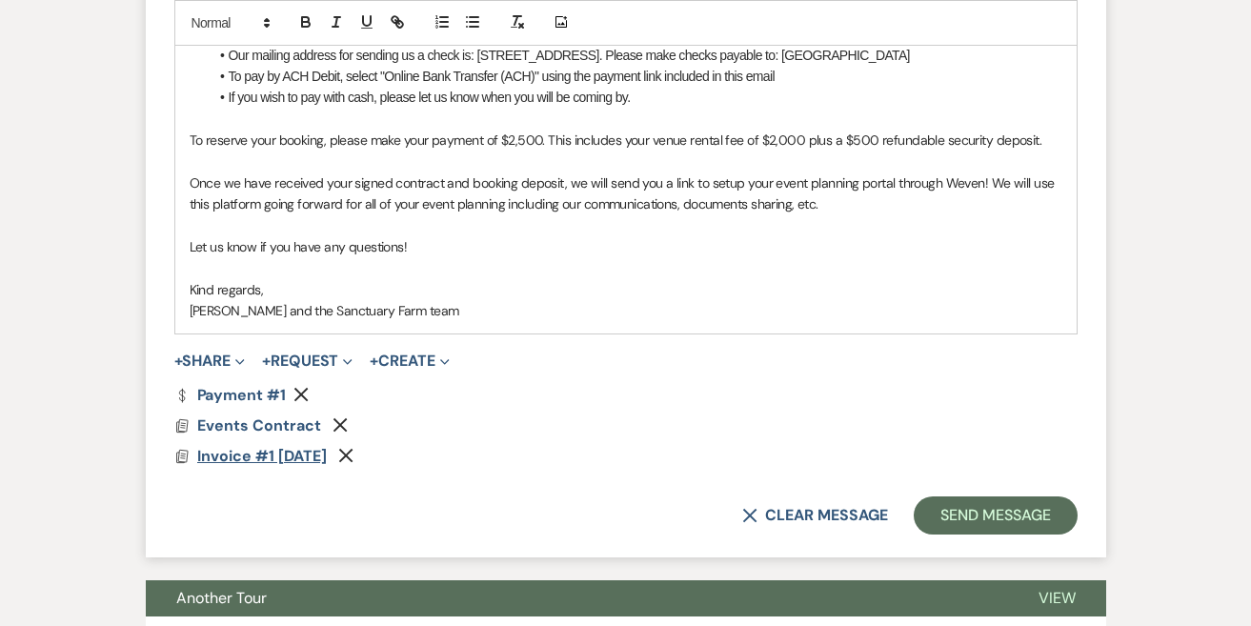
click at [277, 446] on span "Invoice #1 [DATE]" at bounding box center [262, 456] width 130 height 20
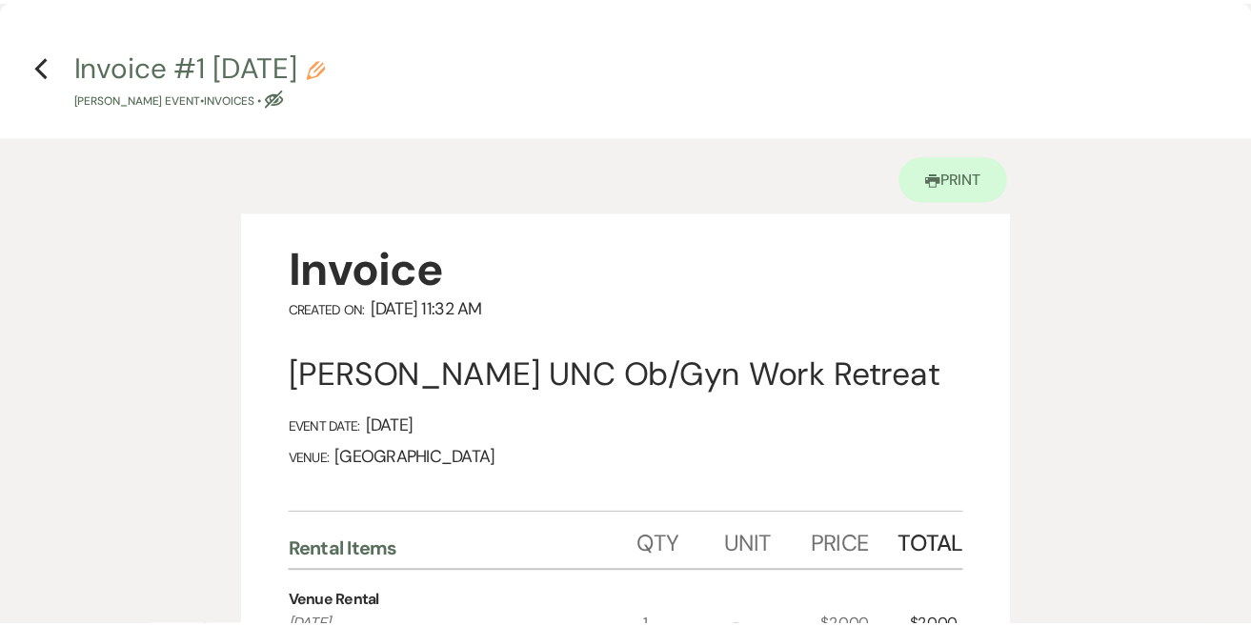
scroll to position [0, 0]
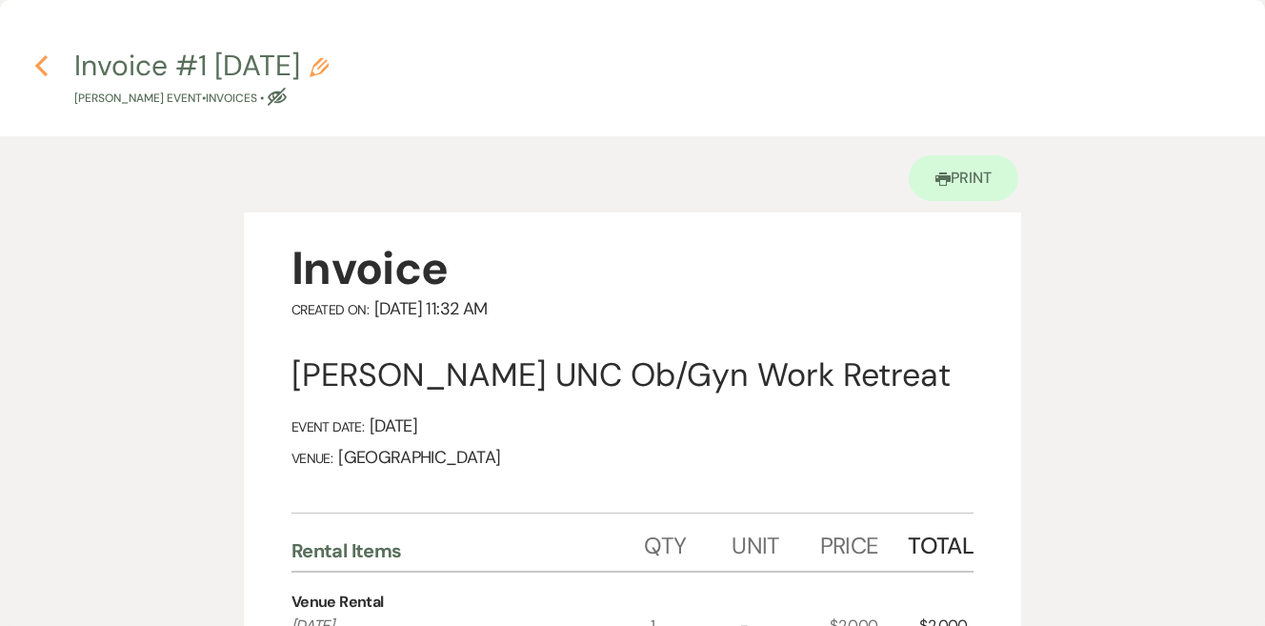
click at [44, 62] on icon "Previous" at bounding box center [41, 65] width 14 height 23
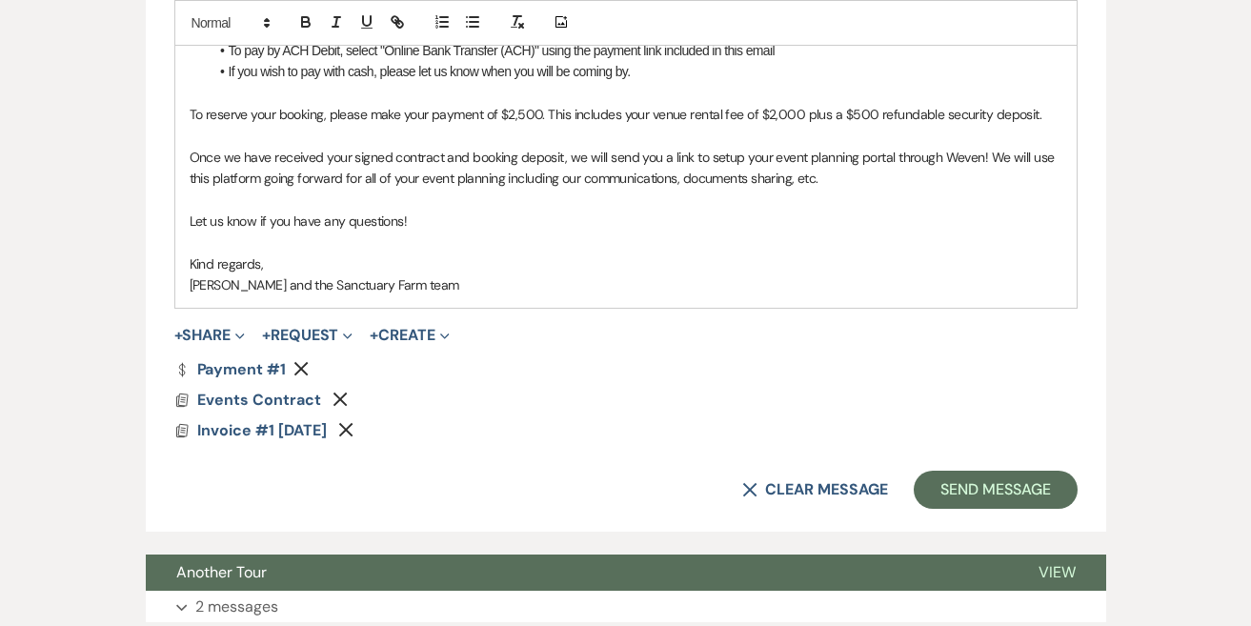
scroll to position [1579, 0]
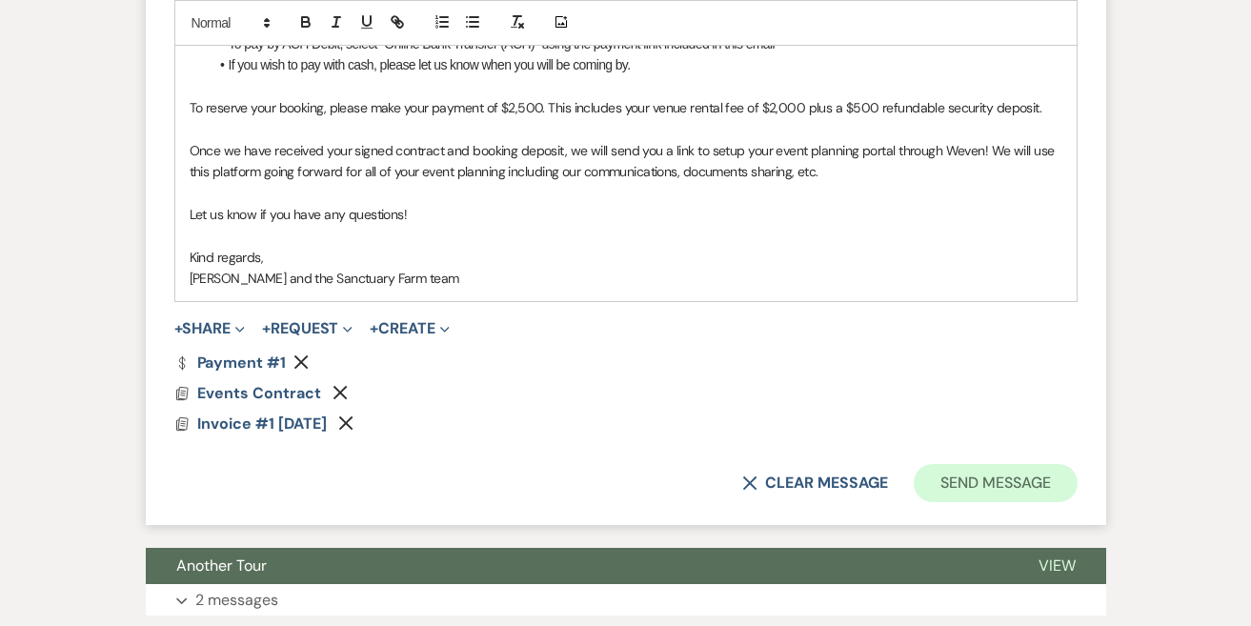
click at [1034, 464] on button "Send Message" at bounding box center [995, 483] width 163 height 38
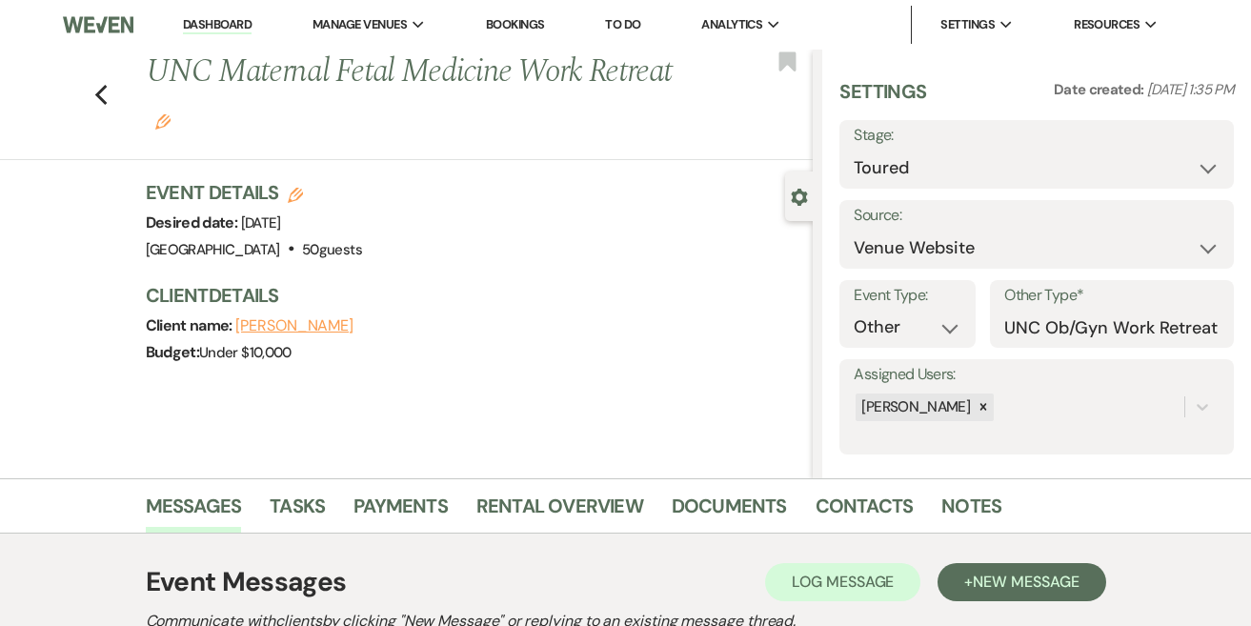
scroll to position [0, 0]
click at [256, 26] on li "Dashboard" at bounding box center [217, 25] width 88 height 38
click at [229, 17] on link "Dashboard" at bounding box center [217, 25] width 69 height 18
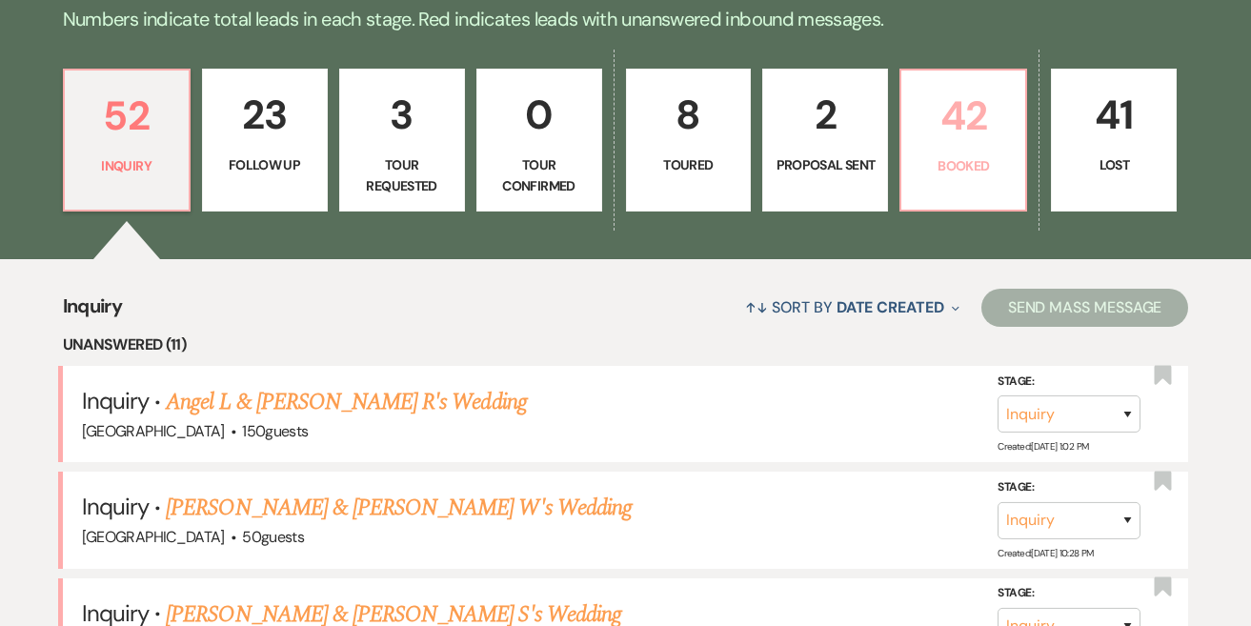
scroll to position [499, 0]
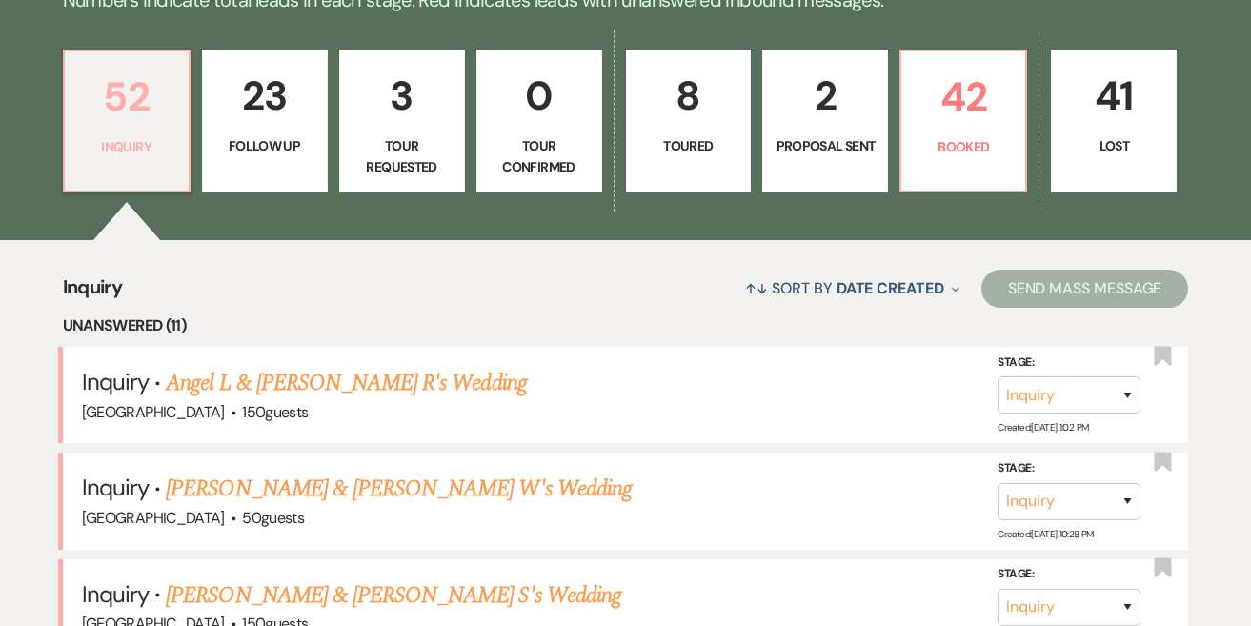
click at [115, 155] on p "Inquiry" at bounding box center [126, 146] width 101 height 21
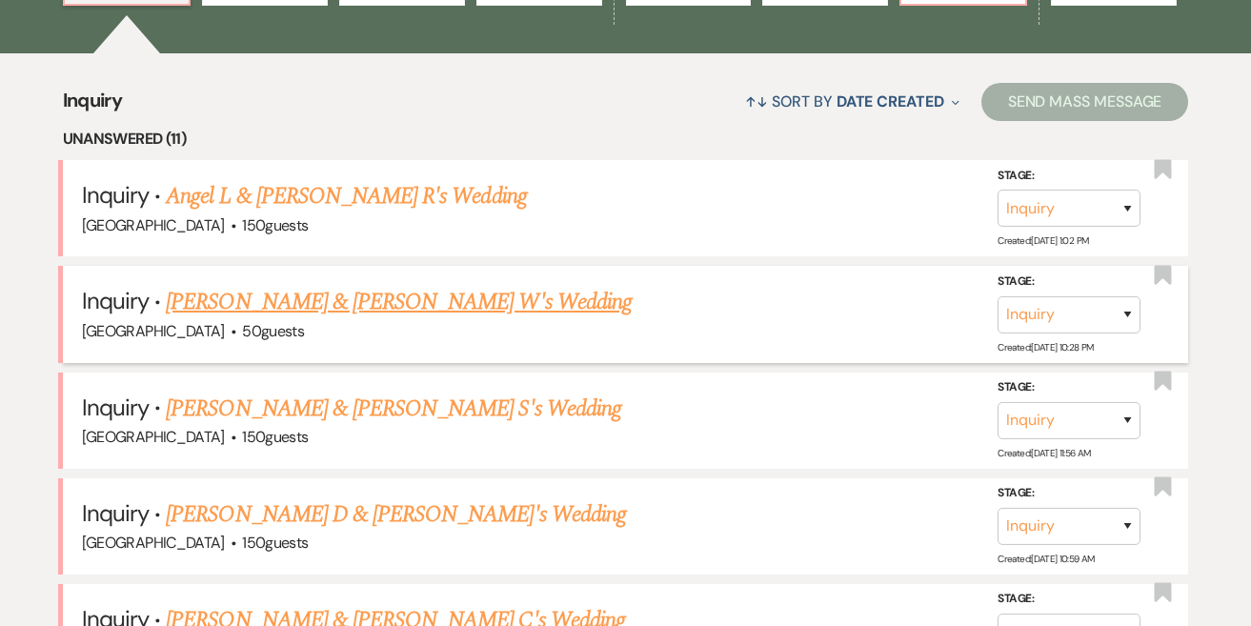
scroll to position [691, 0]
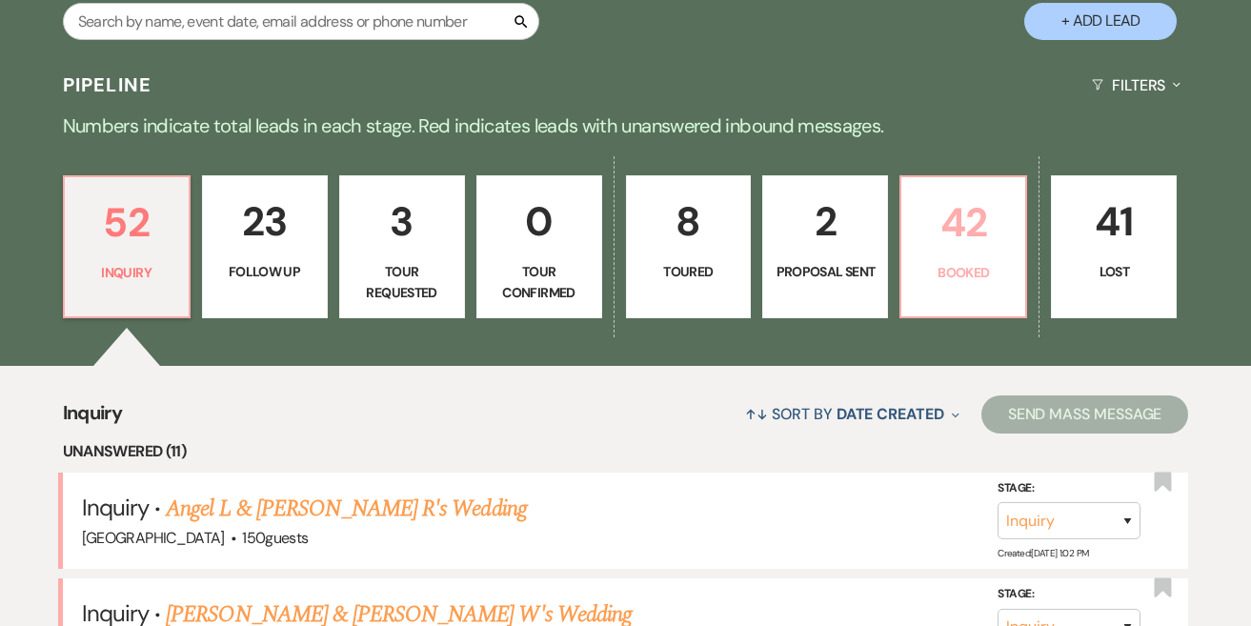
click at [996, 255] on link "42 Booked" at bounding box center [963, 246] width 128 height 143
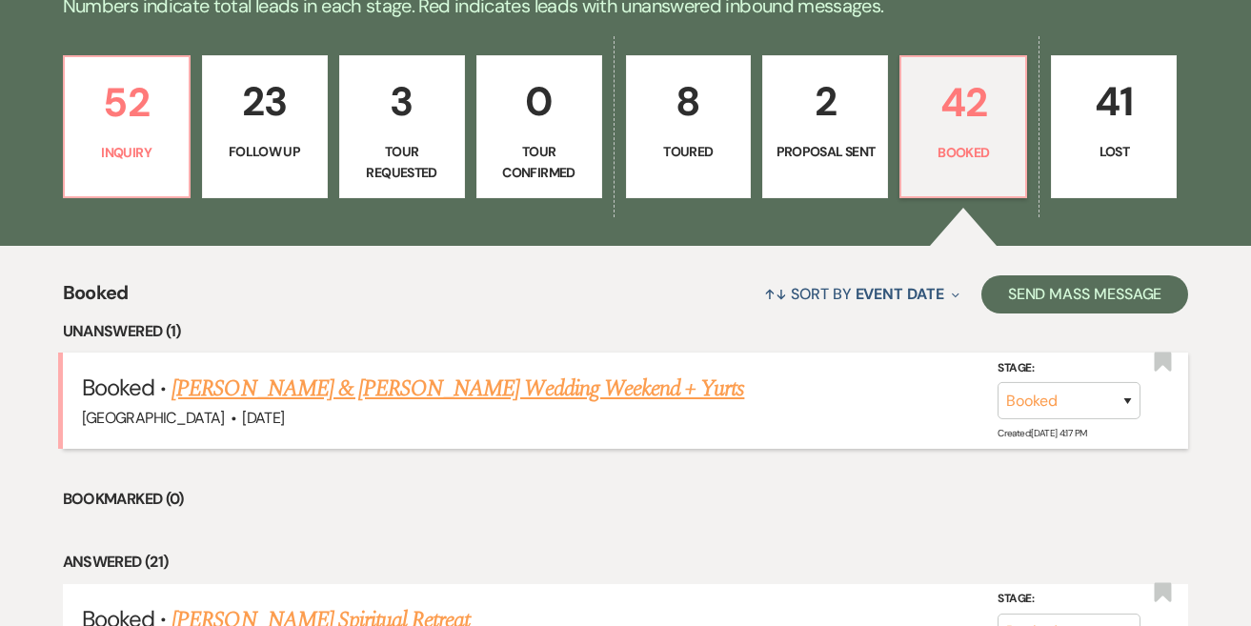
scroll to position [532, 0]
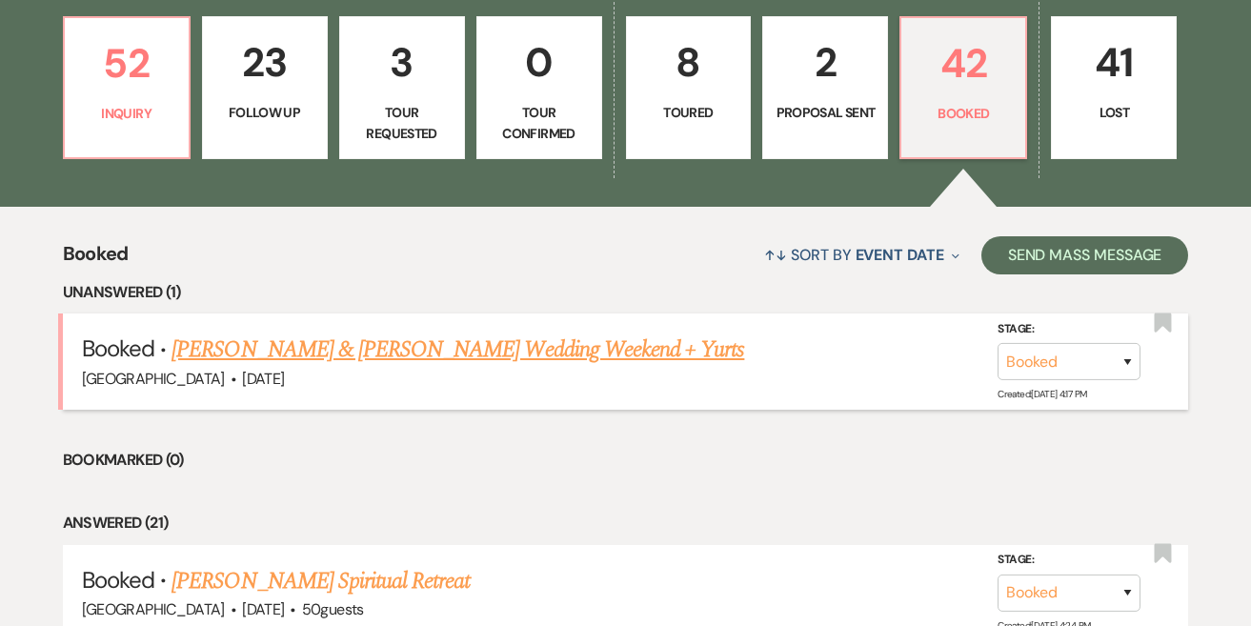
click at [567, 345] on link "[PERSON_NAME] & [PERSON_NAME] Wedding Weekend + Yurts" at bounding box center [457, 349] width 572 height 34
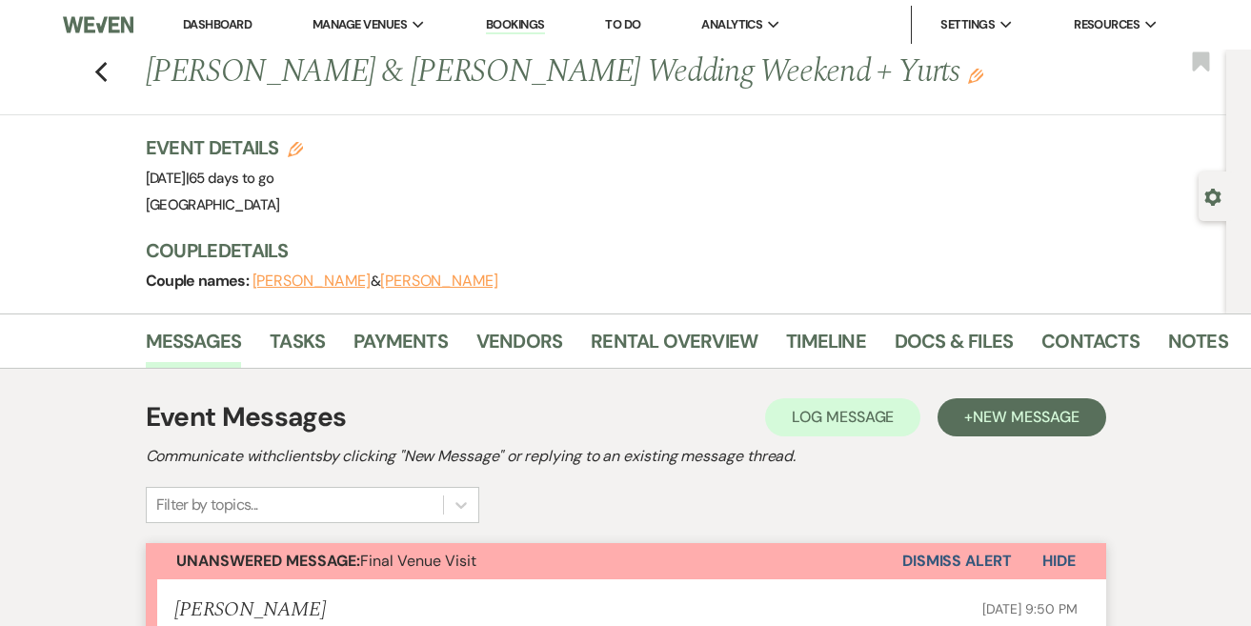
click at [205, 20] on link "Dashboard" at bounding box center [217, 24] width 69 height 16
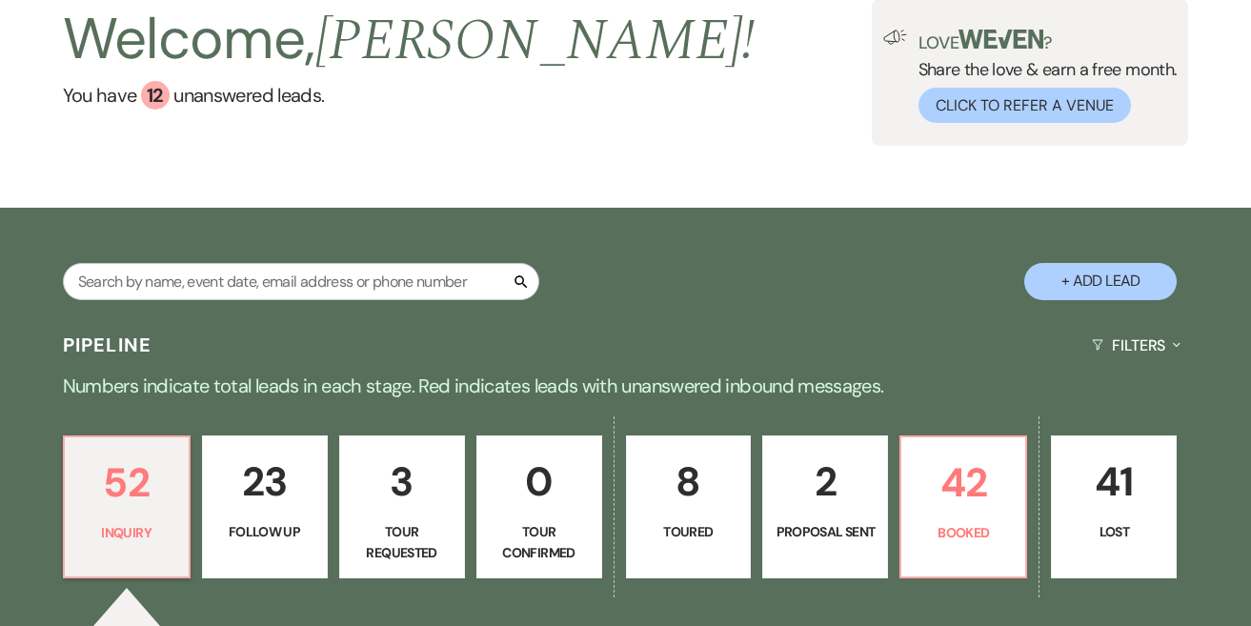
scroll to position [472, 0]
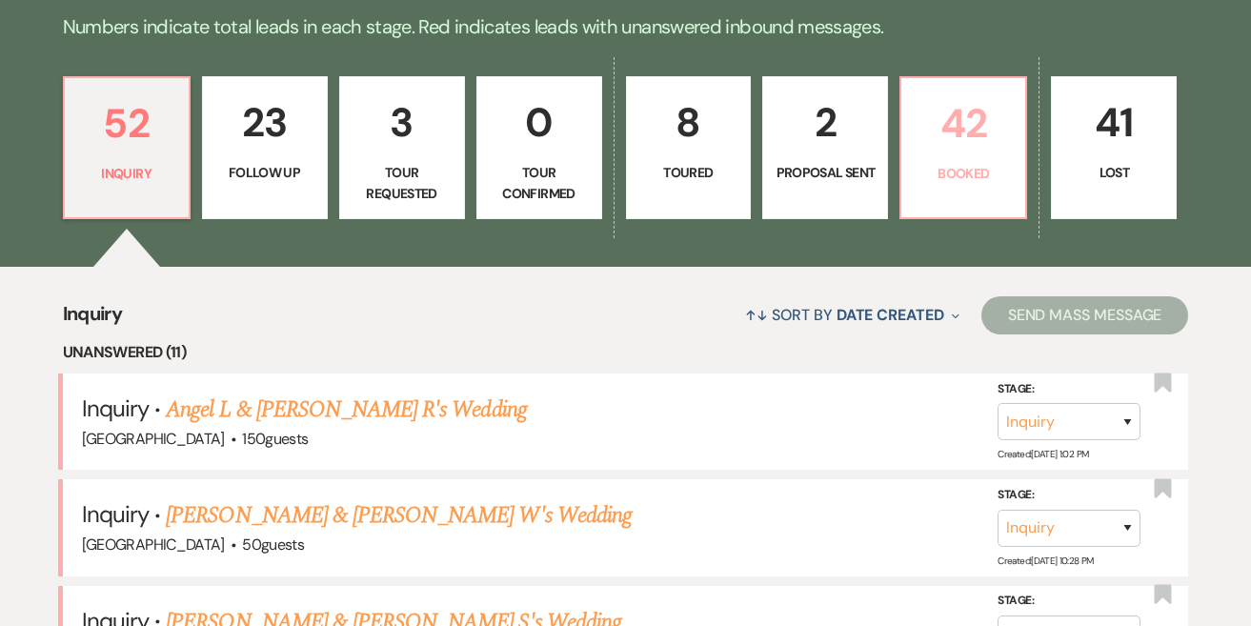
click at [929, 154] on p "42" at bounding box center [963, 123] width 101 height 64
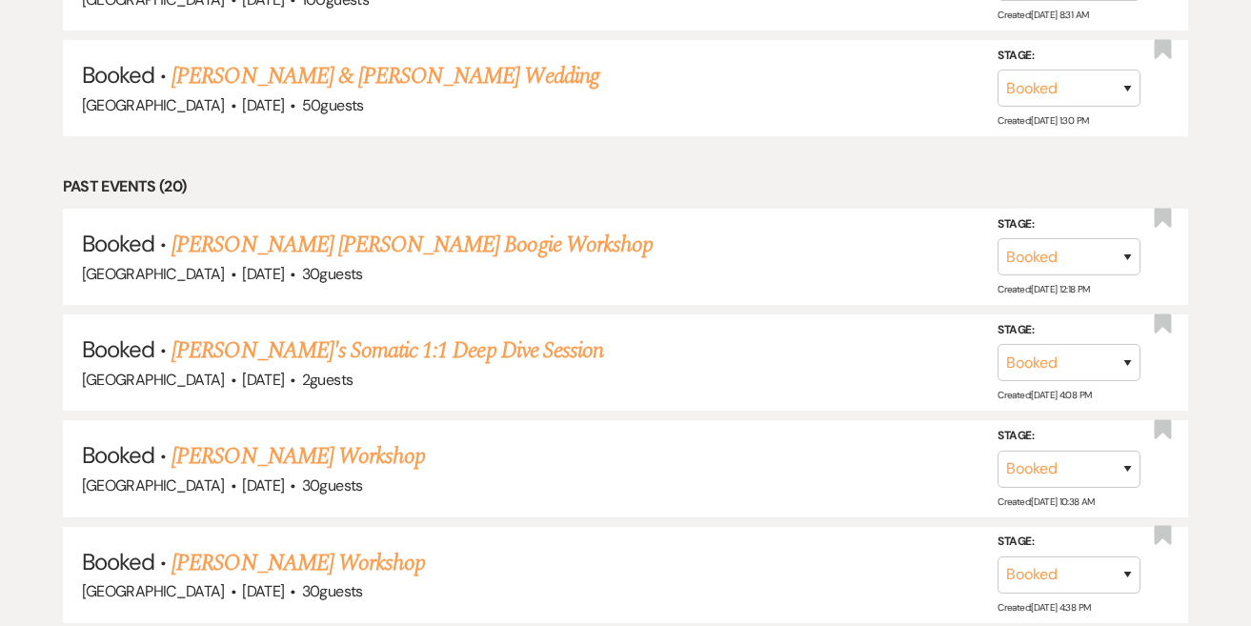
scroll to position [3156, 0]
click at [397, 227] on link "[PERSON_NAME] [PERSON_NAME] Boogie Workshop" at bounding box center [411, 244] width 481 height 34
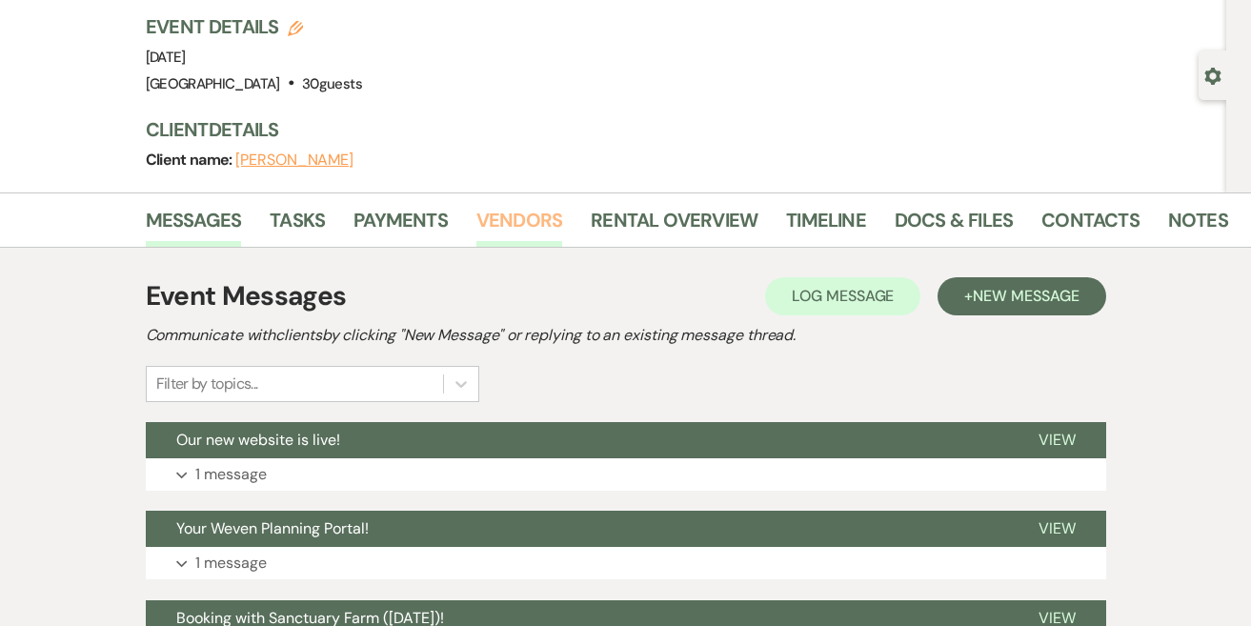
scroll to position [148, 0]
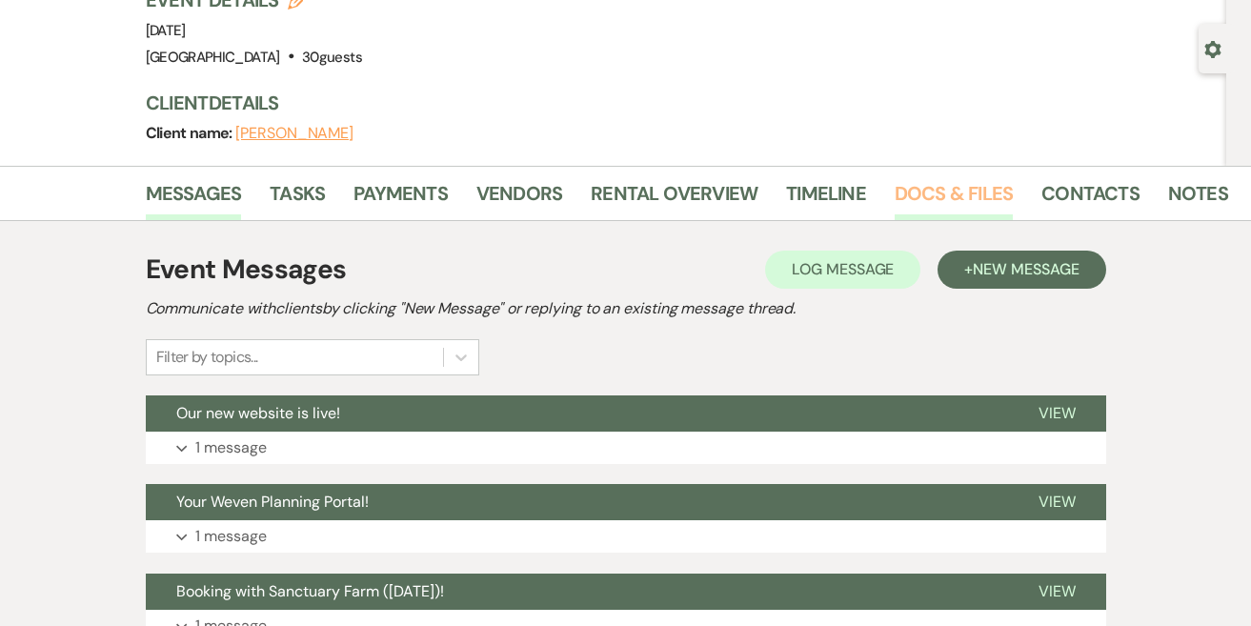
click at [979, 195] on link "Docs & Files" at bounding box center [953, 199] width 118 height 42
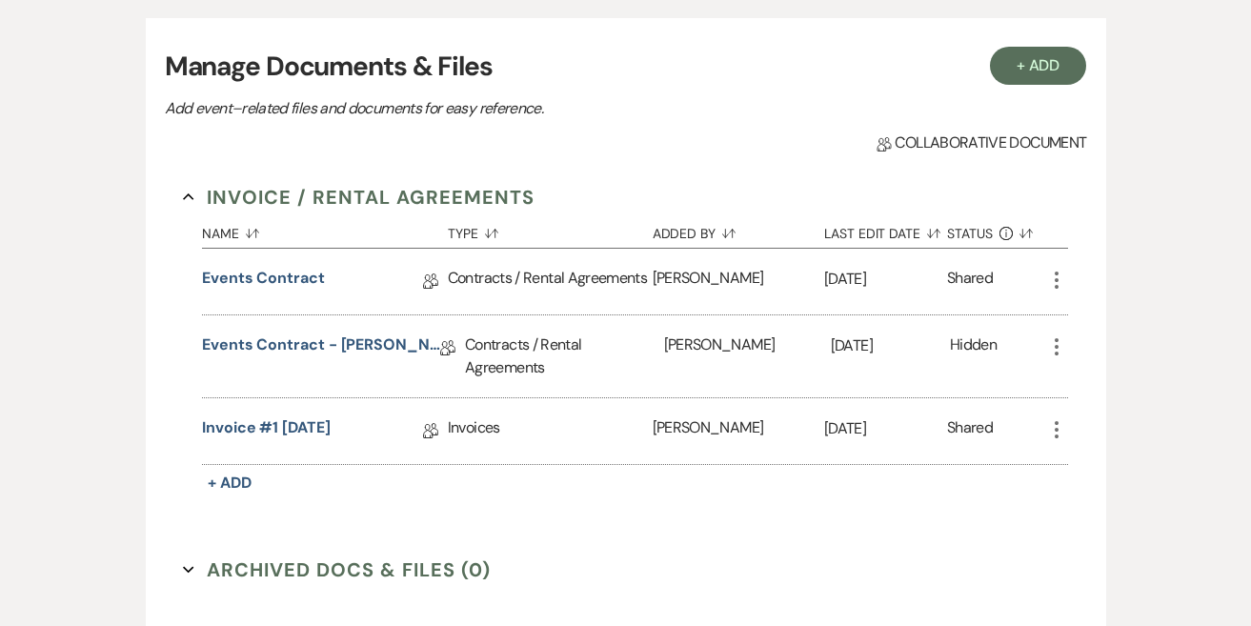
scroll to position [392, 0]
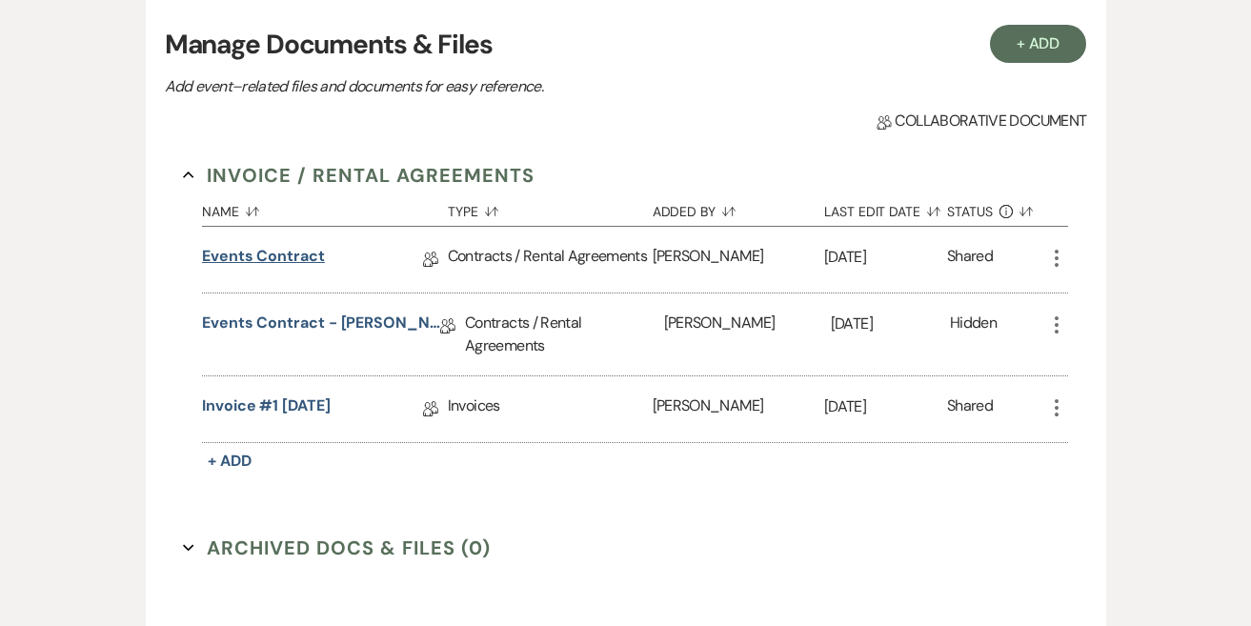
click at [287, 255] on link "Events Contract" at bounding box center [263, 260] width 123 height 30
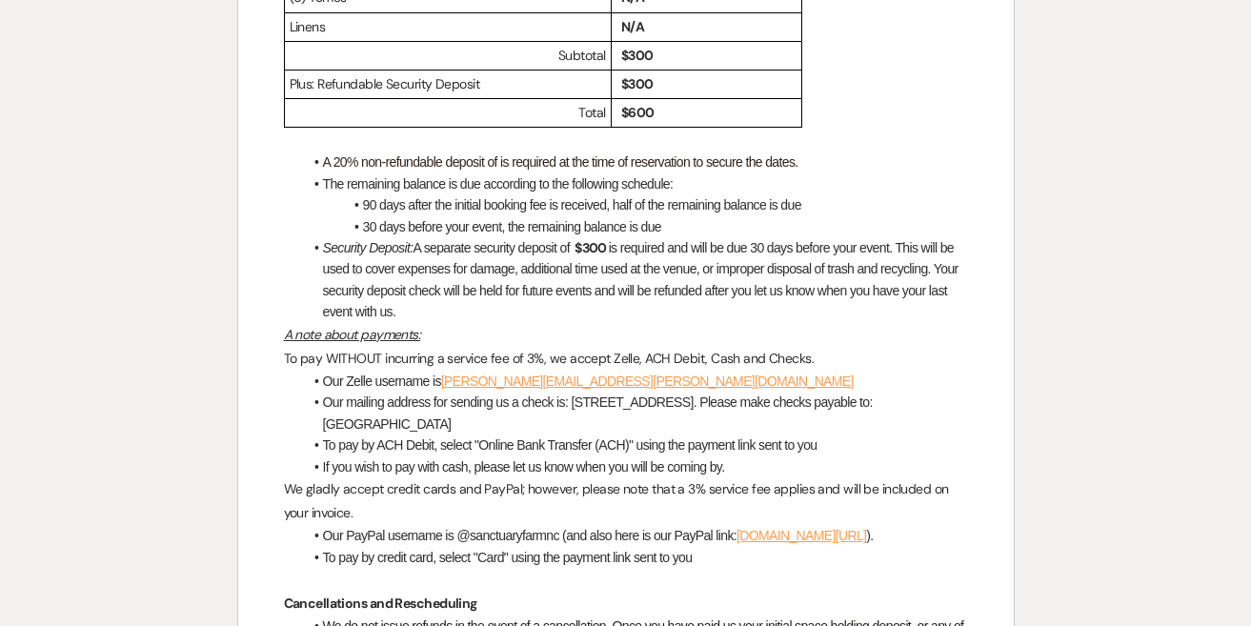
scroll to position [839, 0]
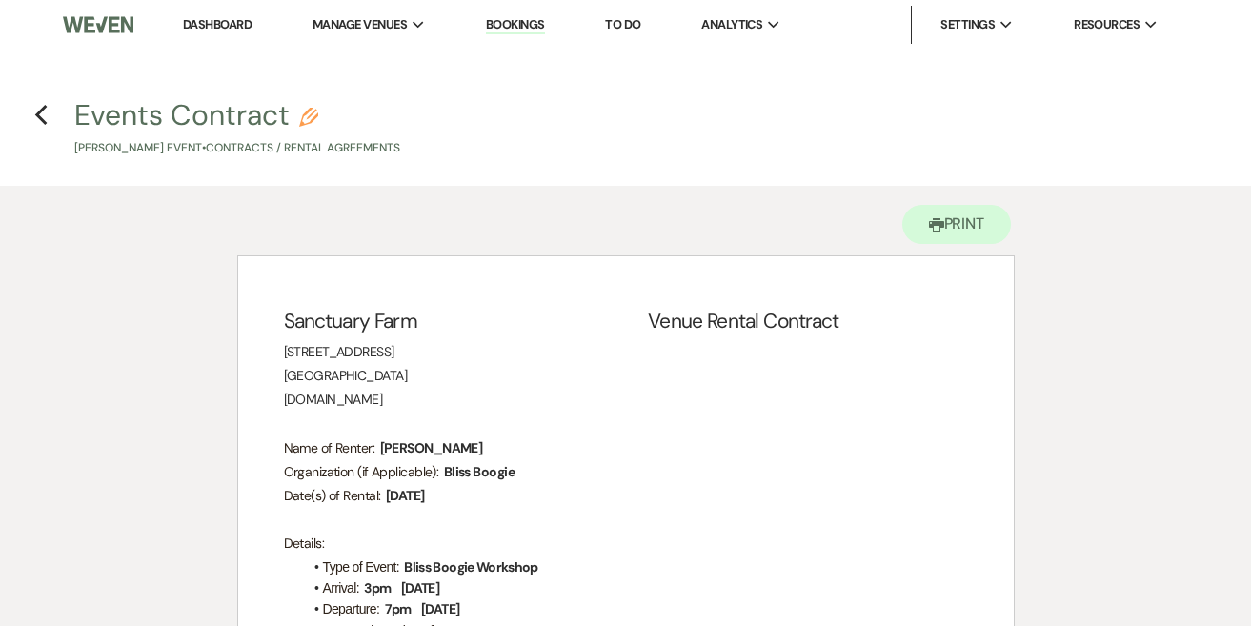
scroll to position [0, 0]
click at [202, 23] on link "Dashboard" at bounding box center [217, 24] width 69 height 16
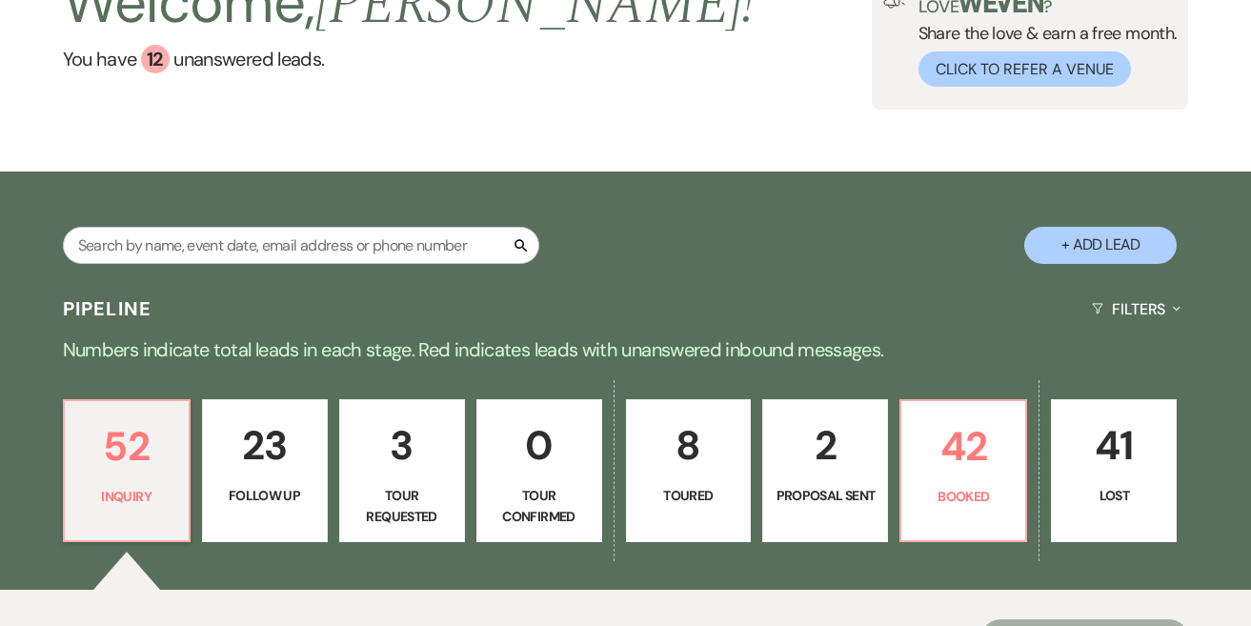
scroll to position [194, 0]
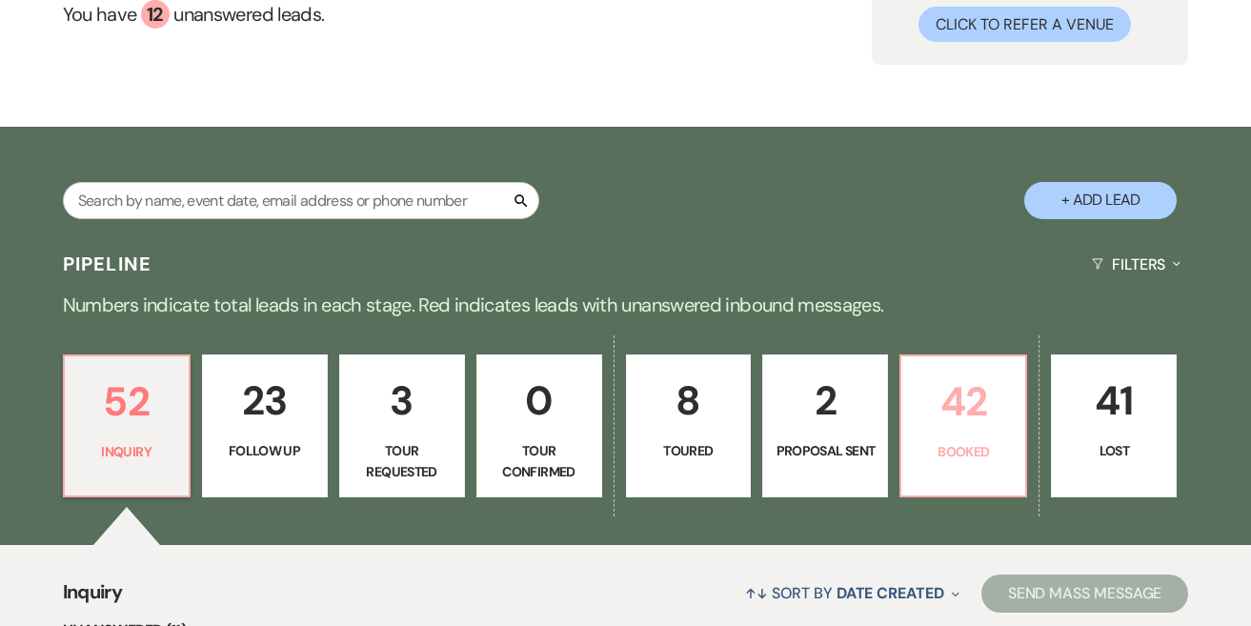
click at [973, 412] on p "42" at bounding box center [963, 402] width 101 height 64
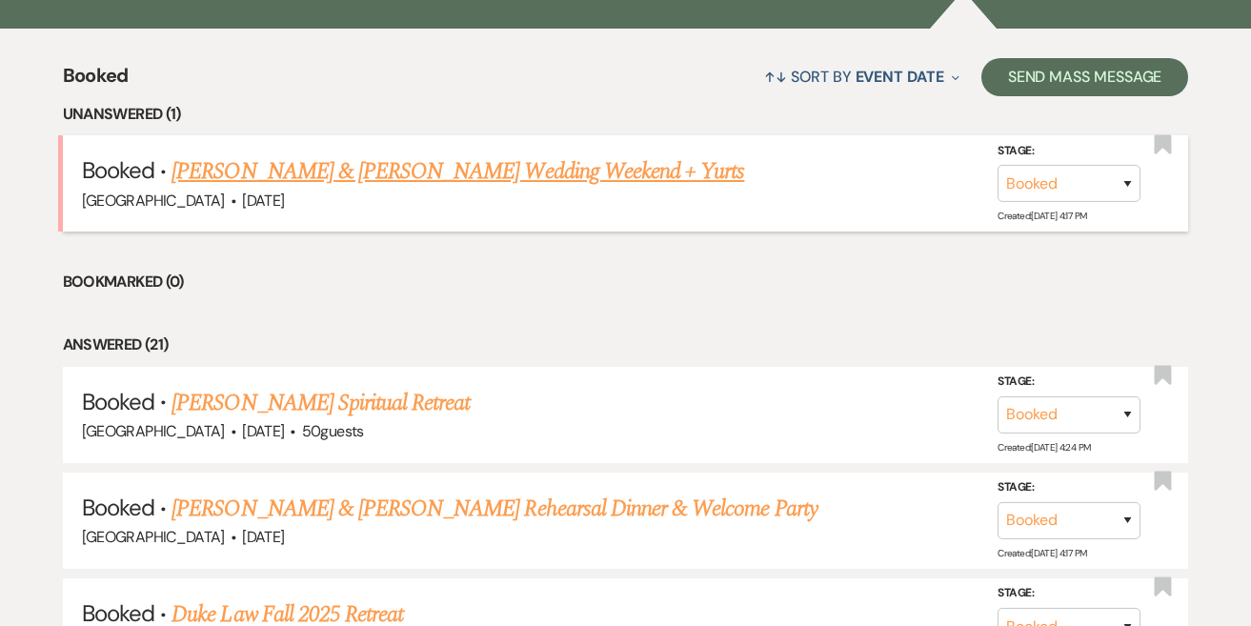
click at [693, 175] on link "[PERSON_NAME] & [PERSON_NAME] Wedding Weekend + Yurts" at bounding box center [457, 171] width 572 height 34
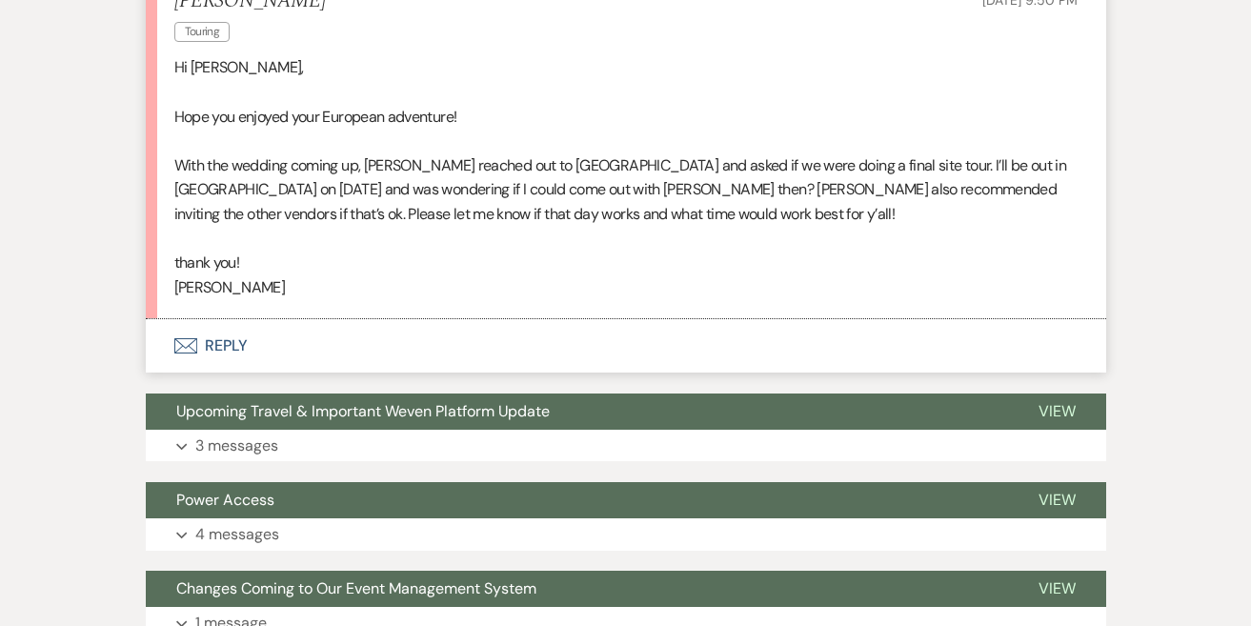
scroll to position [495, 0]
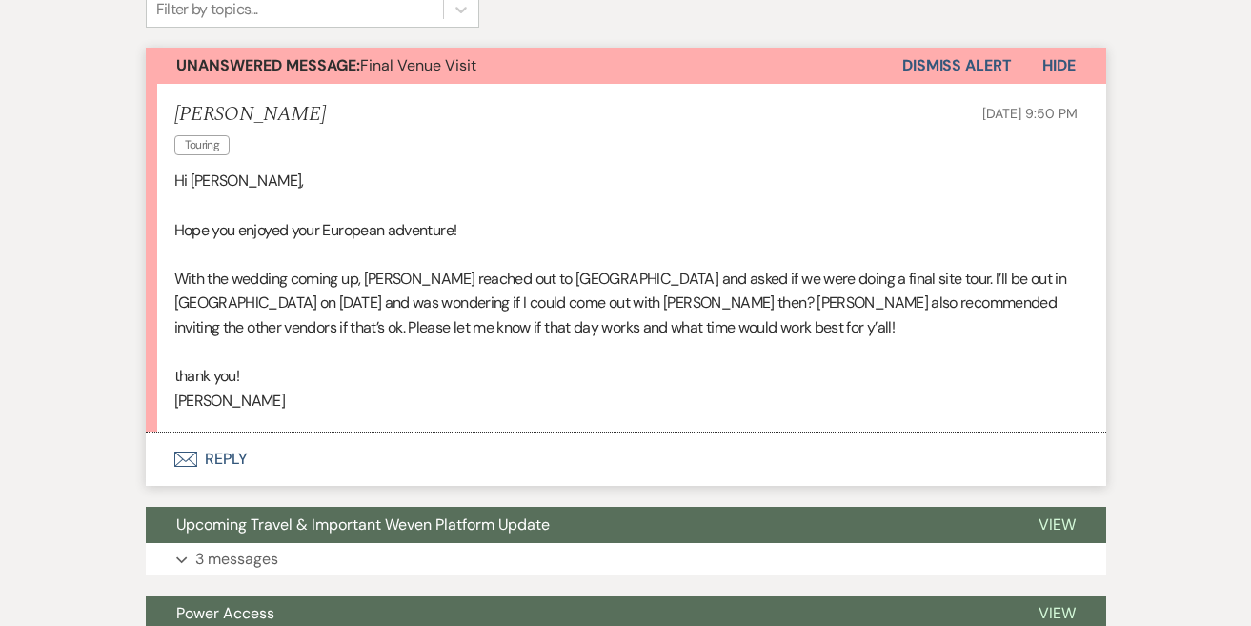
click at [223, 460] on button "Envelope Reply" at bounding box center [626, 458] width 960 height 53
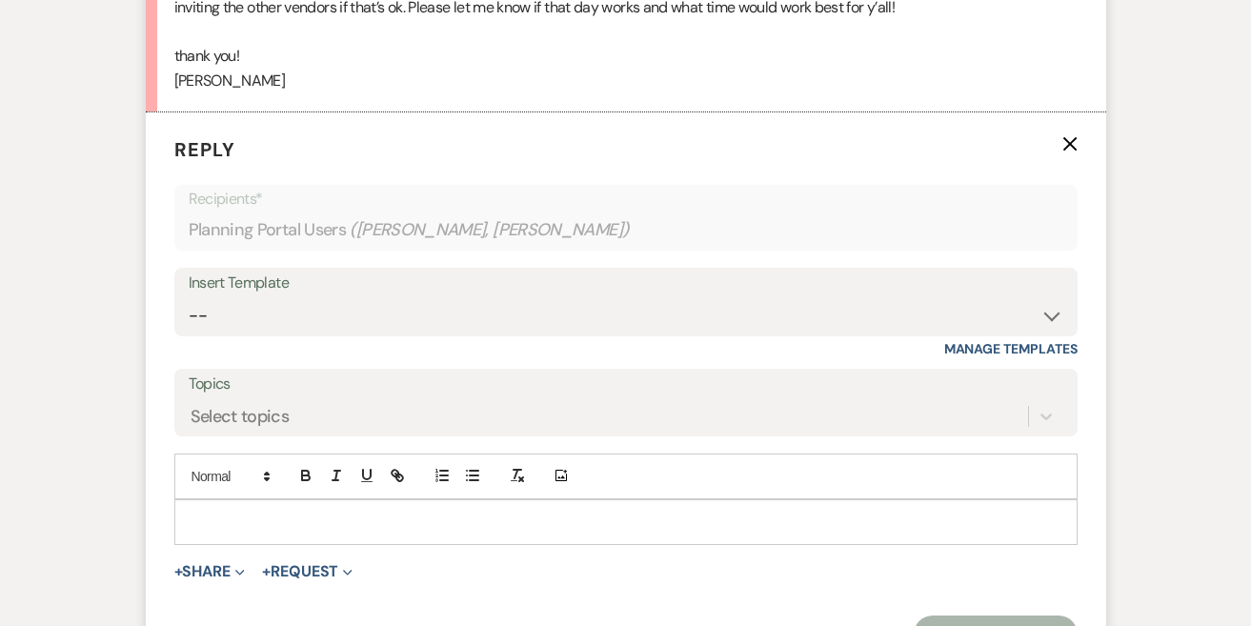
scroll to position [889, 0]
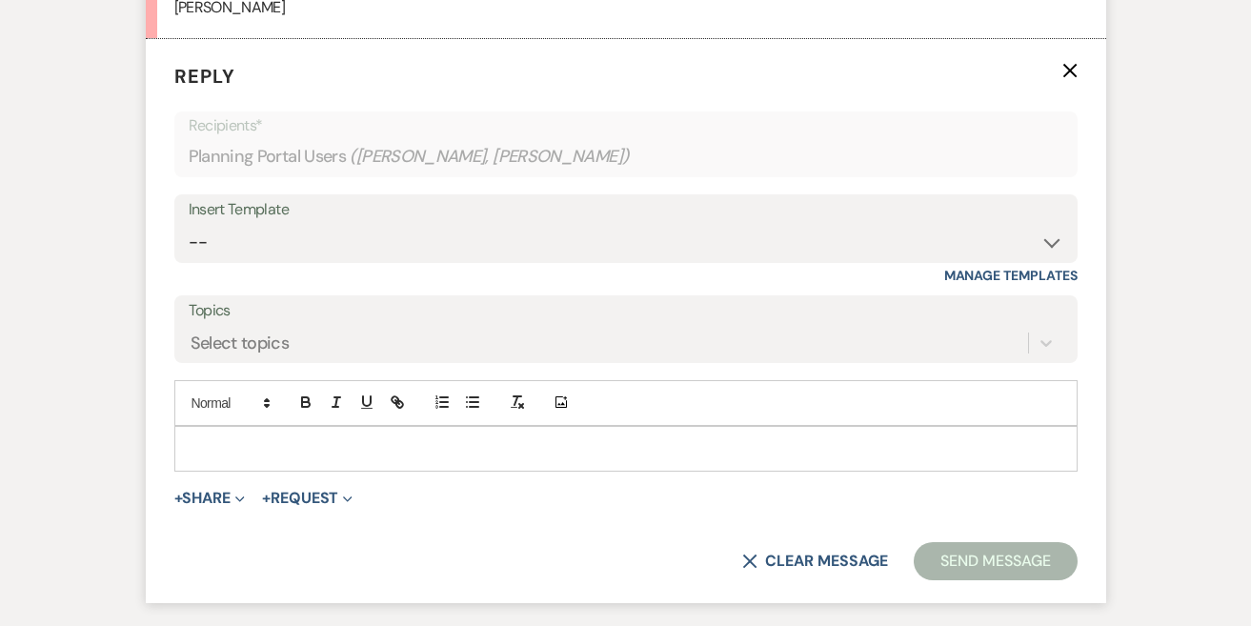
click at [465, 455] on div at bounding box center [625, 449] width 901 height 44
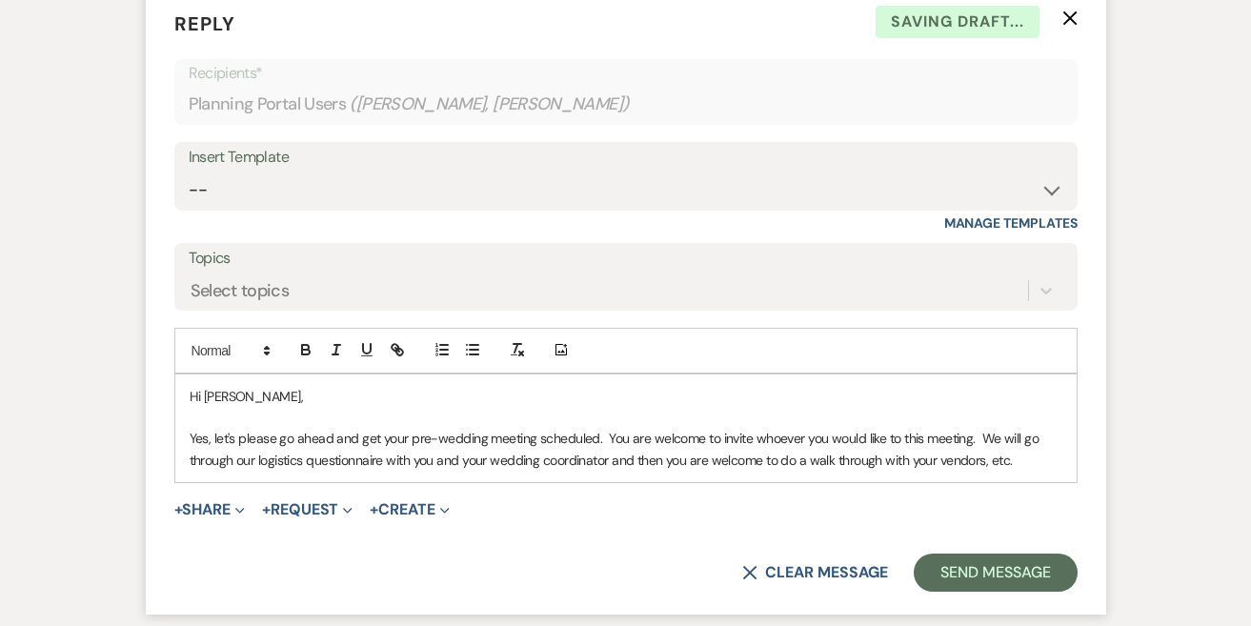
scroll to position [943, 0]
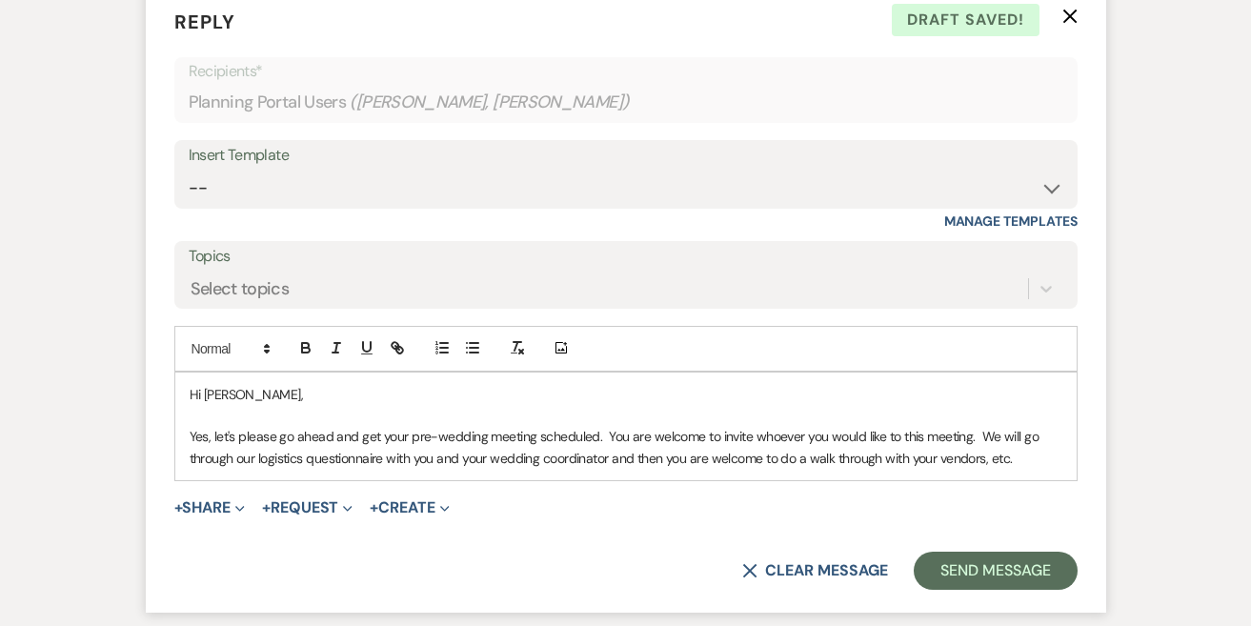
click at [989, 444] on p "Yes, let's please go ahead and get your pre-wedding meeting scheduled. You are …" at bounding box center [626, 447] width 873 height 43
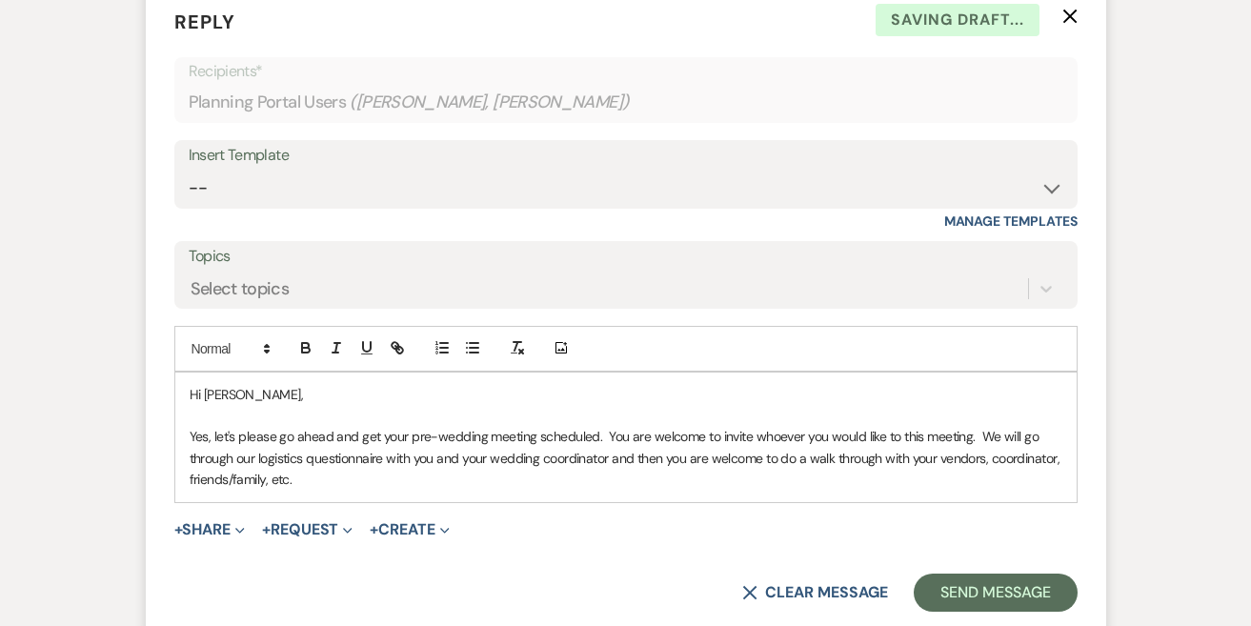
click at [867, 485] on div "Hi [PERSON_NAME], Yes, let's please go ahead and get your pre-wedding meeting s…" at bounding box center [625, 437] width 901 height 130
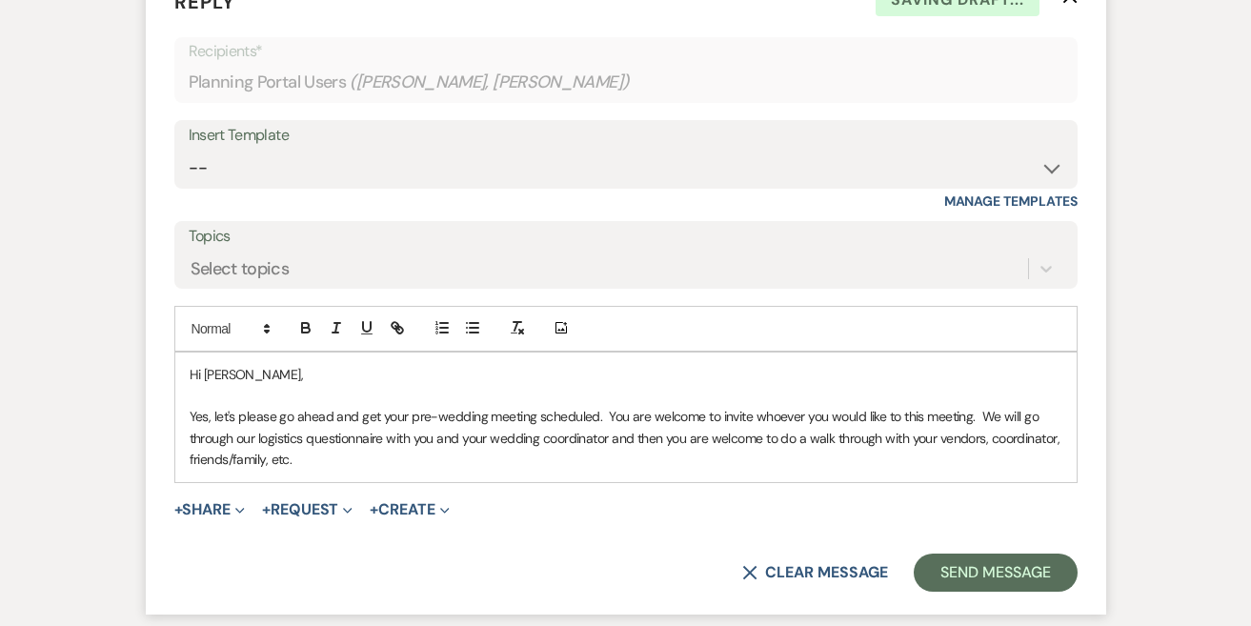
scroll to position [964, 0]
click at [968, 406] on p "Yes, let's please go ahead and get your pre-wedding meeting scheduled. You are …" at bounding box center [626, 437] width 873 height 64
click at [952, 443] on p "Yes, let's please go ahead and get your pre-wedding meeting scheduled. You are …" at bounding box center [626, 437] width 873 height 64
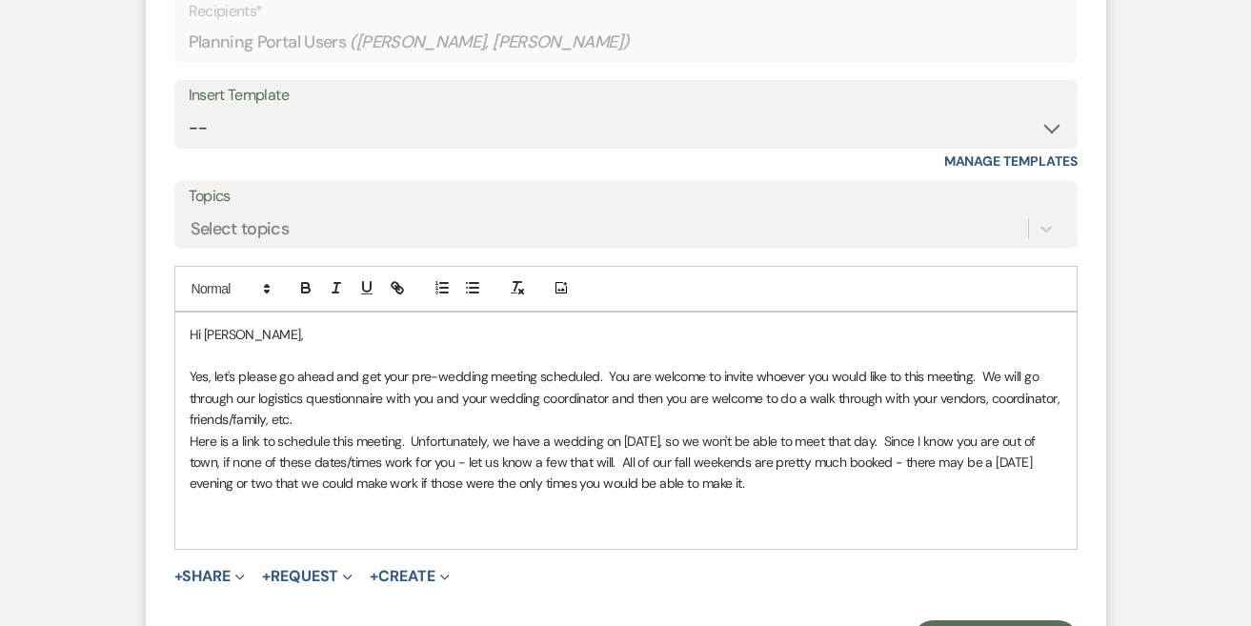
scroll to position [1004, 0]
drag, startPoint x: 259, startPoint y: 424, endPoint x: 237, endPoint y: 424, distance: 21.9
click at [237, 430] on p "Here is a link to schedule this meeting. Unfortunately, we have a wedding on [D…" at bounding box center [626, 462] width 873 height 64
click at [396, 286] on icon "button" at bounding box center [399, 289] width 7 height 7
paste input "[URL][DOMAIN_NAME]"
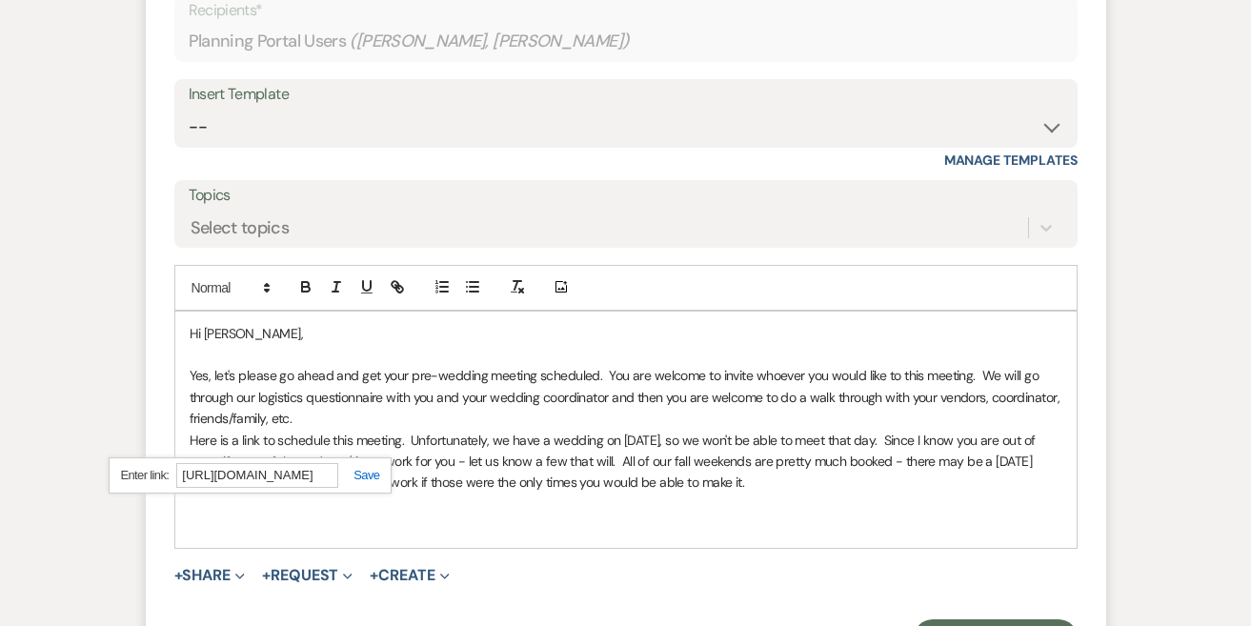
click at [370, 468] on link at bounding box center [358, 475] width 41 height 14
click at [406, 493] on p at bounding box center [626, 503] width 873 height 21
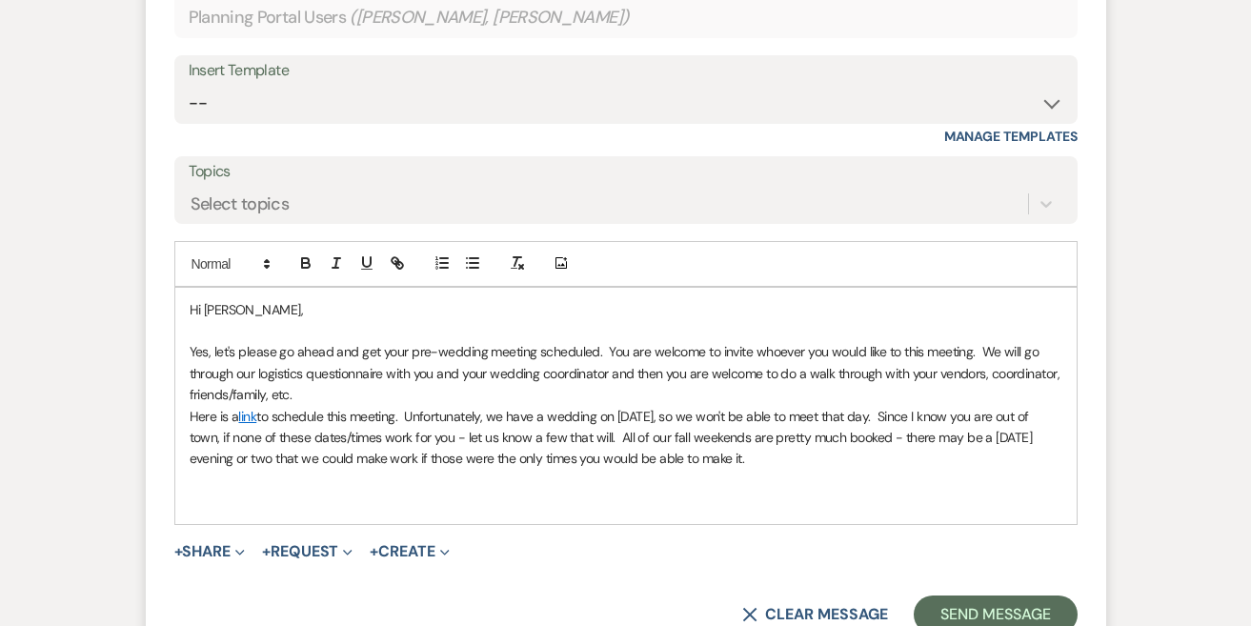
scroll to position [1042, 0]
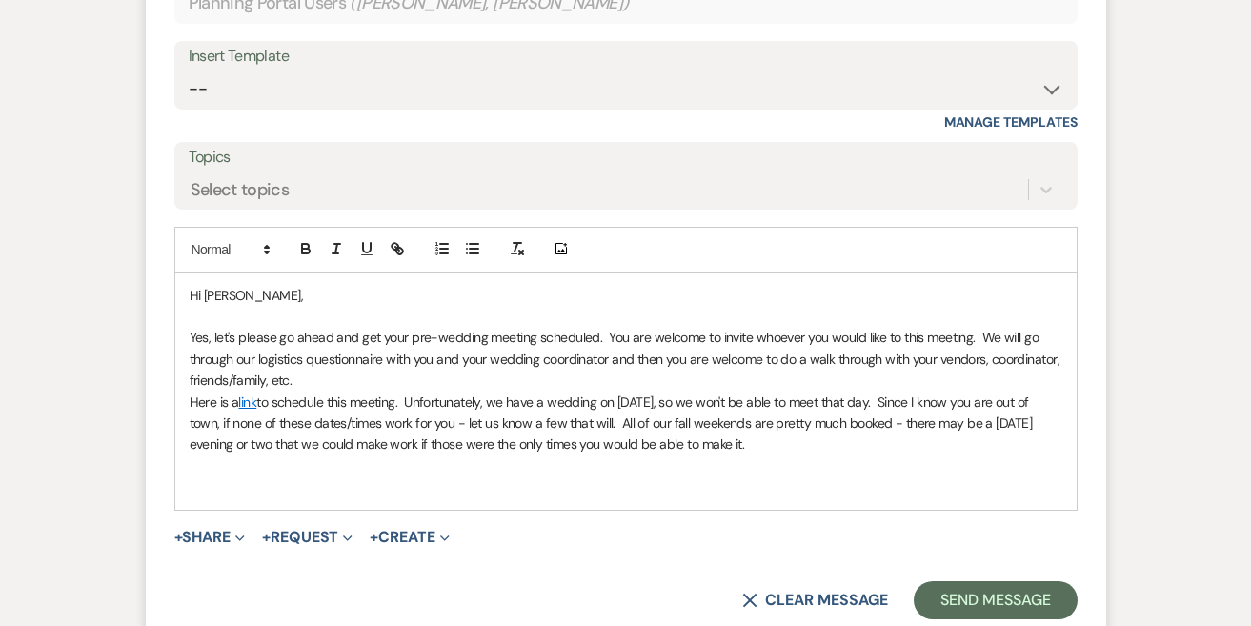
click at [496, 438] on p "Here is a link to schedule this meeting. Unfortunately, we have a wedding on [D…" at bounding box center [626, 424] width 873 height 64
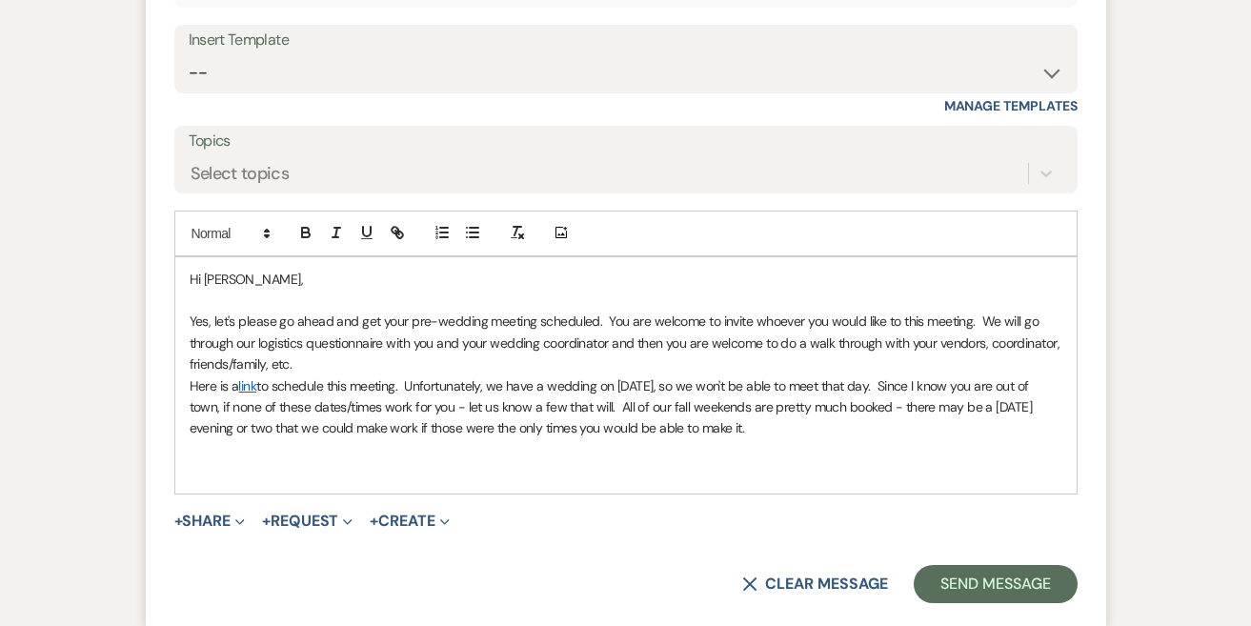
scroll to position [1076, 0]
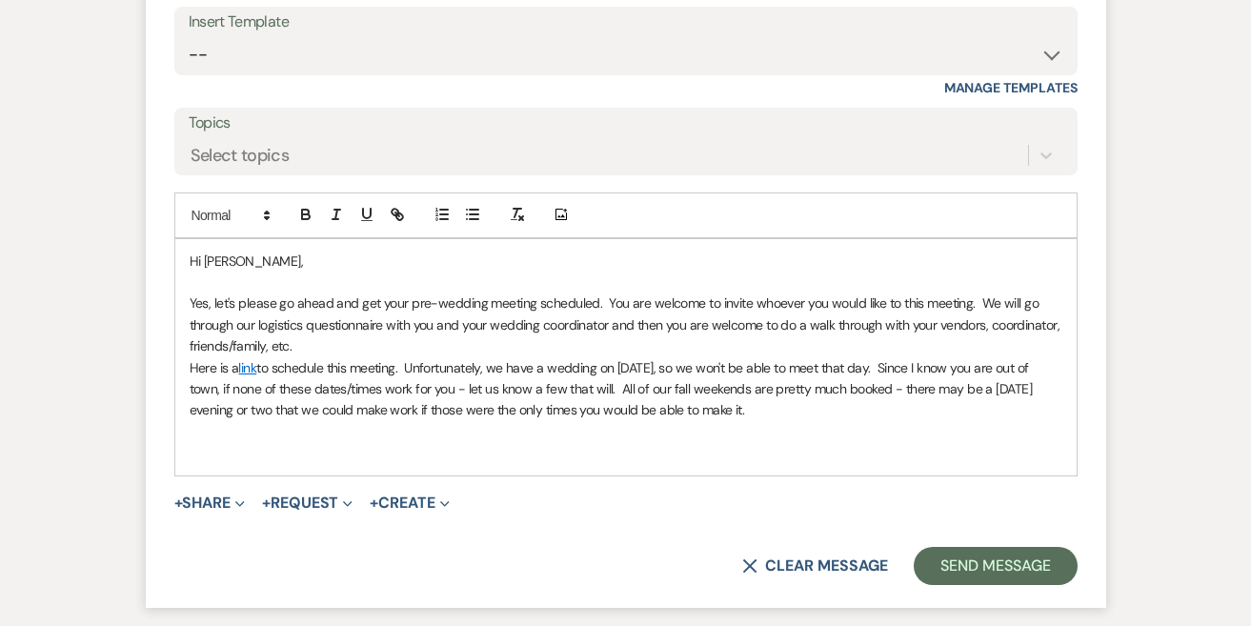
click at [931, 421] on p at bounding box center [626, 431] width 873 height 21
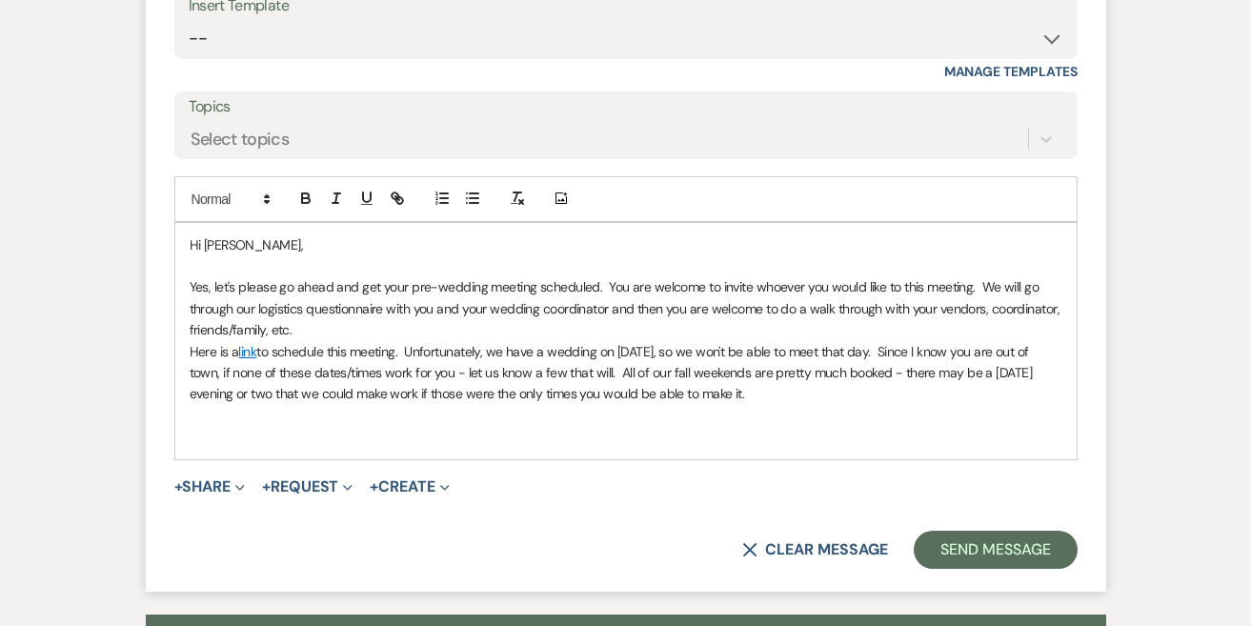
scroll to position [1095, 0]
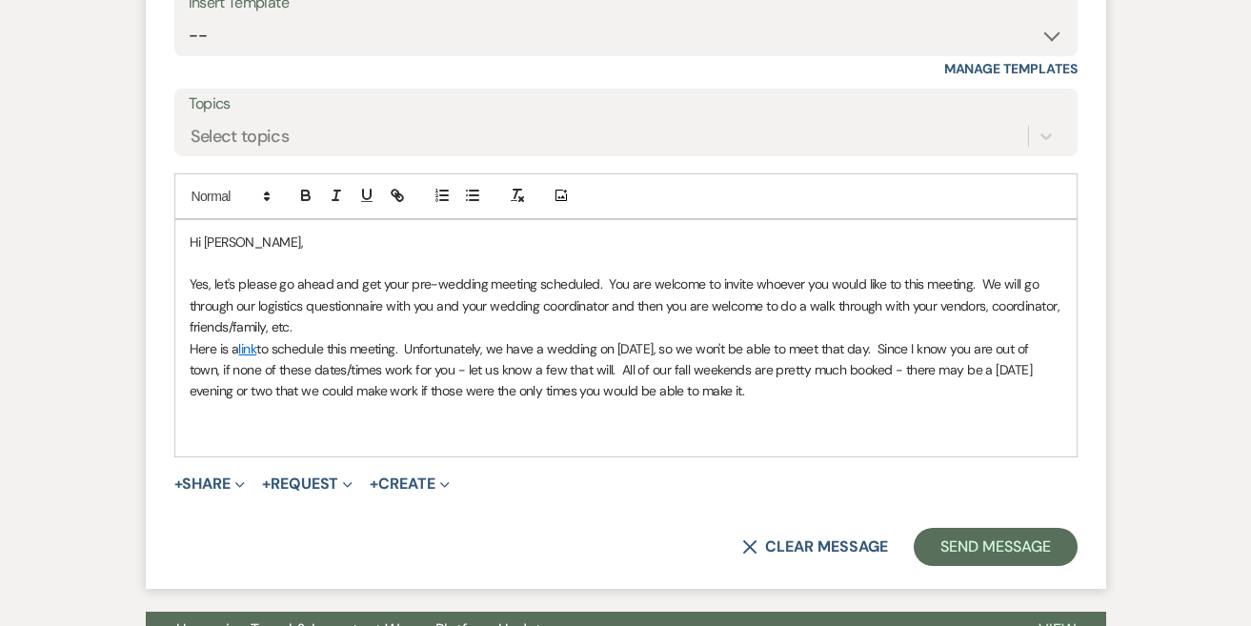
click at [492, 354] on p "Here is a link to schedule this meeting. Unfortunately, we have a wedding on [D…" at bounding box center [626, 370] width 873 height 64
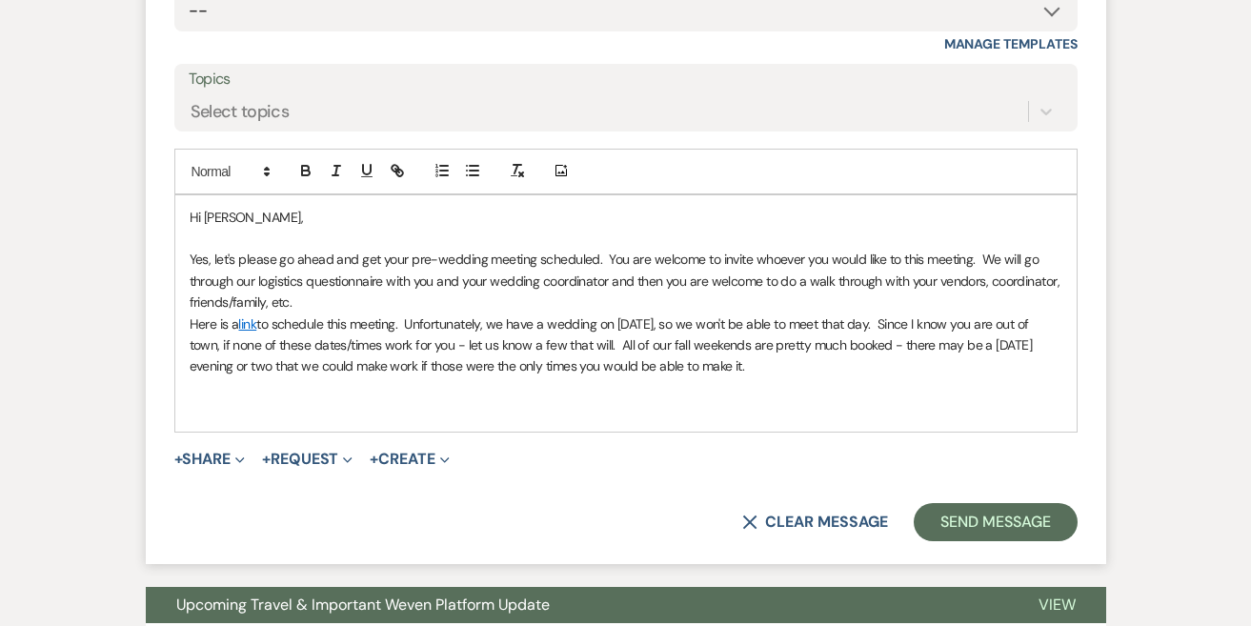
click at [851, 355] on p "Here is a link to schedule this meeting. Unfortunately, we have a wedding on [D…" at bounding box center [626, 345] width 873 height 64
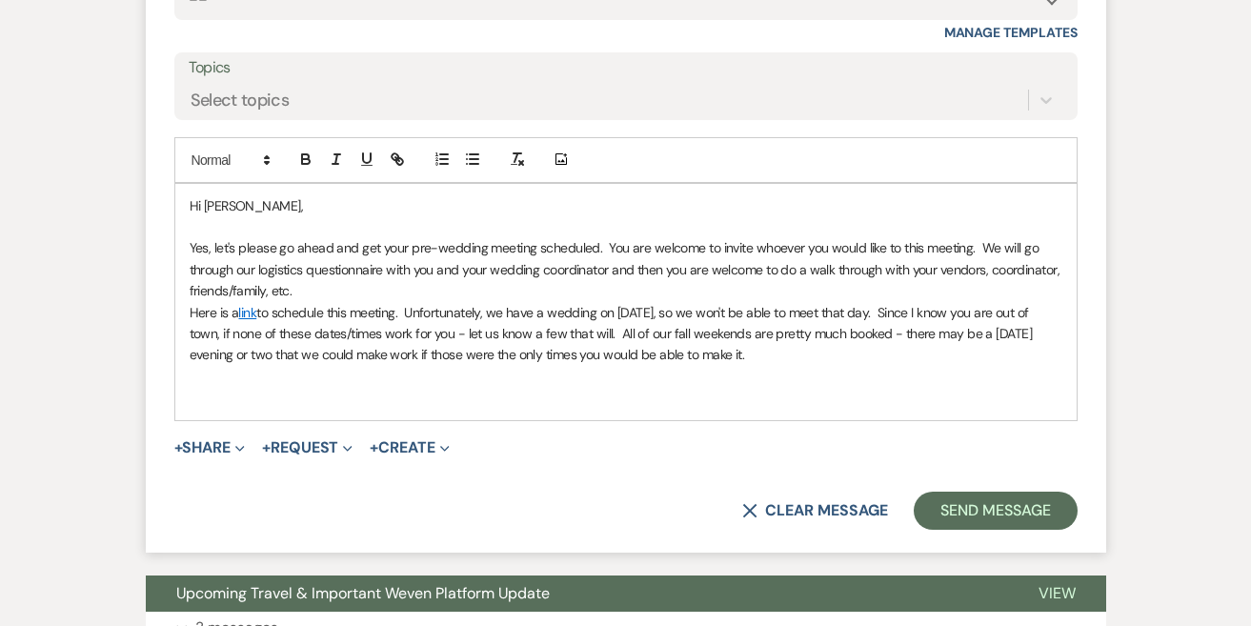
scroll to position [1134, 0]
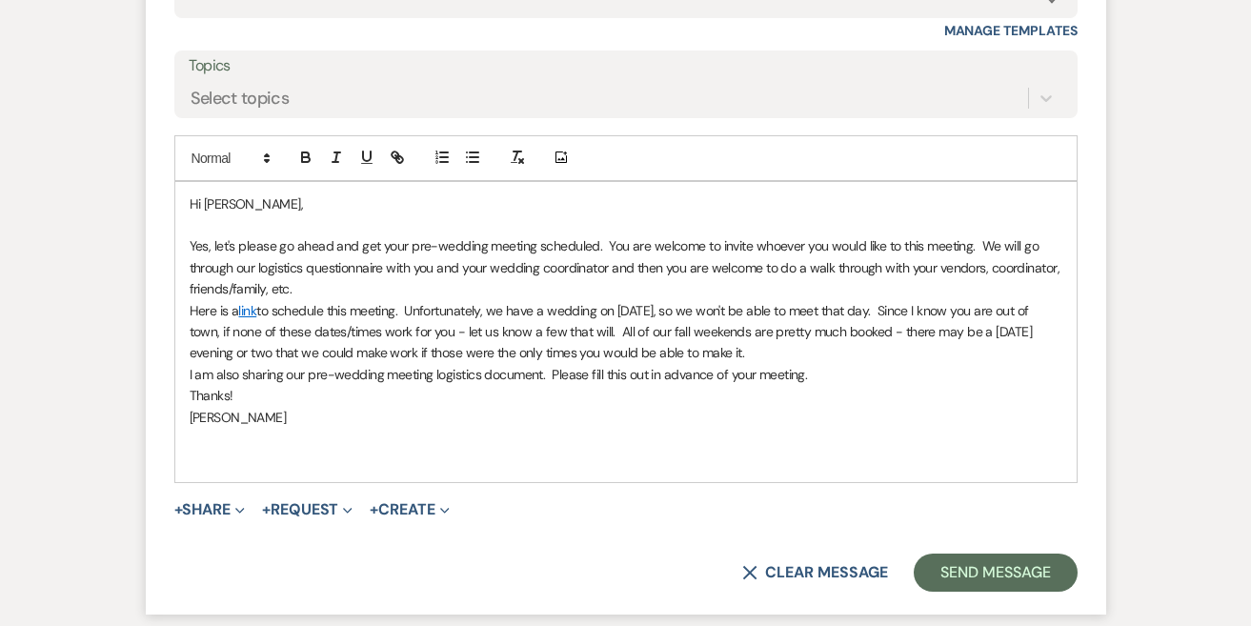
click at [541, 364] on p "I am also sharing our pre-wedding meeting logistics document. Please fill this …" at bounding box center [626, 374] width 873 height 21
drag, startPoint x: 570, startPoint y: 362, endPoint x: 544, endPoint y: 359, distance: 25.9
click at [544, 364] on p "I am also sharing our pre-wedding meeting logistics document here. Please fill …" at bounding box center [626, 374] width 873 height 21
click at [396, 151] on icon "button" at bounding box center [395, 154] width 7 height 7
paste input "[URL][DOMAIN_NAME]"
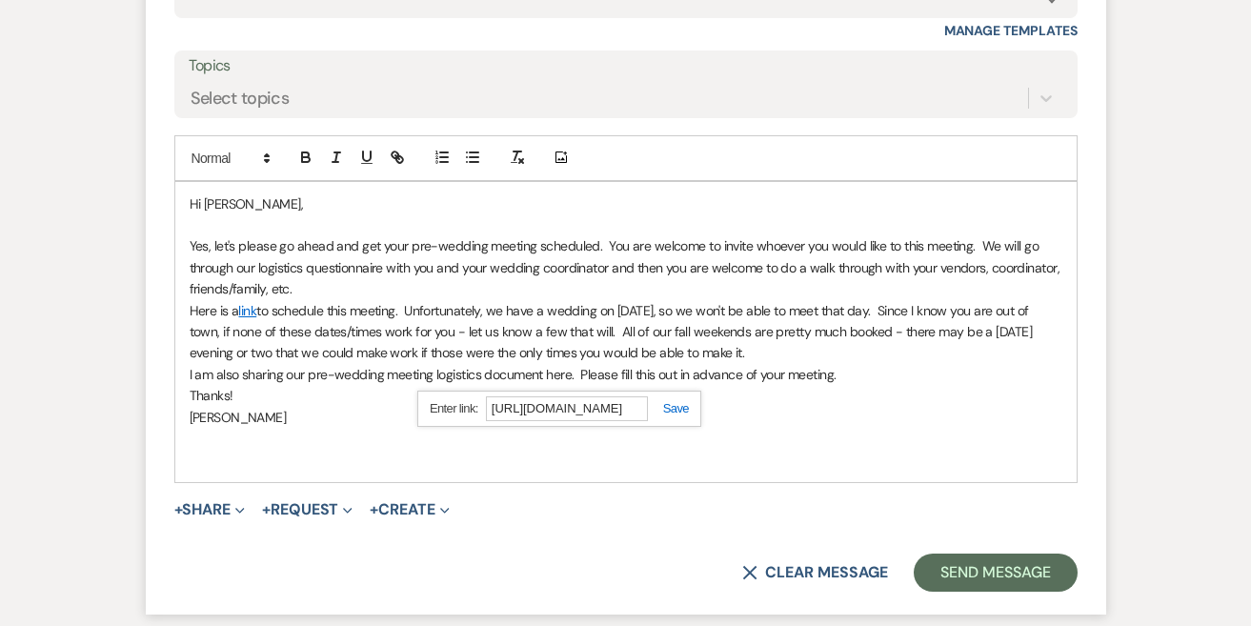
type input "[URL][DOMAIN_NAME]"
click at [673, 401] on link at bounding box center [668, 408] width 41 height 14
click at [823, 385] on p "Thanks!" at bounding box center [626, 395] width 873 height 21
click at [871, 364] on p "I am also sharing our pre-wedding meeting logistics document here . Please fill…" at bounding box center [626, 374] width 873 height 21
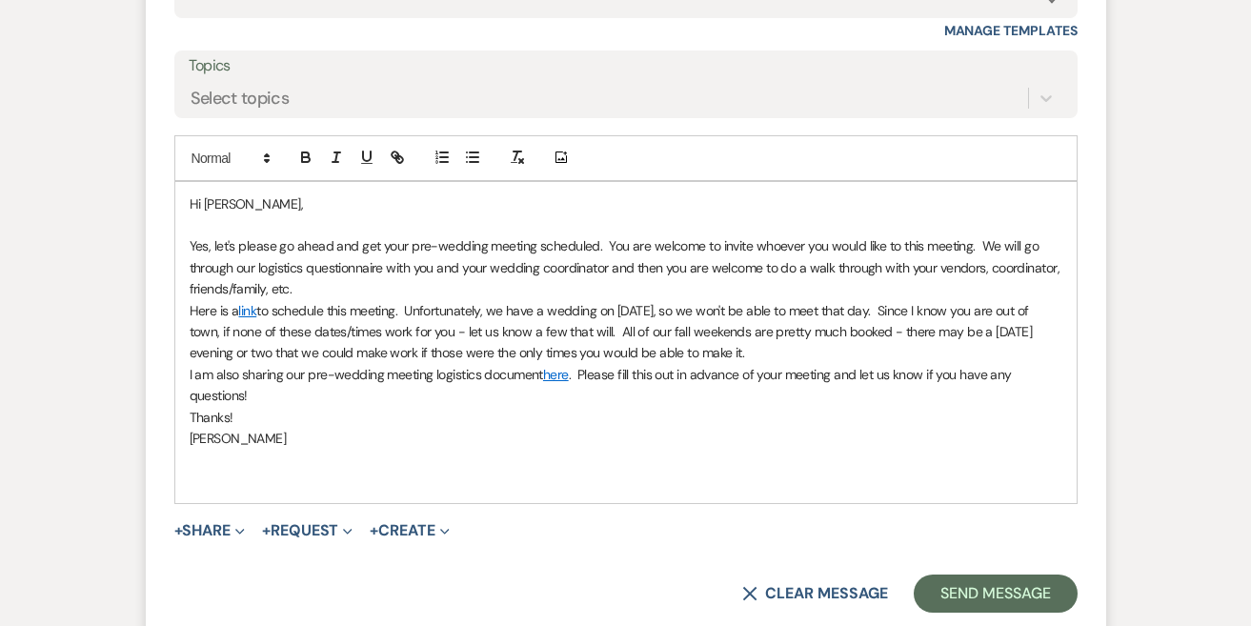
click at [485, 428] on p "[PERSON_NAME]" at bounding box center [626, 438] width 873 height 21
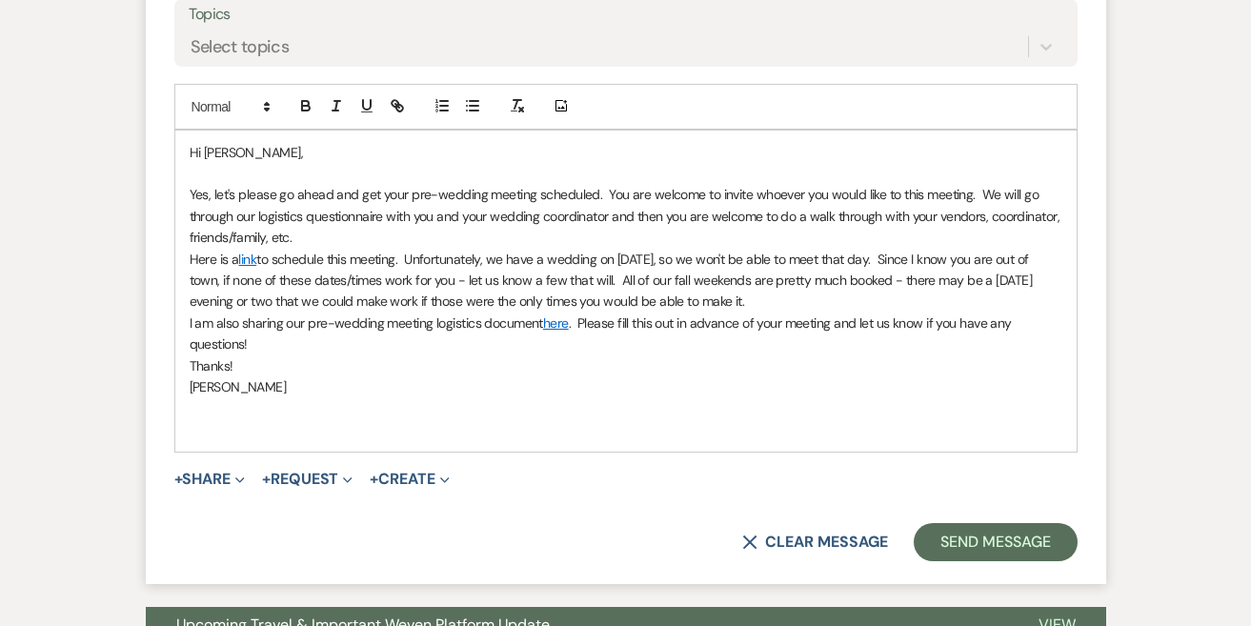
scroll to position [1193, 0]
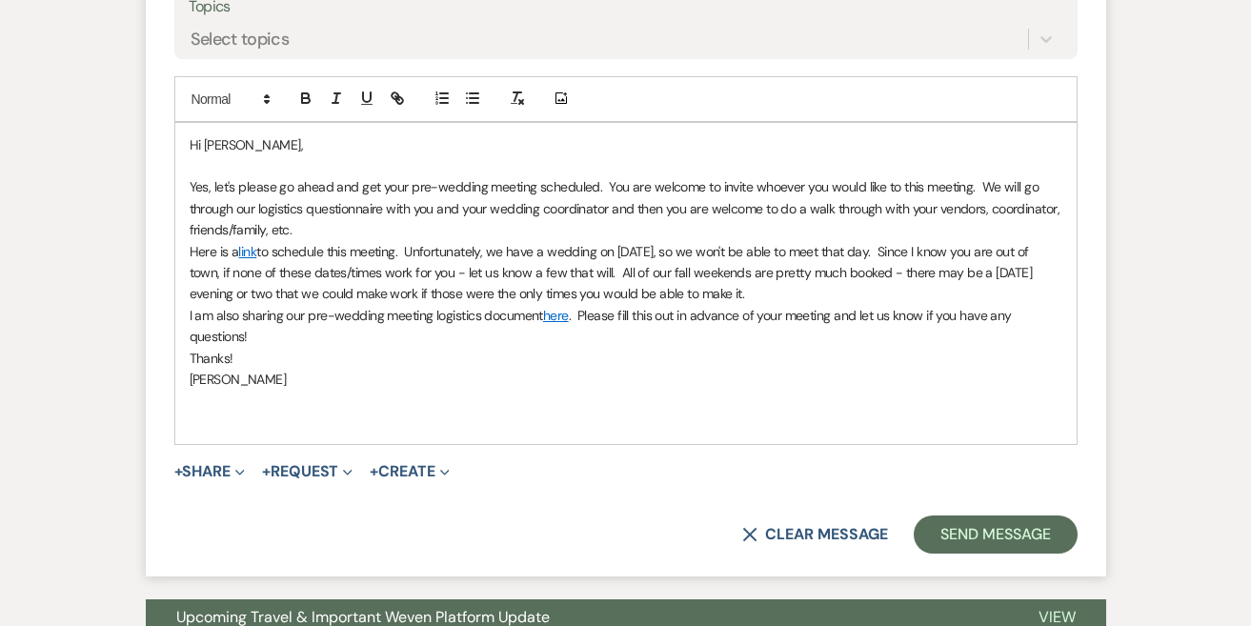
click at [991, 177] on p "Yes, let's please go ahead and get your pre-wedding meeting scheduled. You are …" at bounding box center [626, 208] width 873 height 64
click at [753, 211] on p "Yes, let's please go ahead and get your pre-wedding meeting scheduled. You are …" at bounding box center [626, 208] width 873 height 64
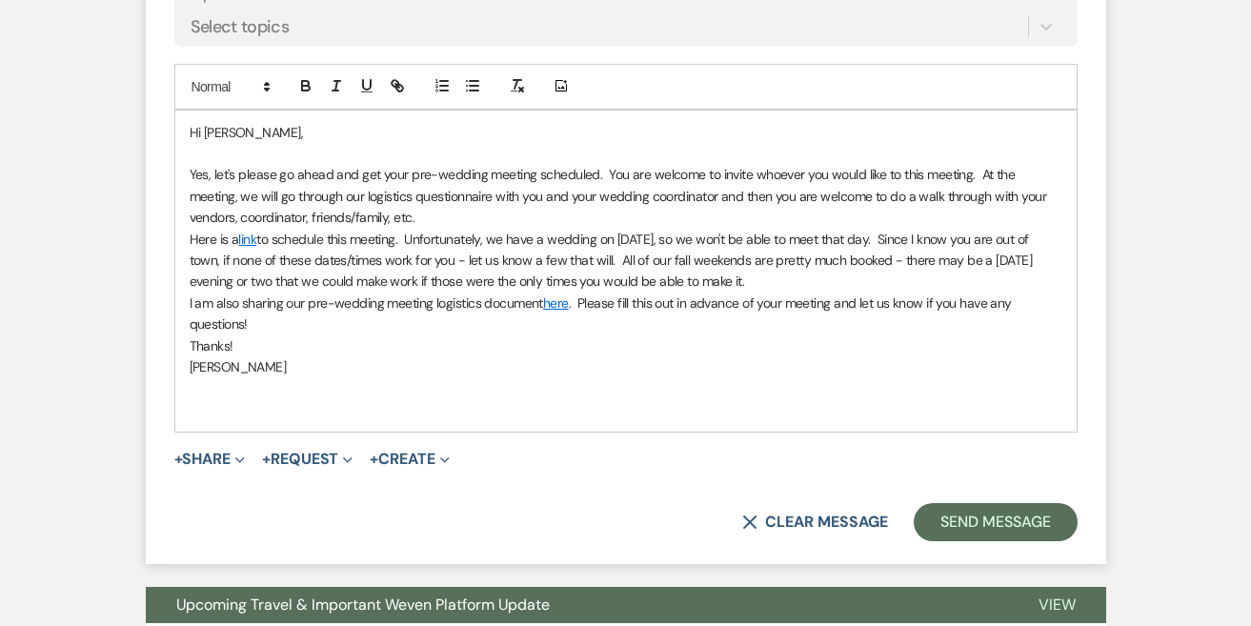
click at [548, 187] on p "Yes, let's please go ahead and get your pre-wedding meeting scheduled. You are …" at bounding box center [626, 196] width 873 height 64
click at [700, 240] on p "Here is a link to schedule this meeting. Unfortunately, we have a wedding on [D…" at bounding box center [626, 261] width 873 height 64
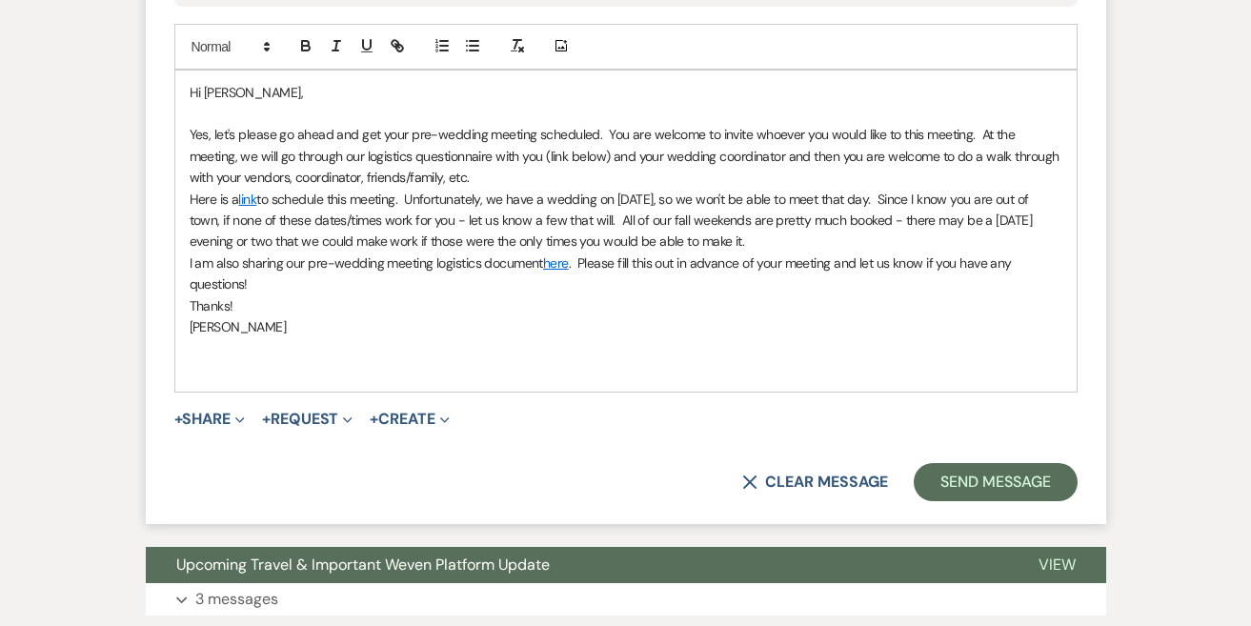
scroll to position [1253, 0]
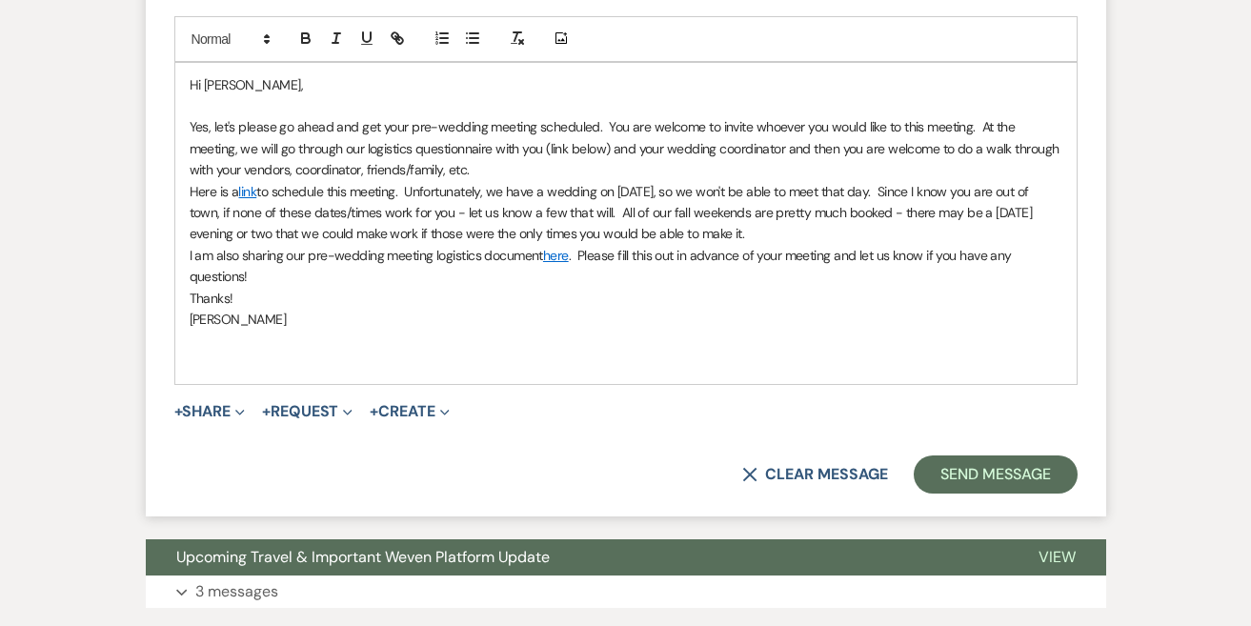
click at [709, 291] on p "Thanks!" at bounding box center [626, 298] width 873 height 21
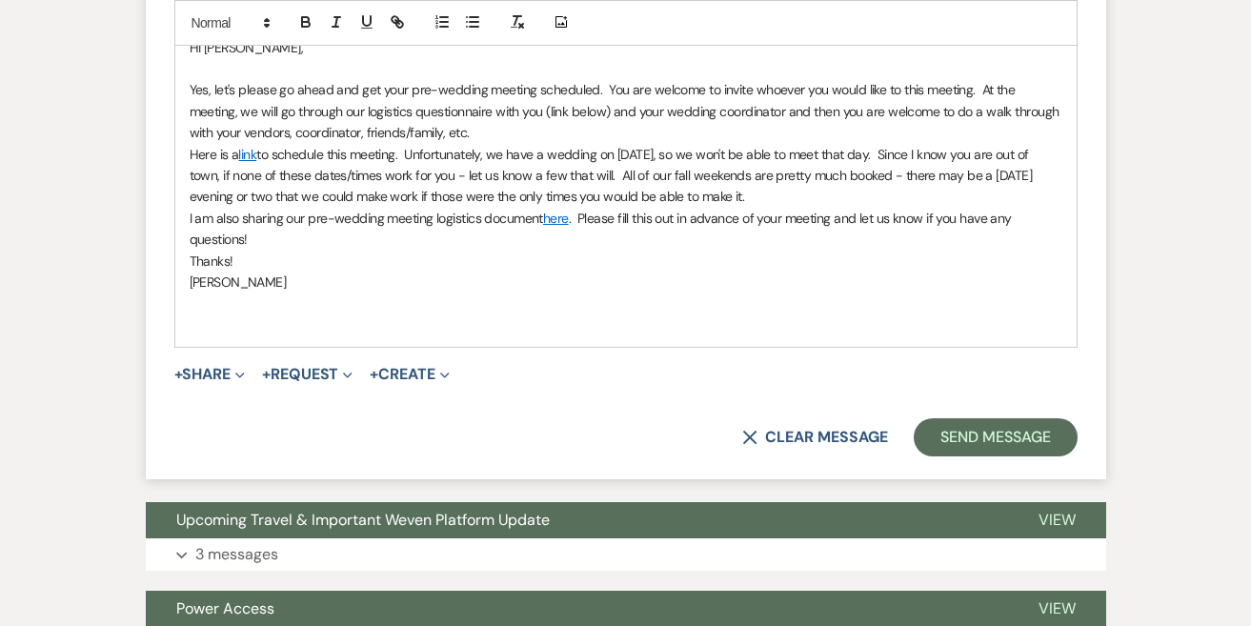
scroll to position [1291, 0]
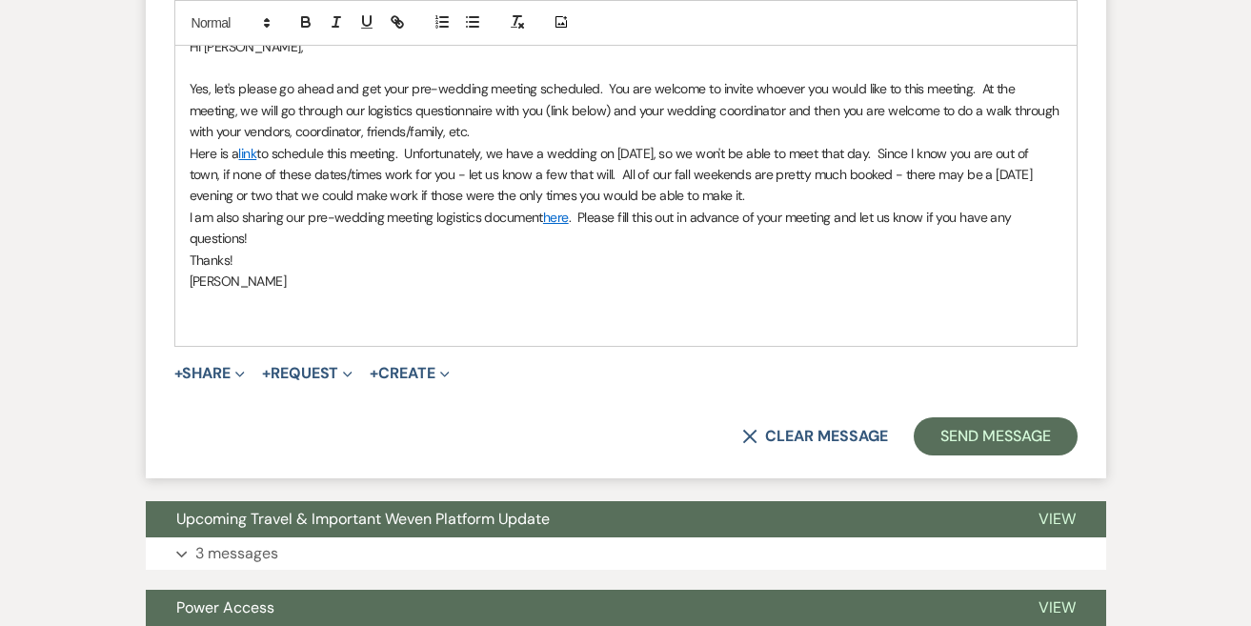
click at [1039, 143] on p "Here is a link to schedule this meeting. Unfortunately, we have a wedding on [D…" at bounding box center [626, 175] width 873 height 64
click at [911, 250] on p "Thanks!" at bounding box center [626, 260] width 873 height 21
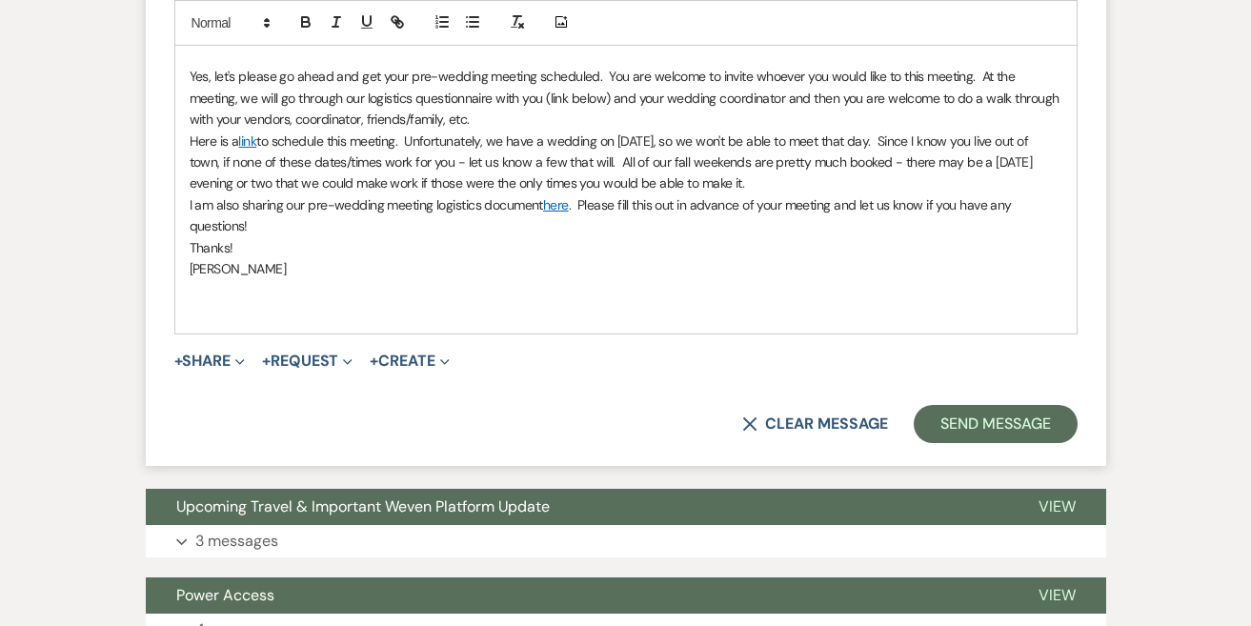
click at [790, 258] on p "[PERSON_NAME]" at bounding box center [626, 268] width 873 height 21
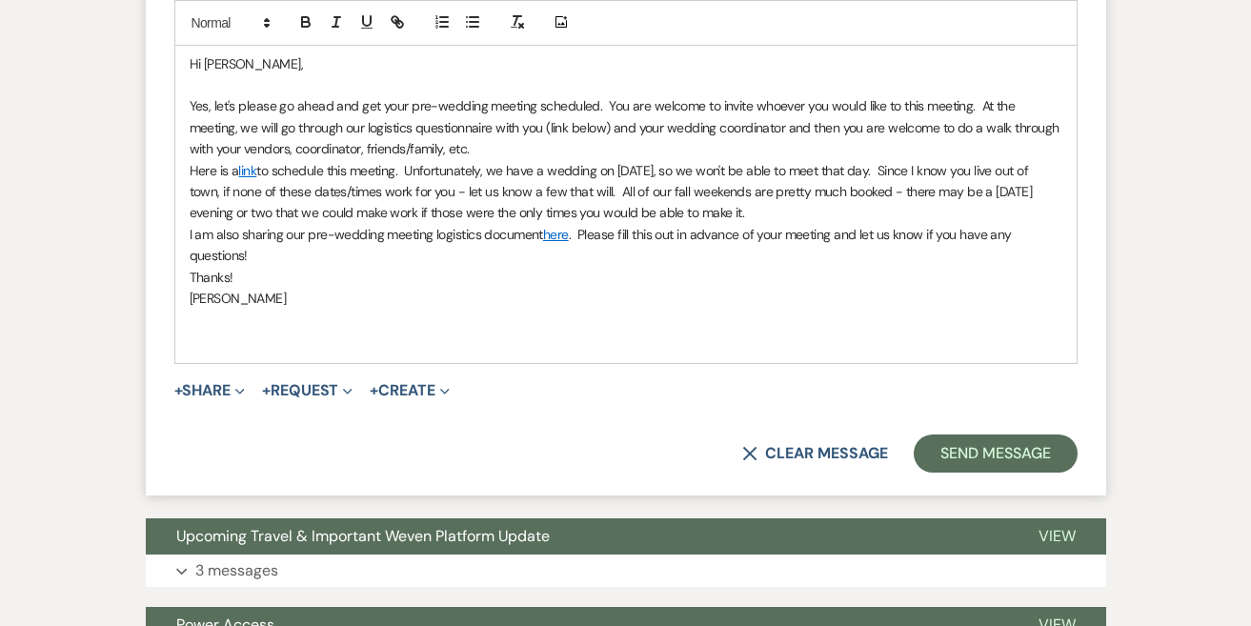
scroll to position [1273, 0]
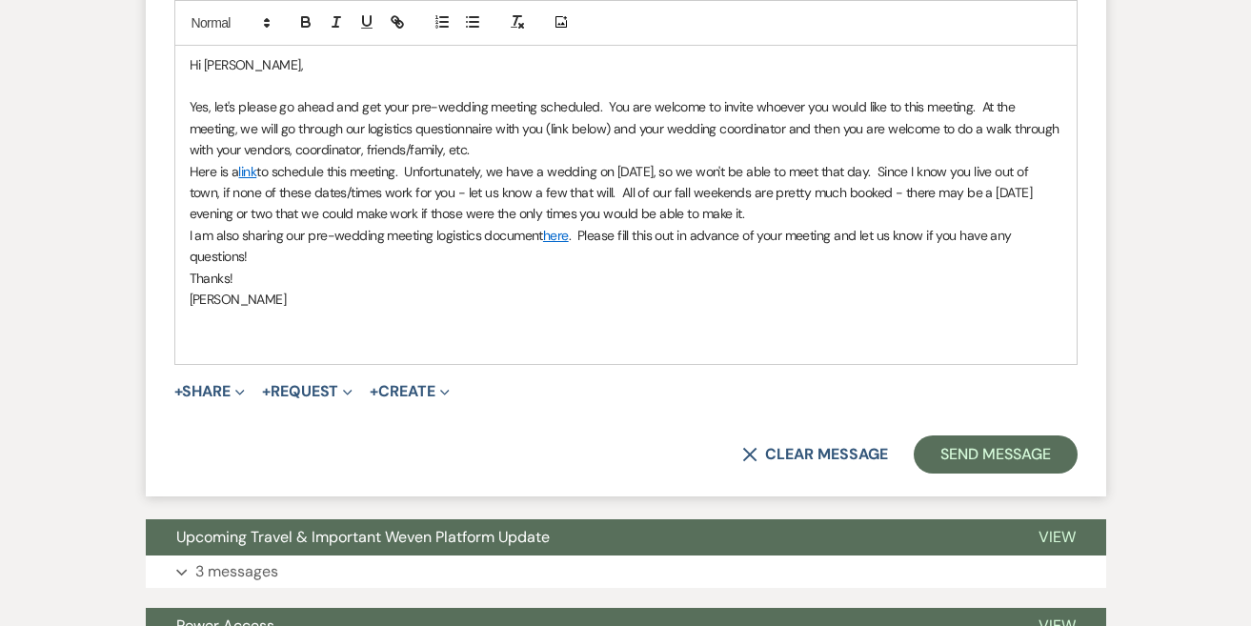
drag, startPoint x: 251, startPoint y: 243, endPoint x: 174, endPoint y: 228, distance: 77.7
click at [175, 228] on div "Hi [PERSON_NAME], Yes, let's please go ahead and get your pre-wedding meeting s…" at bounding box center [625, 203] width 901 height 321
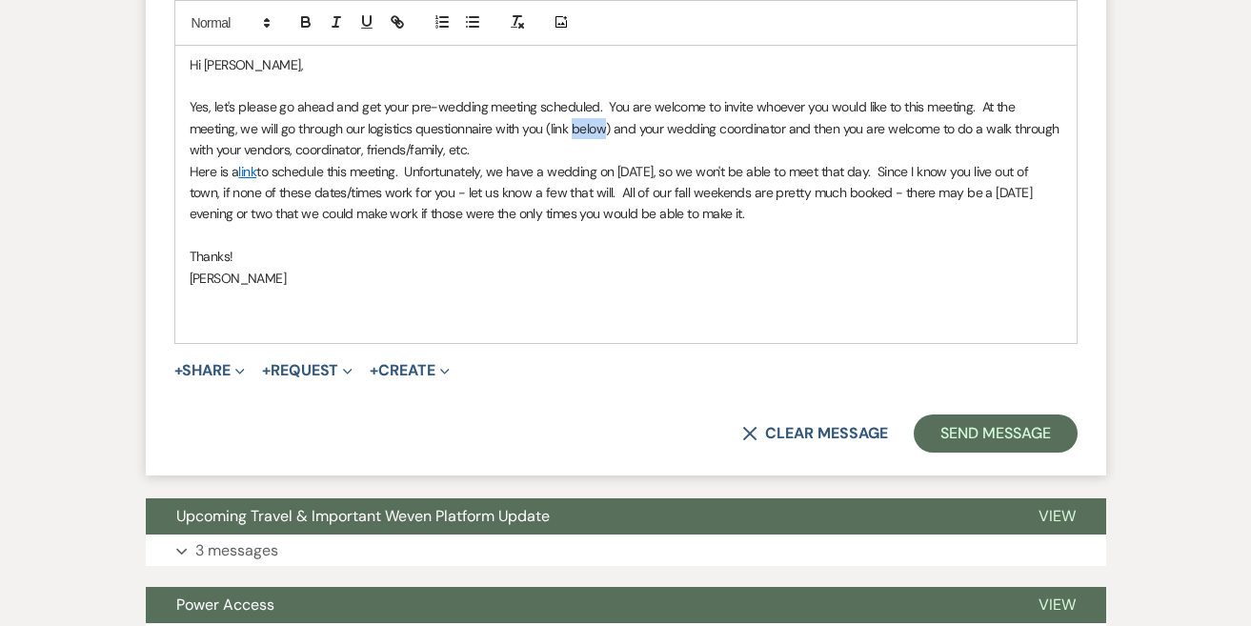
drag, startPoint x: 608, startPoint y: 115, endPoint x: 572, endPoint y: 114, distance: 35.3
click at [572, 116] on p "Yes, let's please go ahead and get your pre-wedding meeting scheduled. You are …" at bounding box center [626, 128] width 873 height 64
click at [621, 130] on p "Yes, let's please go ahead and get your pre-wedding meeting scheduled. You are …" at bounding box center [626, 128] width 873 height 64
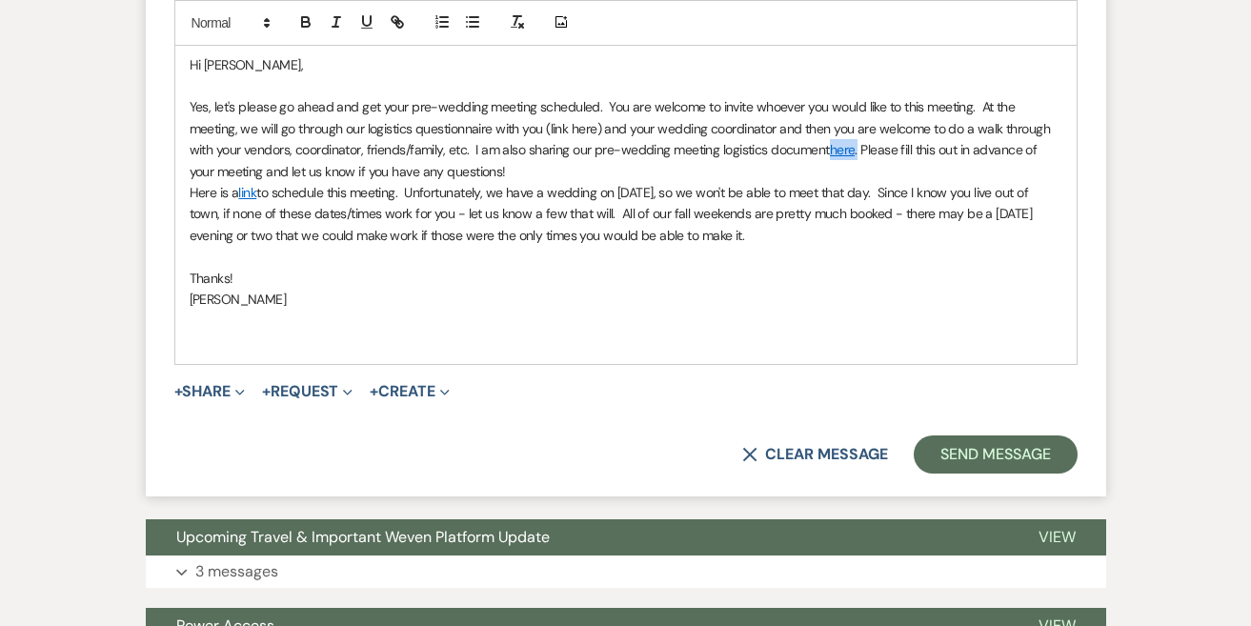
drag, startPoint x: 858, startPoint y: 139, endPoint x: 829, endPoint y: 143, distance: 29.8
click at [829, 143] on p "Yes, let's please go ahead and get your pre-wedding meeting scheduled. You are …" at bounding box center [626, 139] width 873 height 86
copy p "here ."
drag, startPoint x: 600, startPoint y: 114, endPoint x: 574, endPoint y: 117, distance: 25.9
click at [574, 117] on p "Yes, let's please go ahead and get your pre-wedding meeting scheduled. You are …" at bounding box center [626, 139] width 873 height 86
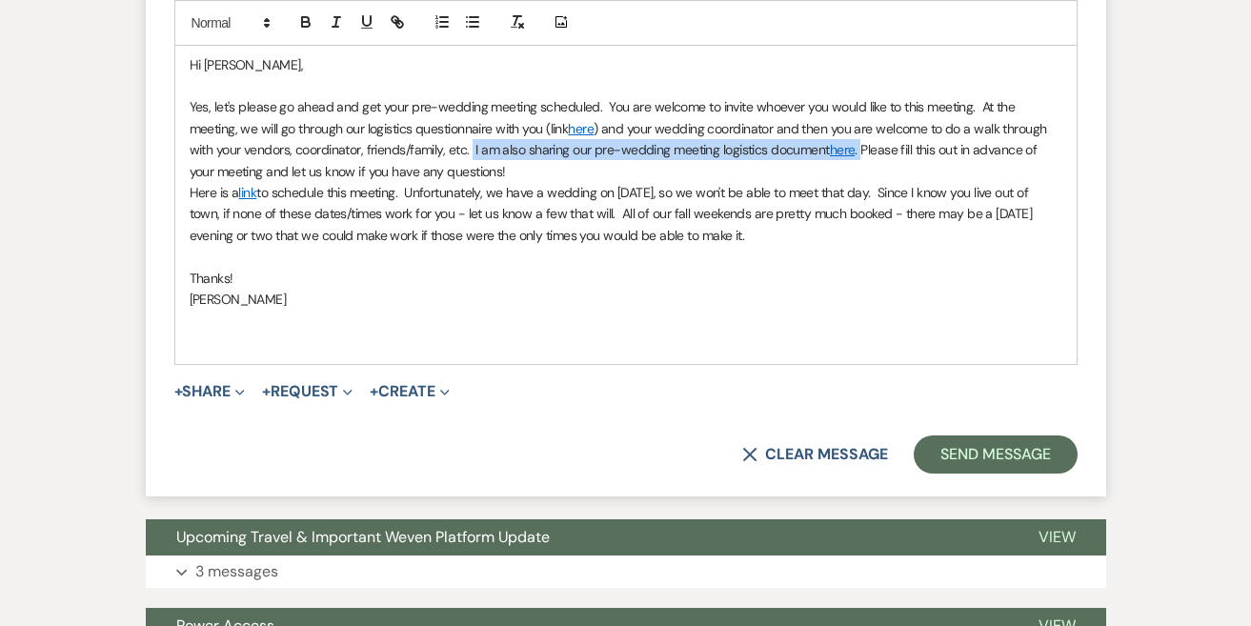
drag, startPoint x: 863, startPoint y: 140, endPoint x: 472, endPoint y: 134, distance: 390.6
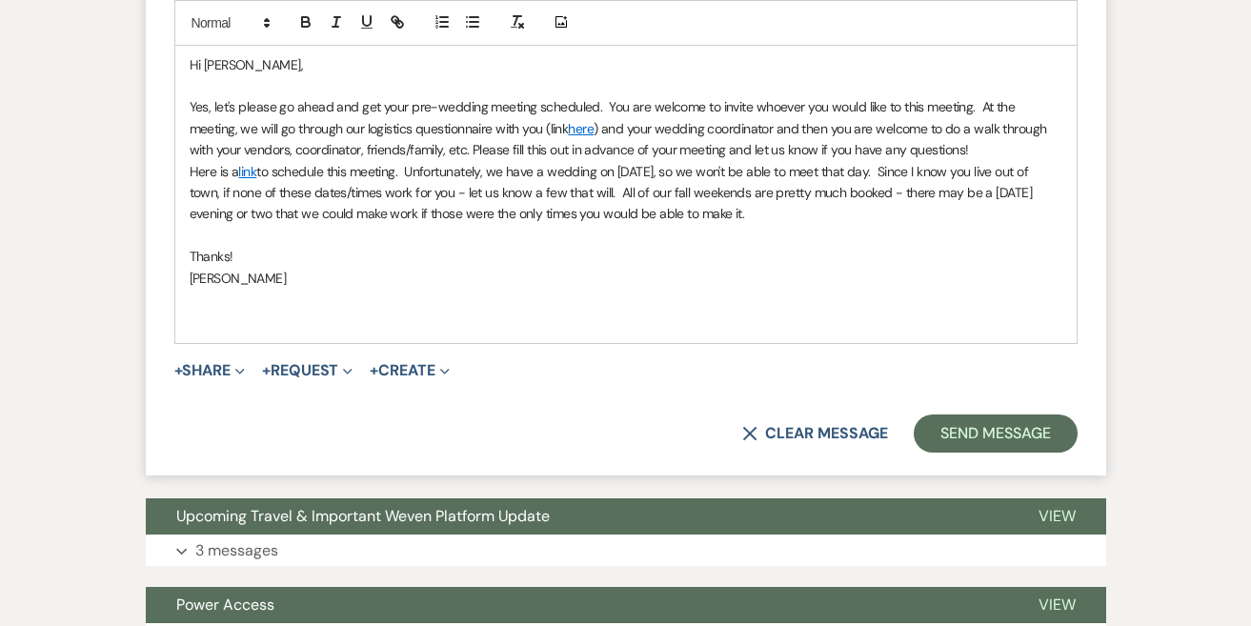
drag, startPoint x: 994, startPoint y: 146, endPoint x: 472, endPoint y: 138, distance: 521.1
click at [472, 138] on p "Yes, let's please go ahead and get your pre-wedding meeting scheduled. You are …" at bounding box center [626, 128] width 873 height 64
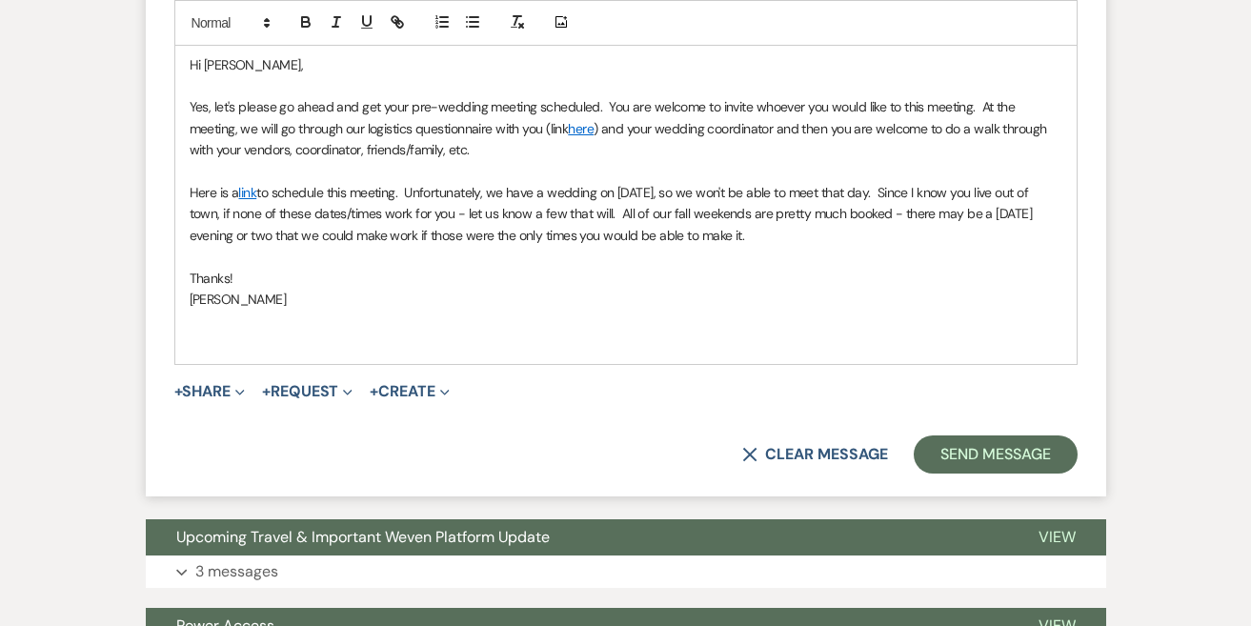
click at [620, 246] on p at bounding box center [626, 256] width 873 height 21
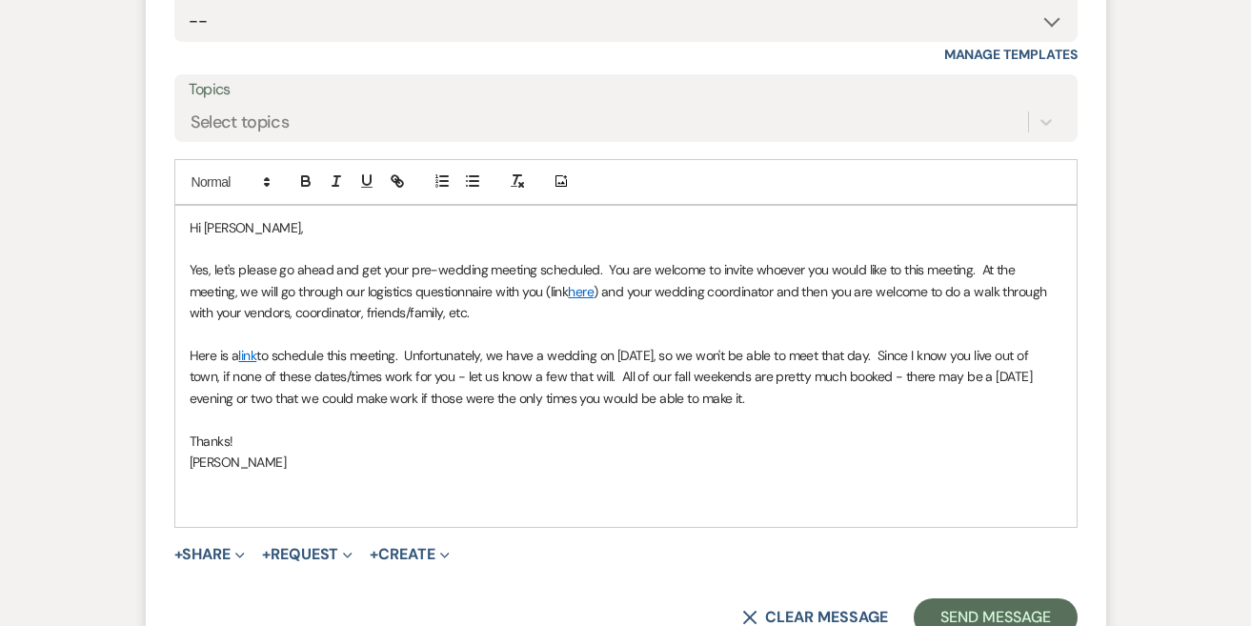
scroll to position [1113, 0]
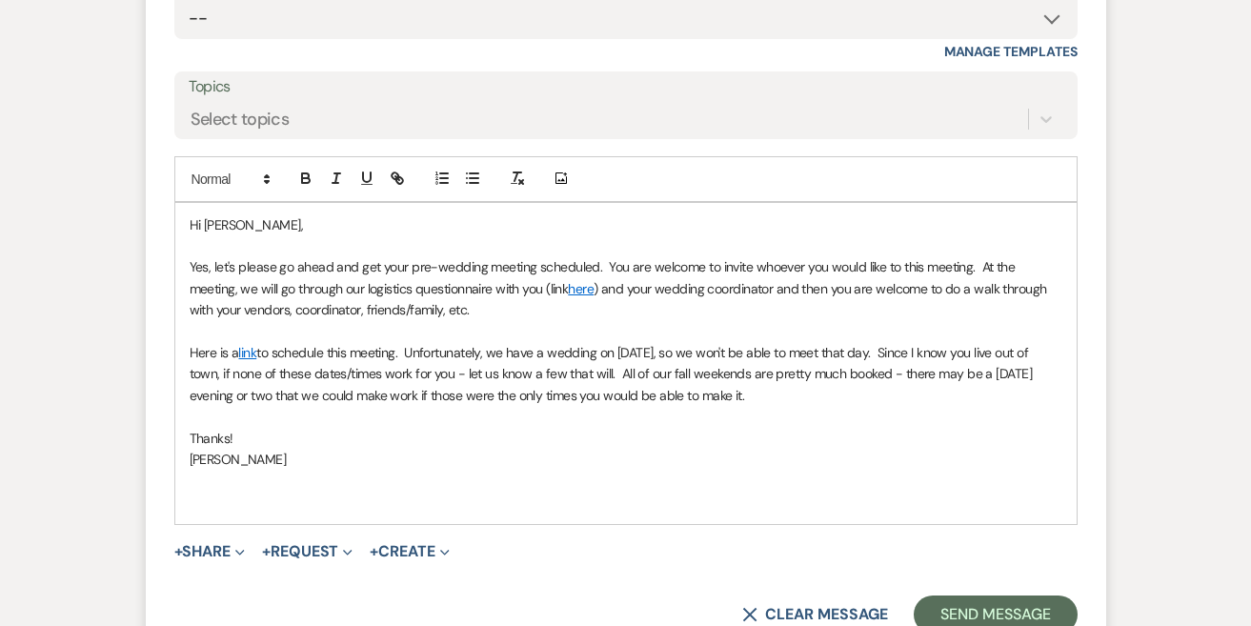
click at [247, 214] on p "Hi [PERSON_NAME]," at bounding box center [626, 224] width 873 height 21
click at [553, 321] on p at bounding box center [626, 331] width 873 height 21
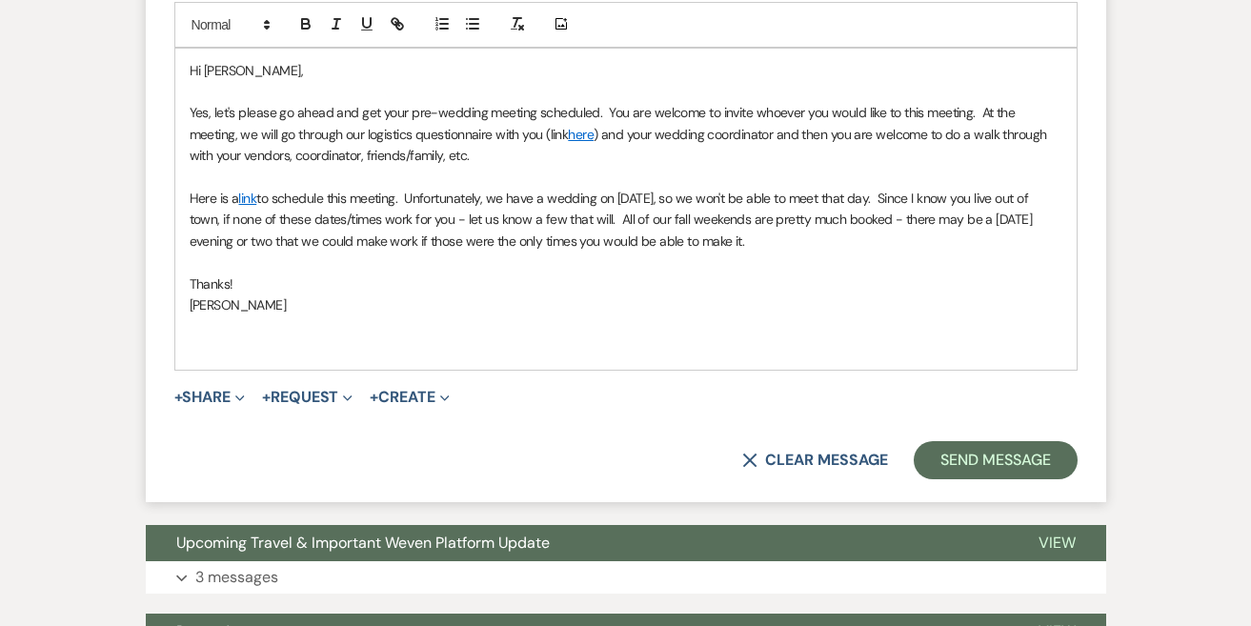
scroll to position [1273, 0]
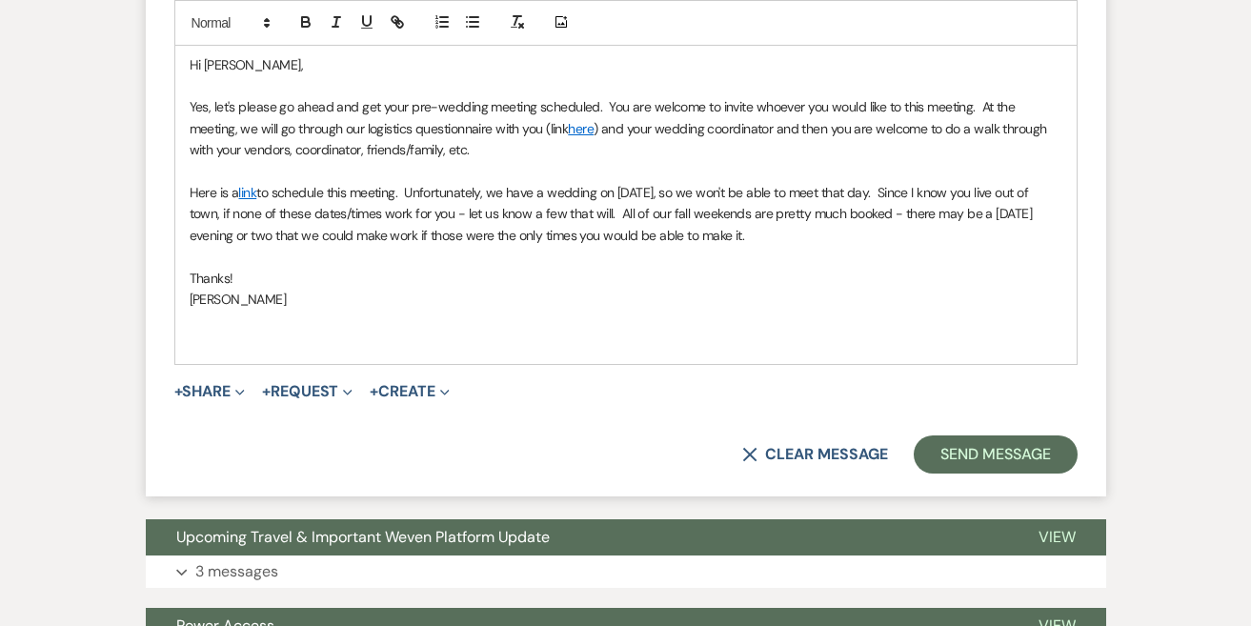
click at [967, 96] on p "Yes, let's please go ahead and get your pre-wedding meeting scheduled. You are …" at bounding box center [626, 128] width 873 height 64
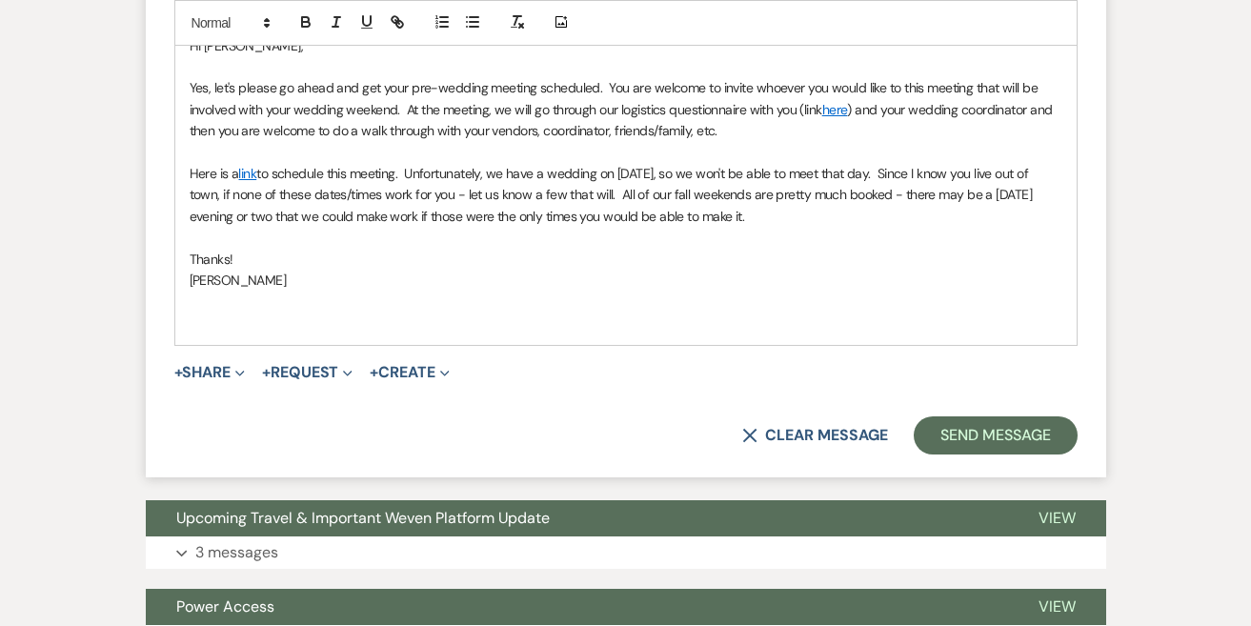
click at [692, 211] on p "Here is a link to schedule this meeting. Unfortunately, we have a wedding on [D…" at bounding box center [626, 195] width 873 height 64
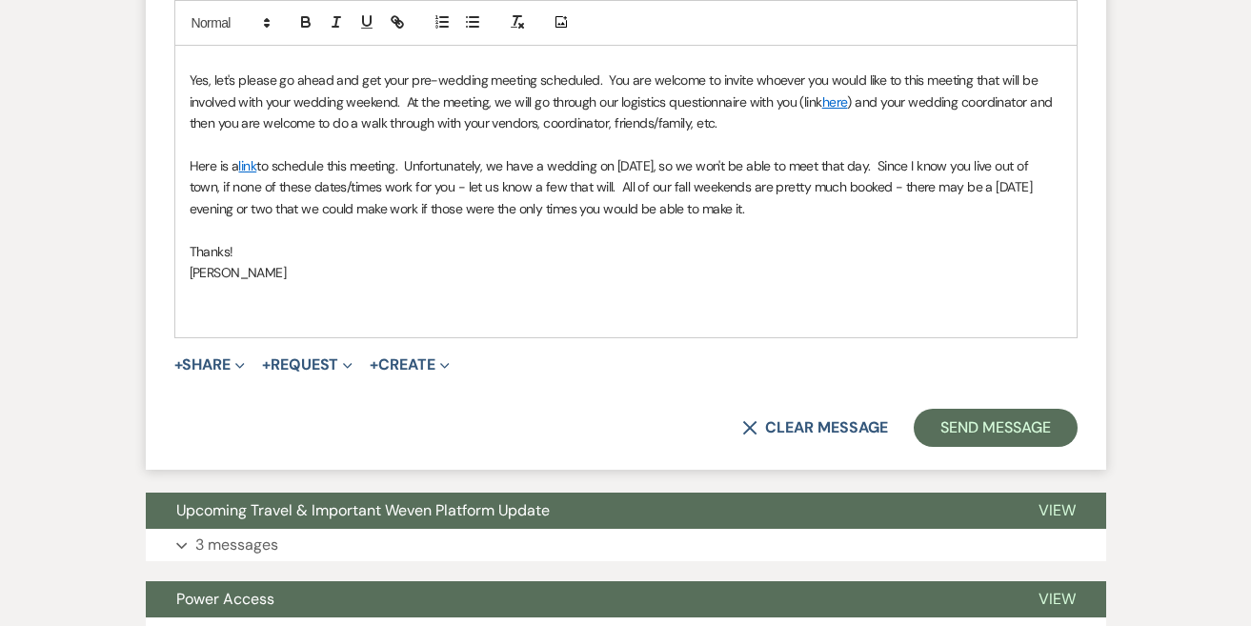
scroll to position [1308, 0]
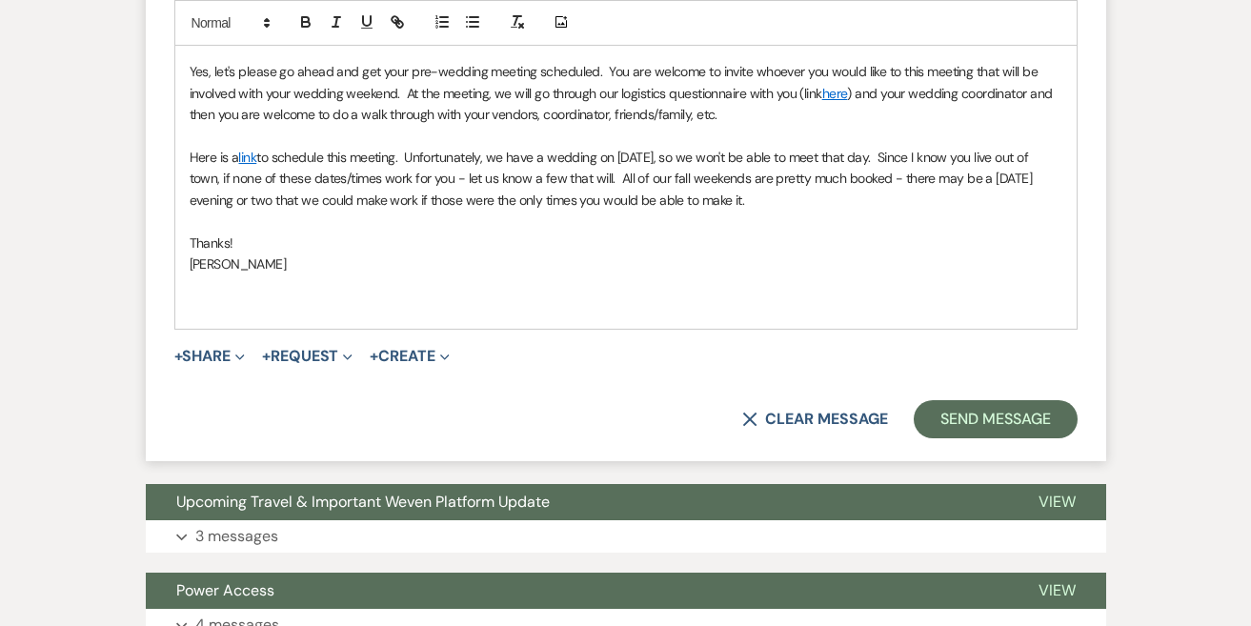
click at [738, 214] on p at bounding box center [626, 221] width 873 height 21
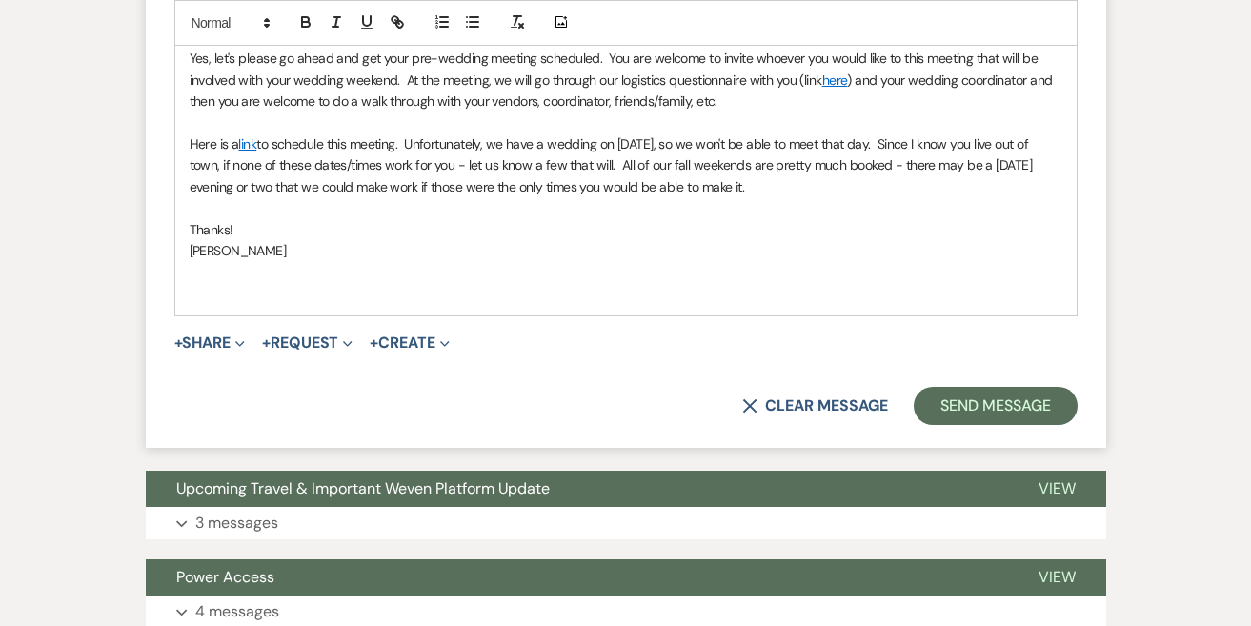
scroll to position [1323, 0]
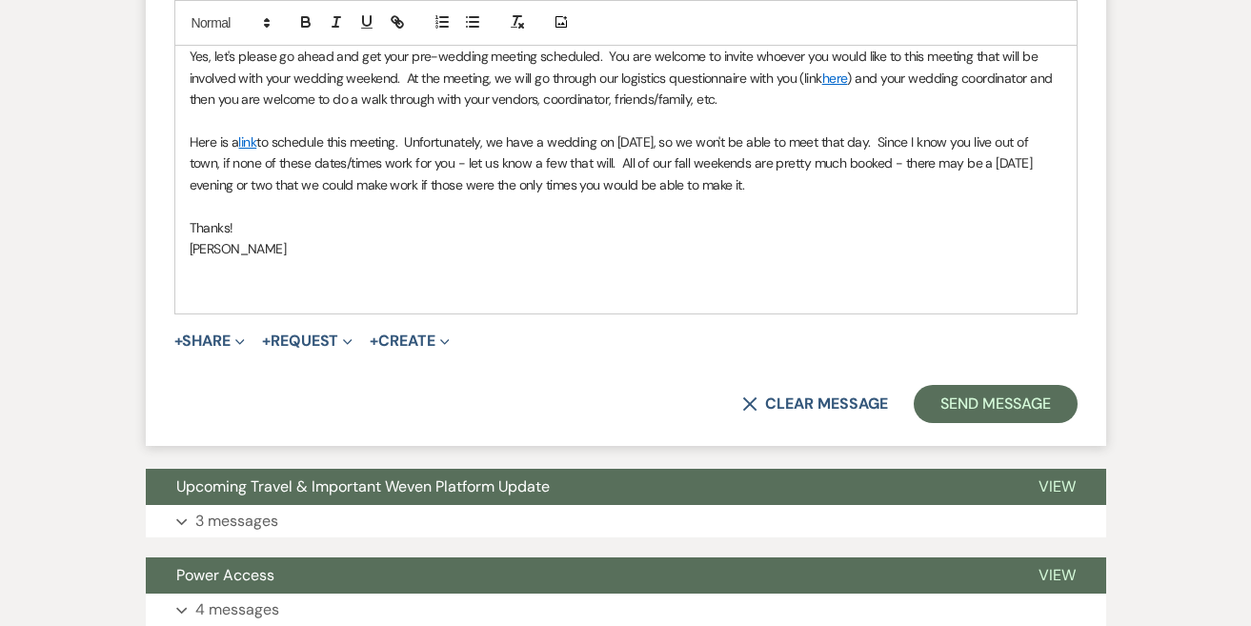
click at [849, 198] on p at bounding box center [626, 205] width 873 height 21
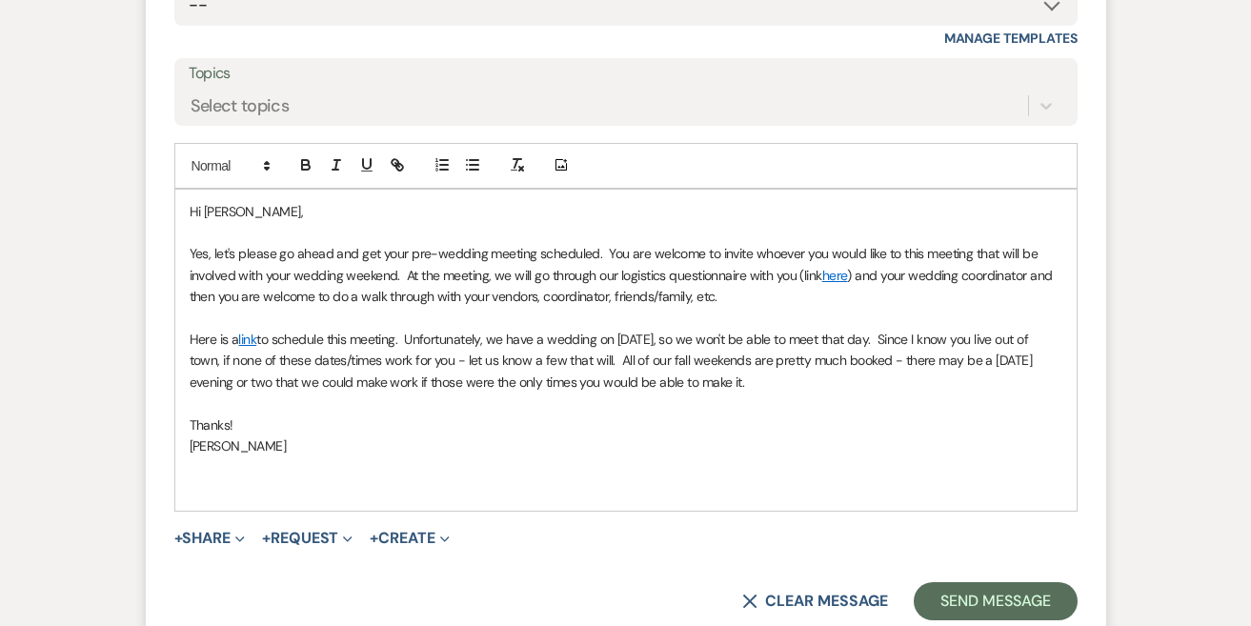
scroll to position [1162, 0]
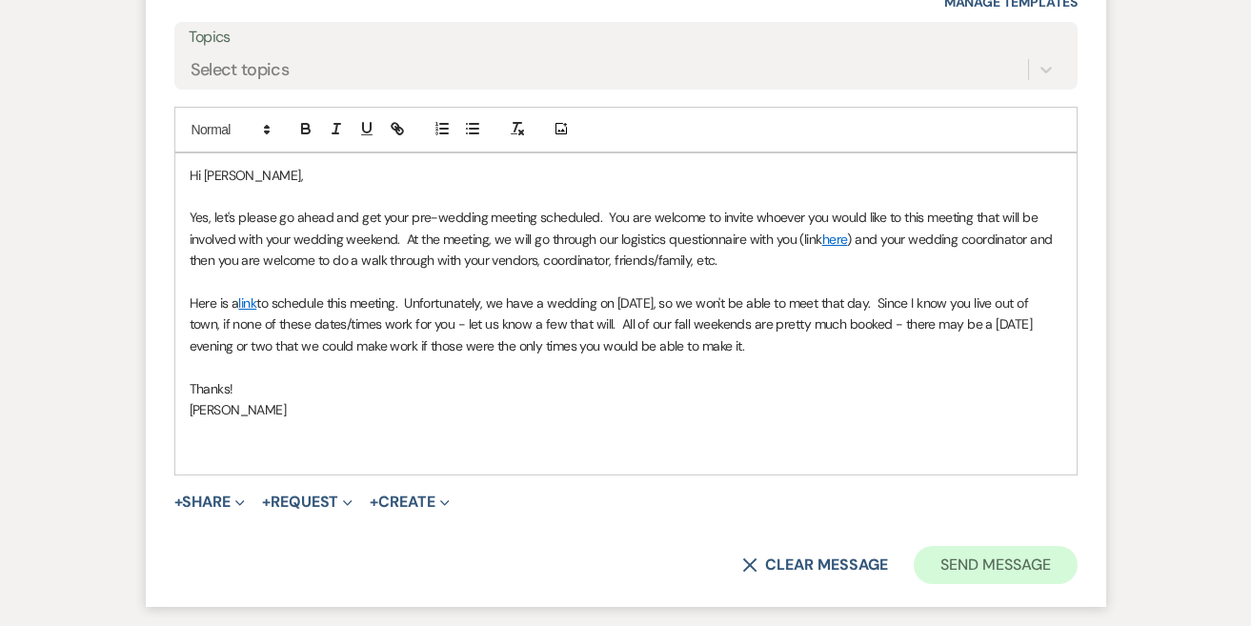
click at [1004, 546] on button "Send Message" at bounding box center [995, 565] width 163 height 38
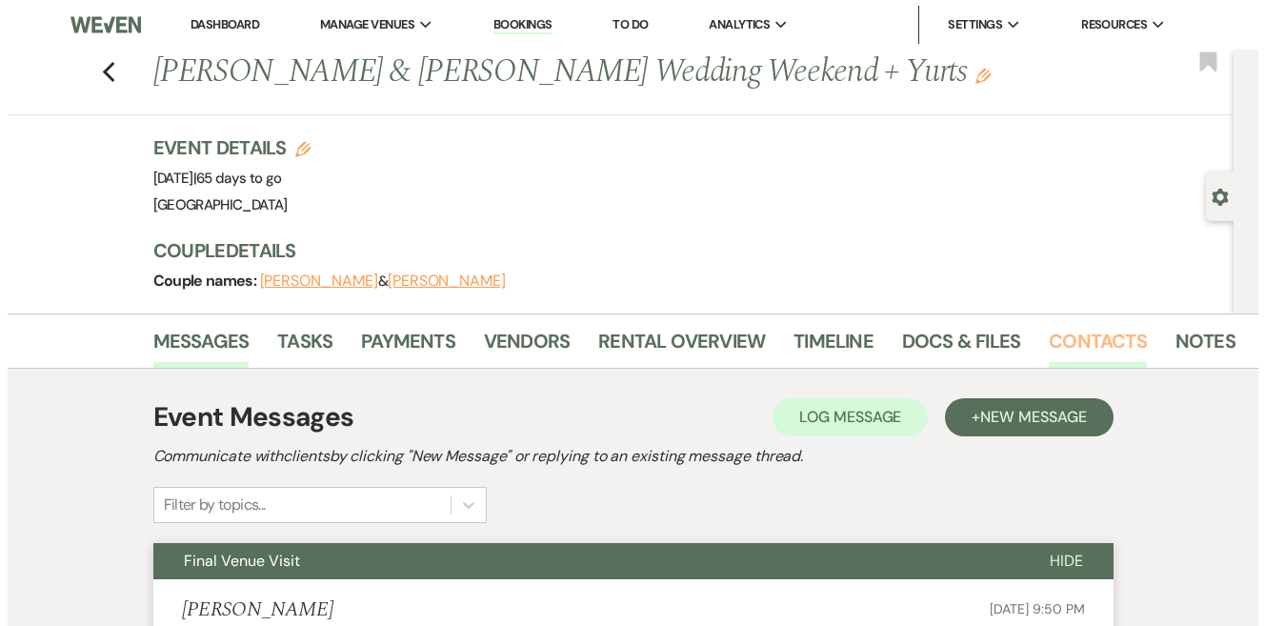
scroll to position [0, 0]
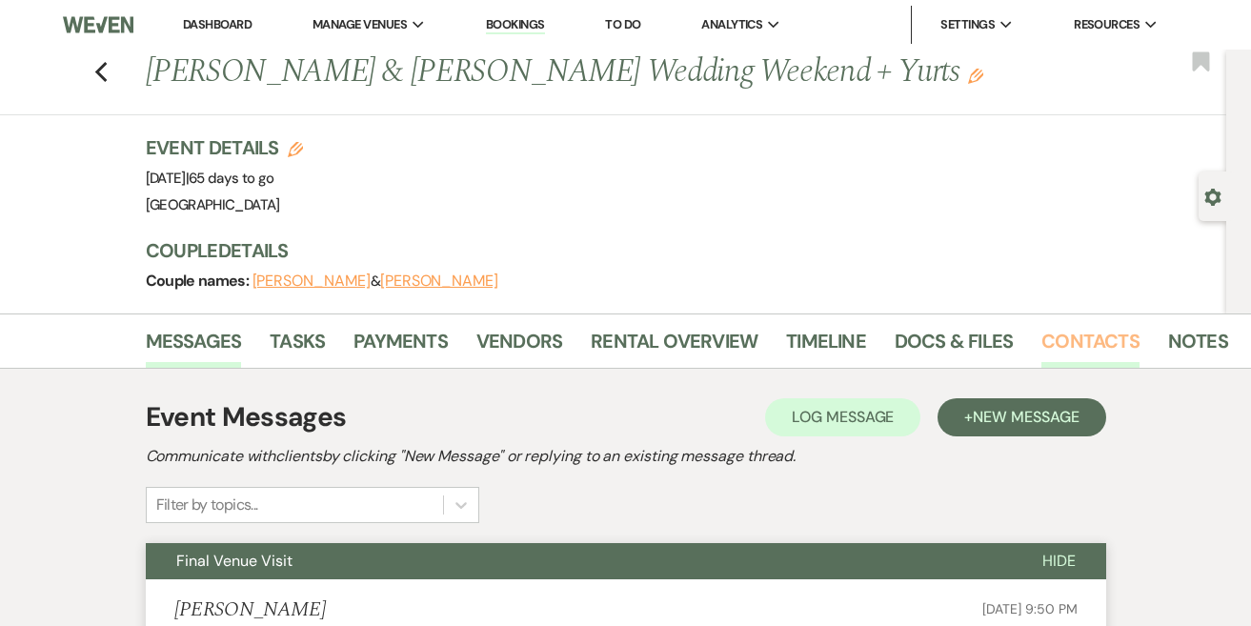
click at [1115, 327] on link "Contacts" at bounding box center [1090, 347] width 98 height 42
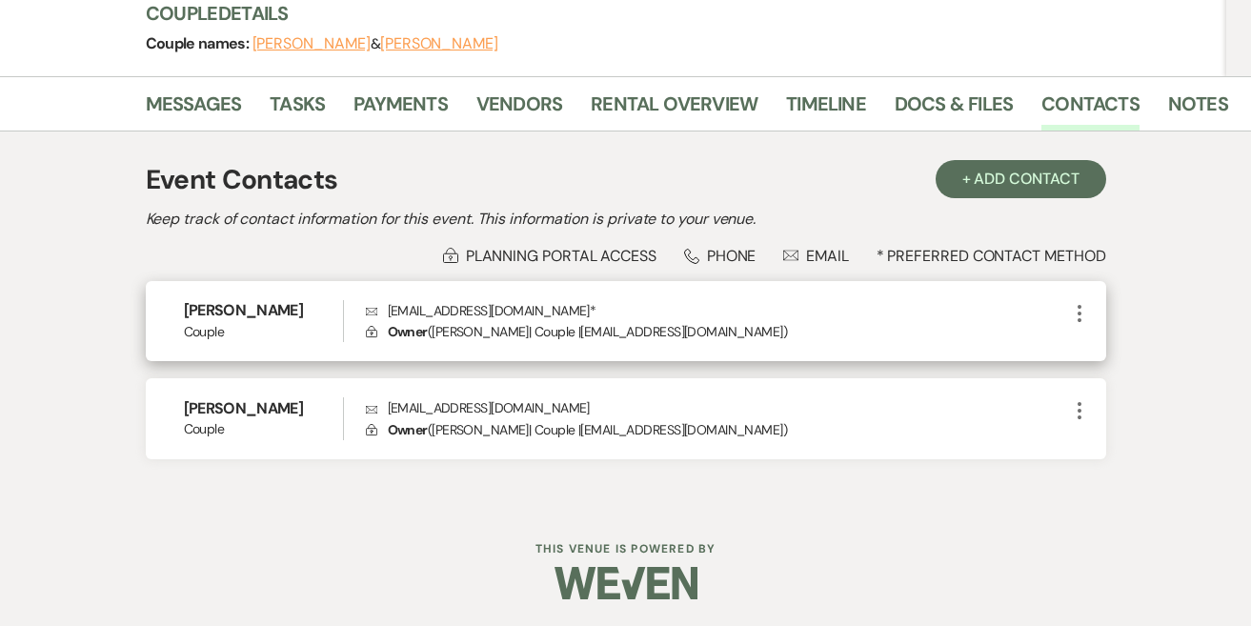
scroll to position [236, 0]
drag, startPoint x: 507, startPoint y: 313, endPoint x: 391, endPoint y: 313, distance: 116.2
click at [391, 313] on p "Envelope [EMAIL_ADDRESS][DOMAIN_NAME] *" at bounding box center [717, 311] width 702 height 21
copy p "Envelope [EMAIL_ADDRESS][DOMAIN_NAME]"
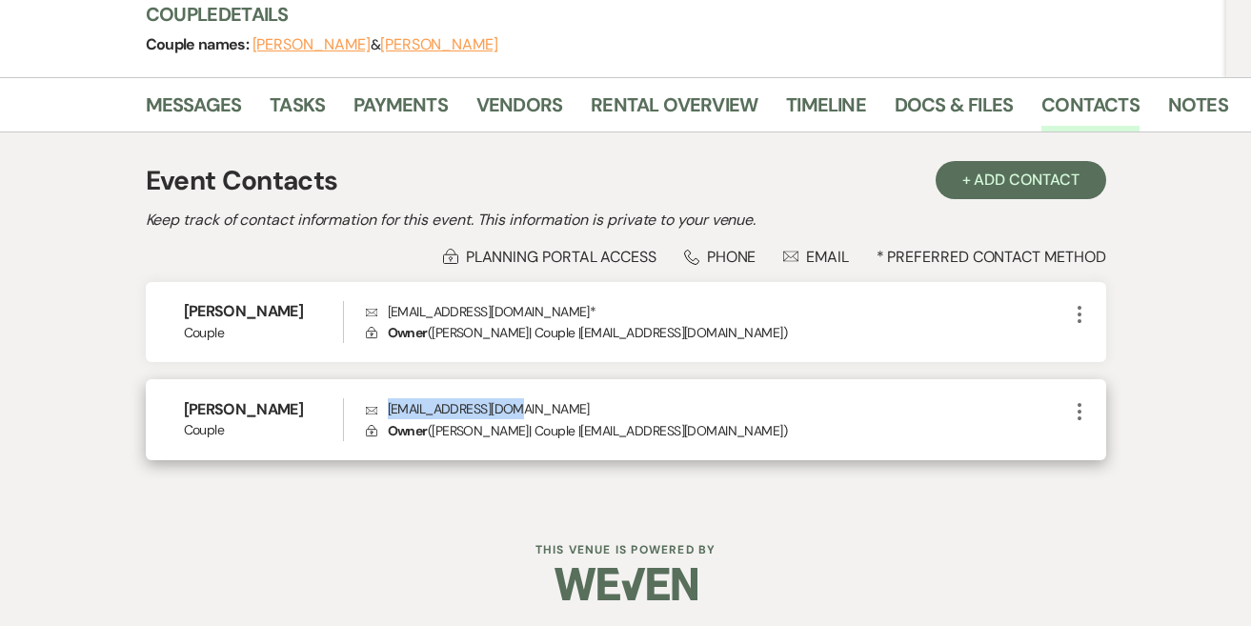
drag, startPoint x: 518, startPoint y: 406, endPoint x: 390, endPoint y: 408, distance: 128.6
click at [390, 408] on p "Envelope [EMAIL_ADDRESS][DOMAIN_NAME]" at bounding box center [717, 408] width 702 height 21
copy p "Envelope [EMAIL_ADDRESS][DOMAIN_NAME]"
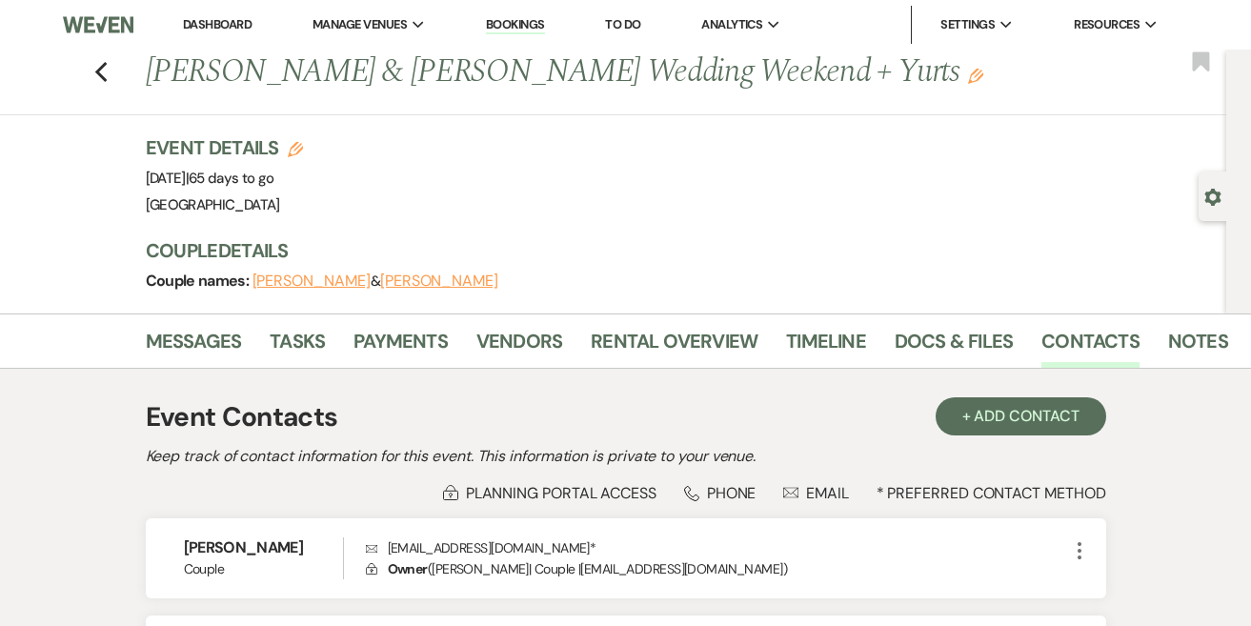
scroll to position [0, 0]
click at [224, 24] on link "Dashboard" at bounding box center [217, 24] width 69 height 16
